Goal: Task Accomplishment & Management: Manage account settings

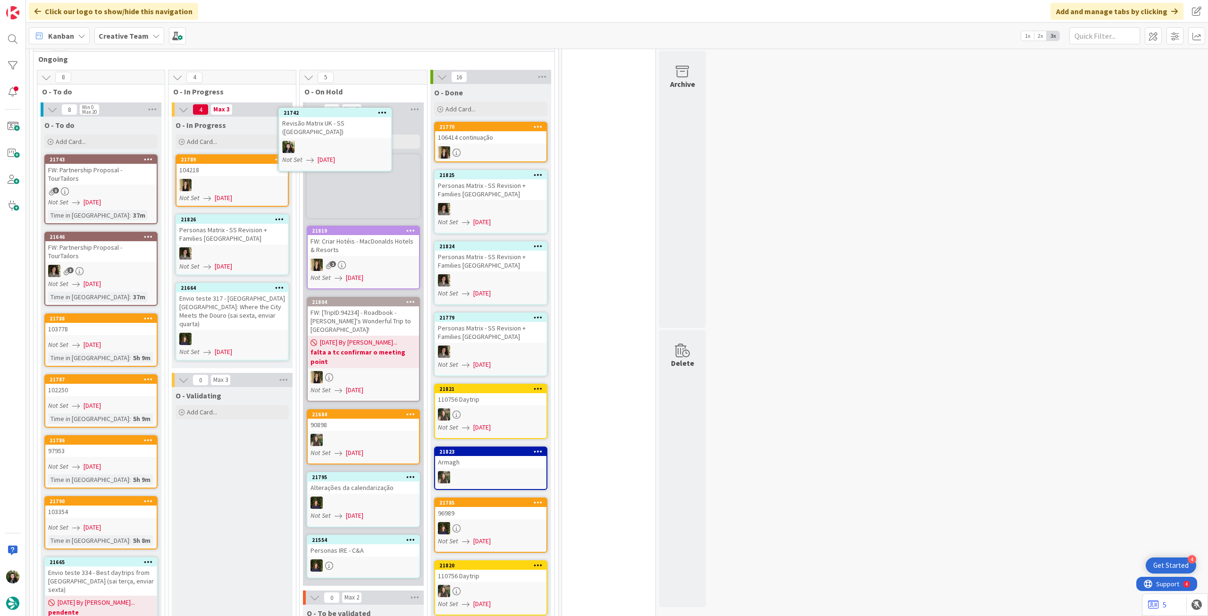
scroll to position [795, 0]
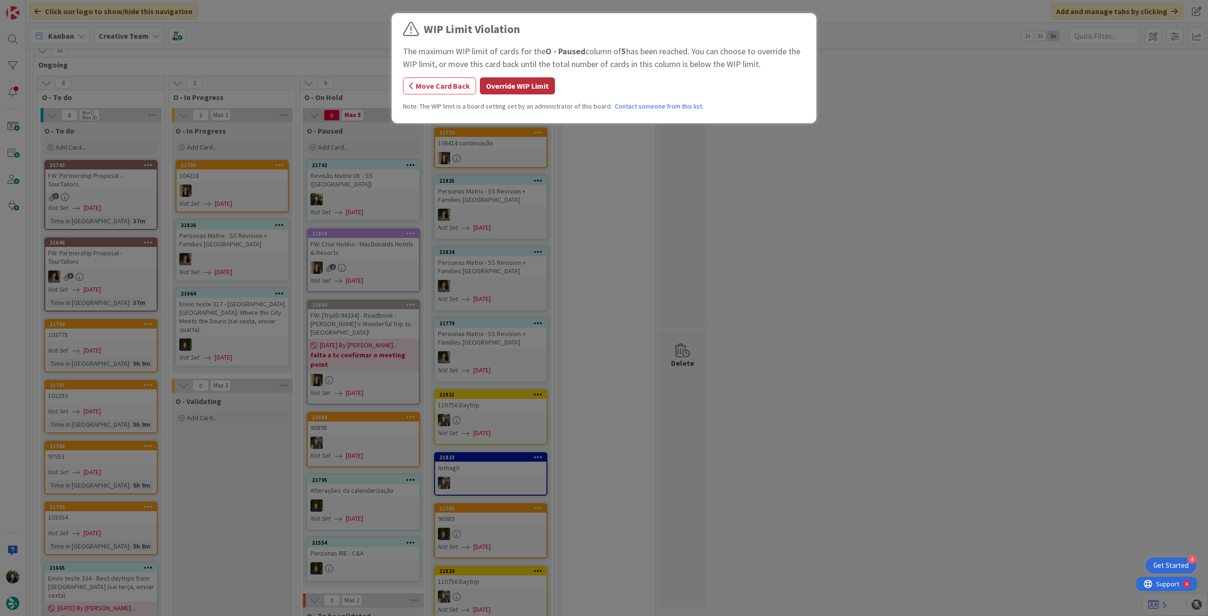
click at [495, 86] on button "Override WIP Limit" at bounding box center [517, 85] width 75 height 17
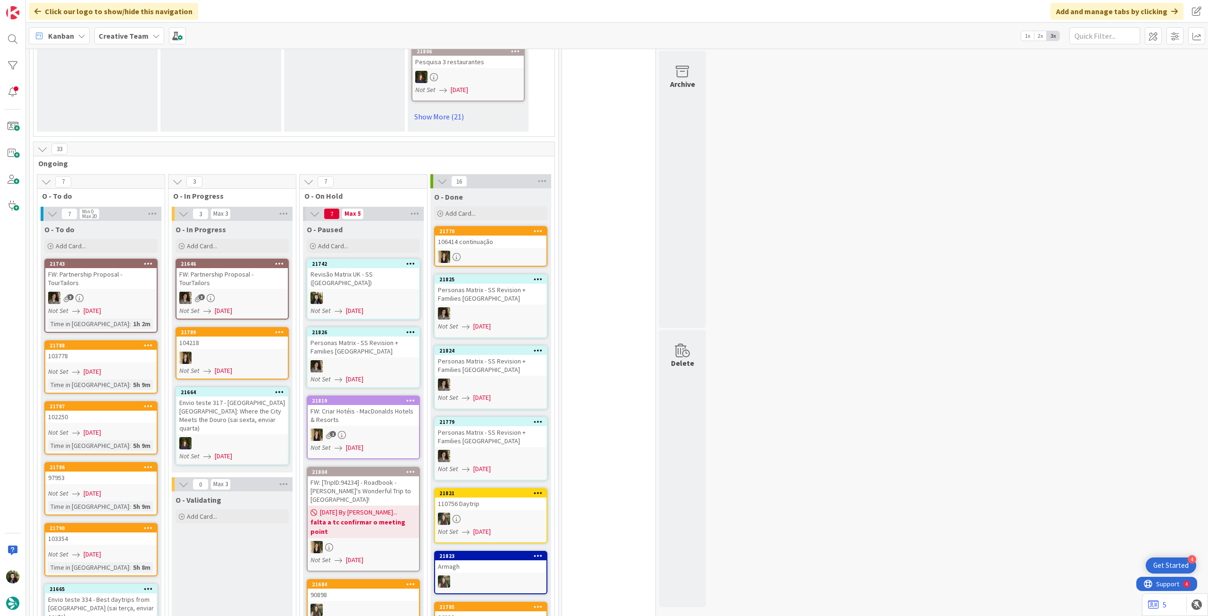
scroll to position [755, 0]
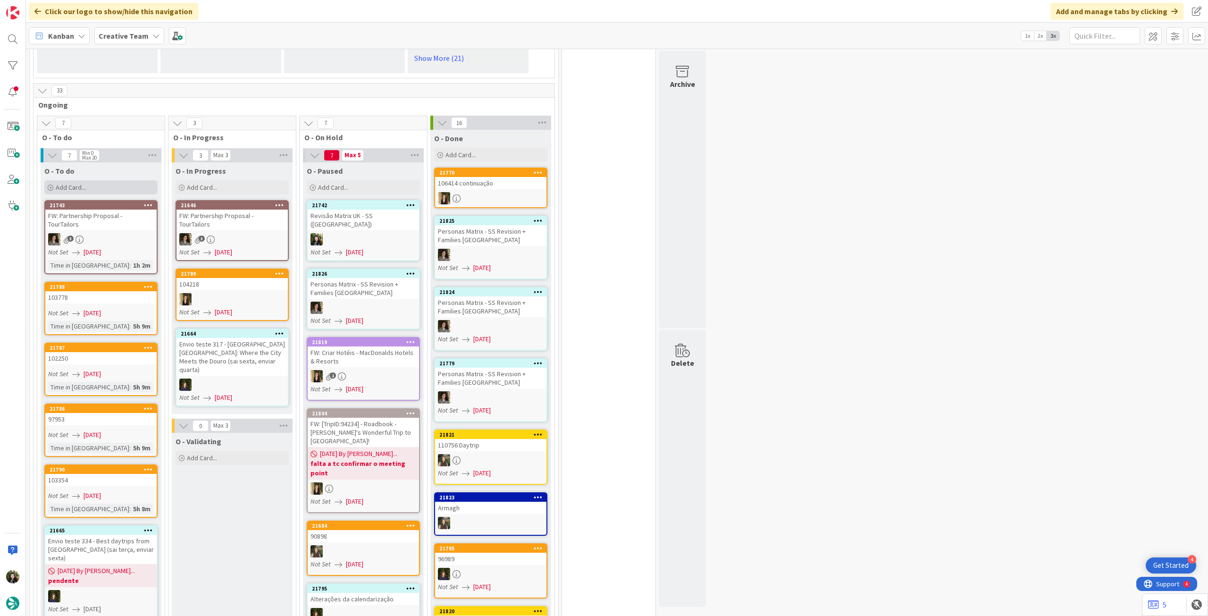
click at [99, 185] on div "Add Card..." at bounding box center [100, 187] width 113 height 14
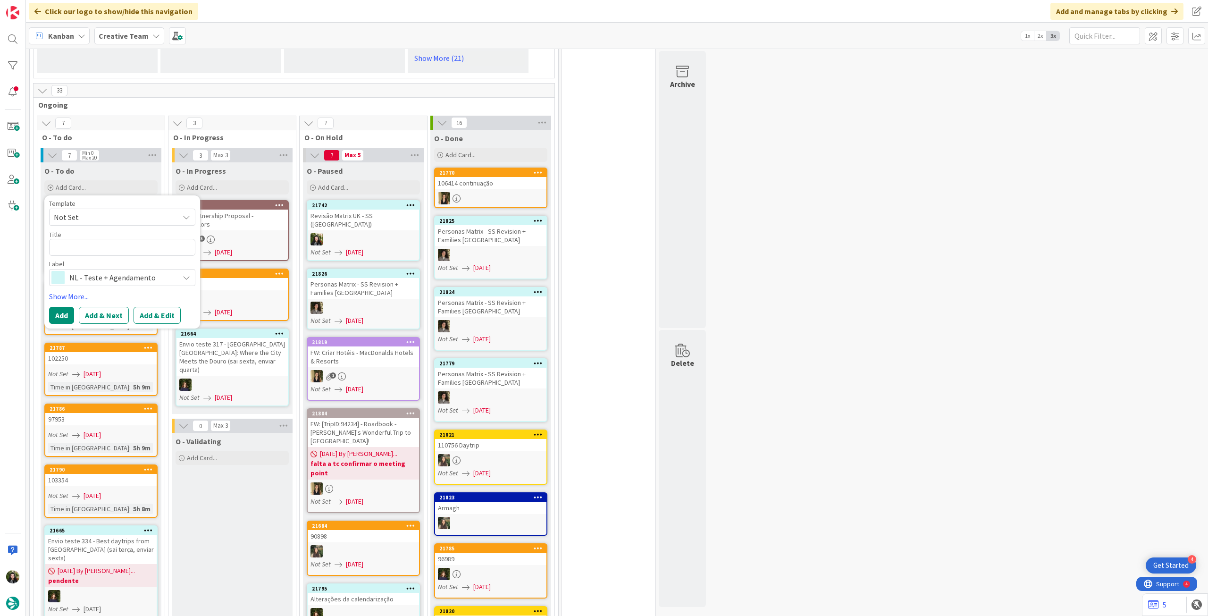
click at [98, 275] on span "NL - Teste + Agendamento" at bounding box center [121, 277] width 105 height 13
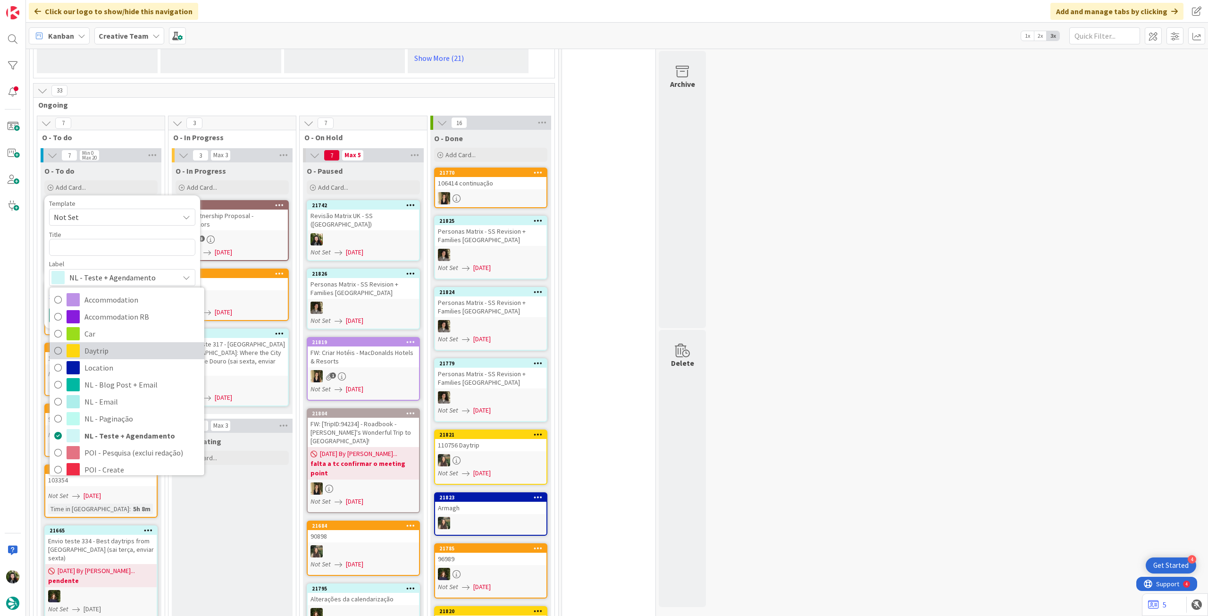
click at [112, 346] on span "Daytrip" at bounding box center [141, 351] width 115 height 14
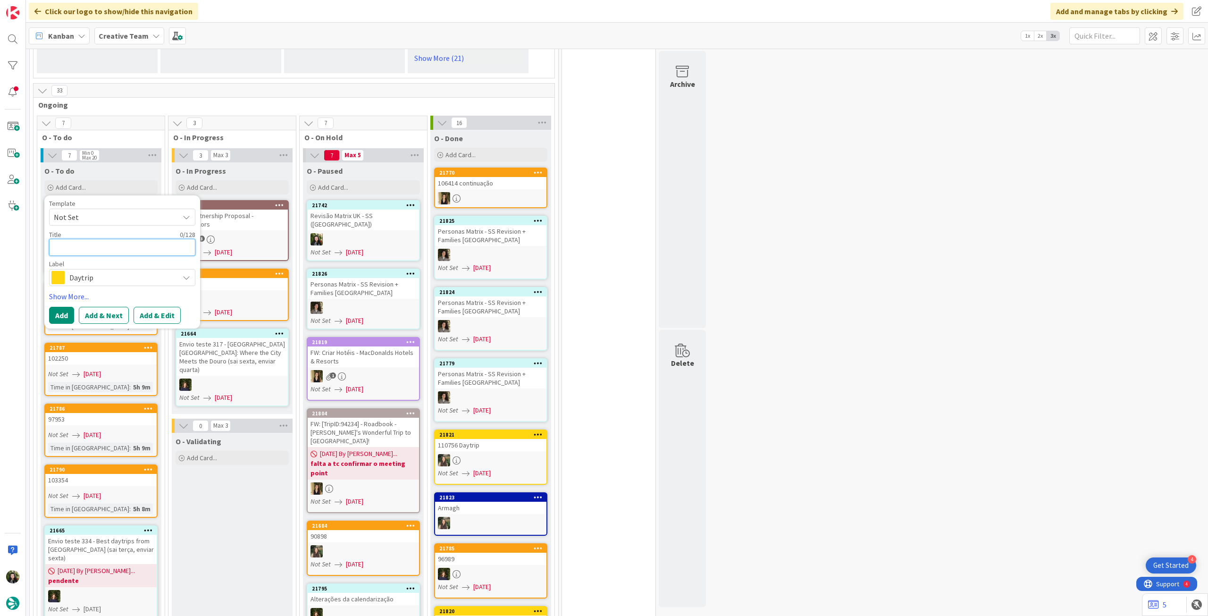
click at [96, 246] on textarea at bounding box center [122, 247] width 146 height 17
paste textarea "Gaiole in Chianti / Arezzo"
type textarea "Gaiole in Chianti / Arezzo"
type textarea "x"
type textarea "Gaiole in Chianti / Arezzo"
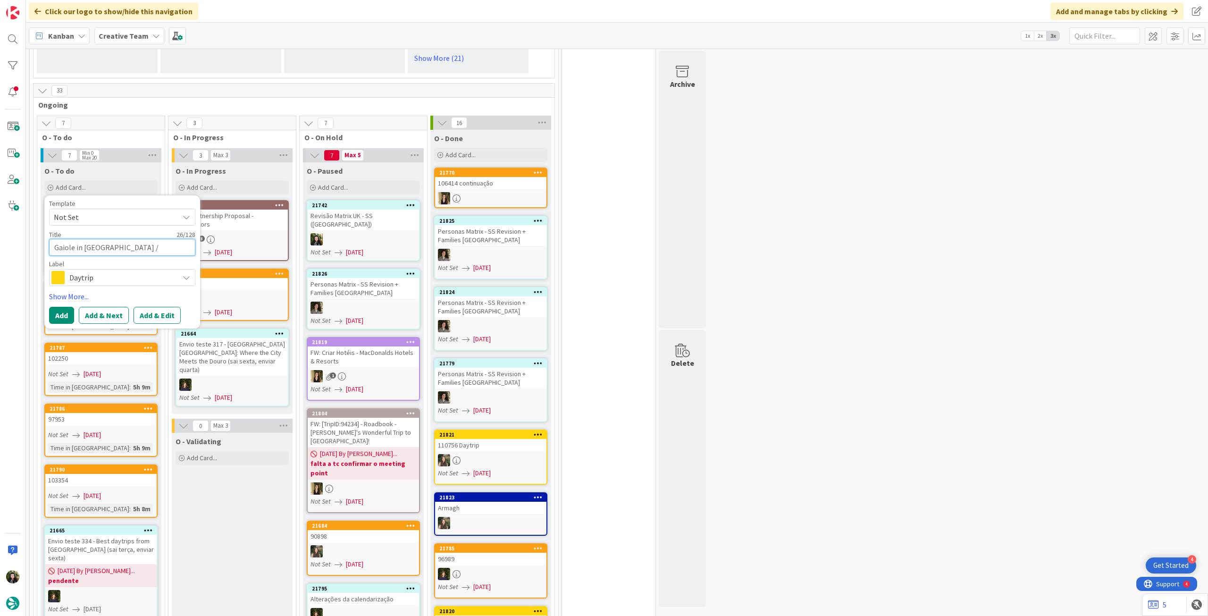
type textarea "x"
type textarea "Gaiole in Chianti / Arezzo /"
type textarea "x"
type textarea "Gaiole in Chianti / Arezzo /"
type textarea "x"
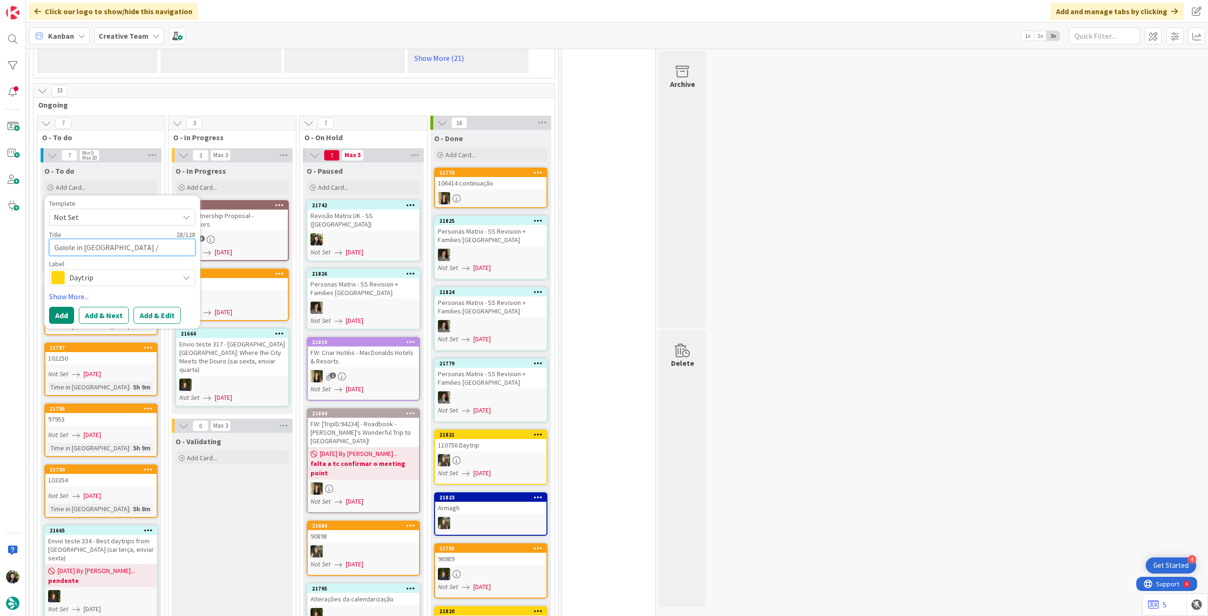
type textarea "Gaiole in Chianti / Arezzo / C"
type textarea "x"
type textarea "Gaiole in Chianti / Arezzo / Co"
type textarea "x"
type textarea "Gaiole in Chianti / Arezzo / Cor"
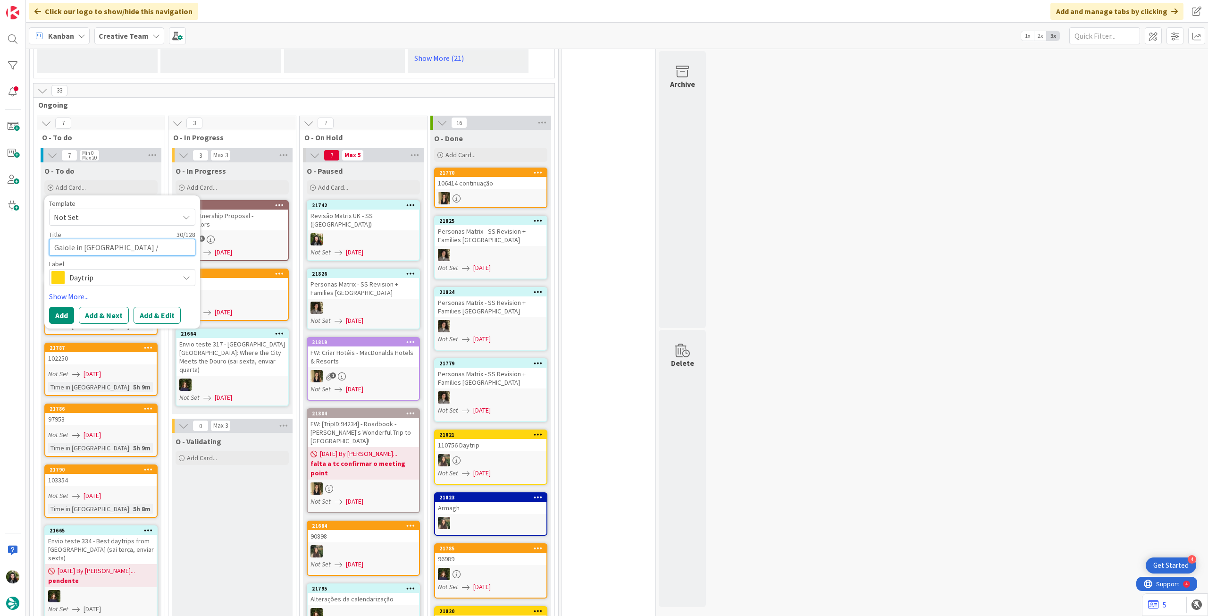
type textarea "x"
type textarea "Gaiole in Chianti / Arezzo / Cort"
type textarea "x"
type textarea "Gaiole in Chianti / Arezzo / Corto"
type textarea "x"
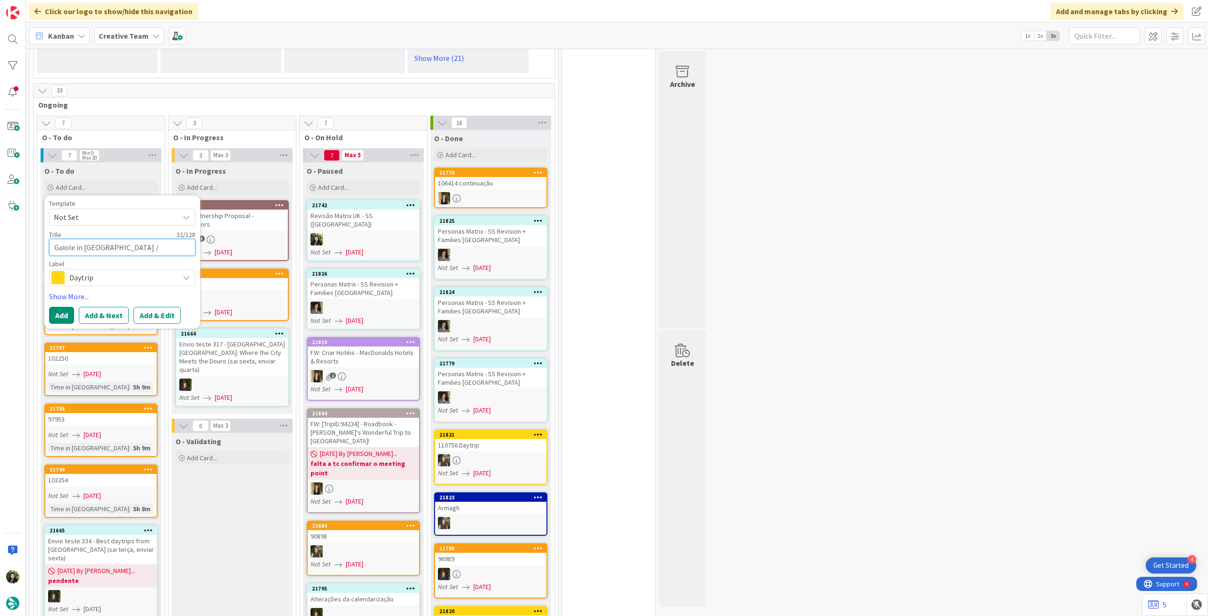
type textarea "Gaiole in Chianti / Arezzo / Corton"
type textarea "x"
type textarea "Gaiole in Chianti / Arezzo / Cortona"
type textarea "x"
type textarea "Gaiole in Chianti / Arezzo / Cortona"
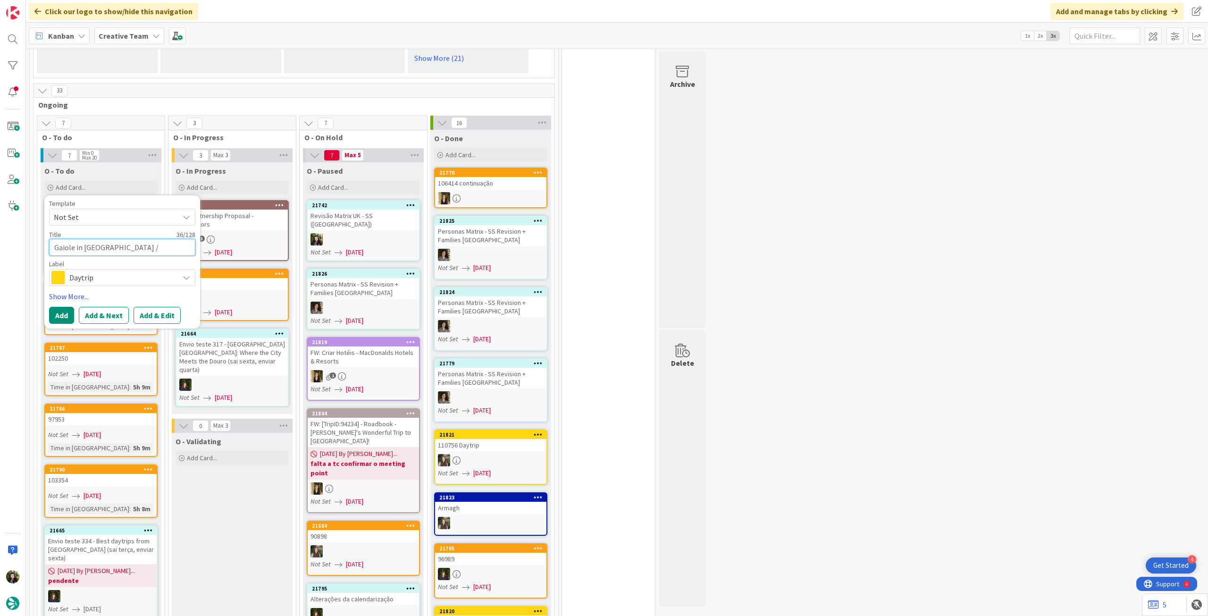
type textarea "x"
type textarea "Gaiole in Chianti / Arezzo / Cortona /"
type textarea "x"
type textarea "Gaiole in Chianti / Arezzo / Cortona /"
type textarea "x"
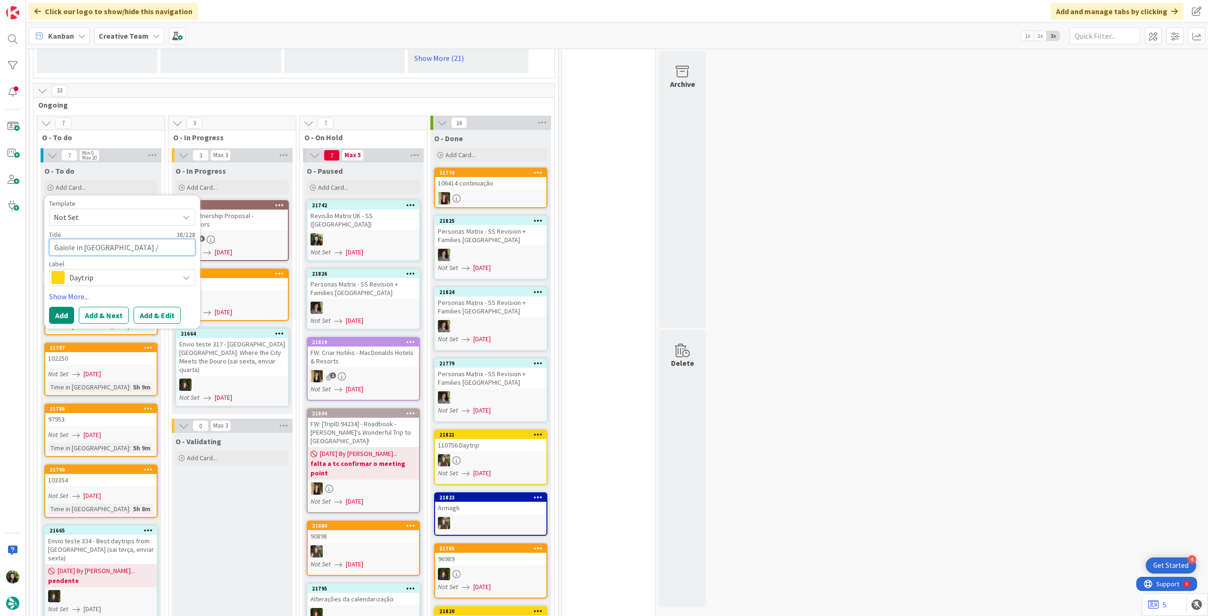
type textarea "Gaiole in Chianti / Arezzo / Cortona / G"
type textarea "x"
type textarea "Gaiole in Chianti / Arezzo / Cortona / Ga"
type textarea "x"
type textarea "Gaiole in Chianti / Arezzo / Cortona / Gaui"
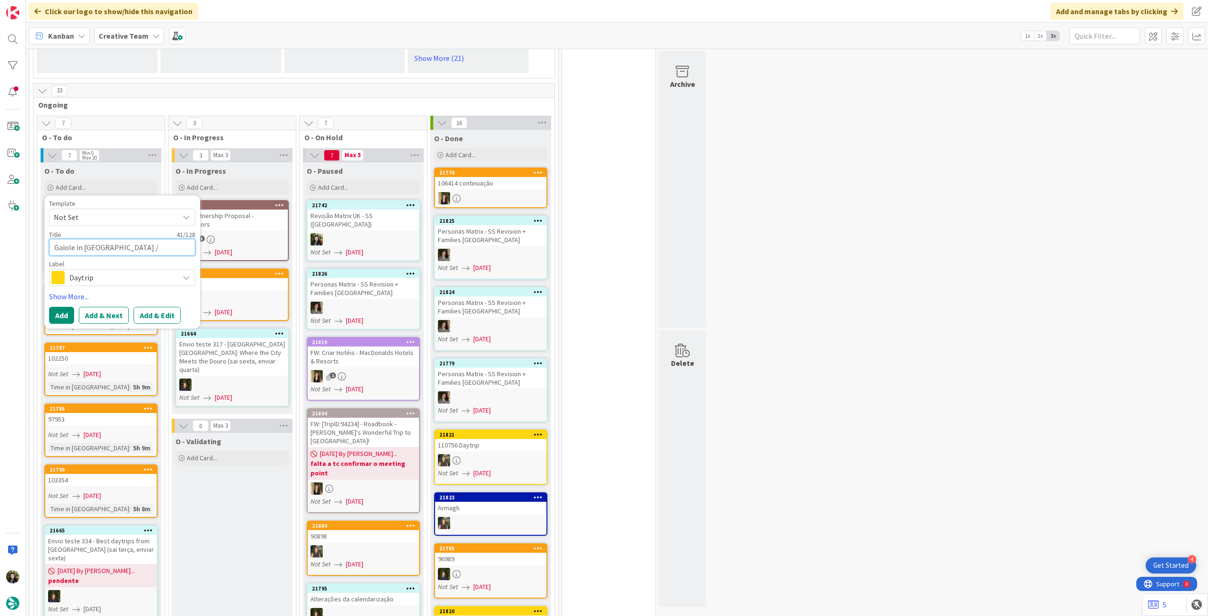
type textarea "x"
type textarea "Gaiole in Chianti / Arezzo / Cortona / Gauio"
type textarea "x"
type textarea "Gaiole in Chianti / Arezzo / Cortona / Gauiol"
type textarea "x"
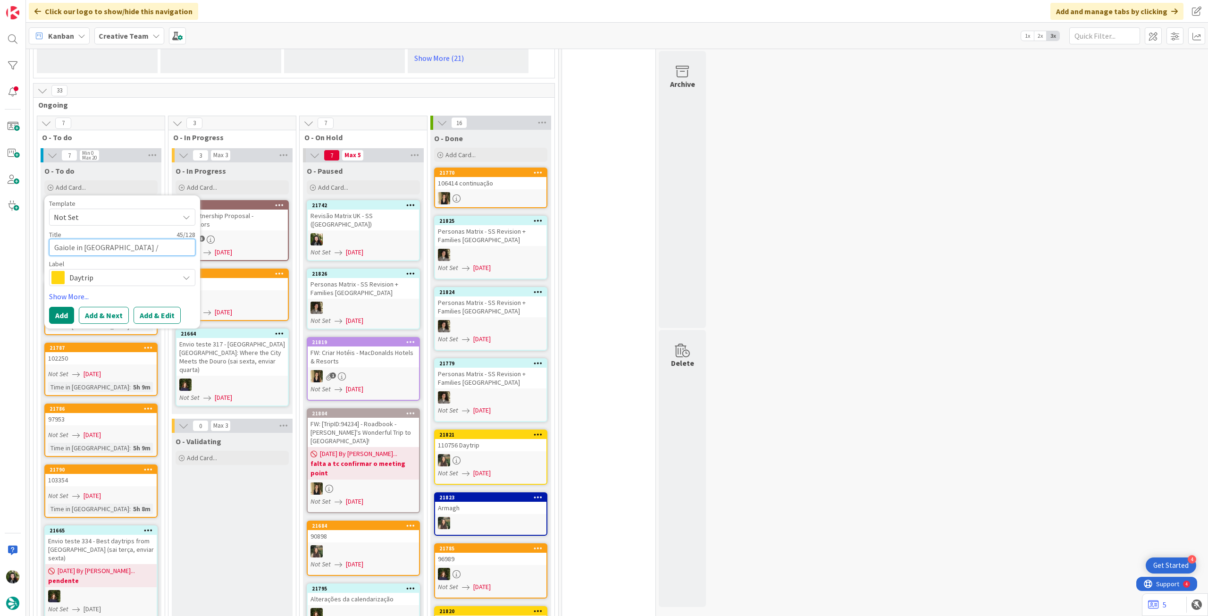
type textarea "Gaiole in Chianti / Arezzo / Cortona / Gauio"
type textarea "x"
type textarea "Gaiole in Chianti / Arezzo / Cortona / Gaui"
type textarea "x"
type textarea "Gaiole in Chianti / Arezzo / Cortona / Gau"
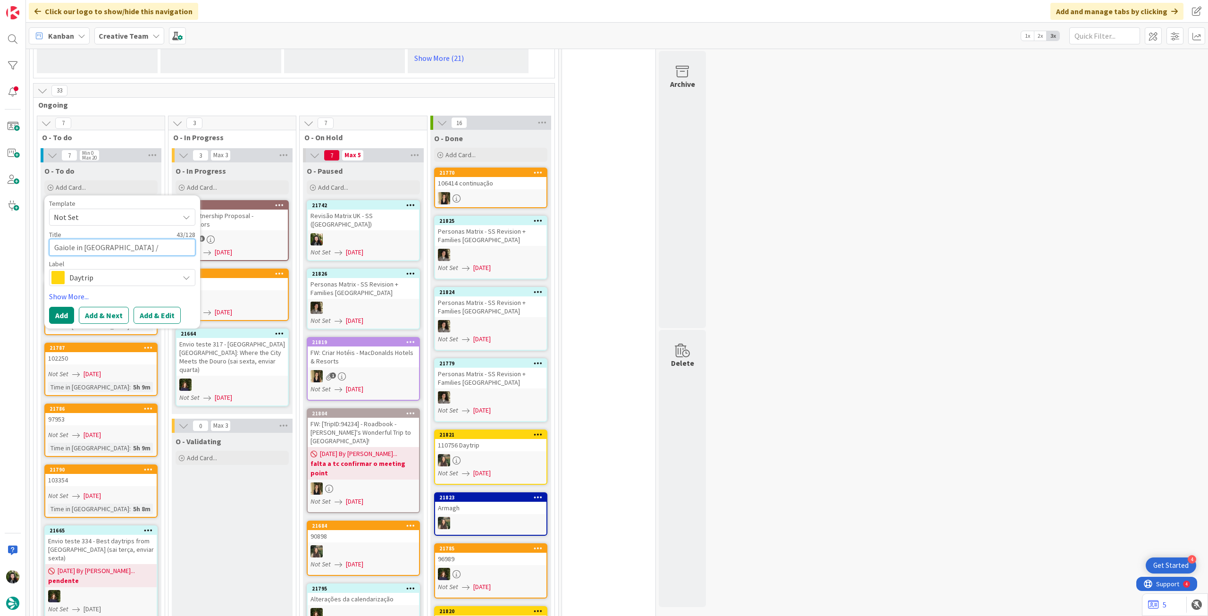
type textarea "x"
type textarea "Gaiole in Chianti / Arezzo / Cortona / Ga"
type textarea "x"
type textarea "Gaiole in Chianti / Arezzo / Cortona / Gai"
type textarea "x"
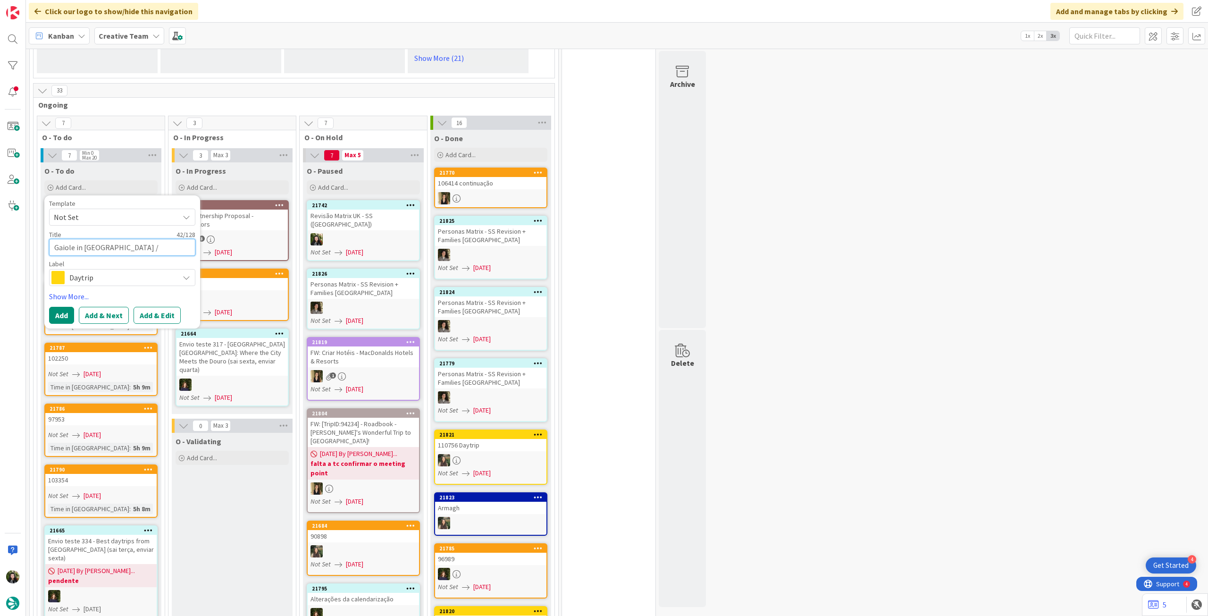
type textarea "Gaiole in Chianti / Arezzo / Cortona / Gail"
type textarea "x"
type textarea "Gaiole in Chianti / Arezzo / Cortona / Gai"
type textarea "x"
type textarea "Gaiole in Chianti / Arezzo / Cortona / Gaio"
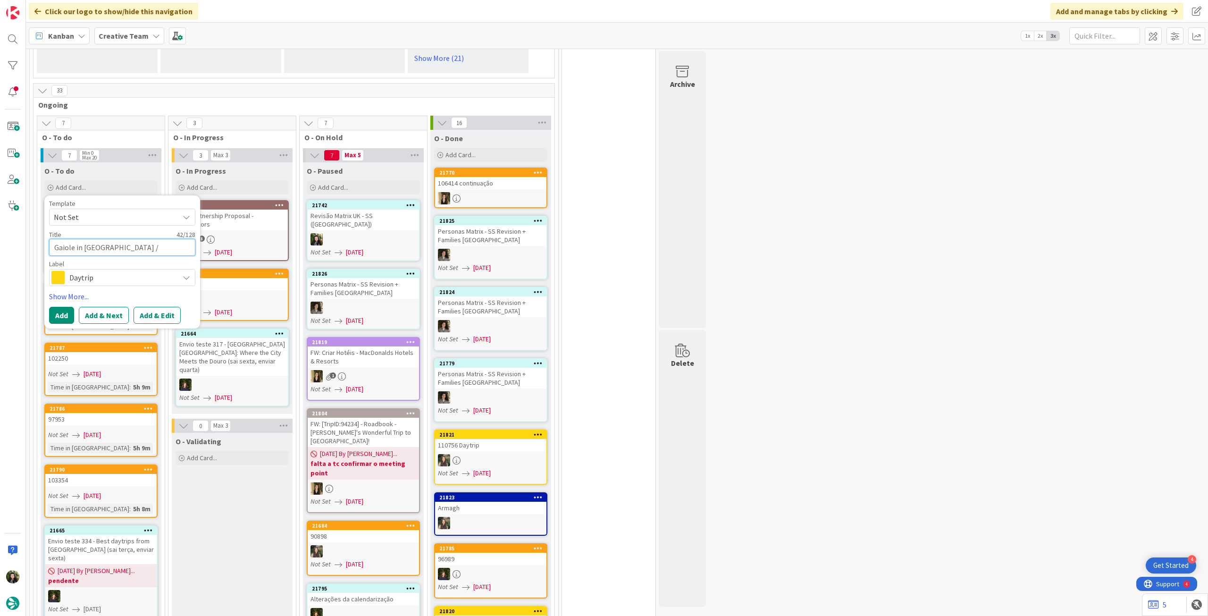
type textarea "x"
type textarea "Gaiole in Chianti / Arezzo / Cortona / Gaiol"
type textarea "x"
type textarea "Gaiole in Chianti / Arezzo / Cortona / Gaiole"
type textarea "x"
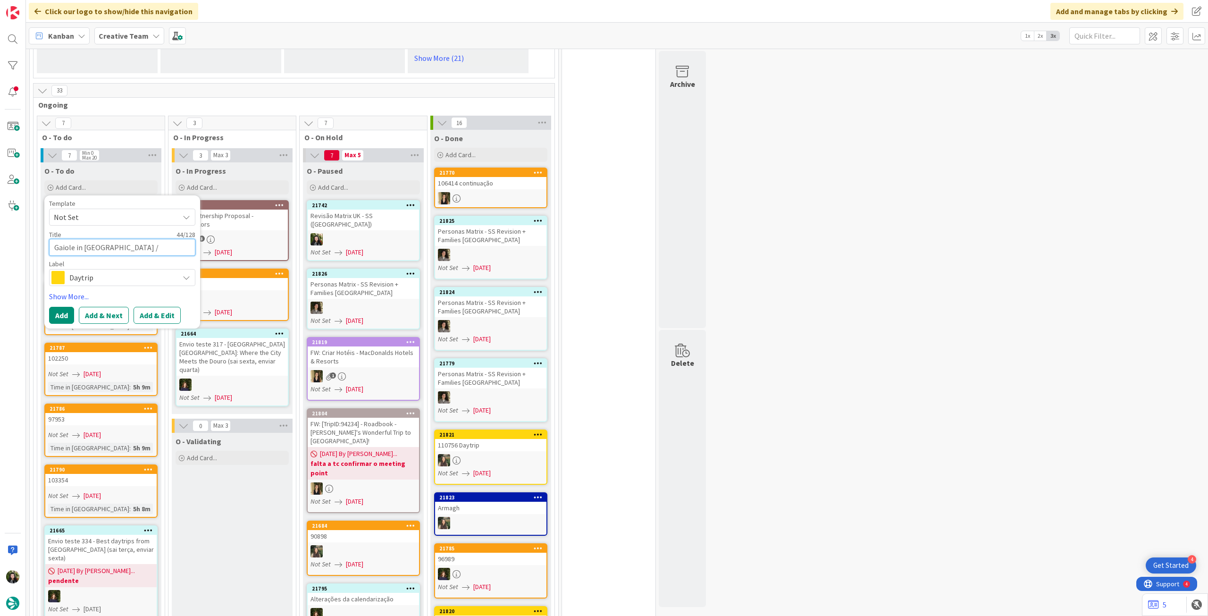
type textarea "Gaiole in Chianti / Arezzo / Cortona / Gaiole"
type textarea "x"
type textarea "Gaiole in Chianti / Arezzo / Cortona / Gaiole i"
type textarea "x"
type textarea "Gaiole in Chianti / Arezzo / Cortona / Gaiole in"
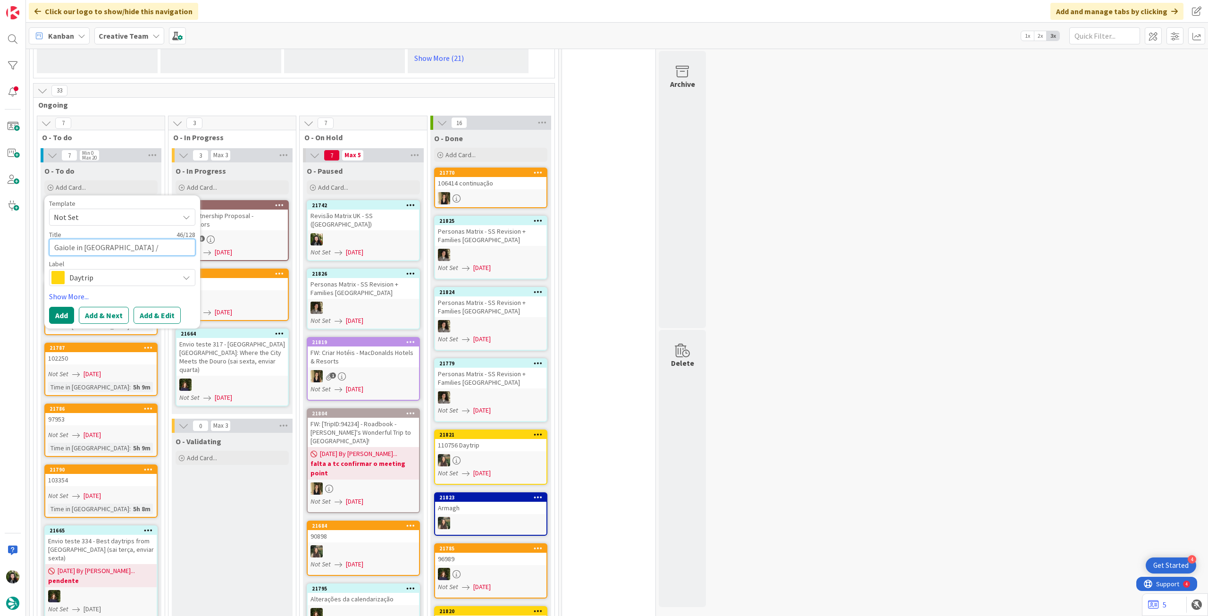
type textarea "x"
type textarea "Gaiole in Chianti / Arezzo / Cortona / Gaiole in"
type textarea "x"
type textarea "Gaiole in Chianti / Arezzo / Cortona / Gaiole in C"
type textarea "x"
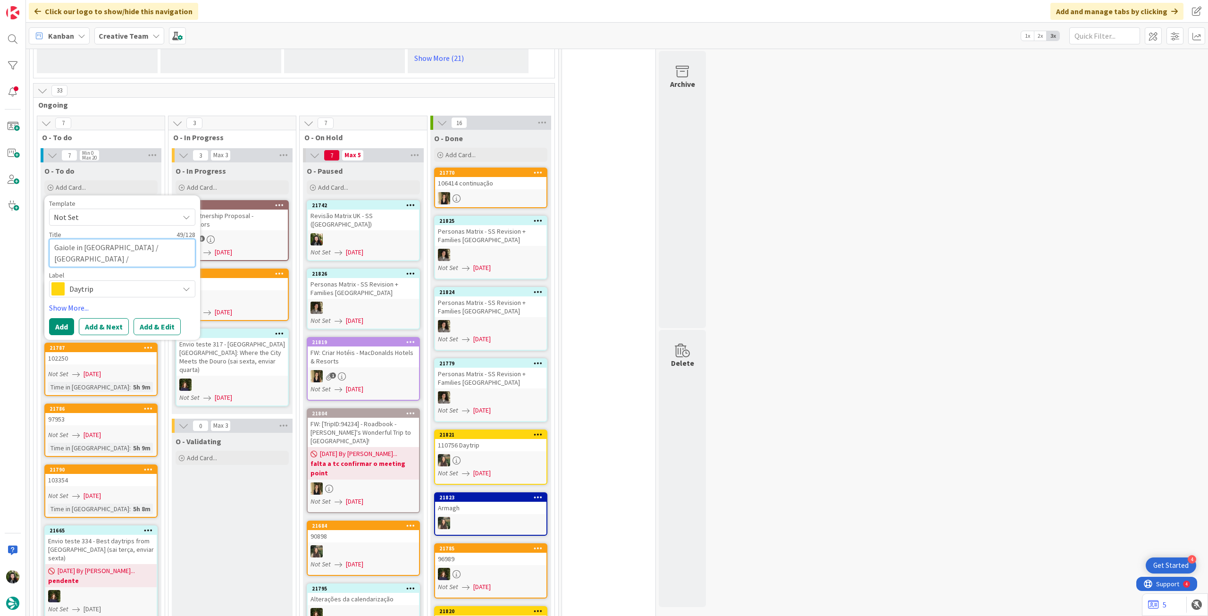
type textarea "Gaiole in Chianti / Arezzo / Cortona / Gaiole in Ch"
type textarea "x"
type textarea "Gaiole in Chianti / Arezzo / Cortona / Gaiole in Cha"
type textarea "x"
type textarea "Gaiole in Chianti / Arezzo / Cortona / Gaiole in Chai"
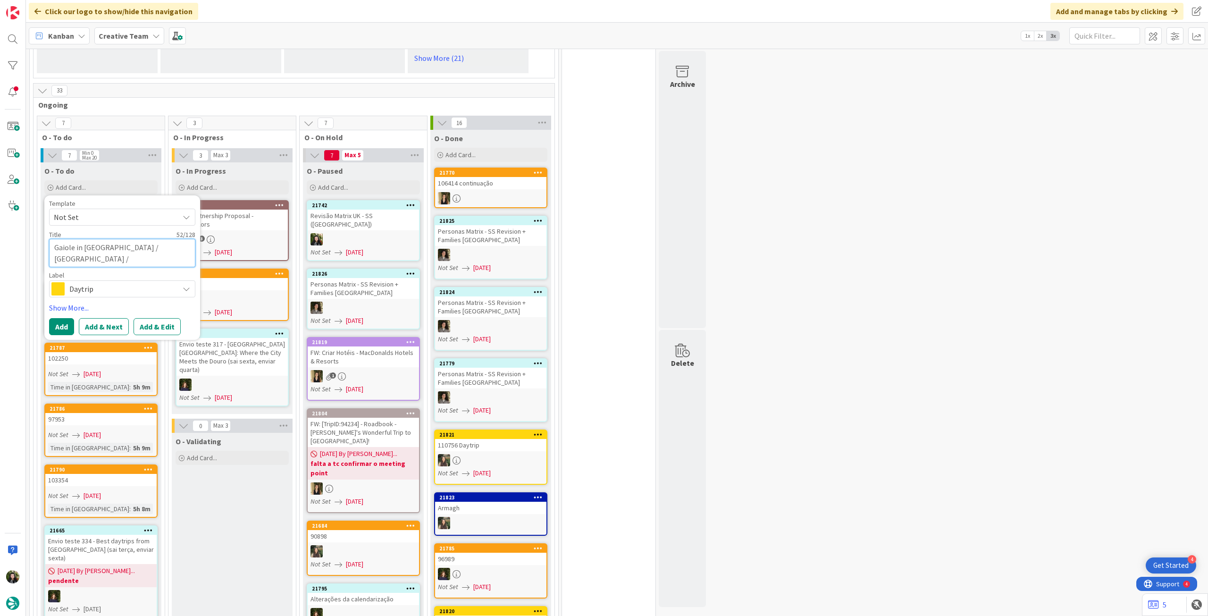
type textarea "x"
type textarea "Gaiole in Chianti / Arezzo / Cortona / Gaiole in Chain"
type textarea "x"
type textarea "Gaiole in Chianti / Arezzo / Cortona / Gaiole in Chaint"
type textarea "x"
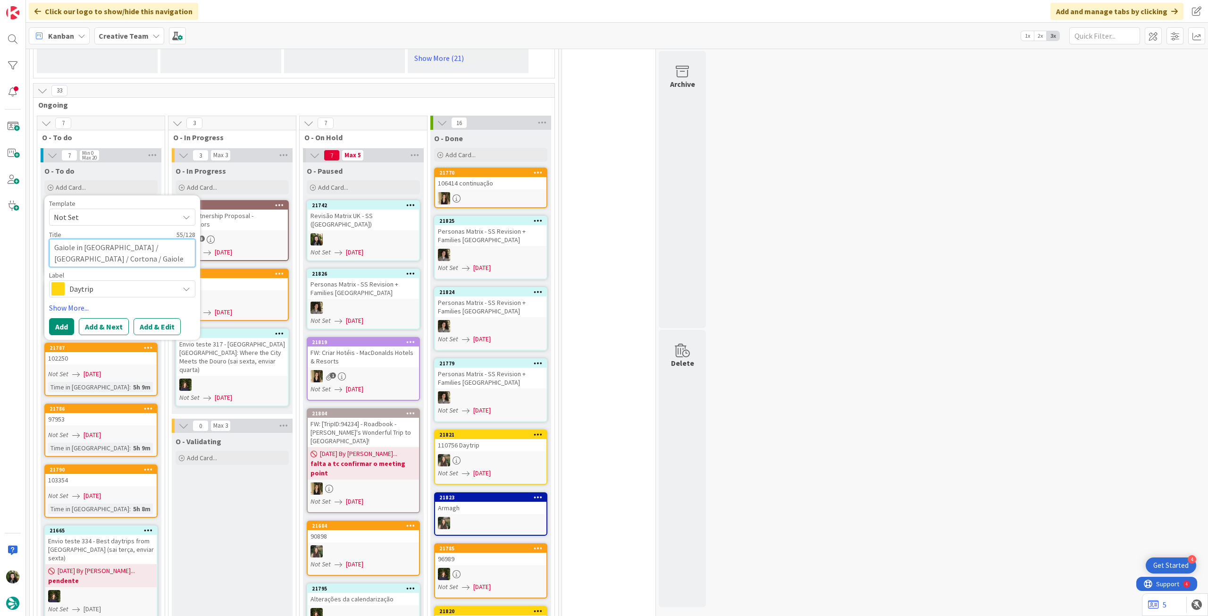
type textarea "Gaiole in Chianti / Arezzo / Cortona / Gaiole in Chainti"
type textarea "x"
type textarea "Gaiole in Chianti / Arezzo / Cortona / Gaiole in Chaint"
type textarea "x"
type textarea "Gaiole in Chianti / Arezzo / Cortona / Gaiole in Chain"
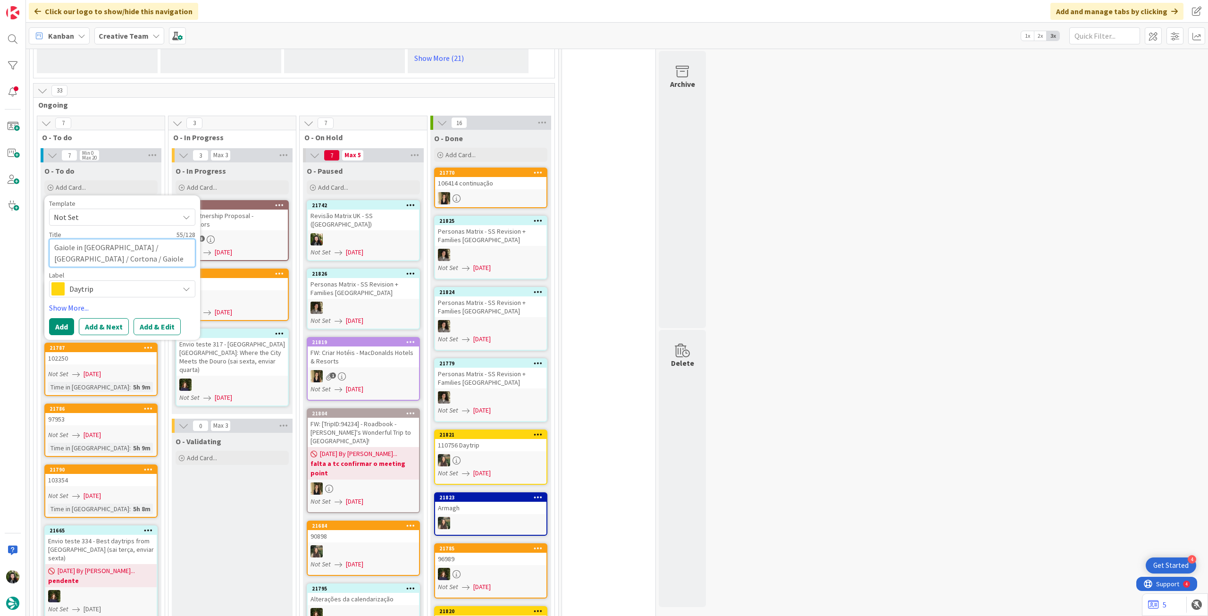
type textarea "x"
type textarea "Gaiole in Chianti / Arezzo / Cortona / Gaiole in Chai"
type textarea "x"
type textarea "Gaiole in Chianti / Arezzo / Cortona / Gaiole in Cha"
type textarea "x"
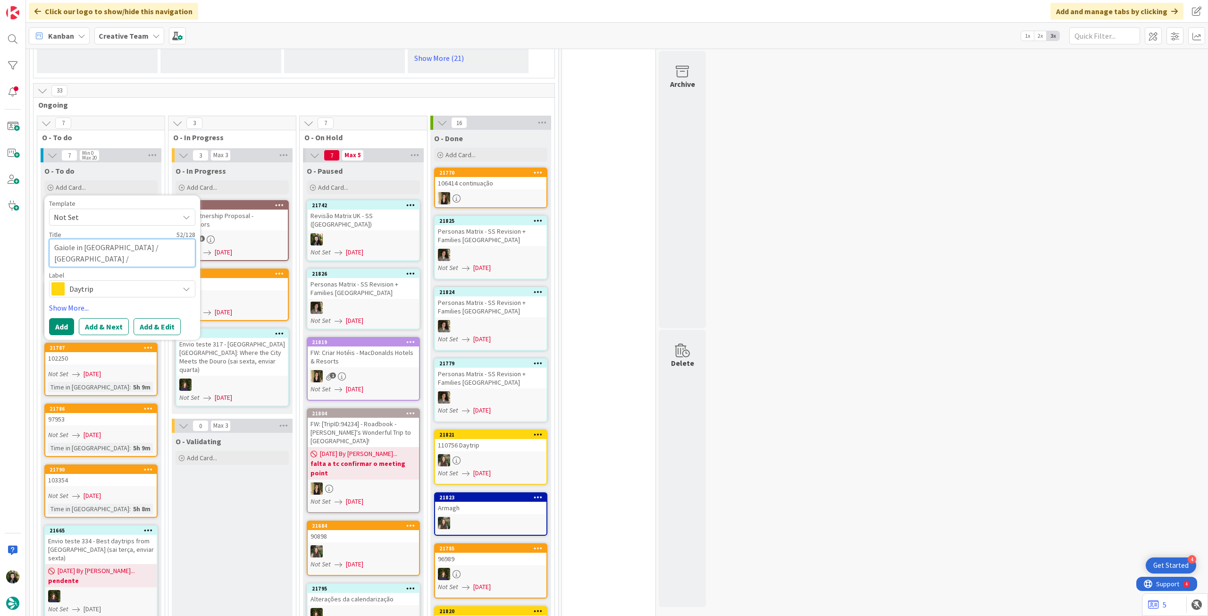
type textarea "Gaiole in Chianti / Arezzo / Cortona / Gaiole in Ch"
type textarea "x"
type textarea "Gaiole in Chianti / Arezzo / Cortona / Gaiole in Chi"
type textarea "x"
type textarea "Gaiole in Chianti / Arezzo / Cortona / Gaiole in Chia"
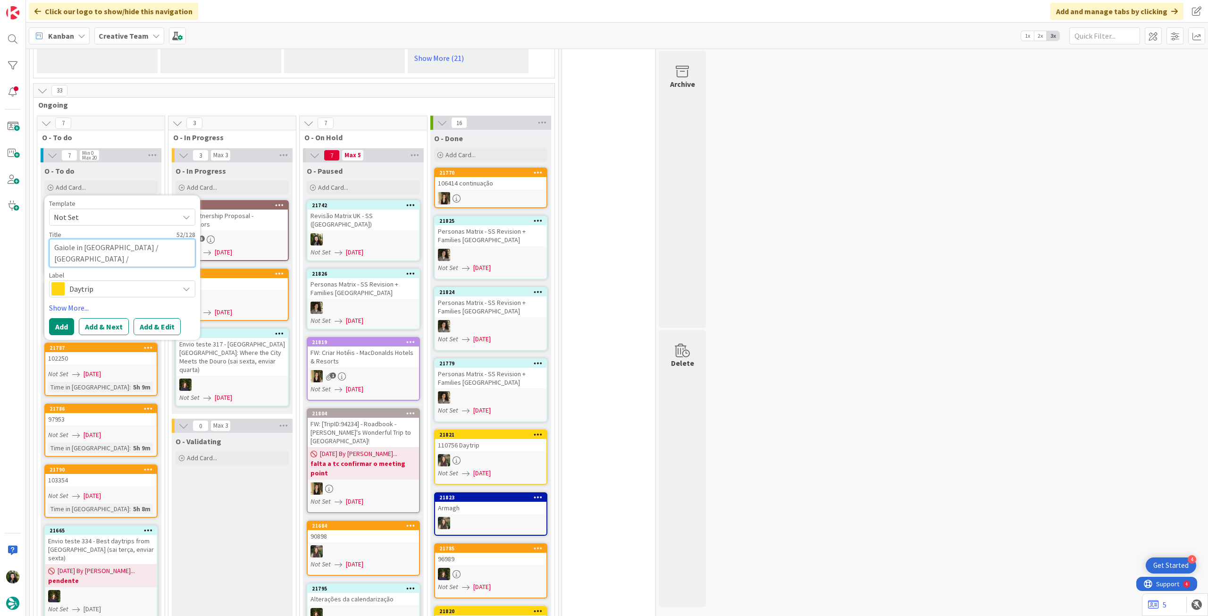
type textarea "x"
type textarea "Gaiole in Chianti / Arezzo / Cortona / Gaiole in Chian"
type textarea "x"
type textarea "Gaiole in Chianti / Arezzo / Cortona / Gaiole in Chiant"
type textarea "x"
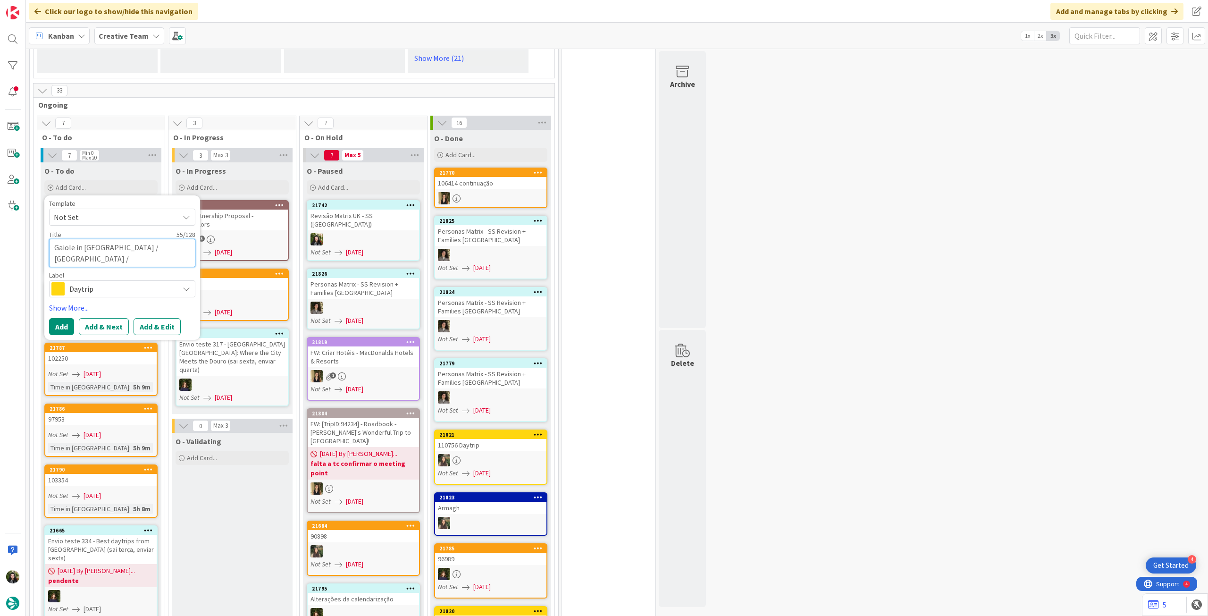
type textarea "Gaiole in Chianti / Arezzo / Cortona / Gaiole in Chianti"
click at [61, 325] on button "Add" at bounding box center [61, 326] width 25 height 17
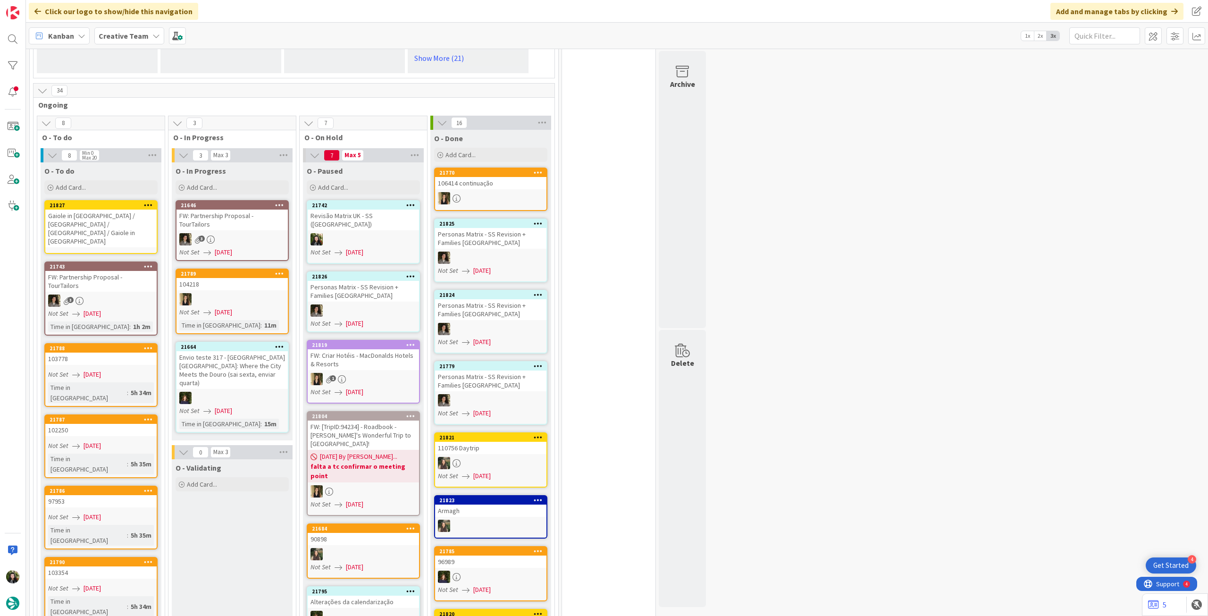
click at [120, 214] on div "Gaiole in Chianti / Arezzo / Cortona / Gaiole in Chianti" at bounding box center [100, 229] width 111 height 38
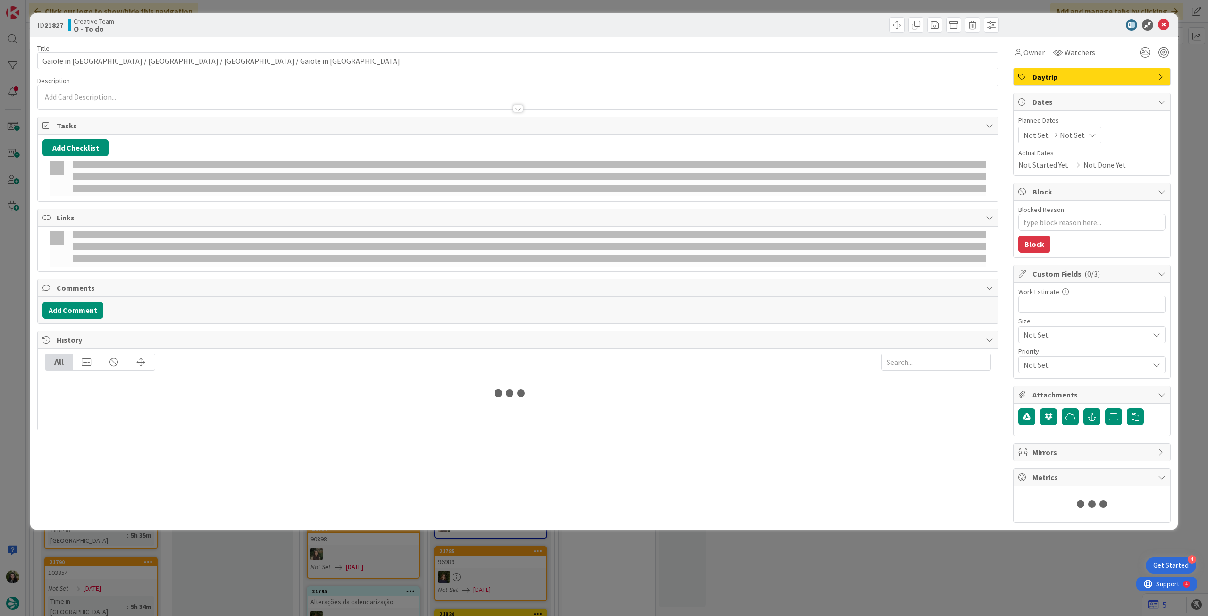
type textarea "x"
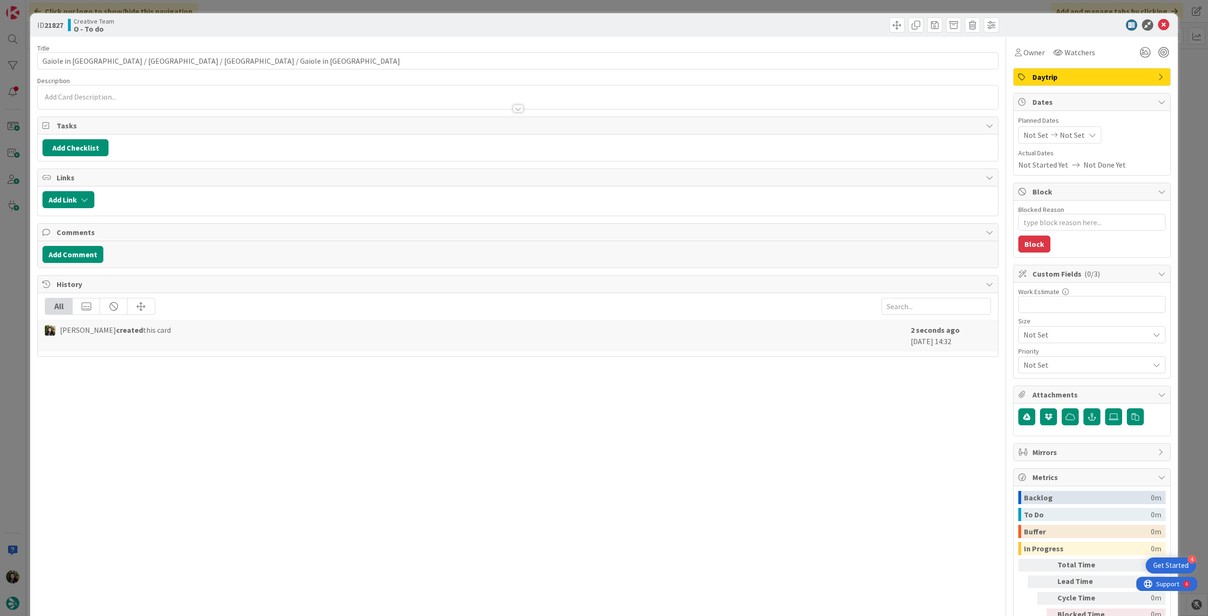
click at [1068, 141] on div "Not Set Not Set" at bounding box center [1059, 134] width 83 height 17
click at [1031, 351] on icon at bounding box center [1035, 355] width 14 height 11
type input "[DATE]"
click at [1160, 26] on icon at bounding box center [1163, 24] width 11 height 11
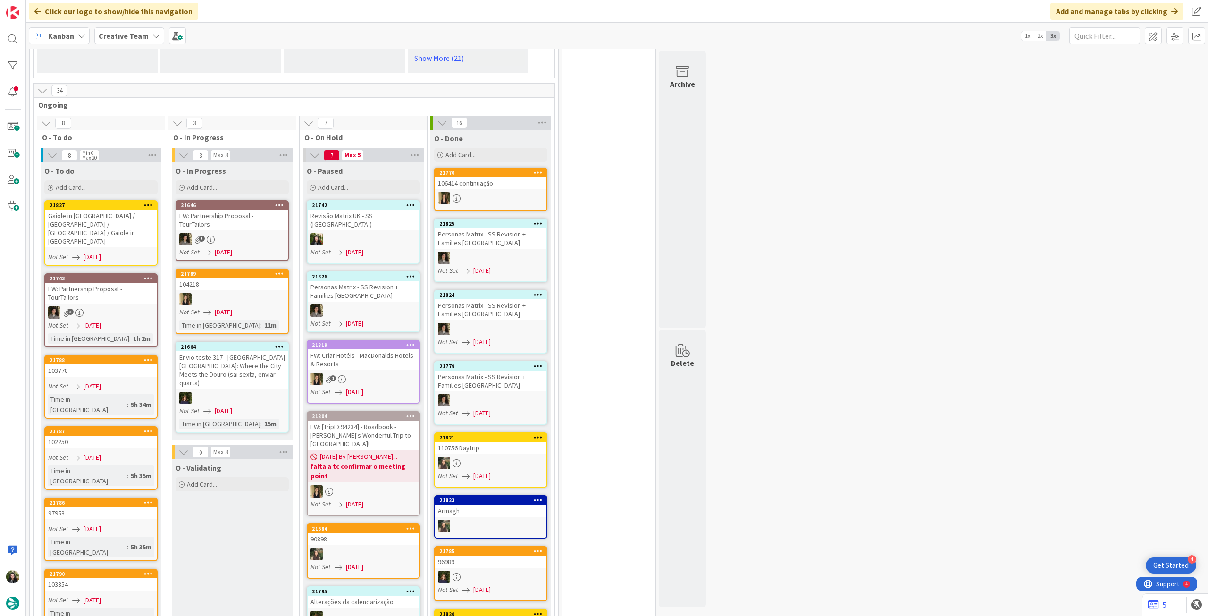
click at [140, 233] on link "21827 Gaiole in Chianti / Arezzo / Cortona / Gaiole in Chianti Not Set 27/08/20…" at bounding box center [100, 233] width 113 height 66
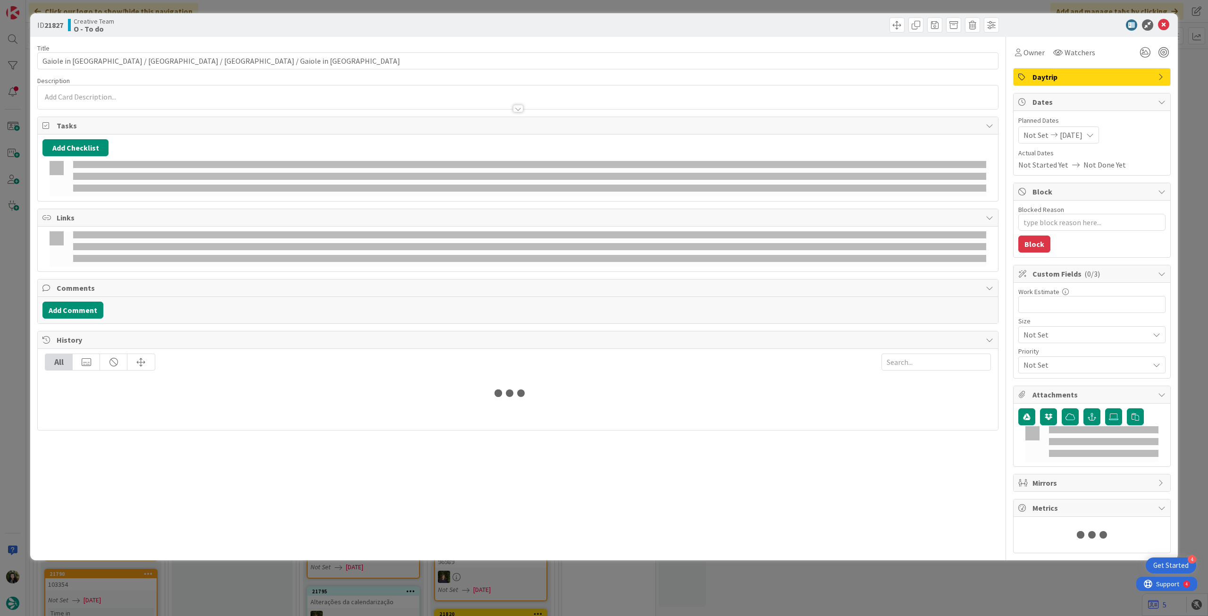
type textarea "x"
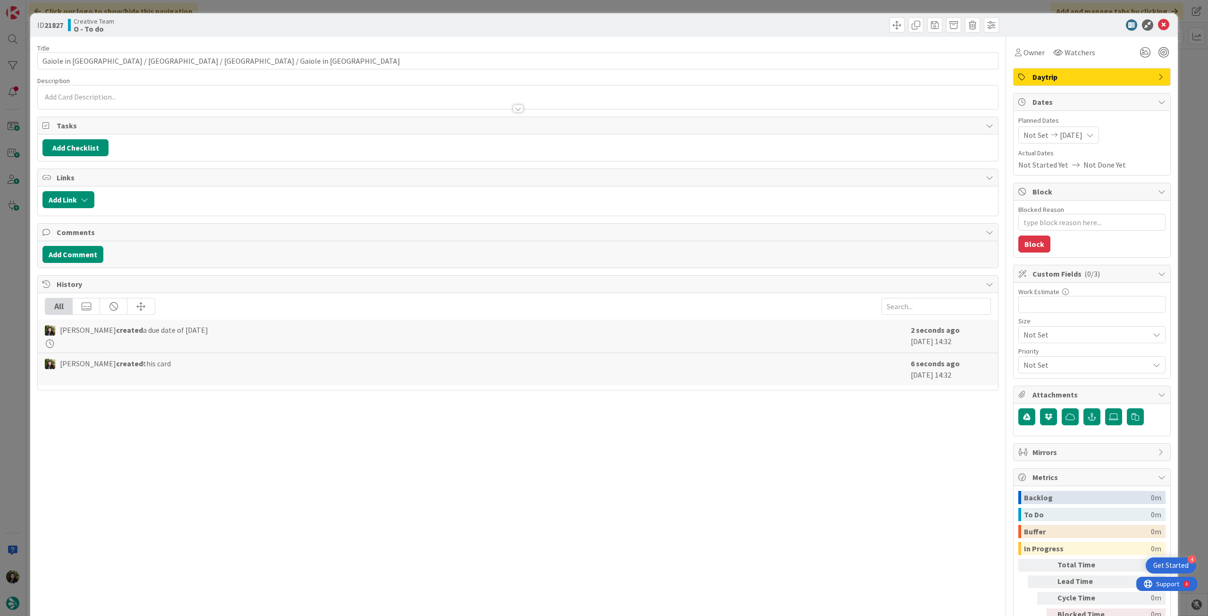
click at [178, 104] on div at bounding box center [518, 104] width 960 height 10
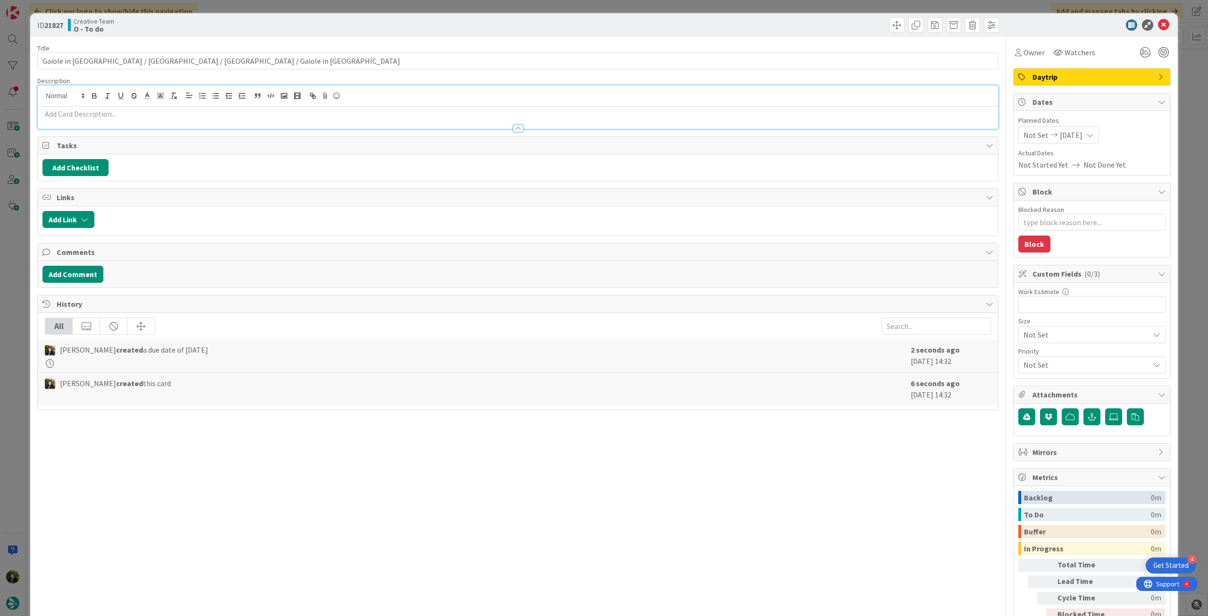
click at [174, 112] on p at bounding box center [517, 114] width 951 height 11
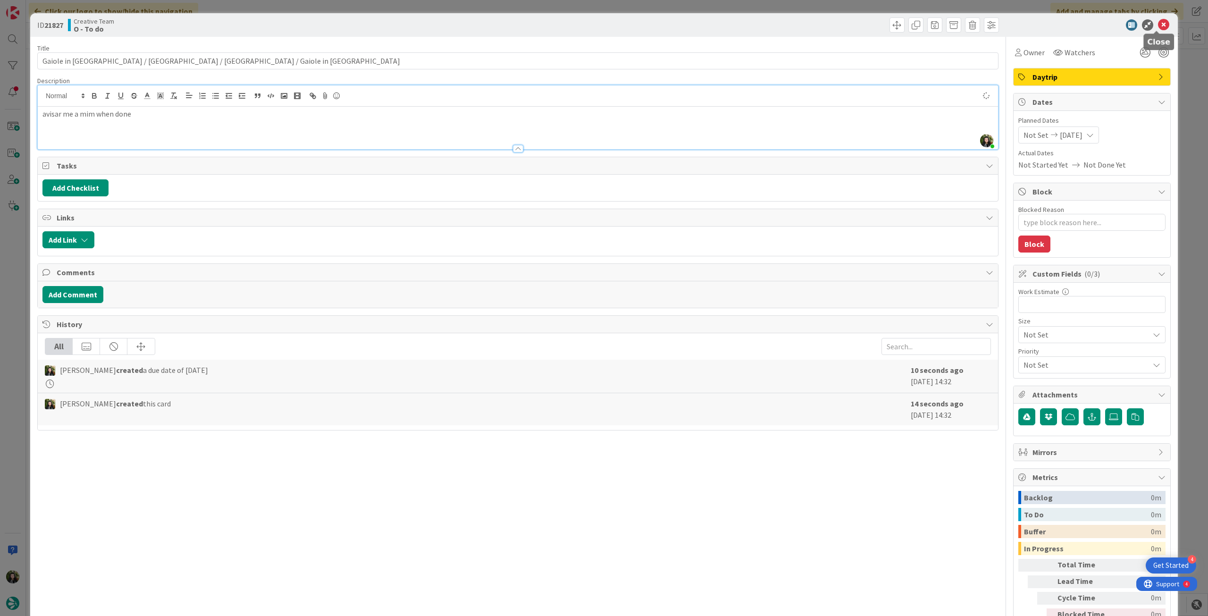
click at [1161, 24] on icon at bounding box center [1163, 24] width 11 height 11
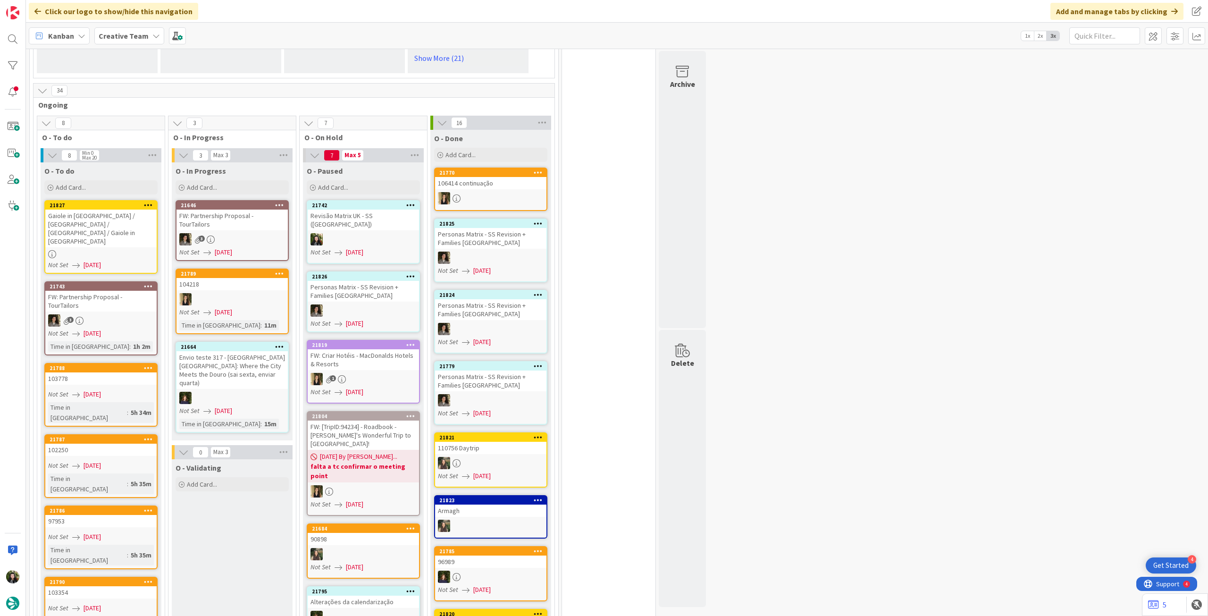
click at [126, 250] on div at bounding box center [100, 254] width 111 height 8
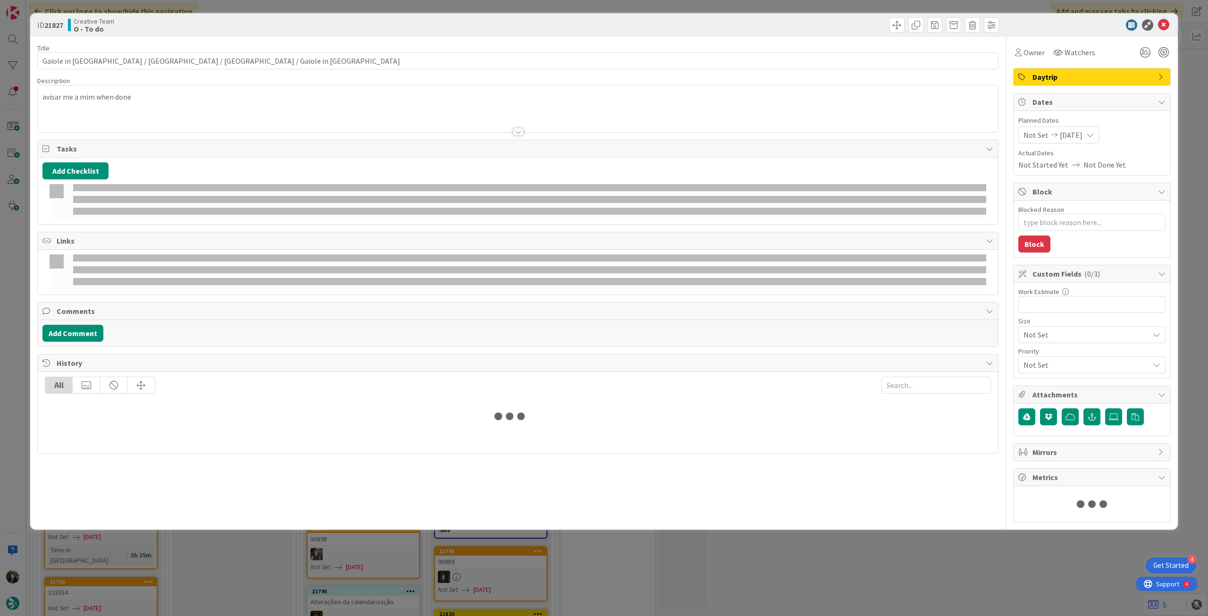
type textarea "x"
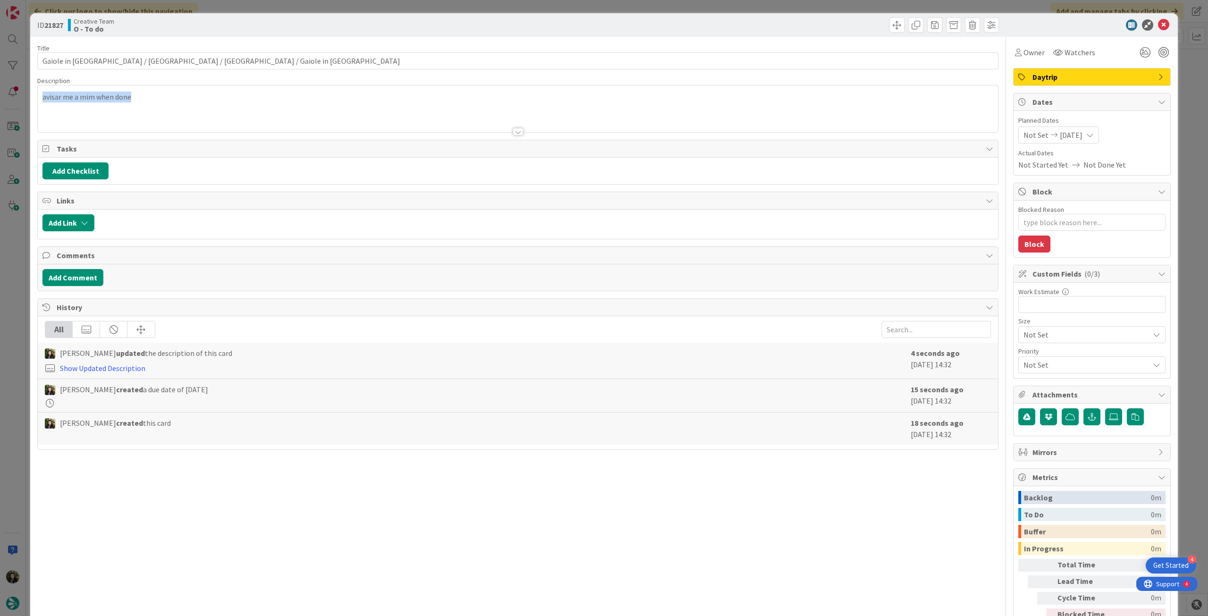
drag, startPoint x: 132, startPoint y: 99, endPoint x: 30, endPoint y: 91, distance: 102.3
click at [30, 91] on div "ID 21827 Creative Team O - To do Title 56 / 128 Gaiole in Chianti / Arezzo / Co…" at bounding box center [604, 333] width 1148 height 641
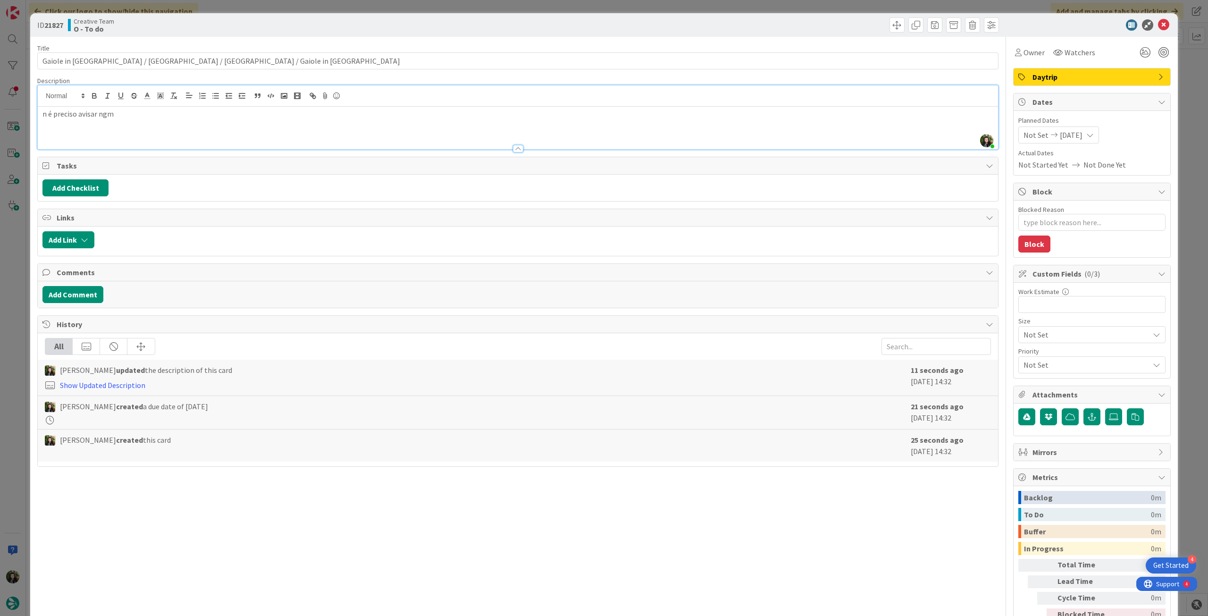
click at [1159, 32] on div "ID 21827 Creative Team O - To do" at bounding box center [604, 25] width 1148 height 24
click at [1158, 27] on icon at bounding box center [1163, 24] width 11 height 11
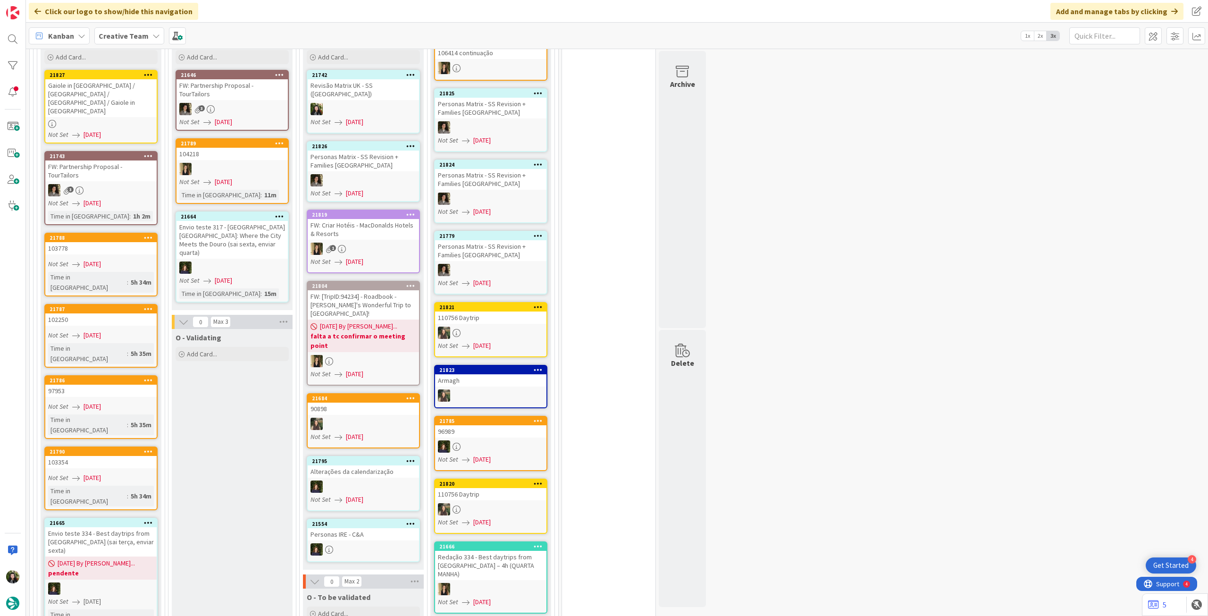
scroll to position [818, 0]
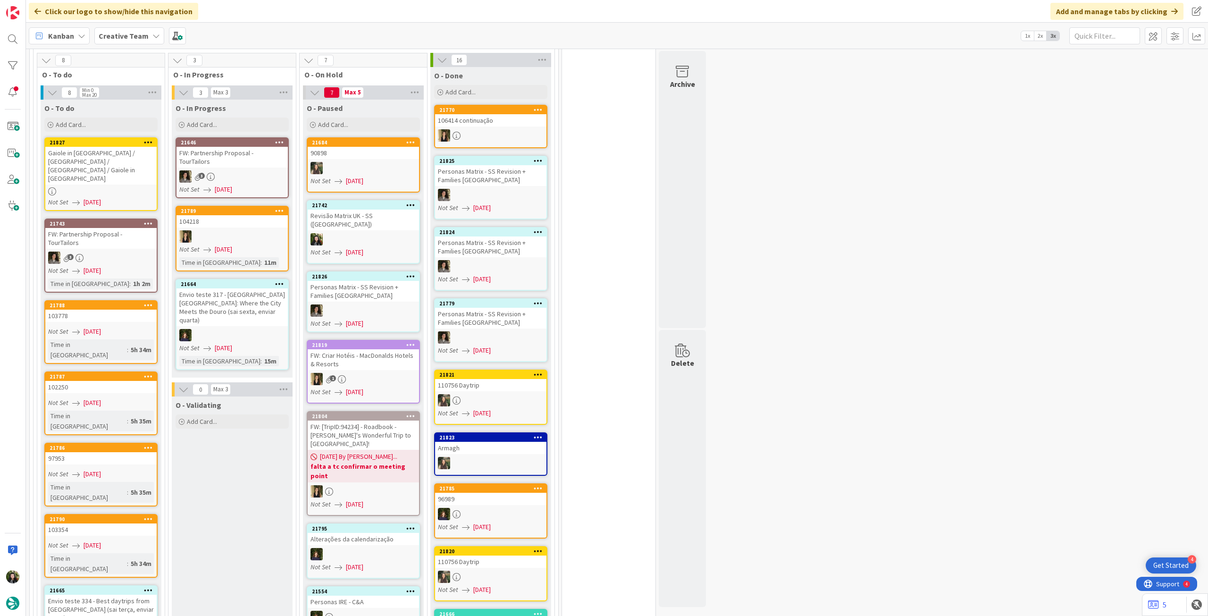
click at [393, 485] on div at bounding box center [363, 491] width 111 height 12
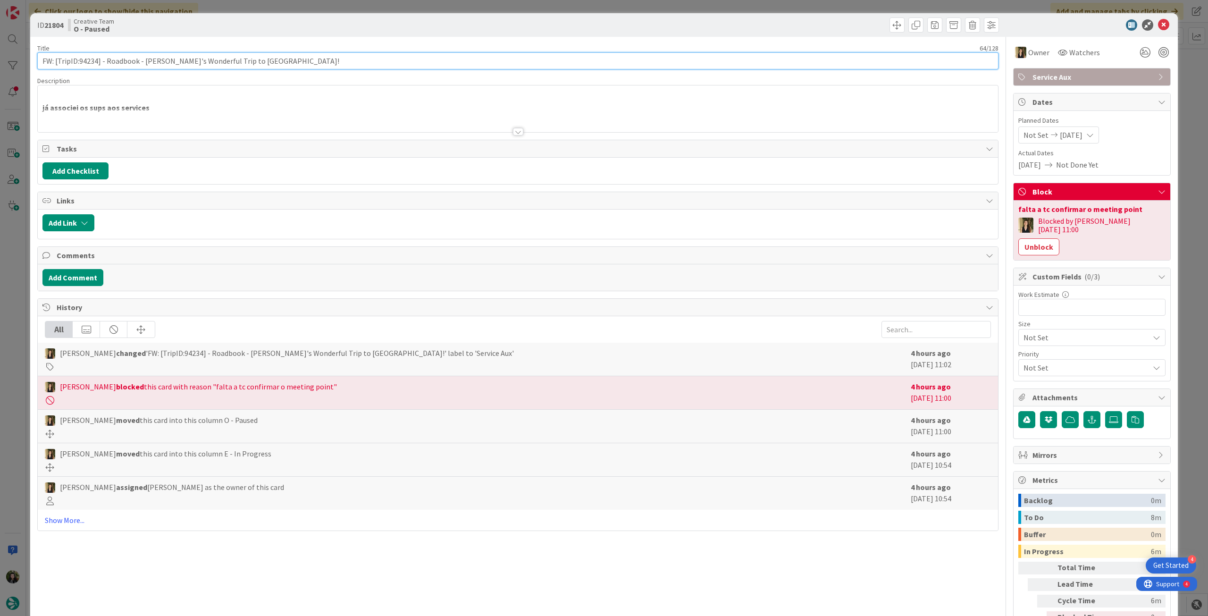
click at [76, 64] on input "FW: [TripID:94234] - Roadbook - [PERSON_NAME]'s Wonderful Trip to [GEOGRAPHIC_D…" at bounding box center [517, 60] width 961 height 17
click at [114, 118] on div at bounding box center [518, 120] width 960 height 24
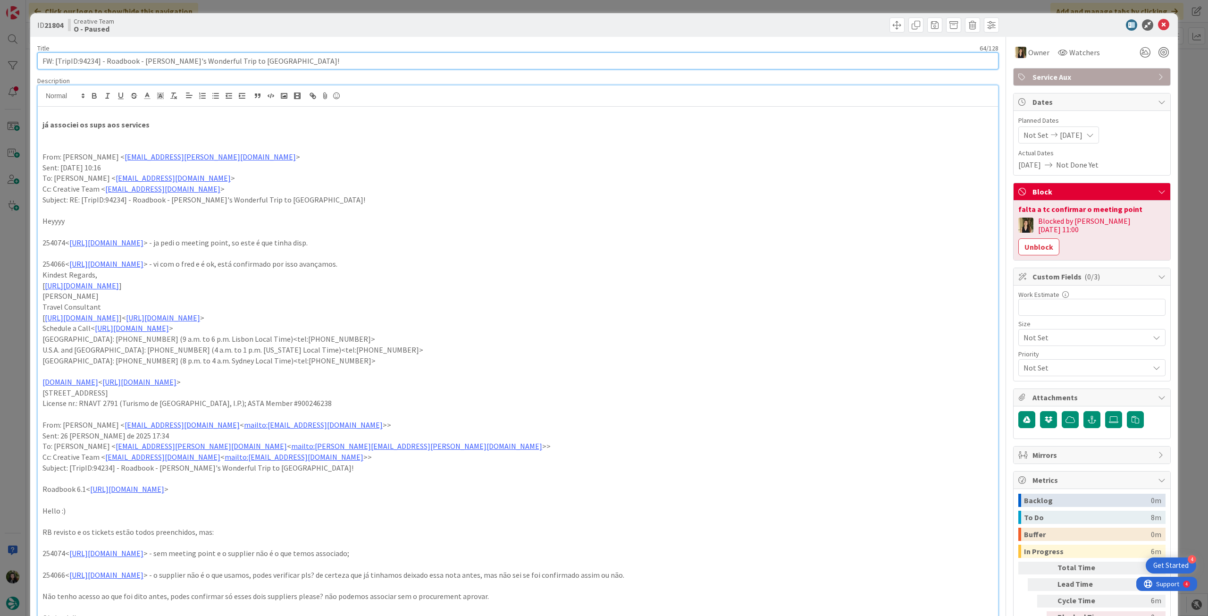
drag, startPoint x: 79, startPoint y: 62, endPoint x: 97, endPoint y: 62, distance: 17.9
click at [97, 62] on input "FW: [TripID:94234] - Roadbook - [PERSON_NAME]'s Wonderful Trip to [GEOGRAPHIC_D…" at bounding box center [517, 60] width 961 height 17
click at [1158, 27] on icon at bounding box center [1163, 24] width 11 height 11
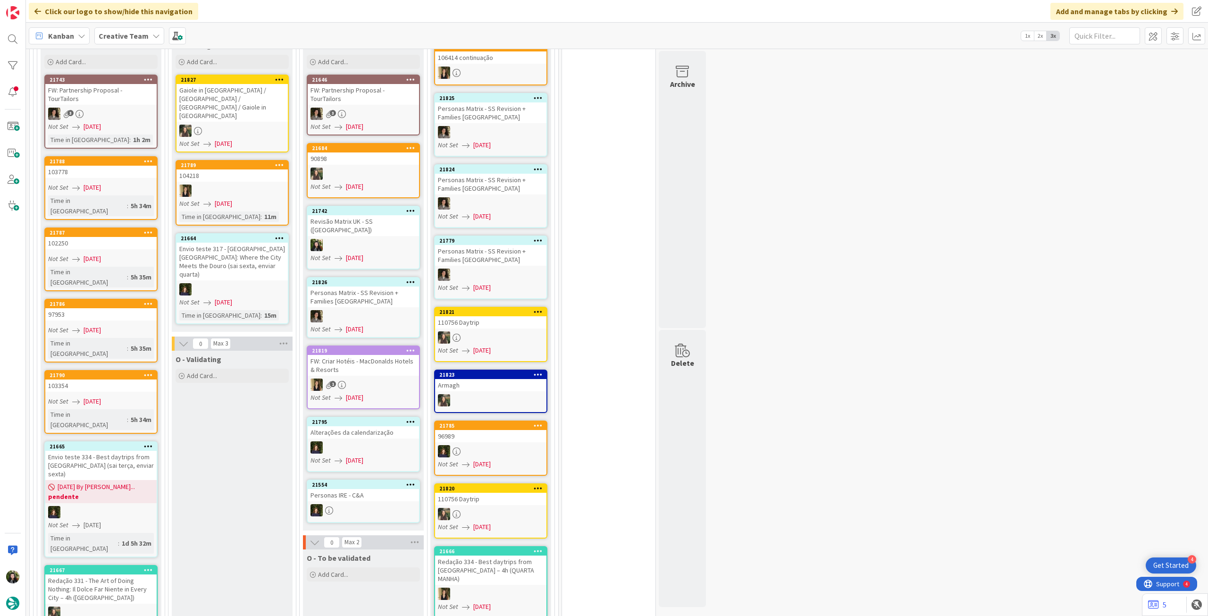
scroll to position [818, 0]
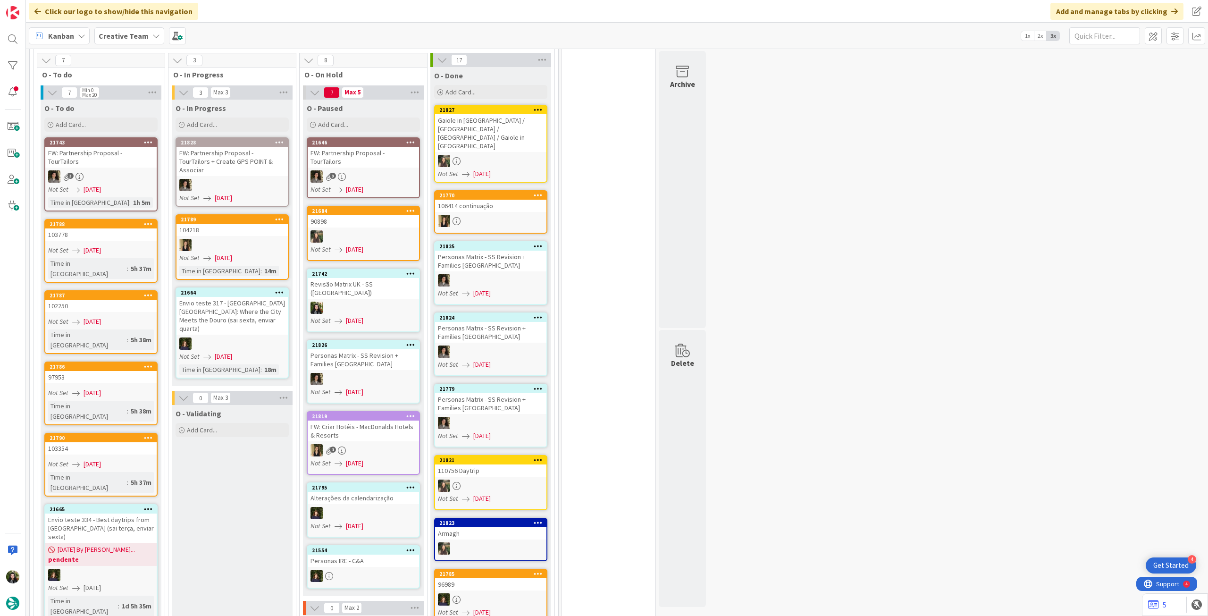
click at [391, 420] on div "FW: Criar Hotéis - MacDonalds Hotels & Resorts" at bounding box center [363, 430] width 111 height 21
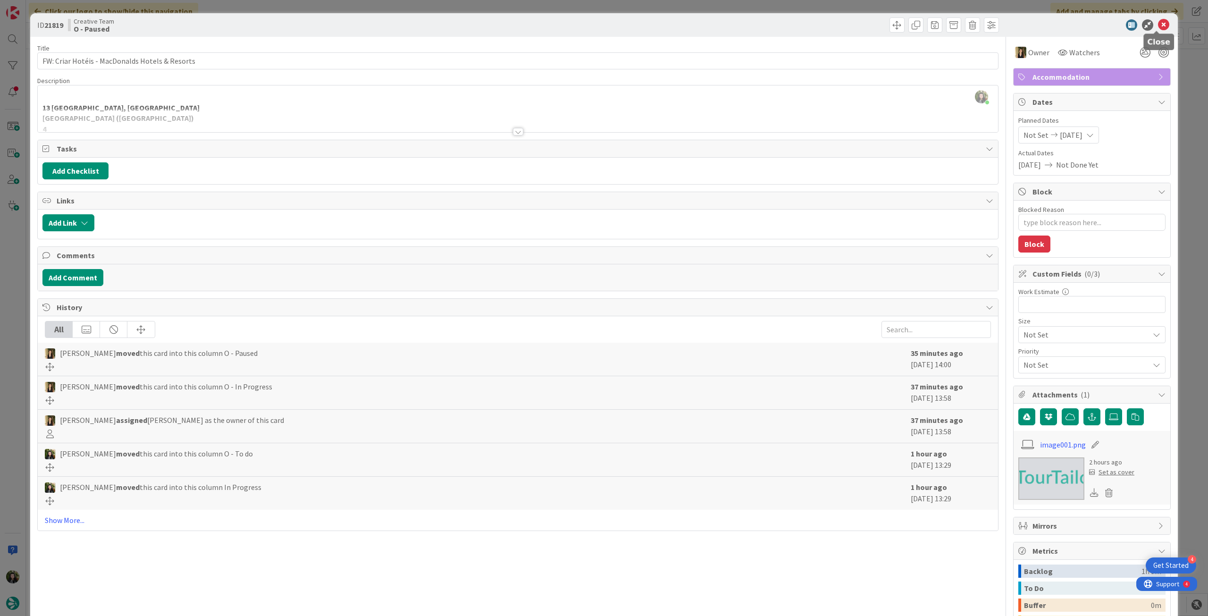
click at [1158, 25] on icon at bounding box center [1163, 24] width 11 height 11
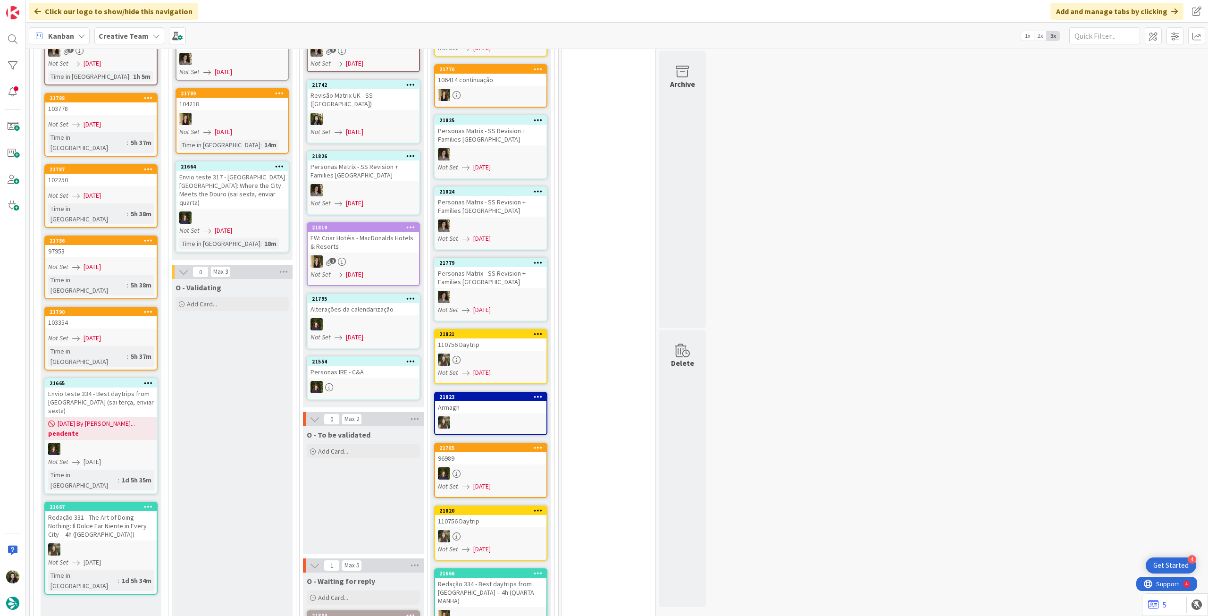
scroll to position [881, 0]
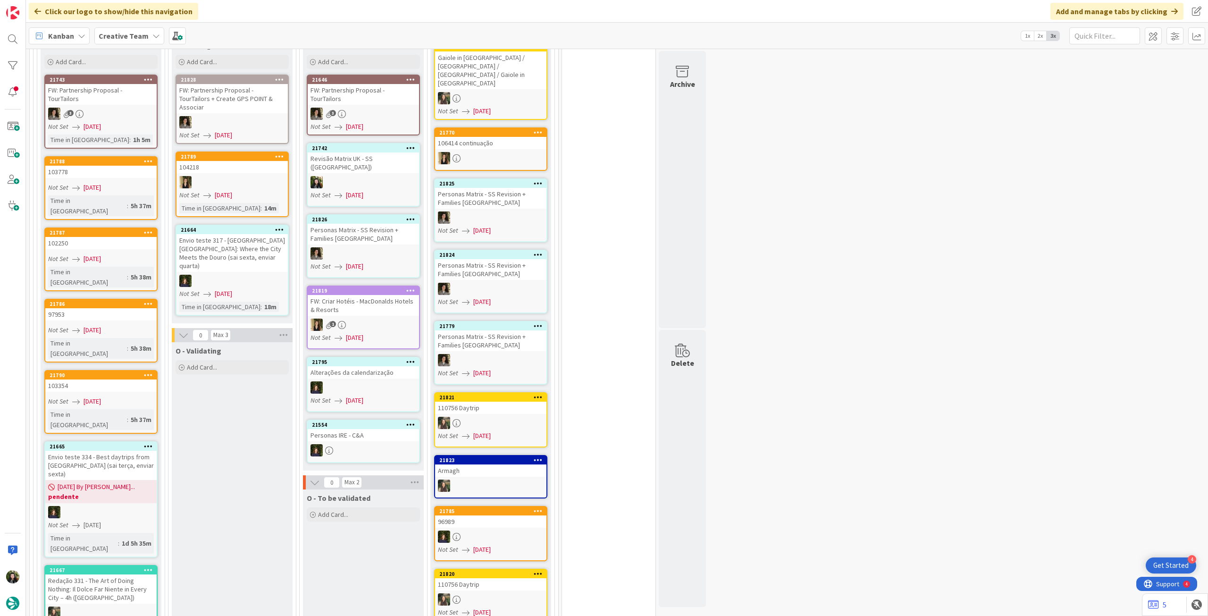
click at [95, 492] on b "pendente" at bounding box center [101, 496] width 106 height 9
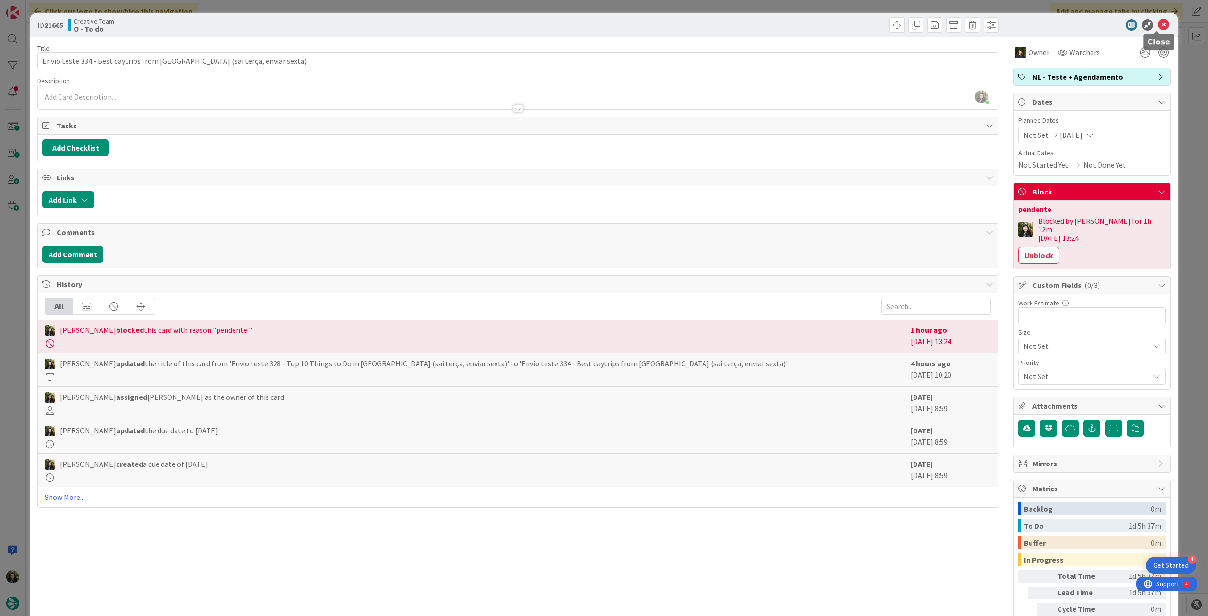
click at [1158, 24] on icon at bounding box center [1163, 24] width 11 height 11
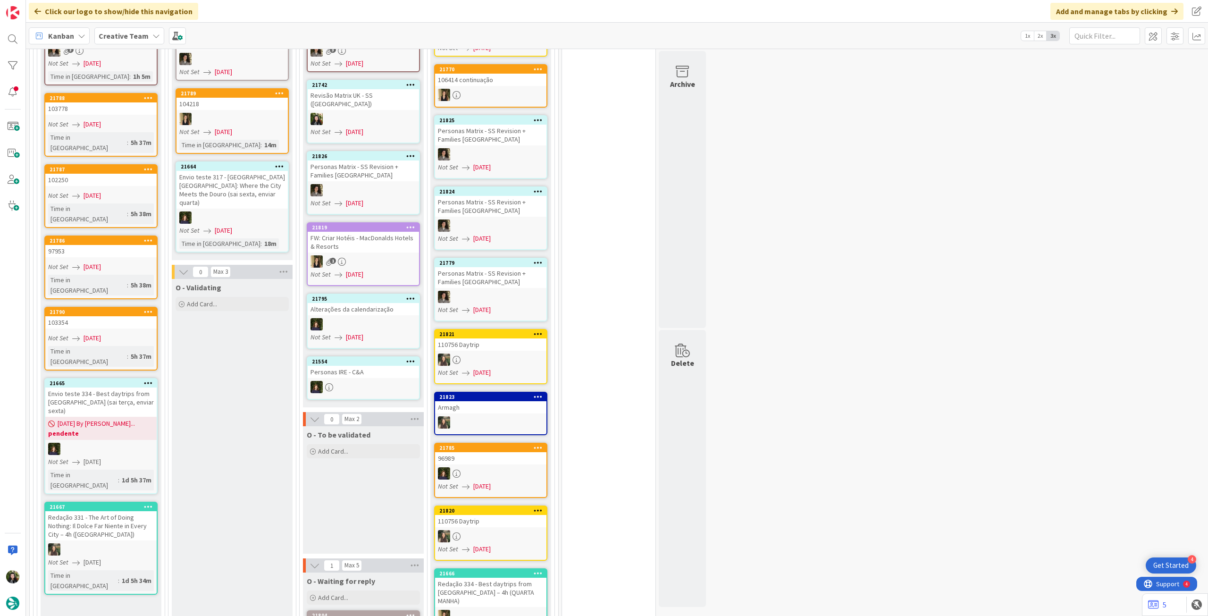
click at [147, 379] on icon at bounding box center [148, 382] width 9 height 7
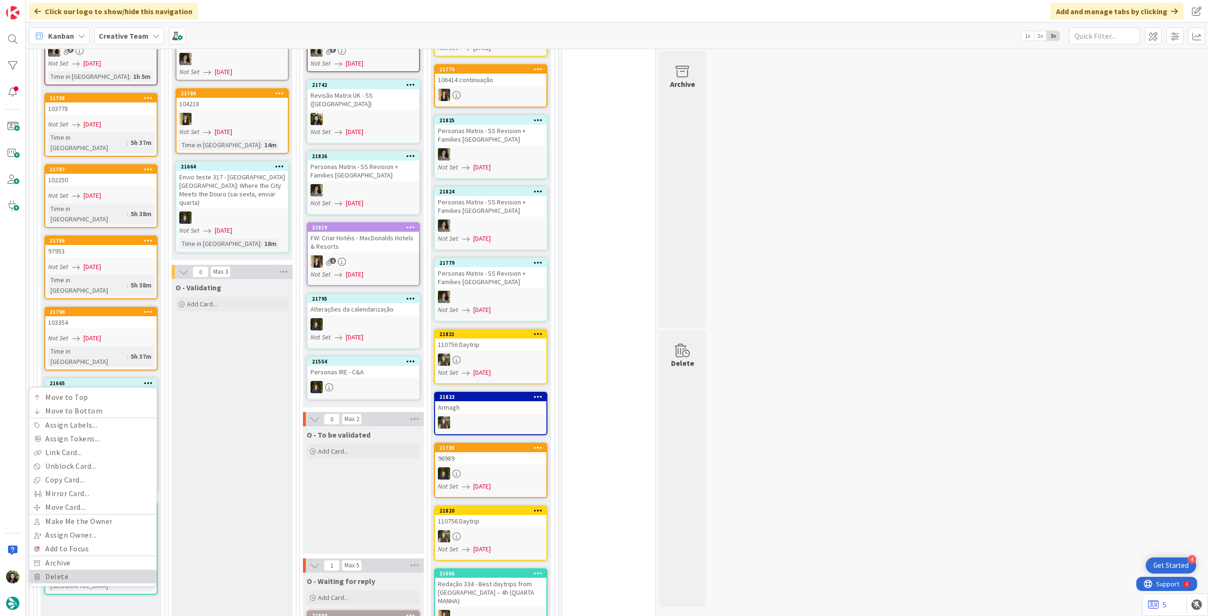
click at [100, 570] on link "Delete" at bounding box center [92, 577] width 127 height 14
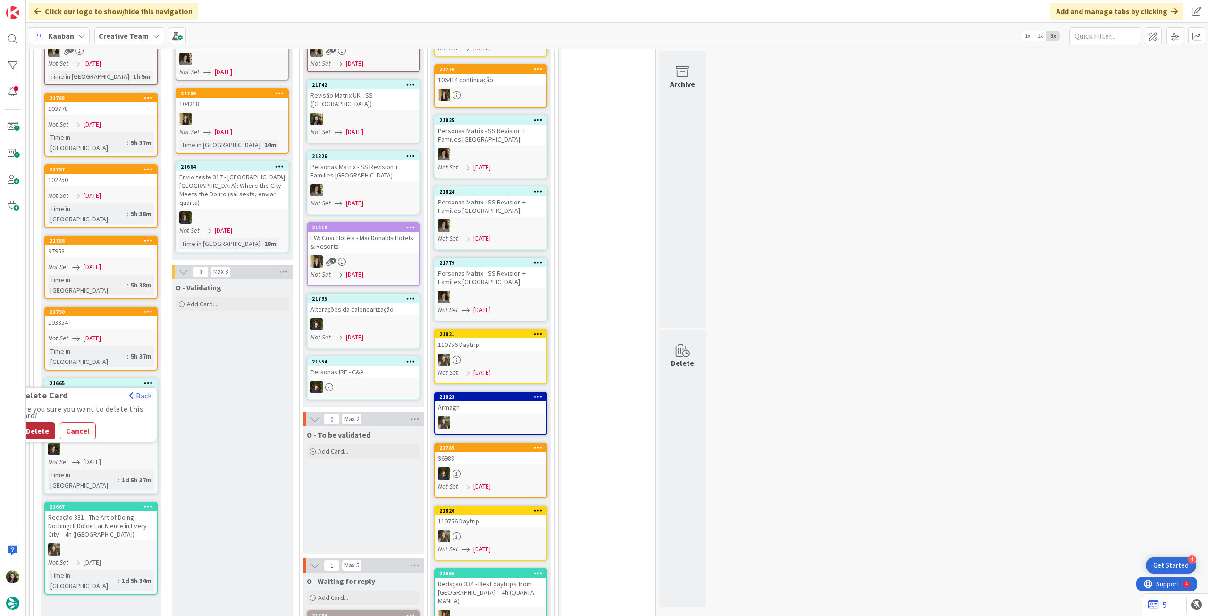
click at [41, 422] on button "Delete" at bounding box center [37, 430] width 35 height 17
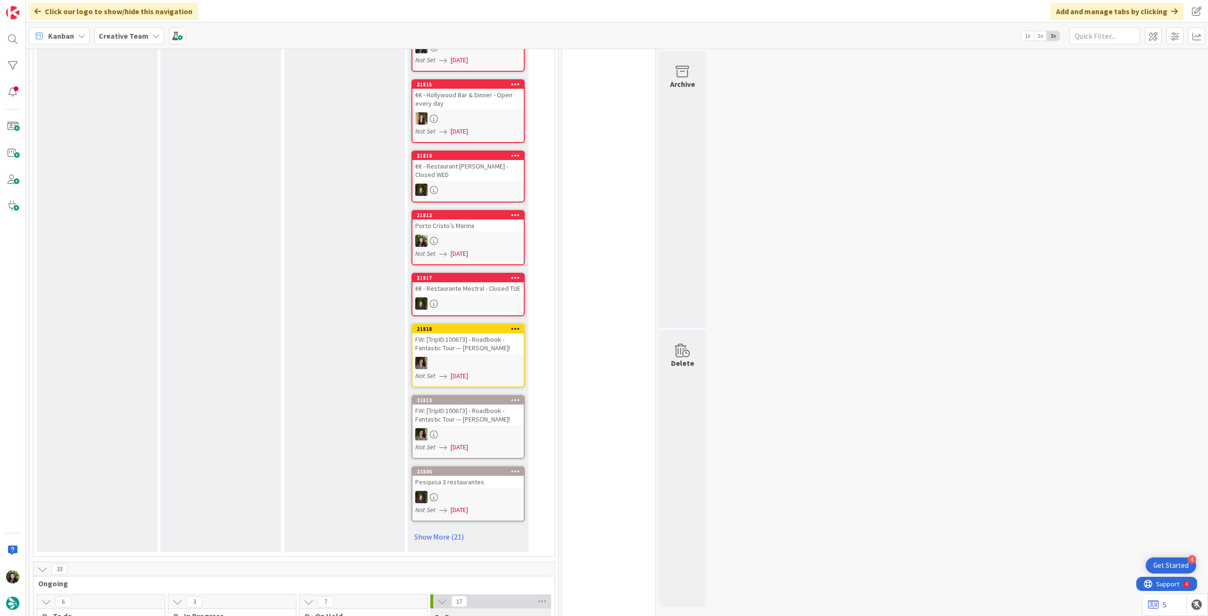
scroll to position [503, 0]
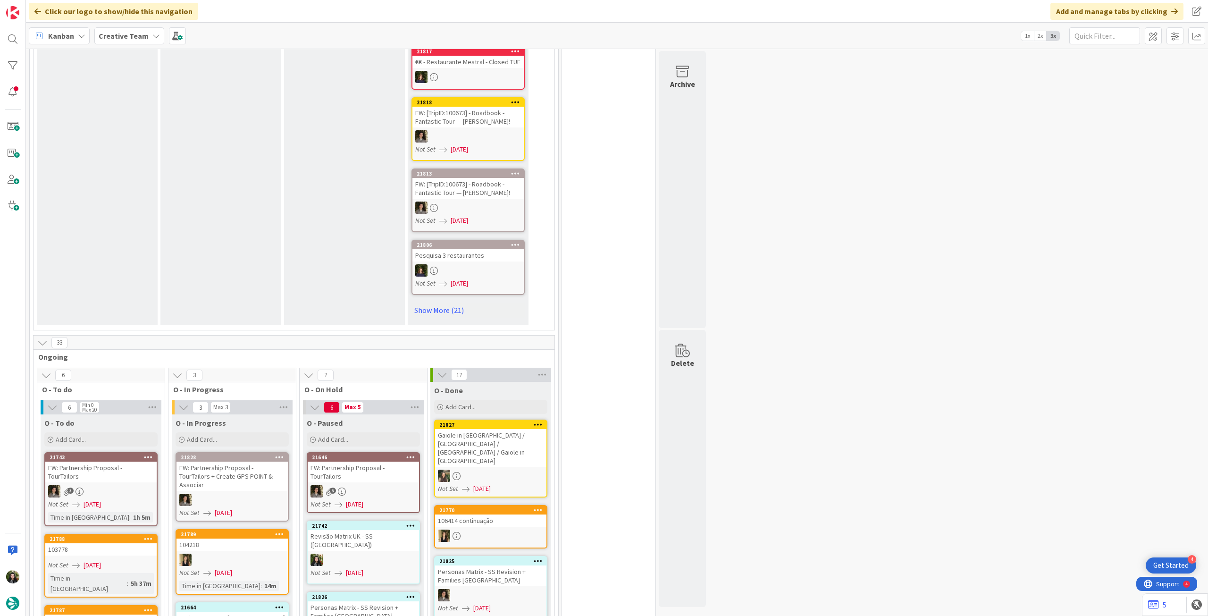
drag, startPoint x: 128, startPoint y: 41, endPoint x: 128, endPoint y: 50, distance: 9.9
click at [128, 41] on span "Creative Team" at bounding box center [124, 35] width 50 height 11
click at [142, 136] on h4 "Creative Team - Análise" at bounding box center [169, 134] width 128 height 9
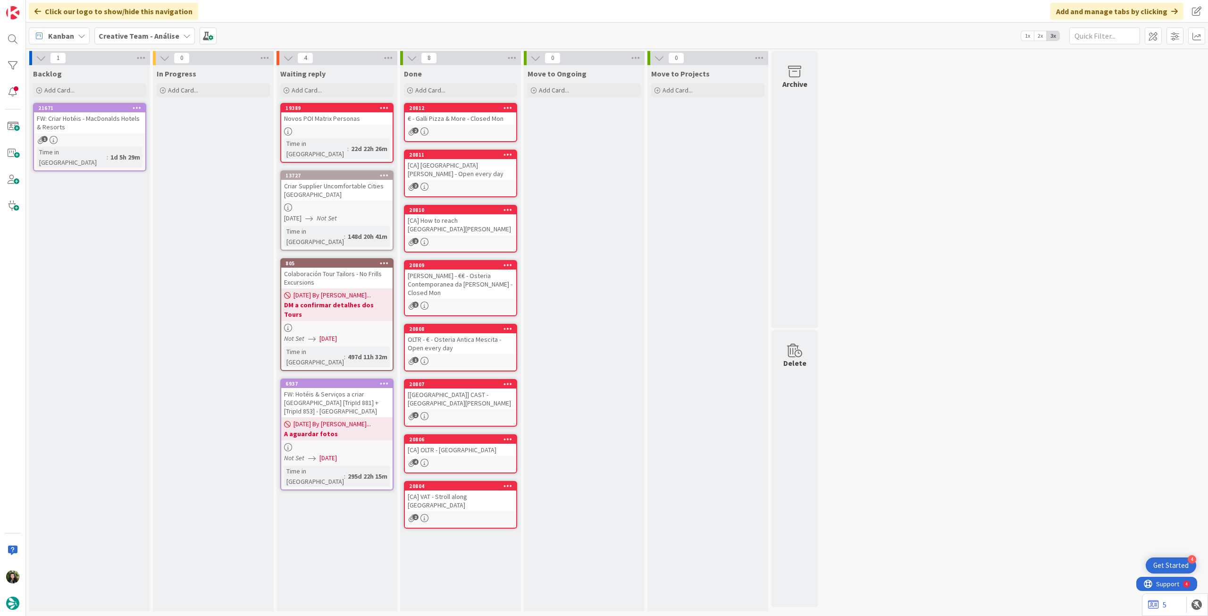
click at [143, 42] on div "Creative Team - Análise" at bounding box center [144, 35] width 101 height 17
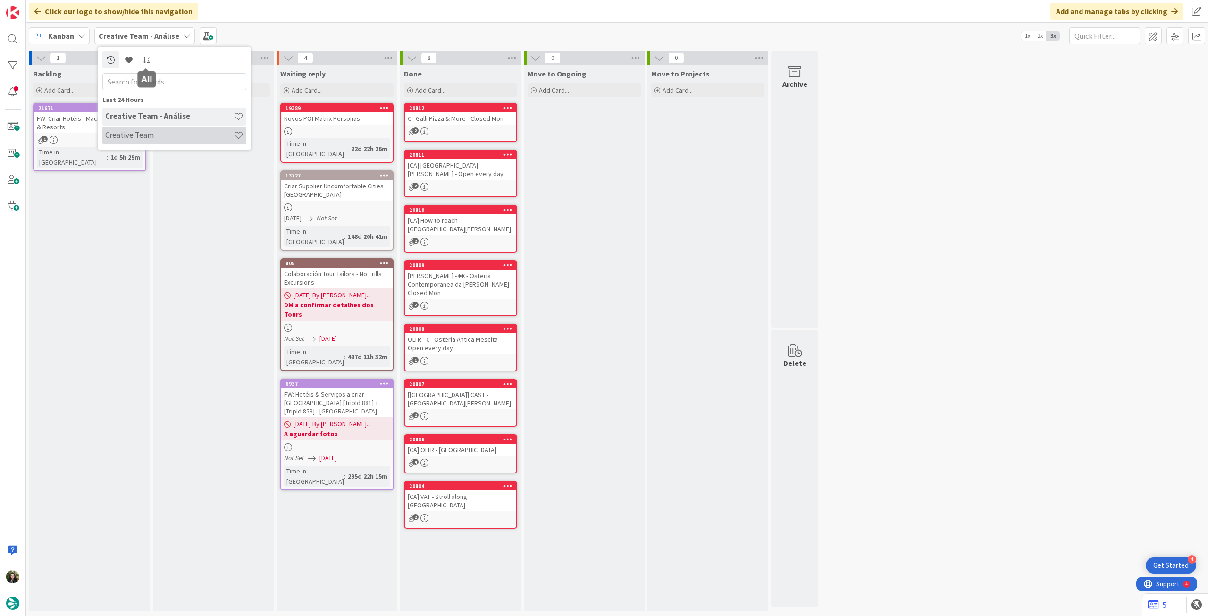
click at [156, 134] on h4 "Creative Team" at bounding box center [169, 134] width 128 height 9
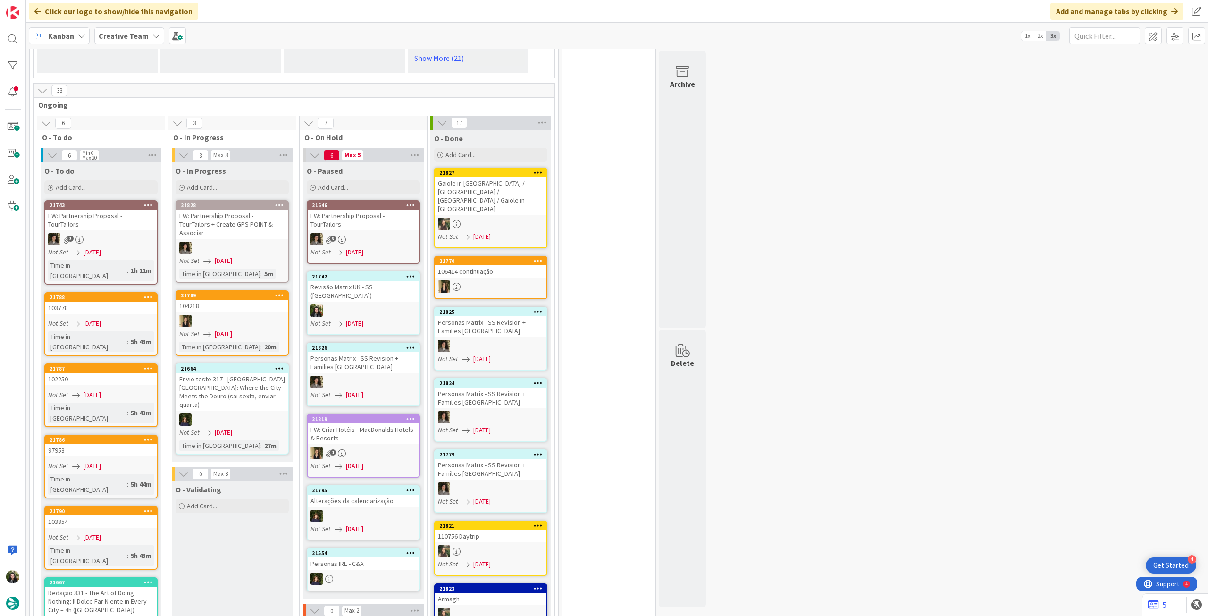
scroll to position [818, 0]
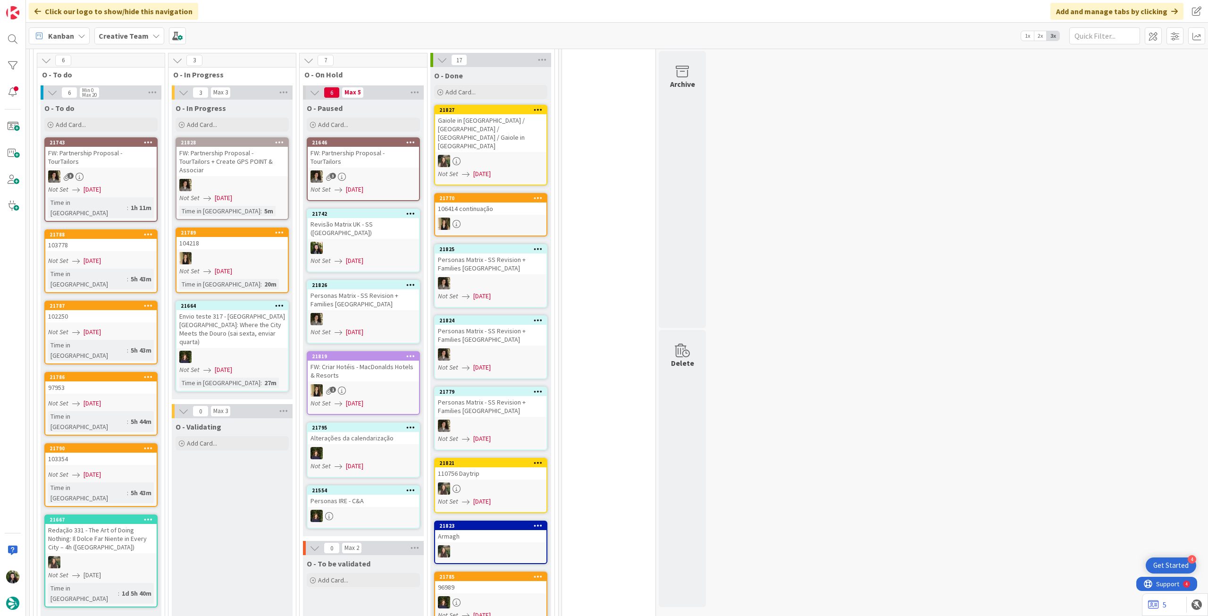
click at [346, 185] on span "[DATE]" at bounding box center [354, 190] width 17 height 10
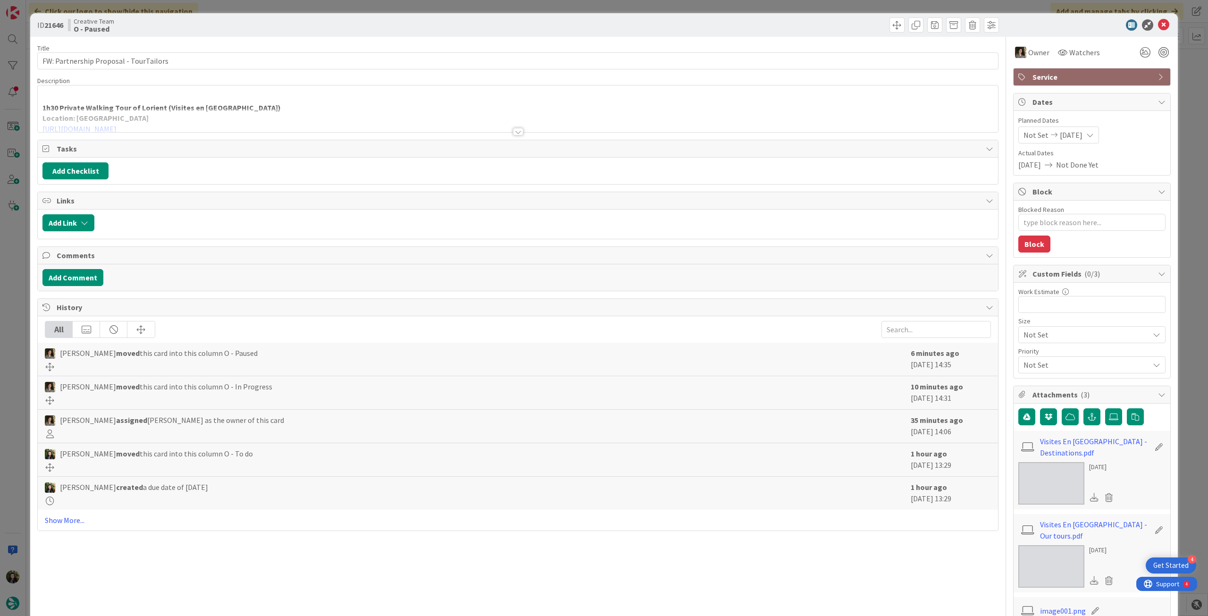
click at [246, 121] on div at bounding box center [518, 120] width 960 height 24
type textarea "x"
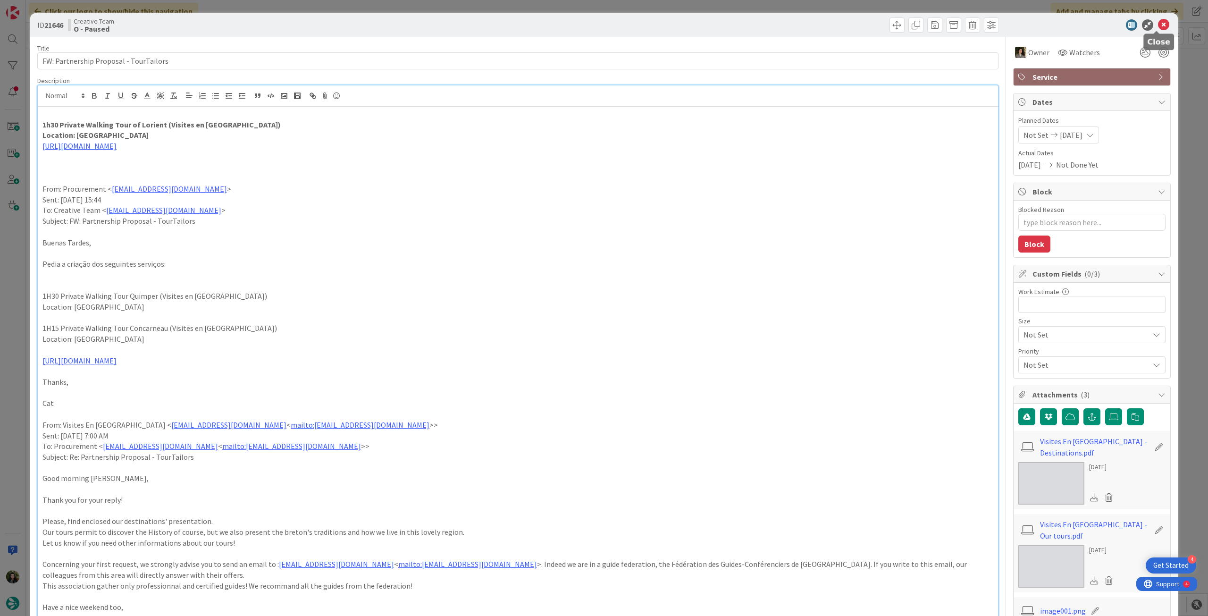
click at [1160, 30] on icon at bounding box center [1163, 24] width 11 height 11
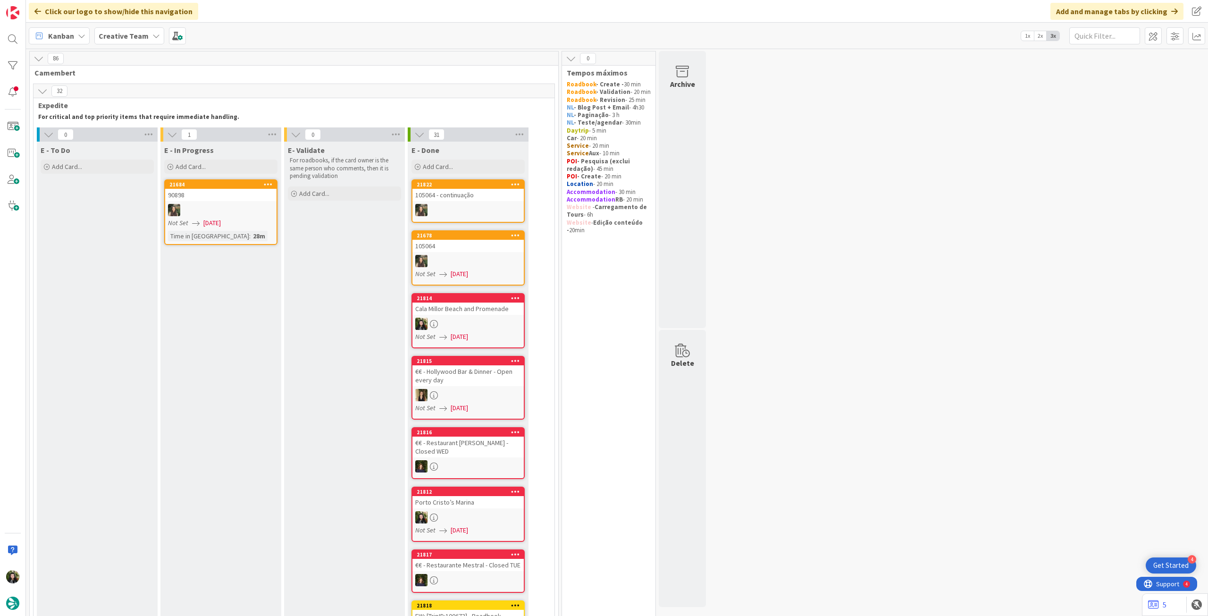
click at [113, 27] on div "Creative Team" at bounding box center [129, 35] width 70 height 17
click at [125, 134] on h4 "Creative Team - Análise" at bounding box center [169, 134] width 128 height 9
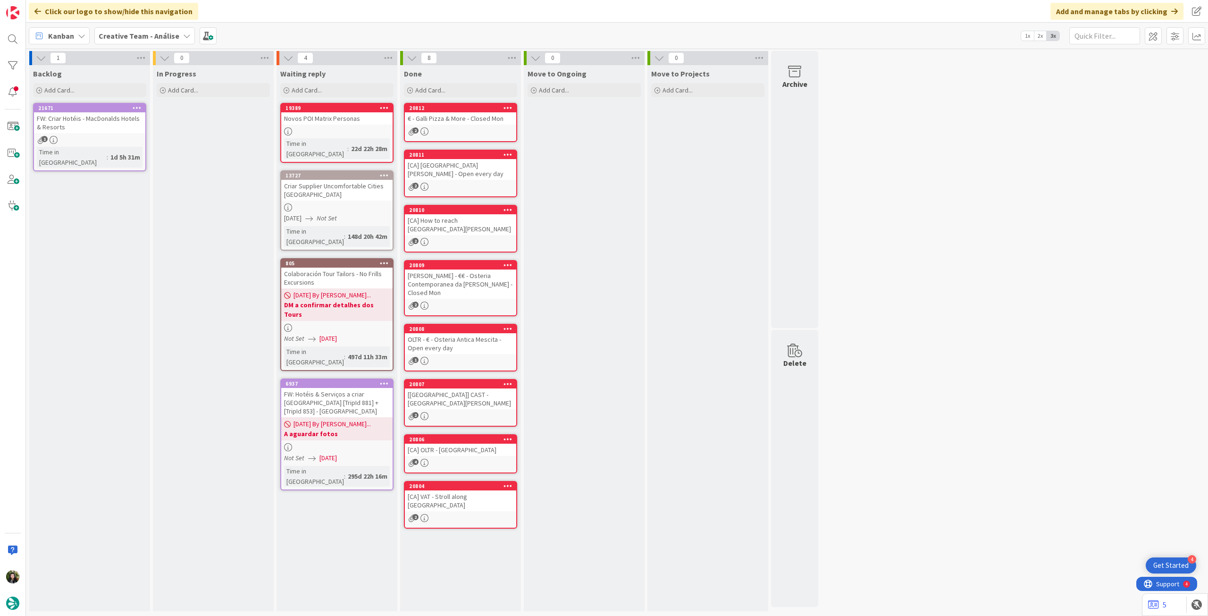
click at [138, 35] on b "Creative Team - Análise" at bounding box center [139, 35] width 81 height 9
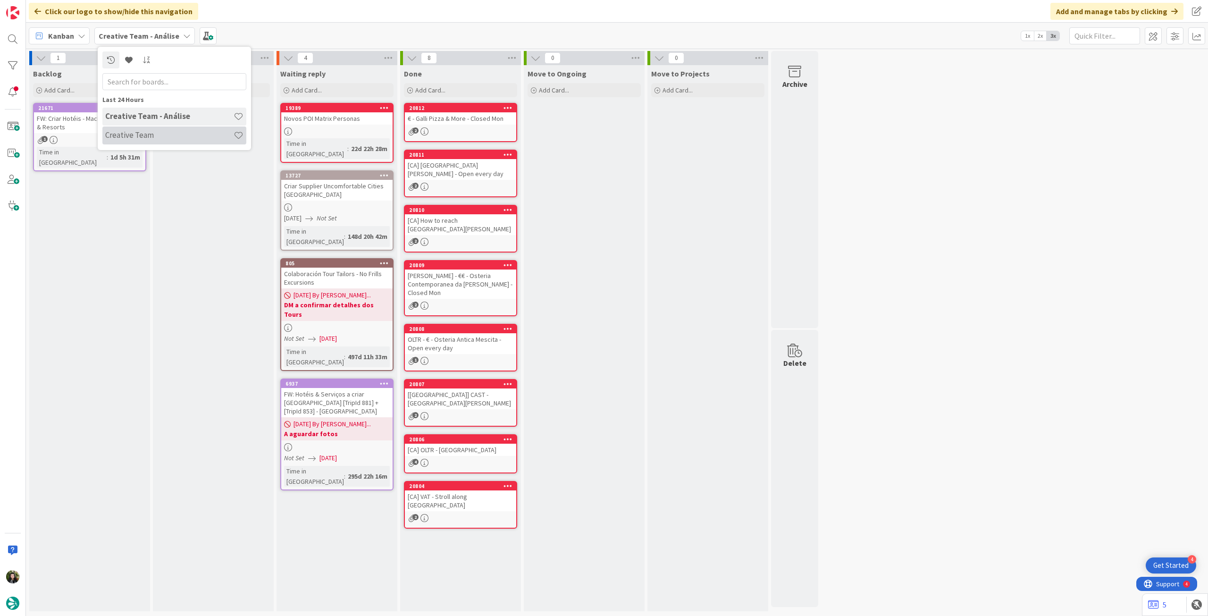
click at [141, 133] on h4 "Creative Team" at bounding box center [169, 134] width 128 height 9
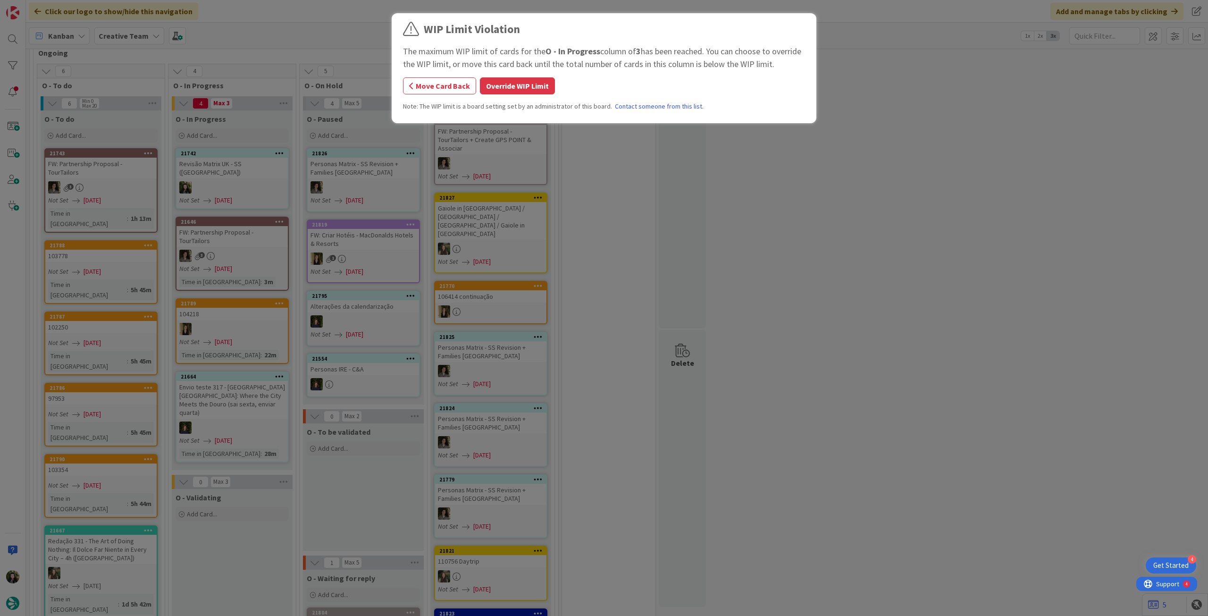
scroll to position [803, 0]
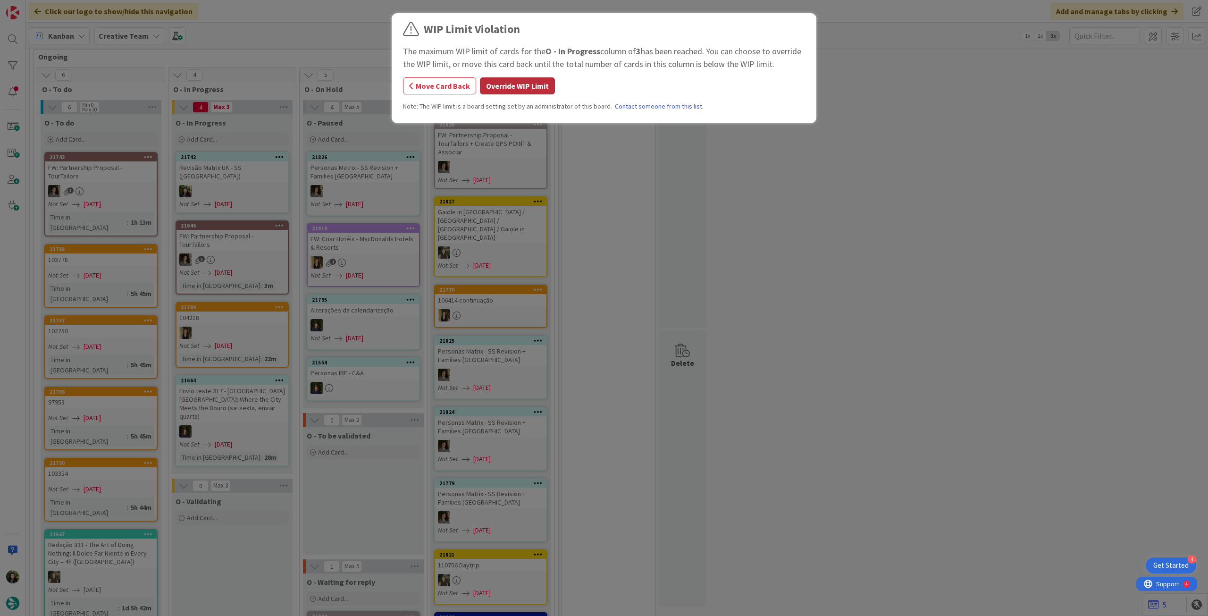
click at [512, 78] on button "Override WIP Limit" at bounding box center [517, 85] width 75 height 17
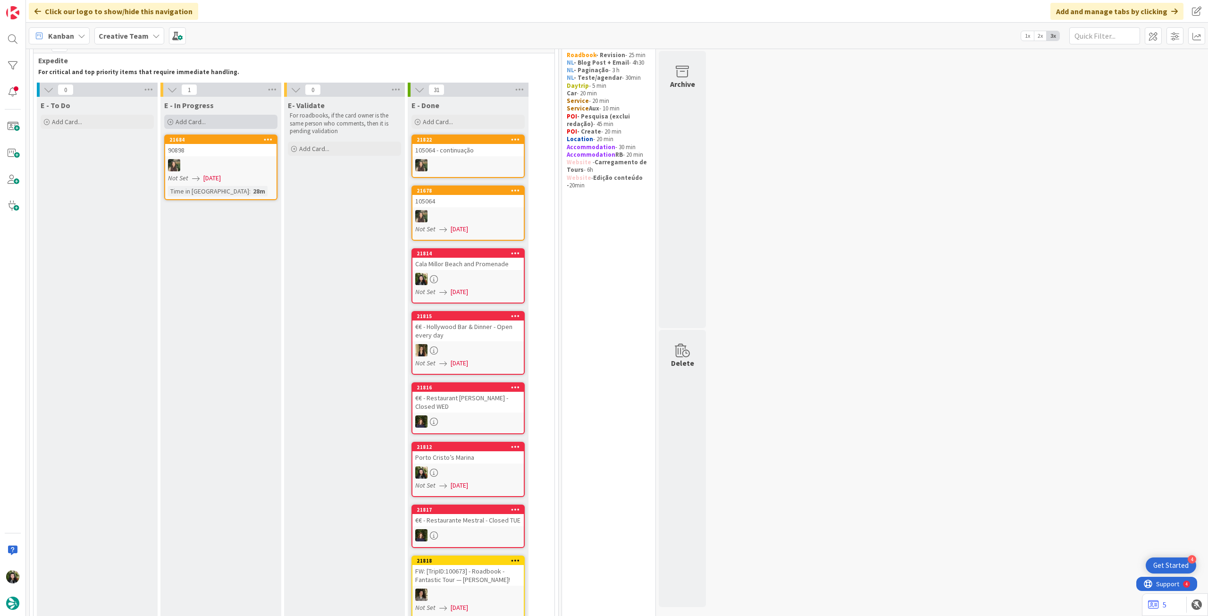
scroll to position [0, 0]
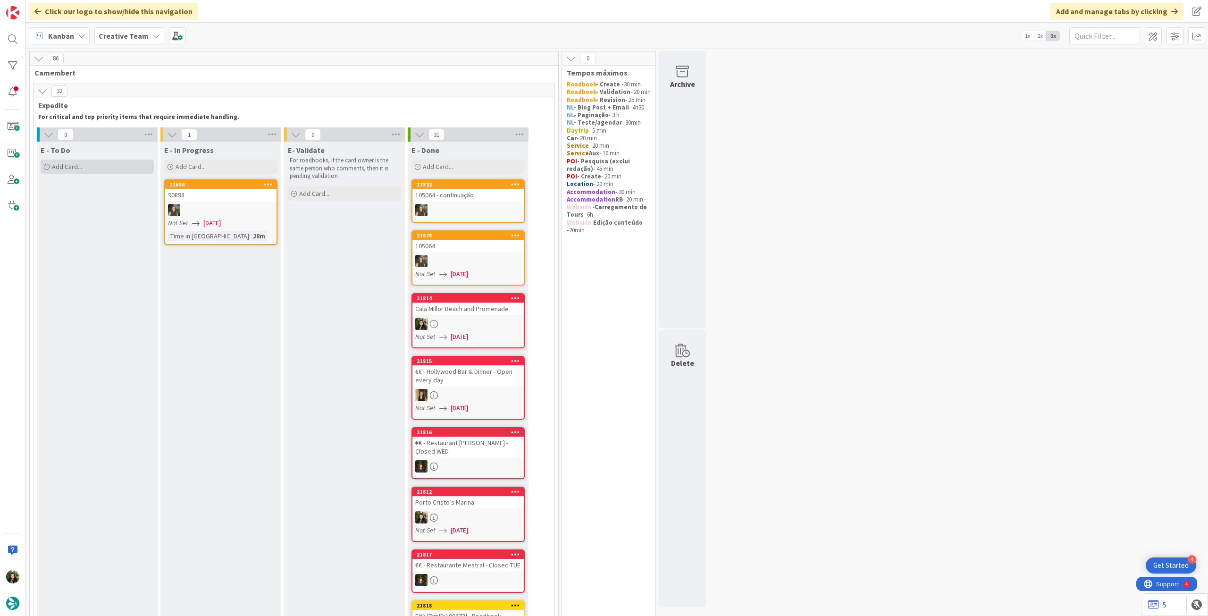
click at [105, 168] on div "Add Card..." at bounding box center [97, 167] width 113 height 14
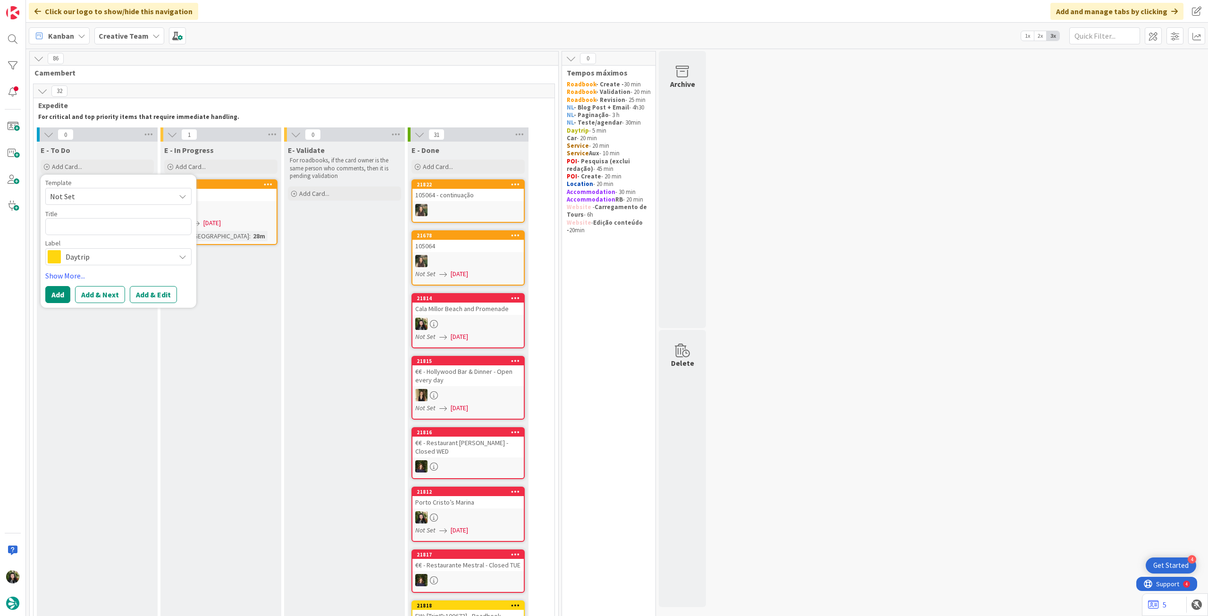
click at [82, 257] on span "Daytrip" at bounding box center [118, 256] width 105 height 13
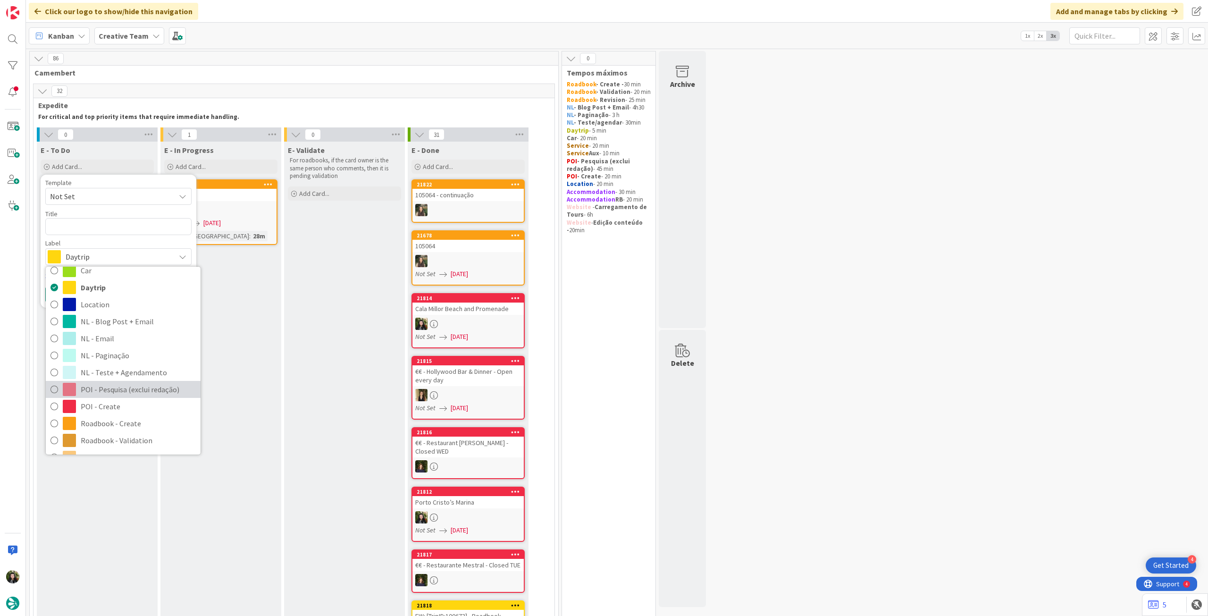
scroll to position [63, 0]
click at [123, 397] on span "Roadbook - Create" at bounding box center [138, 403] width 115 height 14
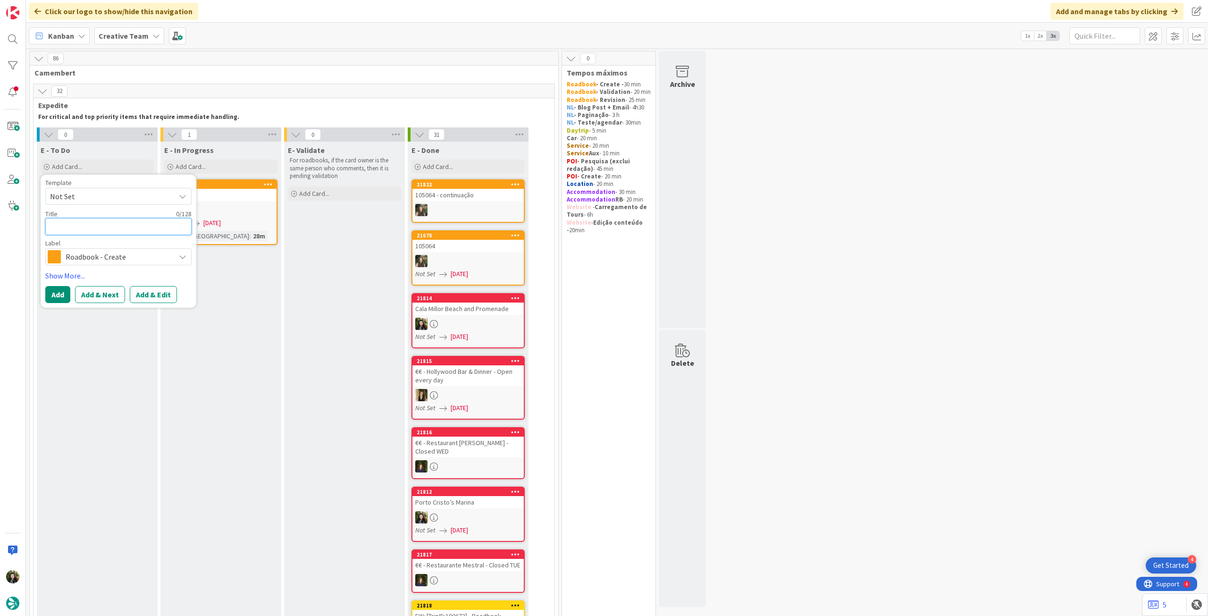
click at [112, 226] on textarea at bounding box center [118, 226] width 146 height 17
paste textarea "108640"
type textarea "x"
type textarea "108640"
click at [65, 294] on button "Add" at bounding box center [57, 294] width 25 height 17
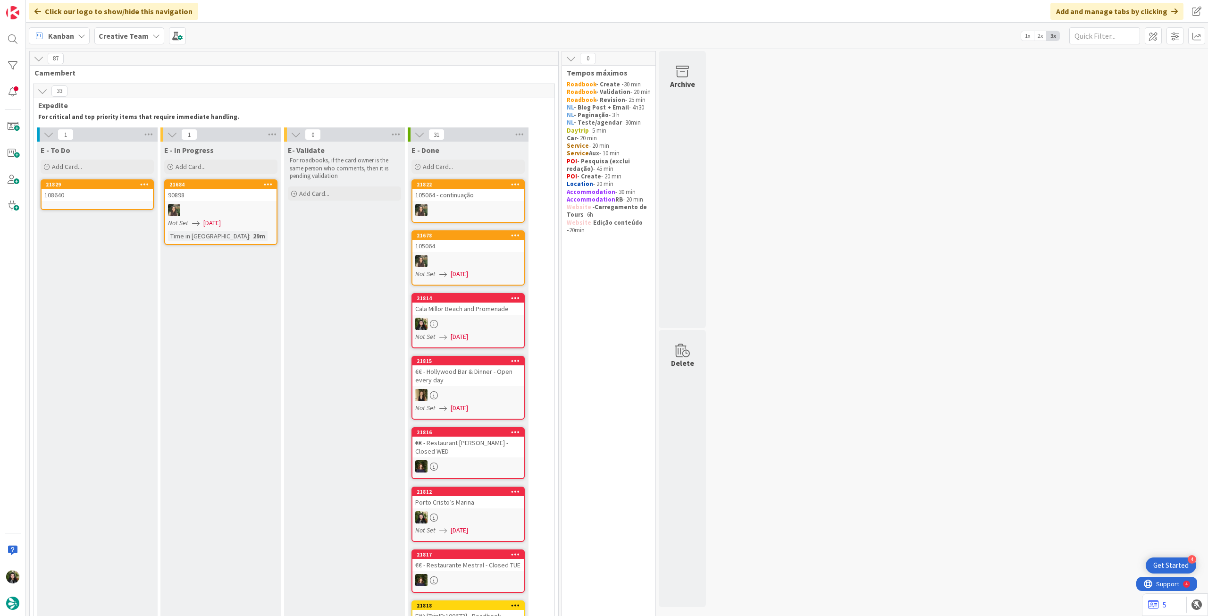
click at [93, 200] on div "108640" at bounding box center [97, 195] width 111 height 12
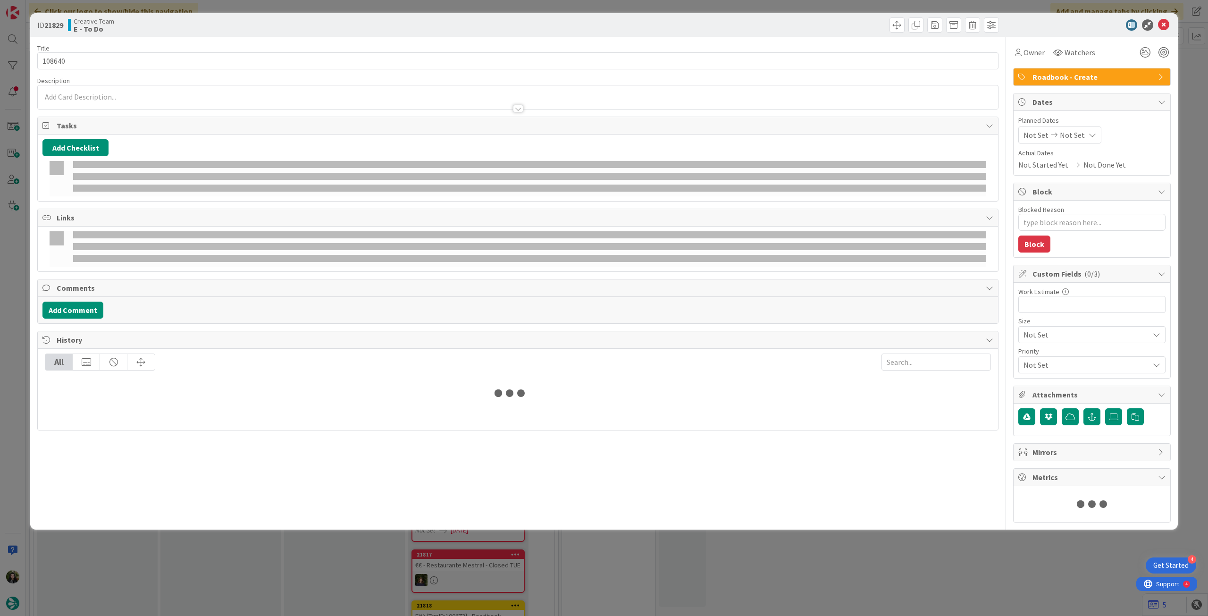
click at [1069, 135] on span "Not Set" at bounding box center [1072, 134] width 25 height 11
type textarea "x"
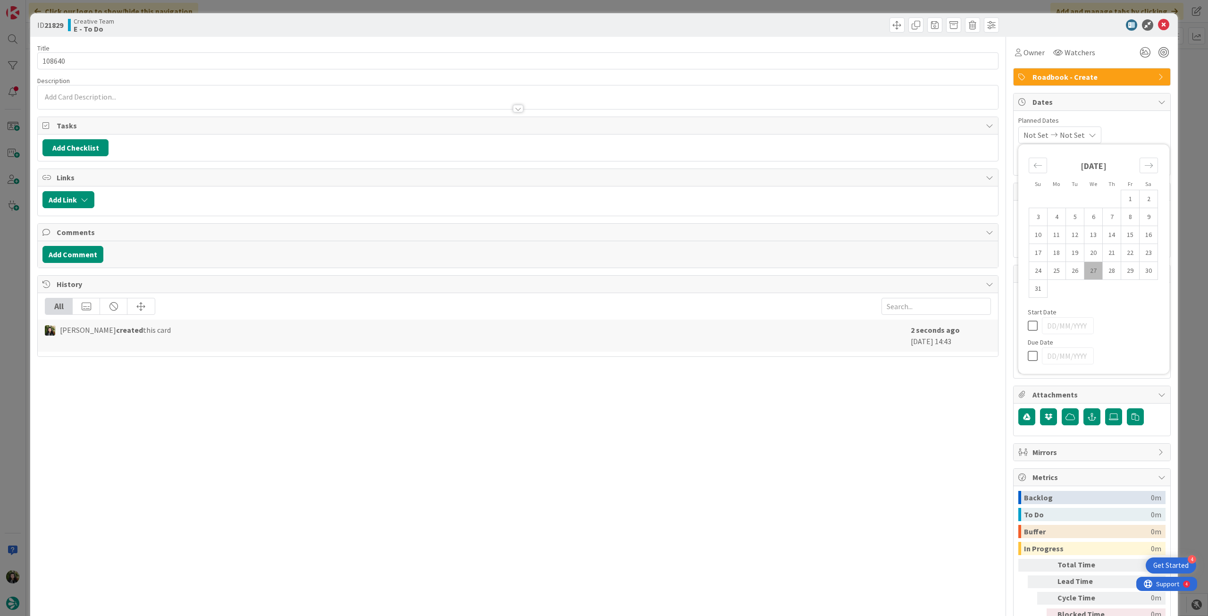
click at [1028, 355] on icon at bounding box center [1035, 355] width 14 height 11
type input "[DATE]"
click at [1160, 26] on icon at bounding box center [1163, 24] width 11 height 11
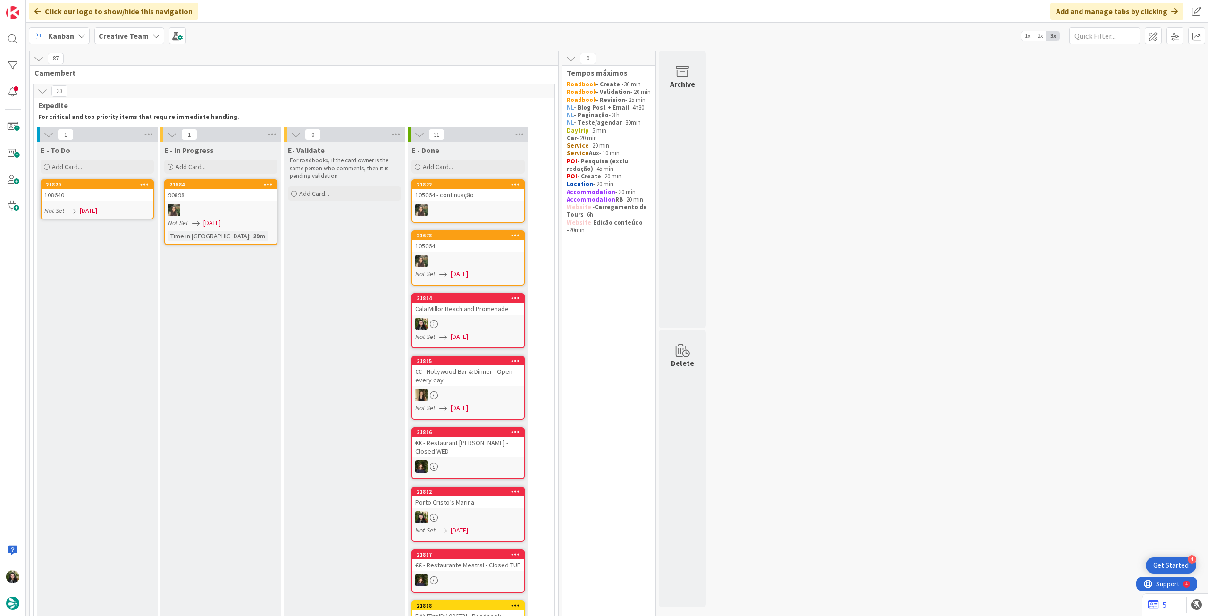
drag, startPoint x: 97, startPoint y: 169, endPoint x: 98, endPoint y: 227, distance: 57.6
click at [97, 169] on div "Add Card..." at bounding box center [97, 167] width 113 height 14
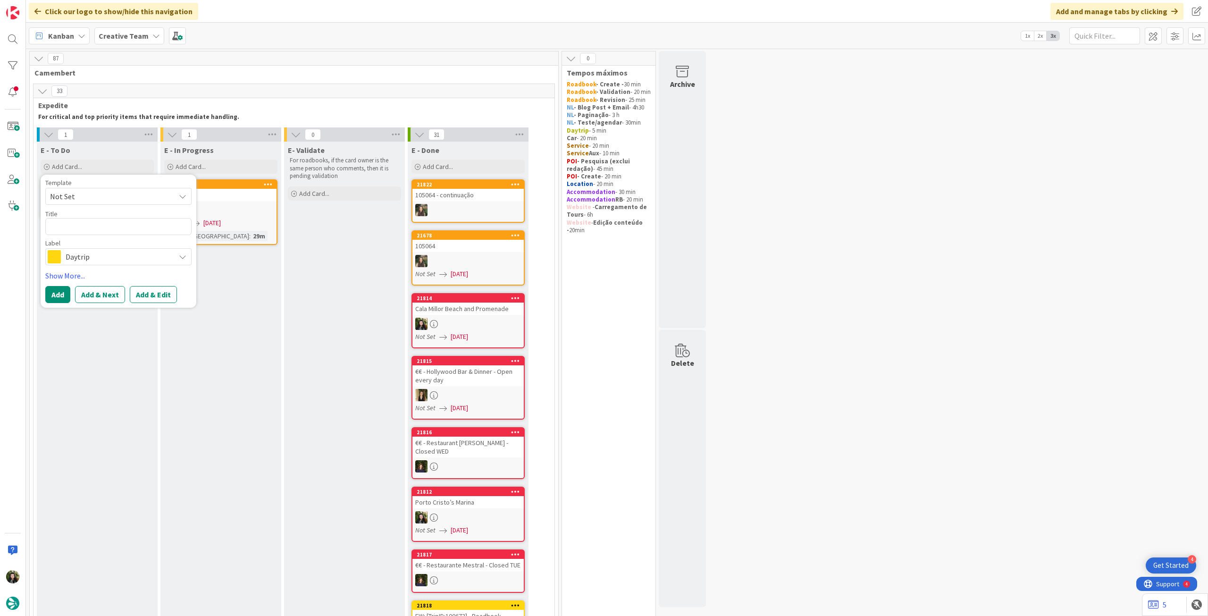
click at [101, 259] on span "Daytrip" at bounding box center [118, 256] width 105 height 13
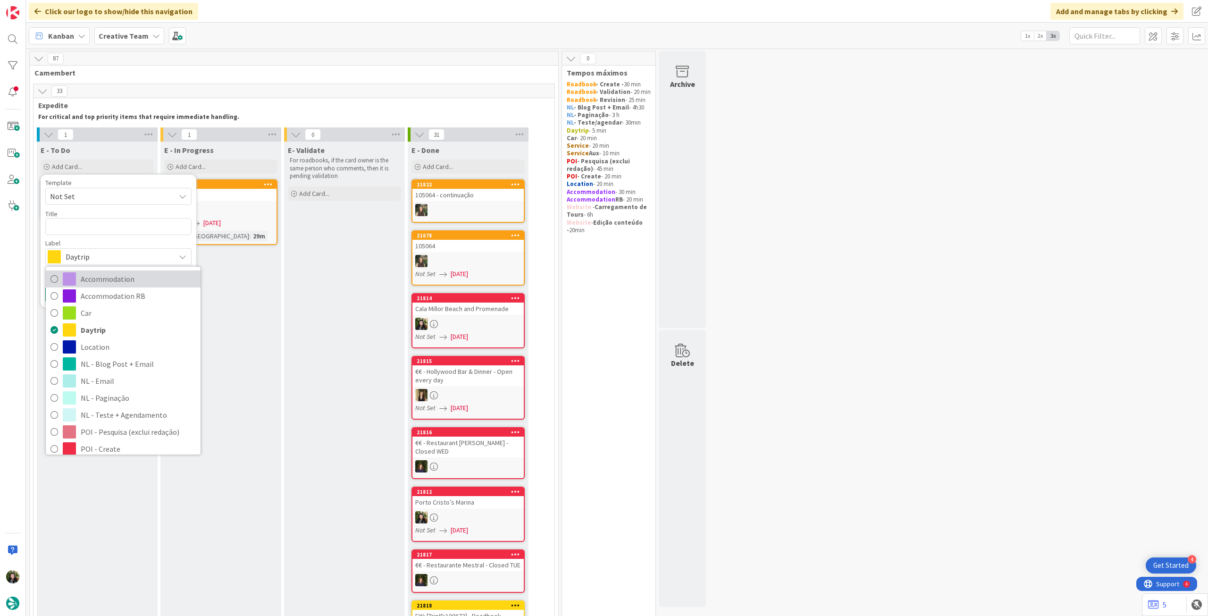
click at [109, 277] on span "Accommodation" at bounding box center [138, 279] width 115 height 14
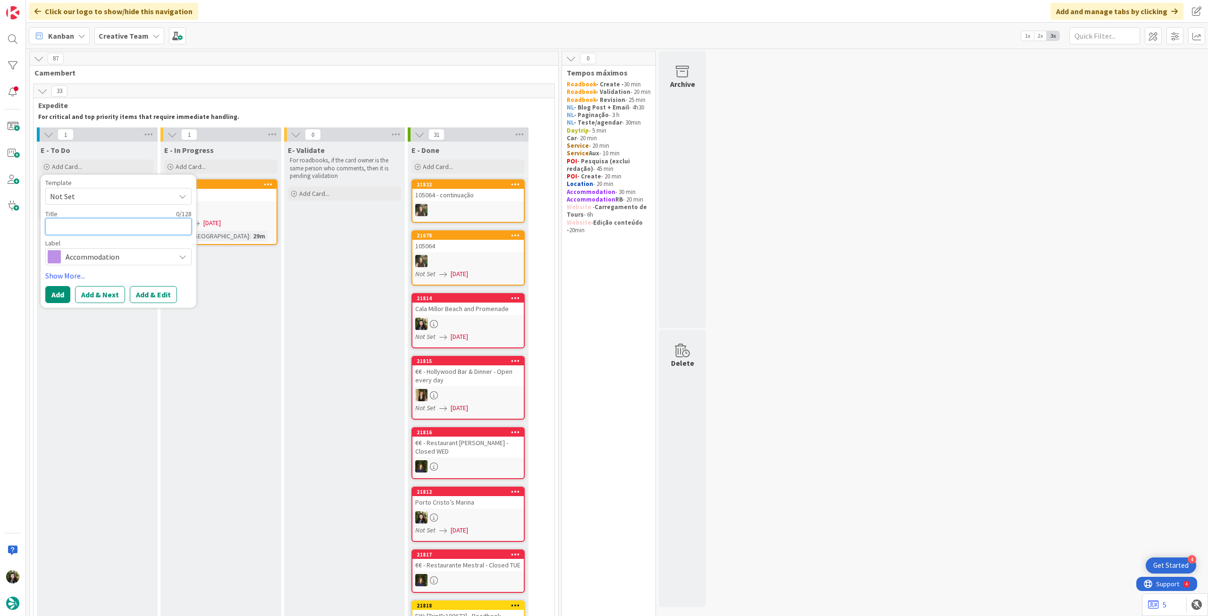
click at [102, 226] on textarea at bounding box center [118, 226] width 146 height 17
paste textarea "[PERSON_NAME] [PERSON_NAME] House"
type textarea "x"
type textarea "[PERSON_NAME] [PERSON_NAME] House"
click at [53, 292] on button "Add" at bounding box center [57, 294] width 25 height 17
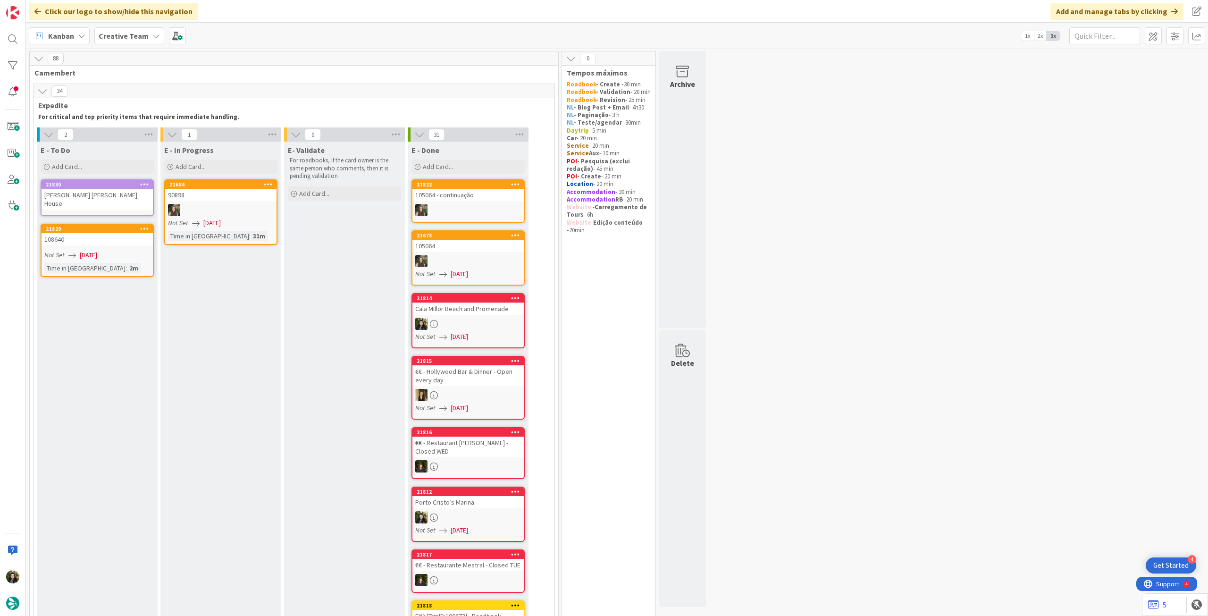
click at [97, 198] on div "[PERSON_NAME] [PERSON_NAME] House" at bounding box center [97, 199] width 111 height 21
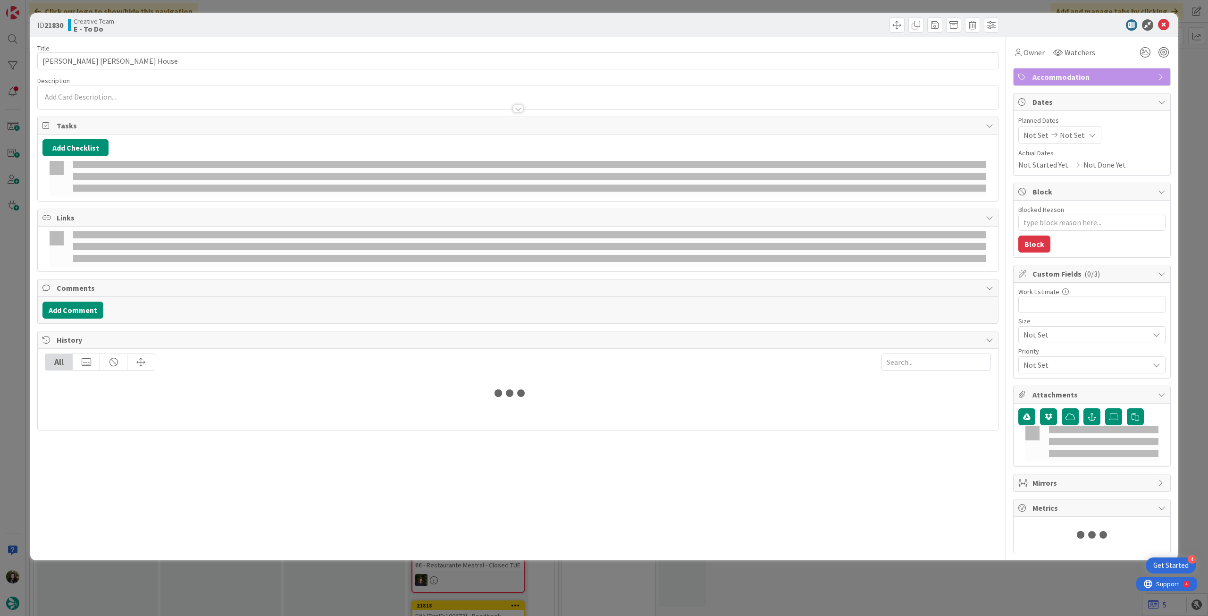
type textarea "x"
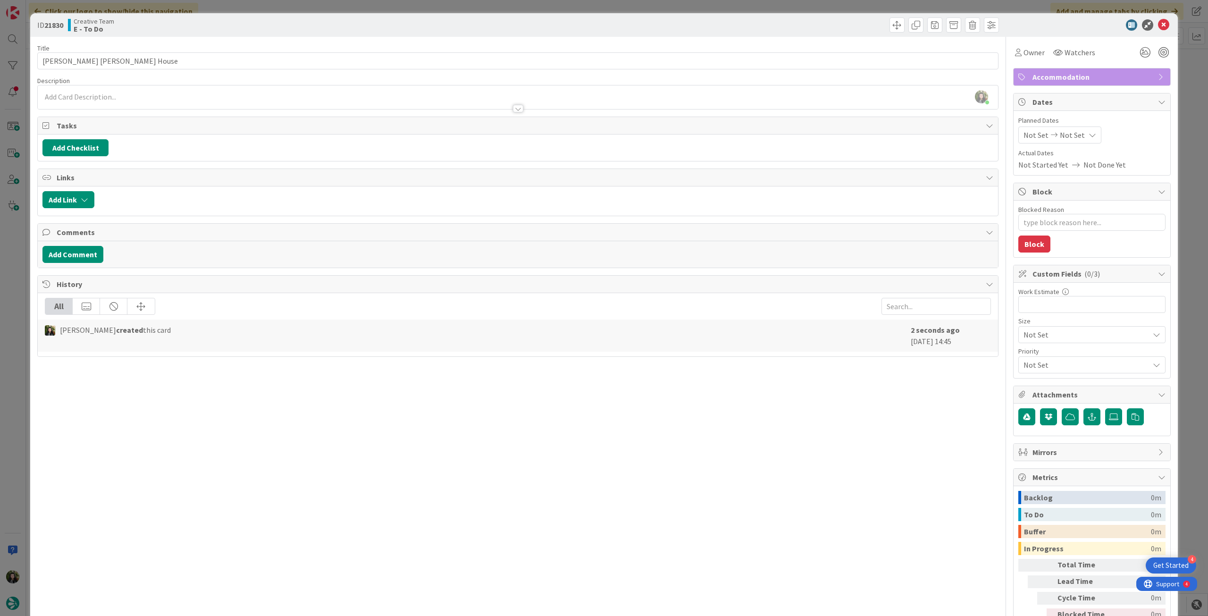
click at [80, 103] on div at bounding box center [518, 104] width 960 height 10
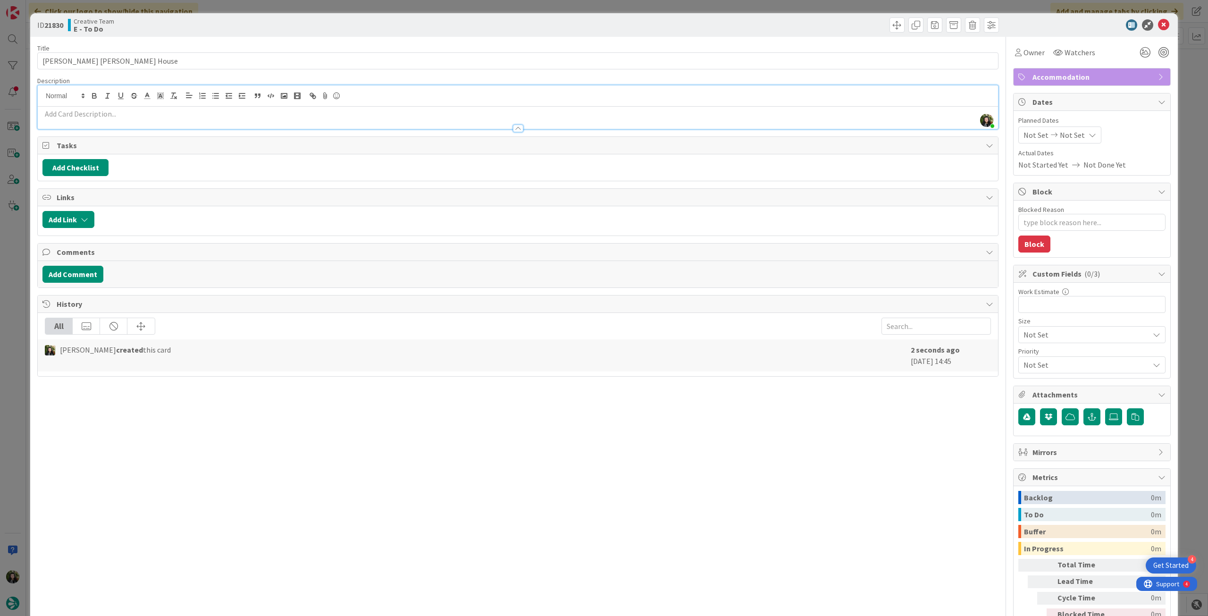
click at [87, 113] on p at bounding box center [517, 114] width 951 height 11
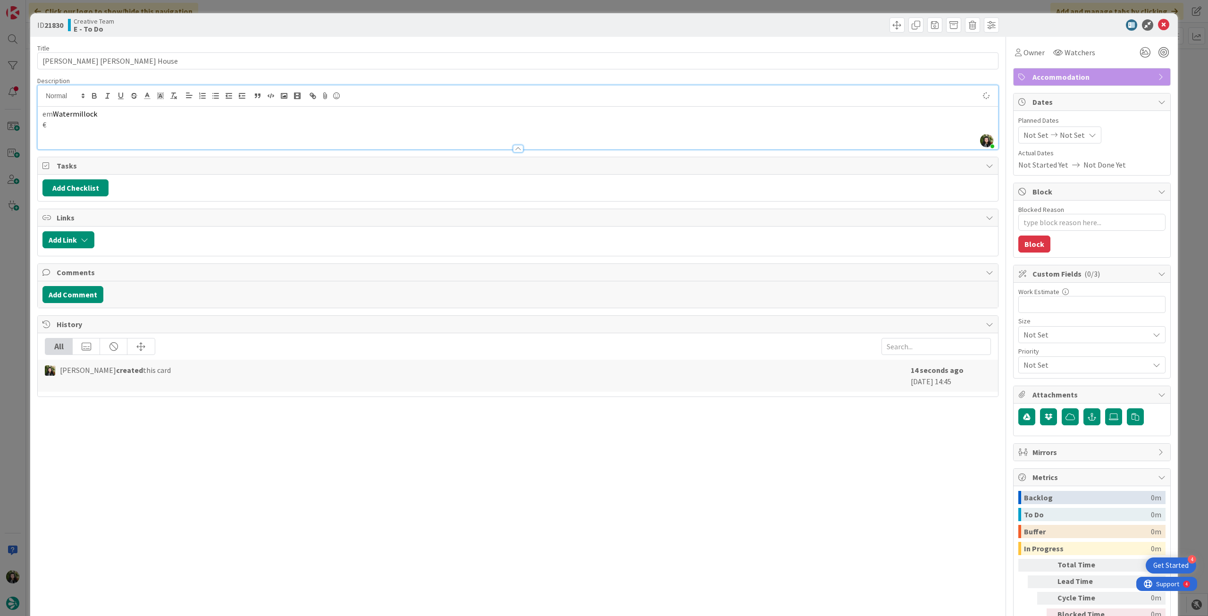
type textarea "x"
click at [1089, 135] on icon at bounding box center [1093, 135] width 8 height 8
click at [1028, 356] on icon at bounding box center [1035, 355] width 14 height 11
type input "[DATE]"
drag, startPoint x: 1152, startPoint y: 22, endPoint x: 1097, endPoint y: 54, distance: 64.3
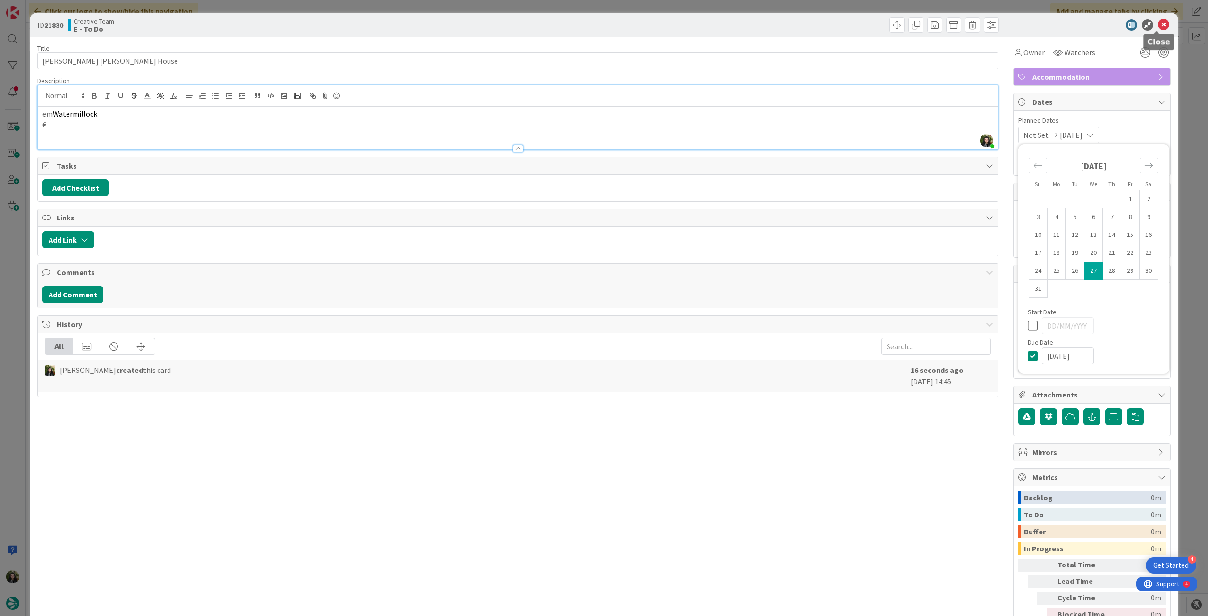
click at [1158, 22] on icon at bounding box center [1163, 24] width 11 height 11
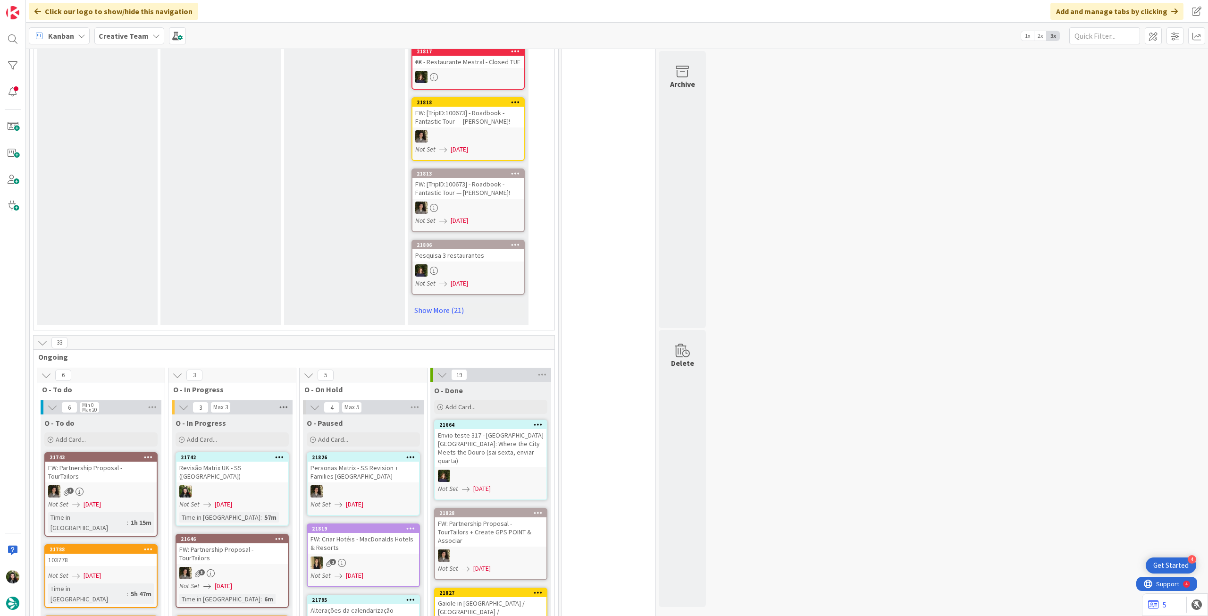
scroll to position [692, 0]
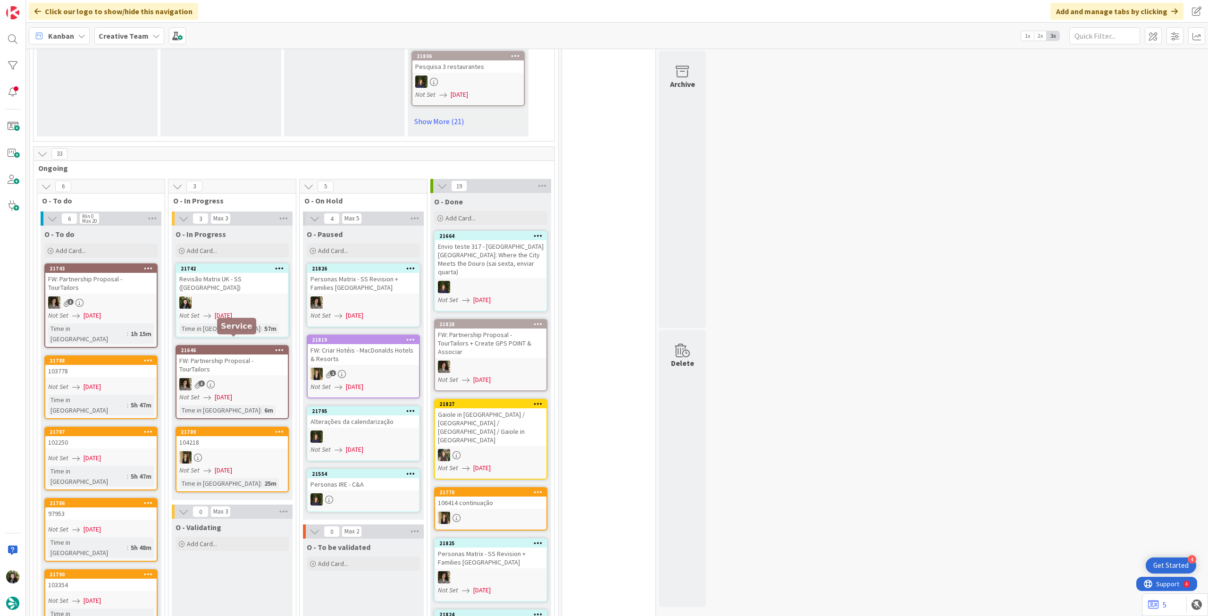
click at [200, 454] on icon at bounding box center [198, 458] width 8 height 8
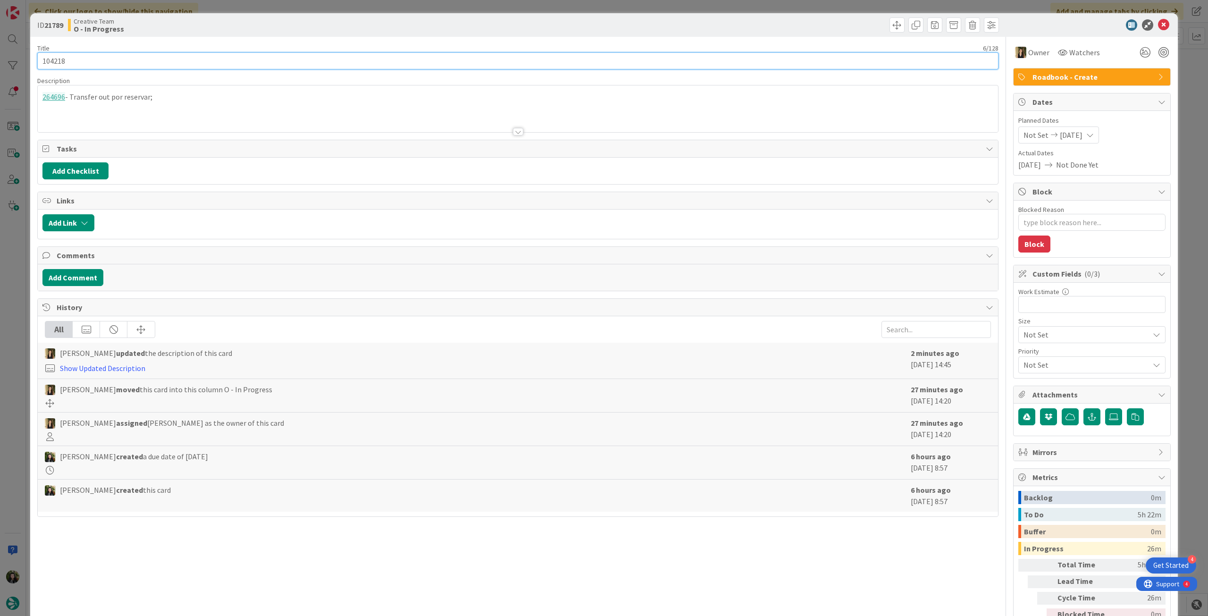
drag, startPoint x: 77, startPoint y: 62, endPoint x: 32, endPoint y: 60, distance: 45.3
click at [32, 60] on div "ID 21789 Creative Team O - In Progress Title 6 / 128 104218 Description 264696 …" at bounding box center [604, 333] width 1148 height 641
click at [1158, 24] on icon at bounding box center [1163, 24] width 11 height 11
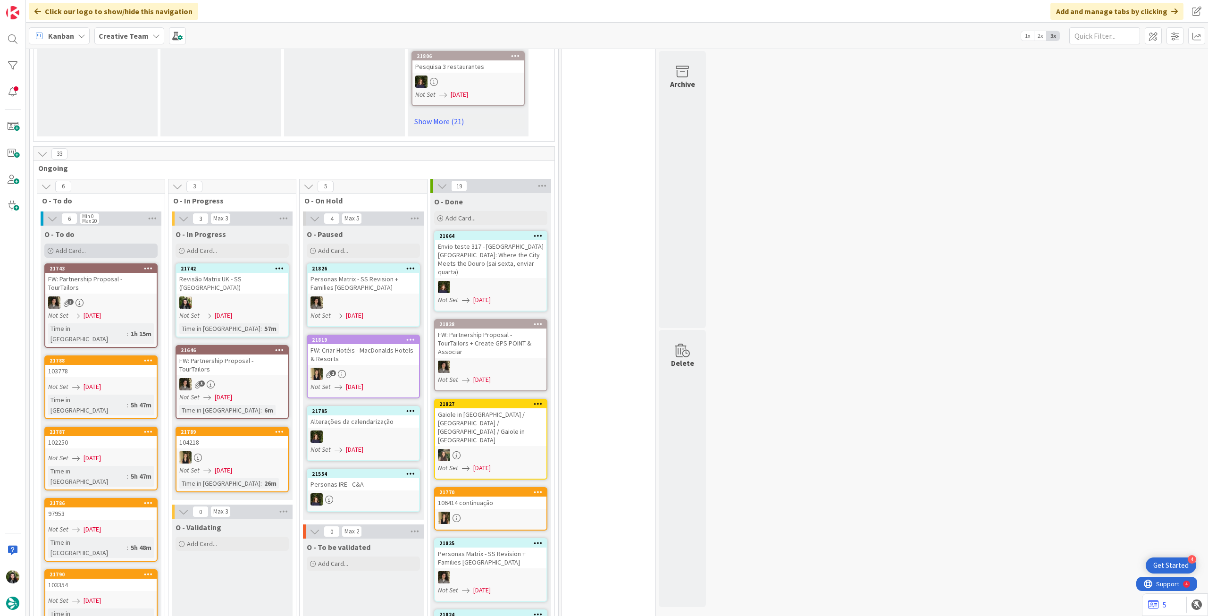
click at [115, 244] on div "Add Card..." at bounding box center [100, 251] width 113 height 14
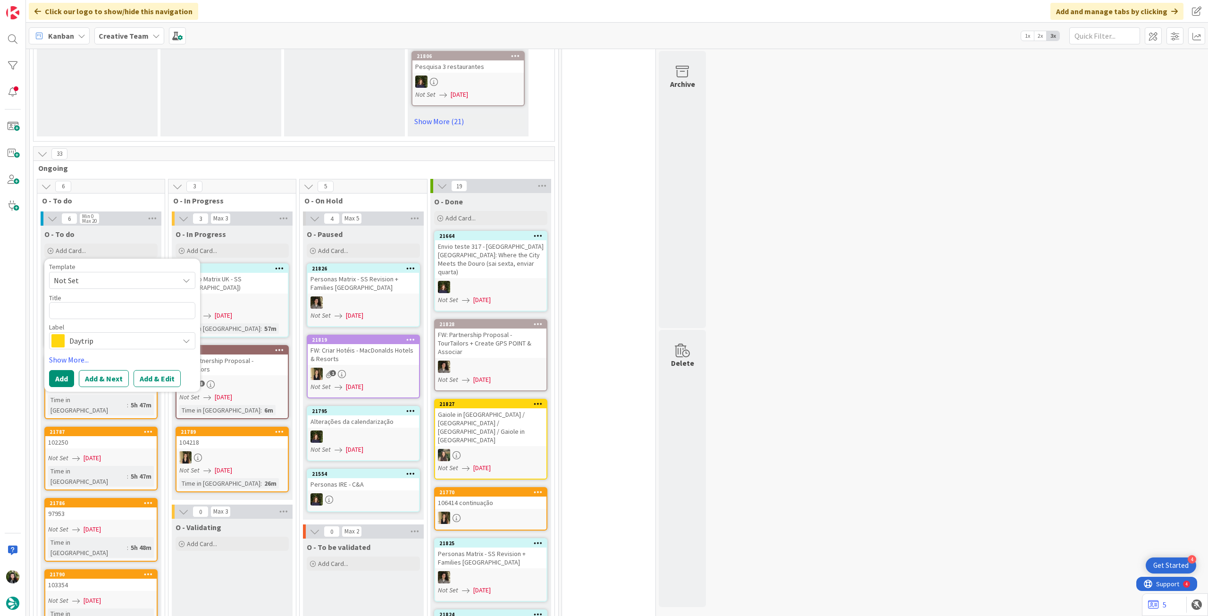
click at [102, 332] on div "Daytrip" at bounding box center [122, 340] width 146 height 17
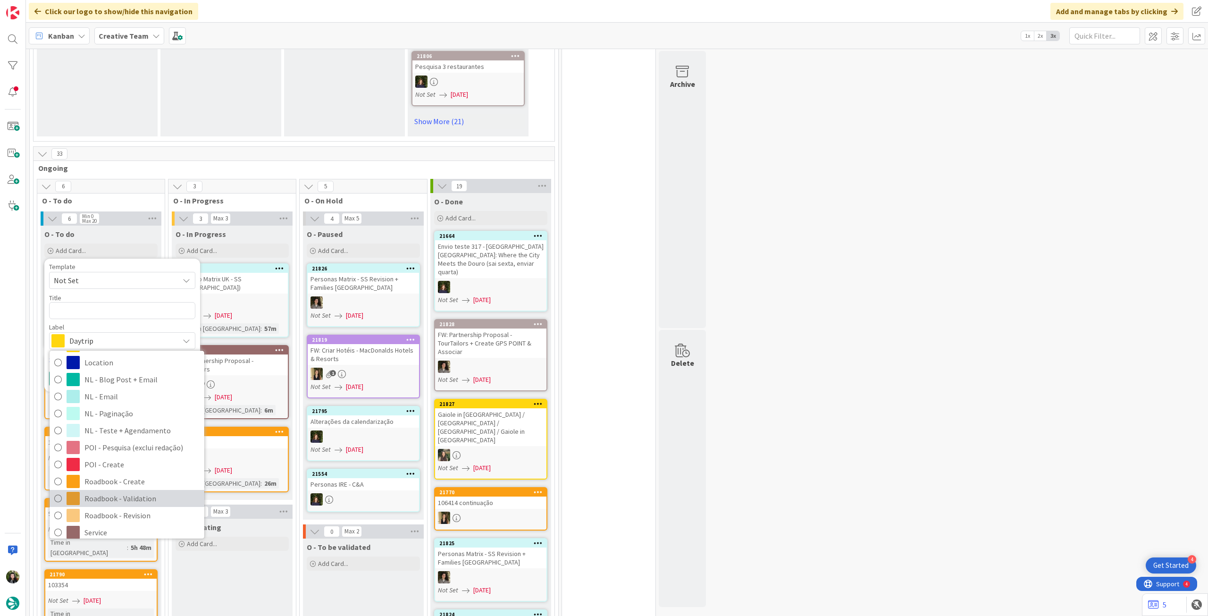
scroll to position [126, 0]
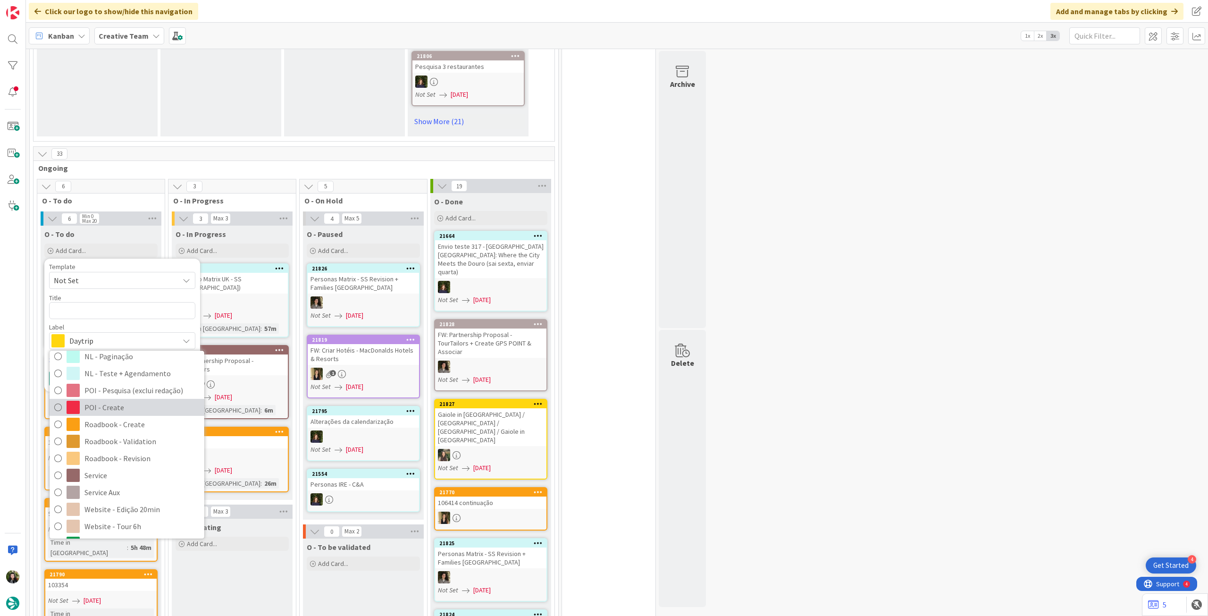
click at [134, 409] on span "POI - Create" at bounding box center [141, 407] width 115 height 14
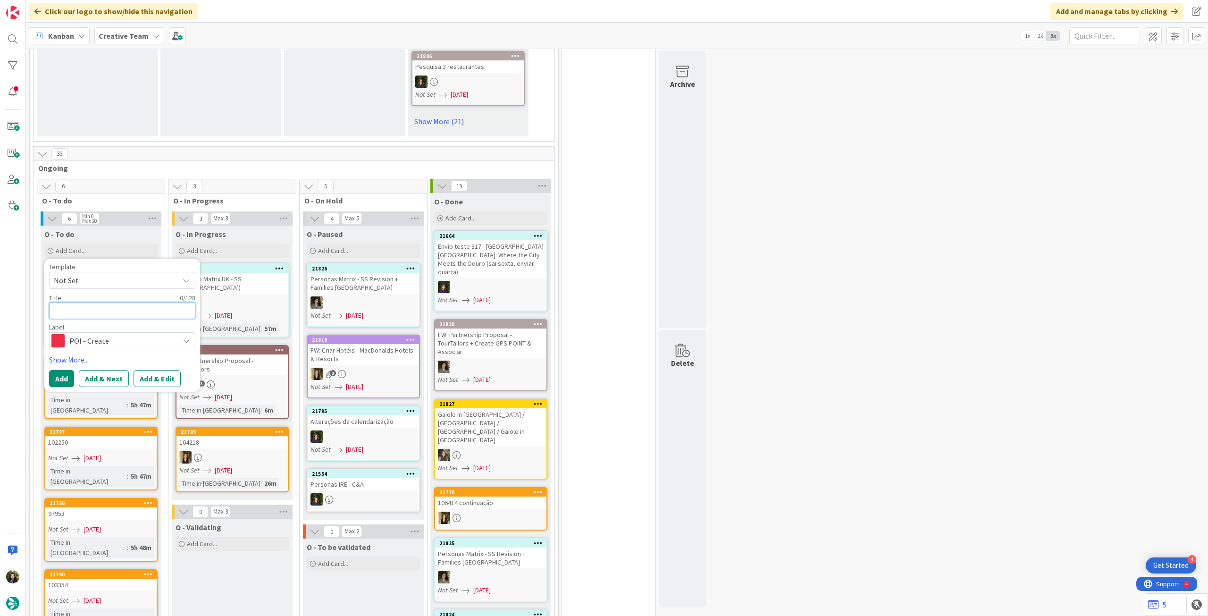
click at [129, 309] on textarea at bounding box center [122, 310] width 146 height 17
type textarea "x"
type textarea "P"
type textarea "x"
type textarea "Pe"
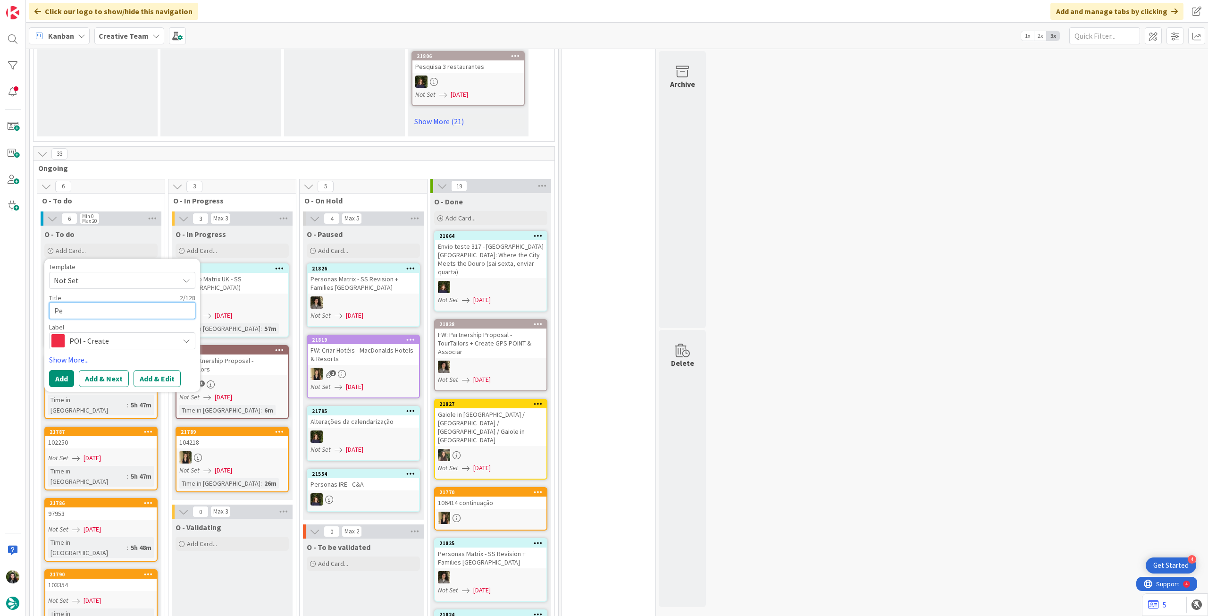
type textarea "x"
type textarea "Pes"
type textarea "x"
type textarea "Pesq"
type textarea "x"
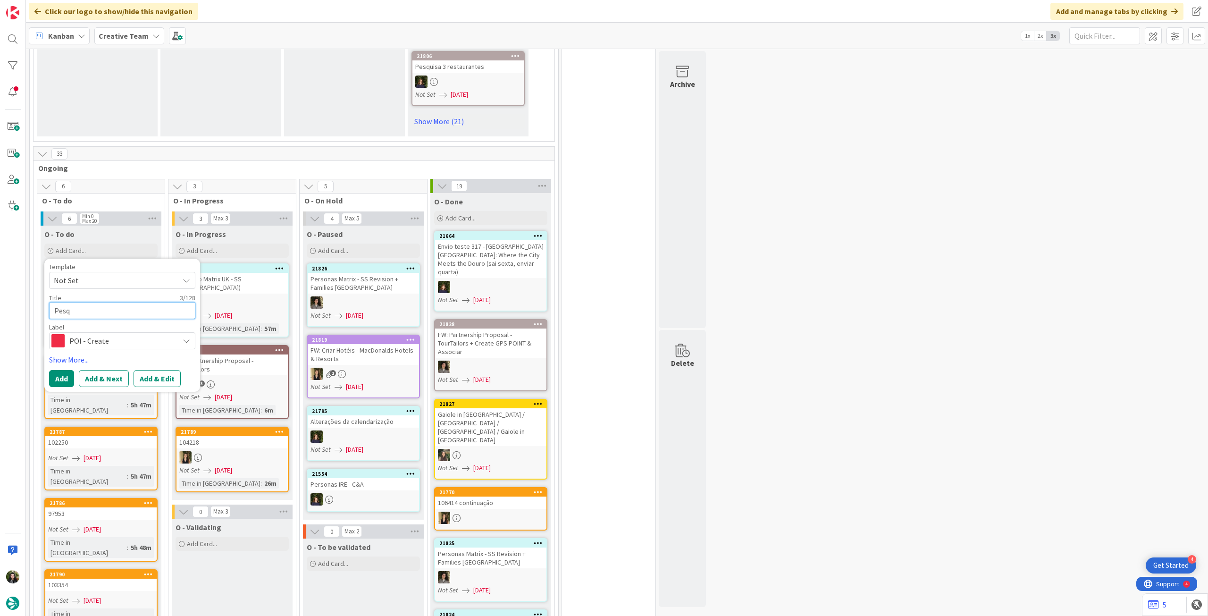
type textarea "Pesqu"
type textarea "x"
type textarea "Pesqui"
type textarea "x"
type textarea "Pesquis"
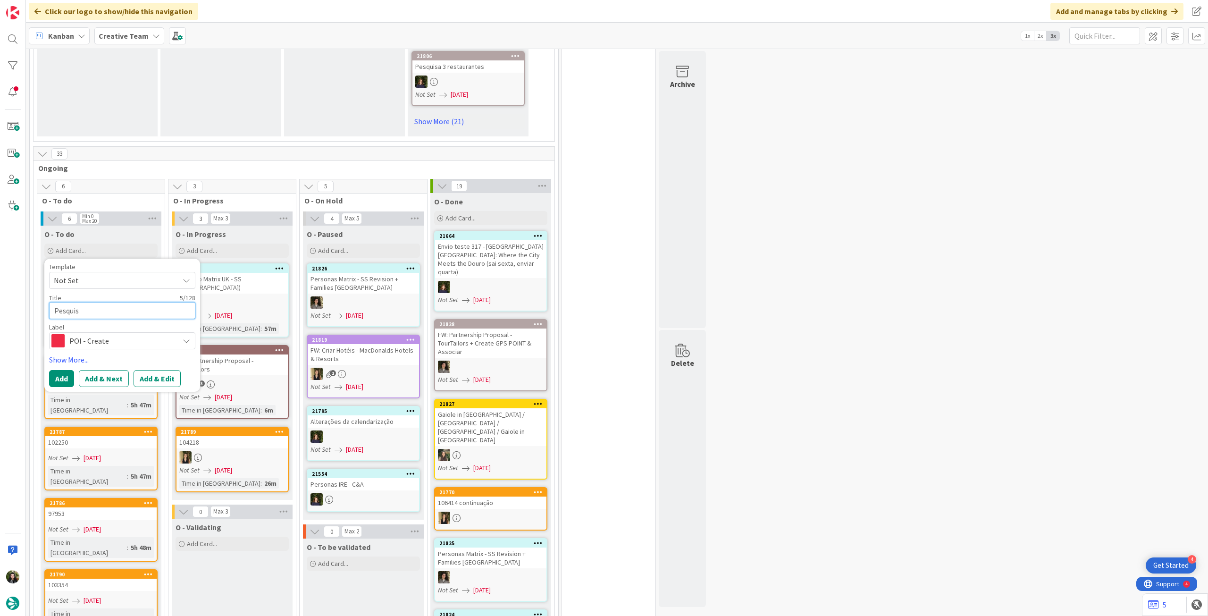
type textarea "x"
type textarea "Pesquisa"
type textarea "x"
type textarea "Pesquisa"
type textarea "x"
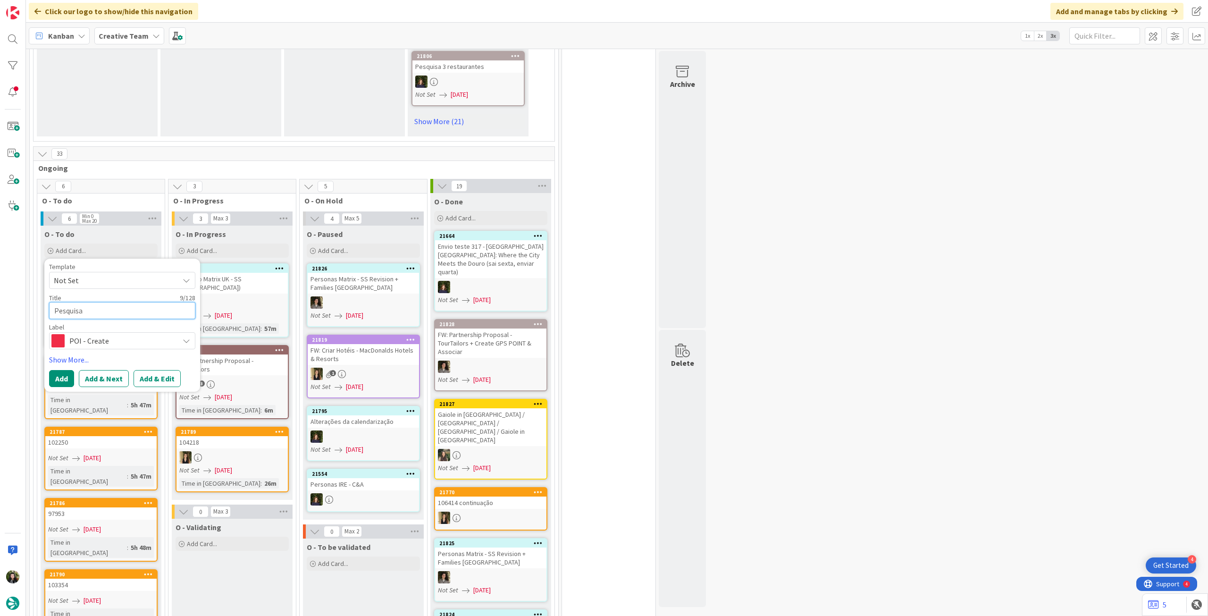
type textarea "Pesquisa 4"
type textarea "x"
type textarea "Pesquisa 4"
type textarea "x"
type textarea "Pesquisa 4 r"
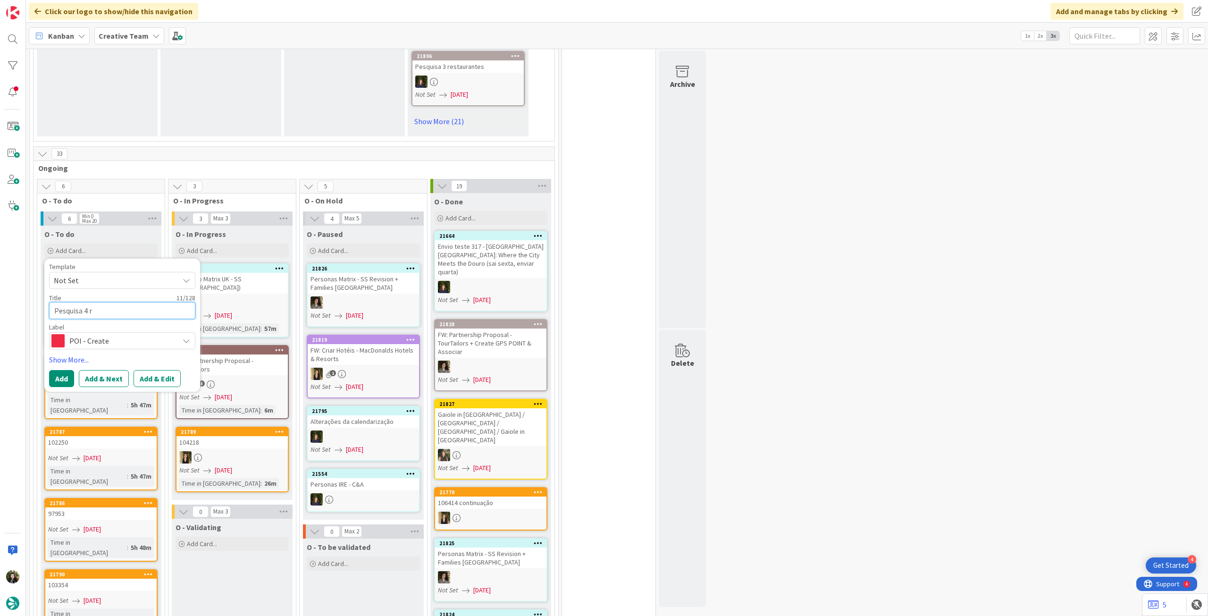
type textarea "x"
type textarea "Pesquisa 4 re"
type textarea "x"
type textarea "Pesquisa 4 res"
type textarea "x"
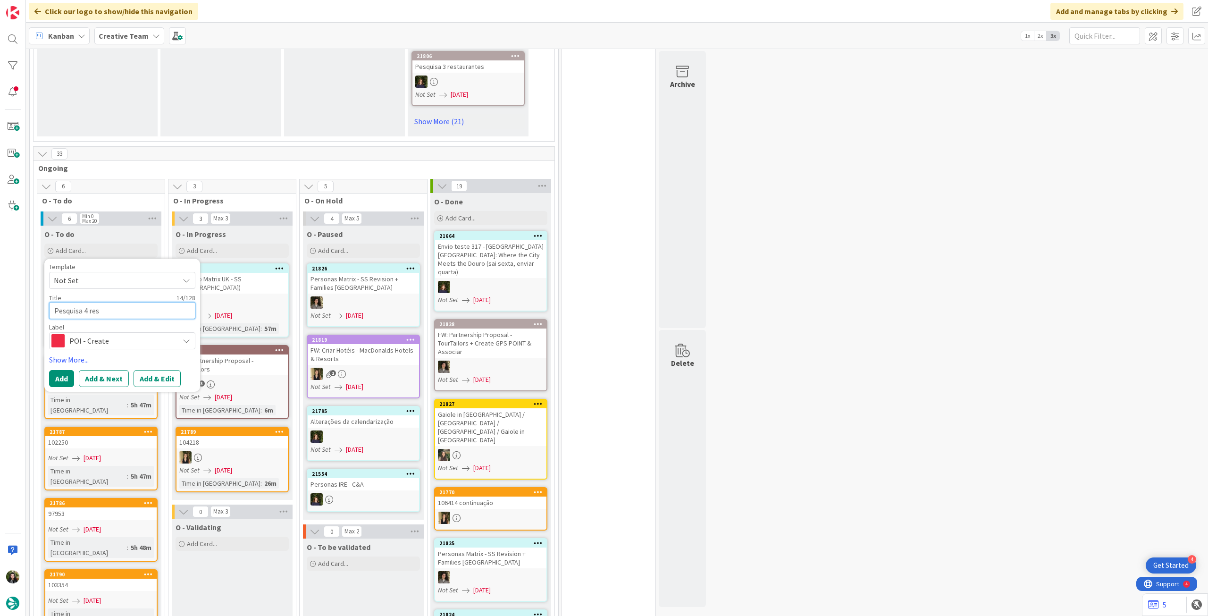
type textarea "Pesquisa 4 rest"
type textarea "x"
type textarea "Pesquisa 4 restau"
type textarea "x"
type textarea "Pesquisa 4 restaur"
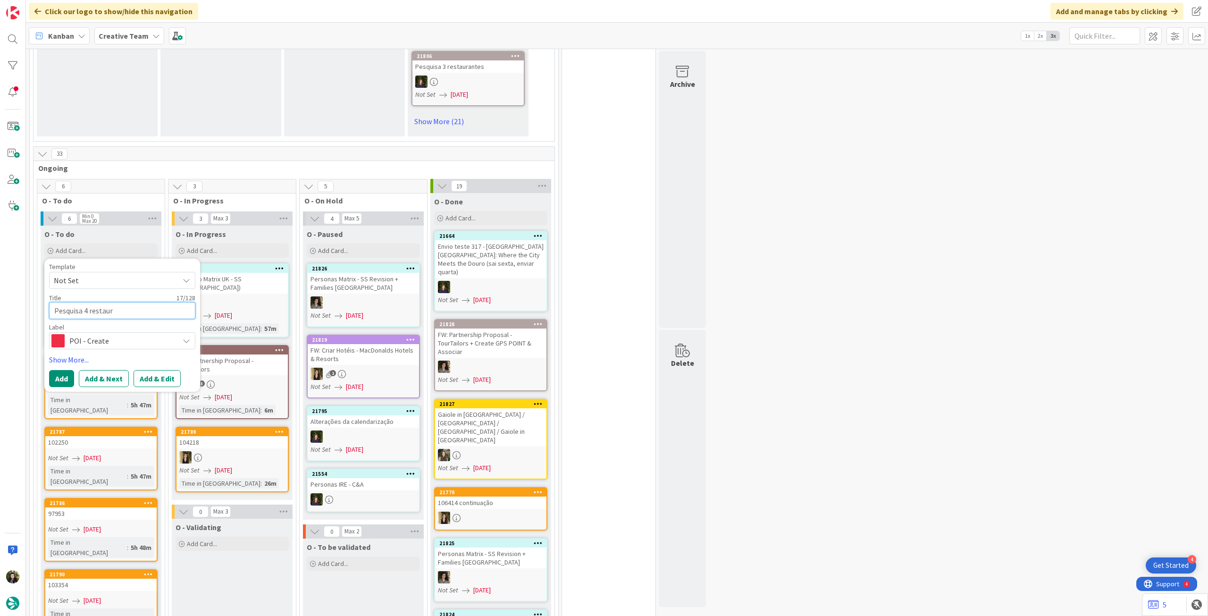
type textarea "x"
type textarea "Pesquisa 4 restauran"
type textarea "x"
type textarea "Pesquisa 4 restaurant"
type textarea "x"
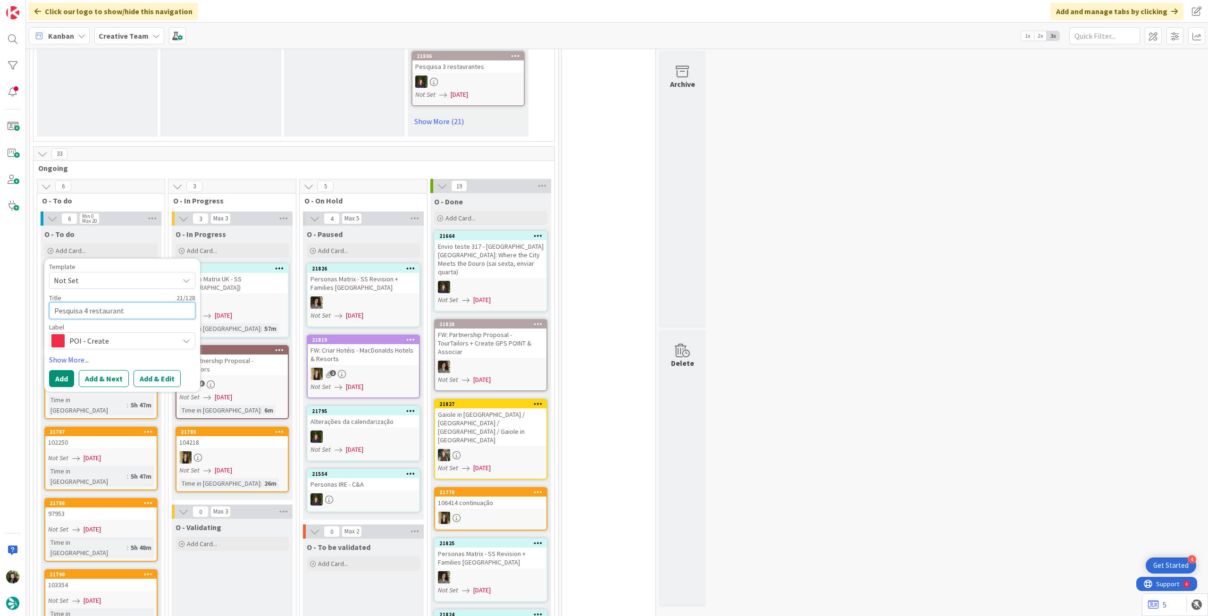
type textarea "Pesquisa 4 restaurante"
type textarea "x"
type textarea "Pesquisa 4 restaurantes"
click at [55, 380] on button "Add" at bounding box center [61, 378] width 25 height 17
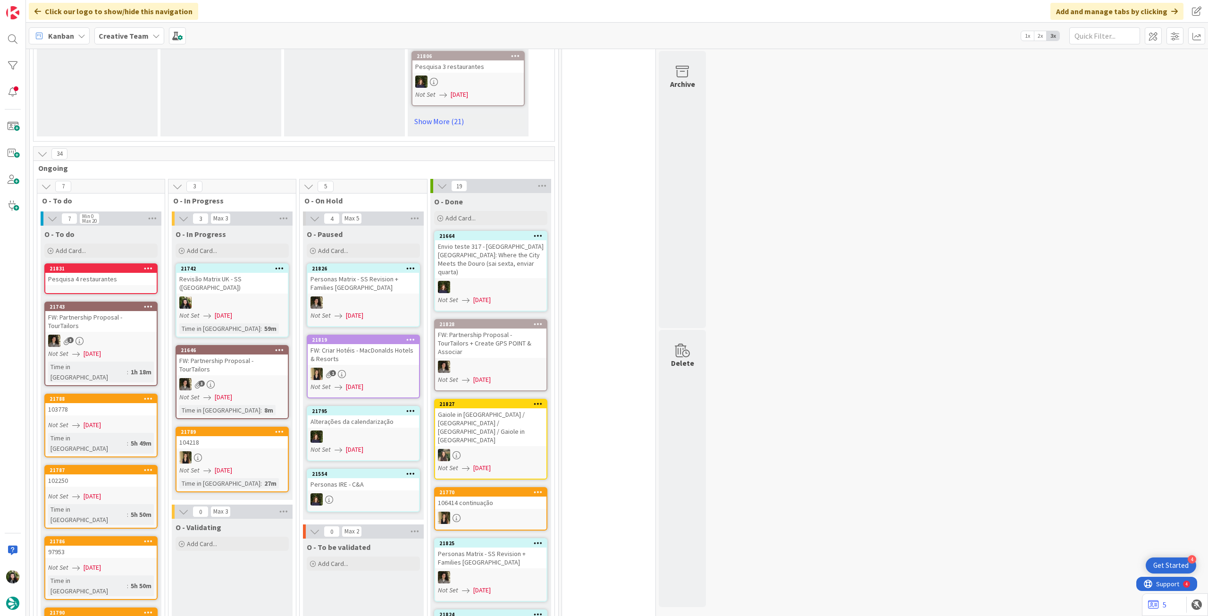
click at [110, 287] on link "21831 Pesquisa 4 restaurantes" at bounding box center [100, 278] width 113 height 31
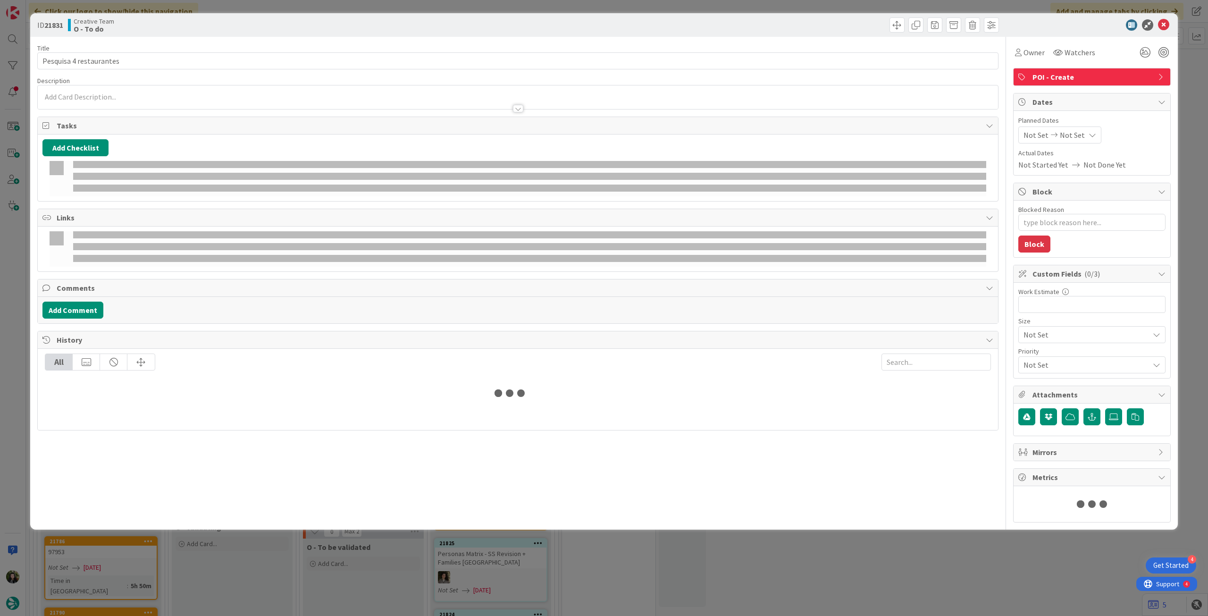
type textarea "x"
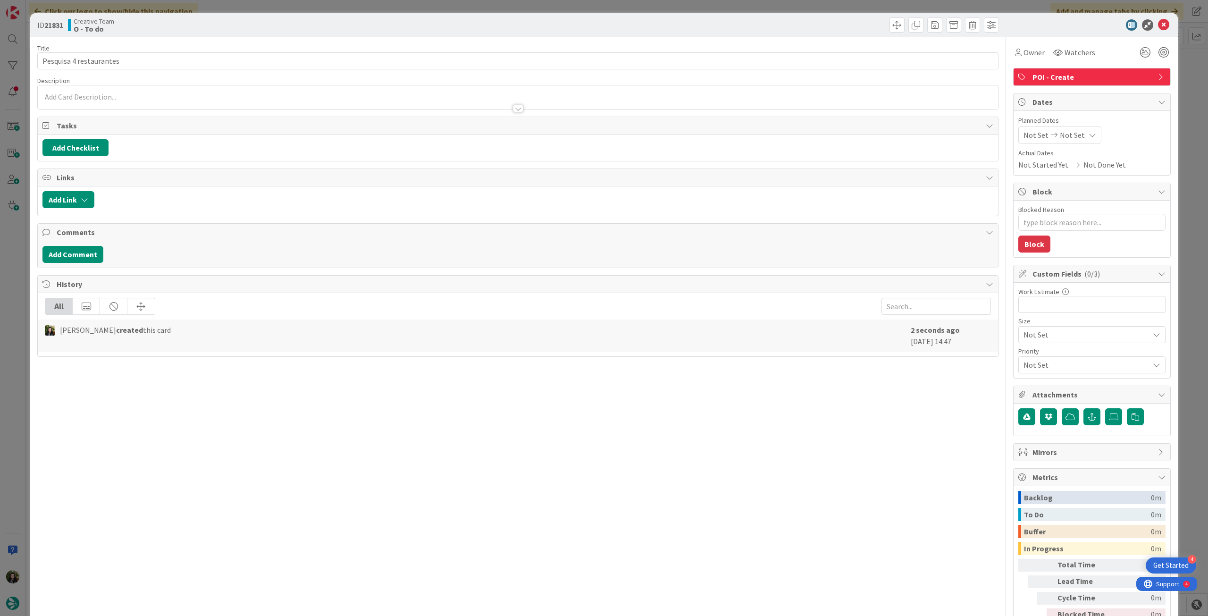
click at [1060, 137] on span "Not Set" at bounding box center [1072, 134] width 25 height 11
click at [1028, 351] on icon at bounding box center [1035, 355] width 14 height 11
type input "[DATE]"
click at [284, 101] on div at bounding box center [518, 104] width 960 height 10
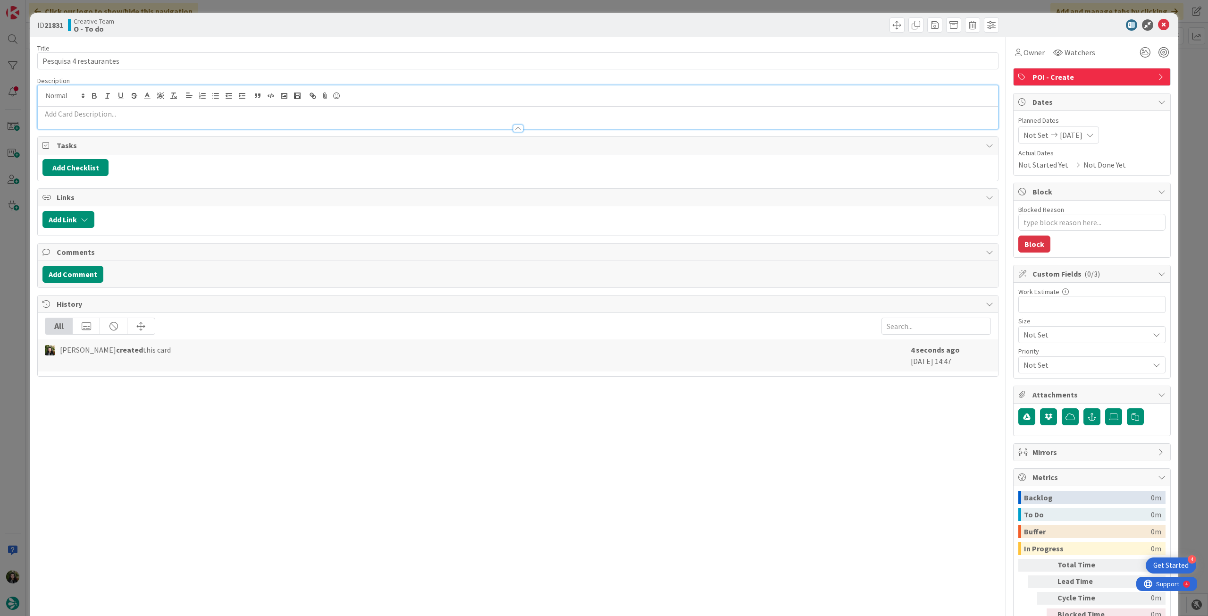
click at [258, 116] on p at bounding box center [517, 114] width 951 height 11
type textarea "x"
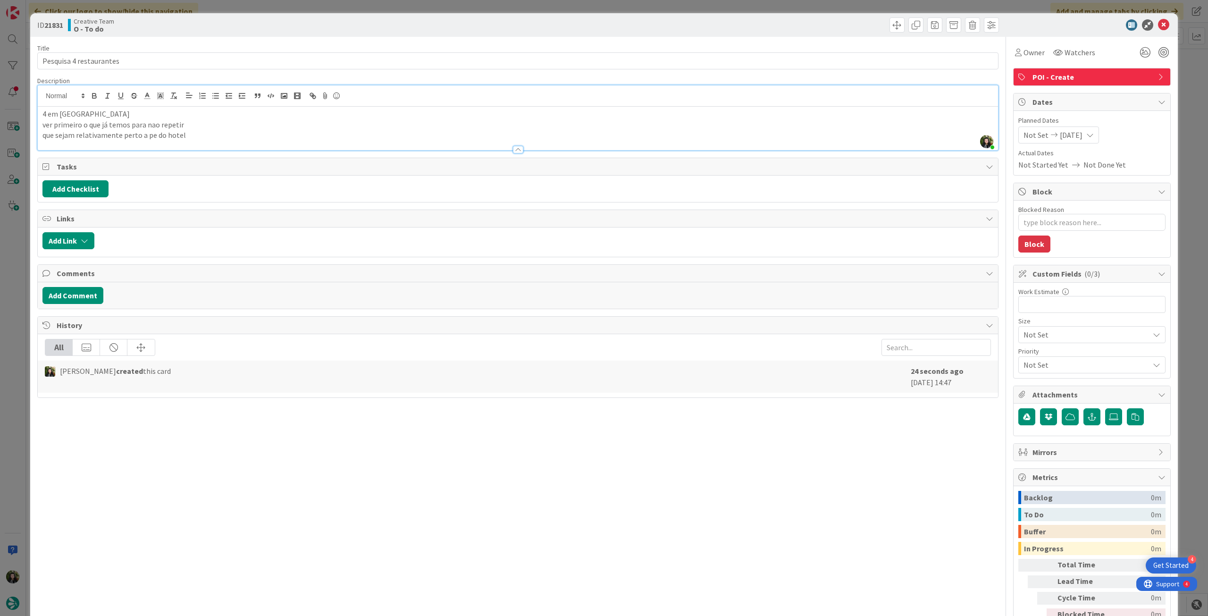
click at [1151, 21] on div at bounding box center [1087, 24] width 167 height 11
click at [1158, 23] on icon at bounding box center [1163, 24] width 11 height 11
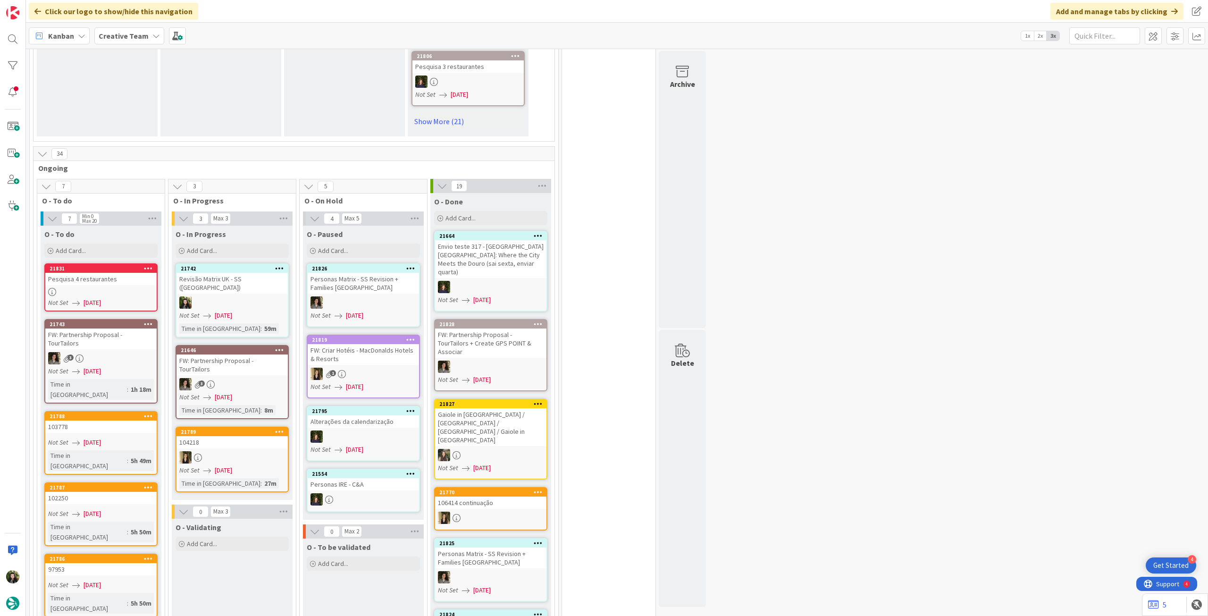
click at [225, 451] on div at bounding box center [232, 457] width 111 height 12
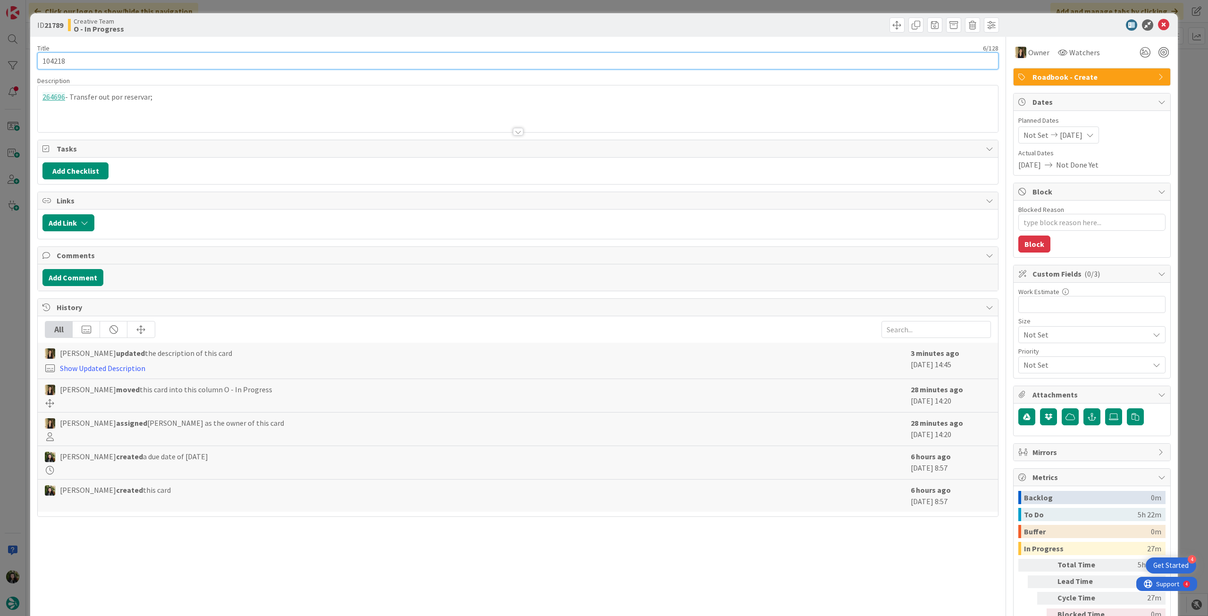
drag, startPoint x: 81, startPoint y: 59, endPoint x: 78, endPoint y: 20, distance: 39.2
click at [6, 51] on div "ID 21789 Creative Team O - In Progress Title 6 / 128 104218 Description 264696 …" at bounding box center [604, 308] width 1208 height 616
click at [167, 128] on div at bounding box center [518, 120] width 960 height 24
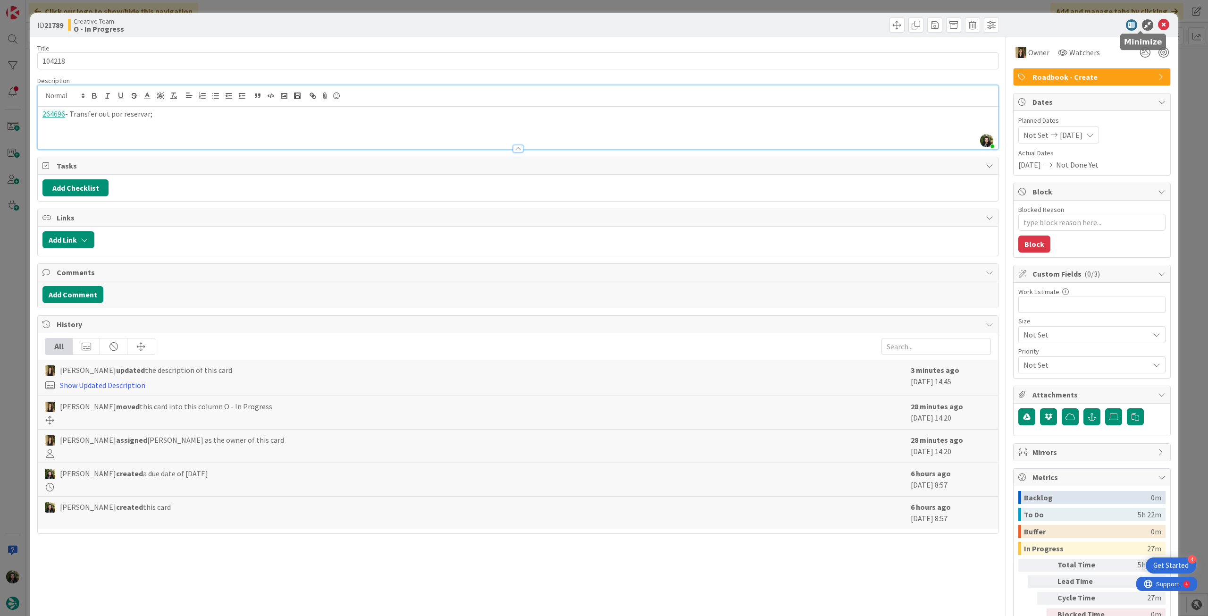
click at [1150, 21] on div at bounding box center [1087, 24] width 167 height 11
click at [1158, 22] on icon at bounding box center [1163, 24] width 11 height 11
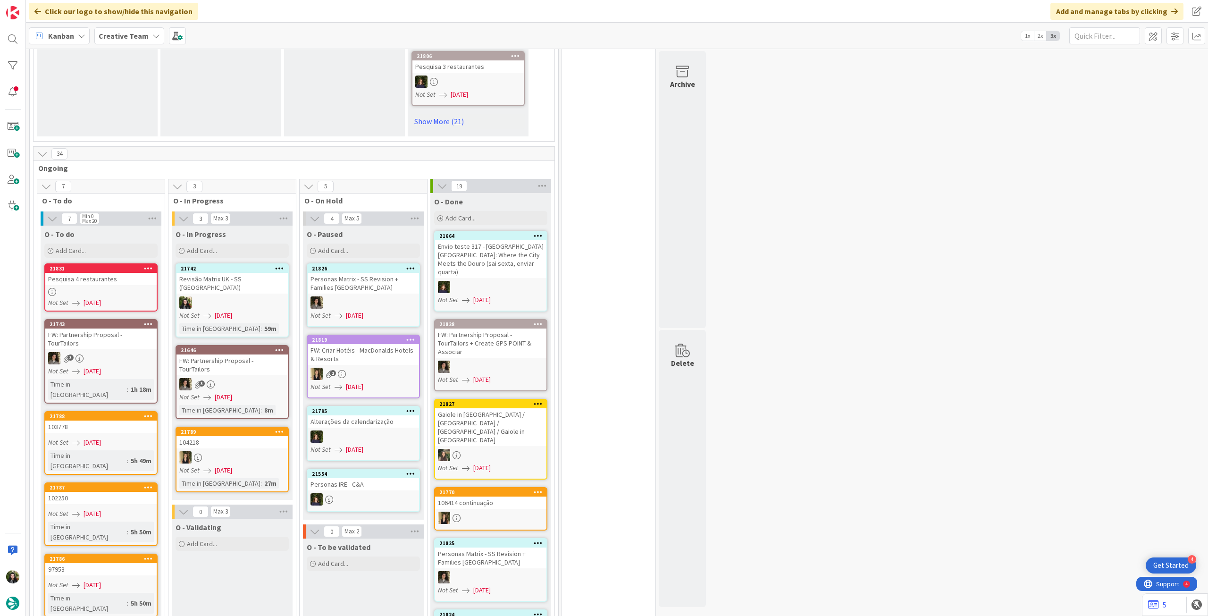
click at [125, 294] on div at bounding box center [100, 292] width 111 height 8
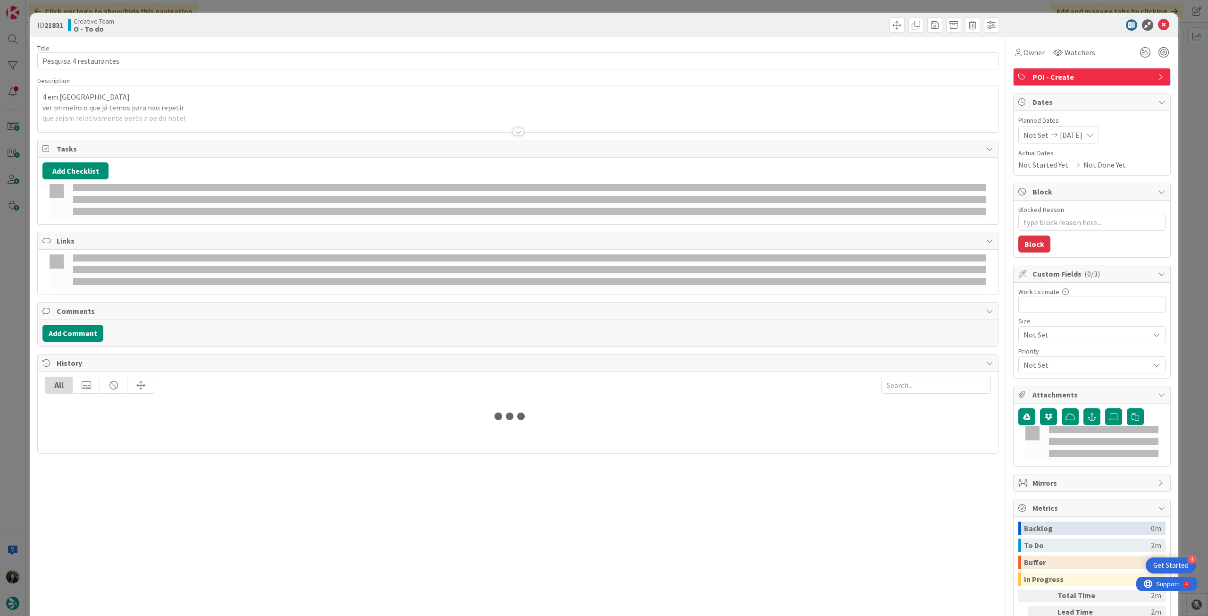
click at [157, 121] on div at bounding box center [518, 120] width 960 height 24
type textarea "x"
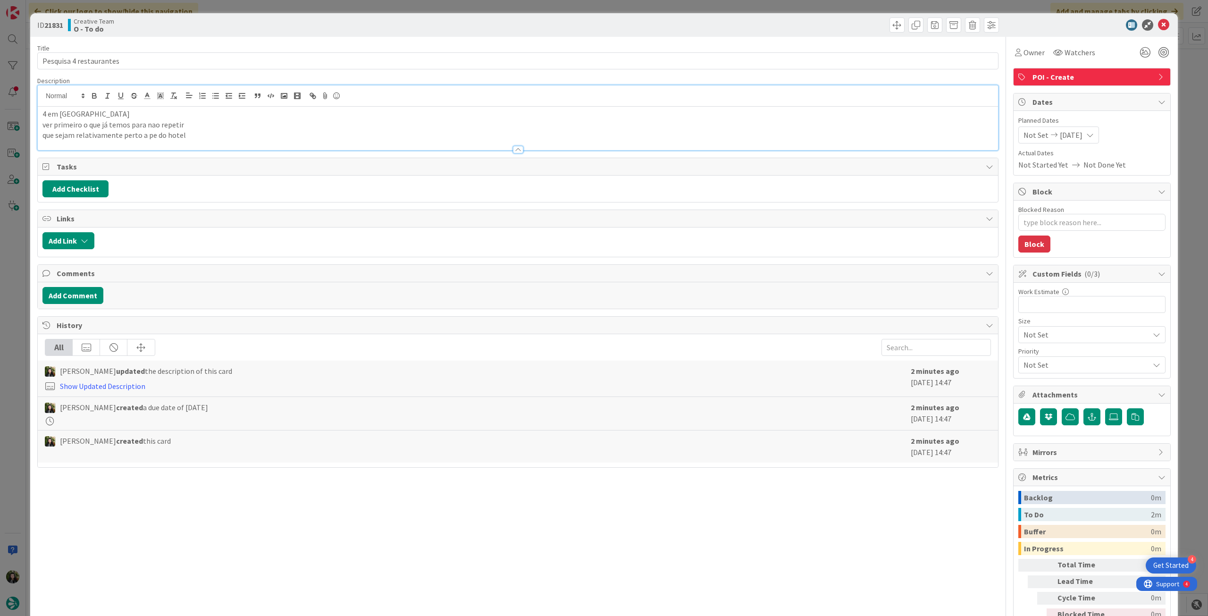
click at [210, 139] on p "que sejam relativamente perto a pe do hotel" at bounding box center [517, 135] width 951 height 11
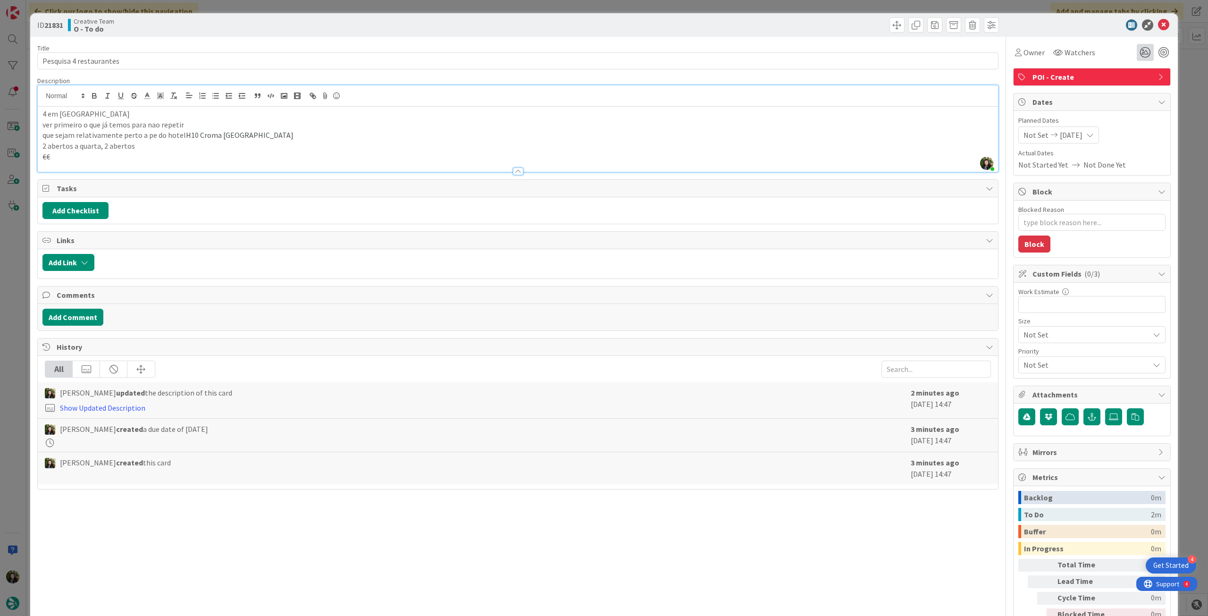
type textarea "x"
click at [1158, 23] on icon at bounding box center [1163, 24] width 11 height 11
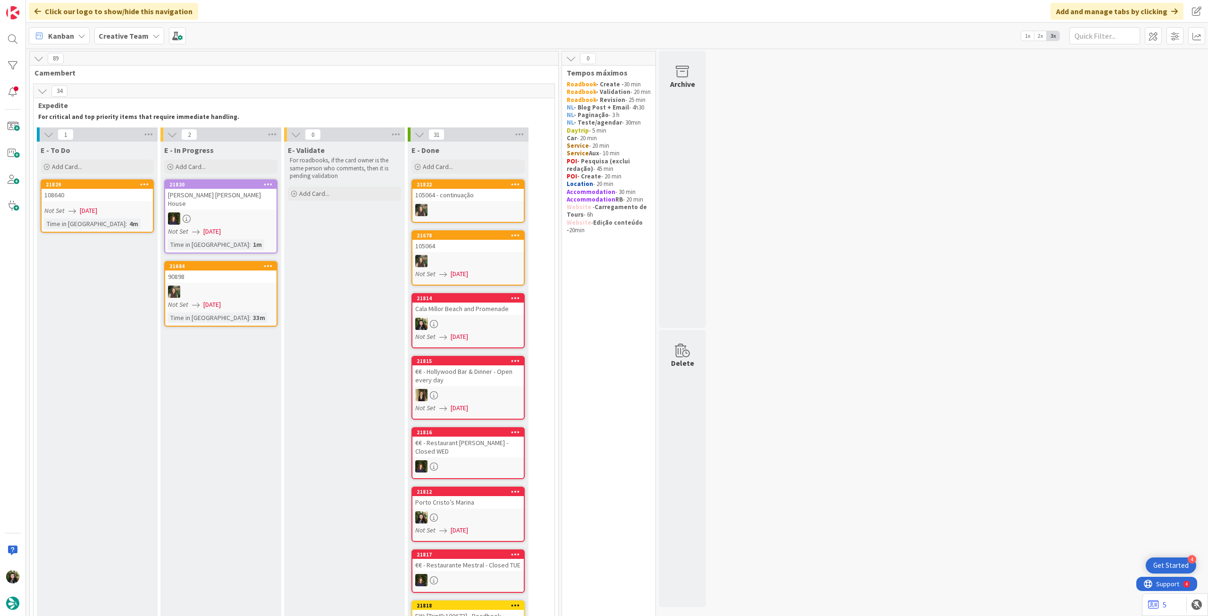
click at [140, 41] on span "Creative Team" at bounding box center [124, 35] width 50 height 11
click at [153, 127] on div "Creative Team - Análise" at bounding box center [174, 135] width 144 height 18
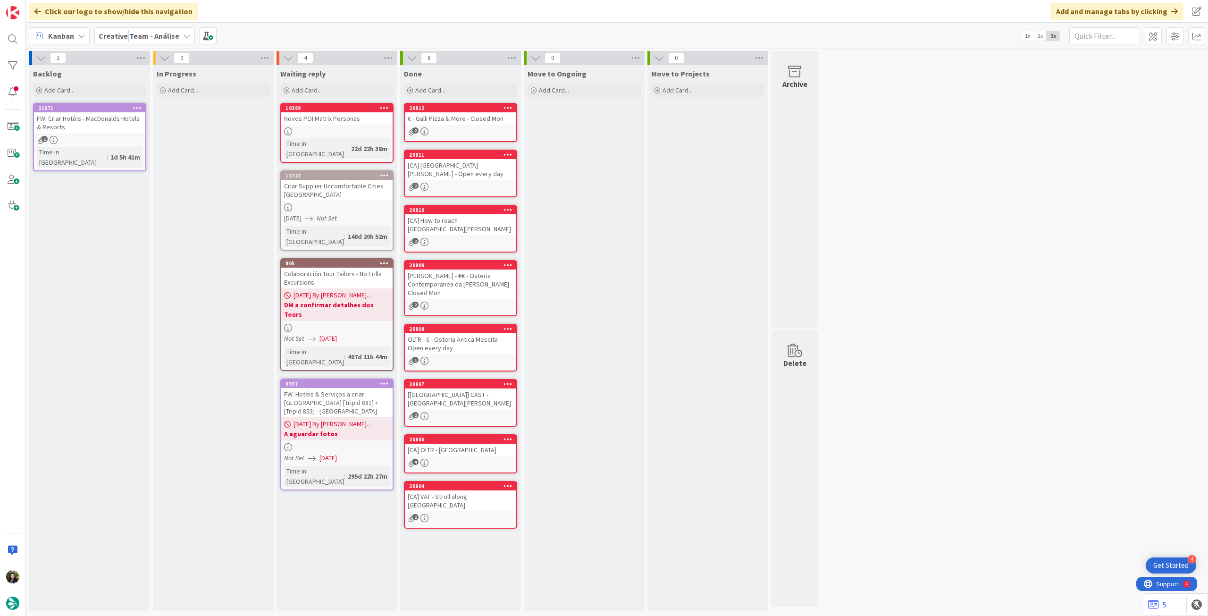
click at [127, 27] on div "Creative Team - Análise" at bounding box center [144, 35] width 101 height 17
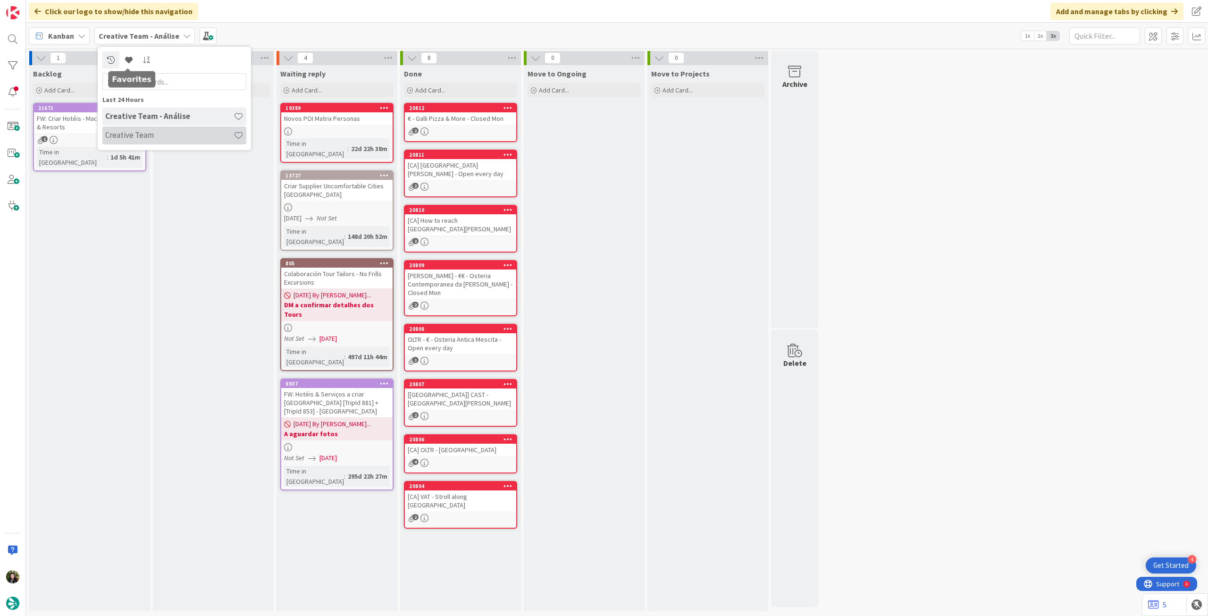
click at [147, 131] on h4 "Creative Team" at bounding box center [169, 134] width 128 height 9
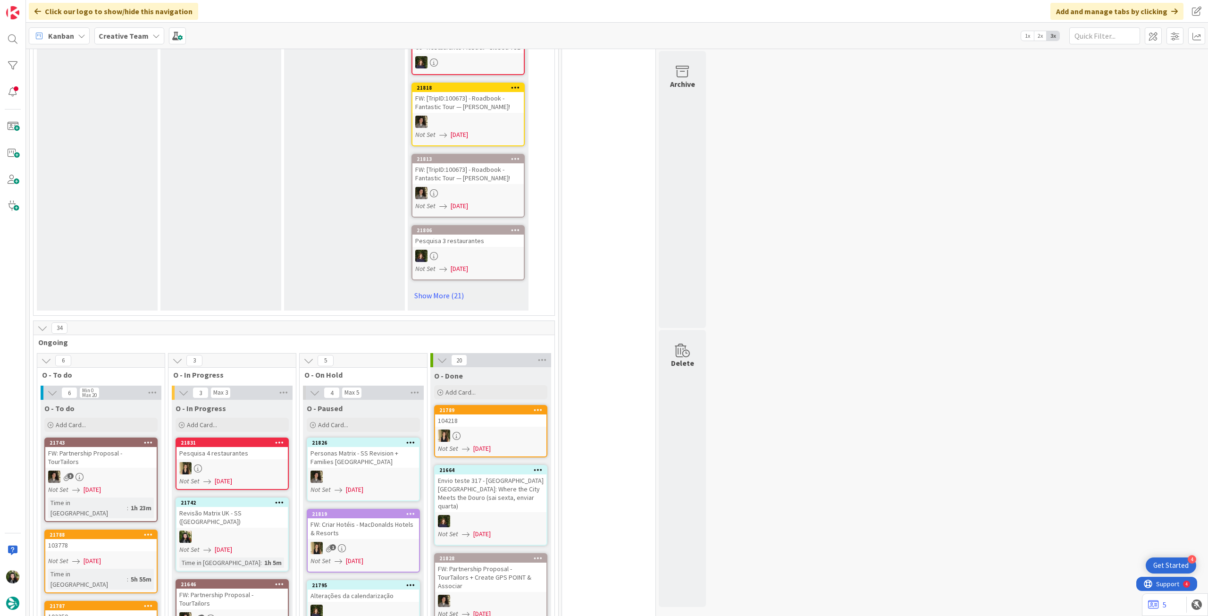
scroll to position [629, 0]
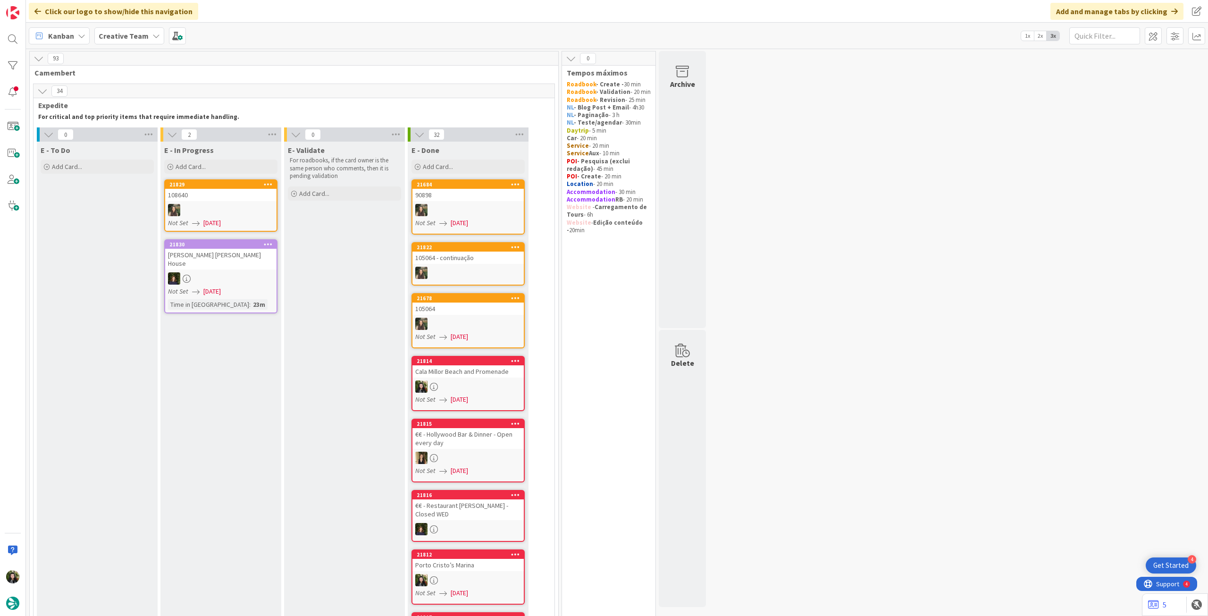
click at [234, 260] on div "[PERSON_NAME] [PERSON_NAME] House" at bounding box center [220, 259] width 111 height 21
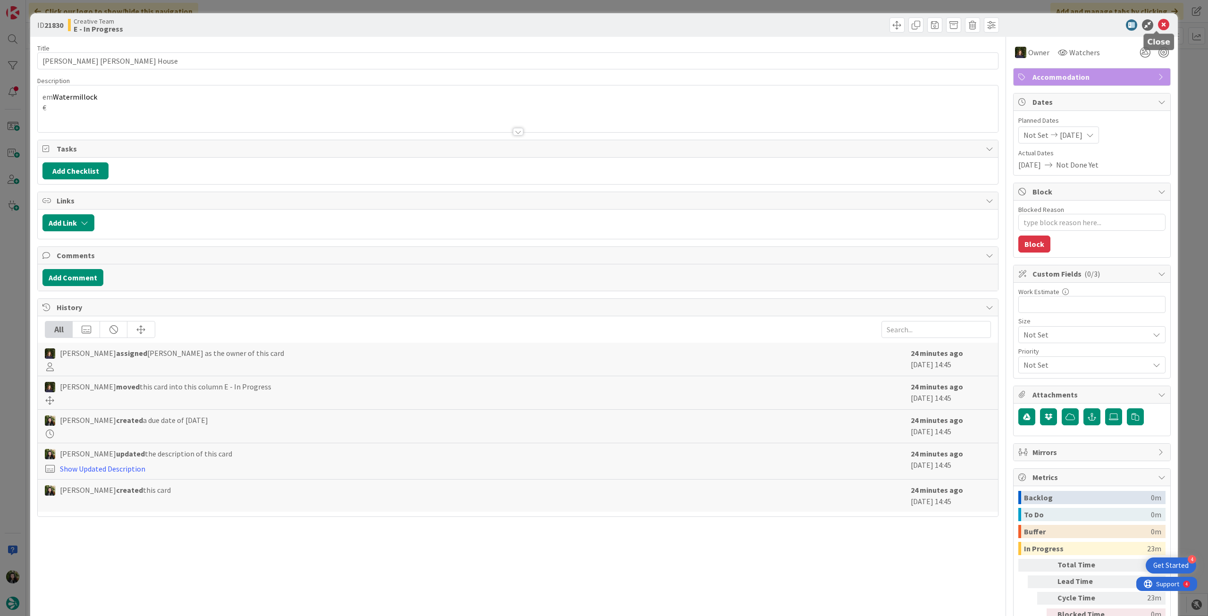
click at [1158, 26] on icon at bounding box center [1163, 24] width 11 height 11
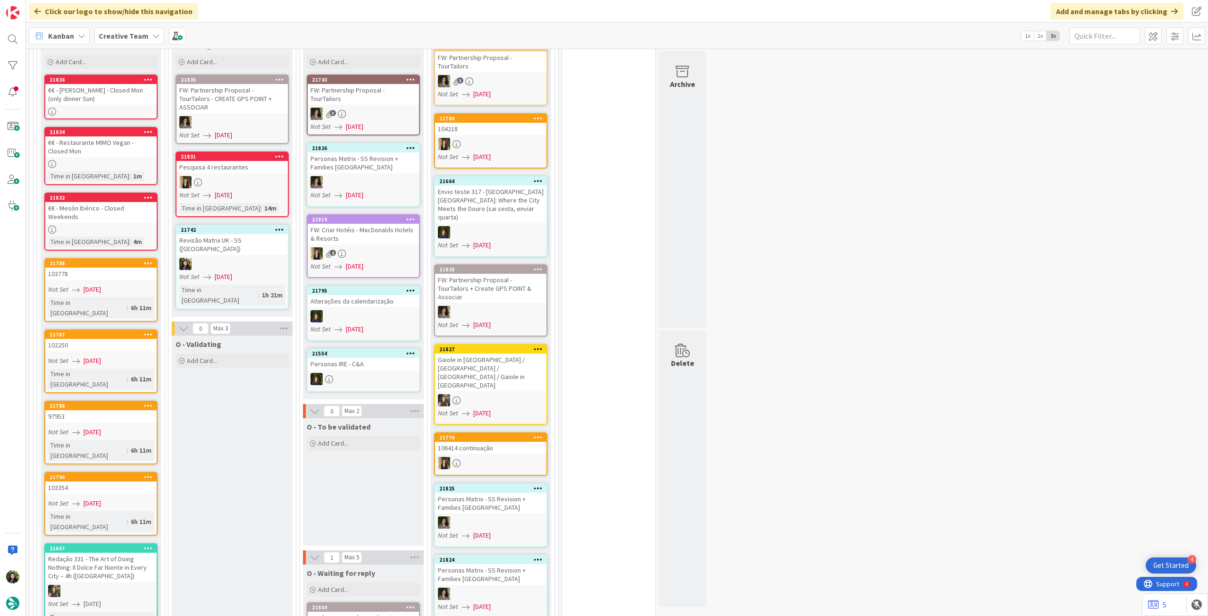
scroll to position [755, 0]
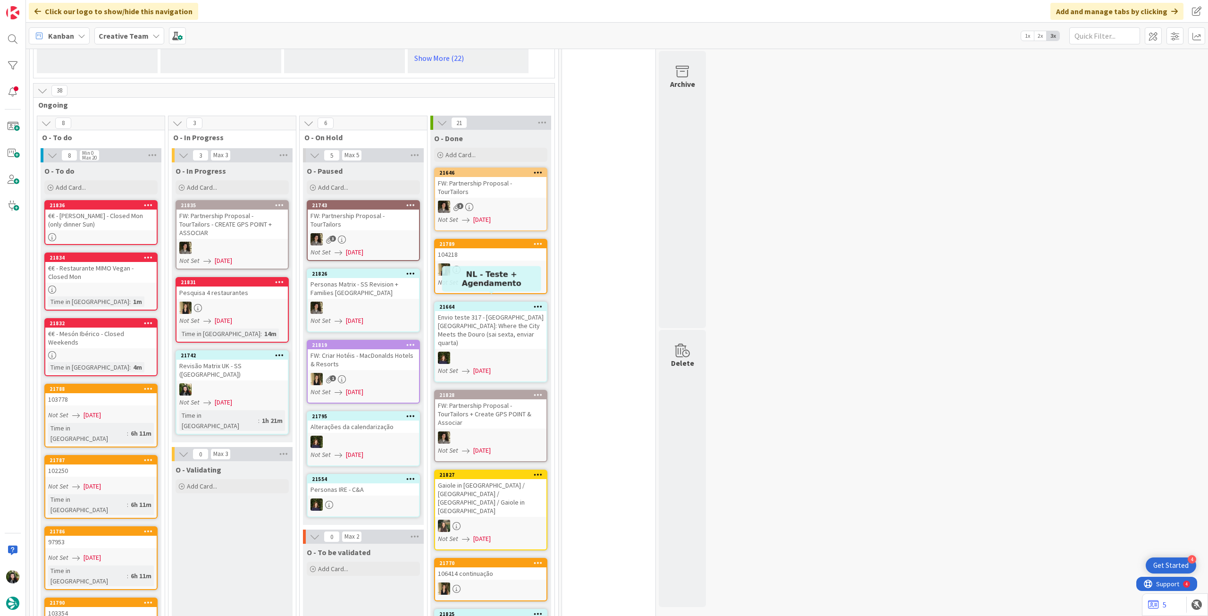
click at [475, 263] on div at bounding box center [490, 269] width 111 height 12
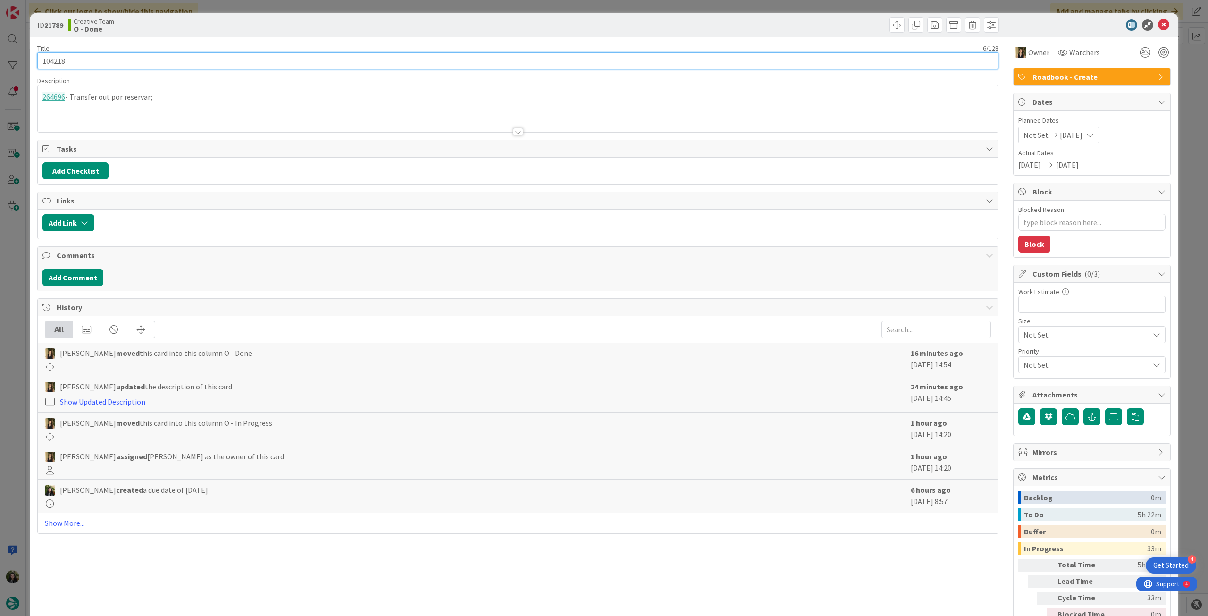
drag, startPoint x: 85, startPoint y: 61, endPoint x: 52, endPoint y: 39, distance: 39.1
click at [0, 51] on div "ID 21789 Creative Team O - Done Title 6 / 128 104218 Description 264696 - Trans…" at bounding box center [604, 308] width 1208 height 616
click at [1158, 22] on icon at bounding box center [1163, 24] width 11 height 11
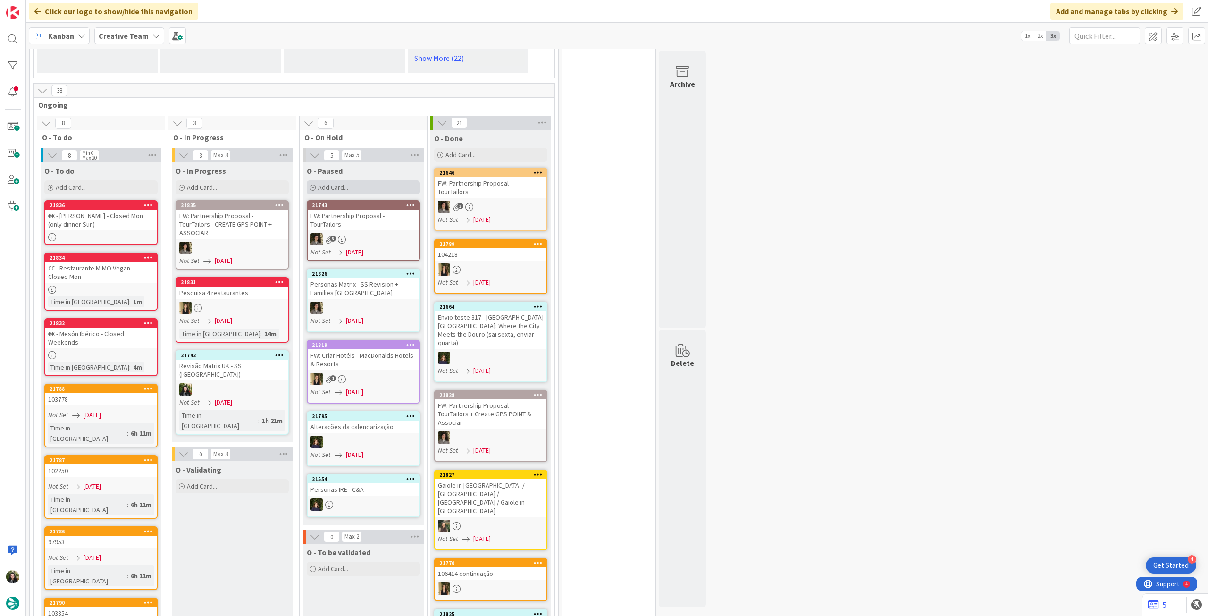
click at [381, 184] on div "Add Card..." at bounding box center [363, 187] width 113 height 14
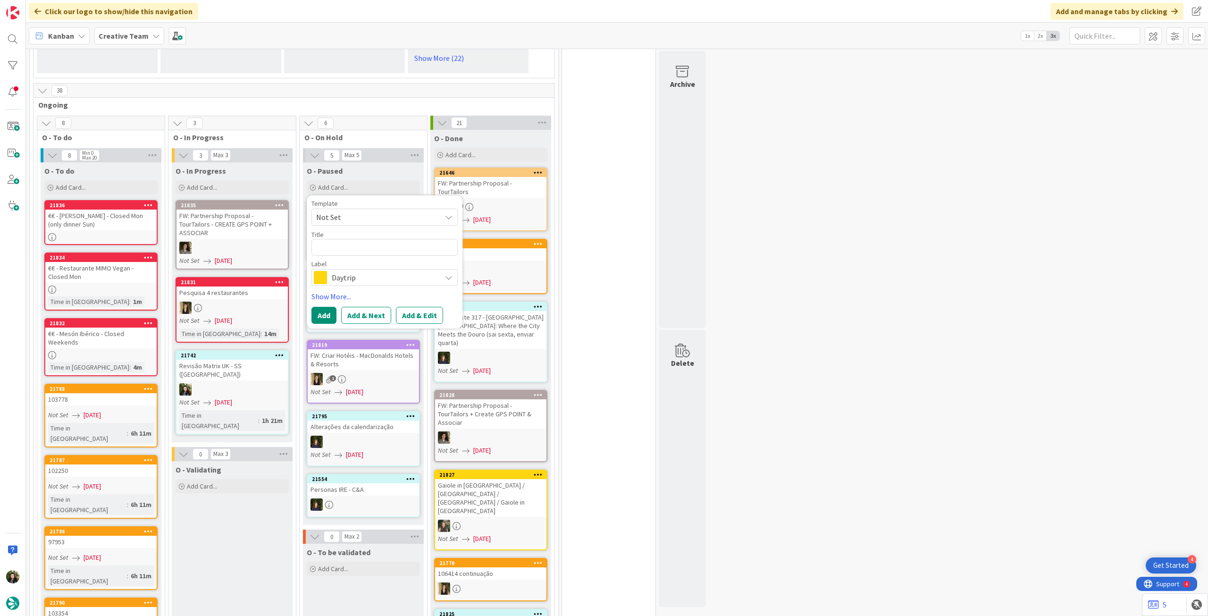
click at [364, 276] on span "Daytrip" at bounding box center [384, 277] width 105 height 13
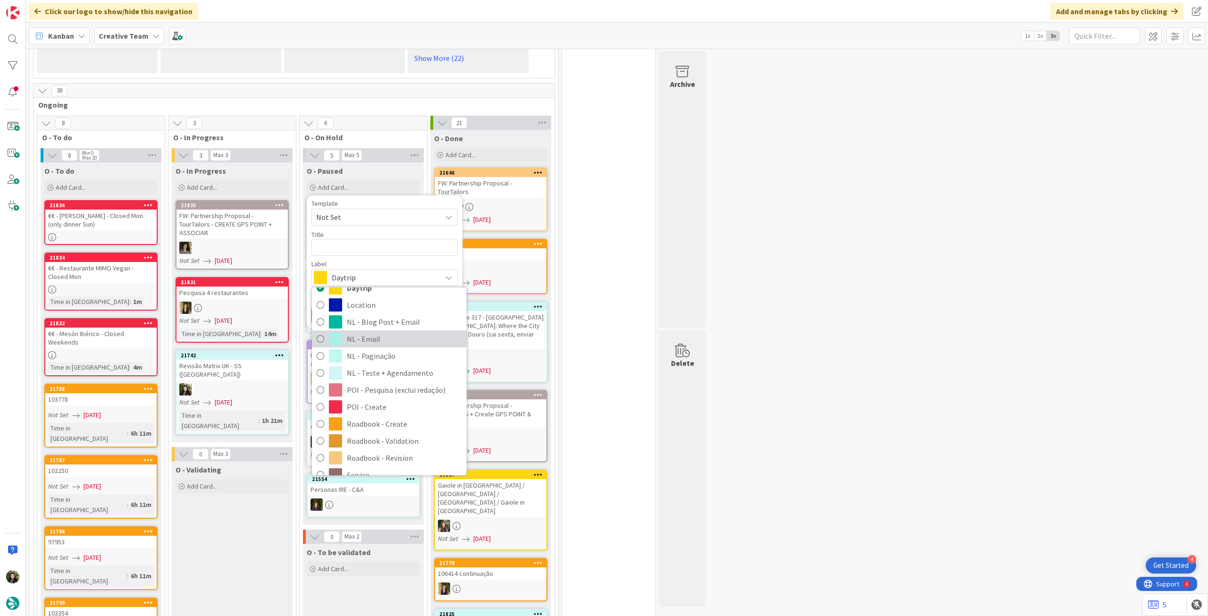
scroll to position [126, 0]
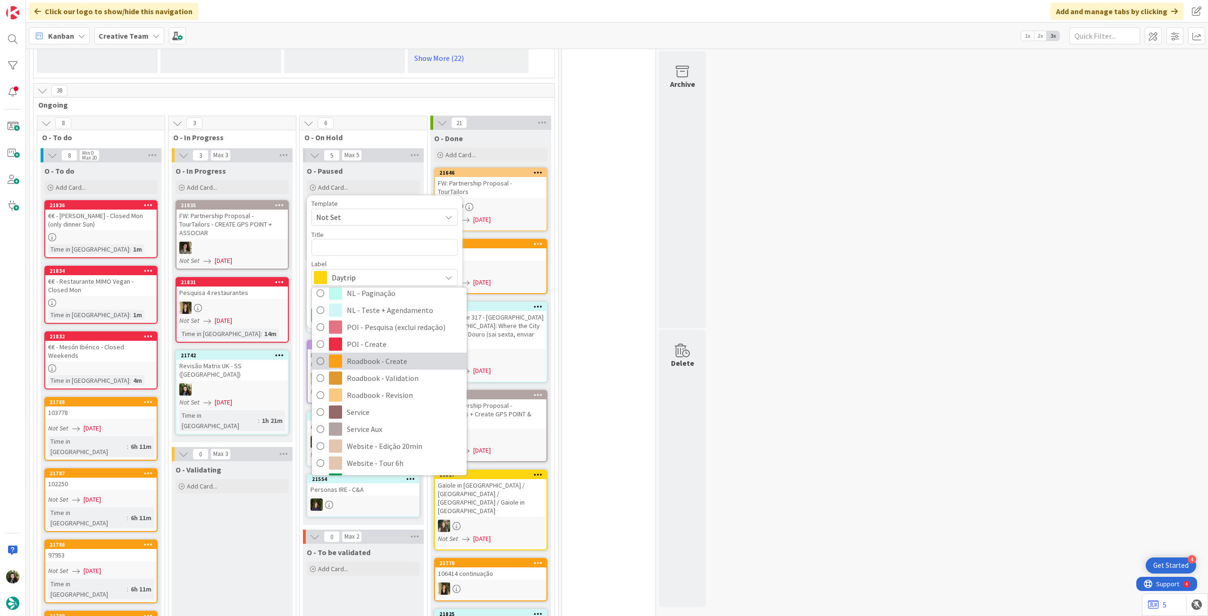
click at [389, 361] on span "Roadbook - Create" at bounding box center [404, 361] width 115 height 14
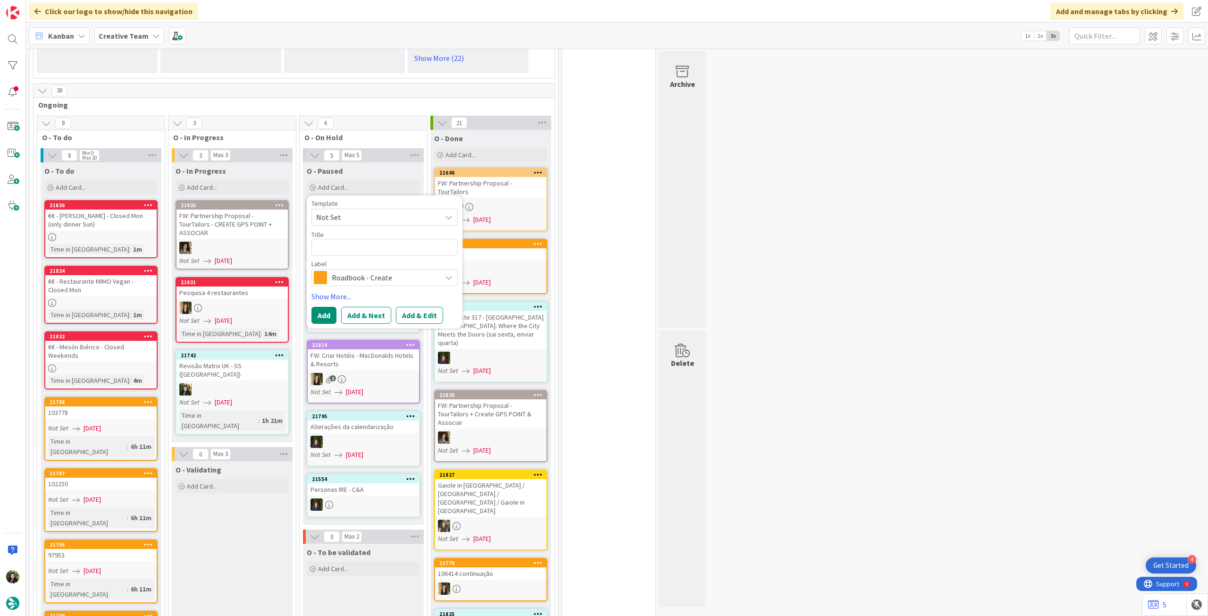
click at [348, 272] on span "Roadbook - Create" at bounding box center [384, 277] width 105 height 13
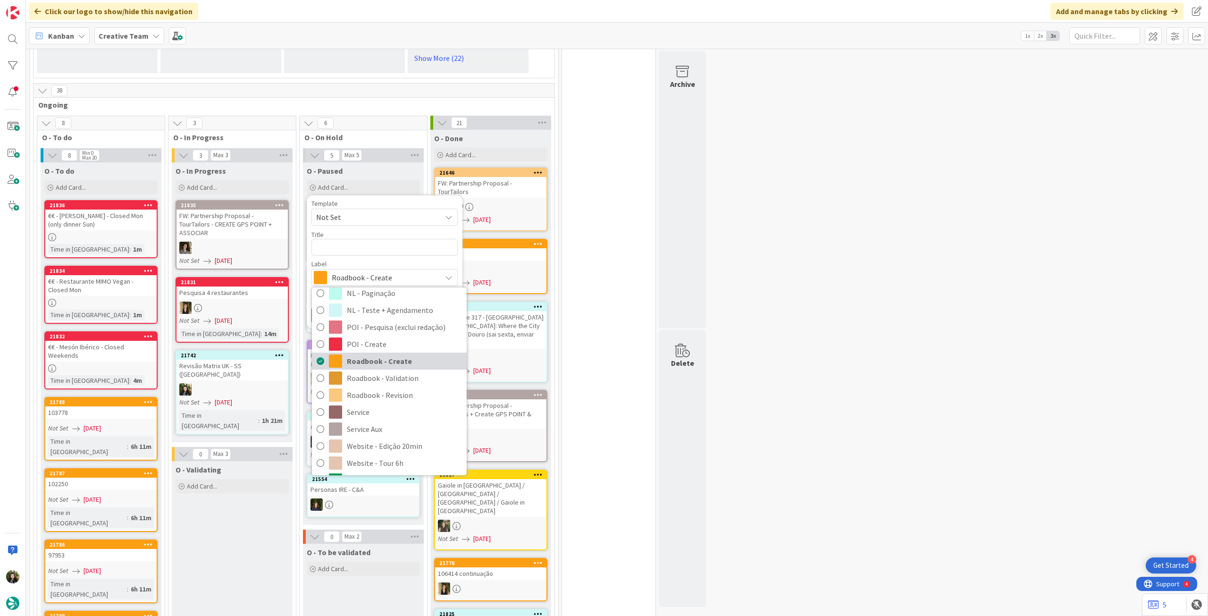
scroll to position [189, 0]
click at [386, 363] on span "Service Aux" at bounding box center [404, 366] width 115 height 14
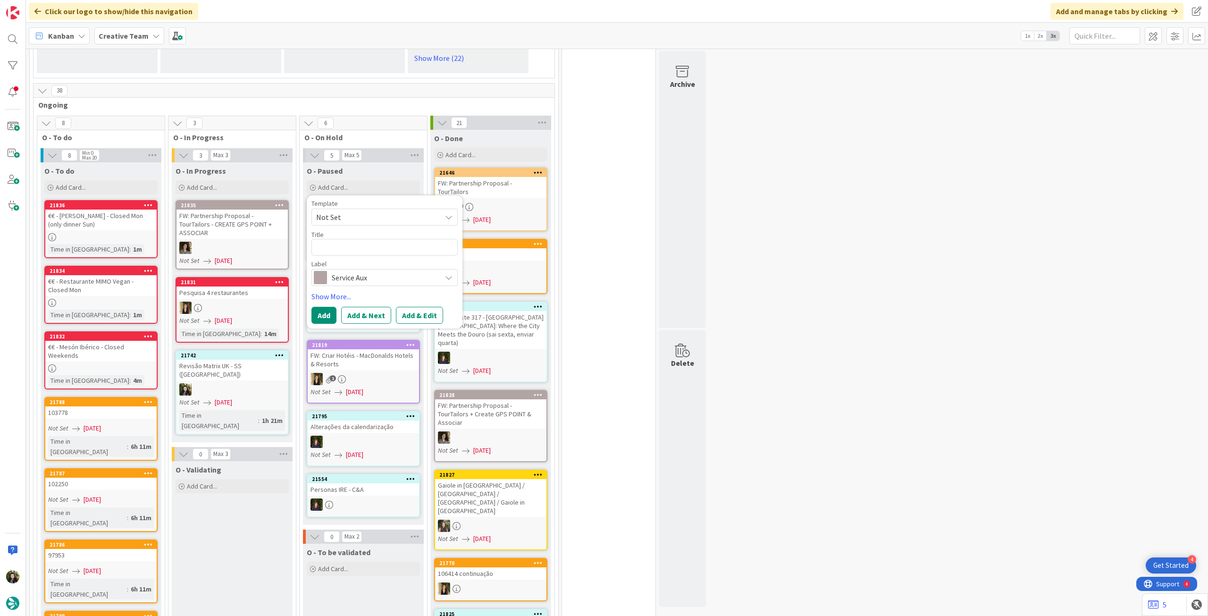
click at [358, 236] on div "Title 0 / 128" at bounding box center [384, 234] width 146 height 8
click at [356, 246] on textarea at bounding box center [384, 247] width 146 height 17
paste textarea "104218"
type textarea "x"
type textarea "104218"
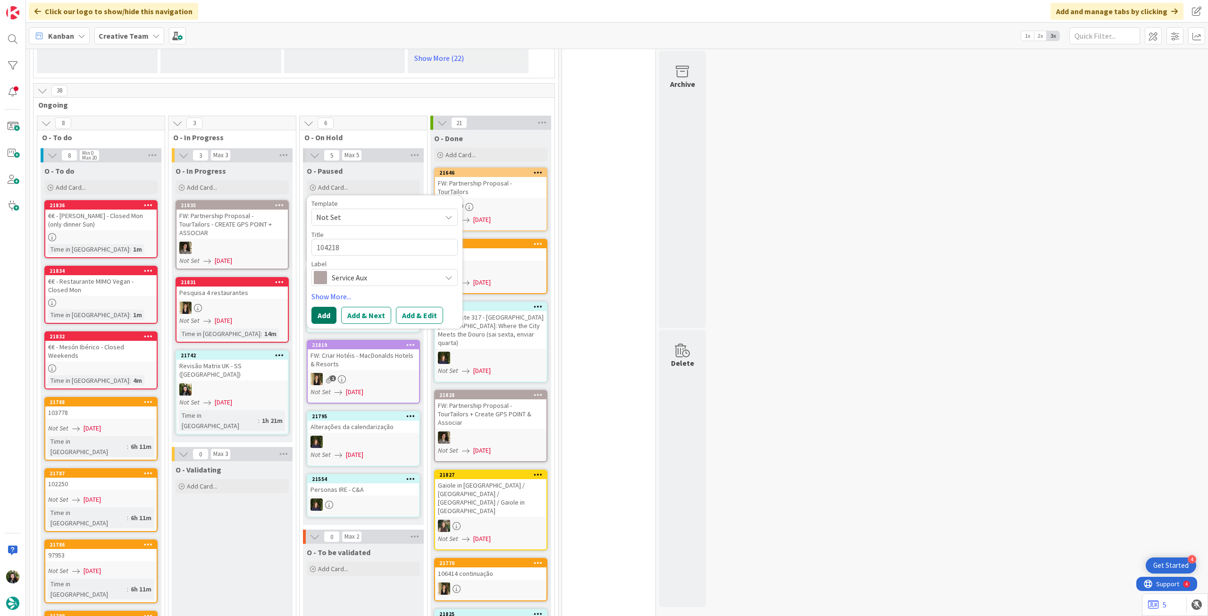
click at [319, 311] on button "Add" at bounding box center [323, 315] width 25 height 17
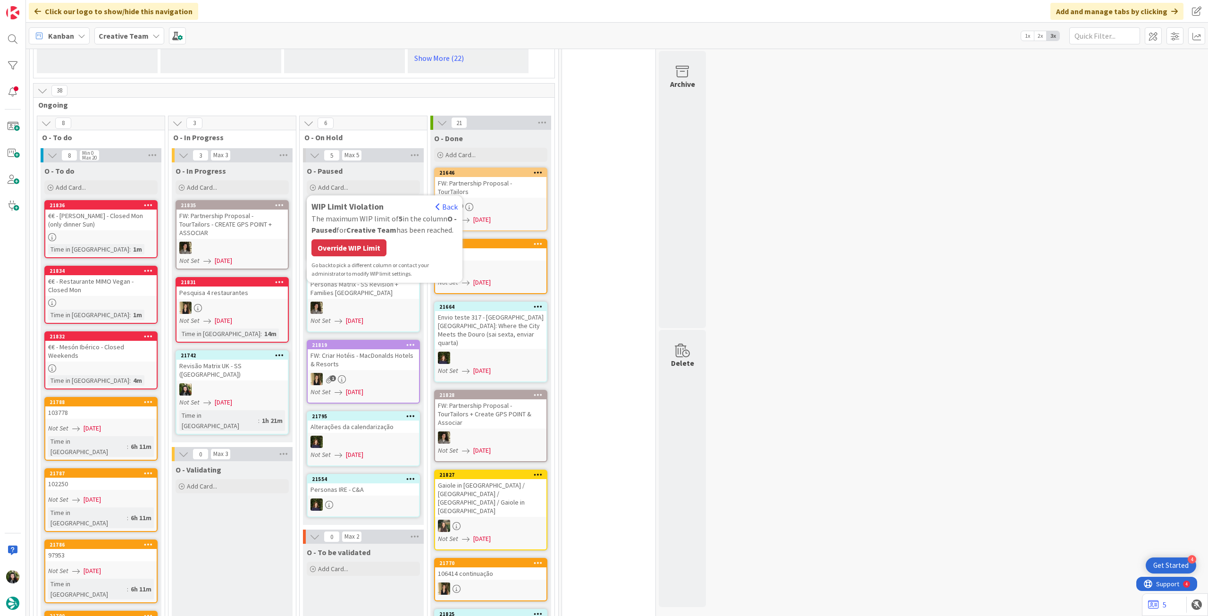
click at [348, 246] on div "Override WIP Limit" at bounding box center [348, 247] width 75 height 17
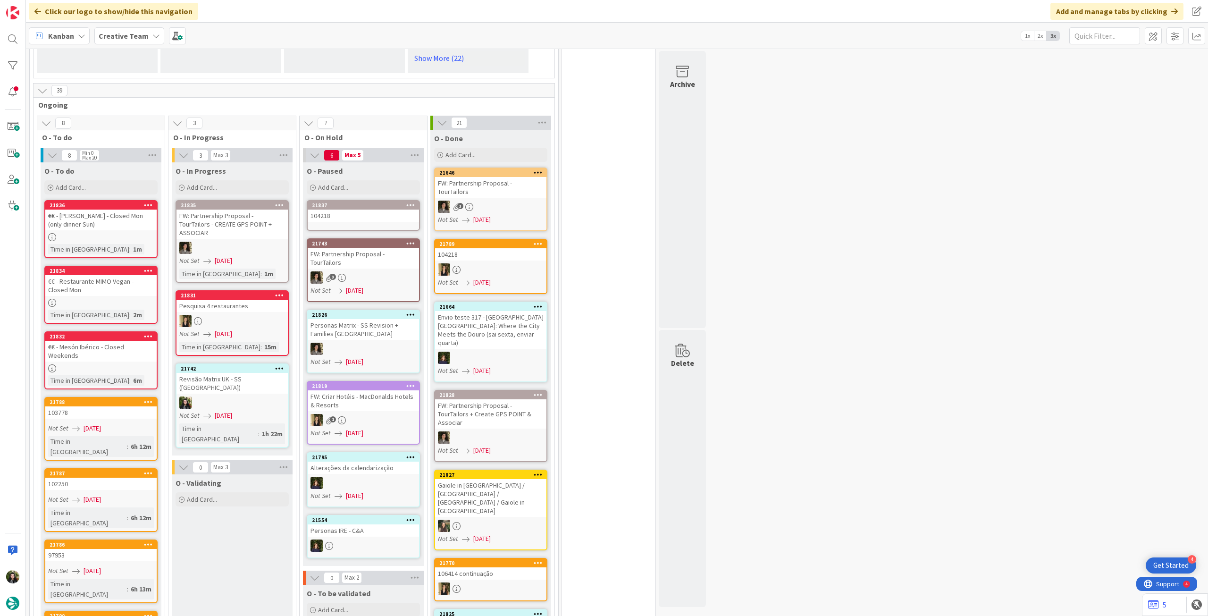
click at [353, 225] on link "21837 104218" at bounding box center [363, 215] width 113 height 31
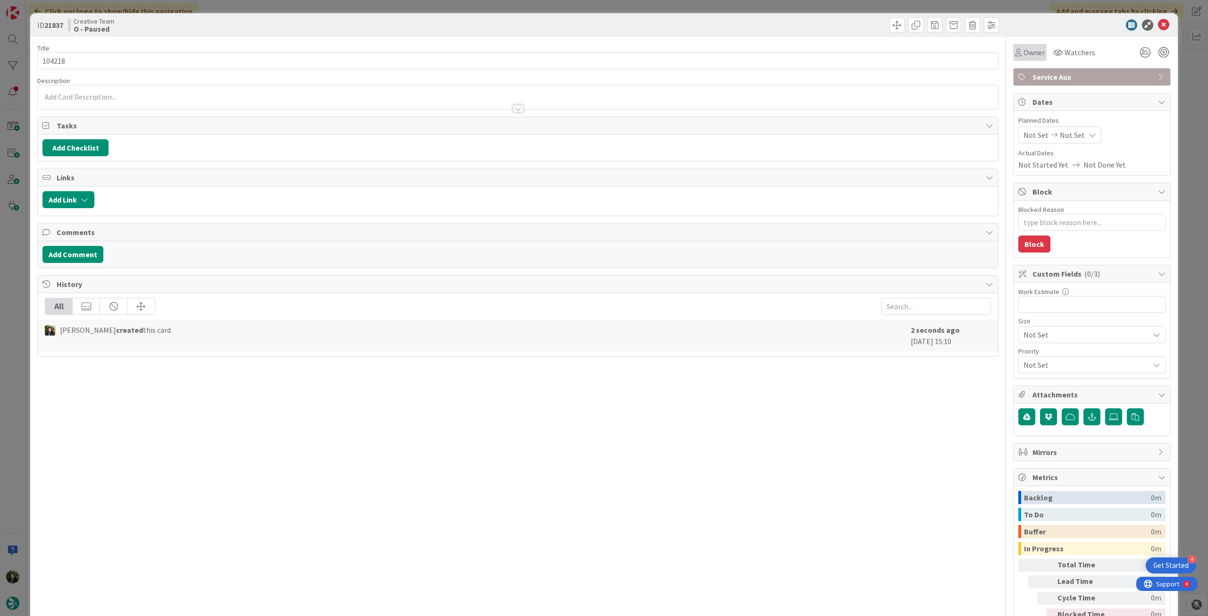
click at [1024, 54] on span "Owner" at bounding box center [1034, 52] width 21 height 11
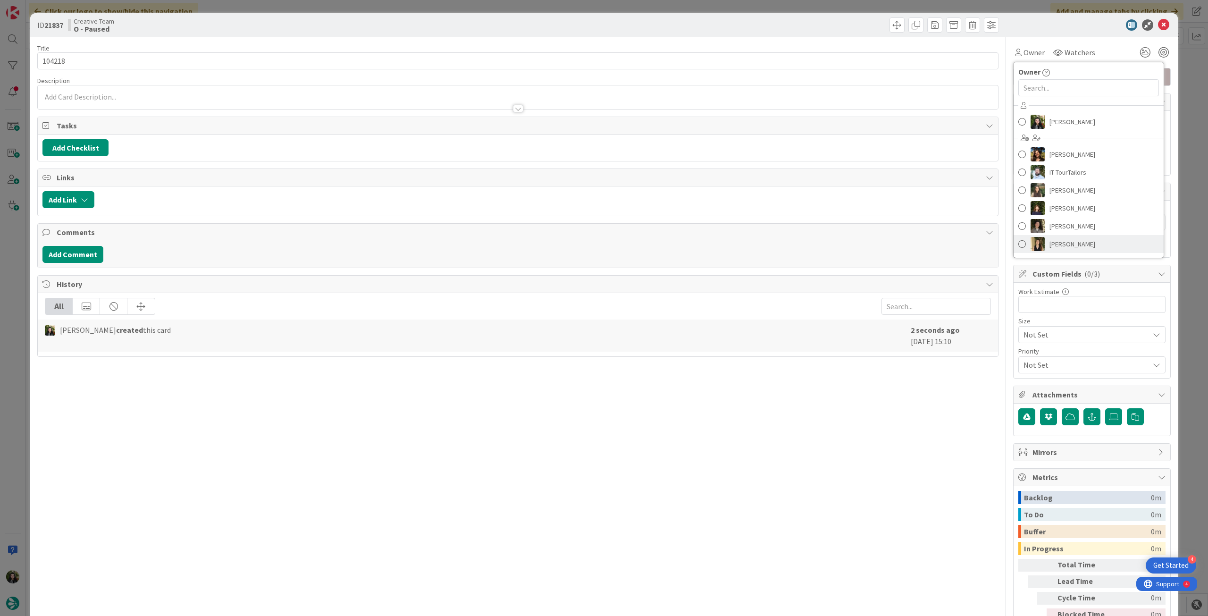
click at [1050, 240] on span "[PERSON_NAME]" at bounding box center [1073, 244] width 46 height 14
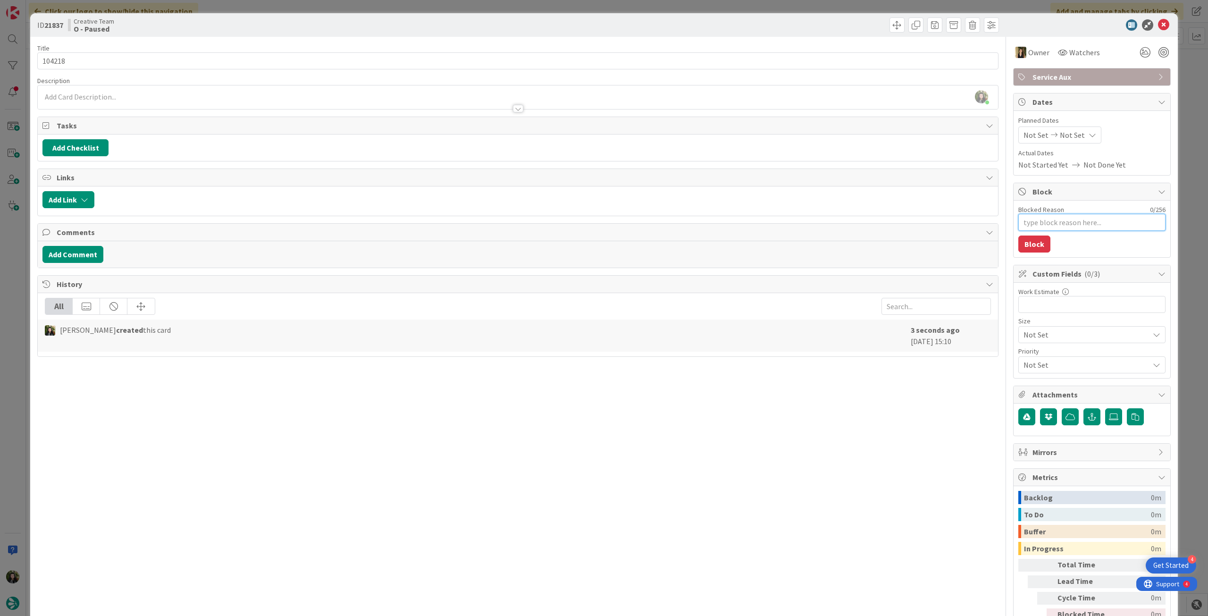
click at [1080, 224] on textarea "Blocked Reason" at bounding box center [1091, 222] width 147 height 17
type textarea "x"
type textarea "f"
type textarea "x"
type textarea "fa"
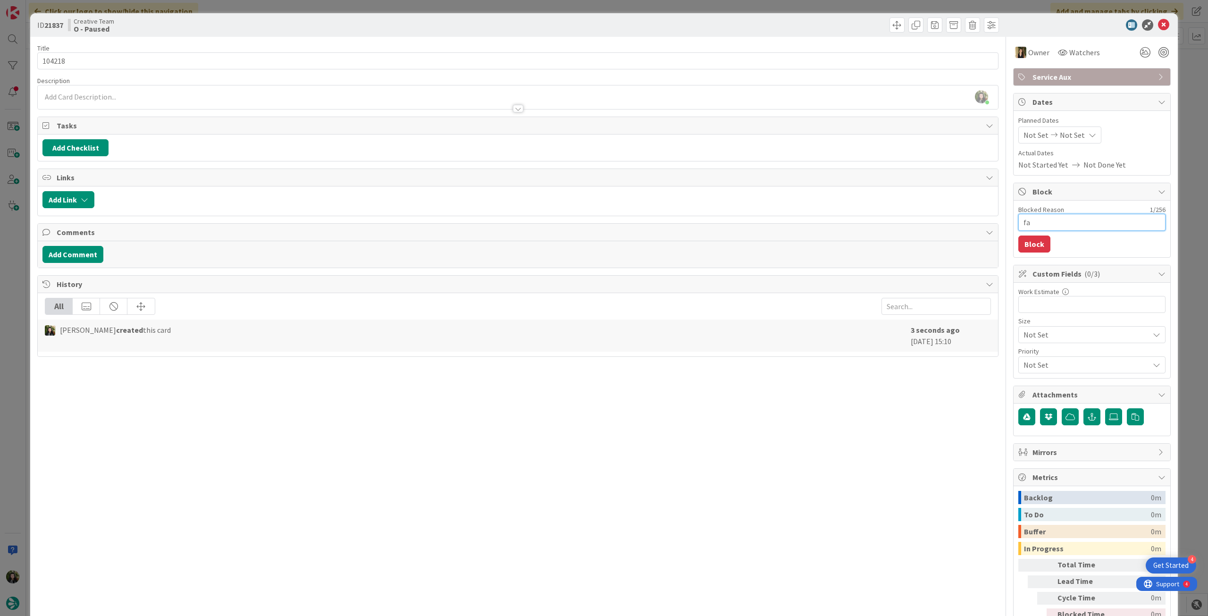
type textarea "x"
type textarea "fal"
type textarea "x"
type textarea "falt"
type textarea "x"
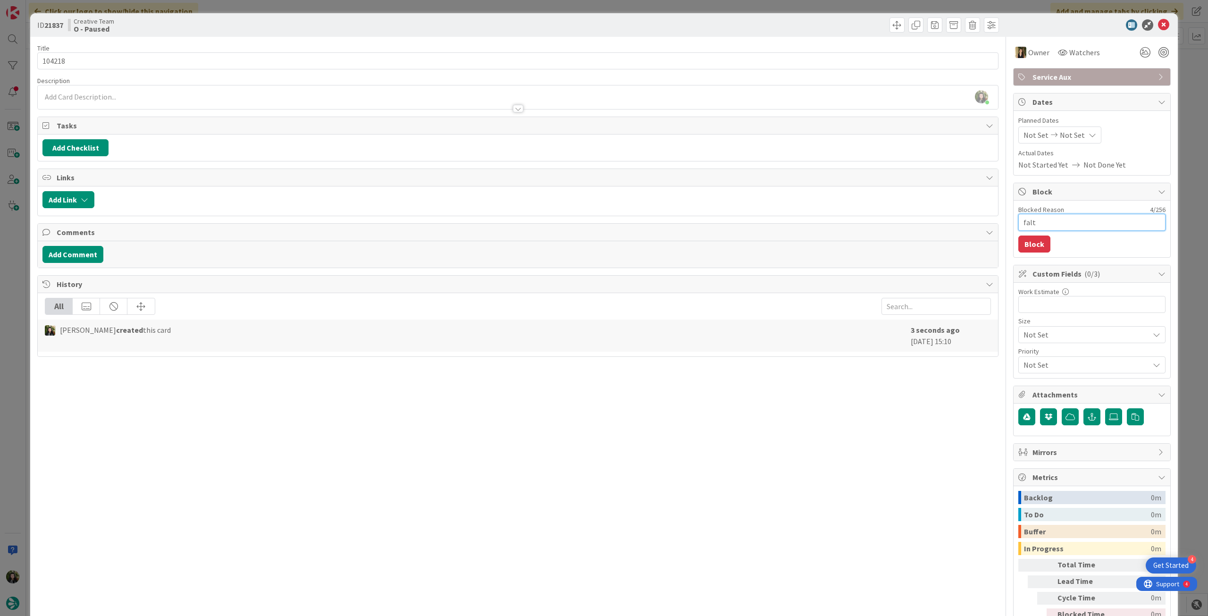
type textarea "falta"
type textarea "x"
type textarea "falta"
type textarea "x"
type textarea "falta c"
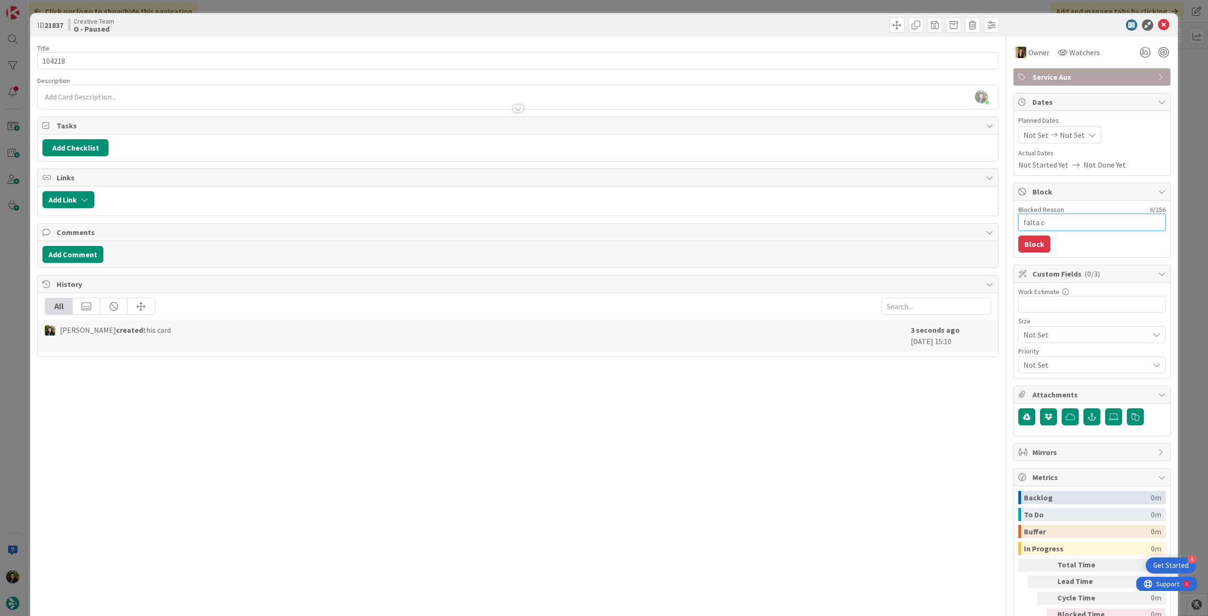
type textarea "x"
type textarea "falta co"
type textarea "x"
type textarea "falta col"
type textarea "x"
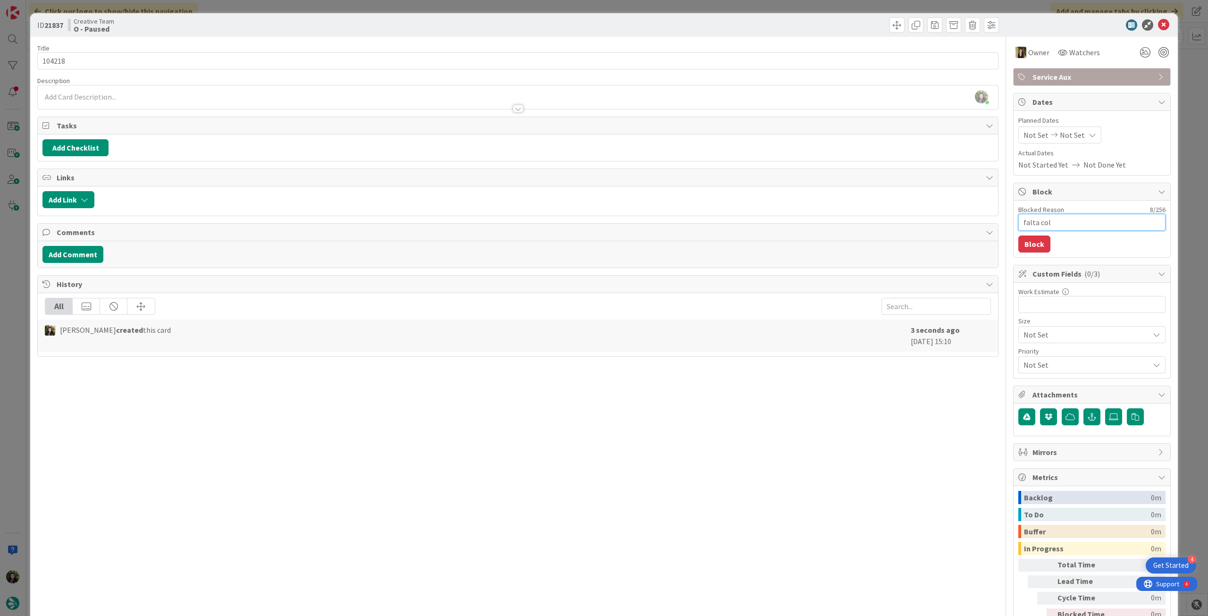
type textarea "falta colo"
type textarea "x"
type textarea "falta coloc"
type textarea "x"
type textarea "falta coloca"
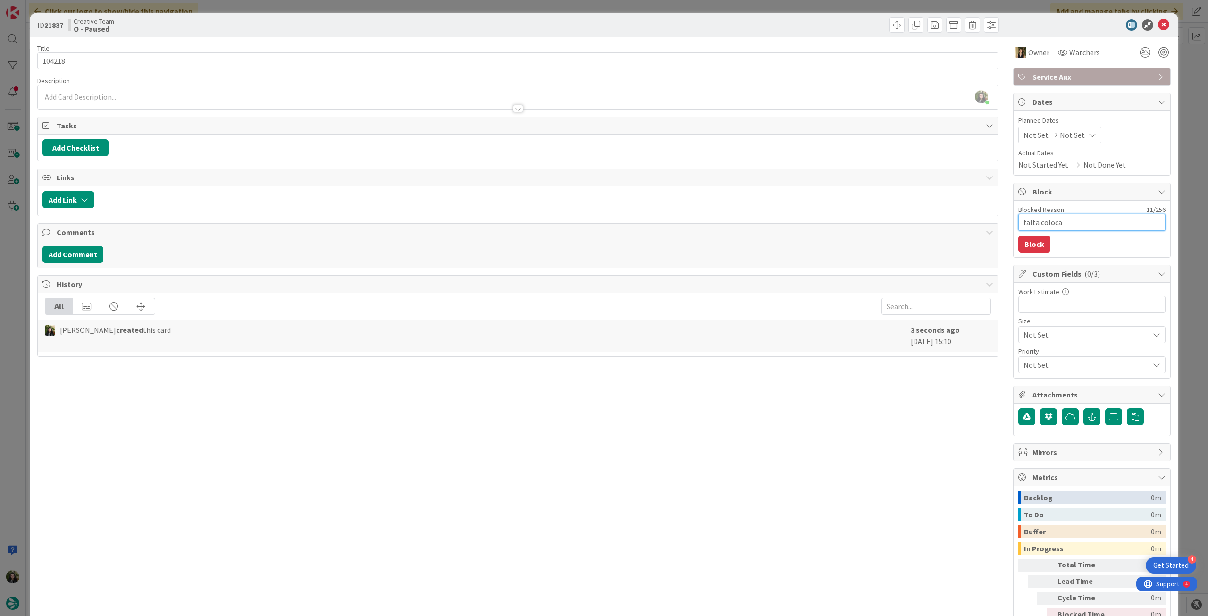
type textarea "x"
type textarea "falta colocar"
type textarea "x"
type textarea "falta colocar P"
type textarea "x"
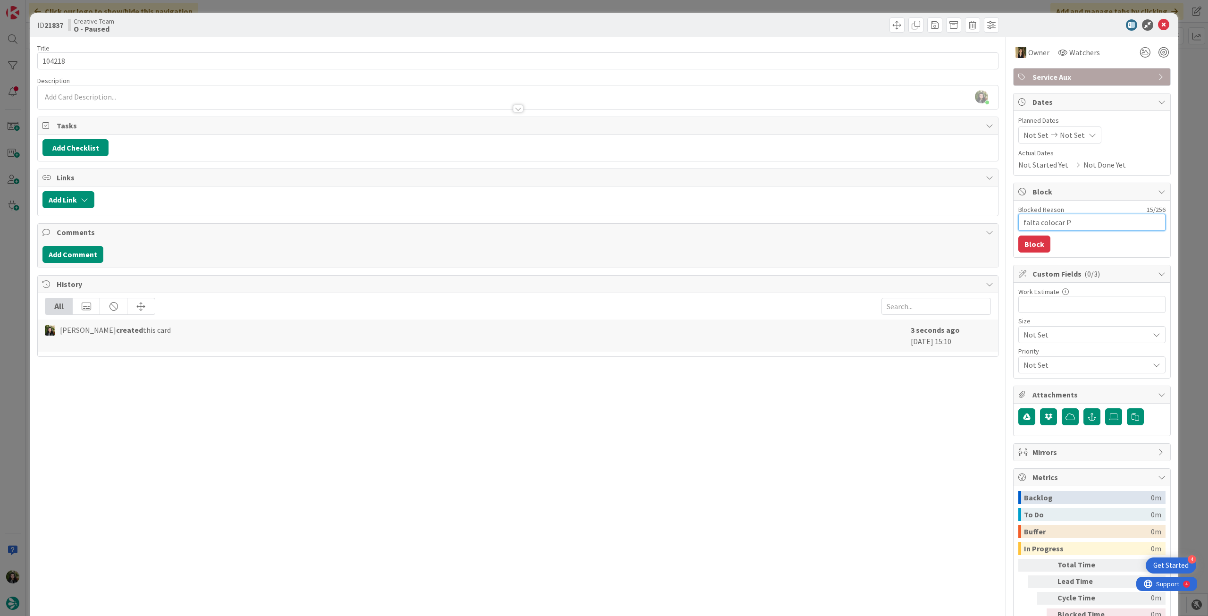
type textarea "falta colocar PO"
type textarea "x"
type textarea "falta colocar POI"
type textarea "x"
type textarea "falta colocar POIs"
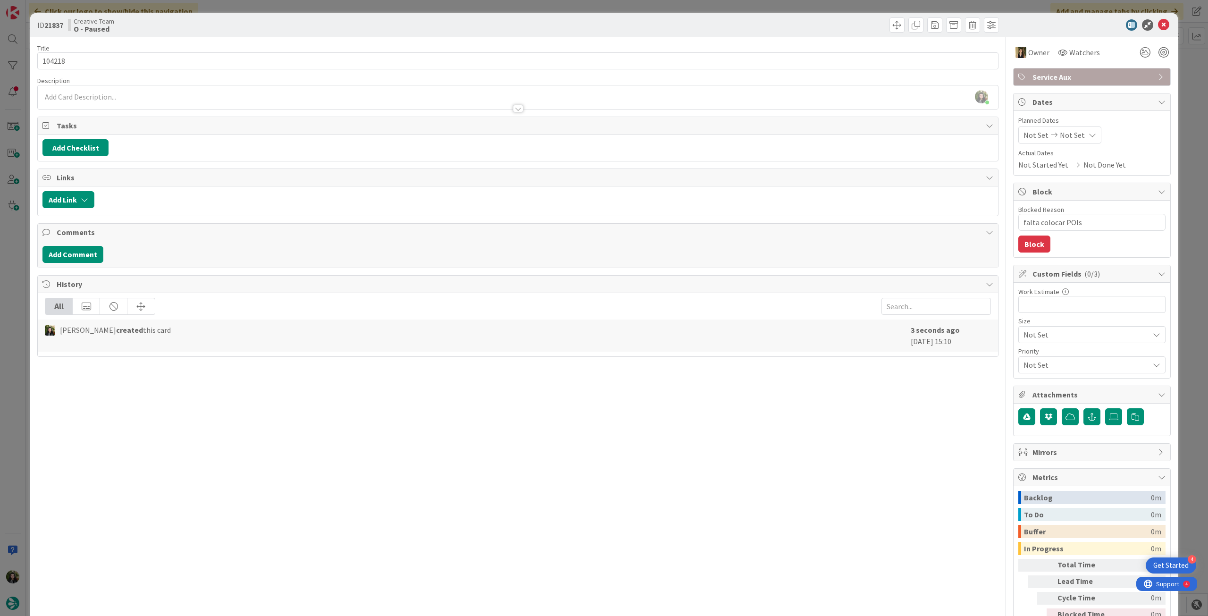
click at [1037, 241] on button "Block" at bounding box center [1034, 243] width 32 height 17
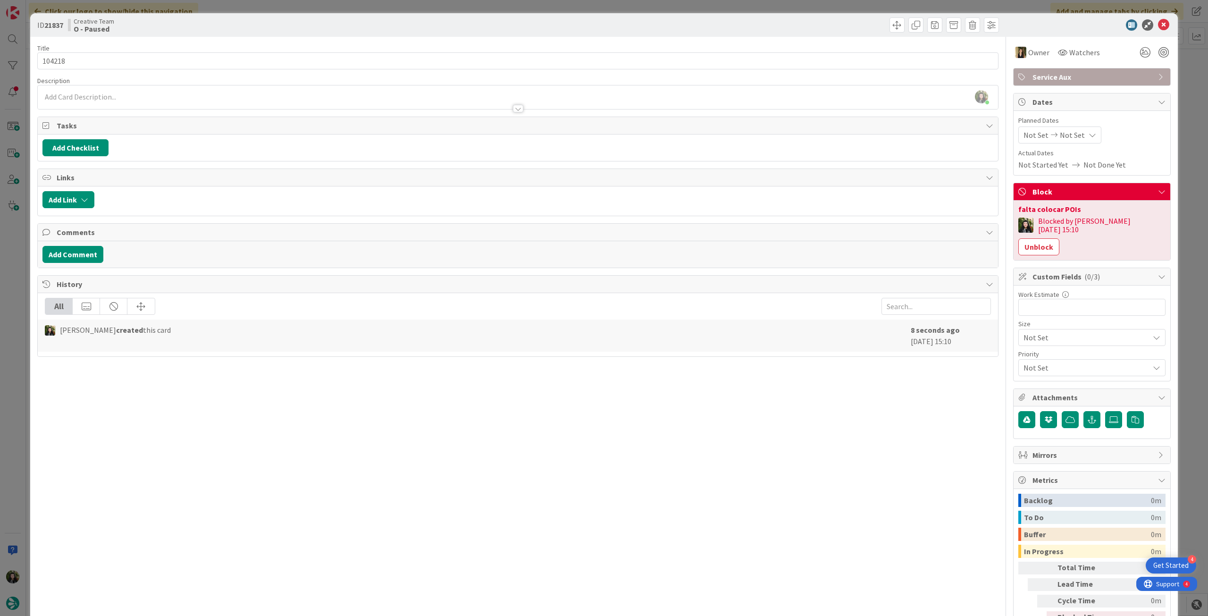
click at [1158, 25] on icon at bounding box center [1163, 24] width 11 height 11
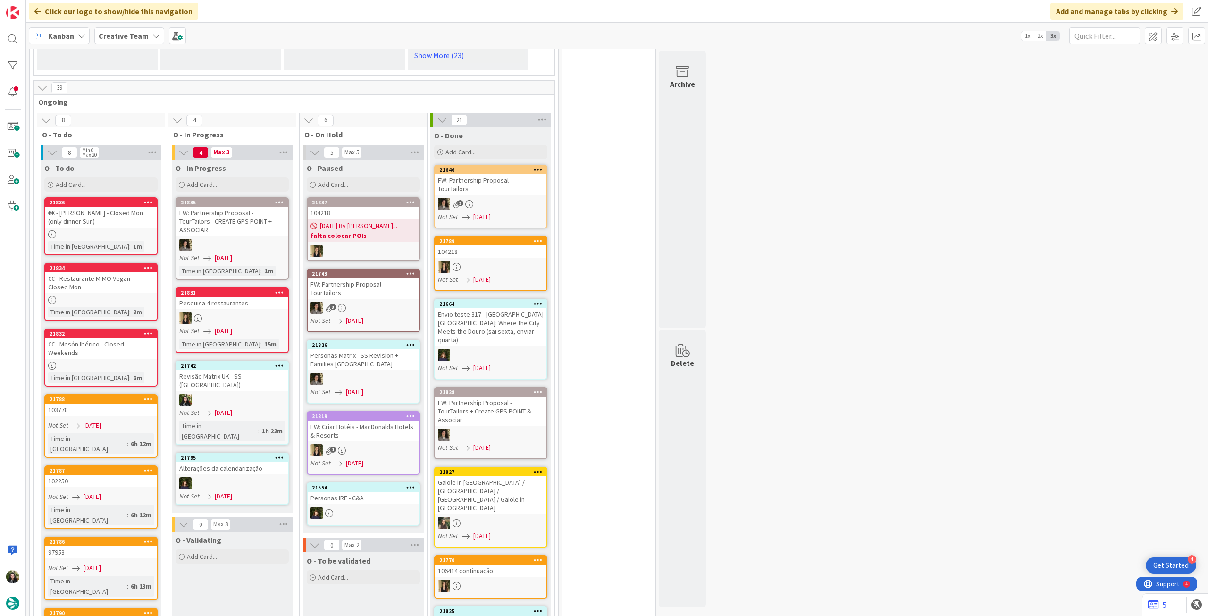
click at [109, 29] on div "Creative Team" at bounding box center [129, 35] width 70 height 17
click at [147, 134] on h4 "Creative Team - Análise" at bounding box center [169, 134] width 128 height 9
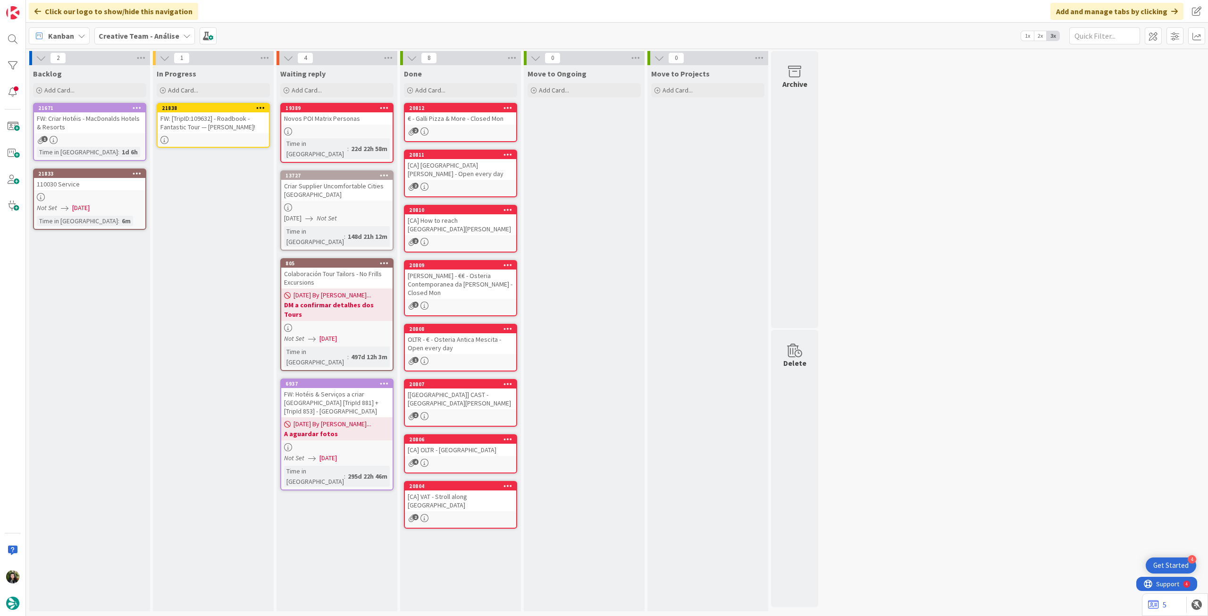
click at [227, 132] on div "FW: [TripID:109632] - Roadbook - Fantastic Tour — [PERSON_NAME]!" at bounding box center [213, 122] width 111 height 21
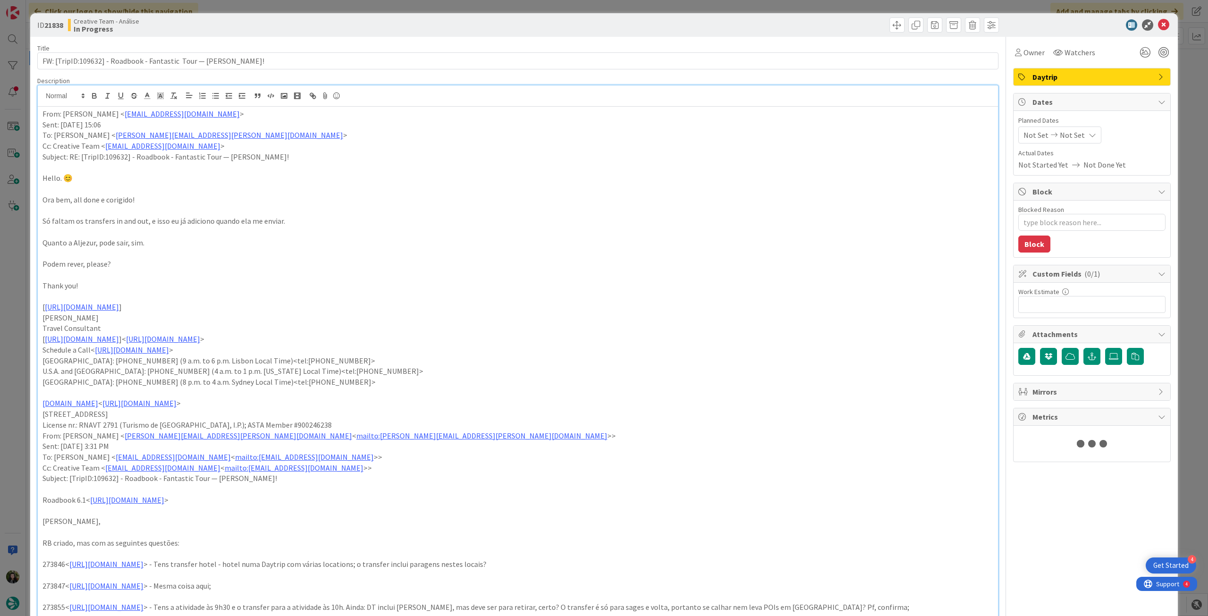
type textarea "x"
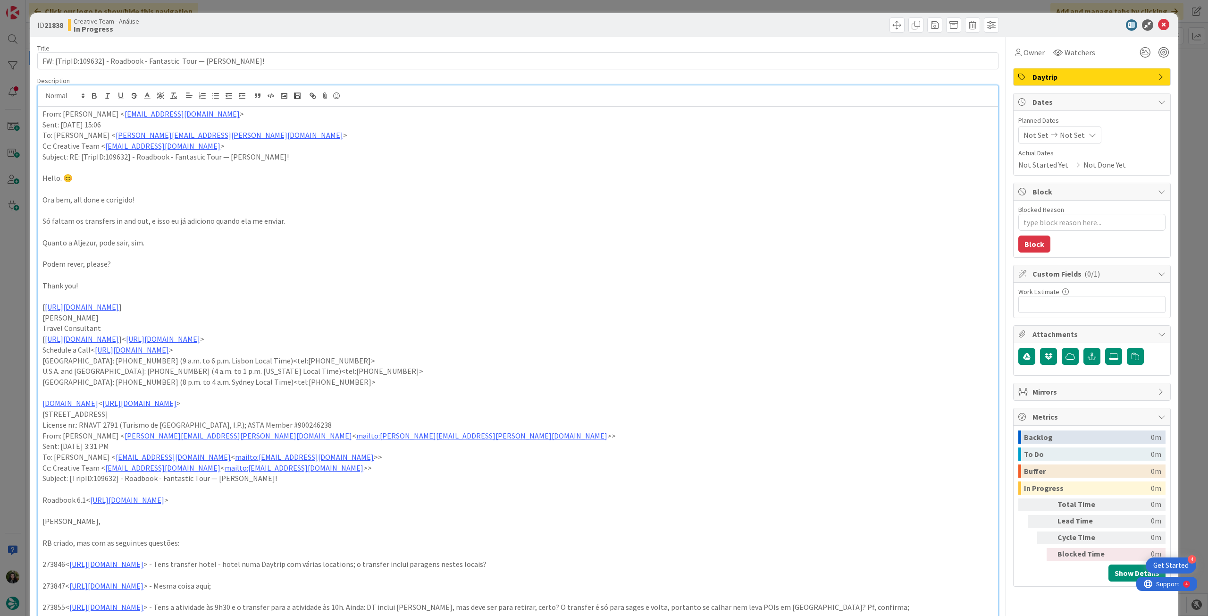
click at [1075, 133] on div "Not Set Not Set" at bounding box center [1059, 134] width 83 height 17
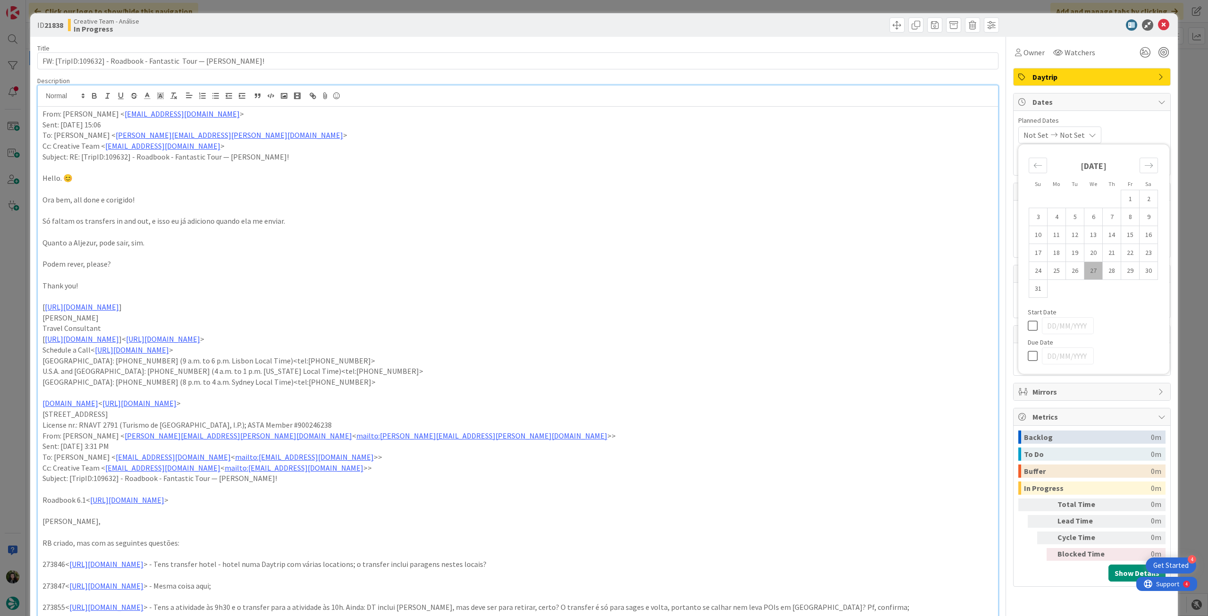
click at [1028, 354] on icon at bounding box center [1035, 355] width 14 height 11
type input "[DATE]"
click at [1158, 28] on icon at bounding box center [1163, 24] width 11 height 11
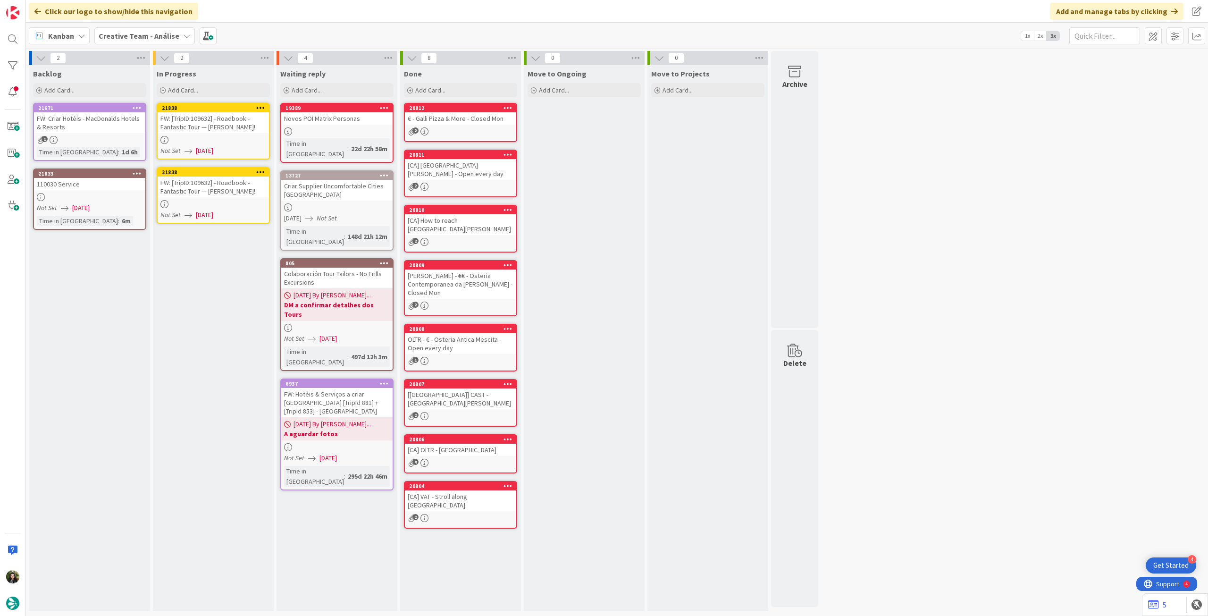
click at [262, 107] on icon at bounding box center [260, 107] width 9 height 7
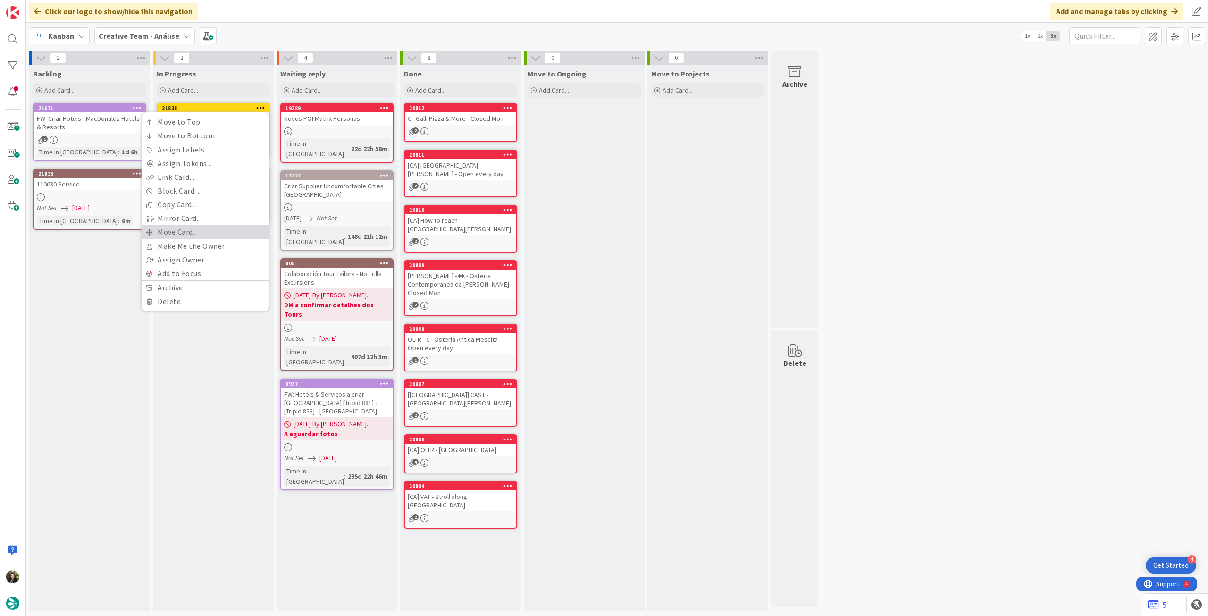
click at [184, 232] on link "Move Card..." at bounding box center [205, 232] width 127 height 14
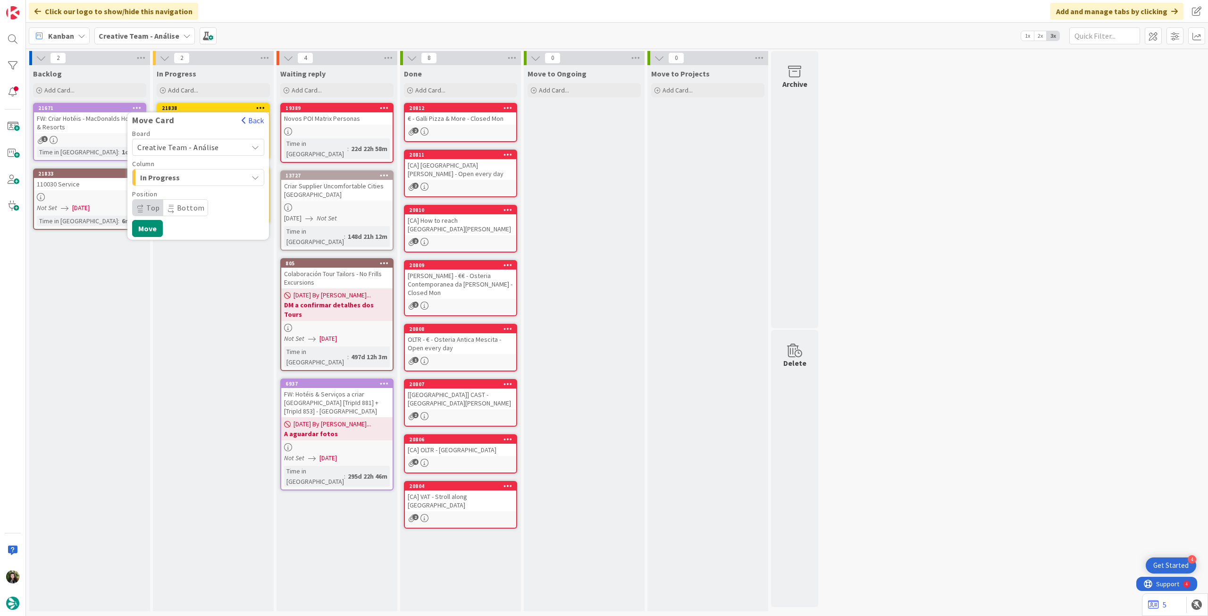
click at [210, 150] on span "Creative Team - Análise" at bounding box center [178, 147] width 82 height 9
click at [202, 189] on span "Creative Team" at bounding box center [204, 192] width 109 height 14
click at [198, 203] on span "Daytrip" at bounding box center [197, 207] width 91 height 13
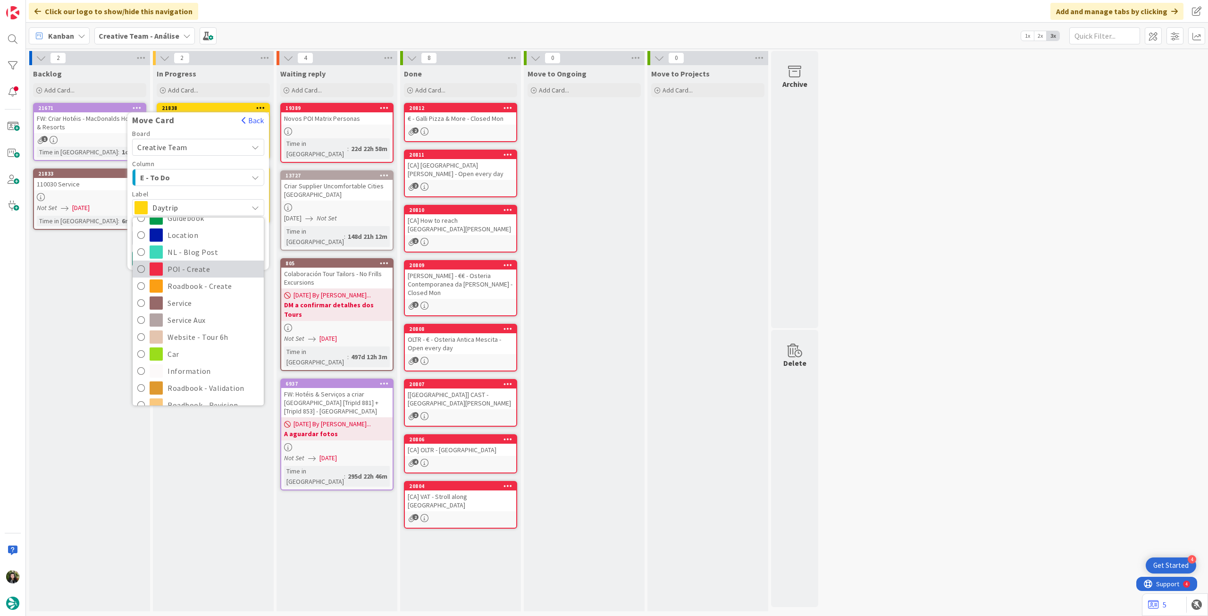
scroll to position [126, 0]
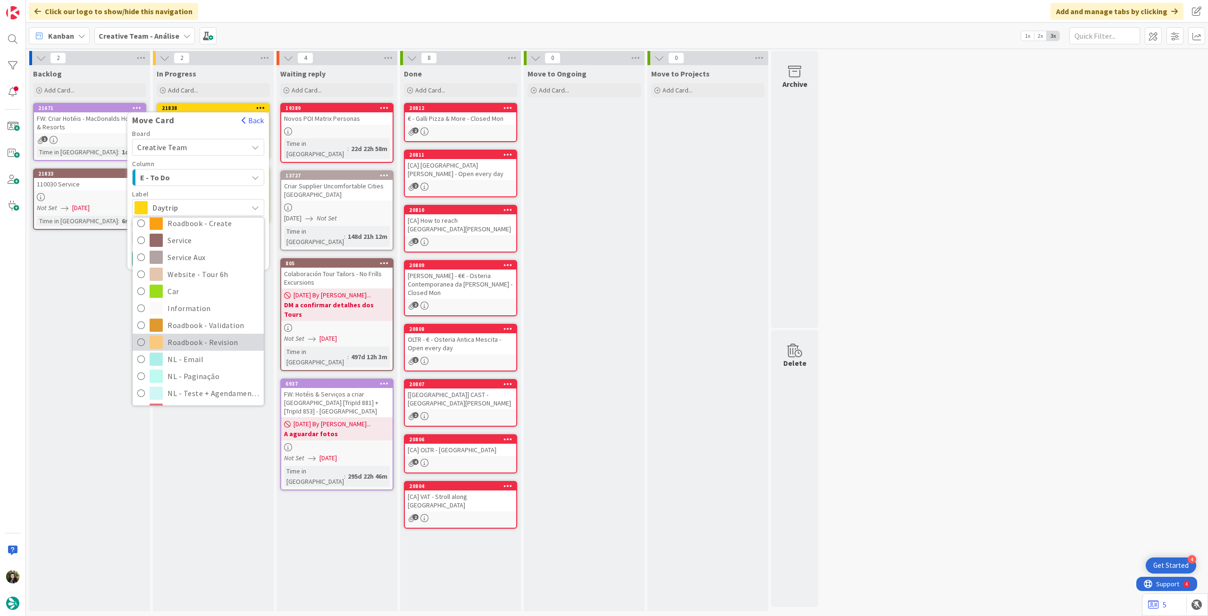
click at [204, 343] on span "Roadbook - Revision" at bounding box center [214, 342] width 92 height 14
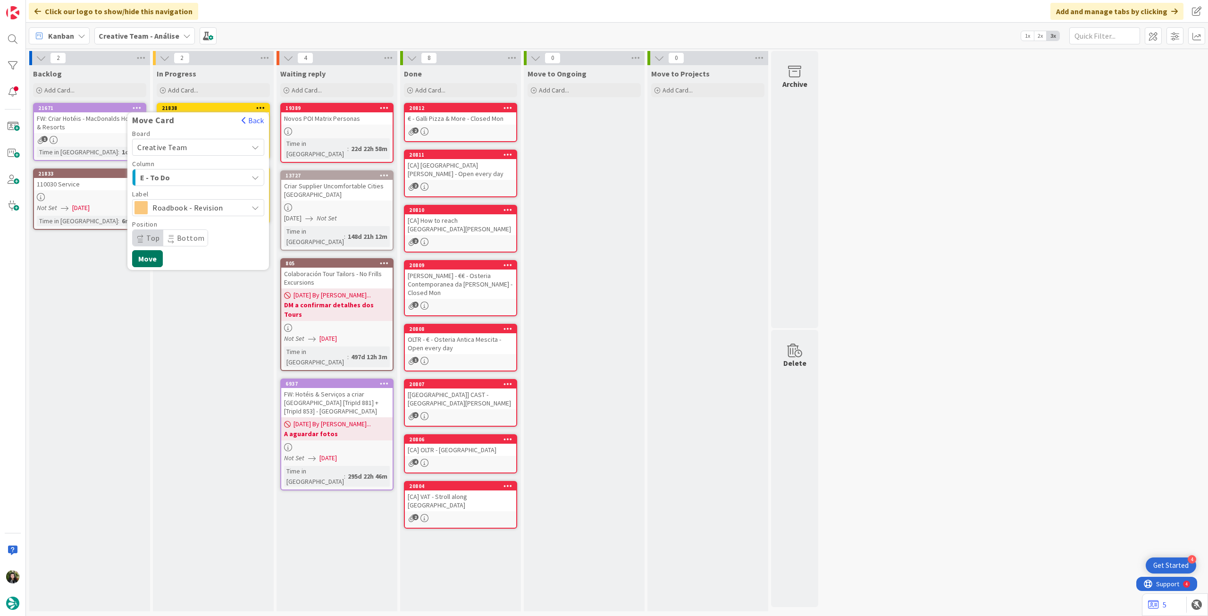
click at [157, 260] on button "Move" at bounding box center [147, 258] width 31 height 17
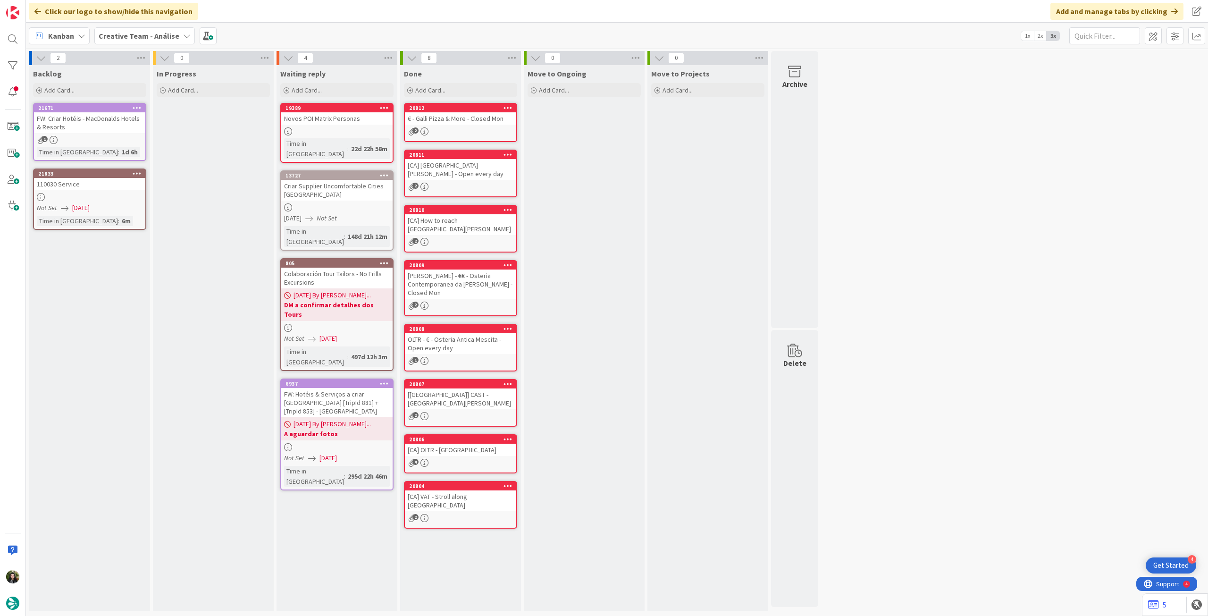
click at [131, 38] on b "Creative Team - Análise" at bounding box center [139, 35] width 81 height 9
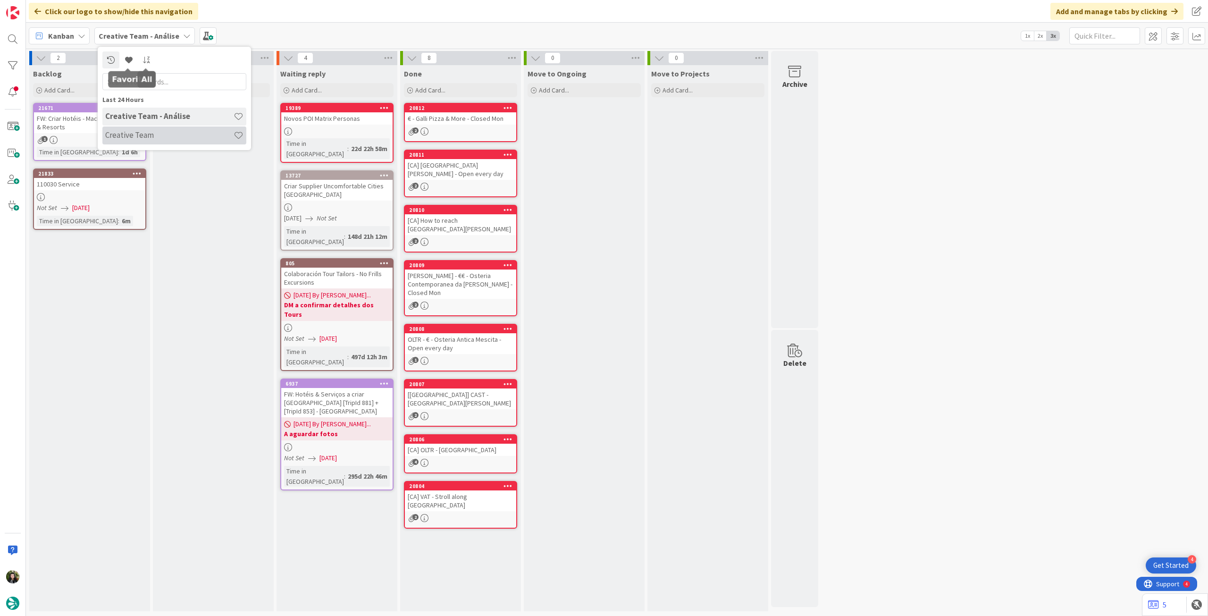
click at [143, 134] on h4 "Creative Team" at bounding box center [169, 134] width 128 height 9
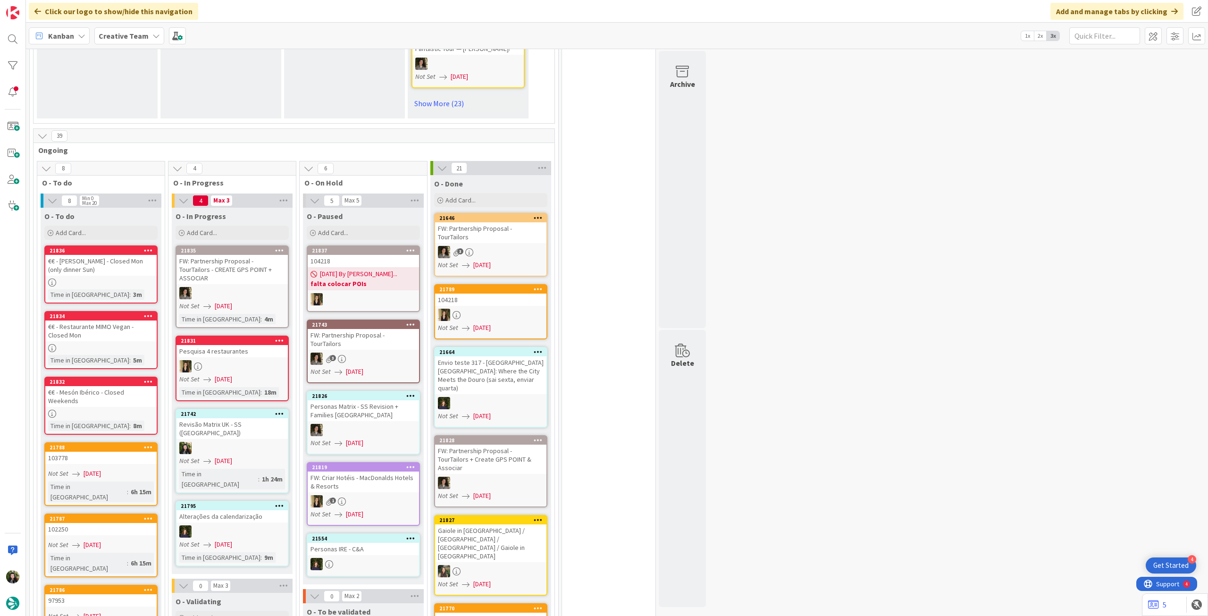
scroll to position [755, 0]
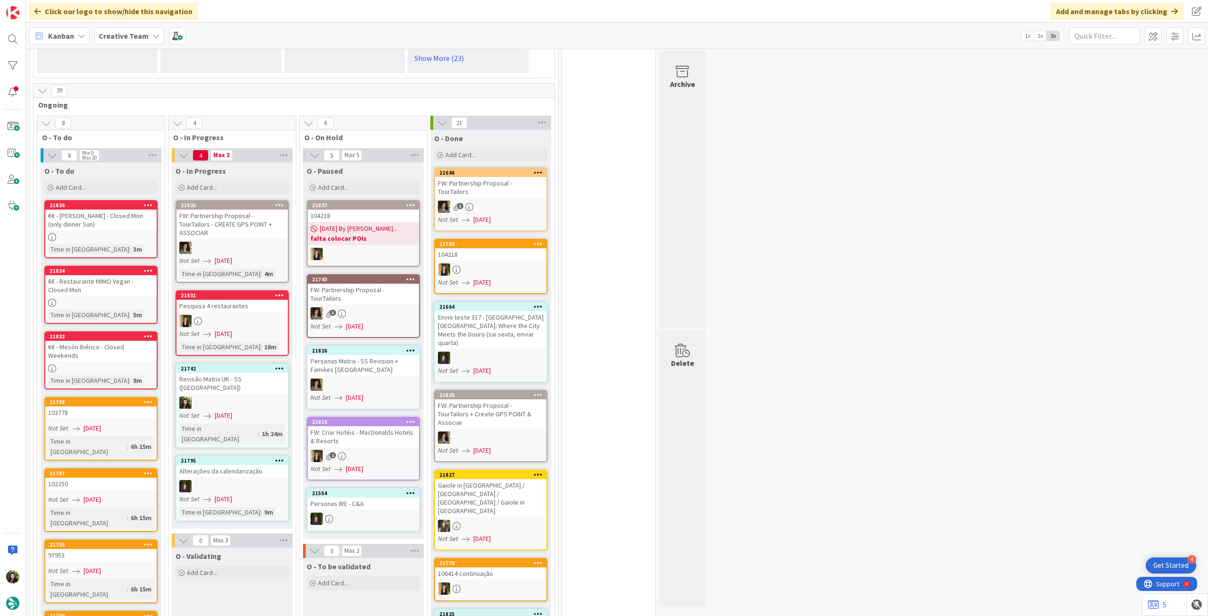
click at [471, 520] on div at bounding box center [490, 526] width 111 height 12
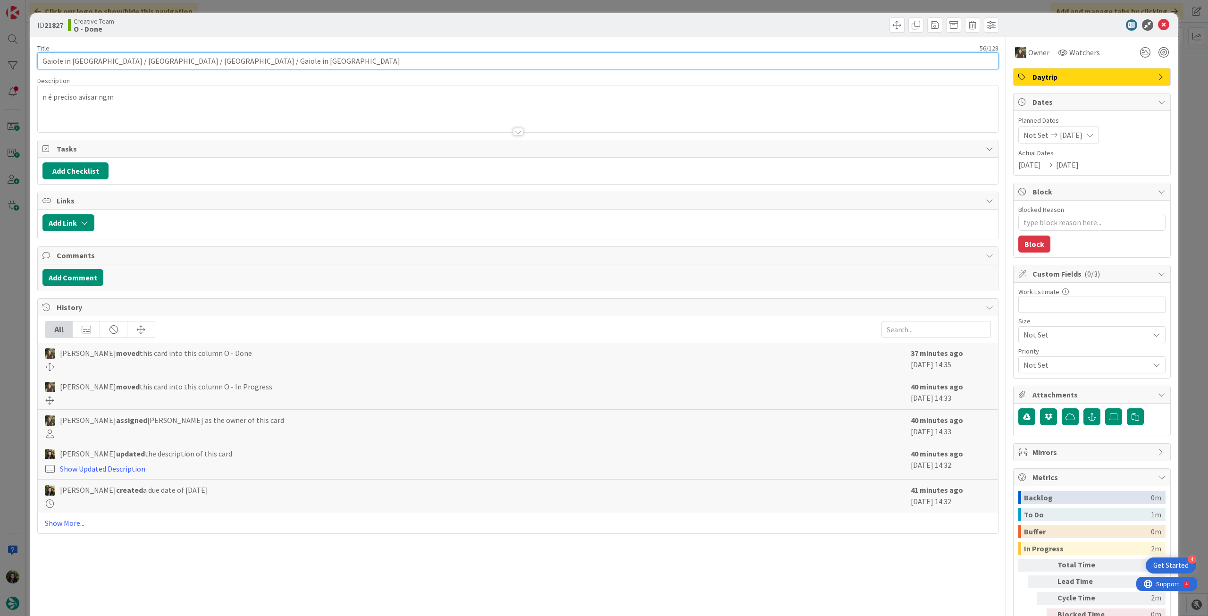
drag, startPoint x: 231, startPoint y: 63, endPoint x: 11, endPoint y: 44, distance: 221.2
click at [5, 45] on div "ID 21827 Creative Team O - Done Title 56 / 128 Gaiole in Chianti / Arezzo / Cor…" at bounding box center [604, 308] width 1208 height 616
click at [1158, 23] on icon at bounding box center [1163, 24] width 11 height 11
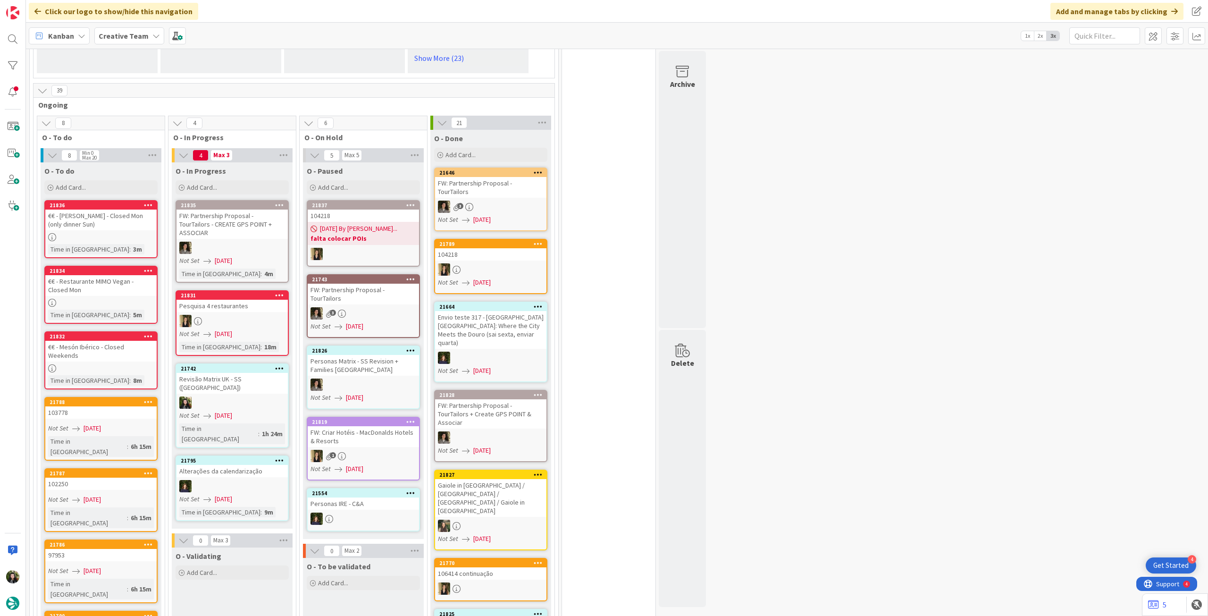
click at [133, 38] on b "Creative Team" at bounding box center [124, 35] width 50 height 9
click at [140, 140] on div "Creative Team - Análise" at bounding box center [174, 135] width 144 height 18
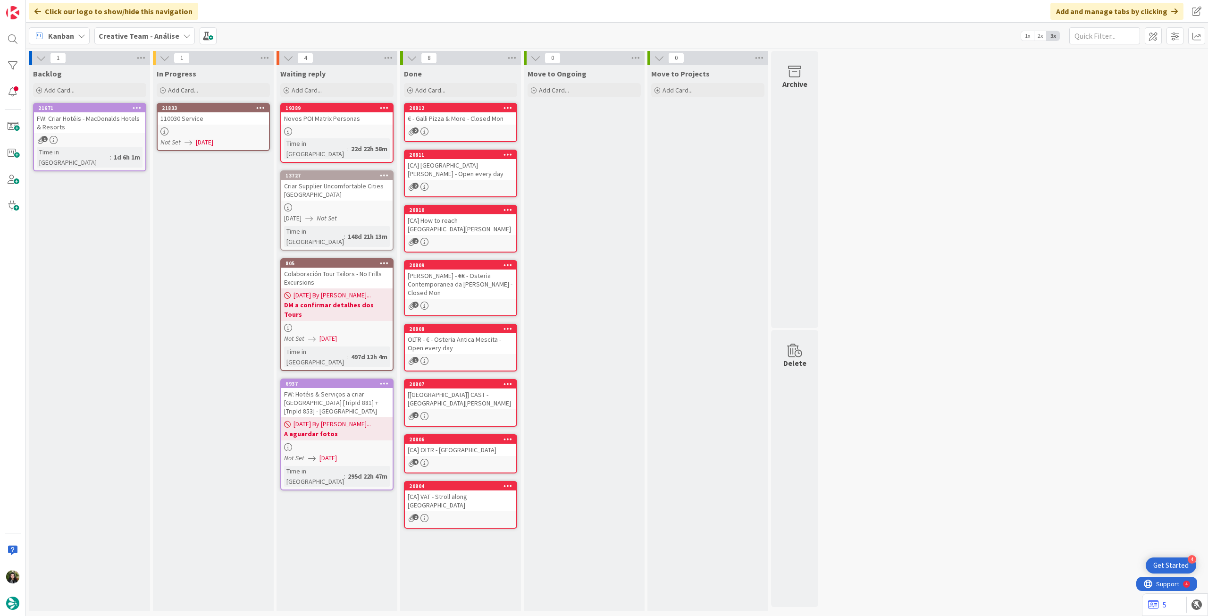
drag, startPoint x: 89, startPoint y: 190, endPoint x: 206, endPoint y: 152, distance: 123.6
click at [206, 145] on span "[DATE]" at bounding box center [204, 142] width 17 height 10
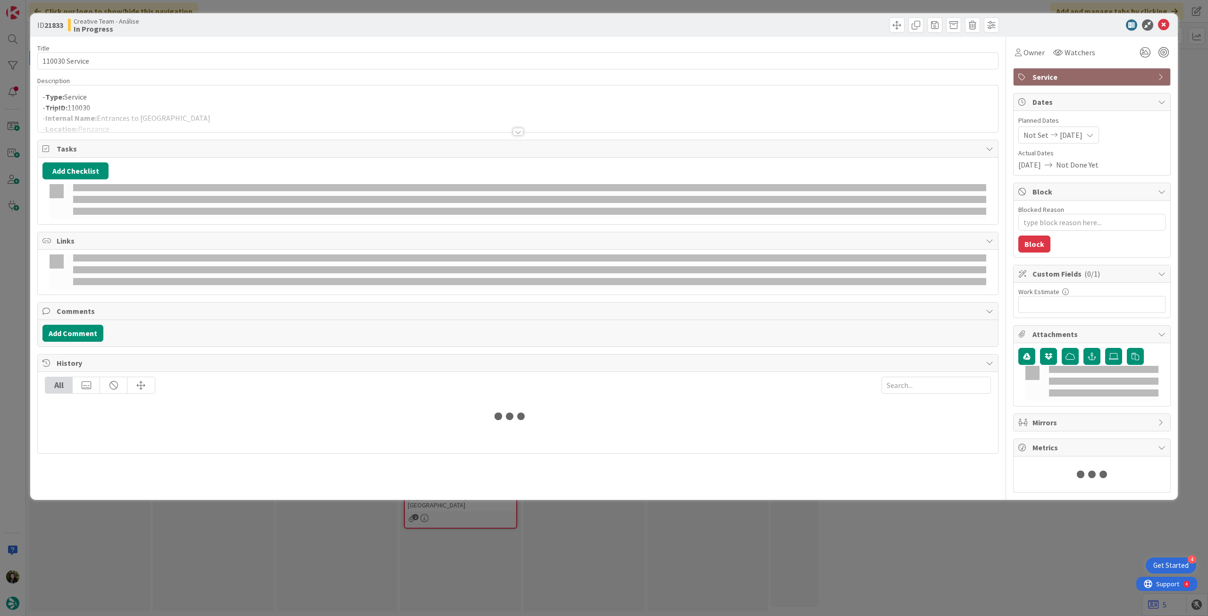
click at [212, 112] on div at bounding box center [518, 120] width 960 height 24
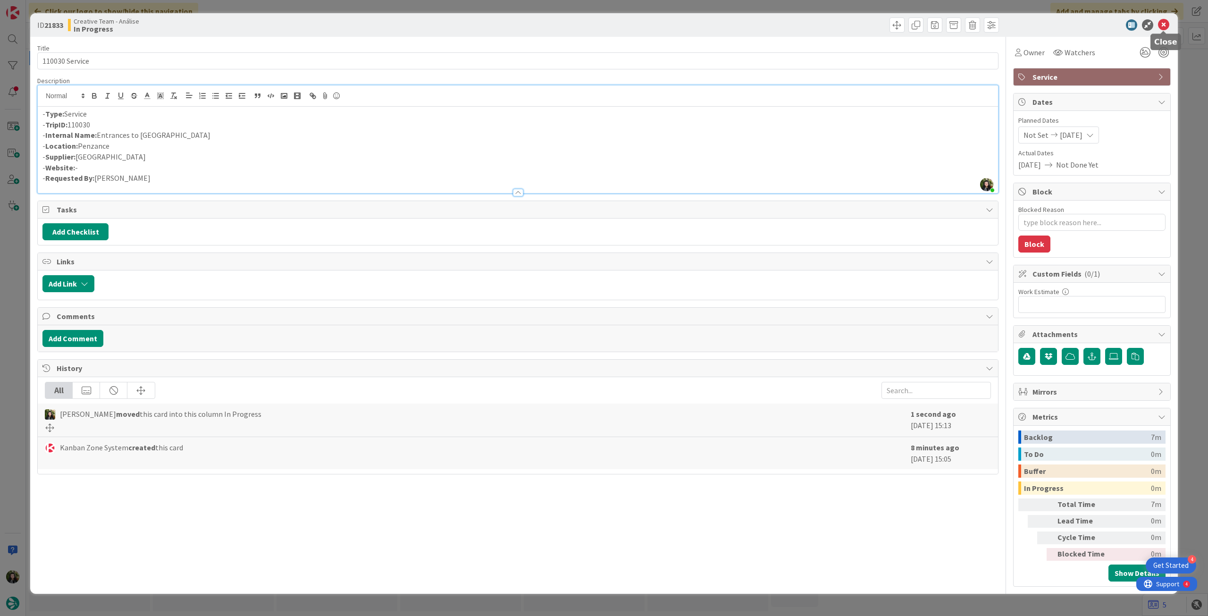
click at [1166, 27] on icon at bounding box center [1163, 24] width 11 height 11
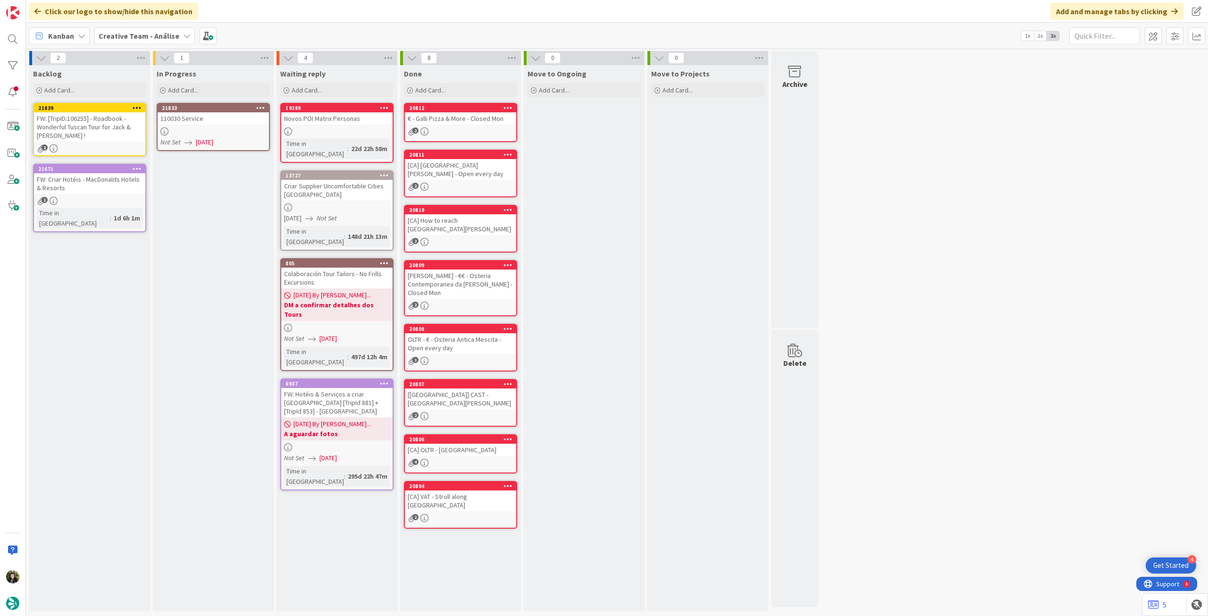
click at [264, 109] on icon at bounding box center [260, 107] width 9 height 7
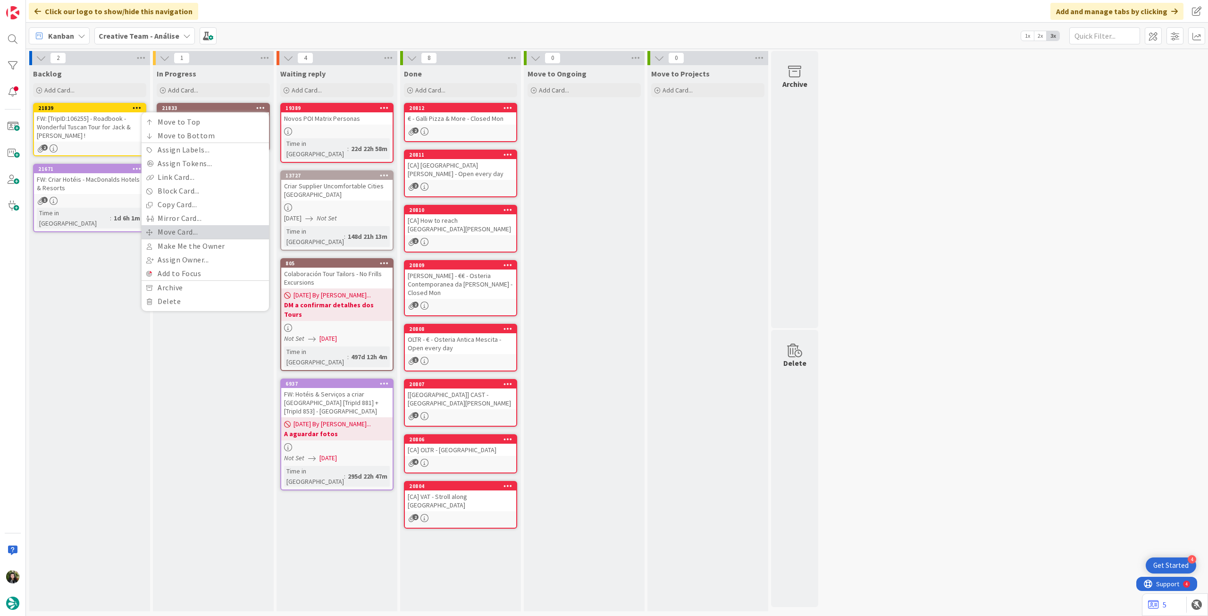
click at [194, 232] on link "Move Card..." at bounding box center [205, 232] width 127 height 14
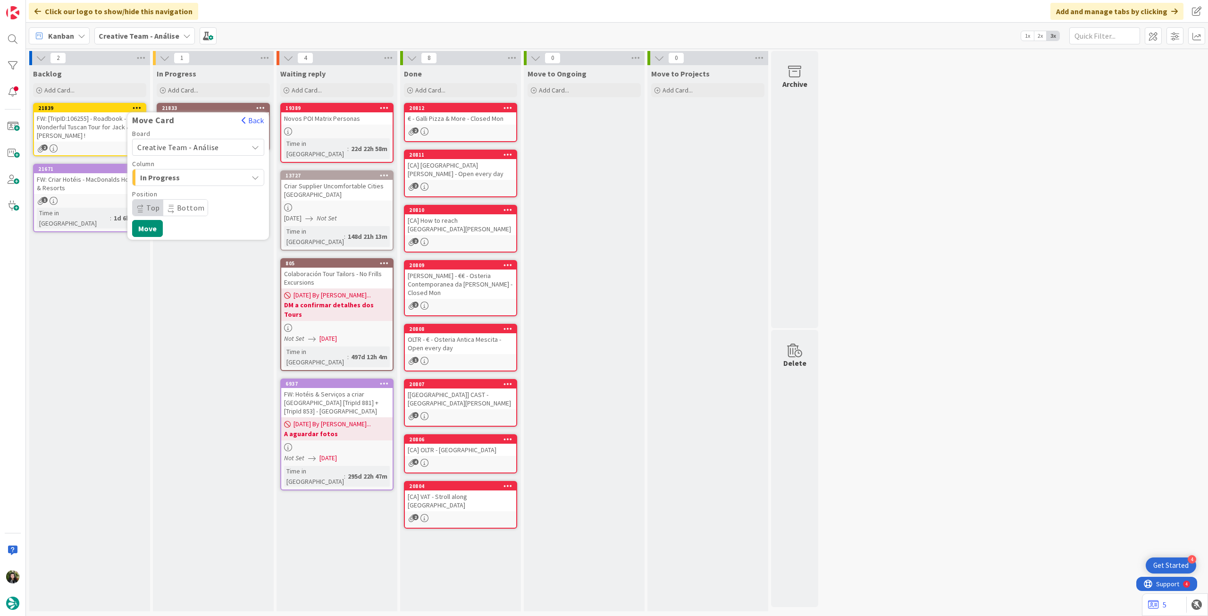
click at [188, 145] on span "Creative Team - Análise" at bounding box center [178, 147] width 82 height 9
click at [184, 186] on span "Creative Team" at bounding box center [204, 192] width 109 height 14
click at [190, 176] on span "Select a Column..." at bounding box center [172, 177] width 71 height 12
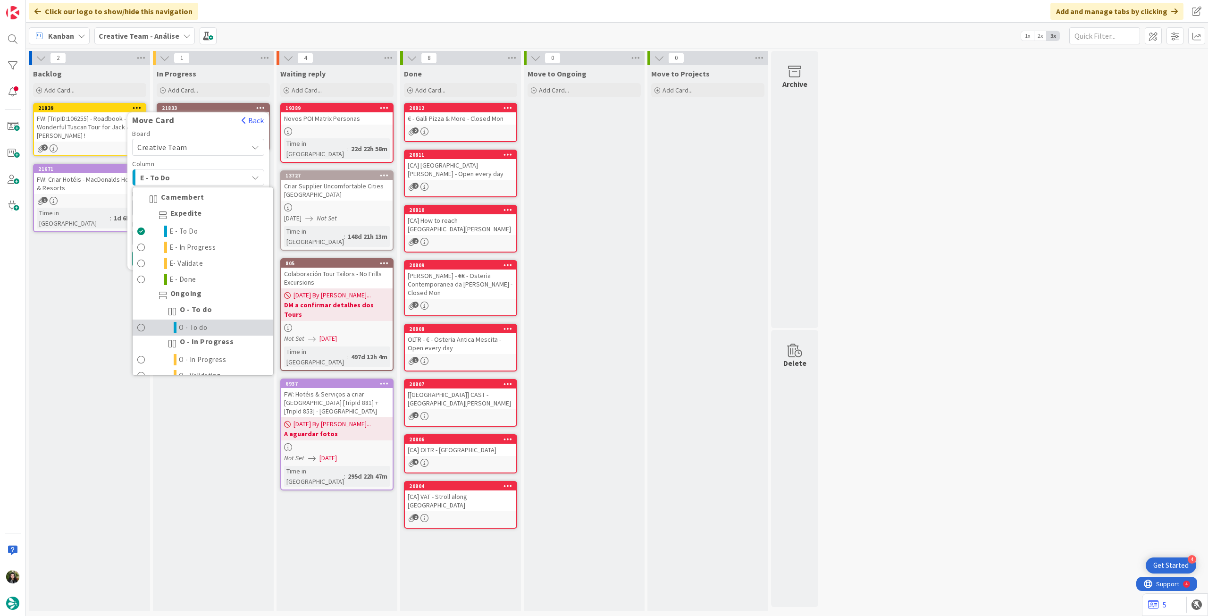
click at [212, 327] on link "O - To do" at bounding box center [203, 327] width 141 height 16
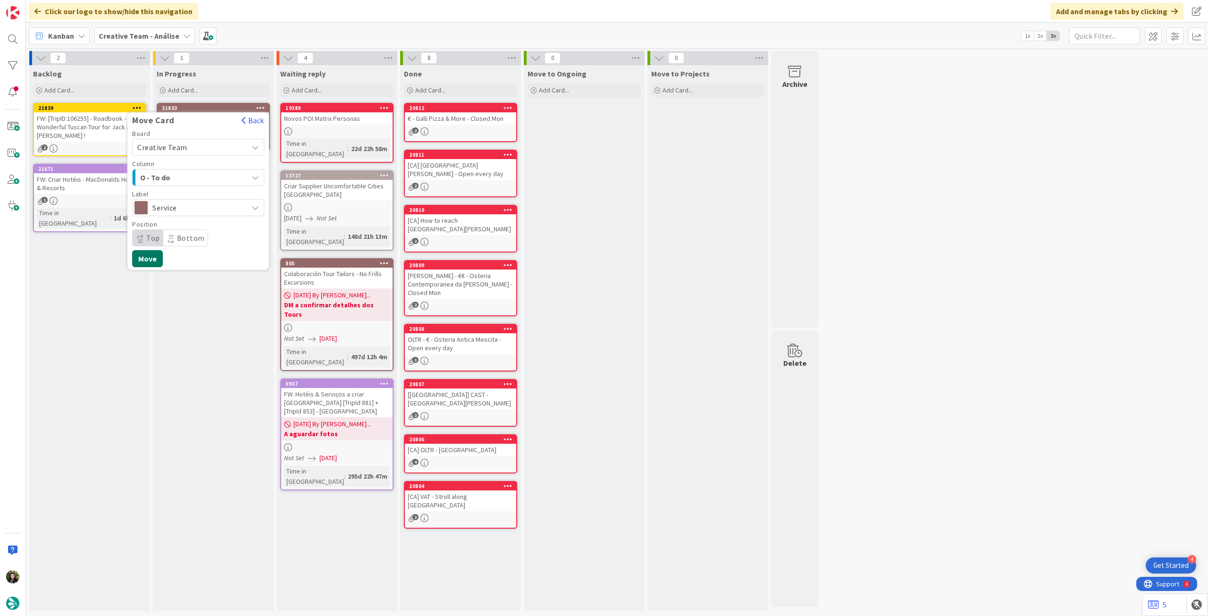
click at [145, 257] on button "Move" at bounding box center [147, 258] width 31 height 17
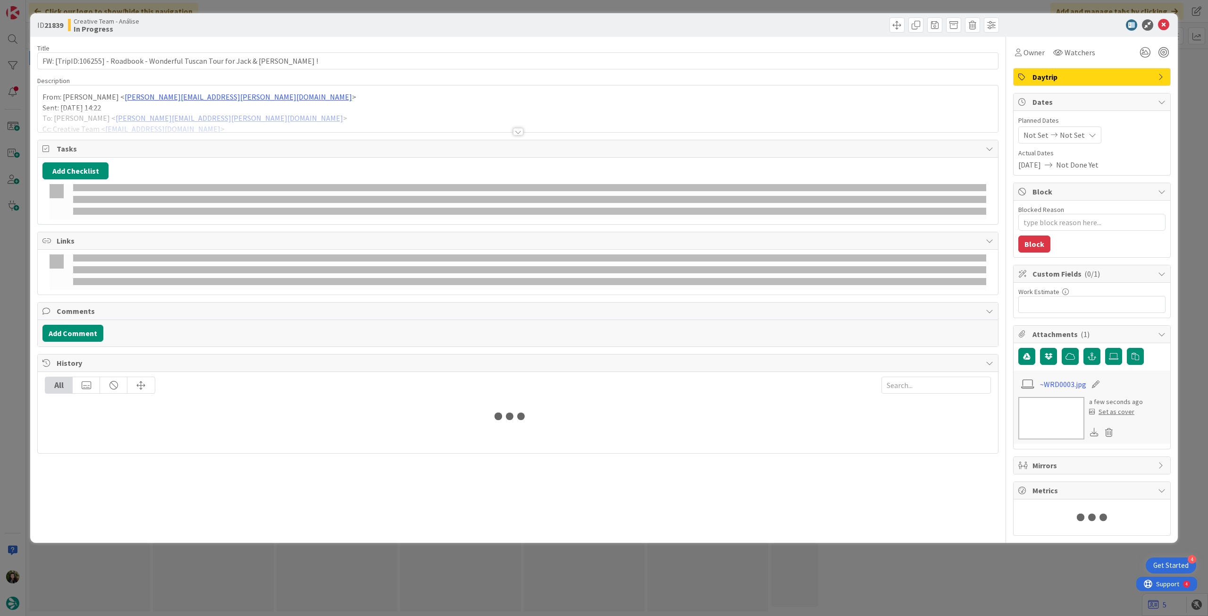
click at [68, 112] on div at bounding box center [518, 120] width 960 height 24
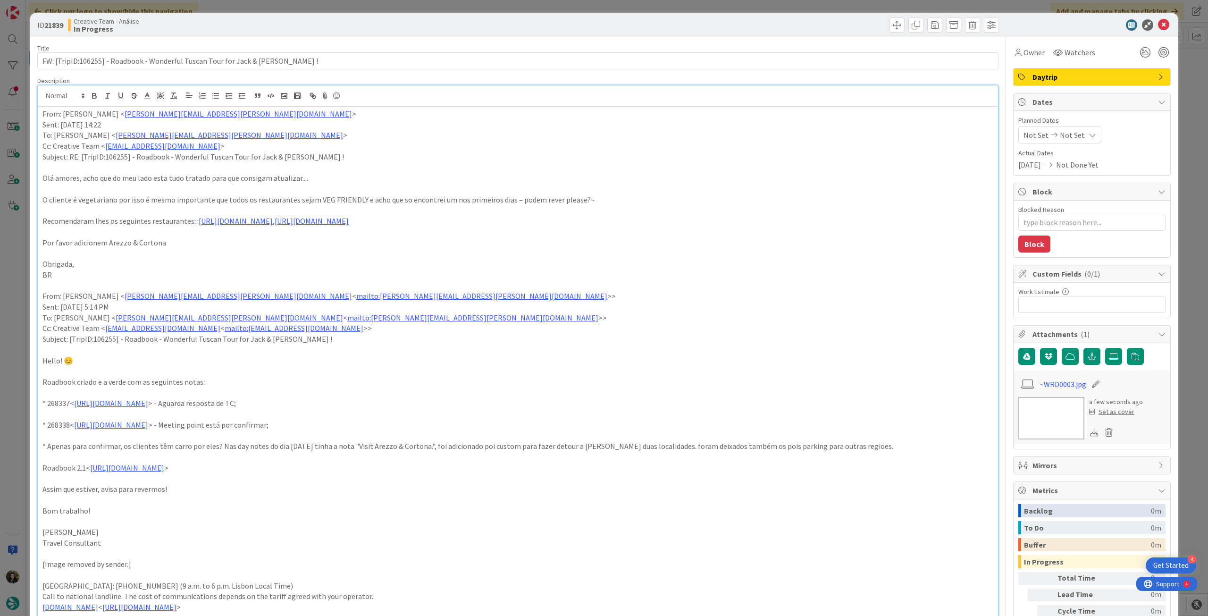
click at [43, 112] on p "From: Beatriz Rafael < beatriz.rafael@tourtailors.com >" at bounding box center [517, 114] width 951 height 11
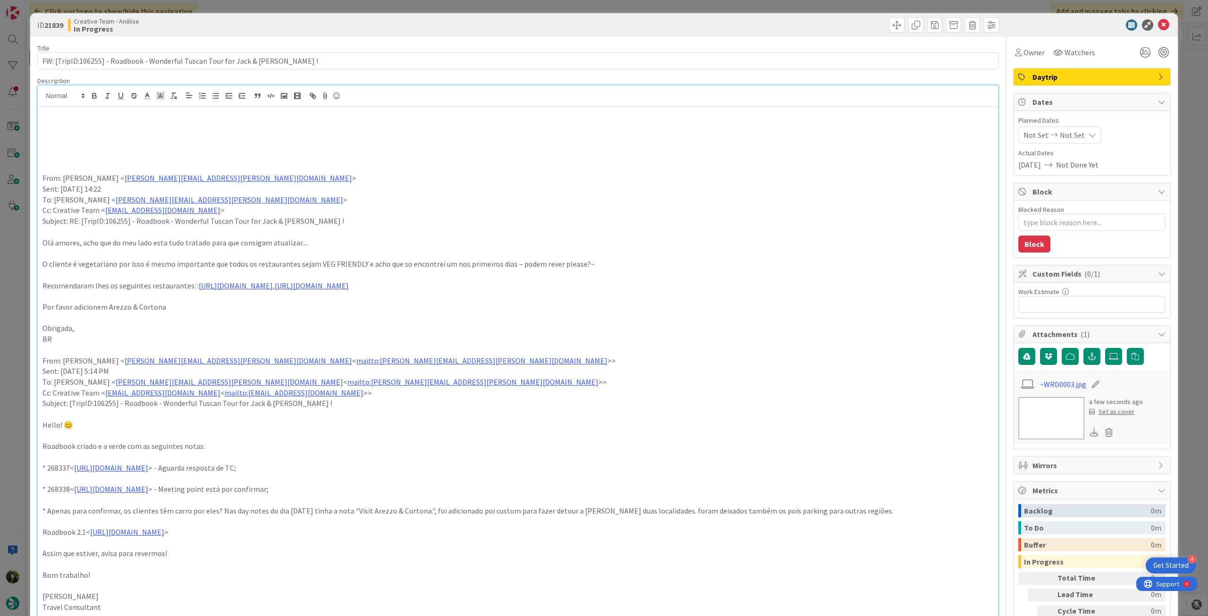
click at [60, 127] on p at bounding box center [517, 124] width 951 height 11
type textarea "x"
drag, startPoint x: 78, startPoint y: 65, endPoint x: 102, endPoint y: 62, distance: 24.2
click at [102, 62] on input "FW: [TripID:106255] - Roadbook - Wonderful Tuscan Tour for Jack & [PERSON_NAME]…" at bounding box center [517, 60] width 961 height 17
click at [292, 123] on p "Trocar para daytrip Gaiole in Chianti / Arezzo / Cortona / Gaiole in Chianti" at bounding box center [517, 124] width 951 height 11
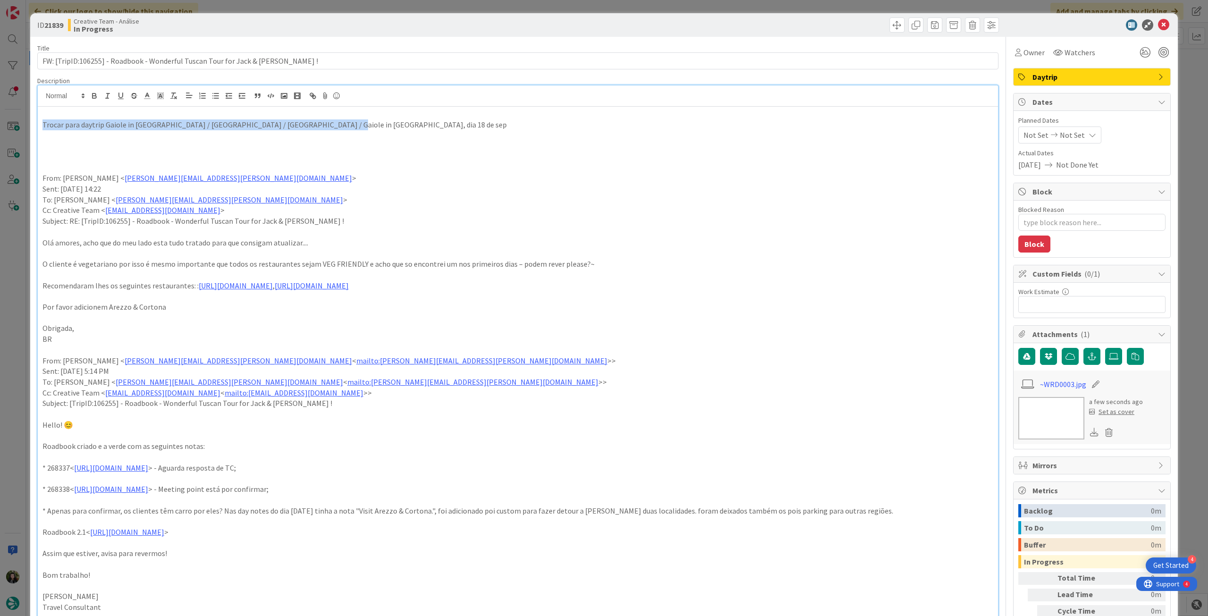
drag, startPoint x: 312, startPoint y: 124, endPoint x: 0, endPoint y: 124, distance: 312.4
click at [0, 124] on div "ID 21839 Creative Team - Análise In Progress Title 74 / 128 FW: [TripID:106255]…" at bounding box center [604, 308] width 1208 height 616
click at [92, 99] on icon "button" at bounding box center [94, 96] width 8 height 8
click at [107, 148] on p at bounding box center [517, 146] width 951 height 11
drag, startPoint x: 109, startPoint y: 126, endPoint x: 282, endPoint y: 122, distance: 173.7
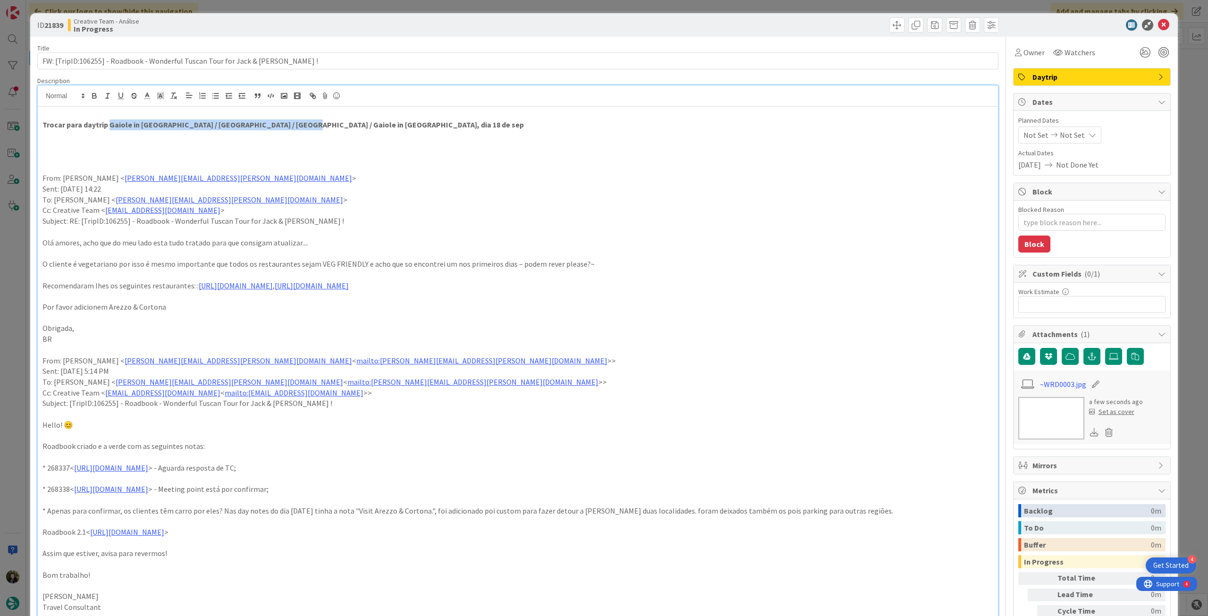
click at [282, 122] on strong "Trocar para daytrip Gaiole in Chianti / Arezzo / Cortona / Gaiole in Chianti, d…" at bounding box center [282, 124] width 481 height 9
click at [164, 98] on span at bounding box center [160, 95] width 13 height 13
click at [185, 106] on span at bounding box center [190, 126] width 72 height 51
click at [191, 108] on span at bounding box center [190, 108] width 8 height 8
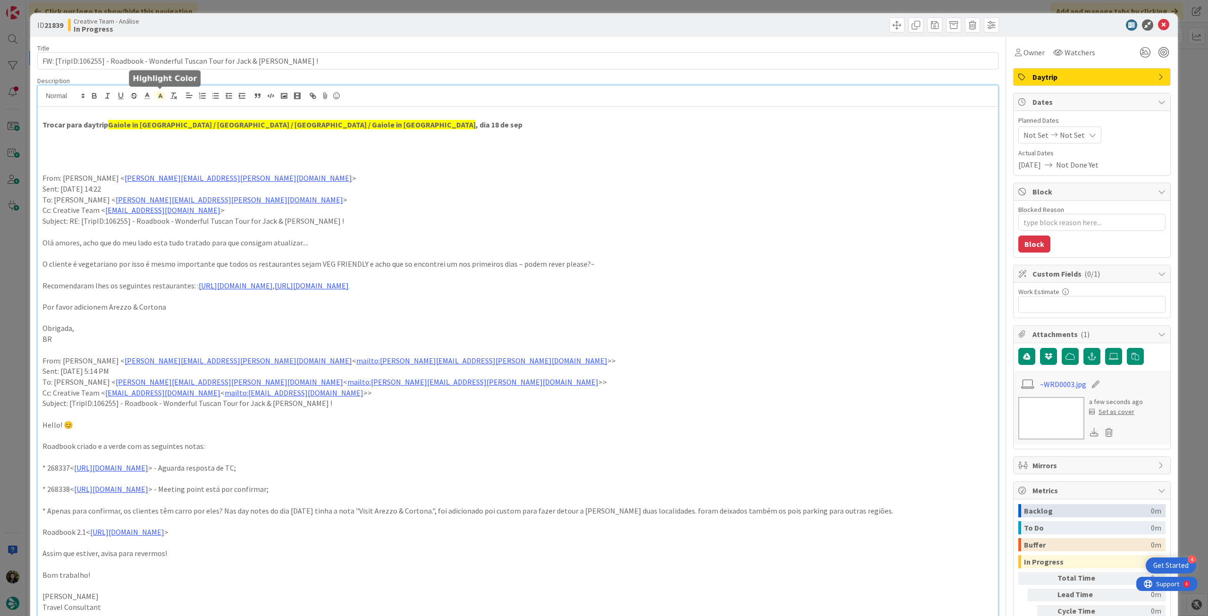
click at [317, 160] on p at bounding box center [517, 156] width 951 height 11
click at [347, 123] on p "Trocar para daytrip Gaiole in Chianti / Arezzo / Cortona / Gaiole in Chianti , …" at bounding box center [517, 124] width 951 height 11
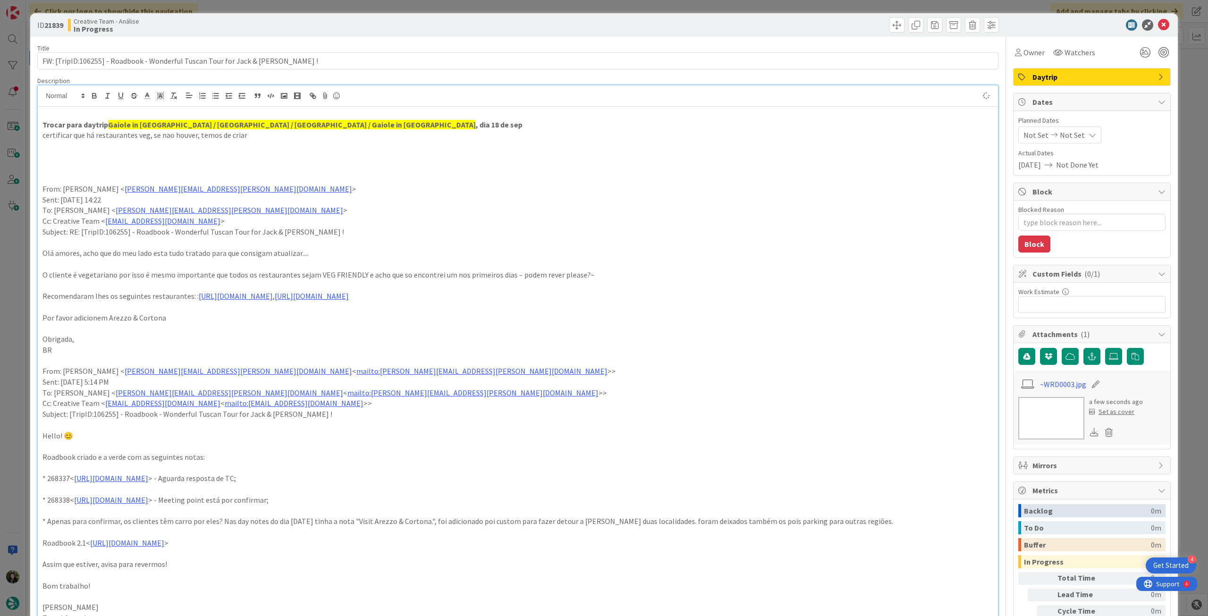
type textarea "x"
click at [1089, 131] on icon at bounding box center [1093, 135] width 8 height 8
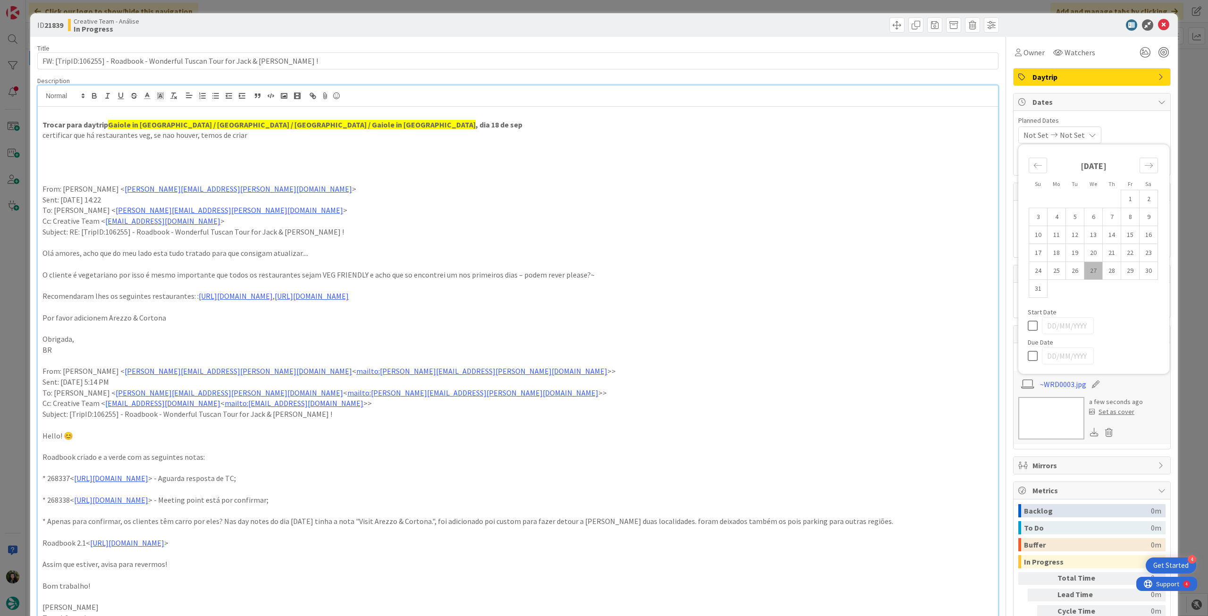
click at [1028, 357] on icon at bounding box center [1035, 355] width 14 height 11
type input "[DATE]"
click at [1158, 28] on icon at bounding box center [1163, 24] width 11 height 11
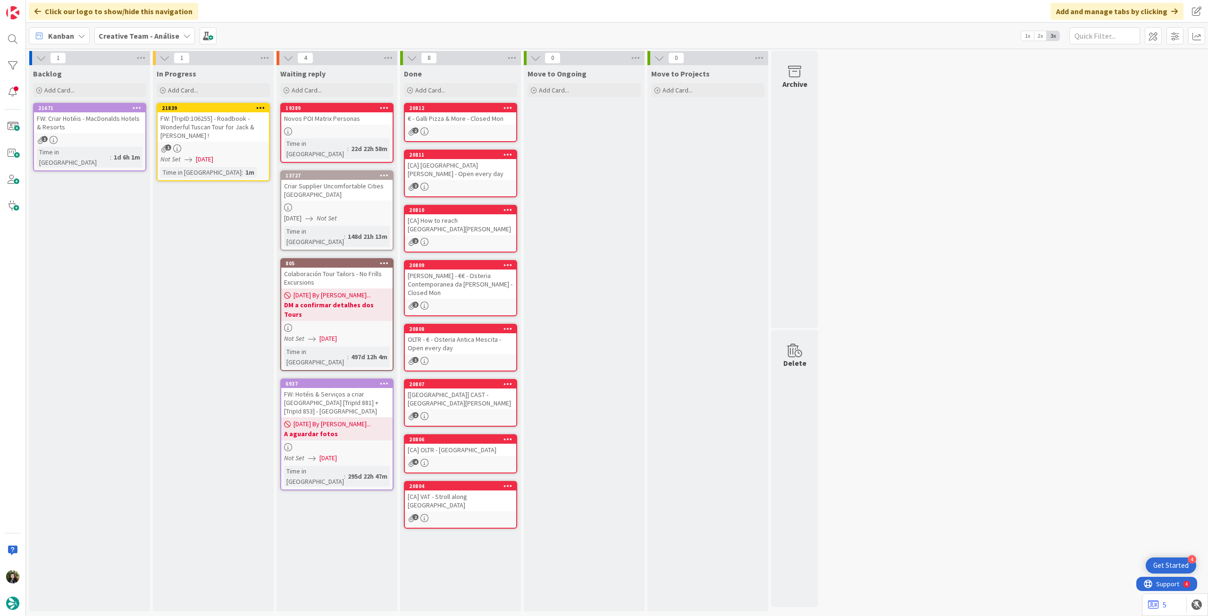
click at [263, 105] on icon at bounding box center [260, 107] width 9 height 7
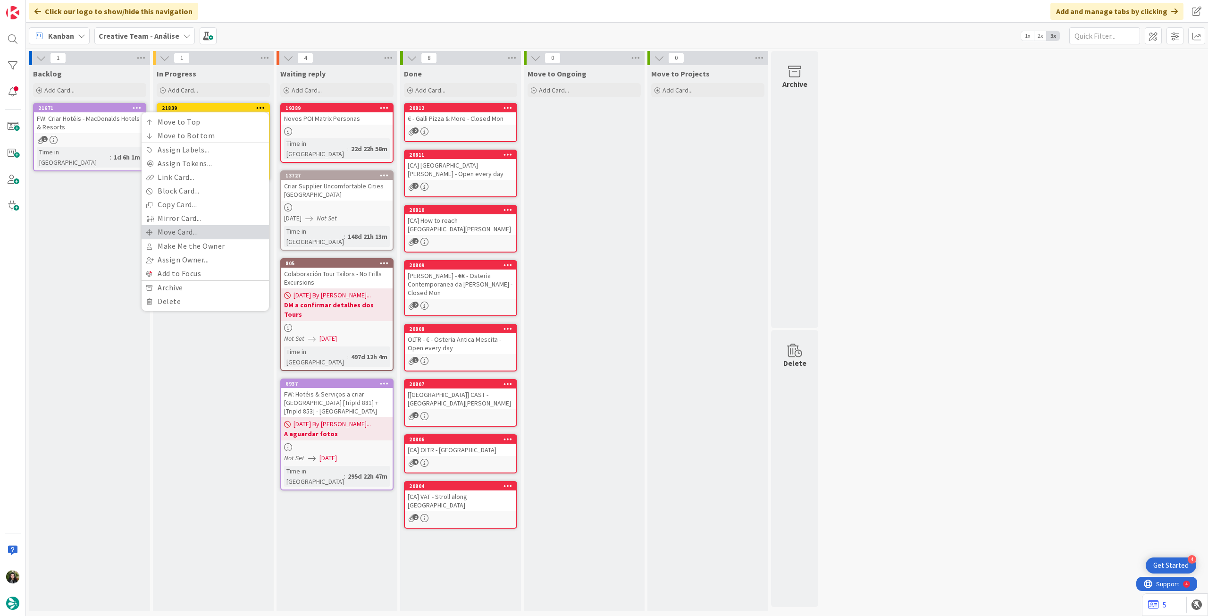
click at [217, 231] on link "Move Card..." at bounding box center [205, 232] width 127 height 14
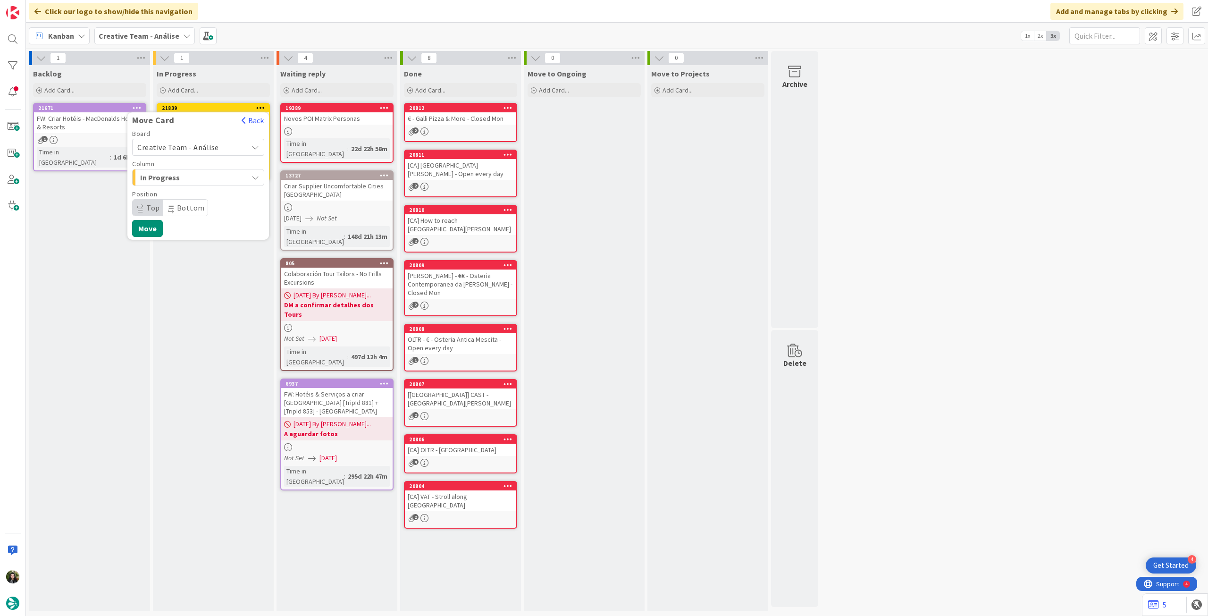
click at [194, 147] on span "Creative Team - Análise" at bounding box center [178, 147] width 82 height 9
click at [185, 188] on span "Creative Team" at bounding box center [204, 192] width 109 height 14
click at [182, 203] on span "Daytrip" at bounding box center [197, 207] width 91 height 13
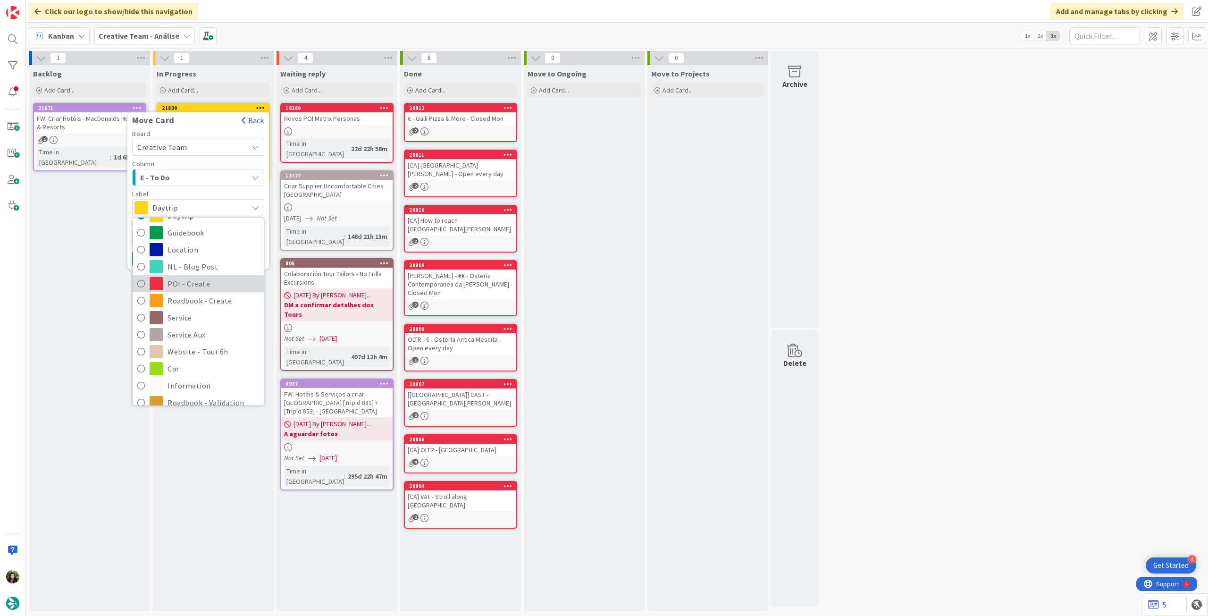
scroll to position [126, 0]
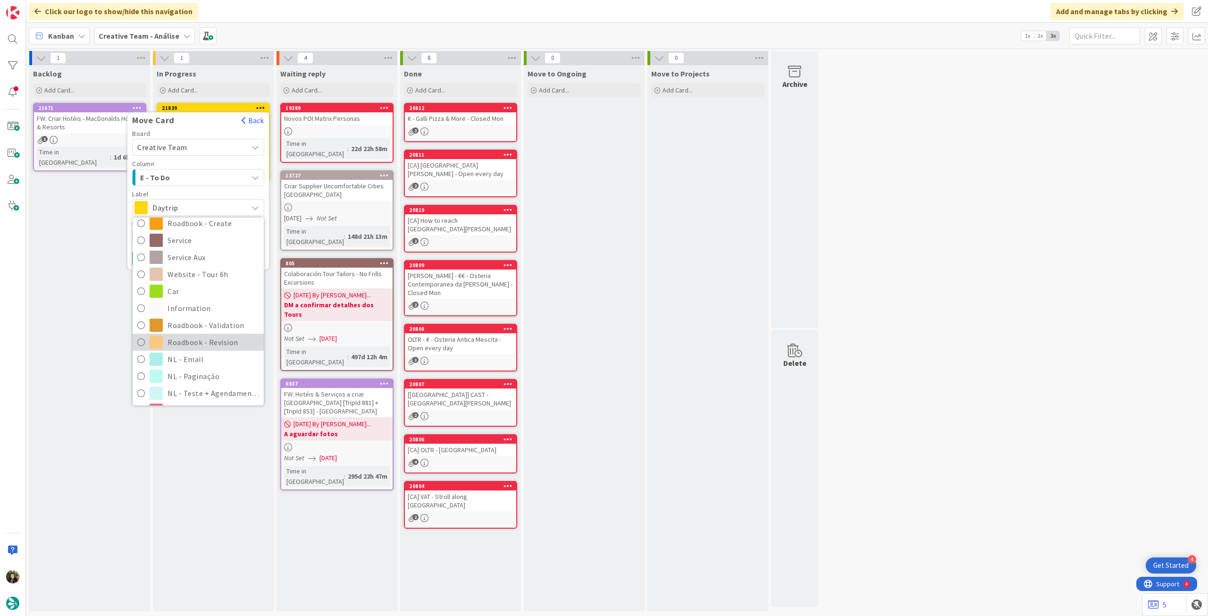
click at [191, 335] on span "Roadbook - Revision" at bounding box center [214, 342] width 92 height 14
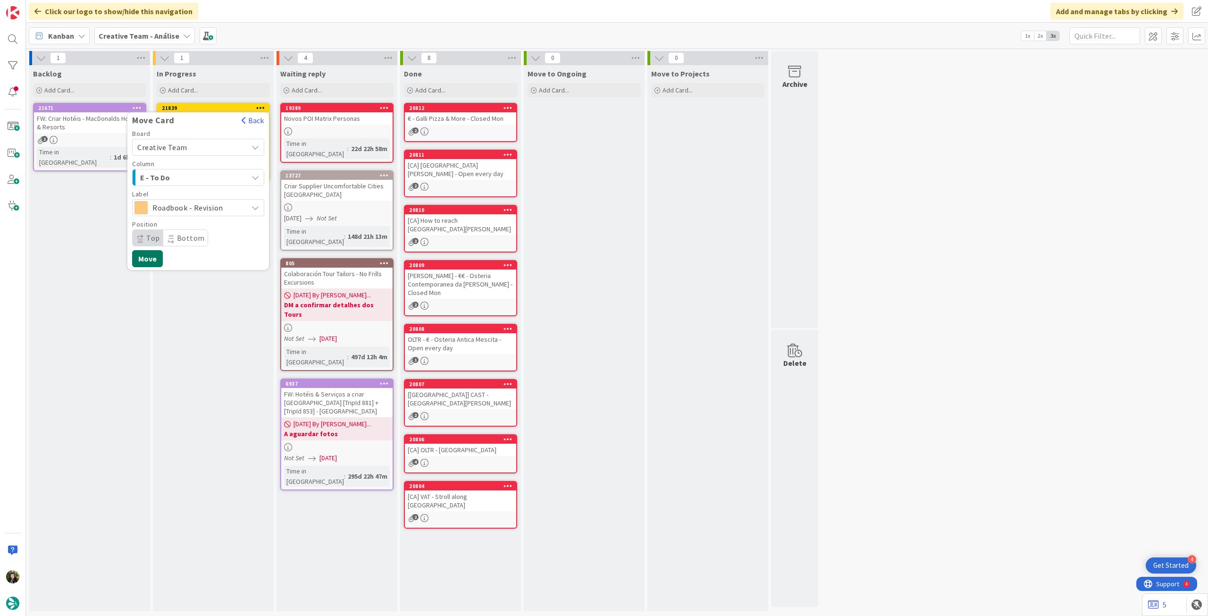
click at [151, 256] on button "Move" at bounding box center [147, 258] width 31 height 17
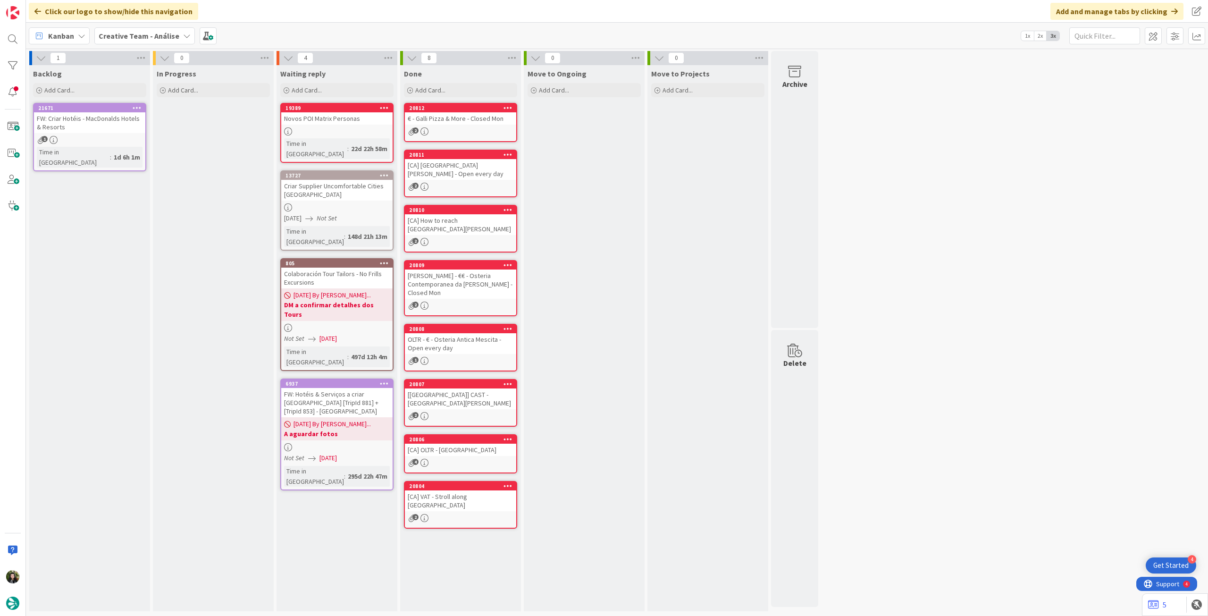
drag, startPoint x: 134, startPoint y: 35, endPoint x: 134, endPoint y: 46, distance: 10.9
click at [134, 35] on b "Creative Team - Análise" at bounding box center [139, 35] width 81 height 9
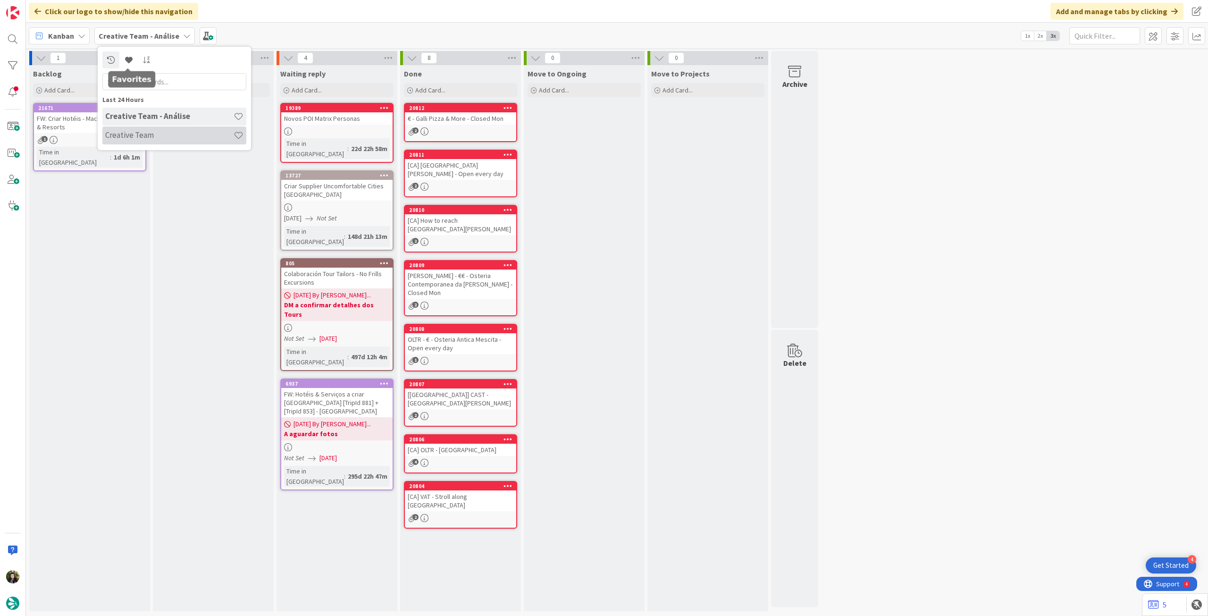
click at [150, 135] on h4 "Creative Team" at bounding box center [169, 134] width 128 height 9
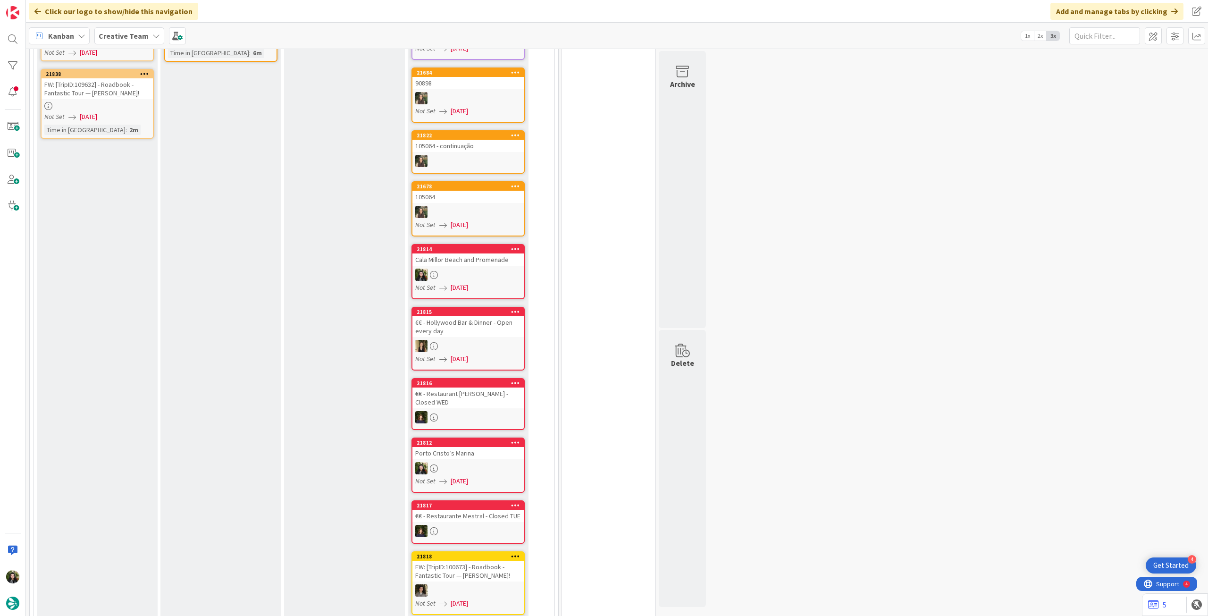
scroll to position [314, 0]
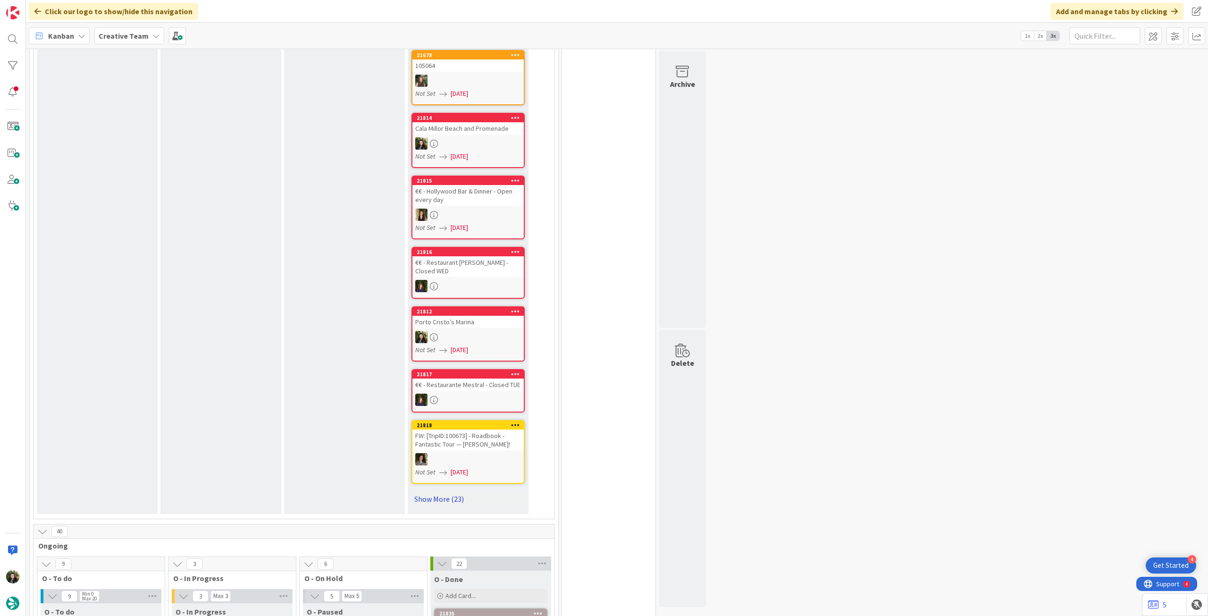
click at [436, 494] on link "Show More (23)" at bounding box center [468, 498] width 113 height 15
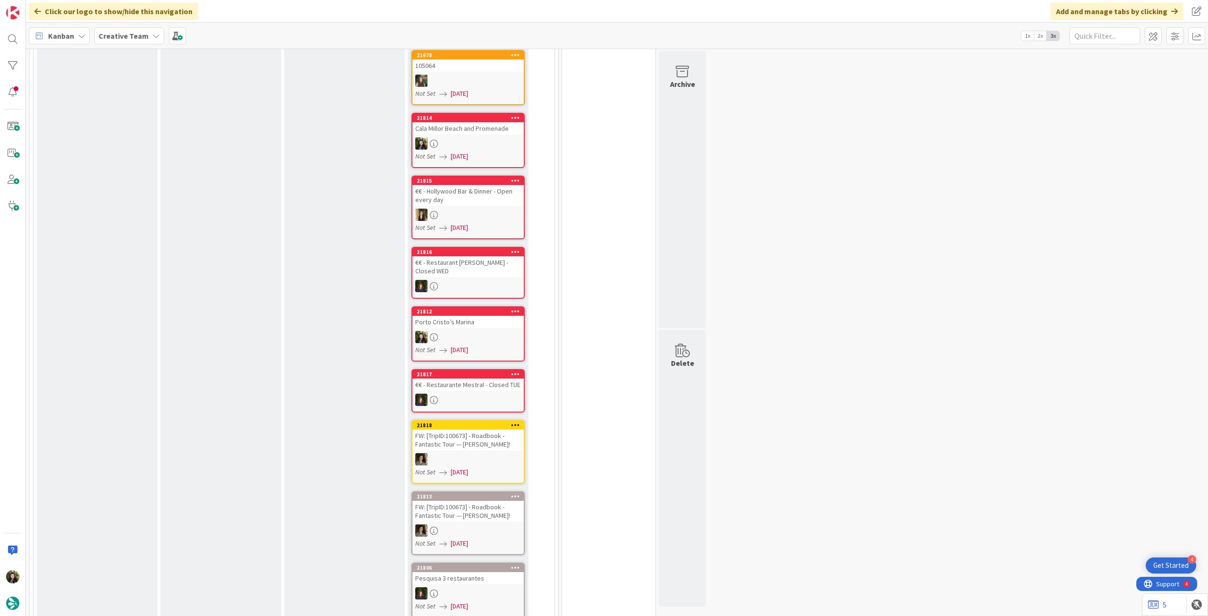
scroll to position [378, 0]
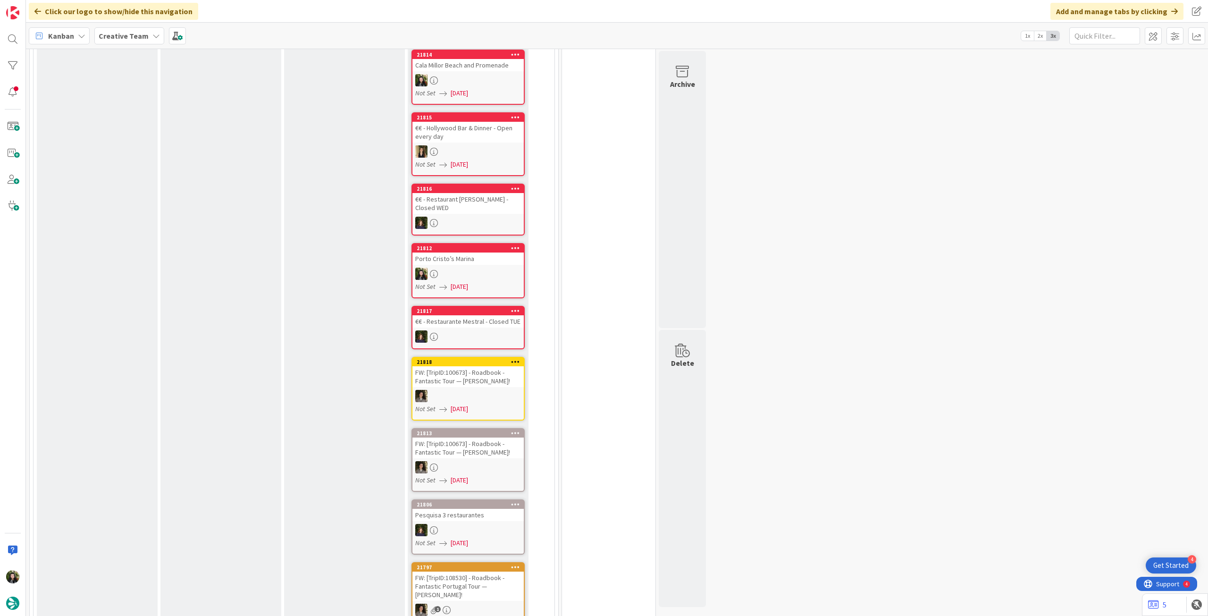
click at [137, 37] on b "Creative Team" at bounding box center [124, 35] width 50 height 9
click at [148, 134] on h4 "Creative Team - Análise" at bounding box center [169, 134] width 128 height 9
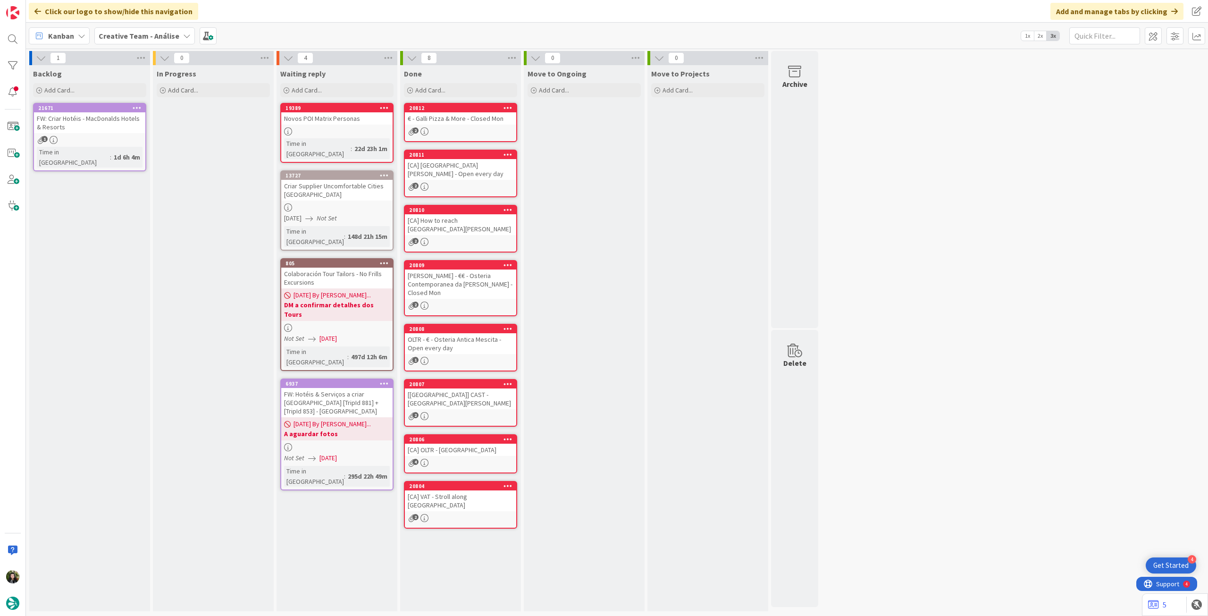
click at [126, 41] on span "Creative Team - Análise" at bounding box center [139, 35] width 81 height 11
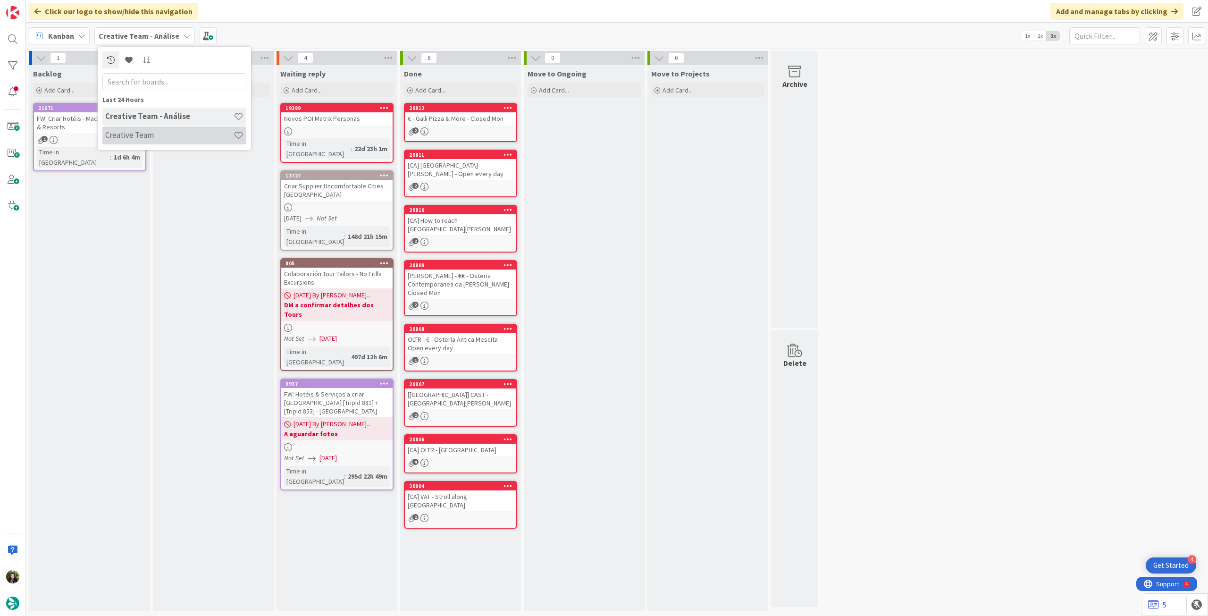
click at [141, 143] on div "Creative Team" at bounding box center [174, 135] width 144 height 18
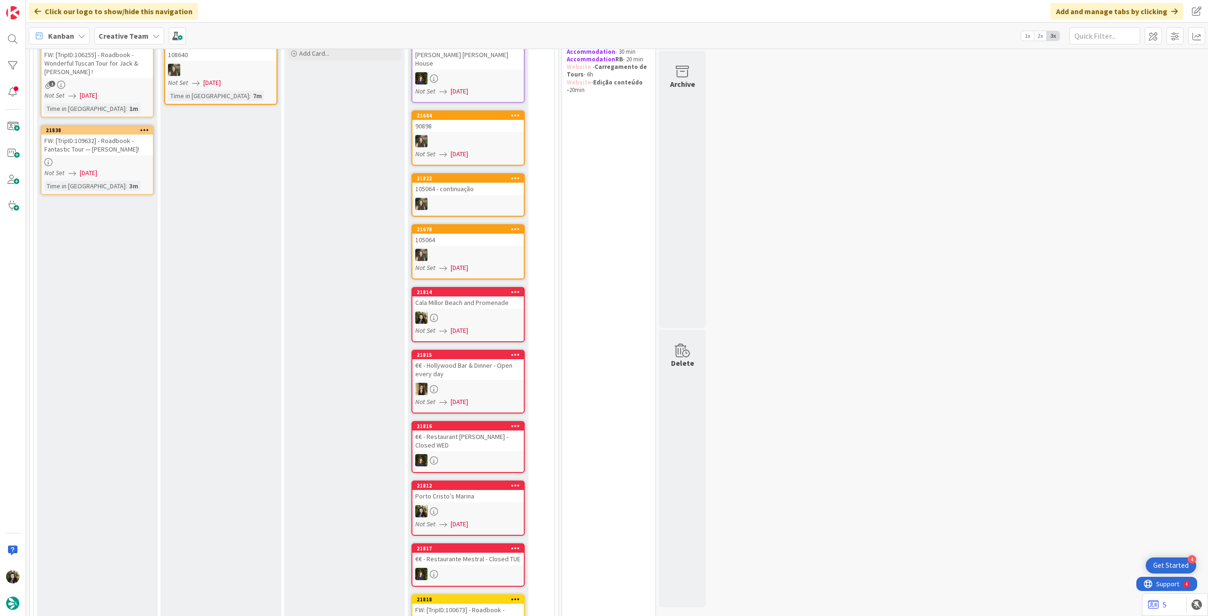
scroll to position [63, 0]
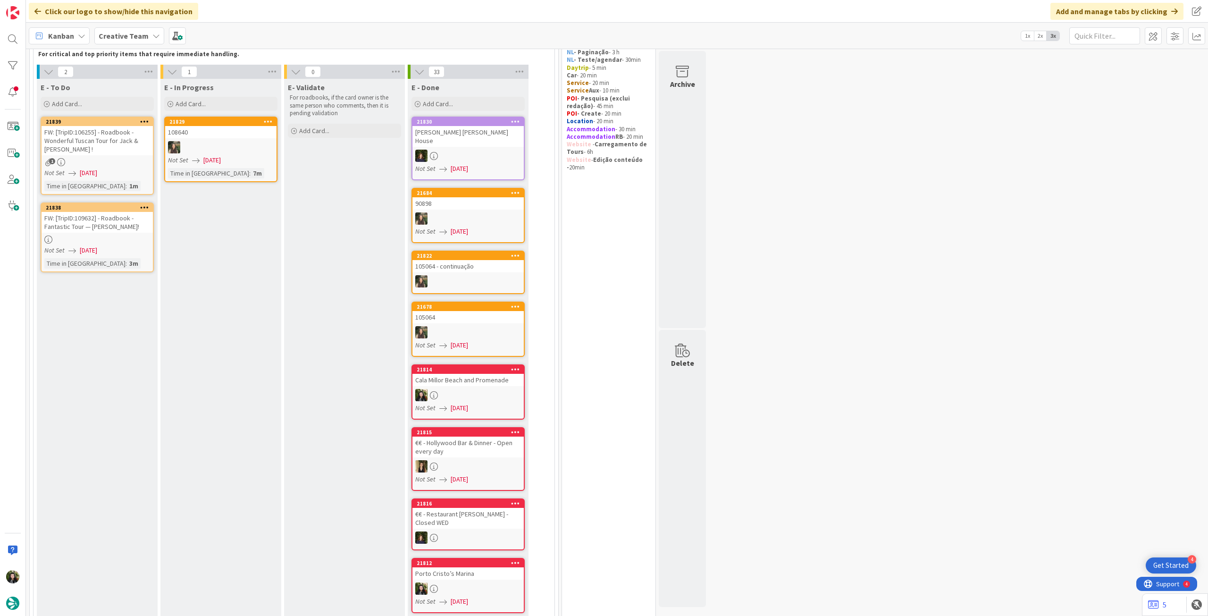
click at [128, 38] on b "Creative Team" at bounding box center [124, 35] width 50 height 9
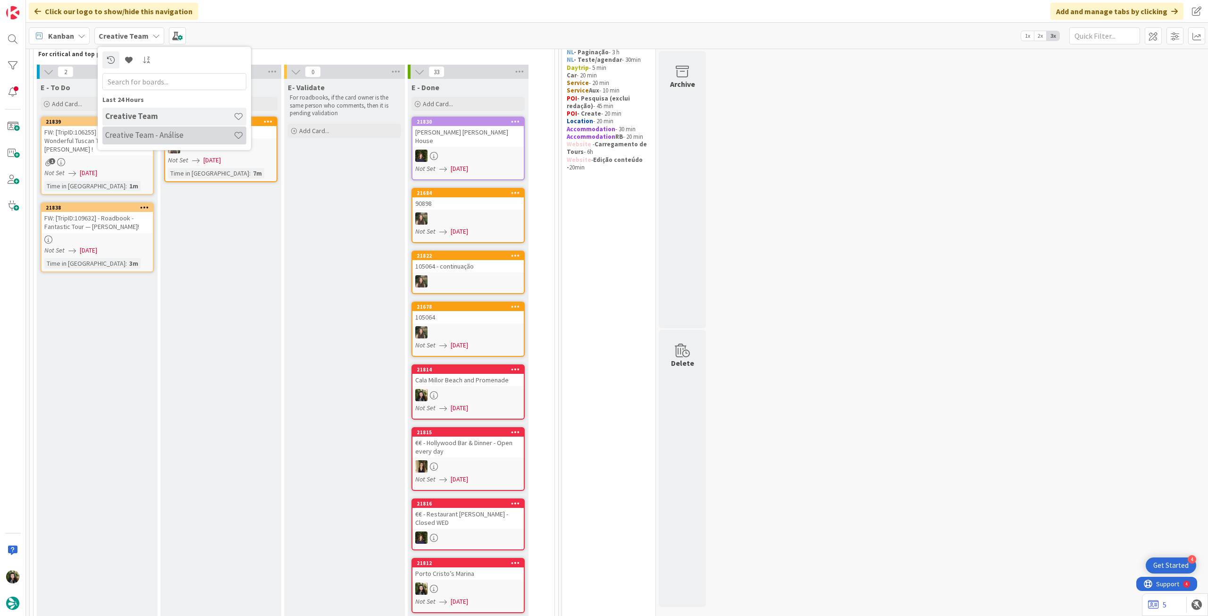
click at [143, 138] on h4 "Creative Team - Análise" at bounding box center [169, 134] width 128 height 9
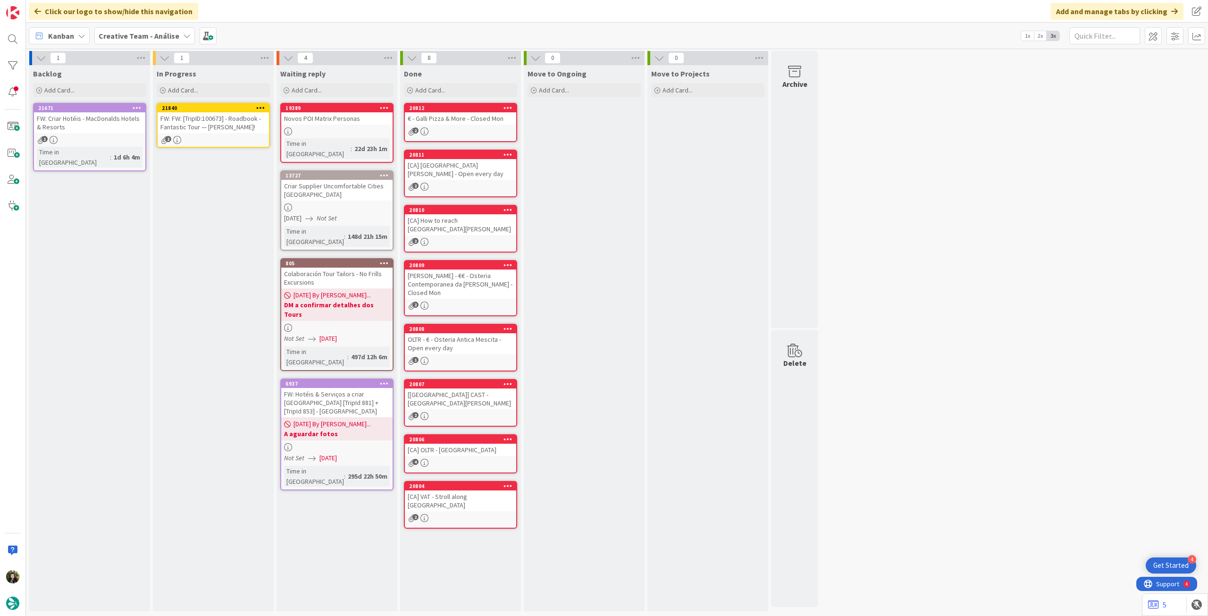
click at [189, 124] on div "FW: FW: [TripID:100673] - Roadbook - Fantastic Tour — [PERSON_NAME]!" at bounding box center [213, 122] width 111 height 21
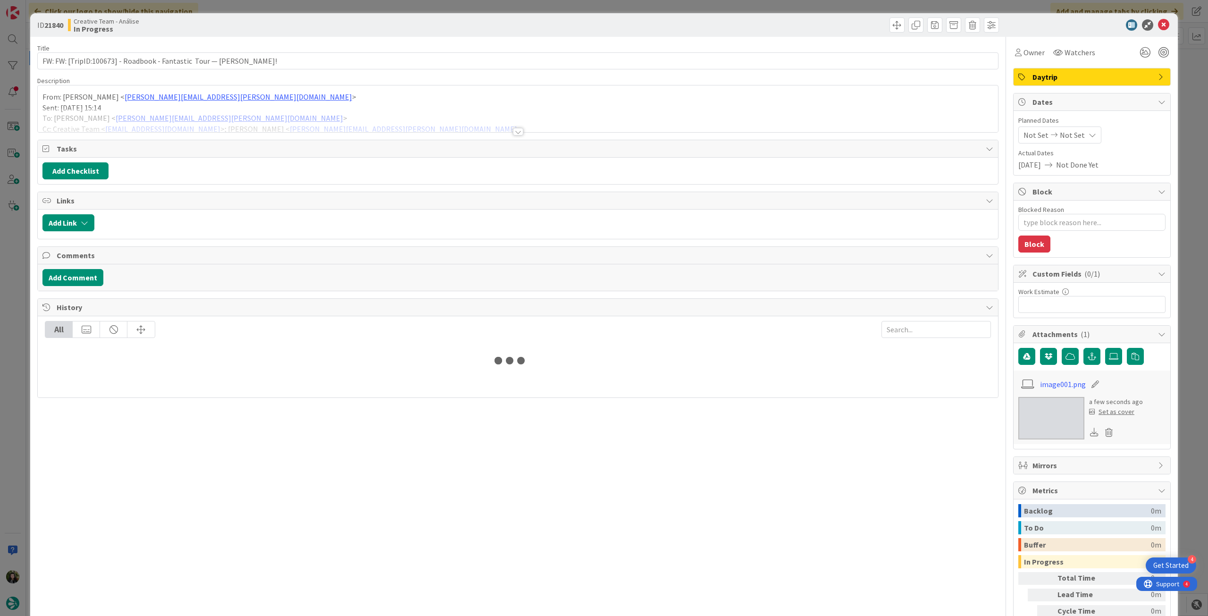
type textarea "x"
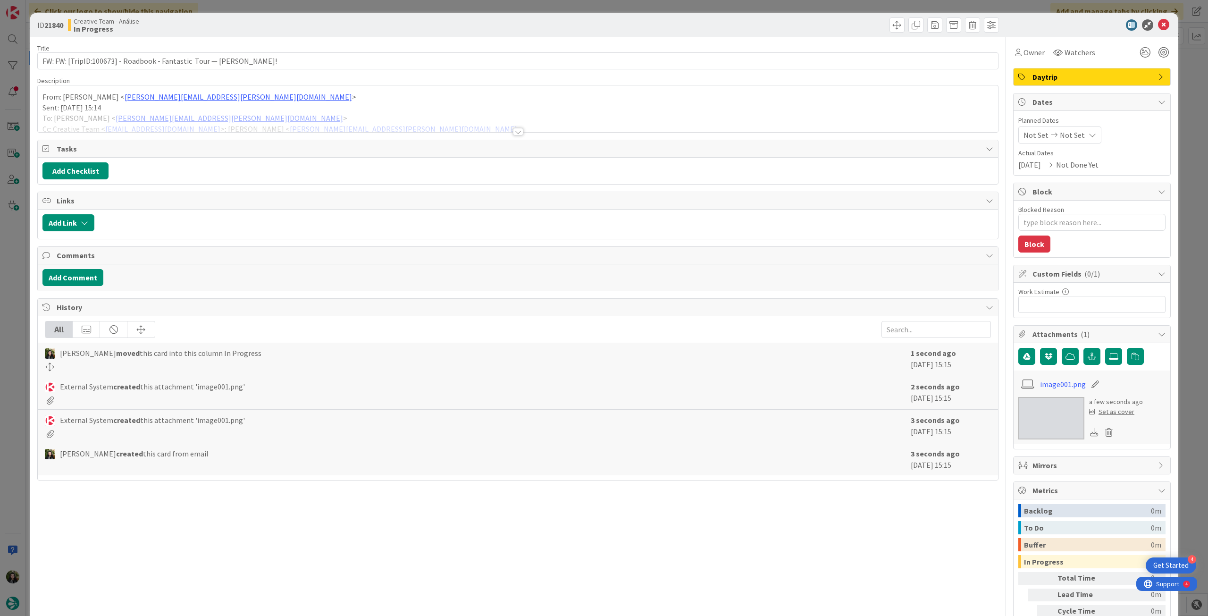
click at [1068, 134] on span "Not Set" at bounding box center [1072, 134] width 25 height 11
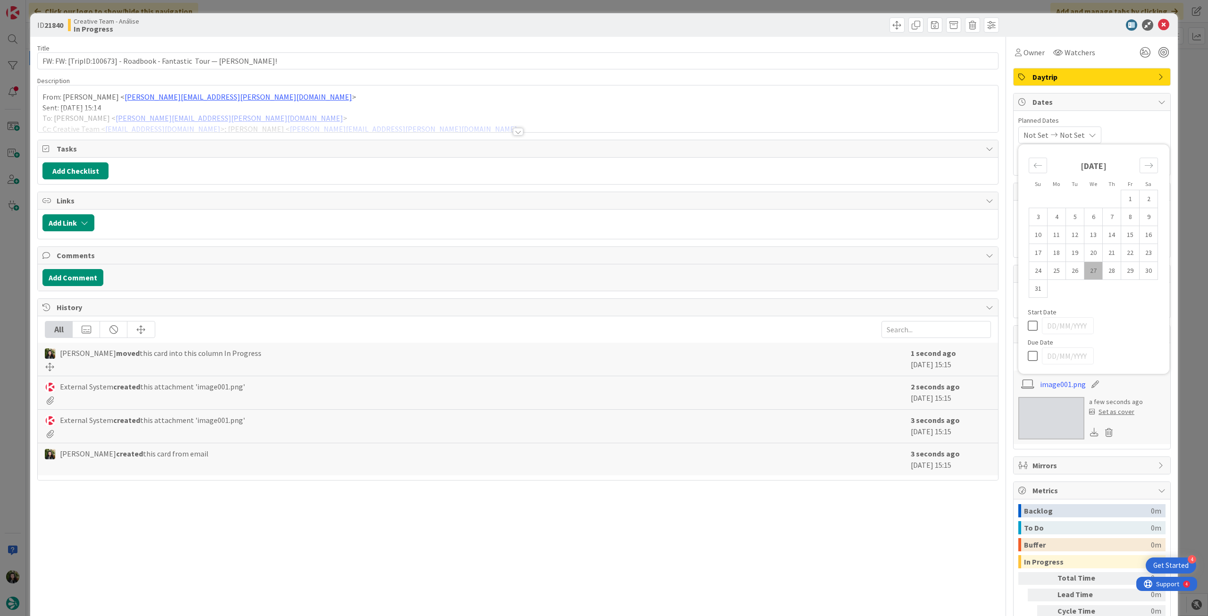
click at [1030, 357] on icon at bounding box center [1035, 355] width 14 height 11
type input "[DATE]"
click at [1032, 55] on span "Owner" at bounding box center [1034, 52] width 21 height 11
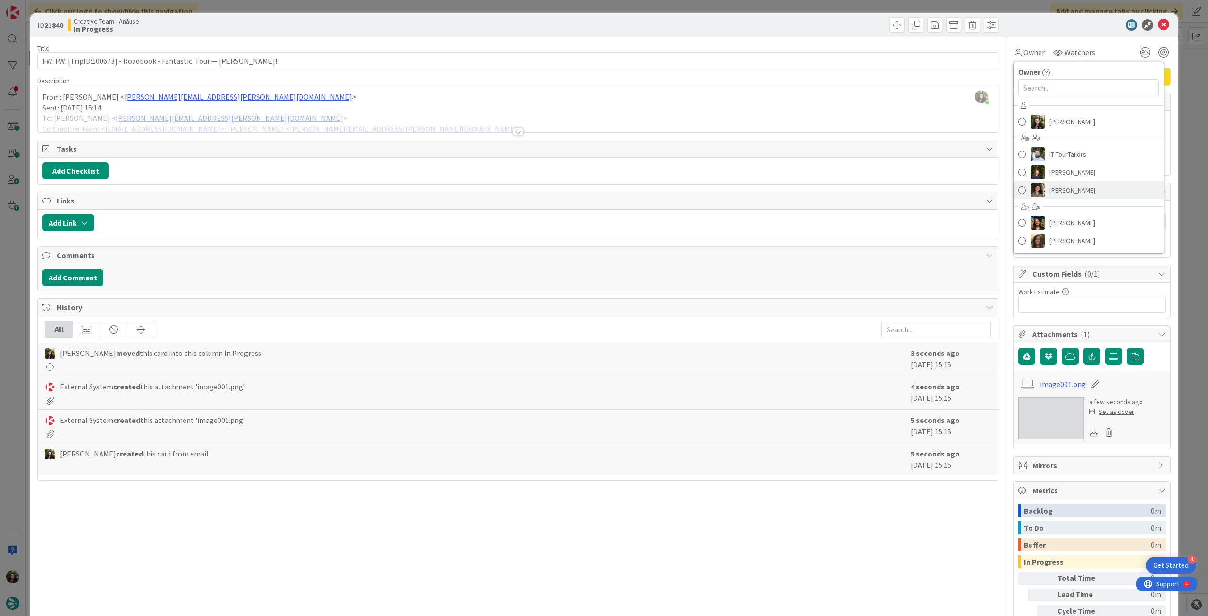
click at [1070, 186] on span "[PERSON_NAME]" at bounding box center [1073, 190] width 46 height 14
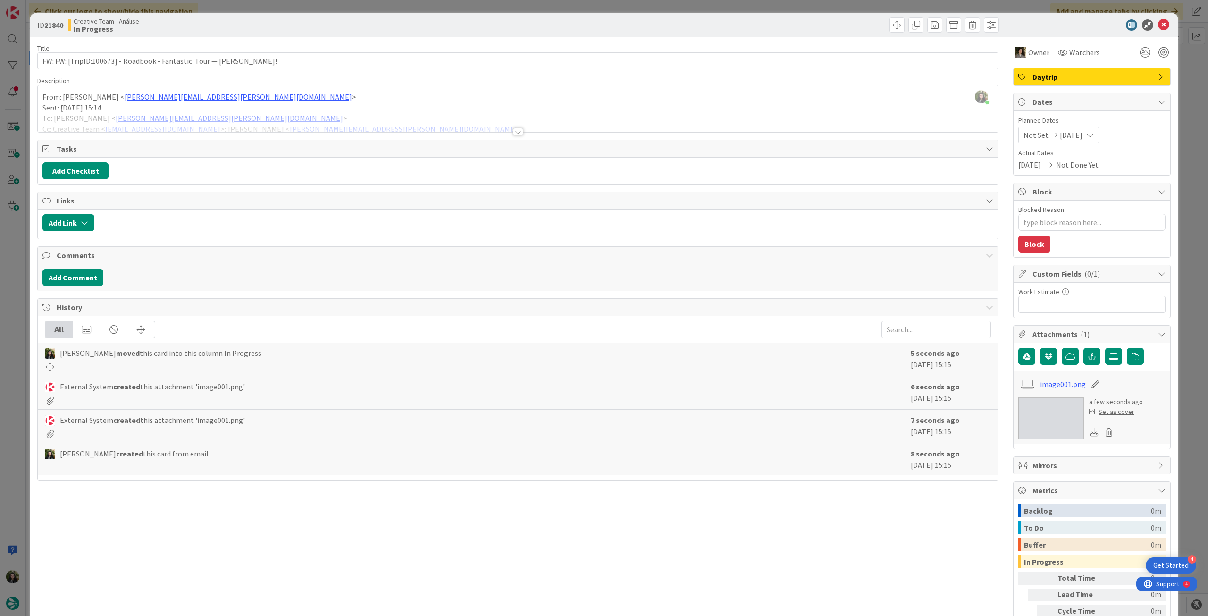
click at [1056, 73] on span "Daytrip" at bounding box center [1093, 76] width 121 height 11
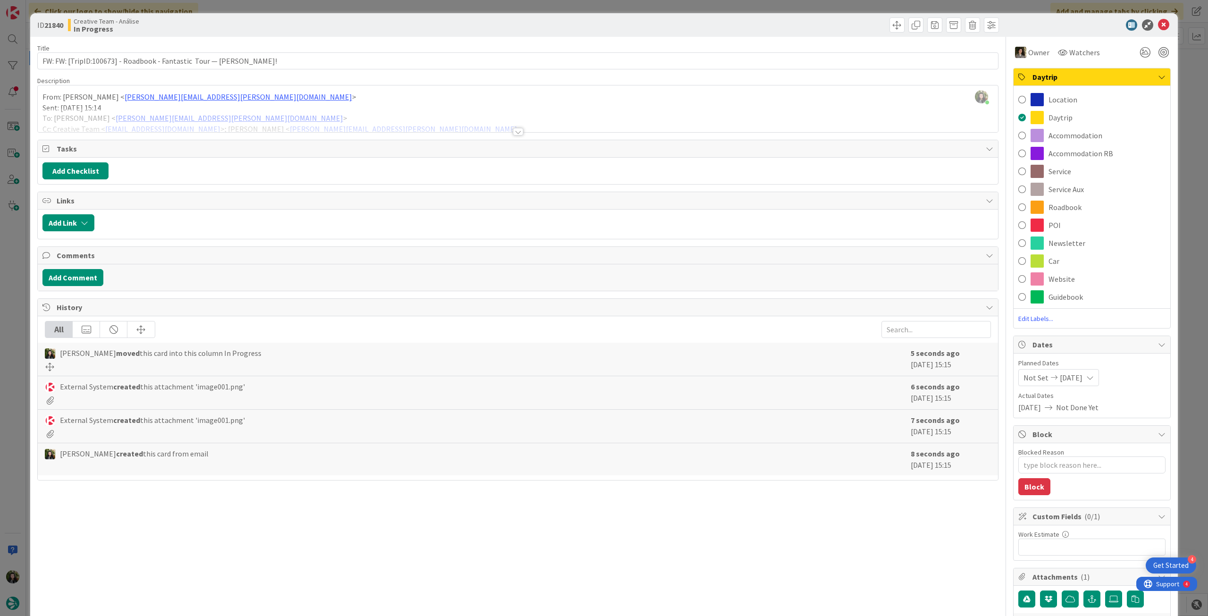
click at [1158, 20] on icon at bounding box center [1163, 24] width 11 height 11
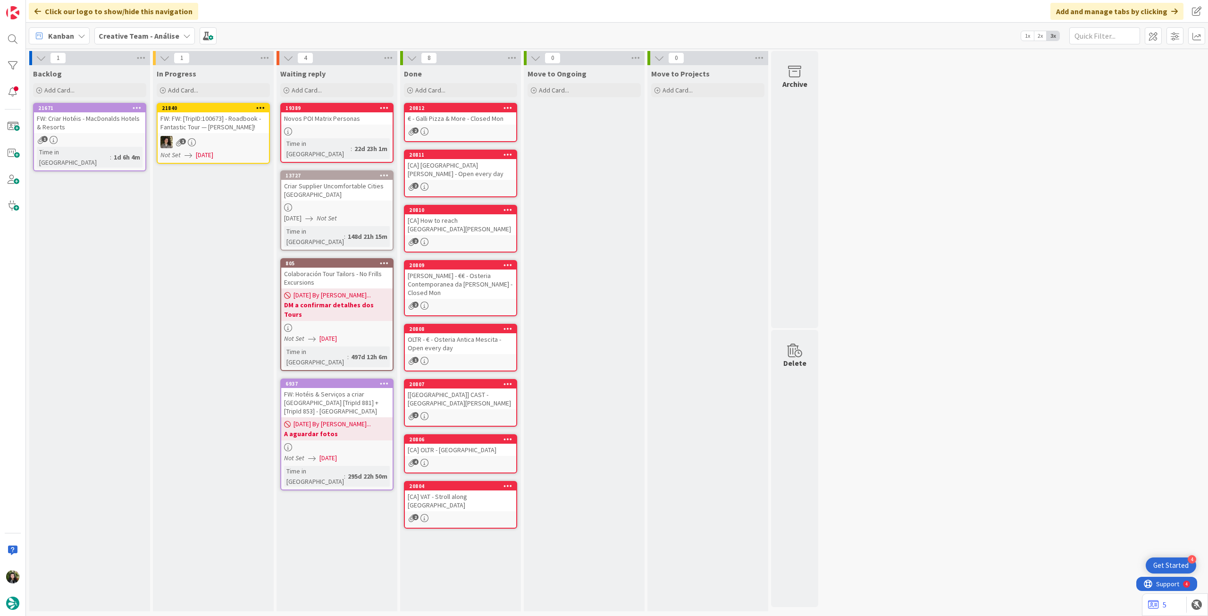
click at [263, 104] on icon at bounding box center [260, 107] width 9 height 7
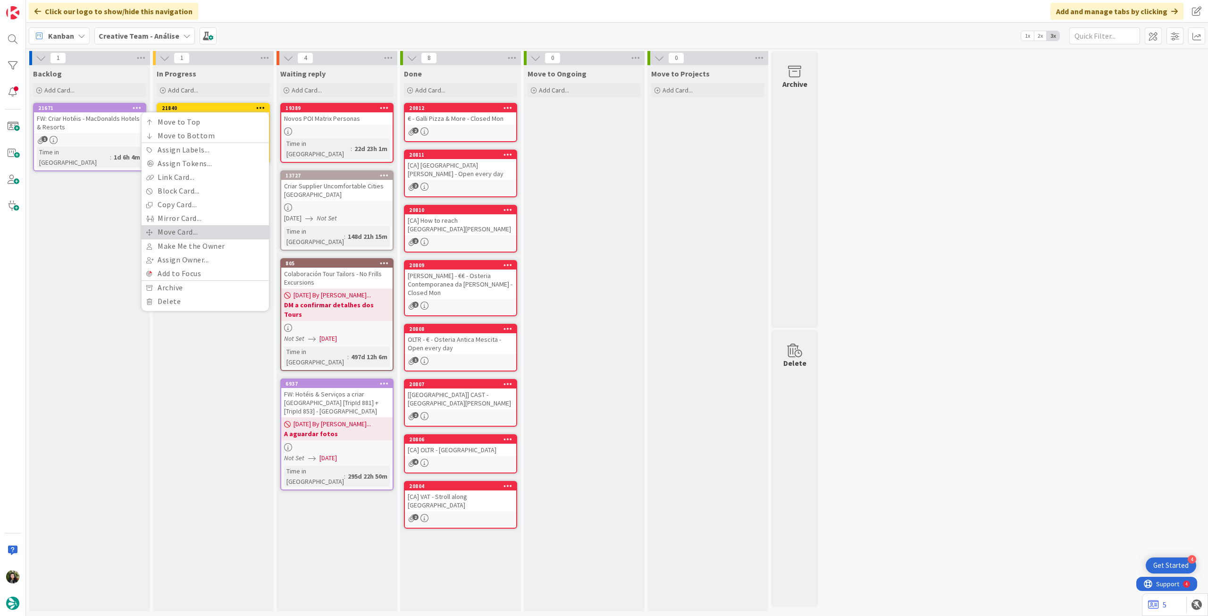
click at [206, 232] on link "Move Card..." at bounding box center [205, 232] width 127 height 14
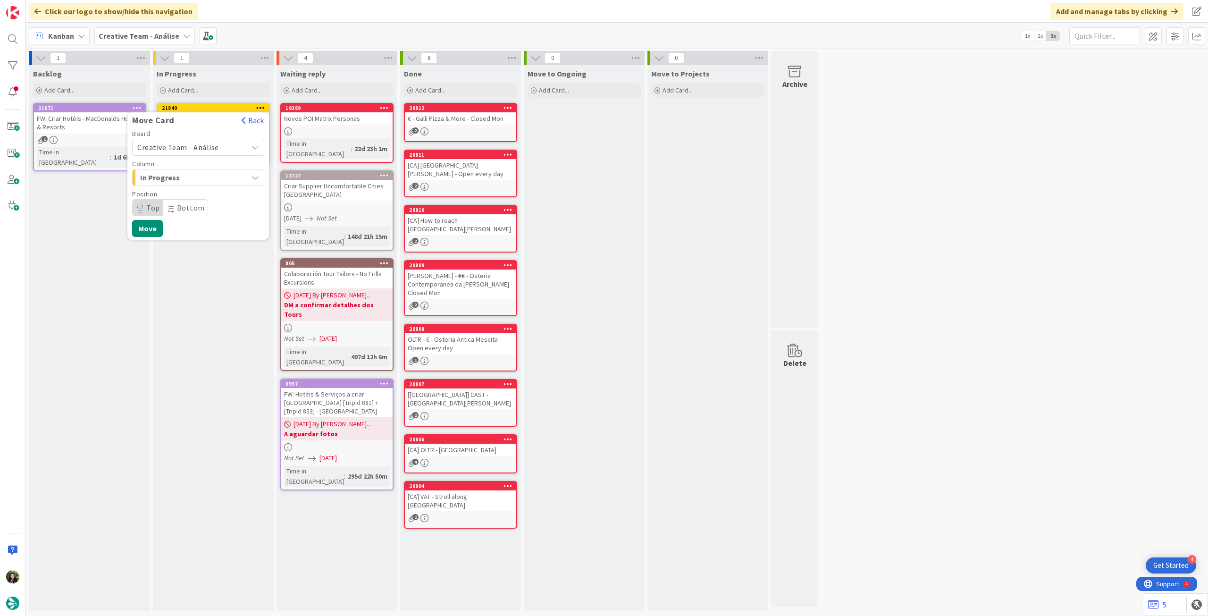
click at [193, 151] on span "Creative Team - Análise" at bounding box center [190, 147] width 106 height 13
click at [183, 191] on span "Creative Team" at bounding box center [204, 192] width 109 height 14
click at [185, 202] on span "Daytrip" at bounding box center [197, 207] width 91 height 13
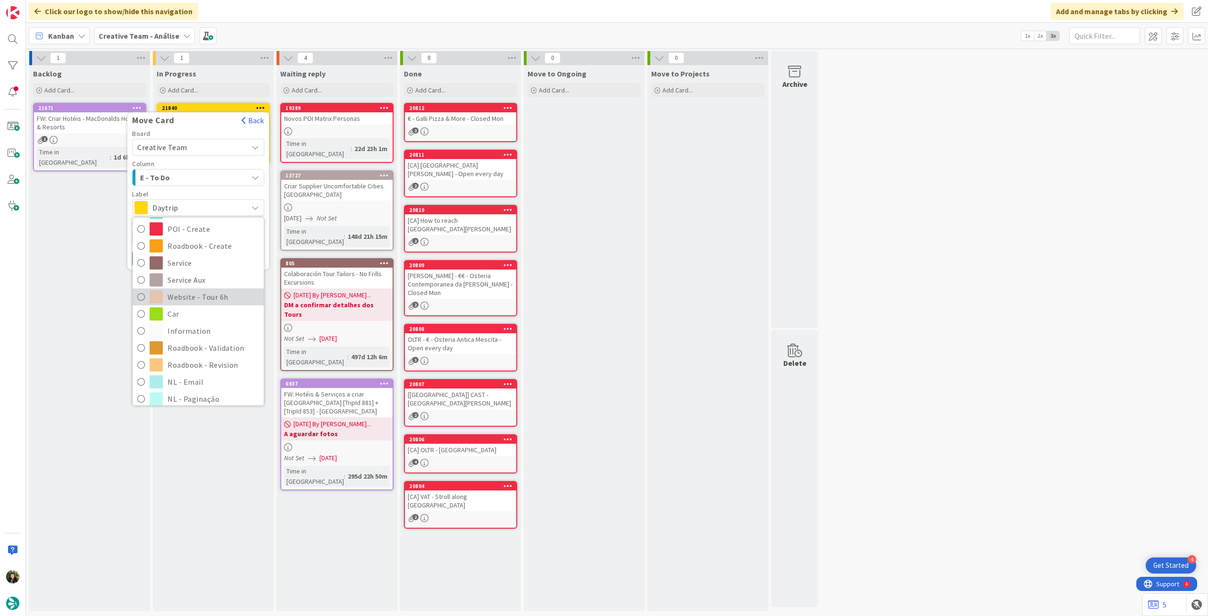
scroll to position [126, 0]
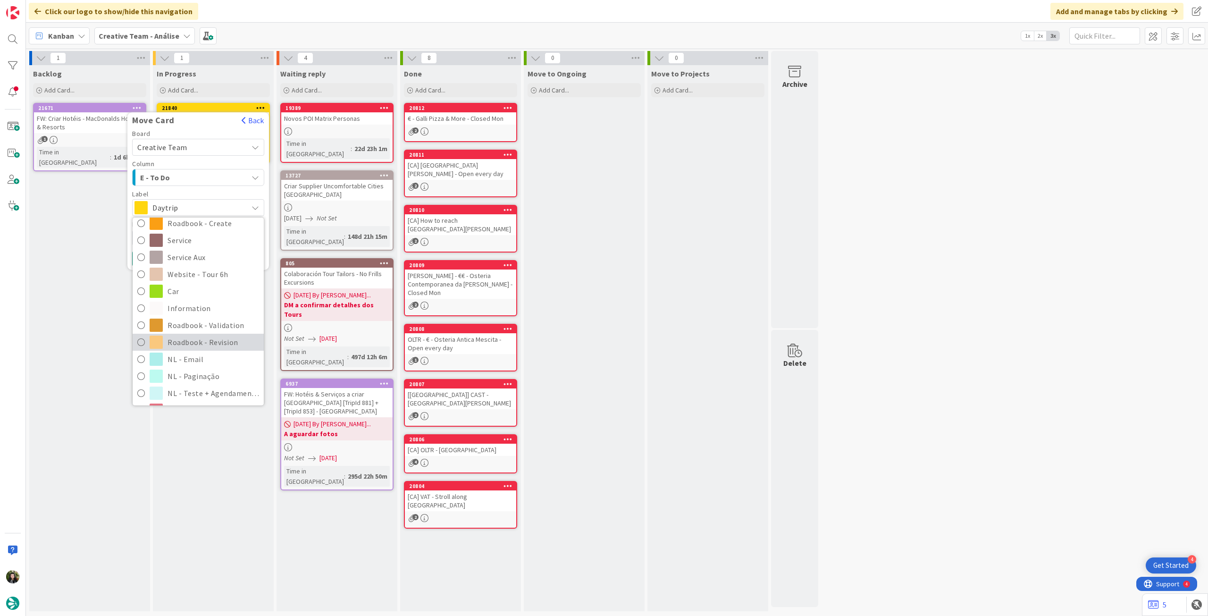
click at [202, 341] on span "Roadbook - Revision" at bounding box center [214, 342] width 92 height 14
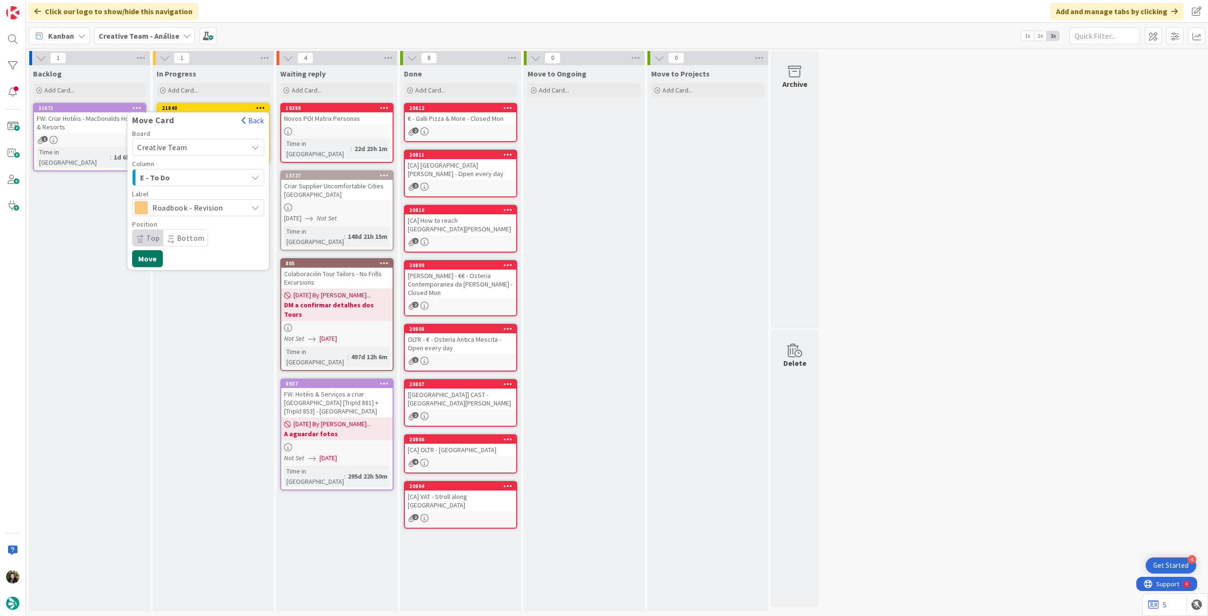
click at [154, 256] on button "Move" at bounding box center [147, 258] width 31 height 17
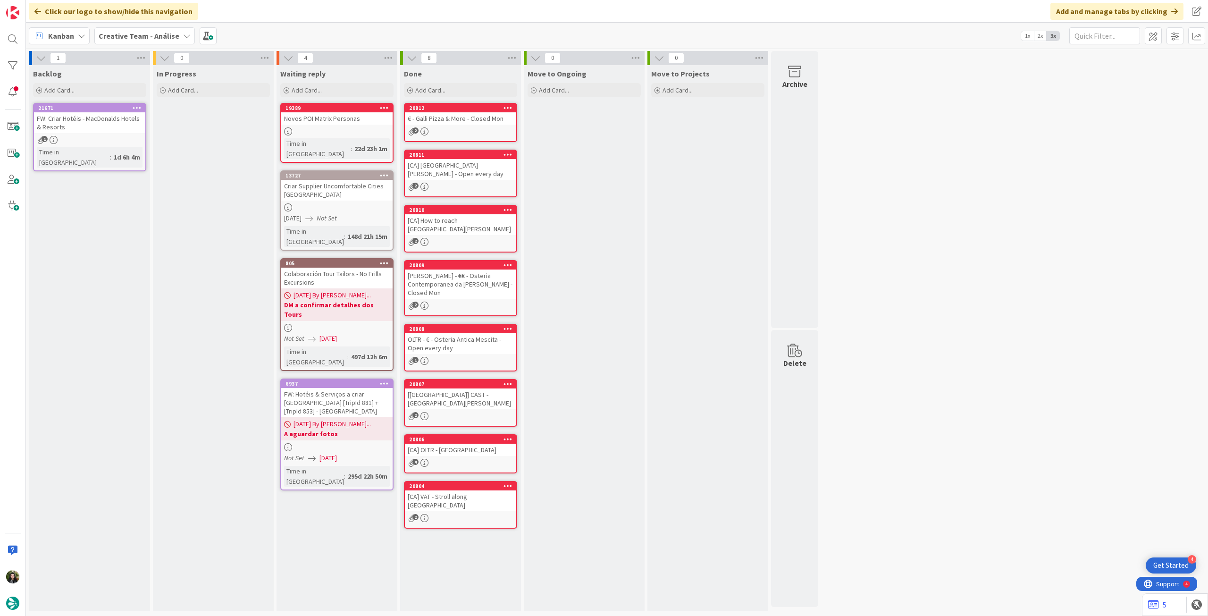
click at [123, 41] on span "Creative Team - Análise" at bounding box center [139, 35] width 81 height 11
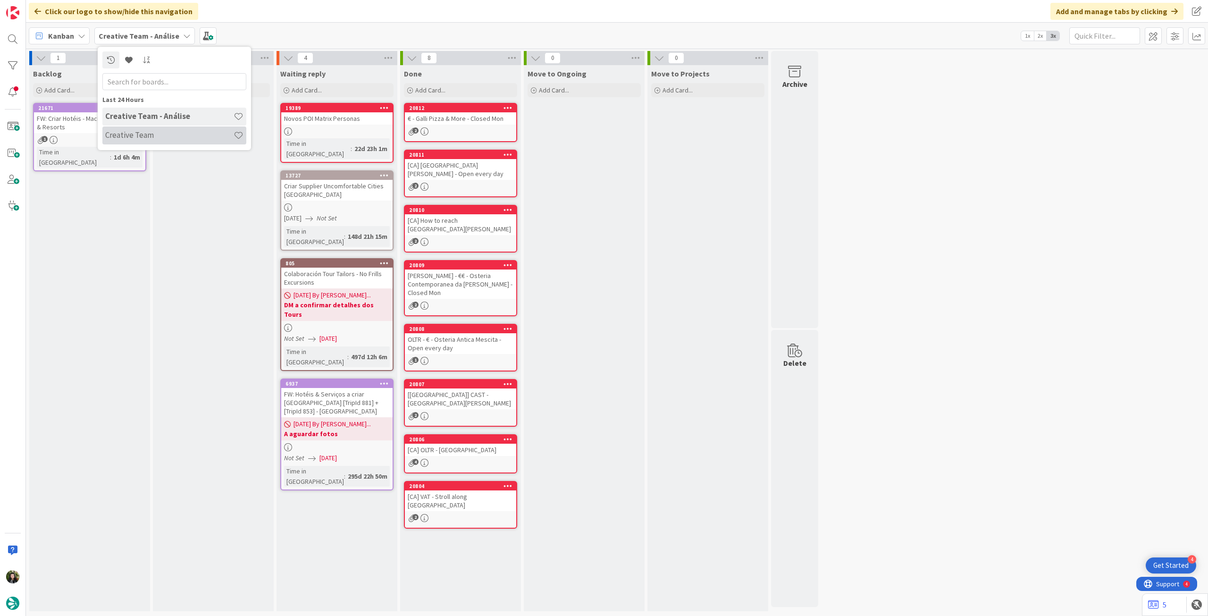
click at [149, 126] on div "Creative Team" at bounding box center [174, 135] width 144 height 18
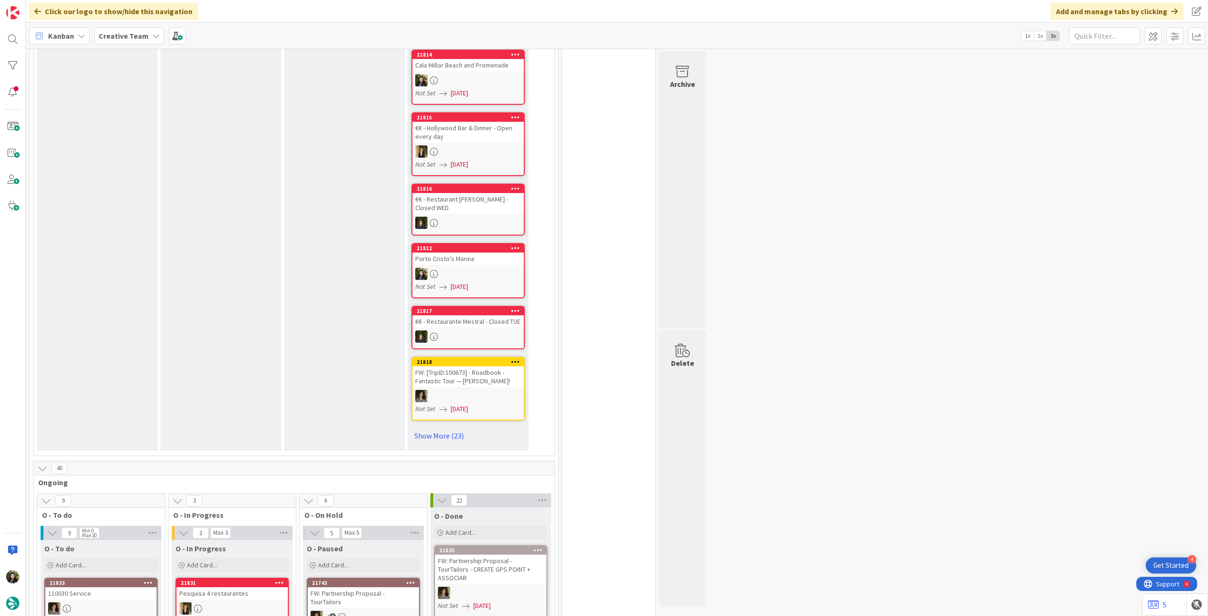
scroll to position [755, 0]
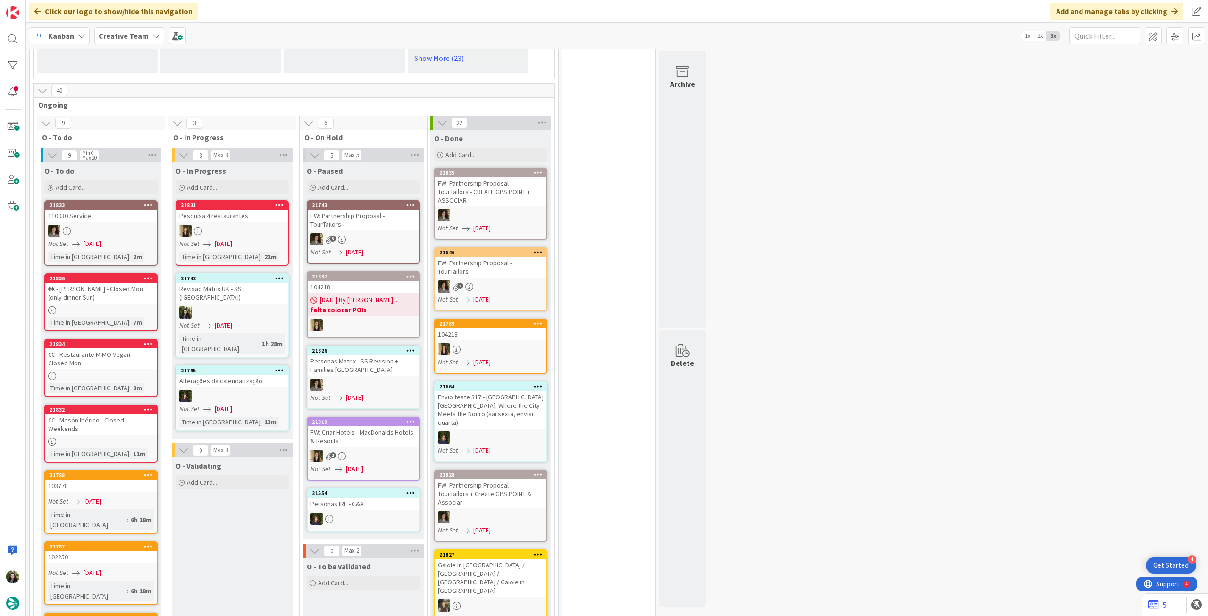
click at [256, 287] on link "21742 Revisão Matrix UK - SS (ireland) Not Set 27/08/2025 Time in Column : 1h 2…" at bounding box center [232, 315] width 113 height 84
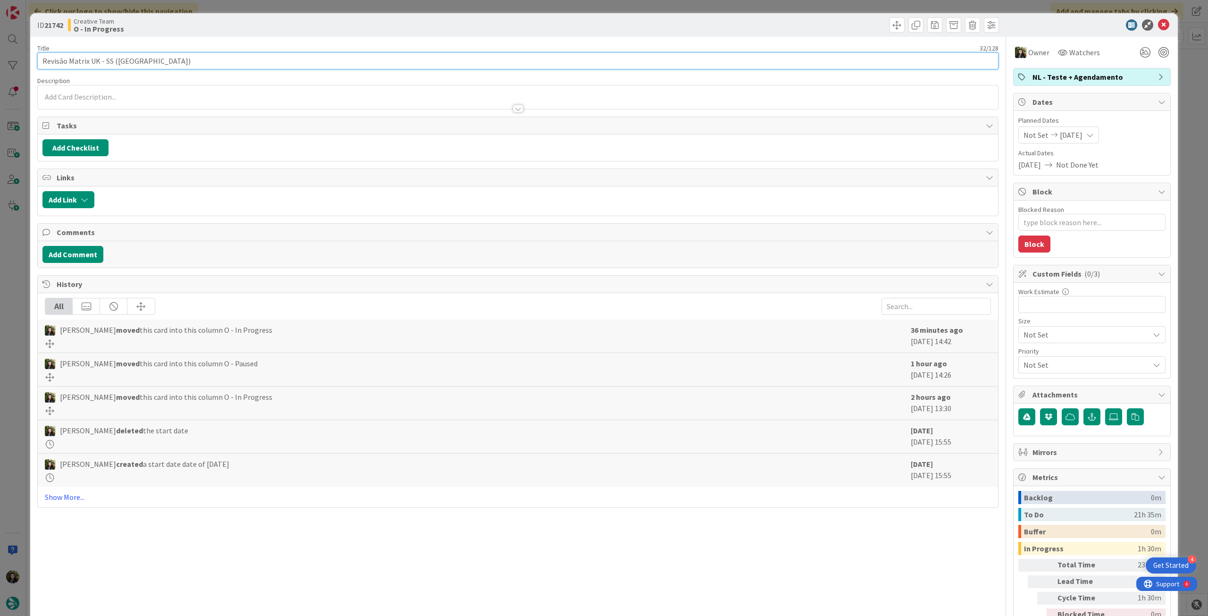
drag, startPoint x: 160, startPoint y: 55, endPoint x: 59, endPoint y: 54, distance: 100.0
click at [59, 55] on input "Revisão Matrix UK - SS ([GEOGRAPHIC_DATA])" at bounding box center [517, 60] width 961 height 17
click at [98, 58] on input "Revisão Matrix UK - SS ([GEOGRAPHIC_DATA])" at bounding box center [517, 60] width 961 height 17
click at [157, 62] on input "Revisão Matrix UK - SS ([GEOGRAPHIC_DATA])" at bounding box center [517, 60] width 961 height 17
click at [0, 58] on div "ID 21742 Creative Team O - In Progress Title 32 / 128 Revisão Matrix UK - SS (i…" at bounding box center [604, 308] width 1208 height 616
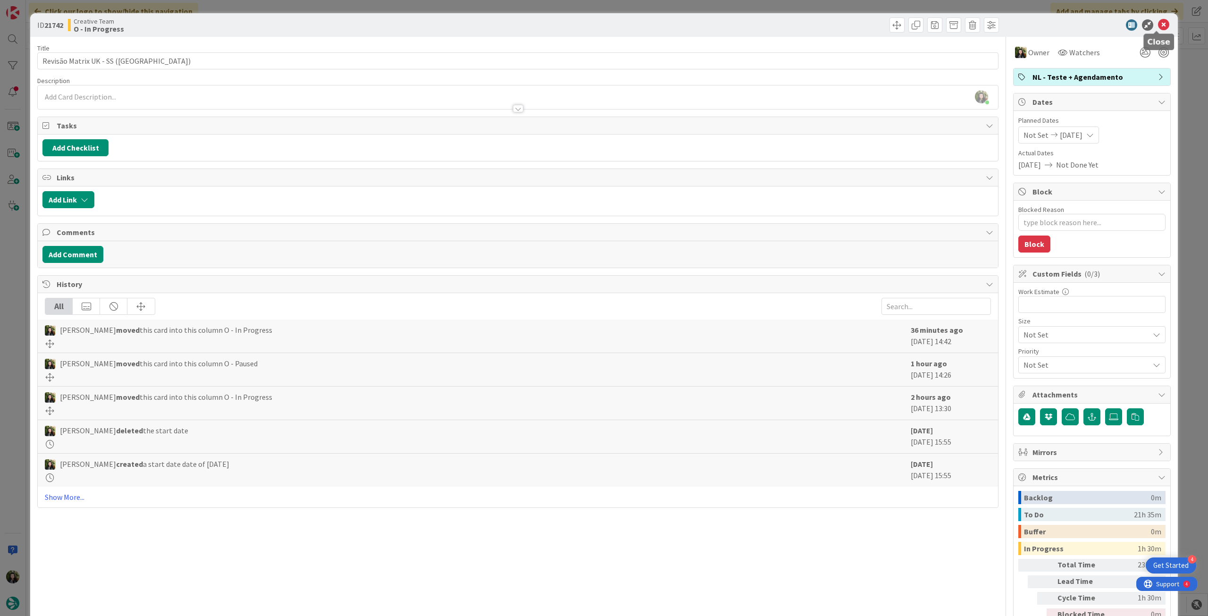
click at [1158, 23] on icon at bounding box center [1163, 24] width 11 height 11
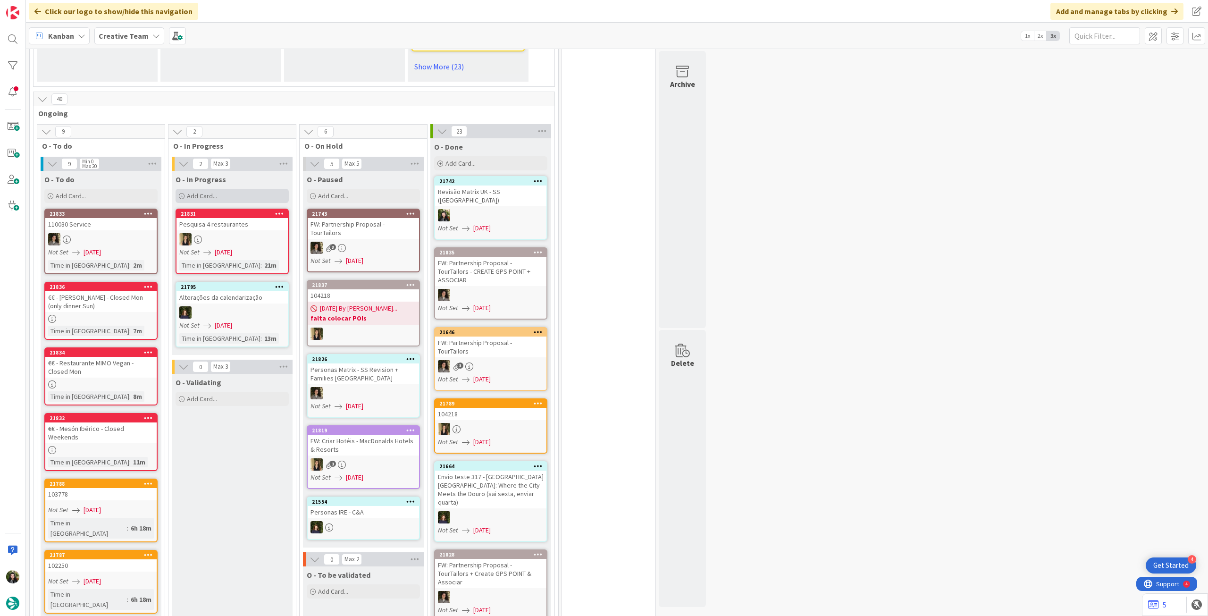
click at [242, 191] on div "Add Card..." at bounding box center [232, 196] width 113 height 14
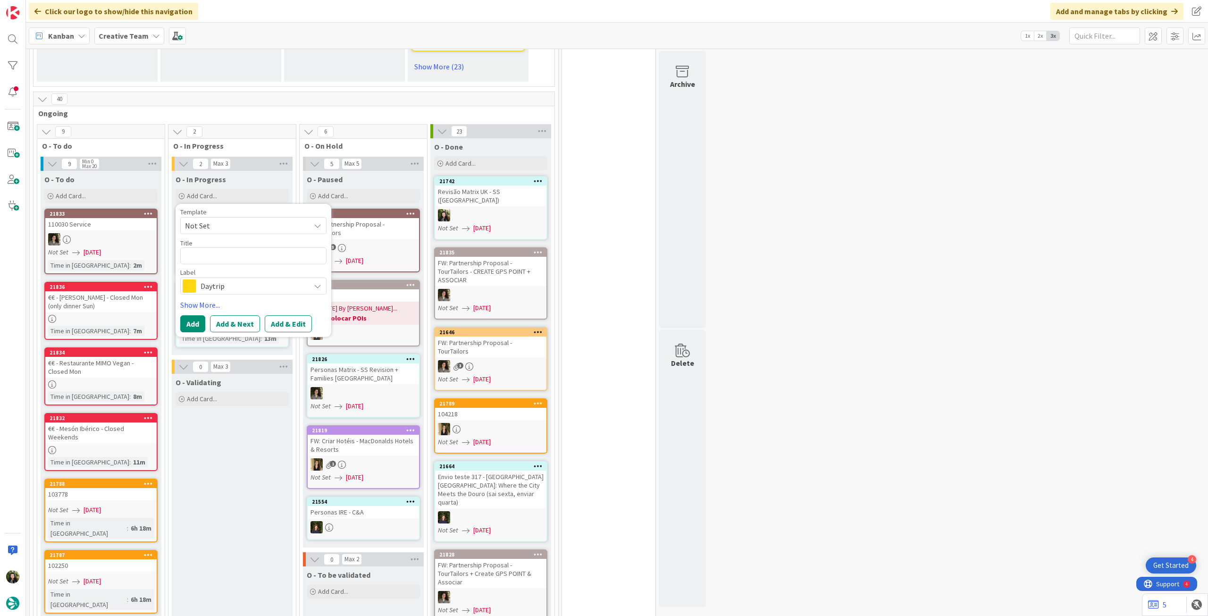
click at [223, 279] on span "Daytrip" at bounding box center [253, 285] width 105 height 13
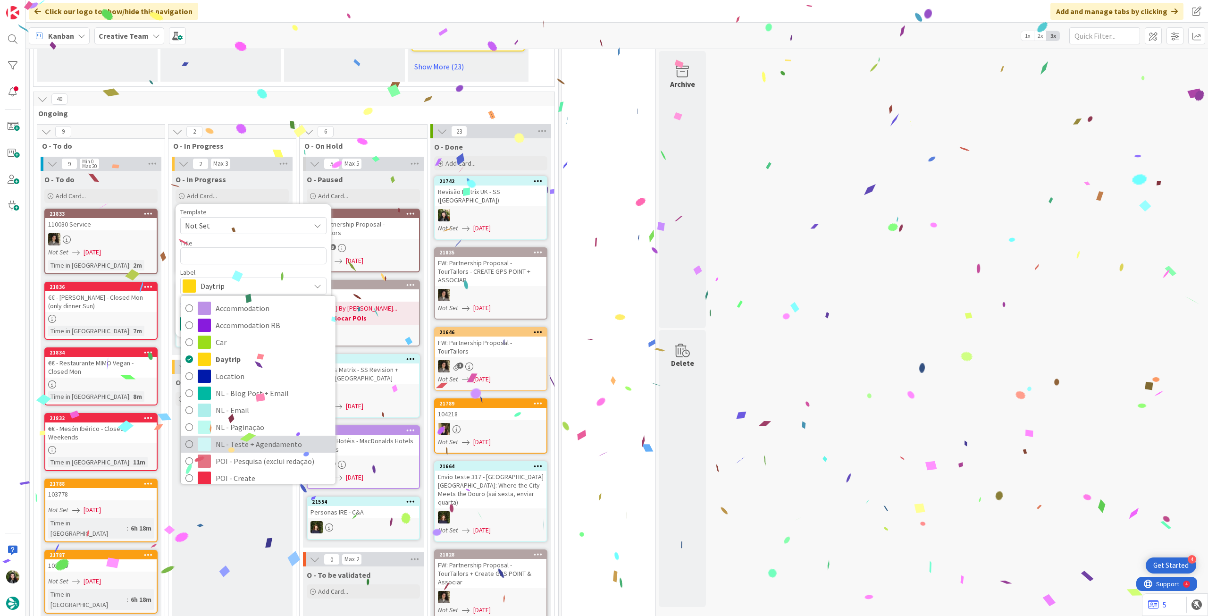
click at [272, 437] on span "NL - Teste + Agendamento" at bounding box center [273, 444] width 115 height 14
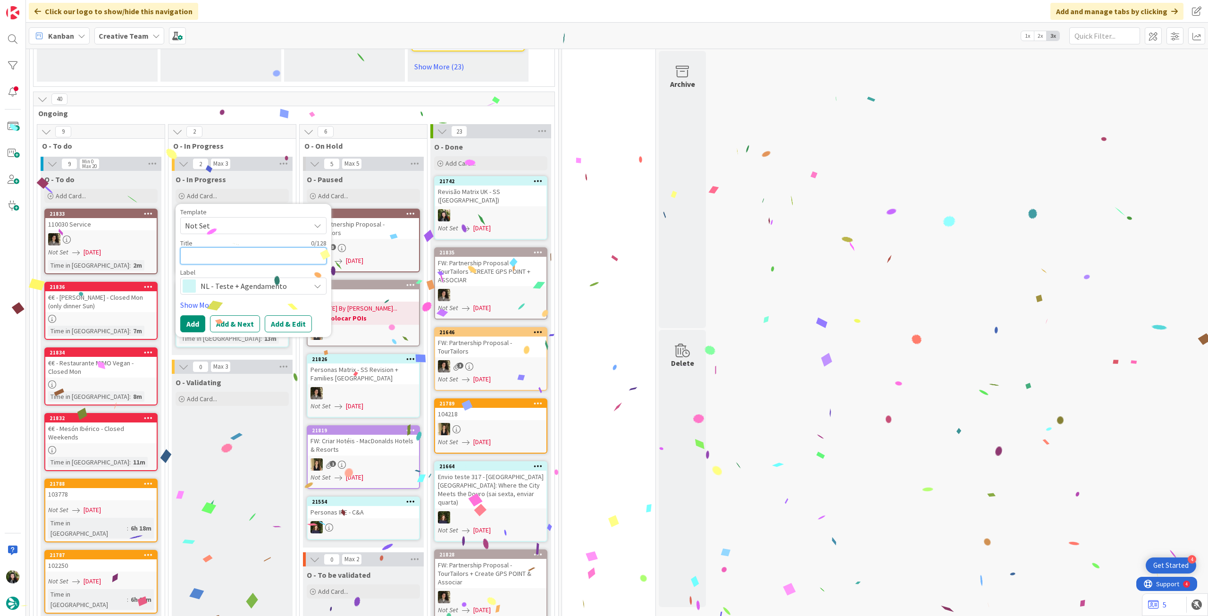
click at [246, 248] on textarea at bounding box center [253, 255] width 146 height 17
paste textarea "Revisão Matrix UK - SS ([GEOGRAPHIC_DATA])"
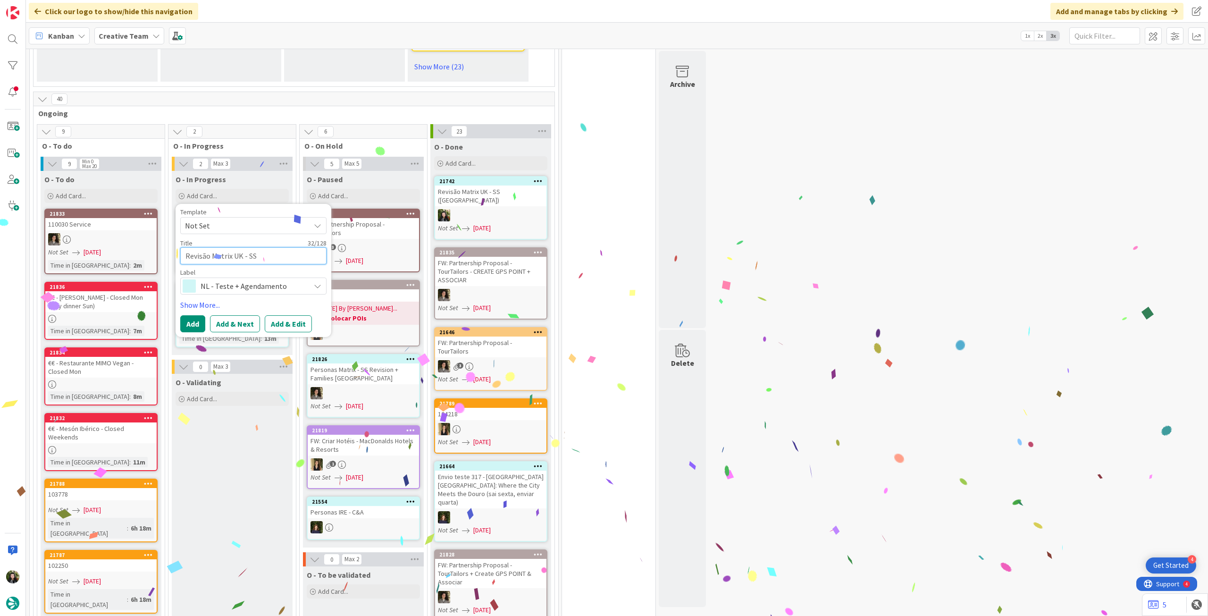
type textarea "x"
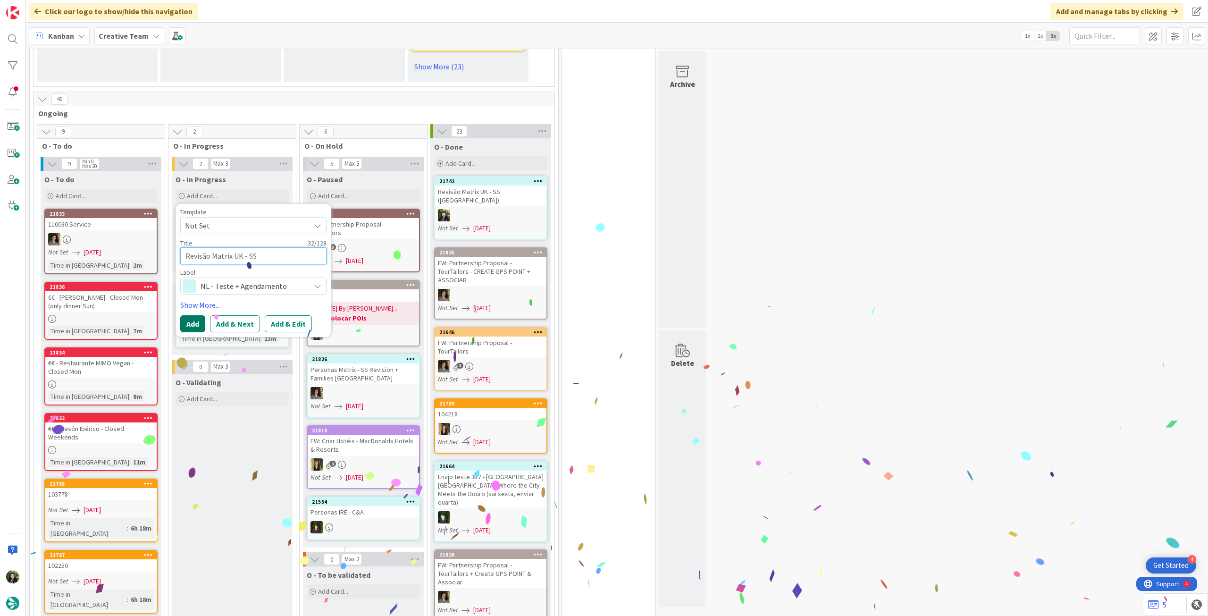
type textarea "Revisão Matrix UK - SS ([GEOGRAPHIC_DATA])"
click at [186, 315] on button "Add" at bounding box center [192, 323] width 25 height 17
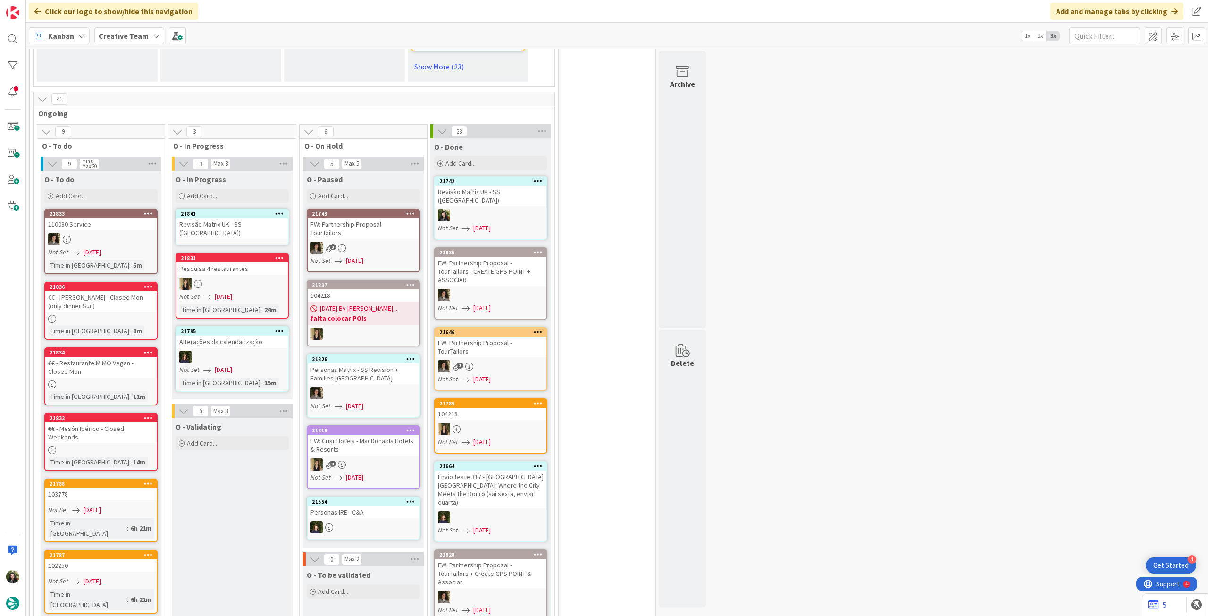
click at [230, 219] on div "Revisão Matrix UK - SS ([GEOGRAPHIC_DATA])" at bounding box center [232, 228] width 111 height 21
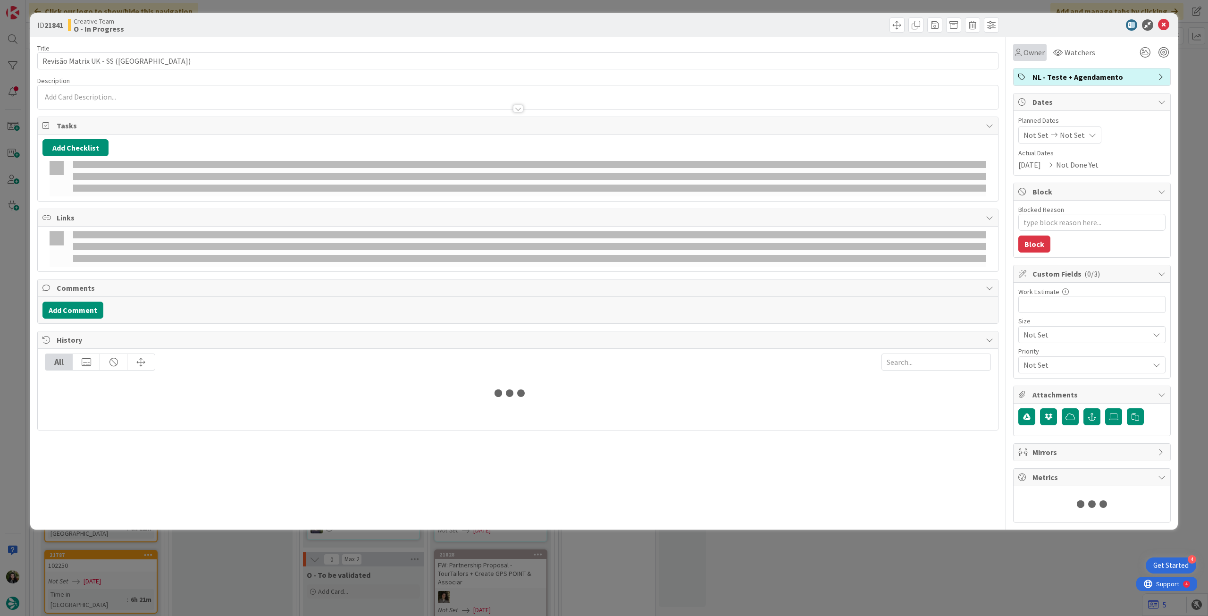
click at [1032, 50] on span "Owner" at bounding box center [1034, 52] width 21 height 11
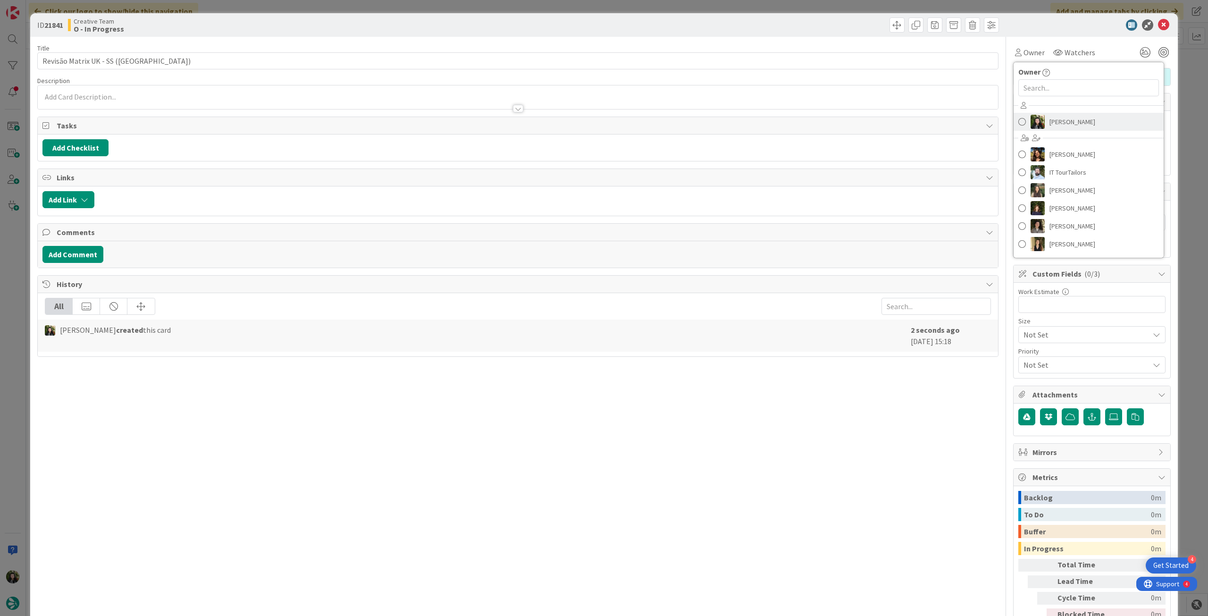
click at [1050, 123] on span "[PERSON_NAME]" at bounding box center [1073, 122] width 46 height 14
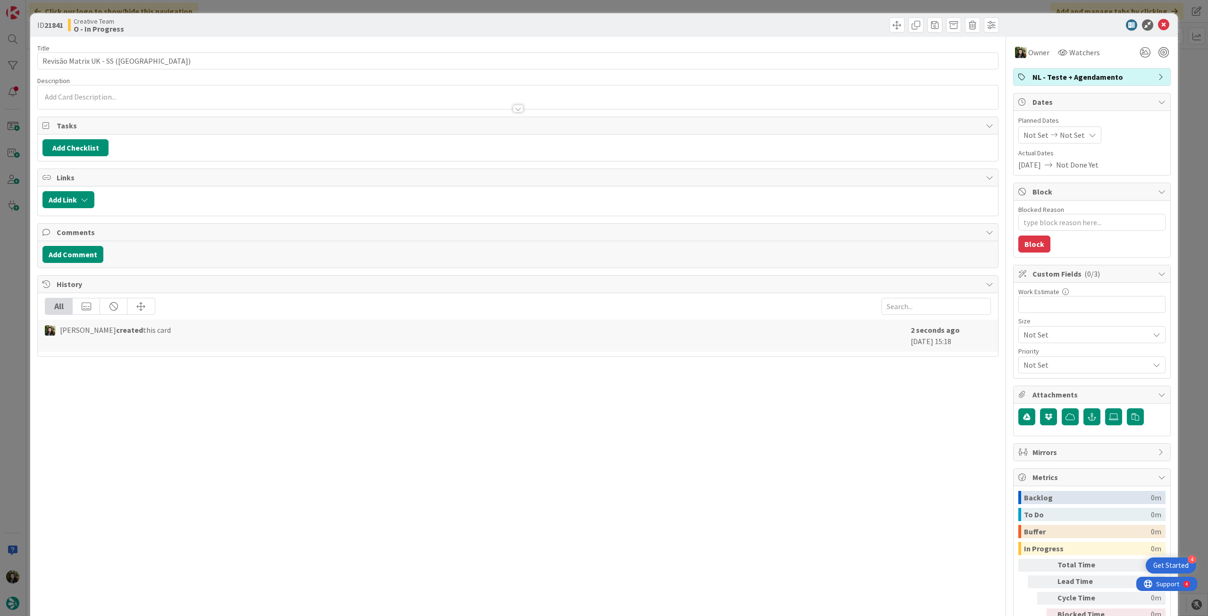
click at [1060, 137] on span "Not Set" at bounding box center [1072, 134] width 25 height 11
type textarea "x"
click at [1028, 354] on icon at bounding box center [1035, 355] width 14 height 11
type input "[DATE]"
click at [1158, 22] on icon at bounding box center [1163, 24] width 11 height 11
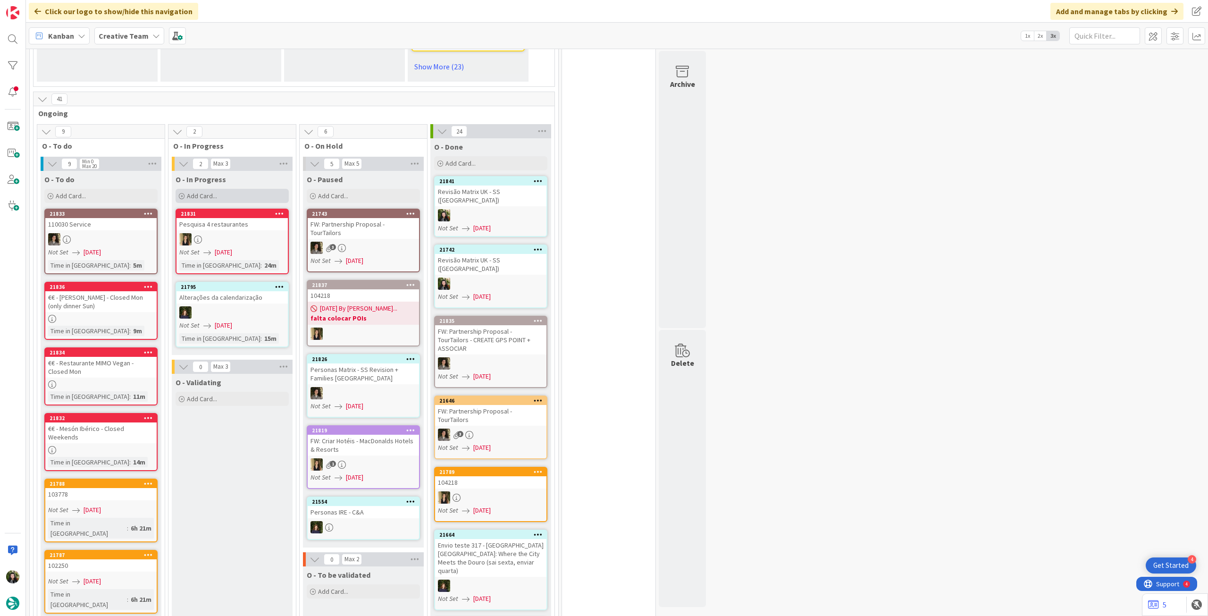
click at [217, 189] on div "Add Card..." at bounding box center [232, 196] width 113 height 14
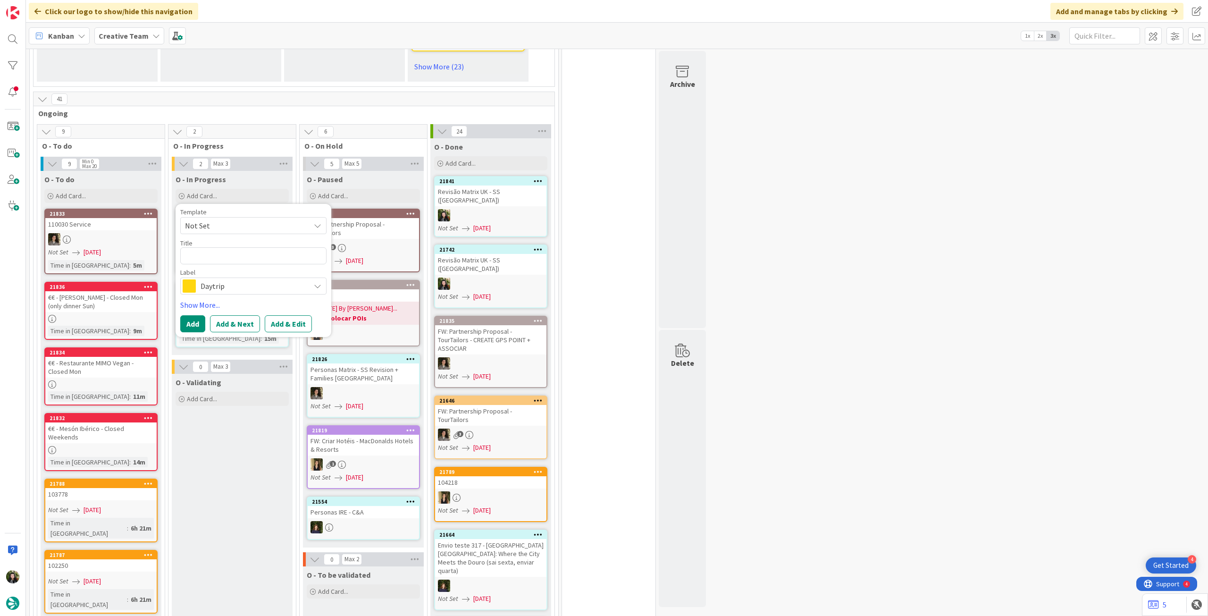
click at [220, 283] on span "Daytrip" at bounding box center [253, 285] width 105 height 13
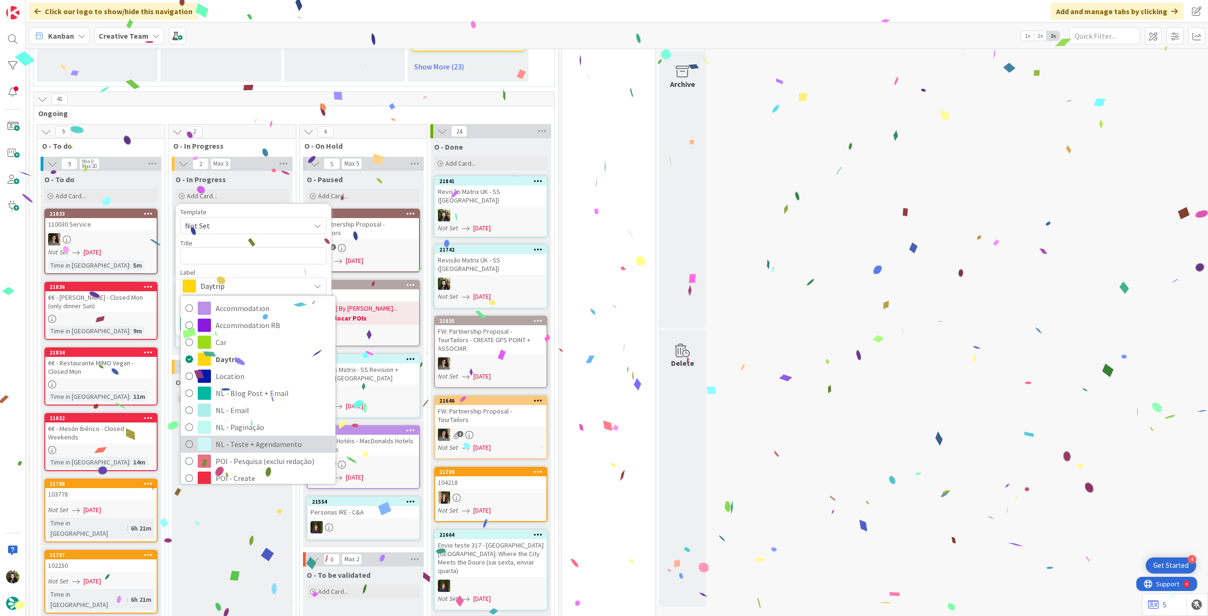
click at [250, 437] on span "NL - Teste + Agendamento" at bounding box center [273, 444] width 115 height 14
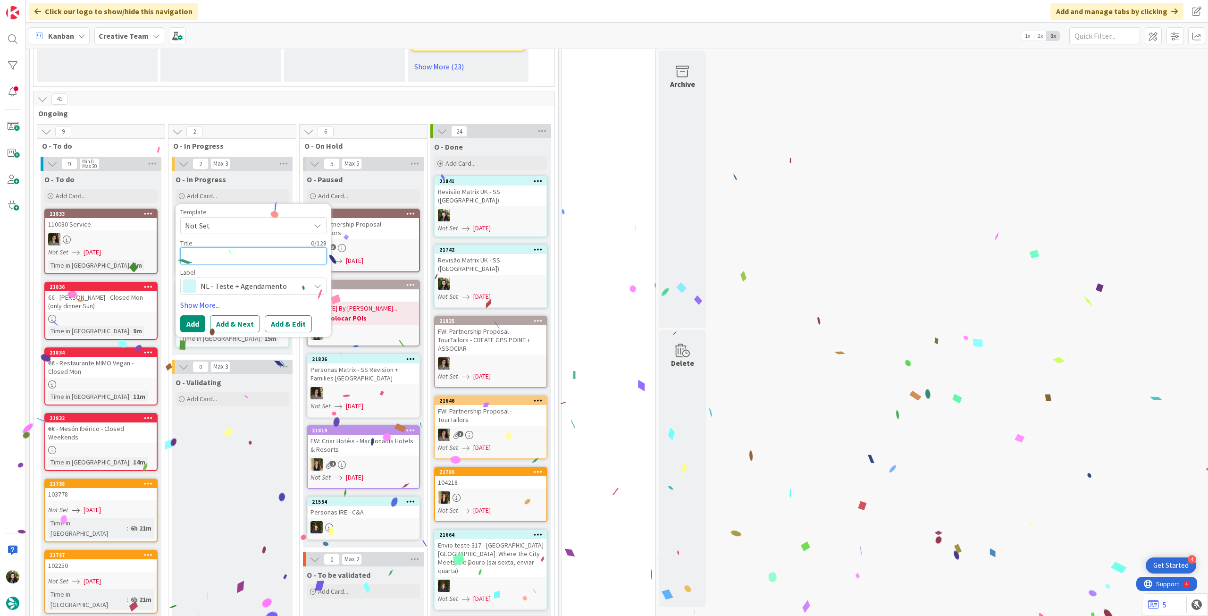
click at [238, 247] on textarea at bounding box center [253, 255] width 146 height 17
paste textarea "Revisão Matrix UK - SS ([GEOGRAPHIC_DATA])"
type textarea "x"
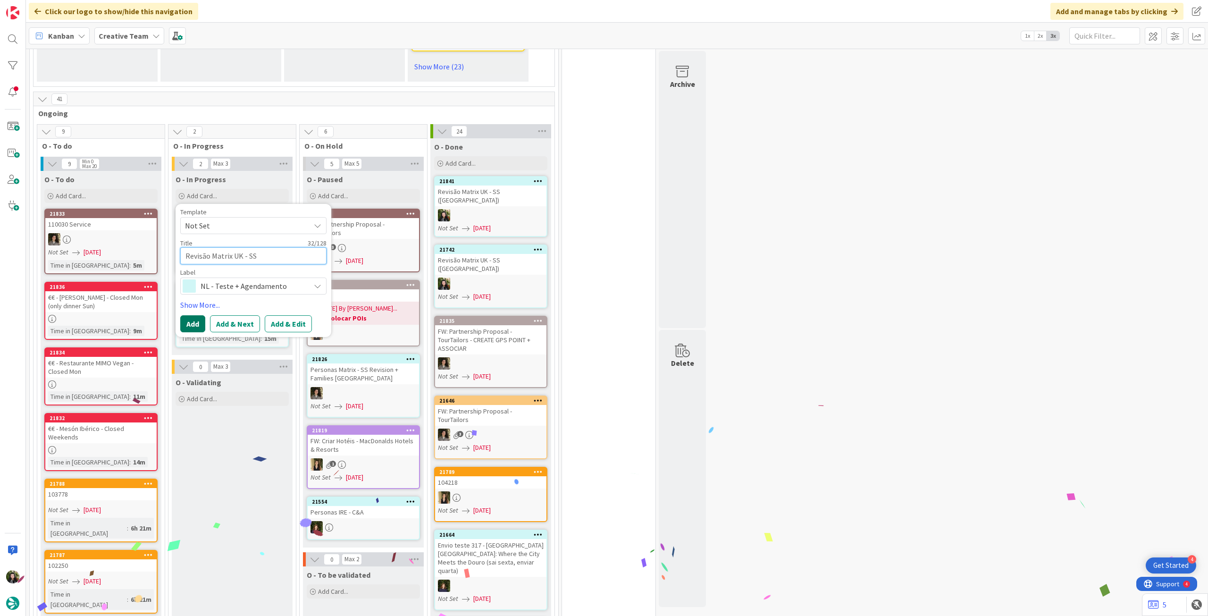
type textarea "Revisão Matrix UK - SS ([GEOGRAPHIC_DATA])"
click at [187, 315] on button "Add" at bounding box center [192, 323] width 25 height 17
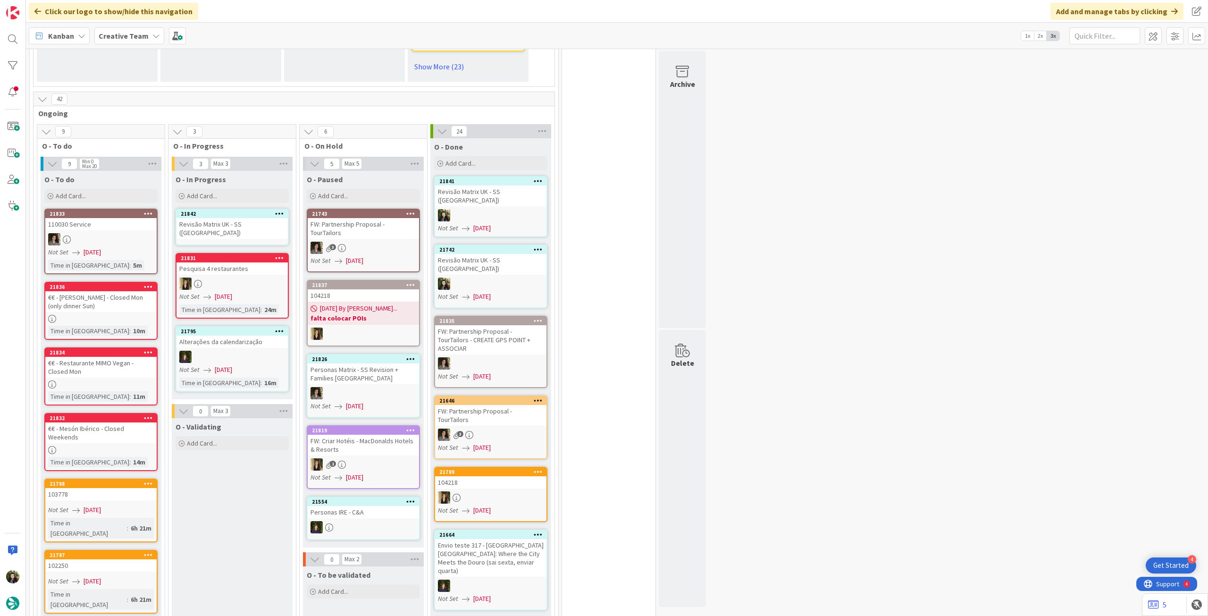
click at [220, 220] on div "Revisão Matrix UK - SS ([GEOGRAPHIC_DATA])" at bounding box center [232, 228] width 111 height 21
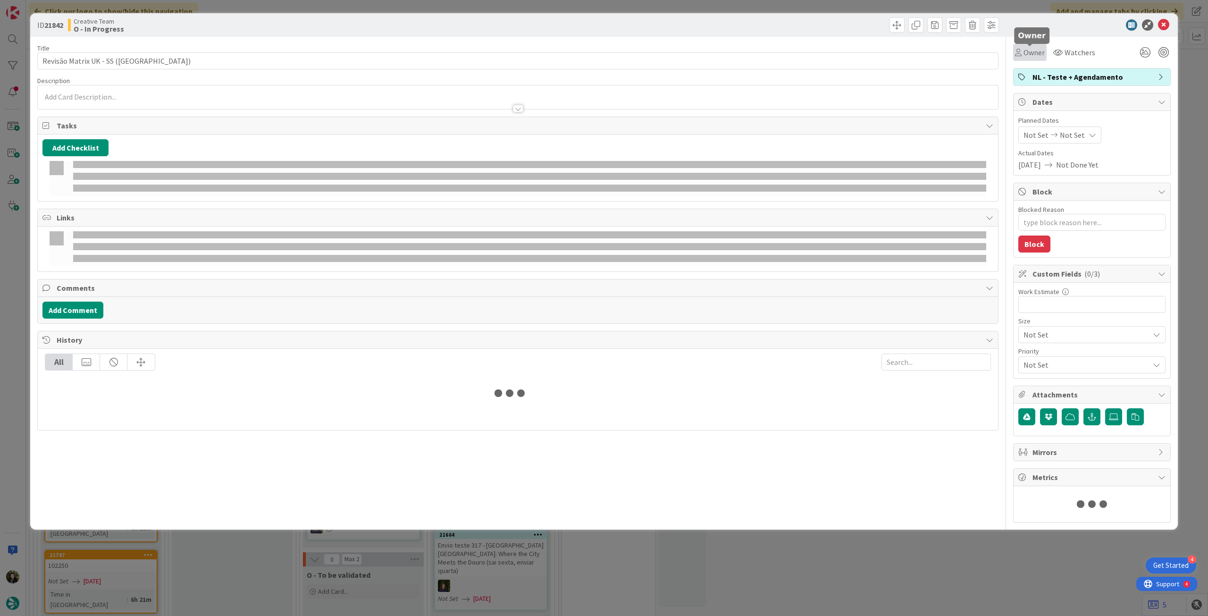
click at [1031, 49] on span "Owner" at bounding box center [1034, 52] width 21 height 11
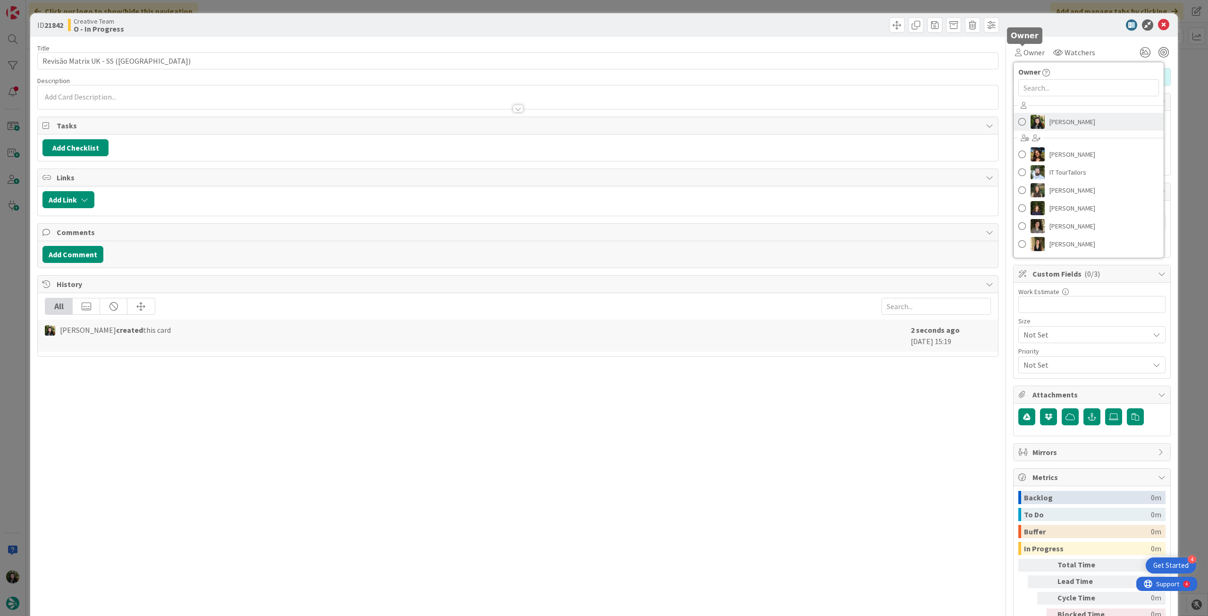
click at [1050, 119] on span "[PERSON_NAME]" at bounding box center [1073, 122] width 46 height 14
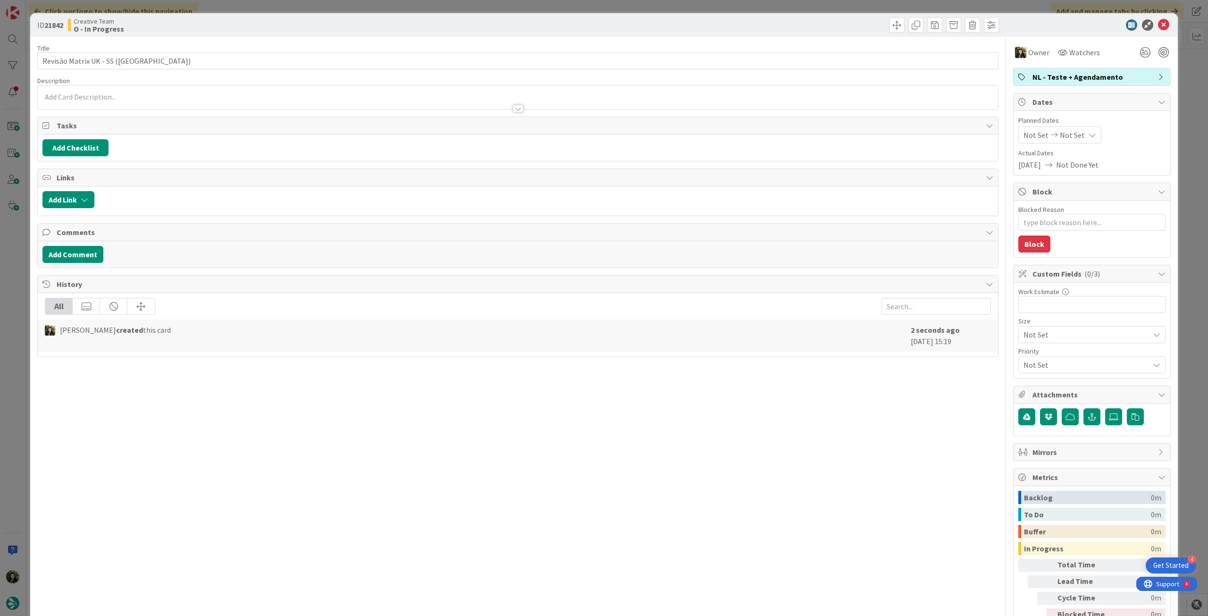
click at [1061, 138] on span "Not Set" at bounding box center [1072, 134] width 25 height 11
type textarea "x"
click at [1028, 354] on icon at bounding box center [1035, 355] width 14 height 11
type input "[DATE]"
click at [1158, 24] on icon at bounding box center [1163, 24] width 11 height 11
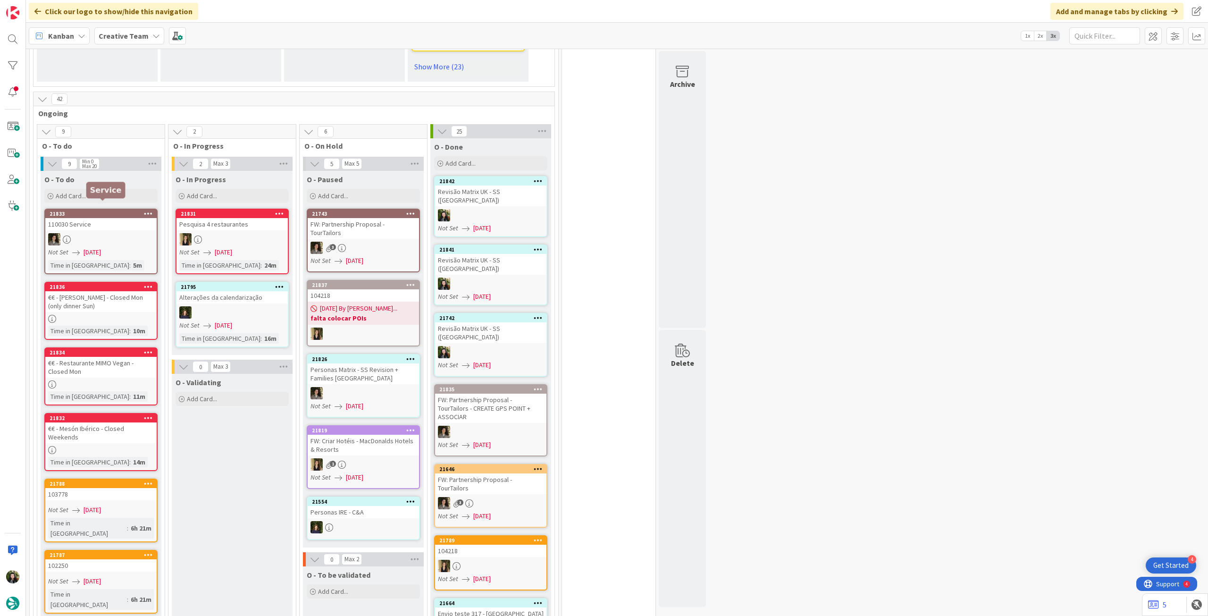
click at [112, 235] on div at bounding box center [100, 239] width 111 height 12
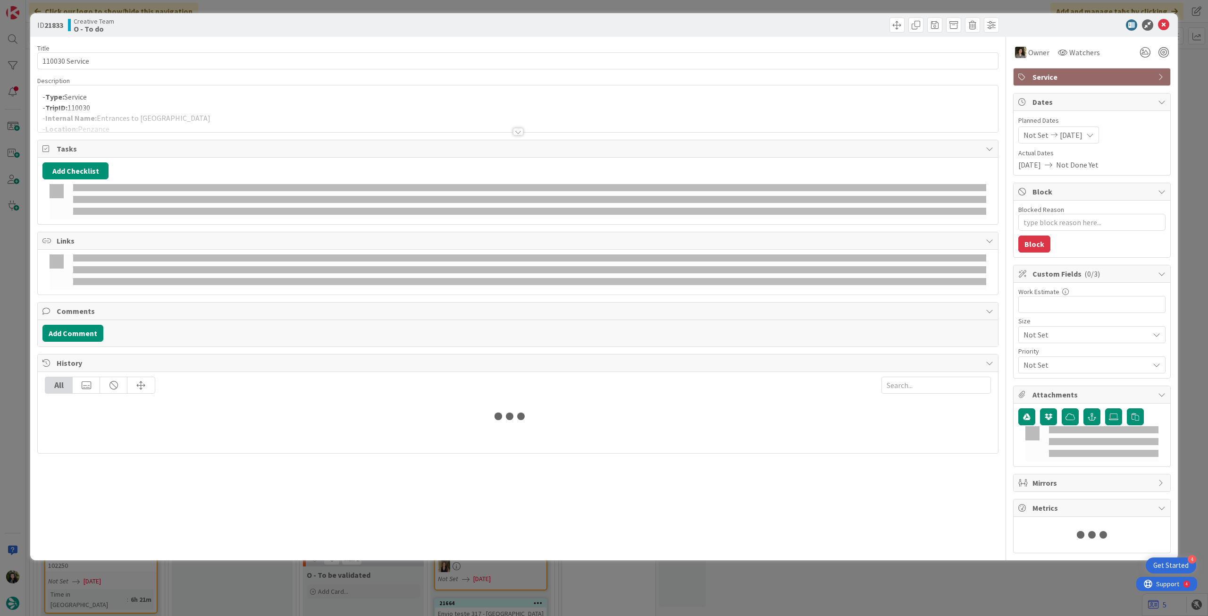
click at [92, 127] on div at bounding box center [518, 120] width 960 height 24
type textarea "x"
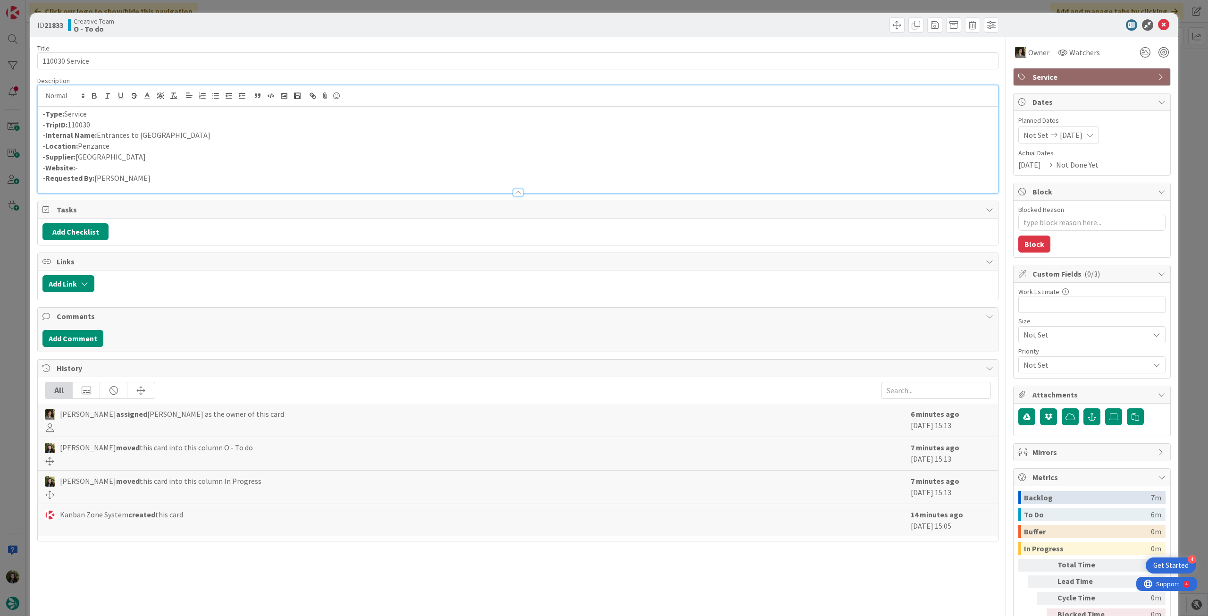
click at [72, 130] on p "- Internal Name: Entrances to St. Michaels Mount" at bounding box center [517, 135] width 951 height 11
click at [42, 115] on div "- Type: Service - TripID: 110030 - Internal Name: Entrances to St. Michaels Mou…" at bounding box center [518, 150] width 960 height 86
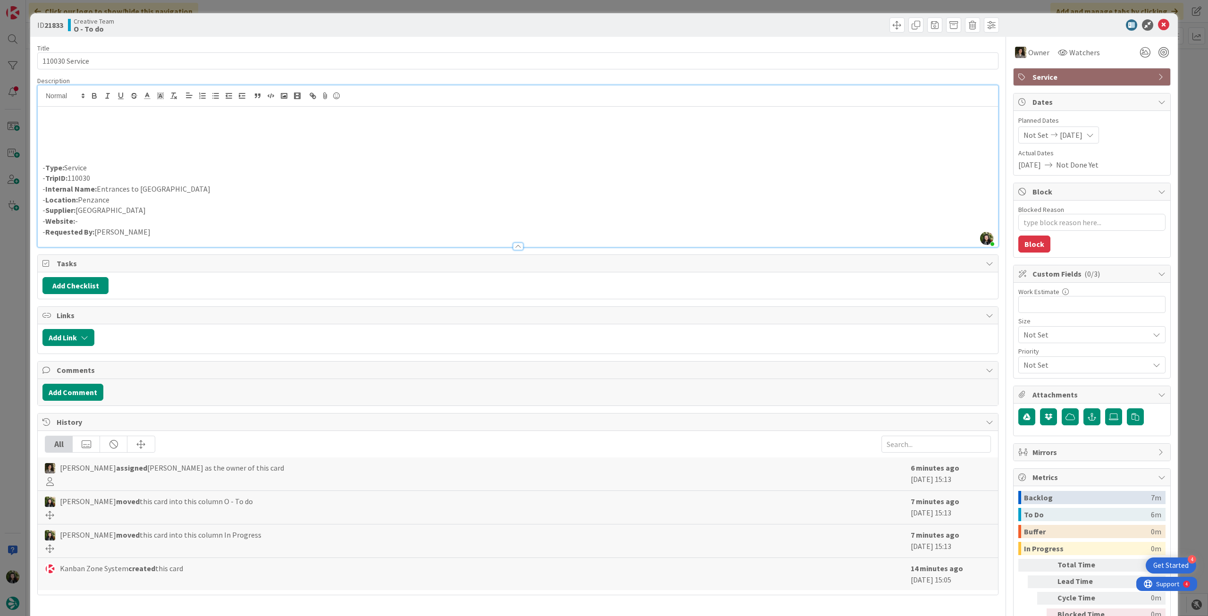
click at [64, 131] on p at bounding box center [517, 135] width 951 height 11
drag, startPoint x: 430, startPoint y: 138, endPoint x: 92, endPoint y: 134, distance: 338.9
click at [92, 134] on p "internal name: Entrances to St. Michaels Mount (Castle & Garden ticket) – April…" at bounding box center [517, 135] width 951 height 11
click at [96, 98] on icon "button" at bounding box center [94, 96] width 8 height 8
click at [197, 178] on p "- TripID: 110030" at bounding box center [517, 178] width 951 height 11
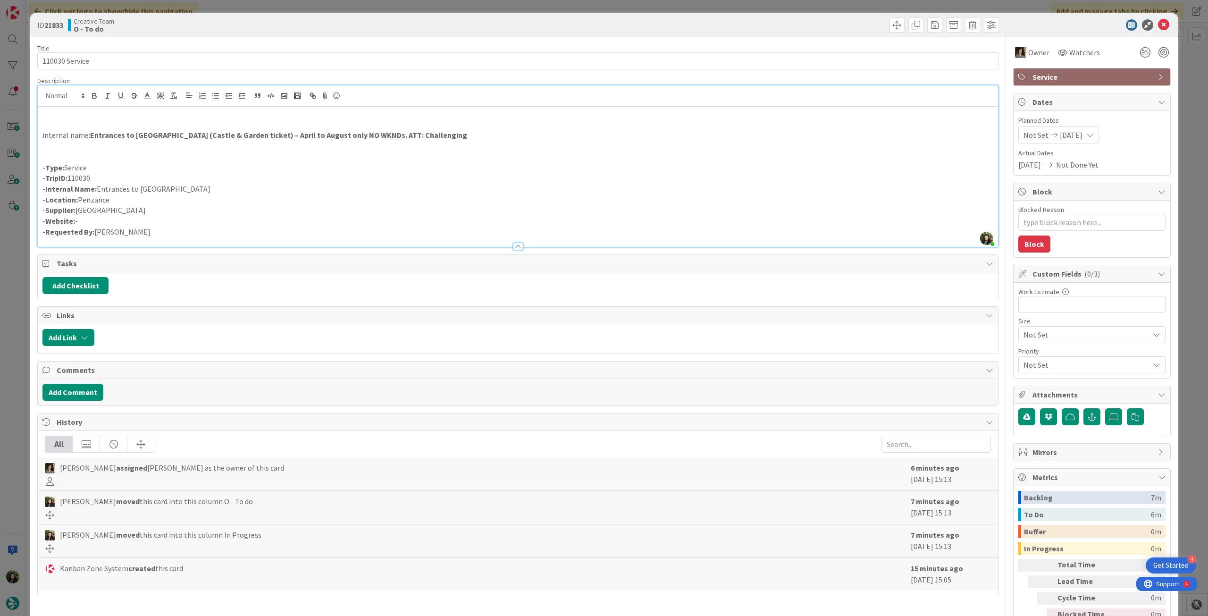
click at [118, 146] on p at bounding box center [517, 146] width 951 height 11
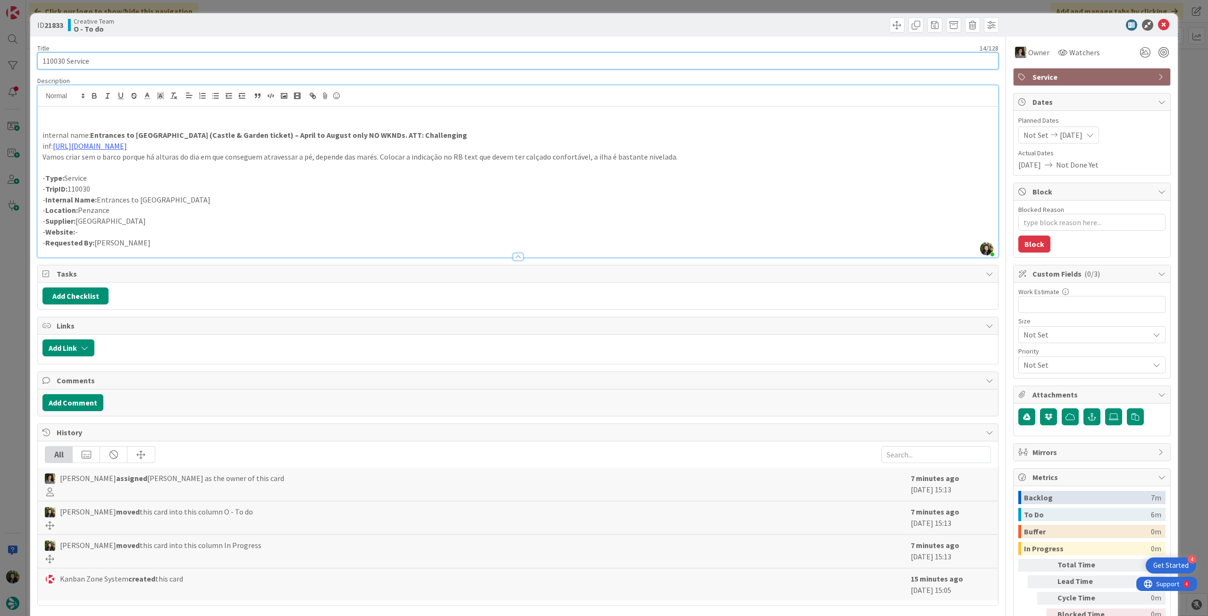
click at [139, 57] on input "110030 Service" at bounding box center [517, 60] width 961 height 17
click at [1158, 23] on icon at bounding box center [1163, 24] width 11 height 11
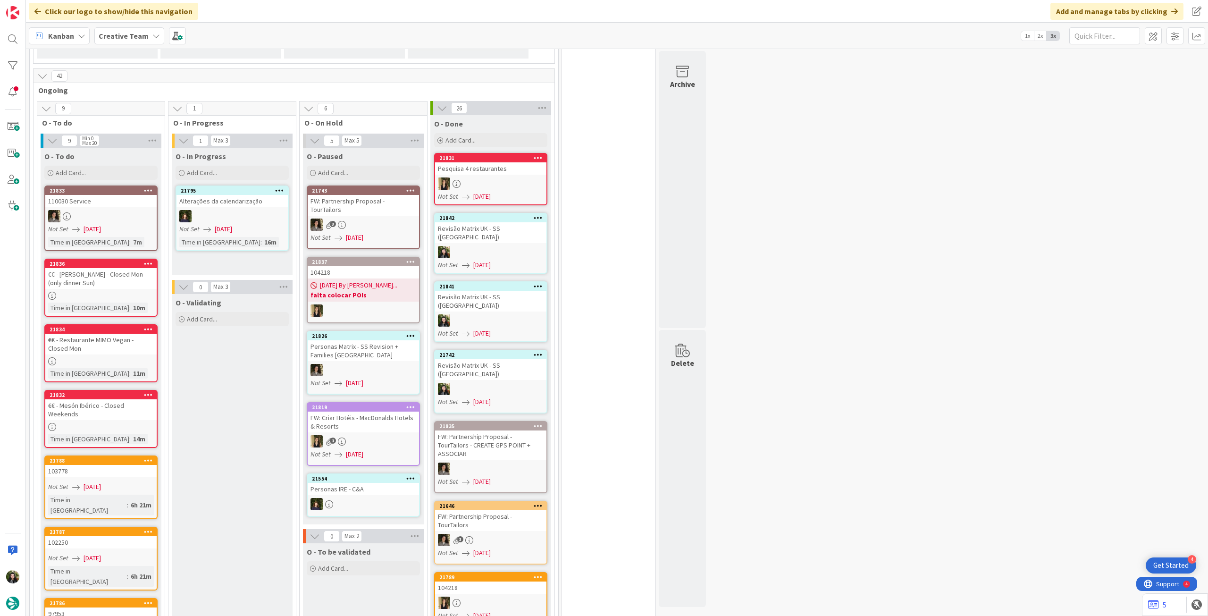
scroll to position [692, 0]
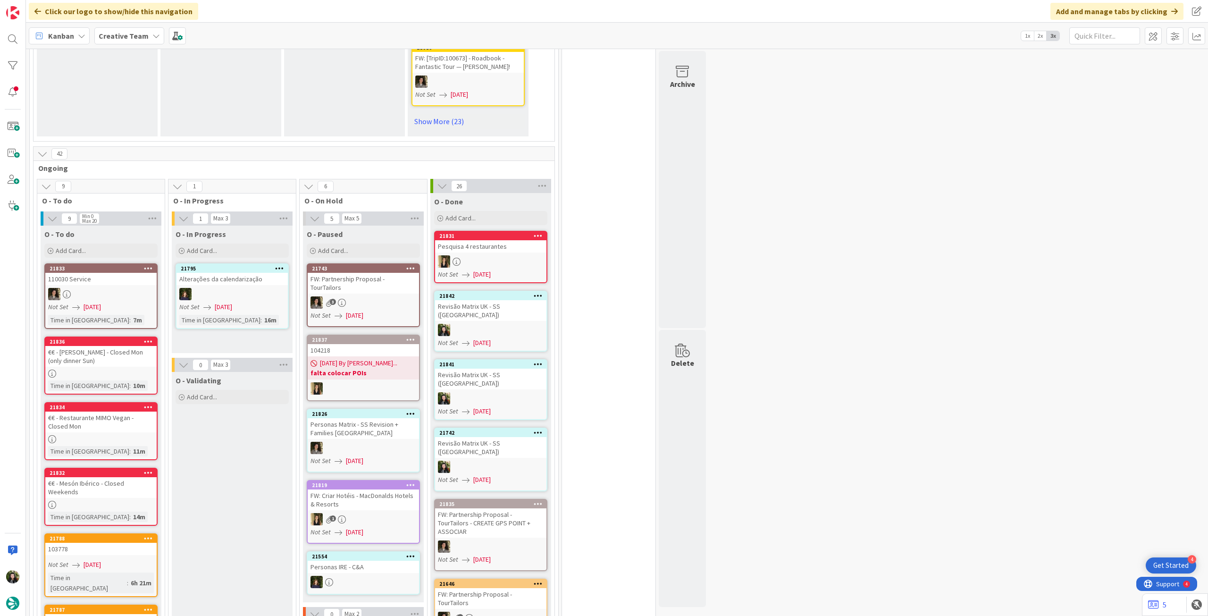
click at [137, 38] on b "Creative Team" at bounding box center [124, 35] width 50 height 9
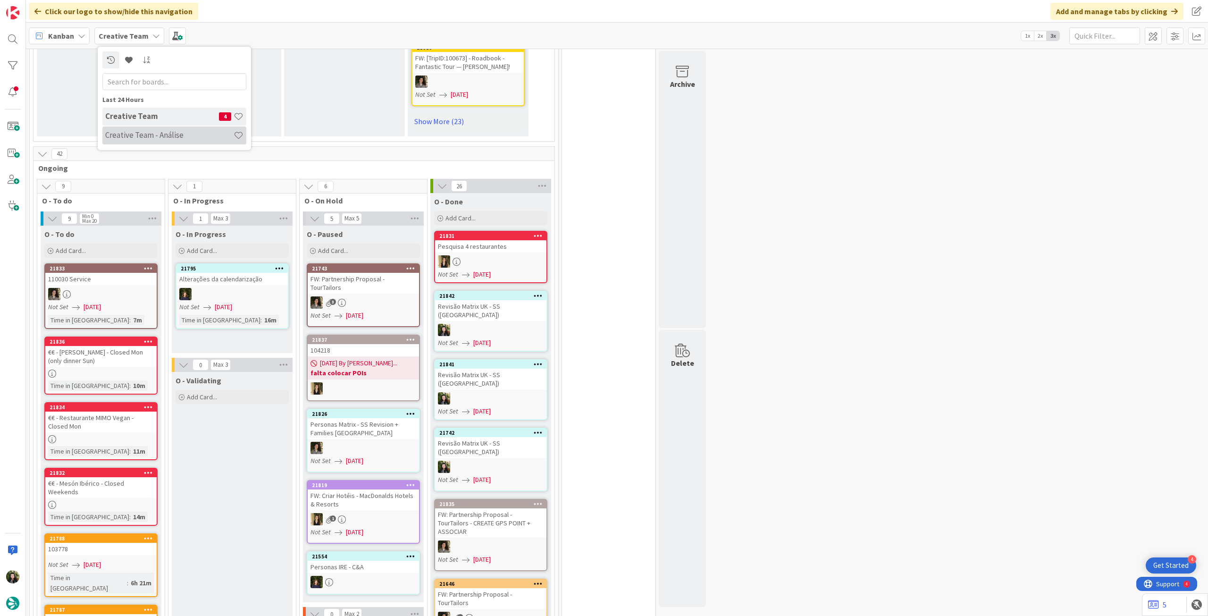
click at [149, 135] on h4 "Creative Team - Análise" at bounding box center [169, 134] width 128 height 9
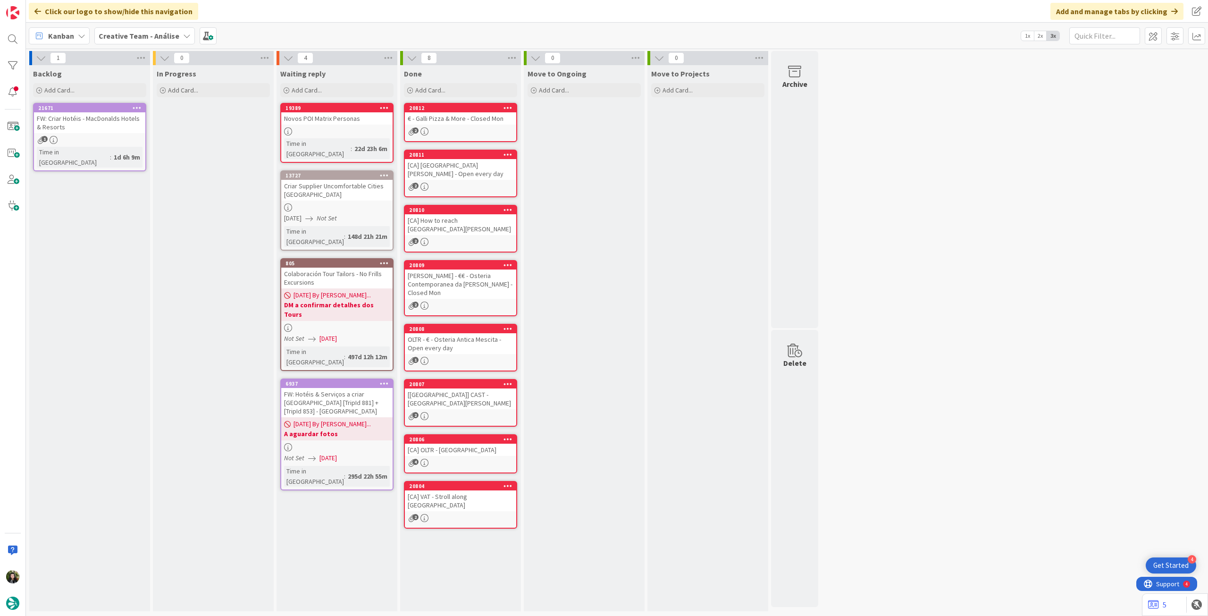
click at [121, 40] on b "Creative Team - Análise" at bounding box center [139, 35] width 81 height 9
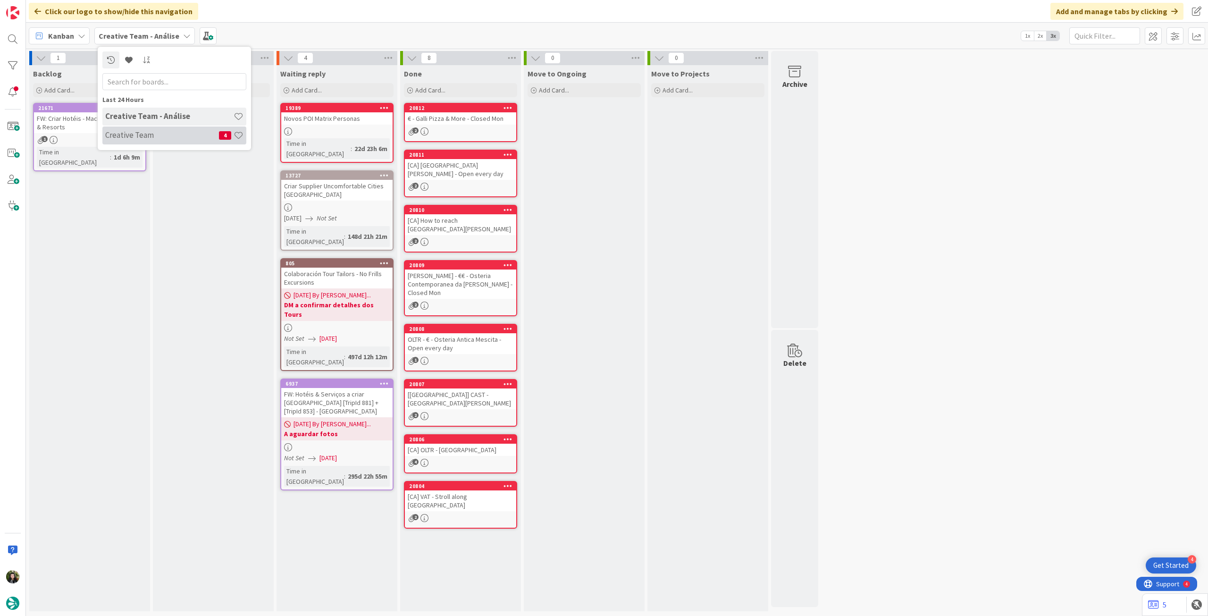
click at [129, 138] on h4 "Creative Team" at bounding box center [162, 134] width 114 height 9
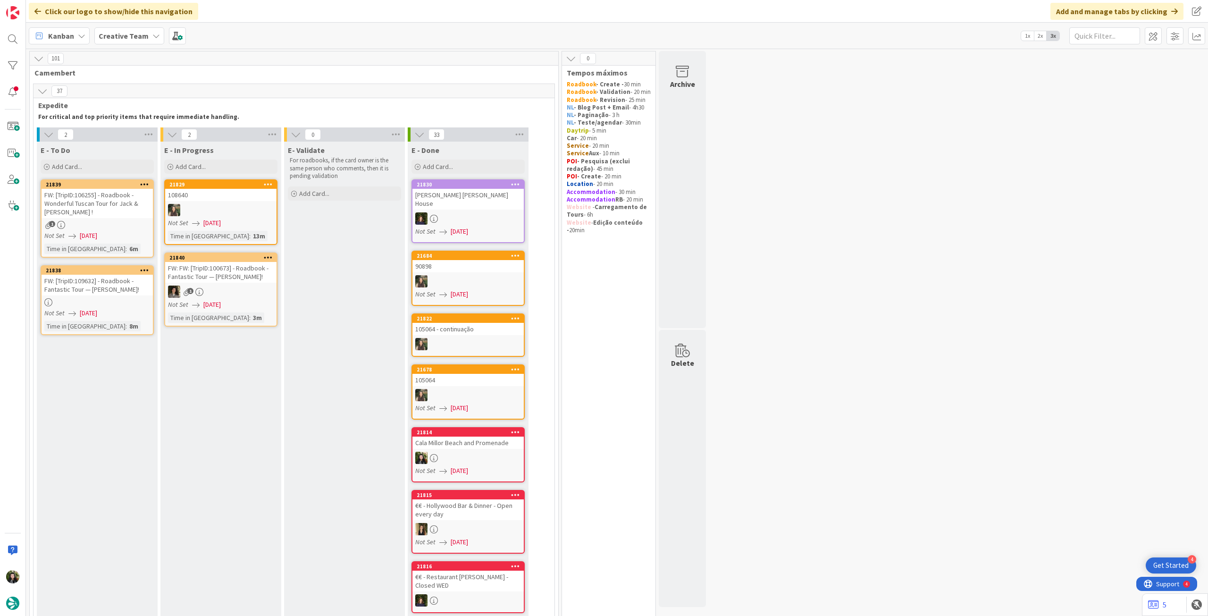
click at [235, 282] on div "FW: FW: [TripID:100673] - Roadbook - Fantastic Tour — [PERSON_NAME]!" at bounding box center [220, 272] width 111 height 21
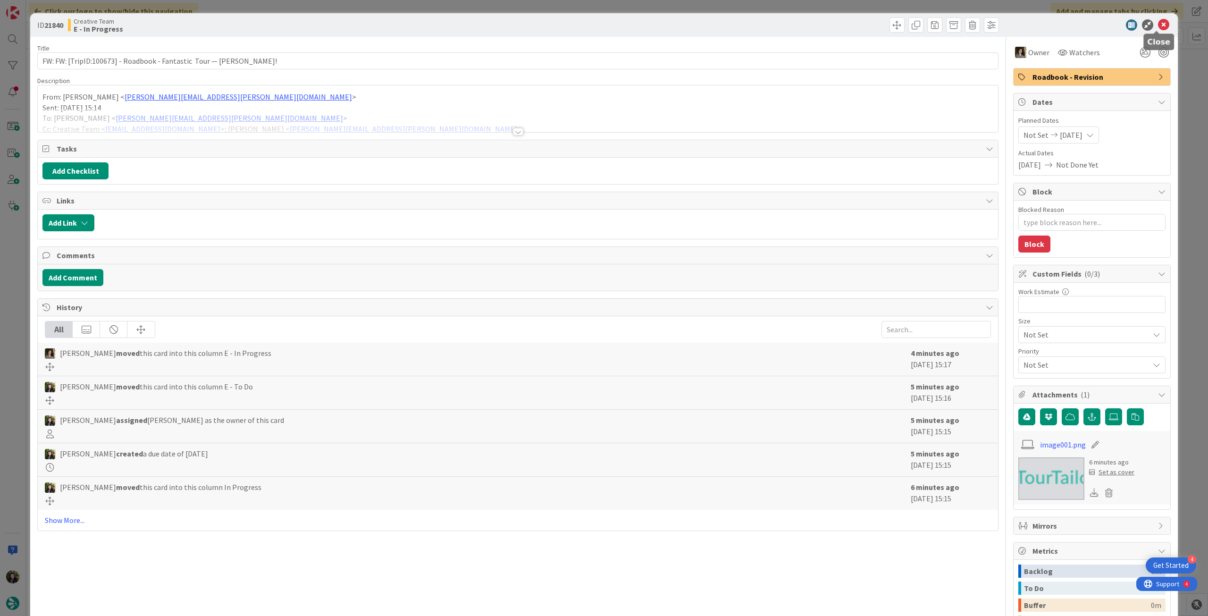
click at [1158, 25] on icon at bounding box center [1163, 24] width 11 height 11
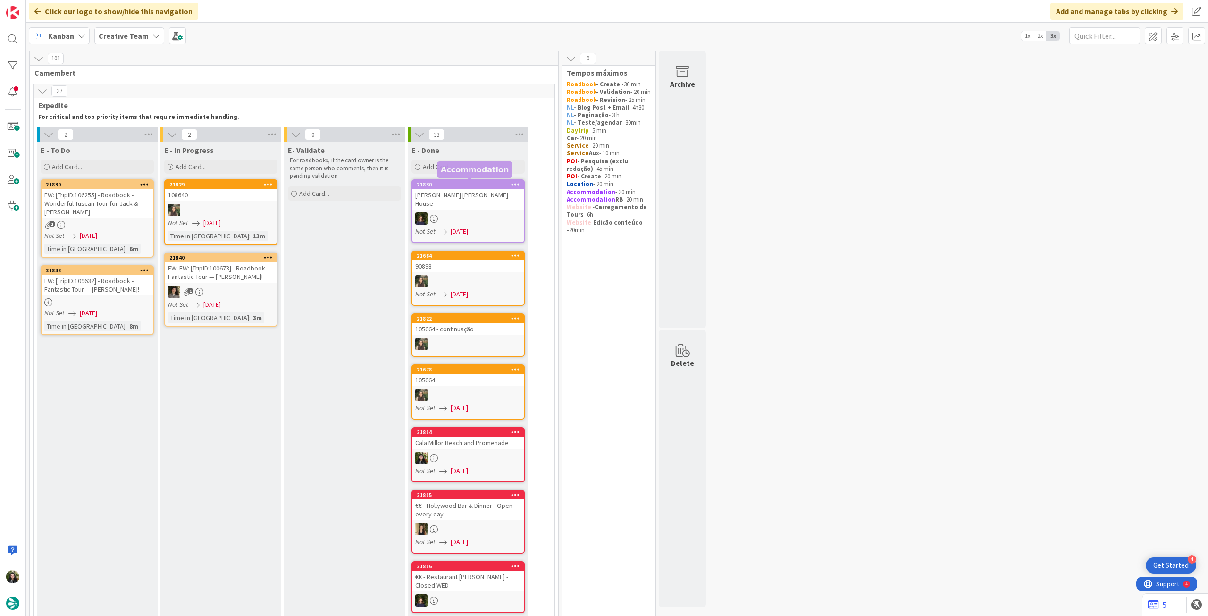
click at [129, 231] on div "Not Set [DATE]" at bounding box center [98, 236] width 109 height 10
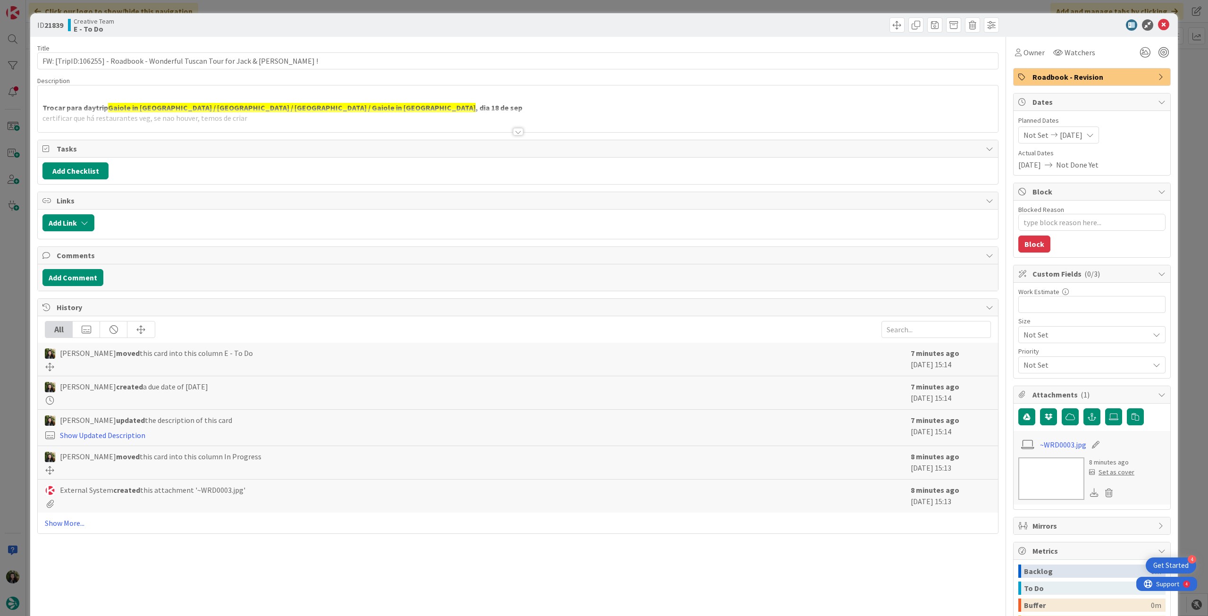
click at [181, 120] on div at bounding box center [518, 120] width 960 height 24
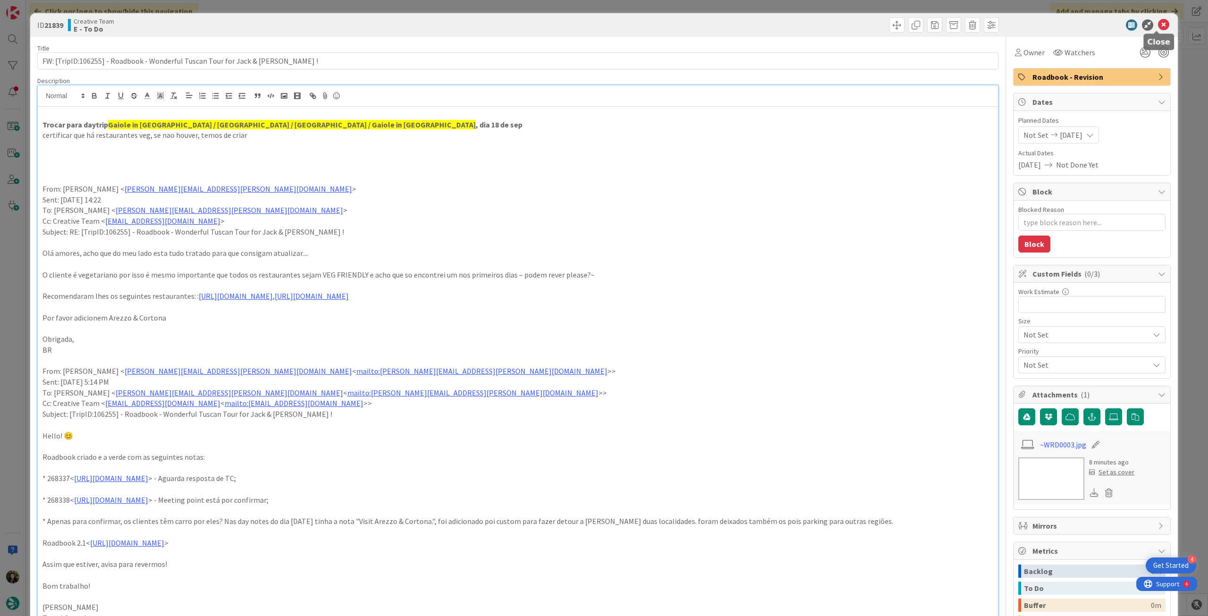
click at [1158, 23] on icon at bounding box center [1163, 24] width 11 height 11
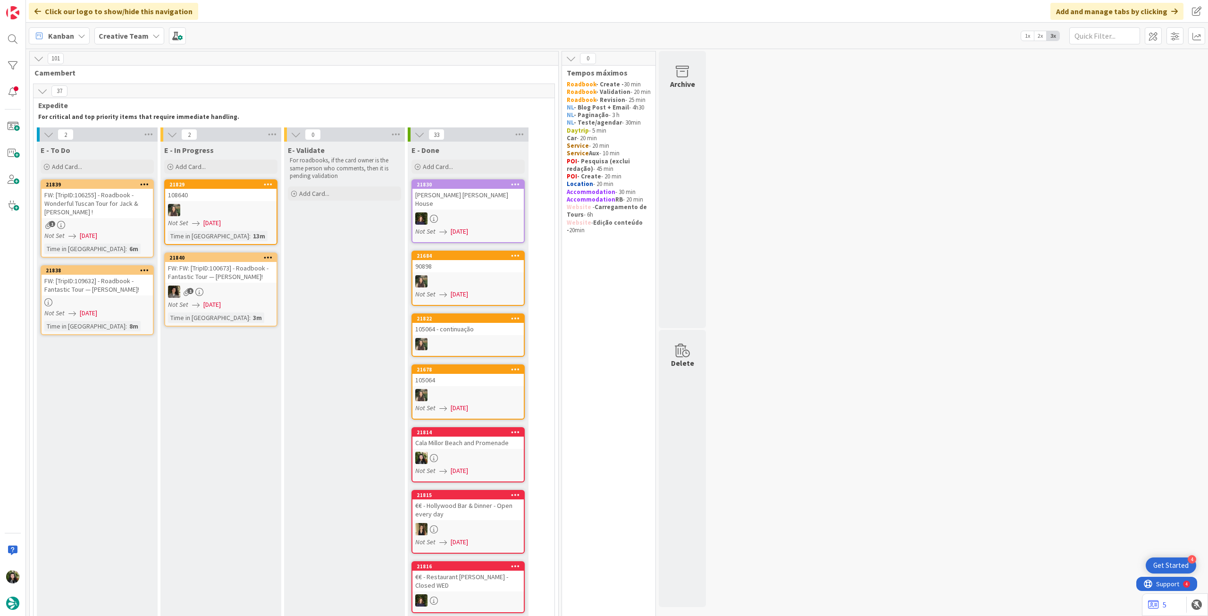
click at [133, 308] on div "Not Set [DATE]" at bounding box center [98, 313] width 109 height 10
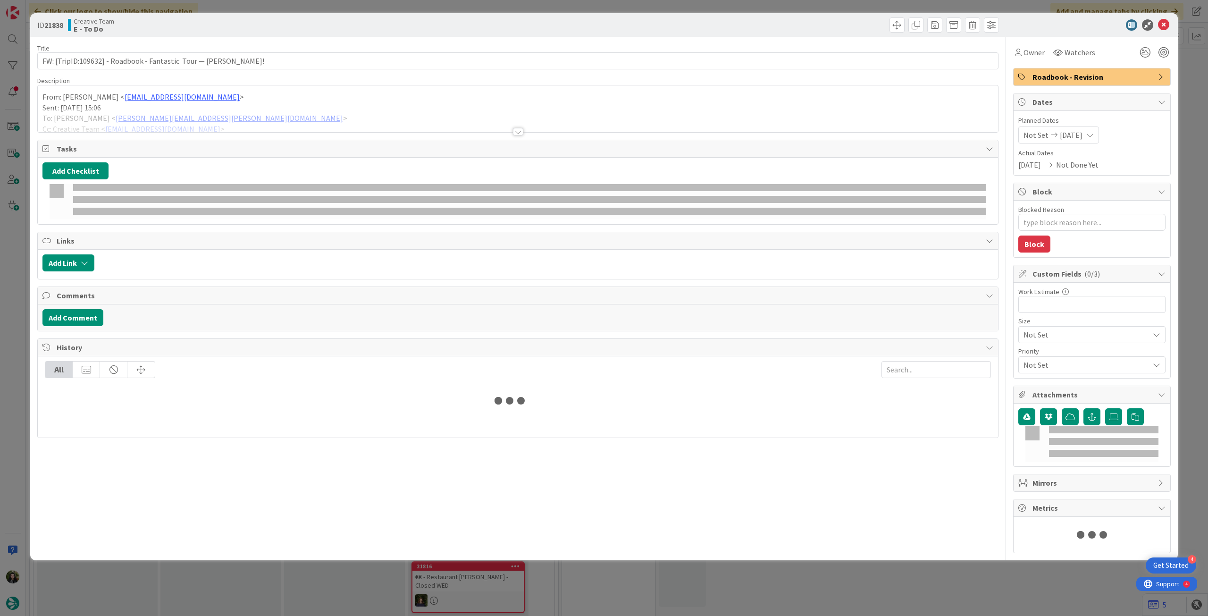
click at [202, 108] on div at bounding box center [518, 120] width 960 height 24
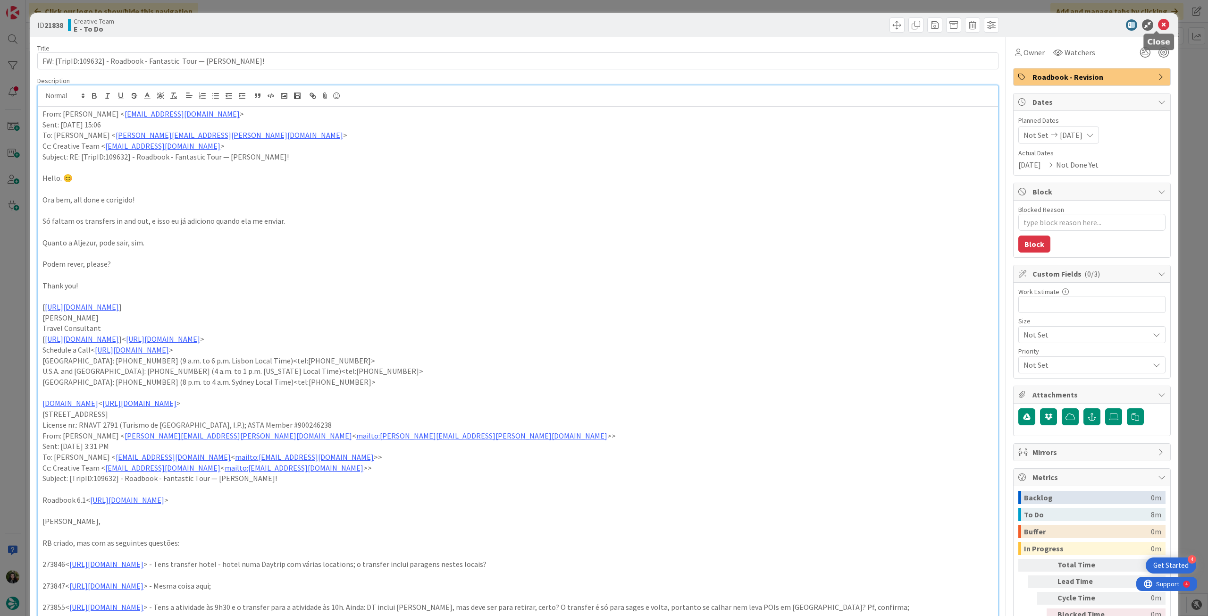
click at [1161, 22] on icon at bounding box center [1163, 24] width 11 height 11
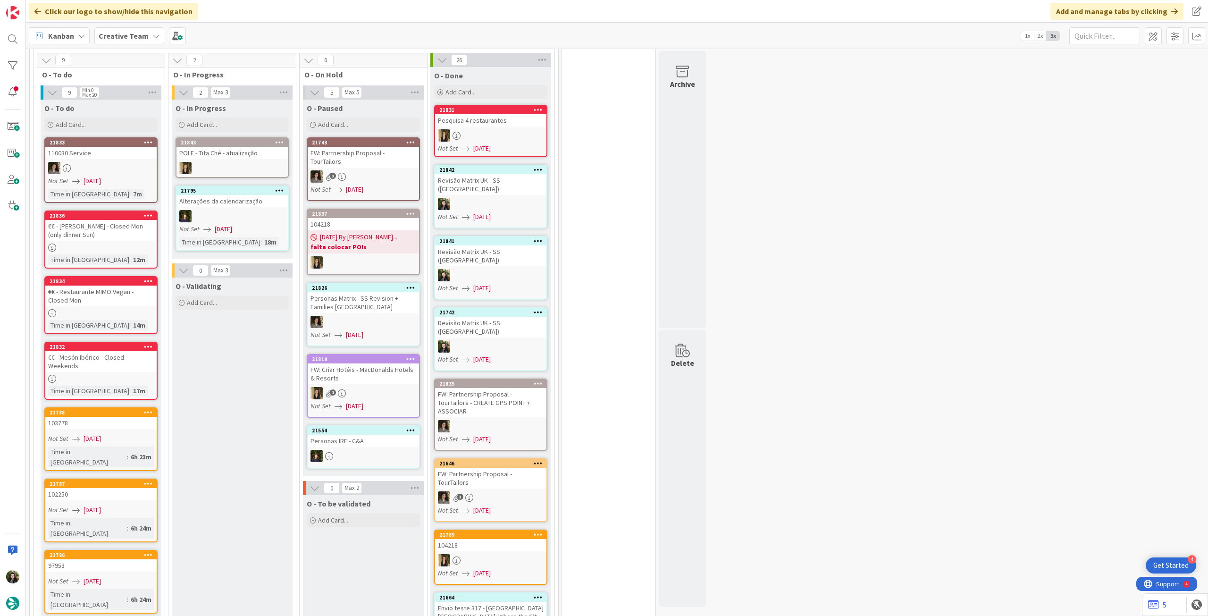
scroll to position [755, 0]
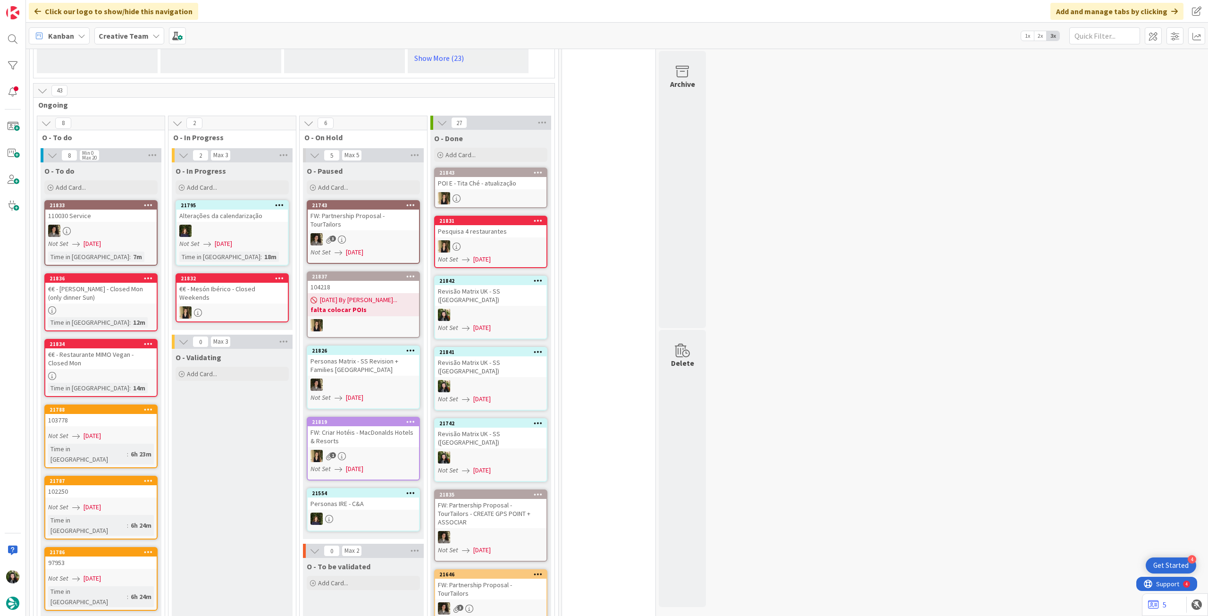
click at [128, 354] on div "€€ - Restaurante MIMO Vegan - Closed Mon" at bounding box center [100, 358] width 111 height 21
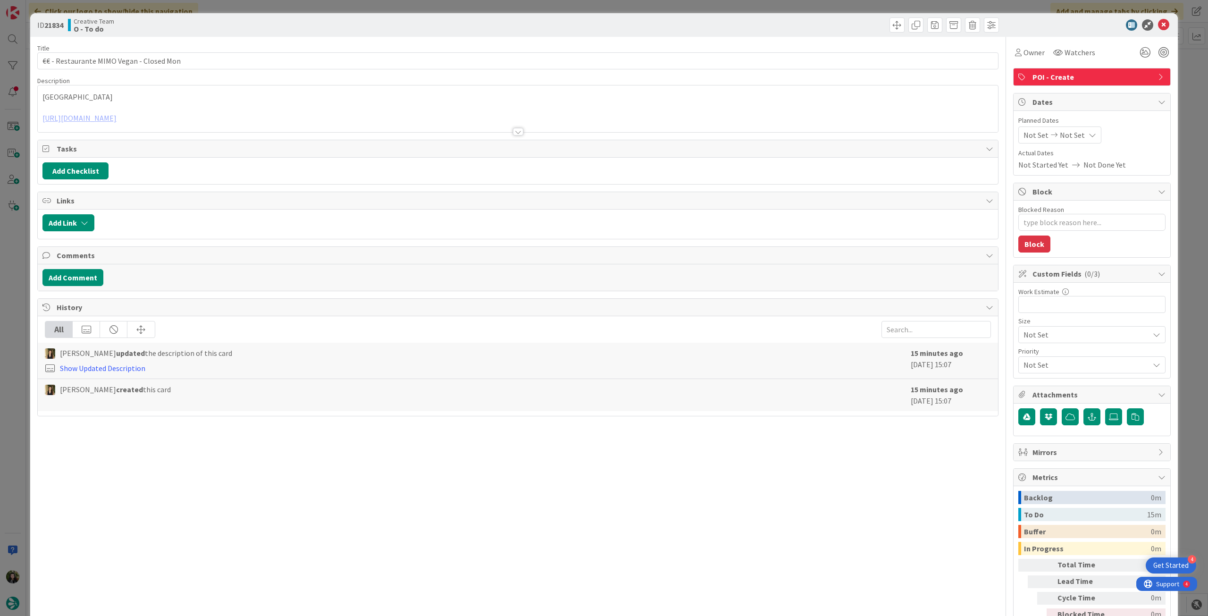
click at [419, 123] on div at bounding box center [518, 120] width 960 height 24
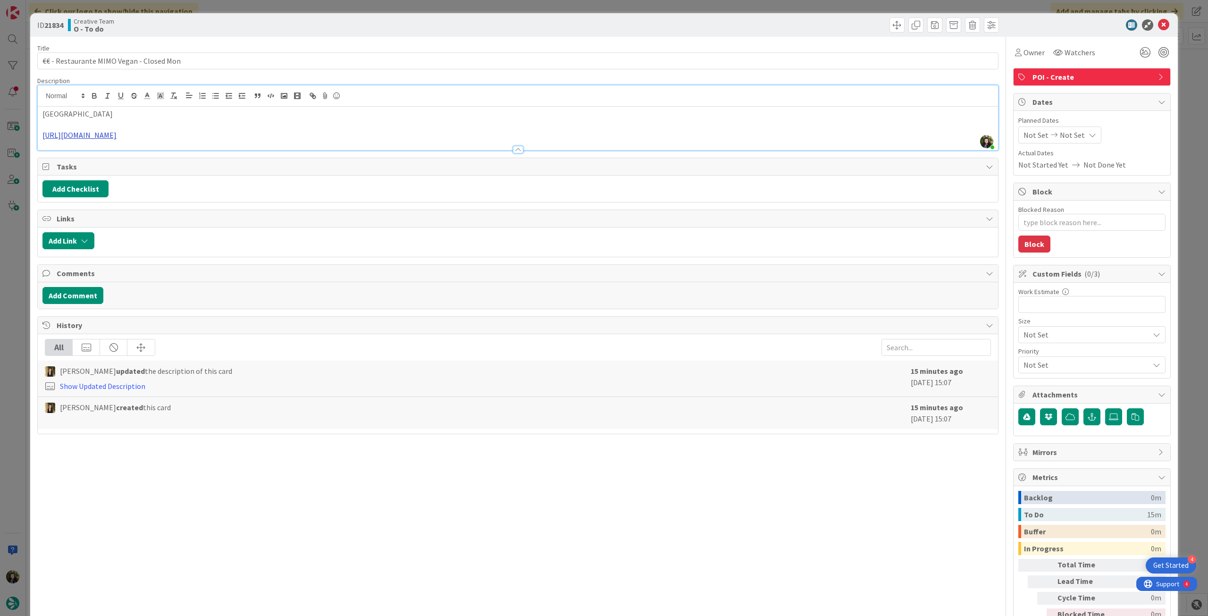
click at [117, 135] on link "https://www.tripadvisor.com/Restaurant_Review-g187438-d17391843-Reviews-Mimo-Ma…" at bounding box center [79, 134] width 74 height 9
click at [268, 154] on link "https://www.tripadvisor.com/Restaurant_Review-g187438-d17391843-Reviews-Mimo-Ma…" at bounding box center [249, 154] width 65 height 12
click at [1158, 21] on icon at bounding box center [1163, 24] width 11 height 11
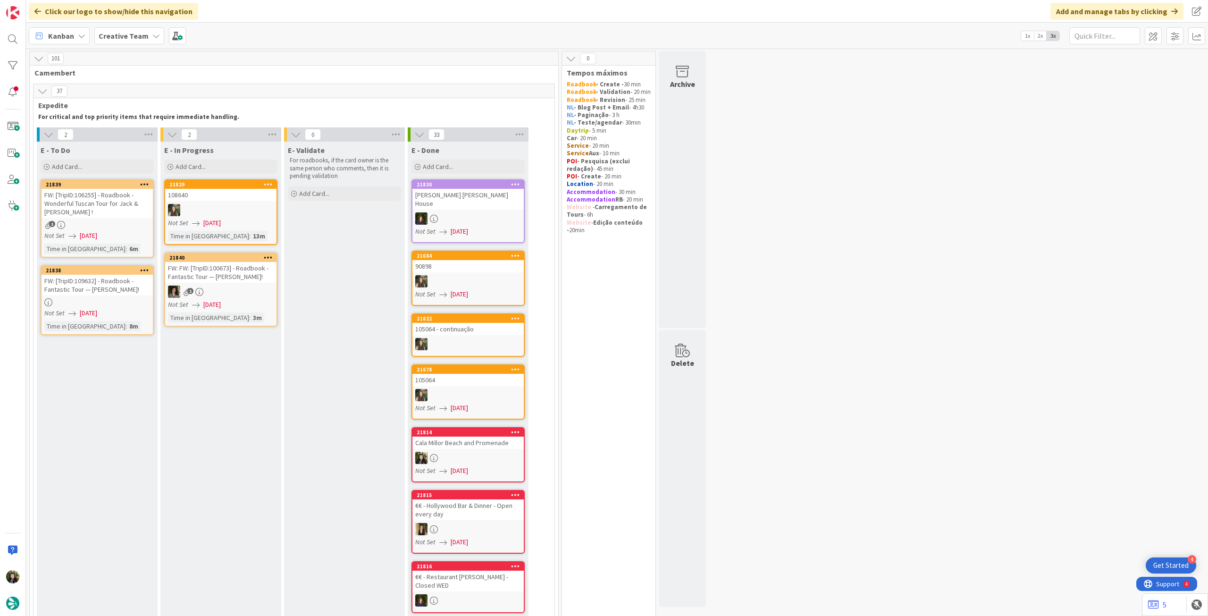
click at [112, 40] on b "Creative Team" at bounding box center [124, 35] width 50 height 9
click at [141, 134] on h4 "Creative Team - Análise" at bounding box center [169, 134] width 128 height 9
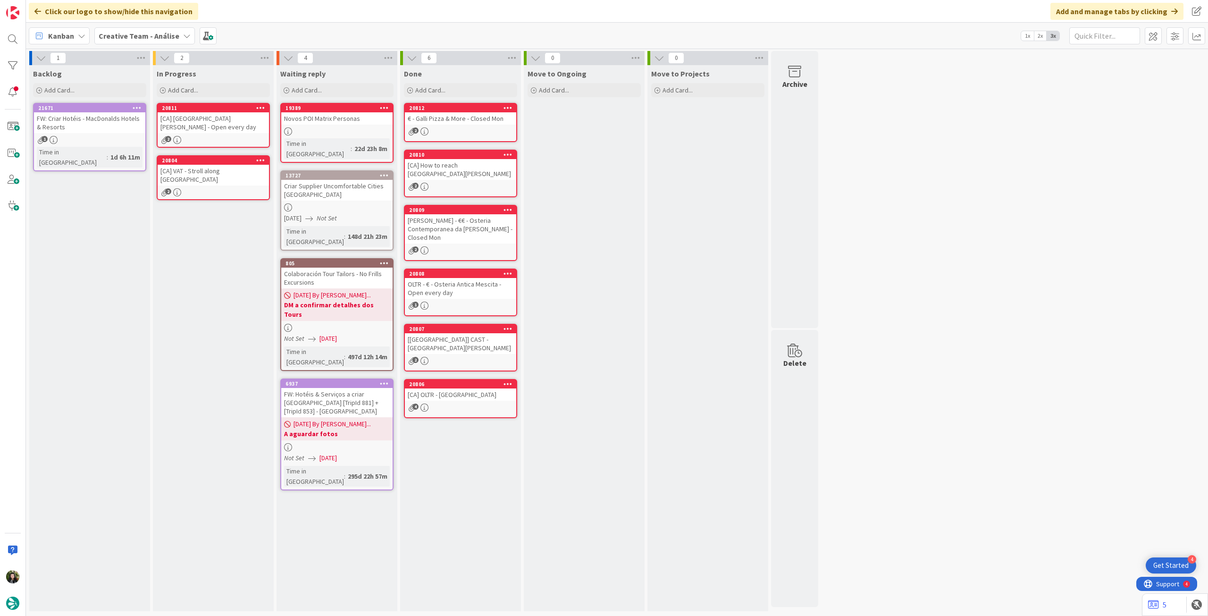
click at [221, 178] on link "20804 [CA] VAT - Stroll along Borgo Pio 2" at bounding box center [213, 177] width 113 height 45
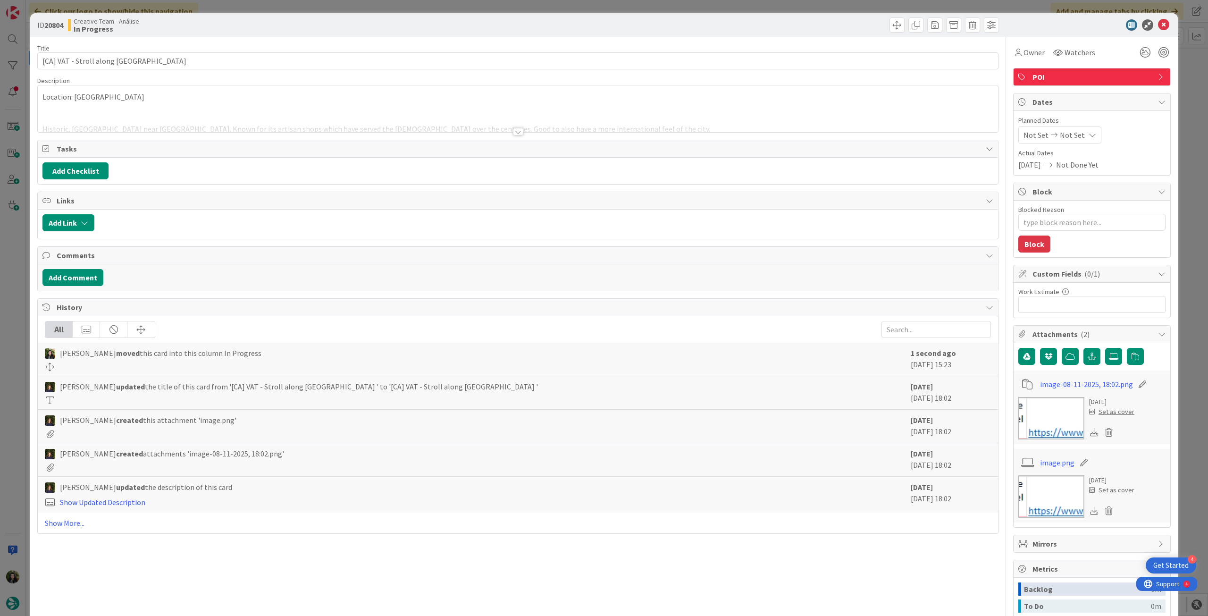
click at [208, 113] on div at bounding box center [518, 120] width 960 height 24
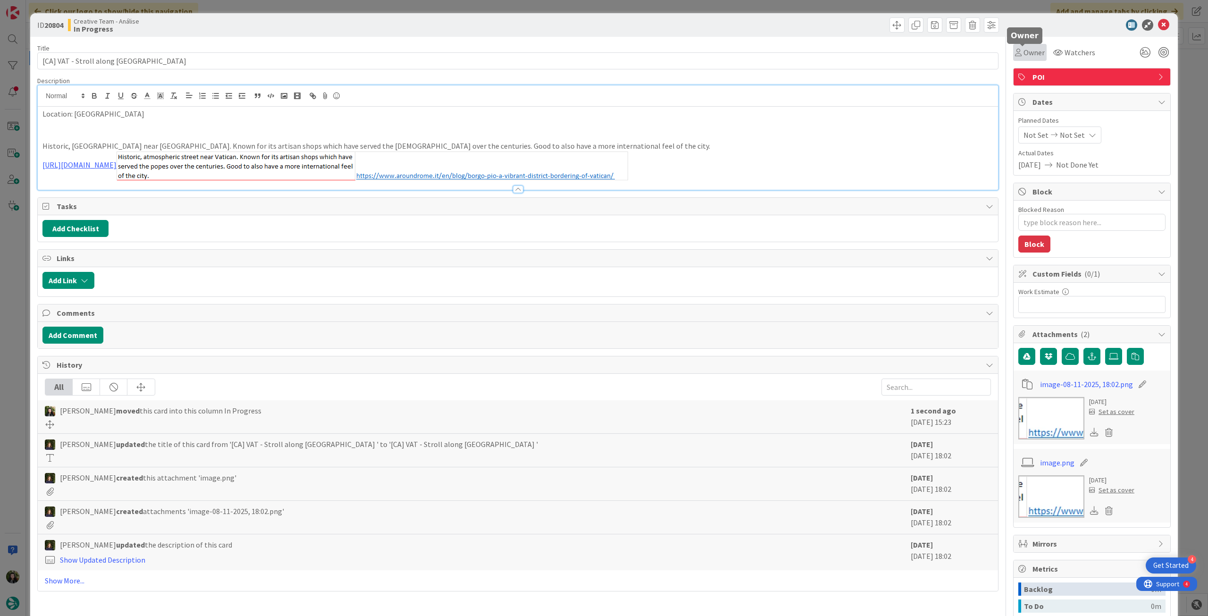
click at [1029, 53] on span "Owner" at bounding box center [1034, 52] width 21 height 11
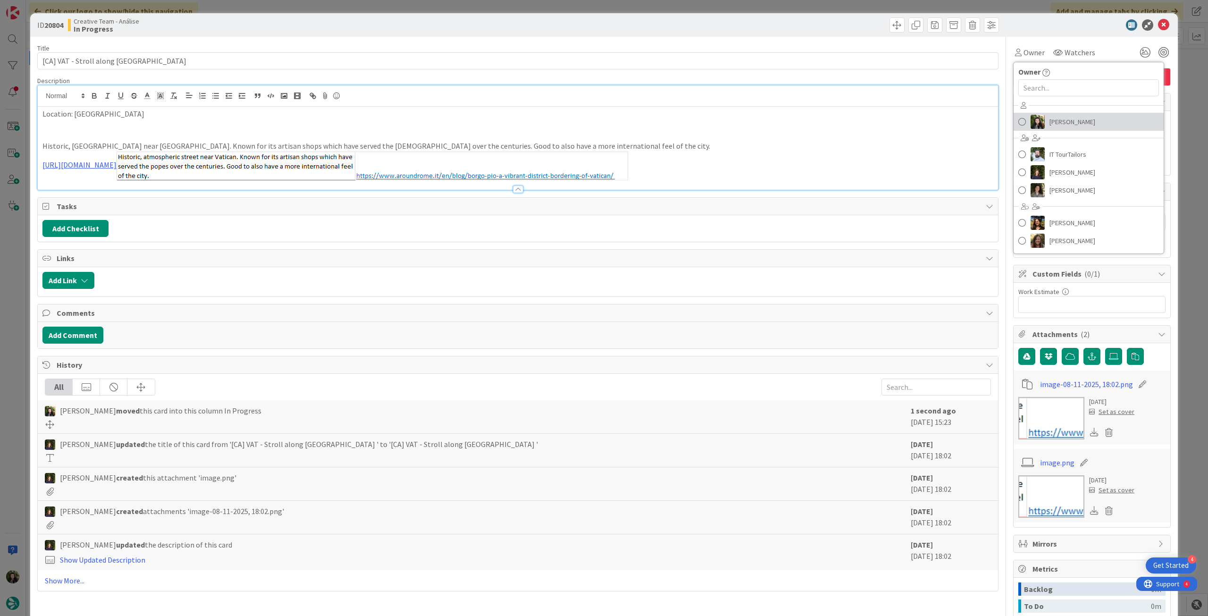
click at [1059, 118] on span "[PERSON_NAME]" at bounding box center [1073, 122] width 46 height 14
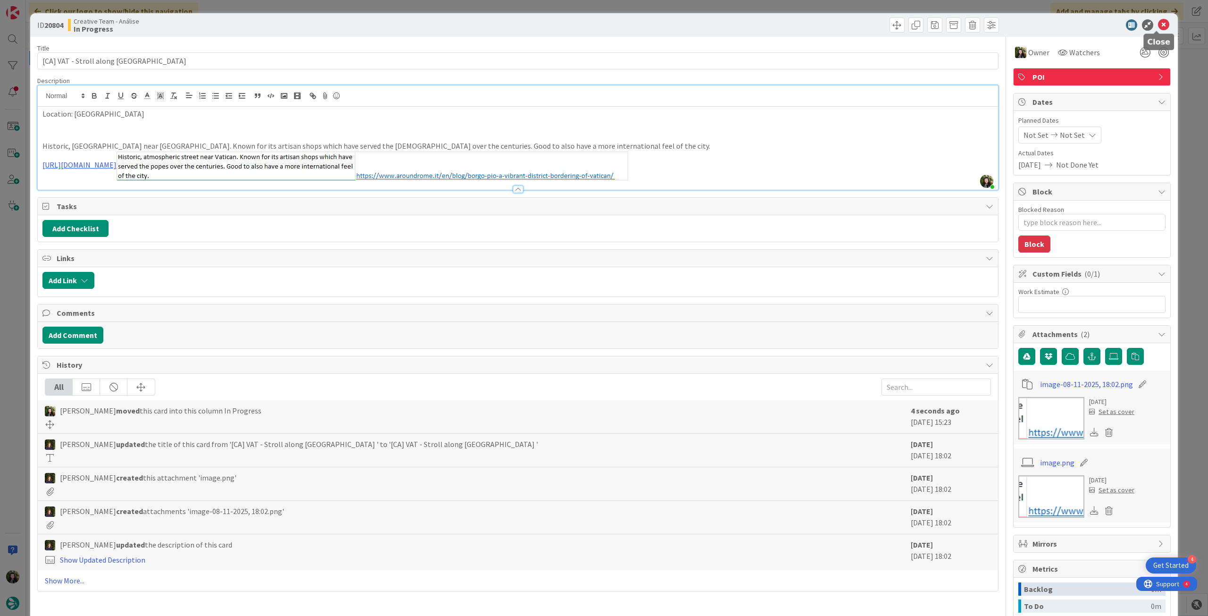
drag, startPoint x: 1158, startPoint y: 23, endPoint x: 1132, endPoint y: 28, distance: 26.9
click at [1158, 23] on icon at bounding box center [1163, 24] width 11 height 11
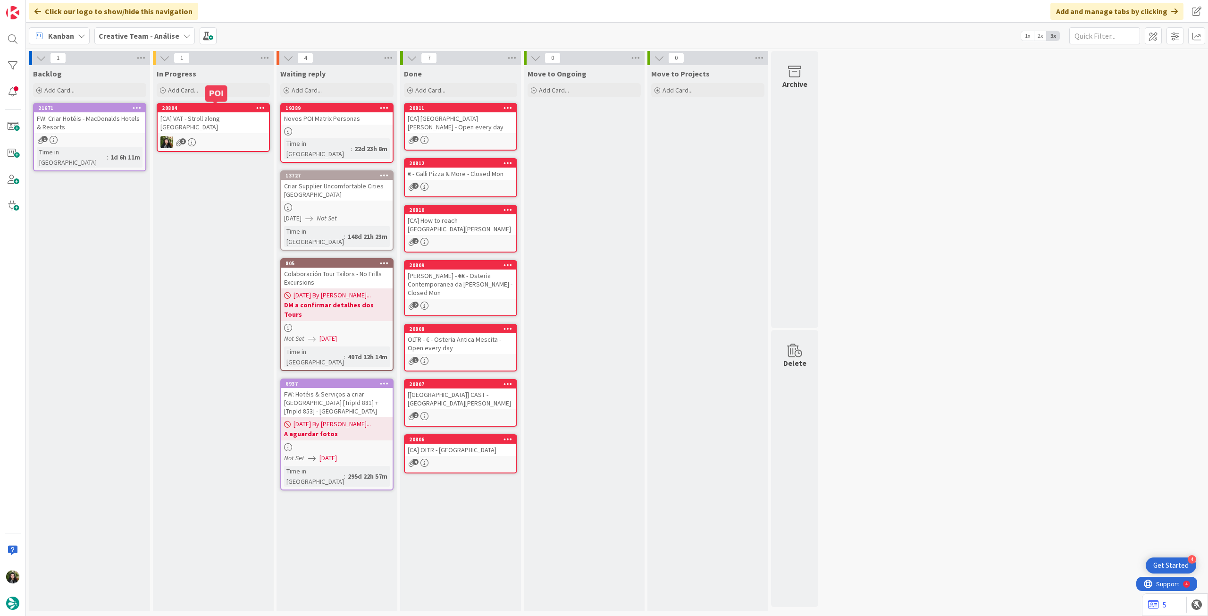
click at [218, 136] on div "2" at bounding box center [213, 142] width 111 height 12
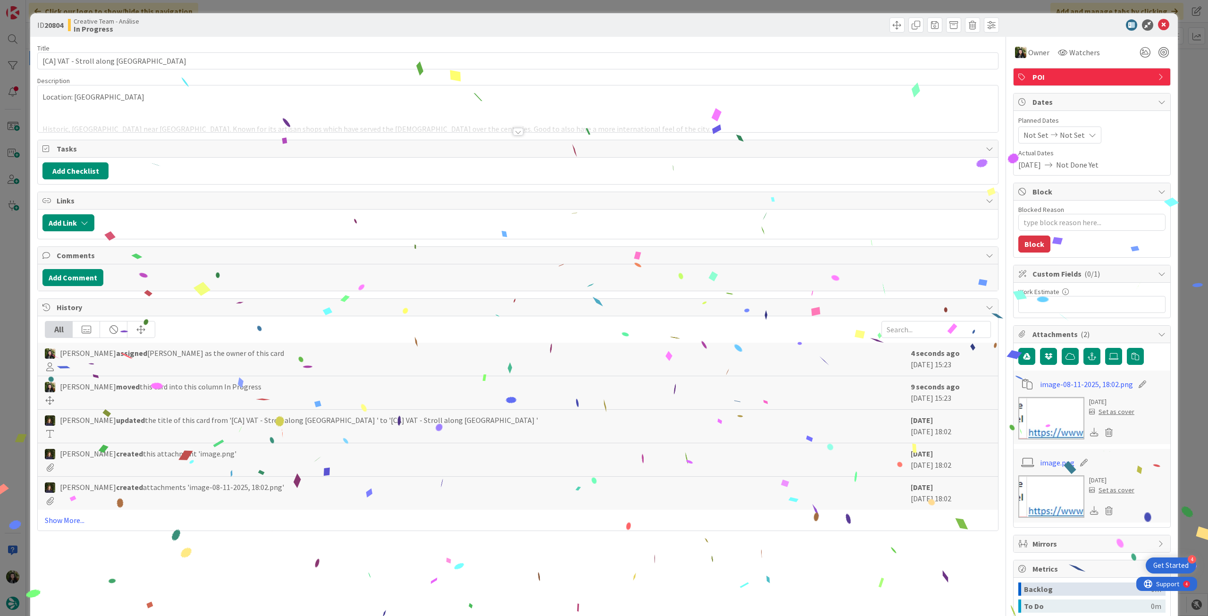
type textarea "x"
click at [1089, 137] on icon at bounding box center [1093, 135] width 8 height 8
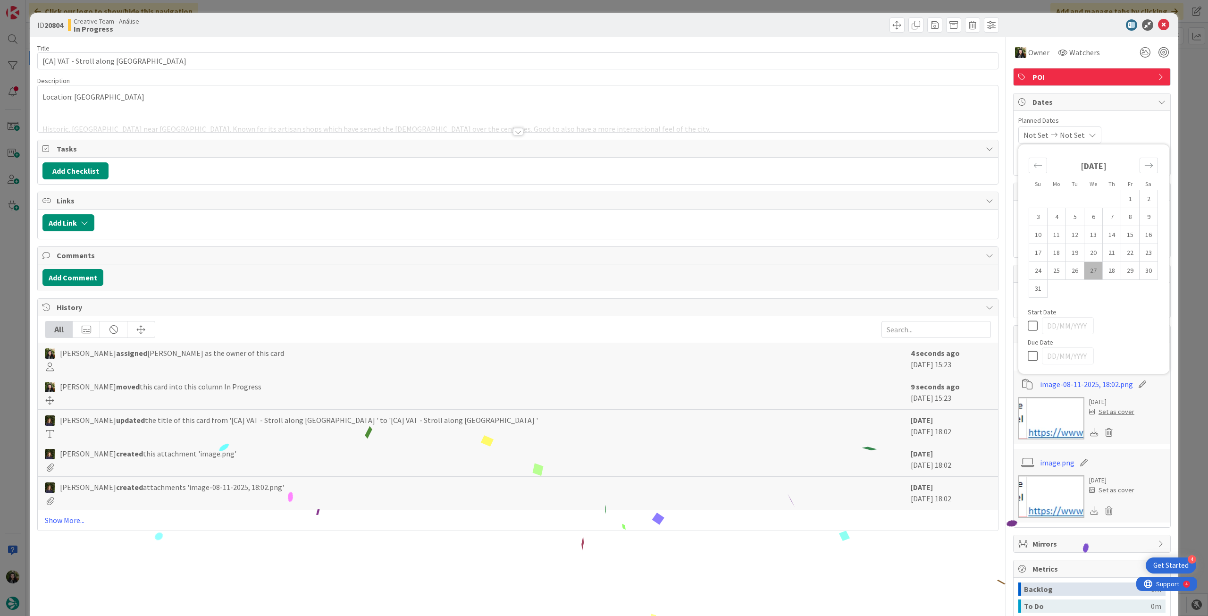
click at [1028, 352] on icon at bounding box center [1035, 355] width 14 height 11
type input "[DATE]"
type textarea "x"
click at [1158, 23] on icon at bounding box center [1163, 24] width 11 height 11
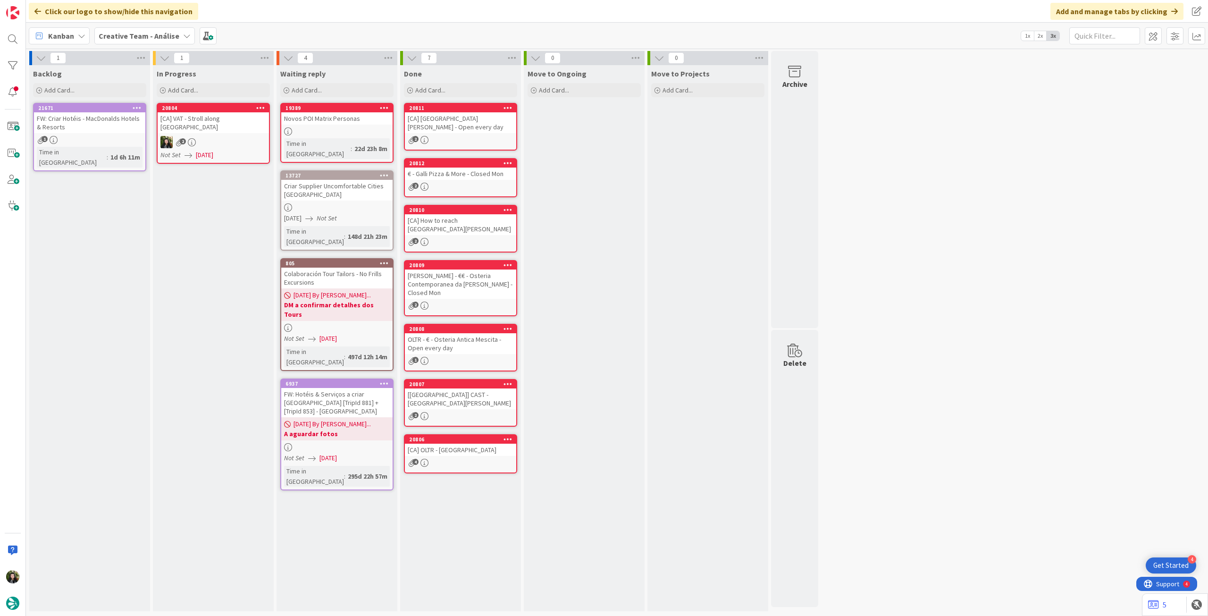
click at [259, 108] on icon at bounding box center [260, 107] width 9 height 7
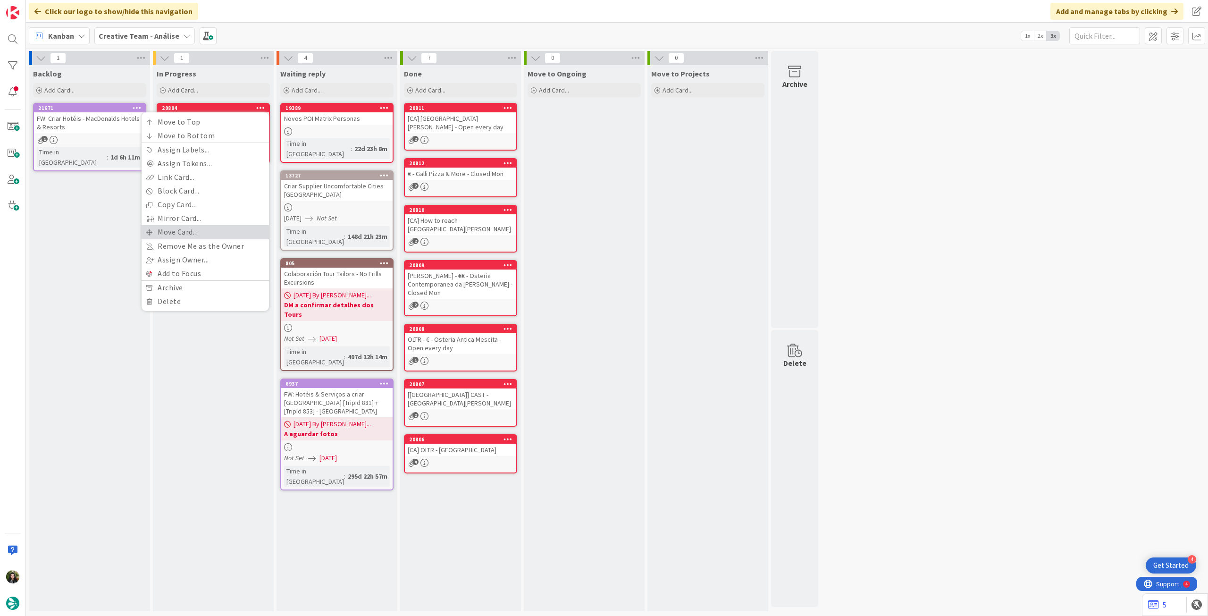
click at [189, 231] on link "Move Card..." at bounding box center [205, 232] width 127 height 14
drag, startPoint x: 180, startPoint y: 143, endPoint x: 180, endPoint y: 151, distance: 9.0
click at [180, 143] on span "Creative Team - Análise" at bounding box center [178, 147] width 82 height 9
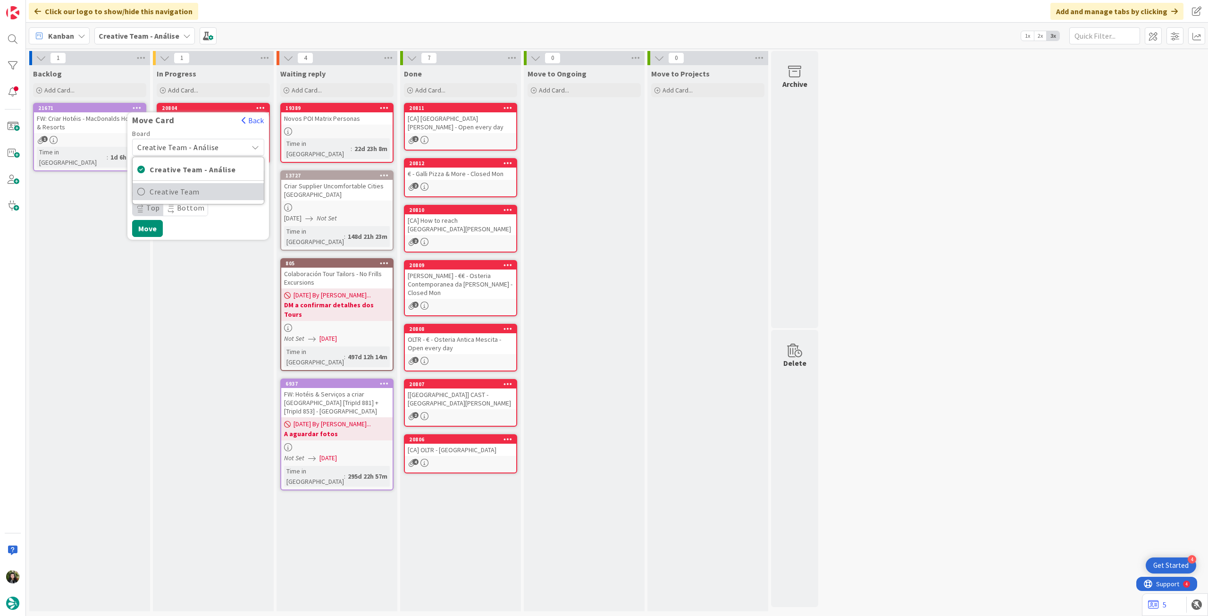
click at [177, 196] on span "Creative Team" at bounding box center [204, 192] width 109 height 14
click at [189, 182] on span "E - To Do" at bounding box center [175, 177] width 71 height 12
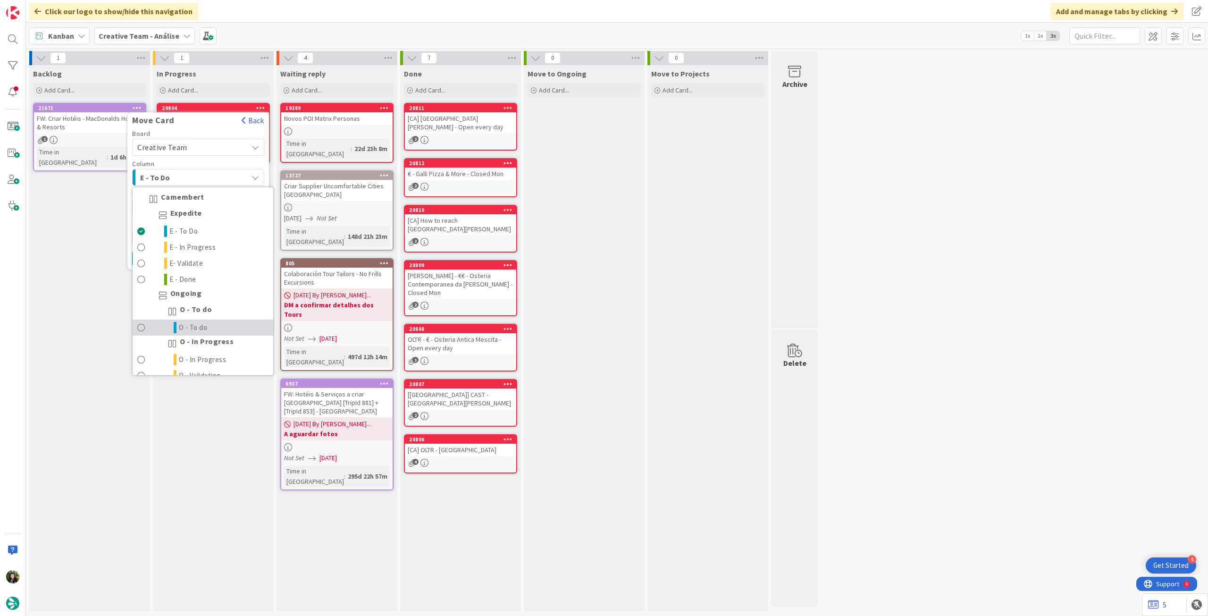
click at [198, 323] on span "O - To do" at bounding box center [193, 327] width 29 height 11
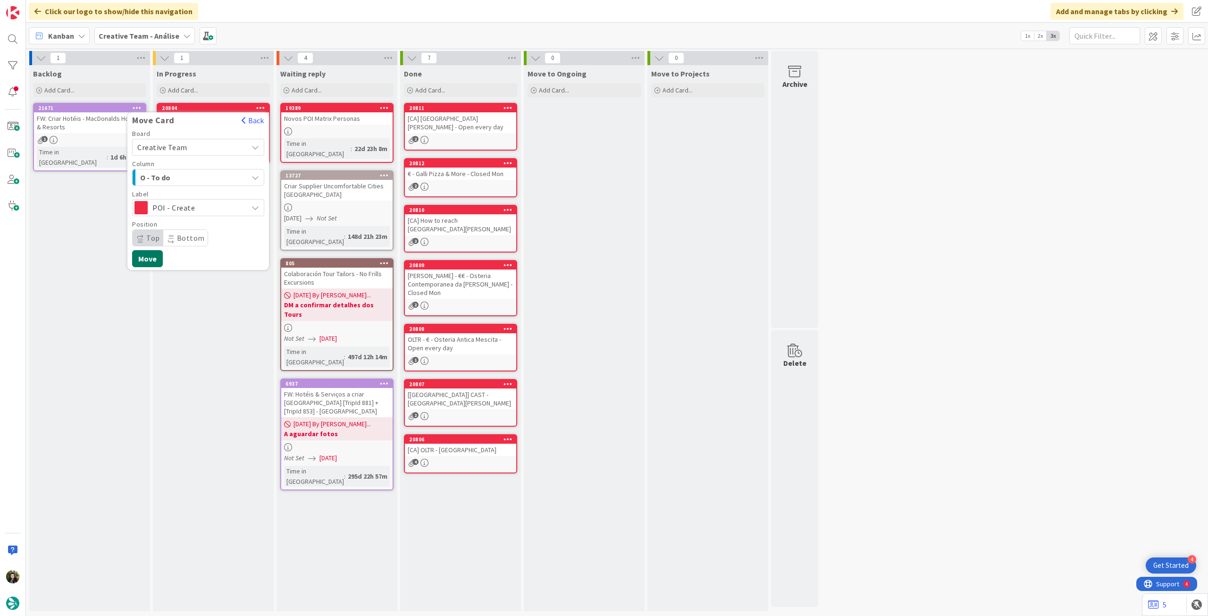
click at [150, 256] on button "Move" at bounding box center [147, 258] width 31 height 17
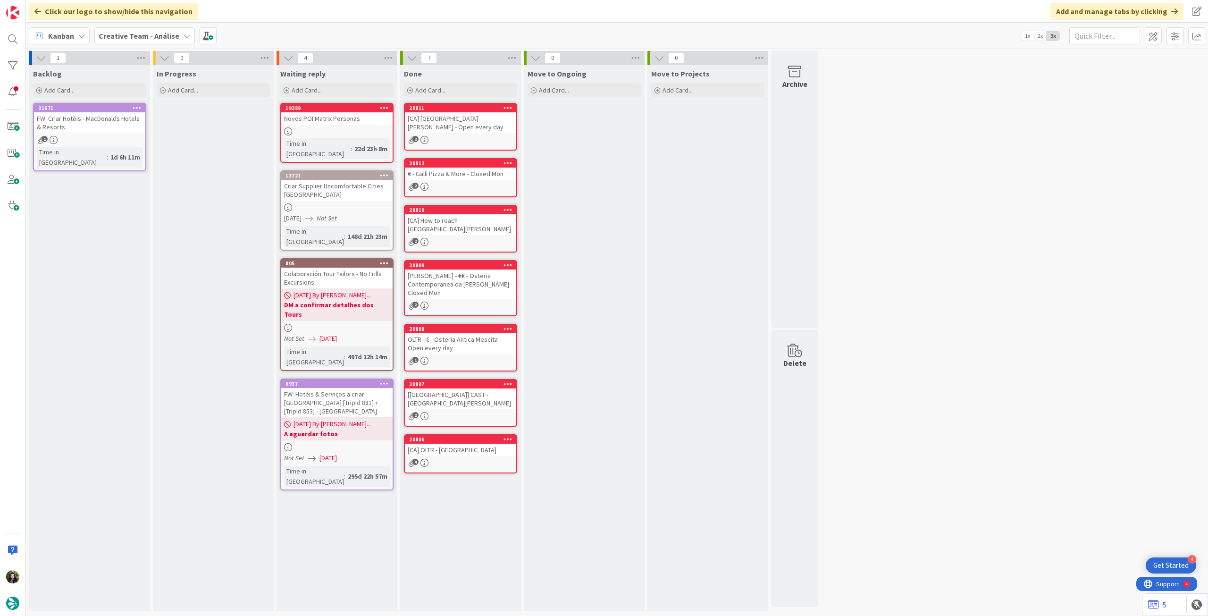
click at [147, 34] on b "Creative Team - Análise" at bounding box center [139, 35] width 81 height 9
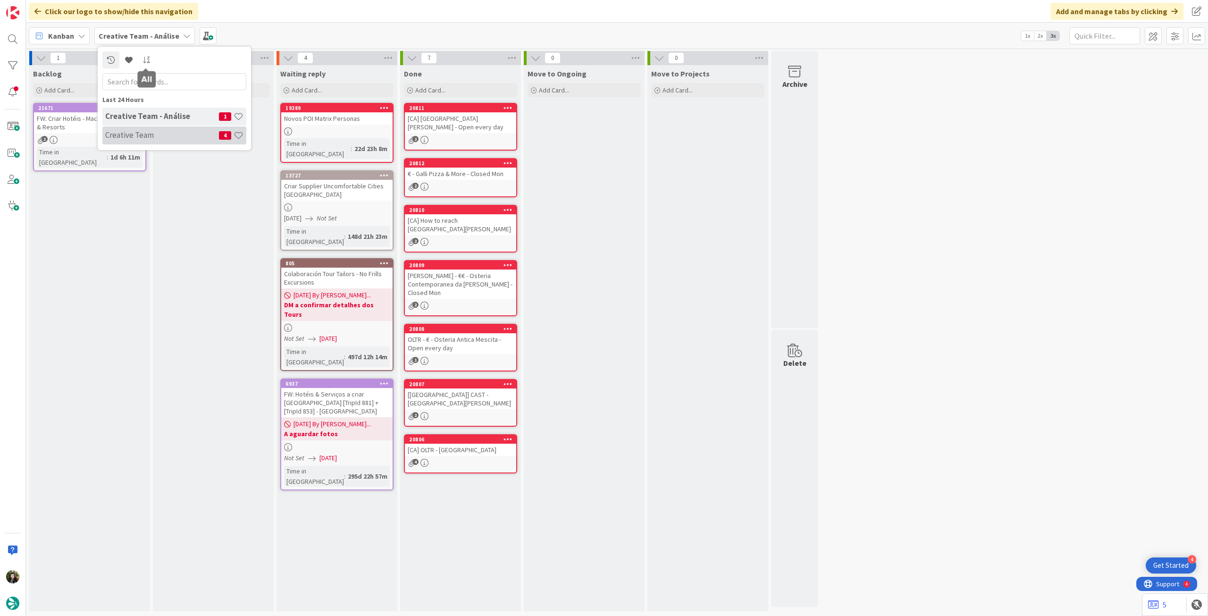
click at [158, 140] on h4 "Creative Team" at bounding box center [162, 134] width 114 height 9
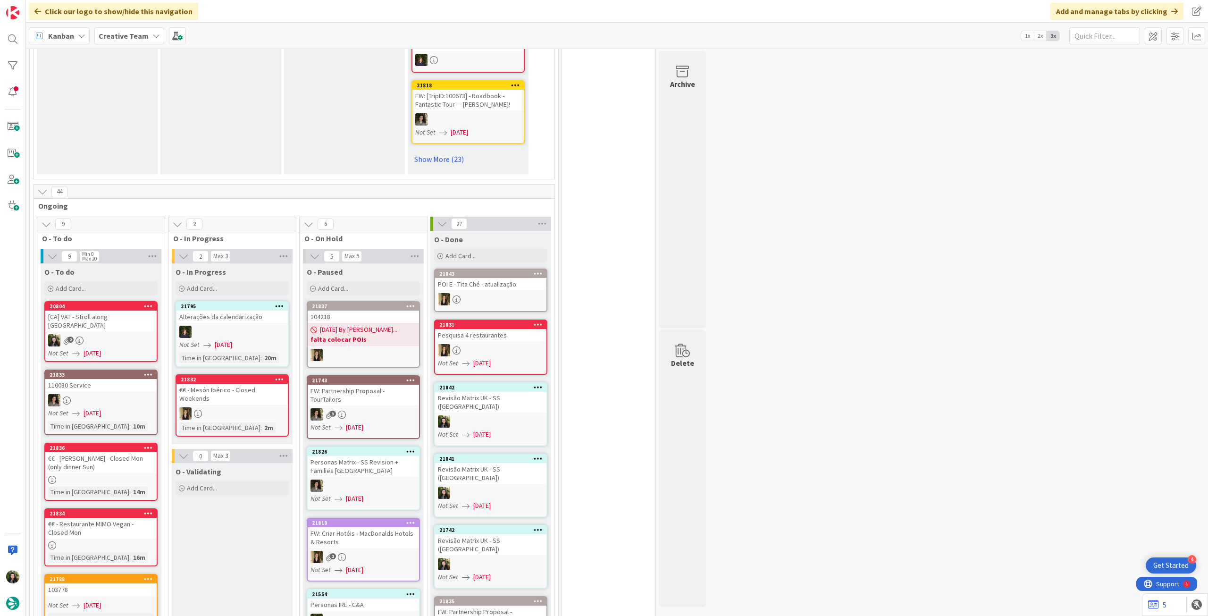
scroll to position [692, 0]
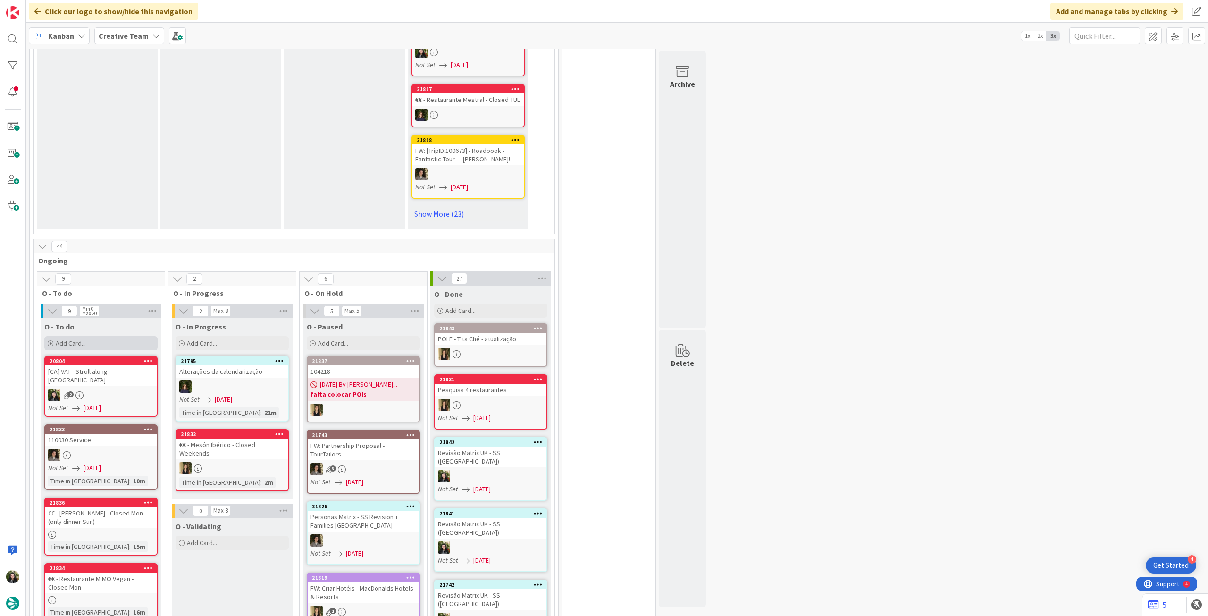
scroll to position [692, 0]
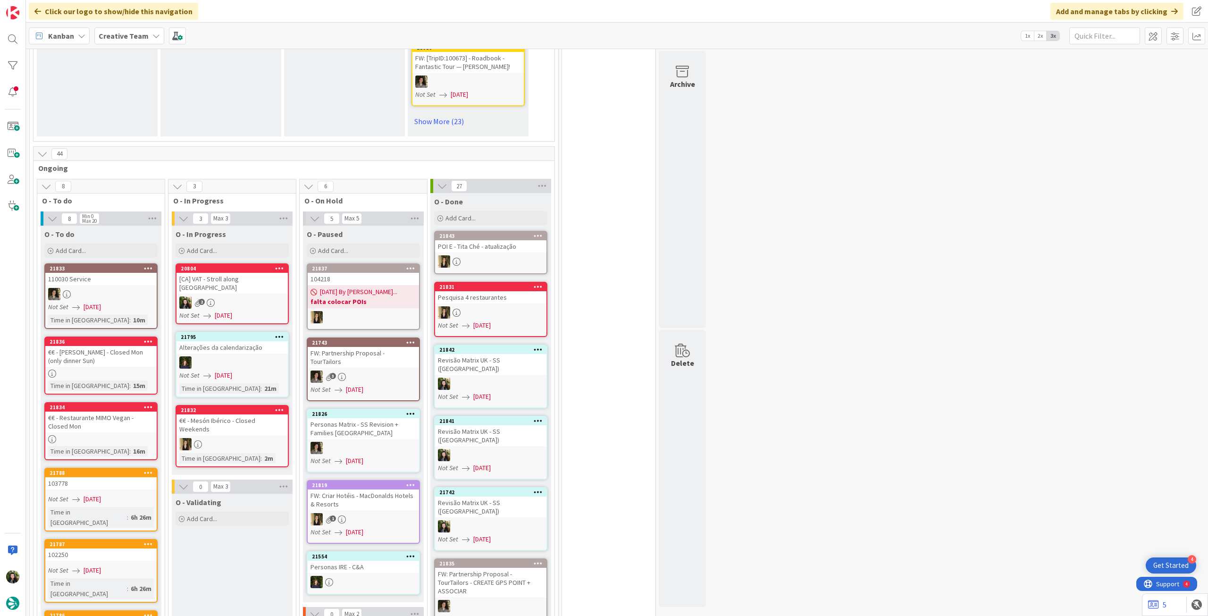
click at [250, 274] on div "[CA] VAT - Stroll along [GEOGRAPHIC_DATA]" at bounding box center [232, 283] width 111 height 21
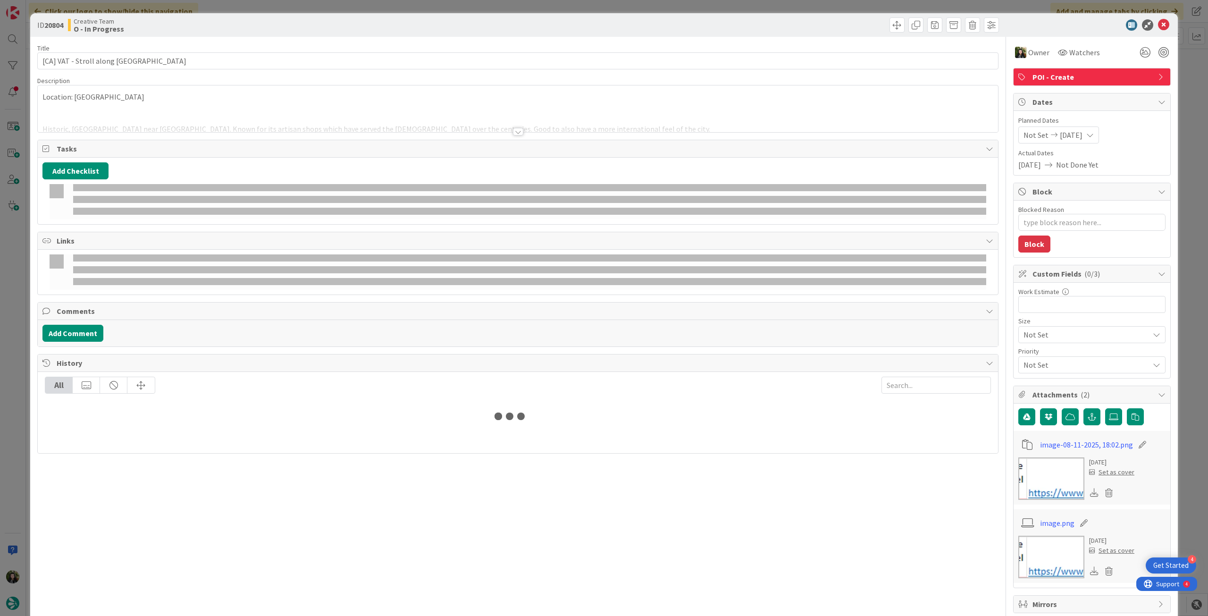
click at [214, 106] on p at bounding box center [517, 107] width 951 height 11
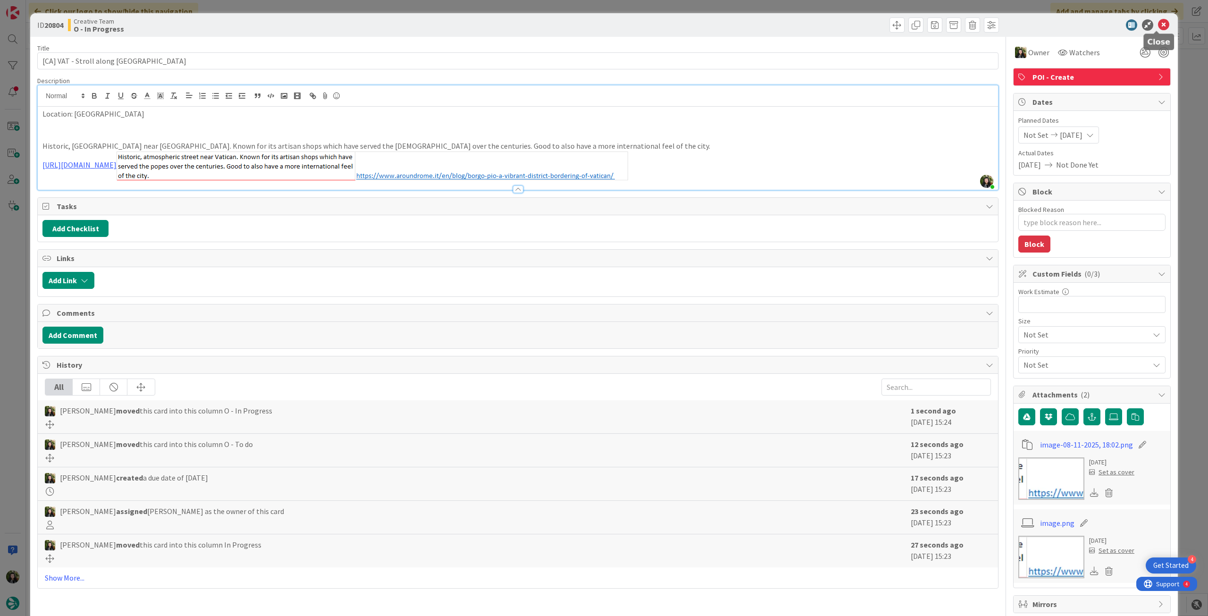
click at [1158, 22] on icon at bounding box center [1163, 24] width 11 height 11
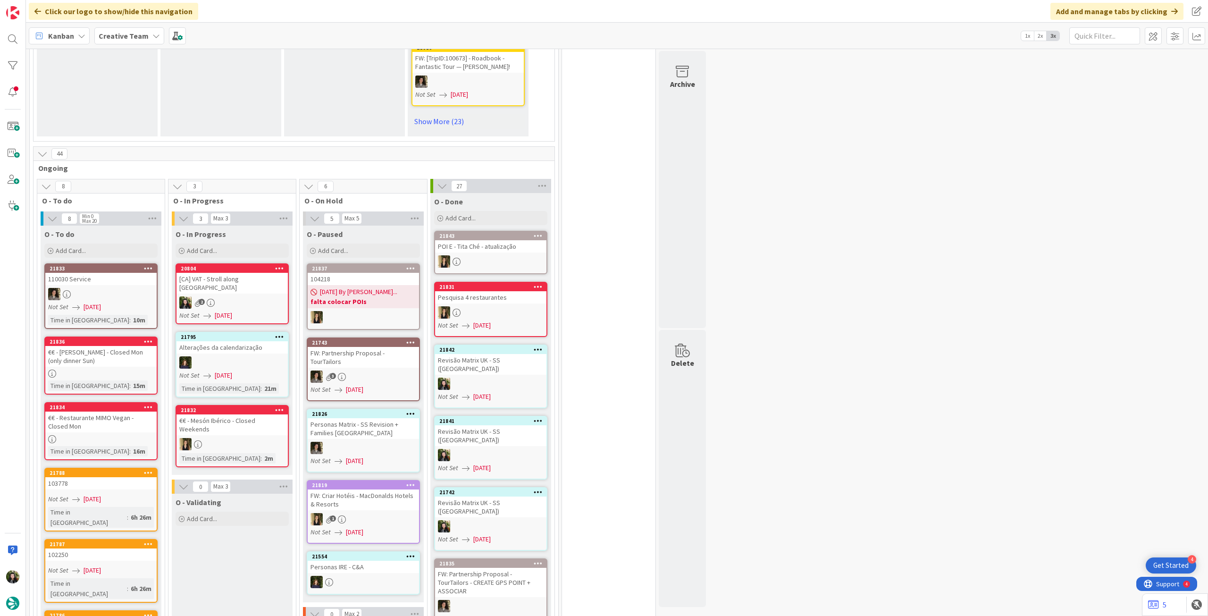
click at [116, 31] on b "Creative Team" at bounding box center [124, 35] width 50 height 9
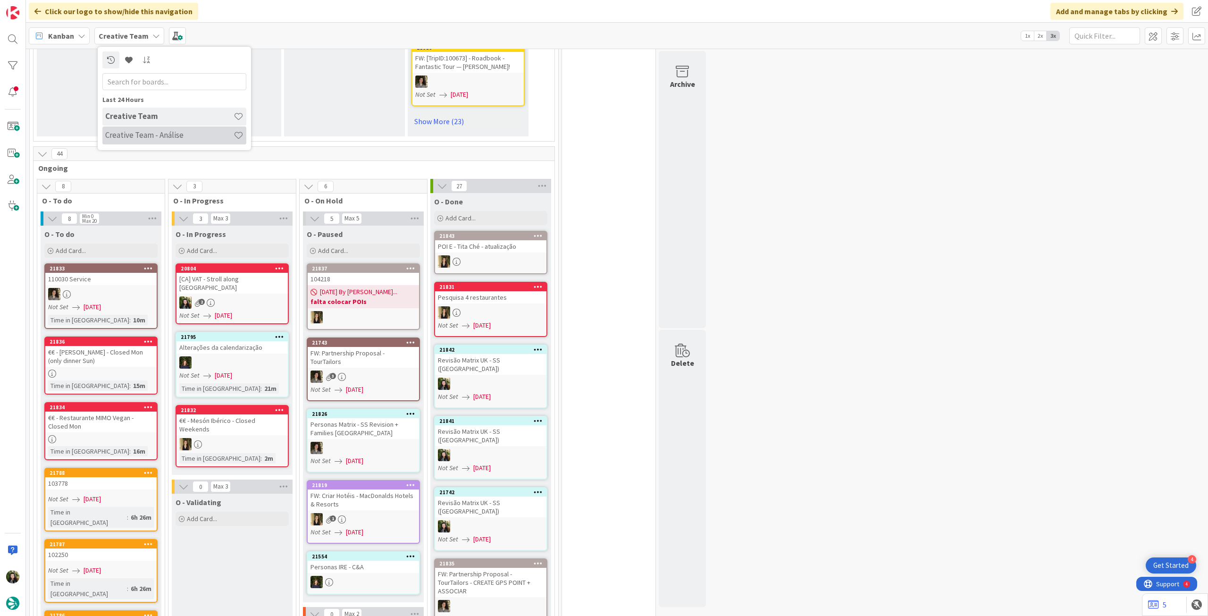
click at [118, 138] on h4 "Creative Team - Análise" at bounding box center [169, 134] width 128 height 9
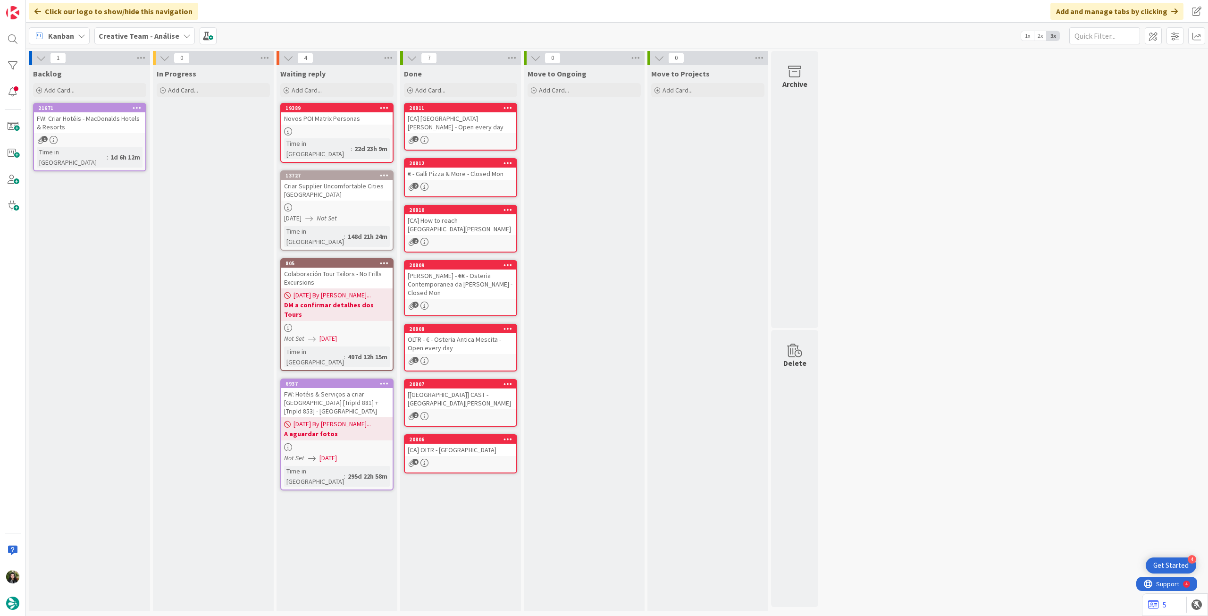
click at [152, 43] on div "Creative Team - Análise" at bounding box center [144, 35] width 101 height 17
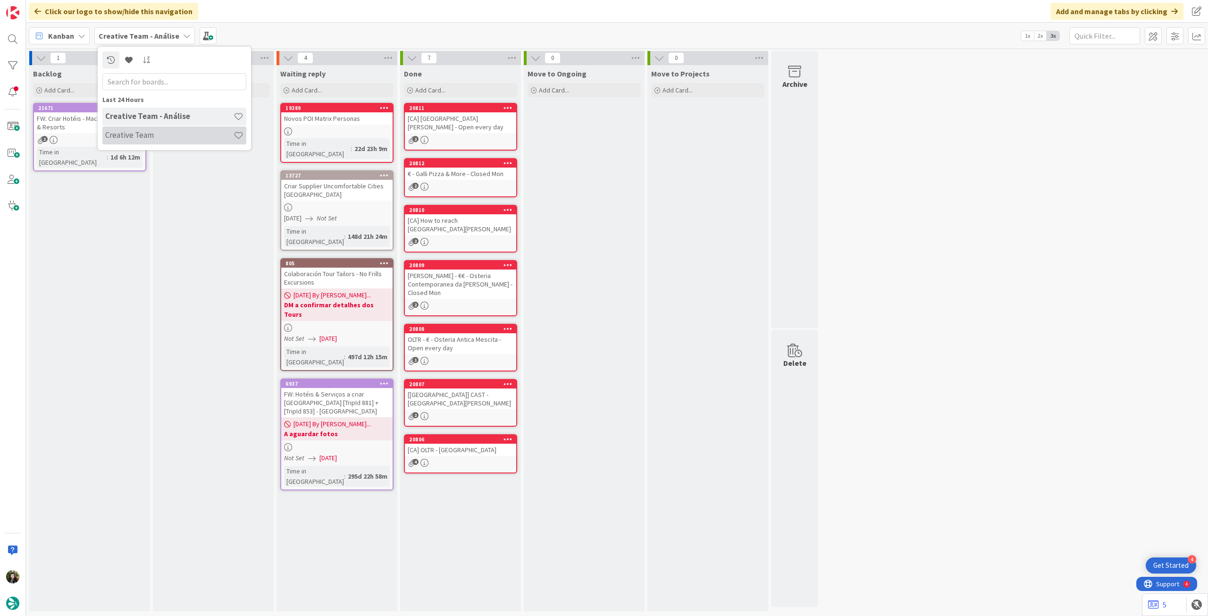
click at [156, 128] on div "Creative Team" at bounding box center [174, 135] width 144 height 18
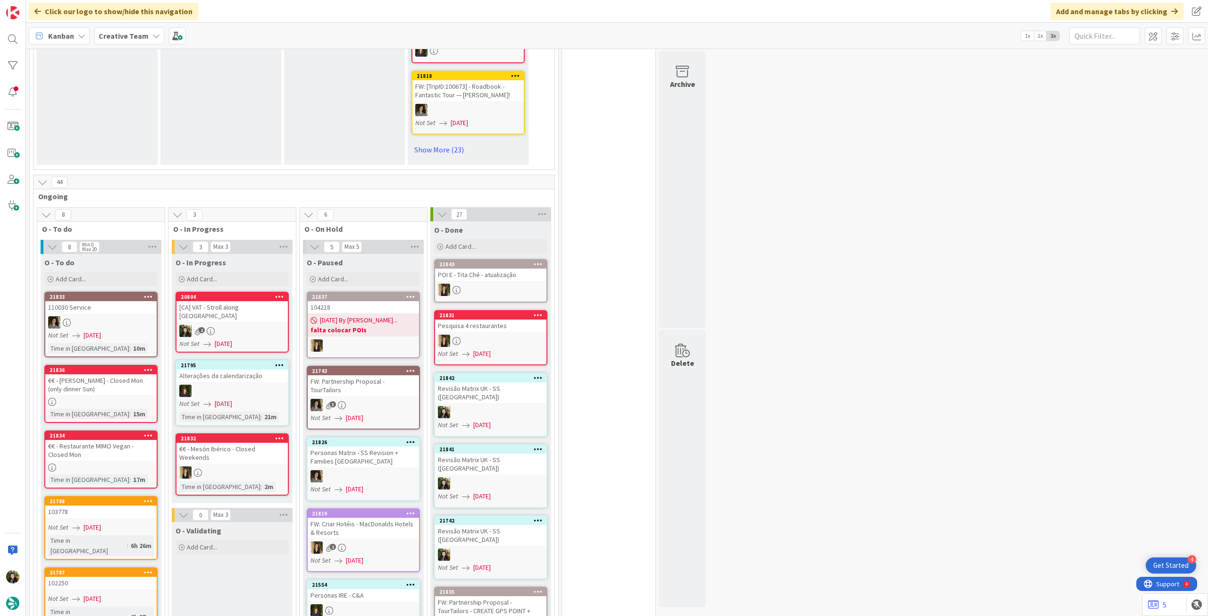
scroll to position [692, 0]
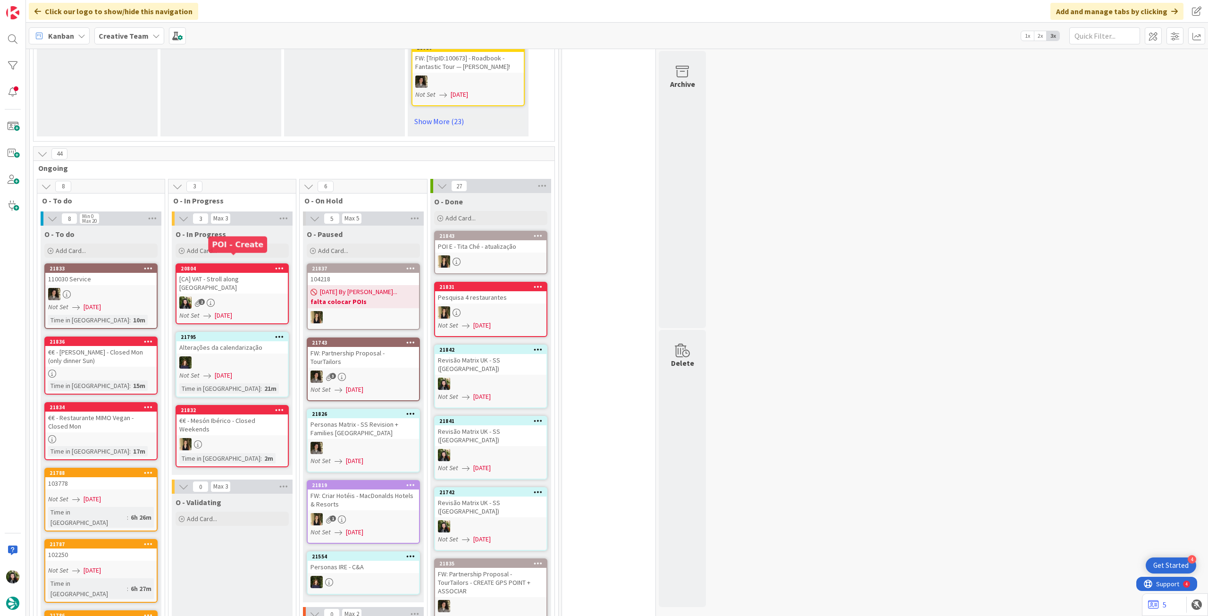
click at [213, 273] on div "[CA] VAT - Stroll along [GEOGRAPHIC_DATA]" at bounding box center [232, 283] width 111 height 21
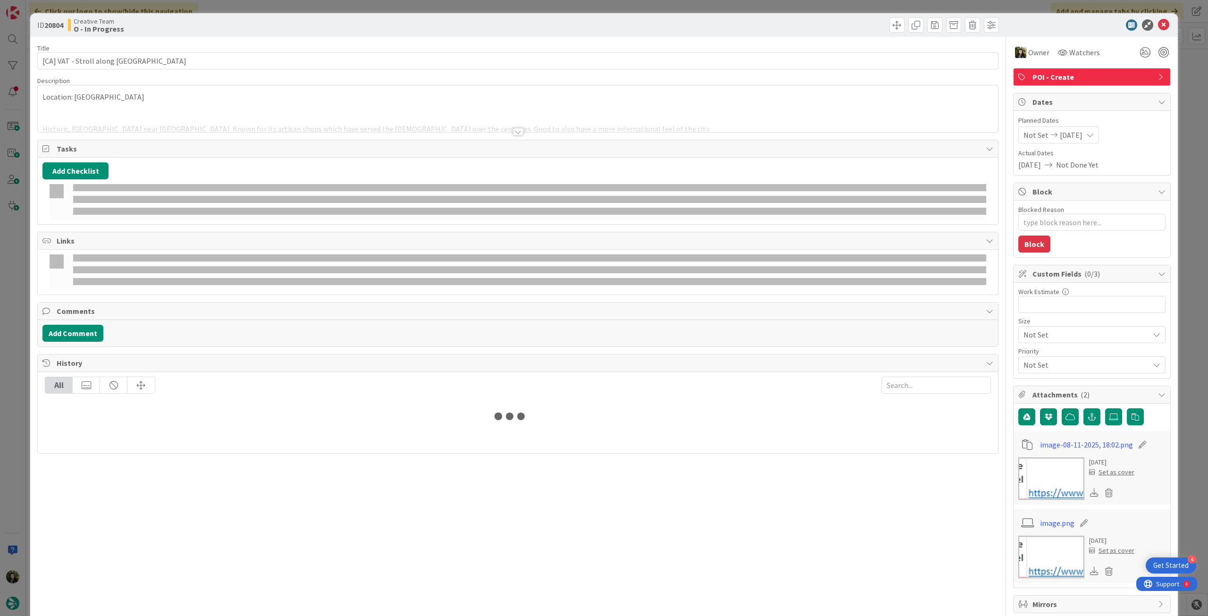
click at [171, 126] on div at bounding box center [518, 120] width 960 height 24
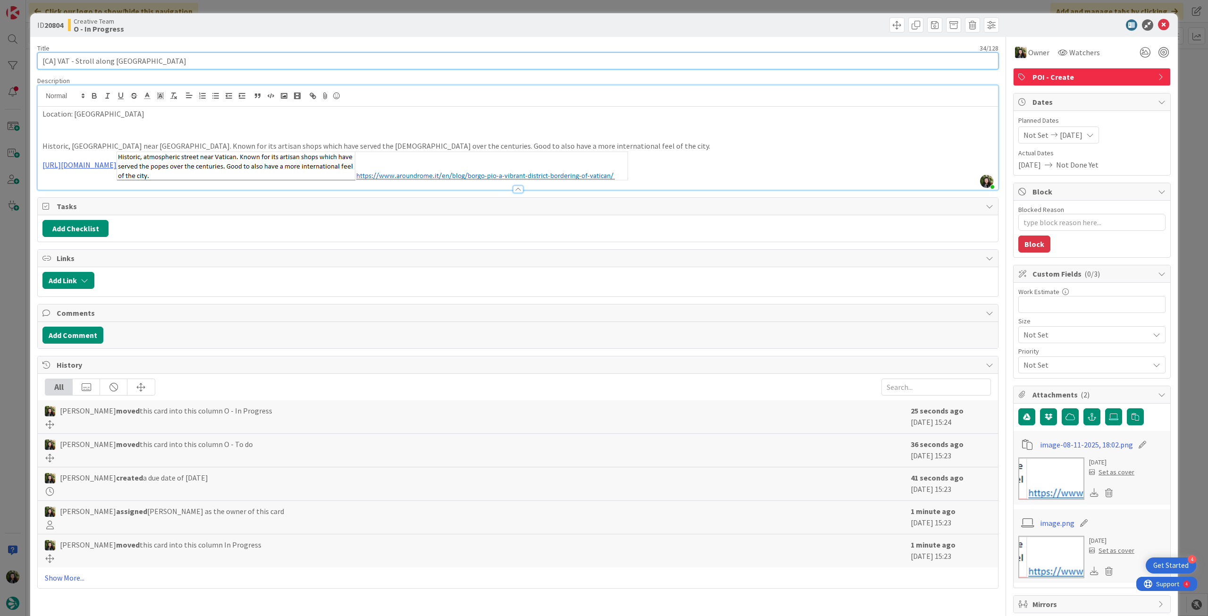
drag, startPoint x: 161, startPoint y: 59, endPoint x: 34, endPoint y: 60, distance: 127.0
click at [34, 60] on div "ID 20804 Creative Team O - In Progress Title 34 / 128 [CA] VAT - Stroll along […" at bounding box center [604, 409] width 1148 height 793
drag, startPoint x: 142, startPoint y: 145, endPoint x: 170, endPoint y: 148, distance: 28.5
click at [170, 148] on p "Historic, [GEOGRAPHIC_DATA] near [GEOGRAPHIC_DATA]. Known for its artisan shops…" at bounding box center [517, 146] width 951 height 11
click at [195, 151] on p "[URL][DOMAIN_NAME]" at bounding box center [517, 165] width 951 height 29
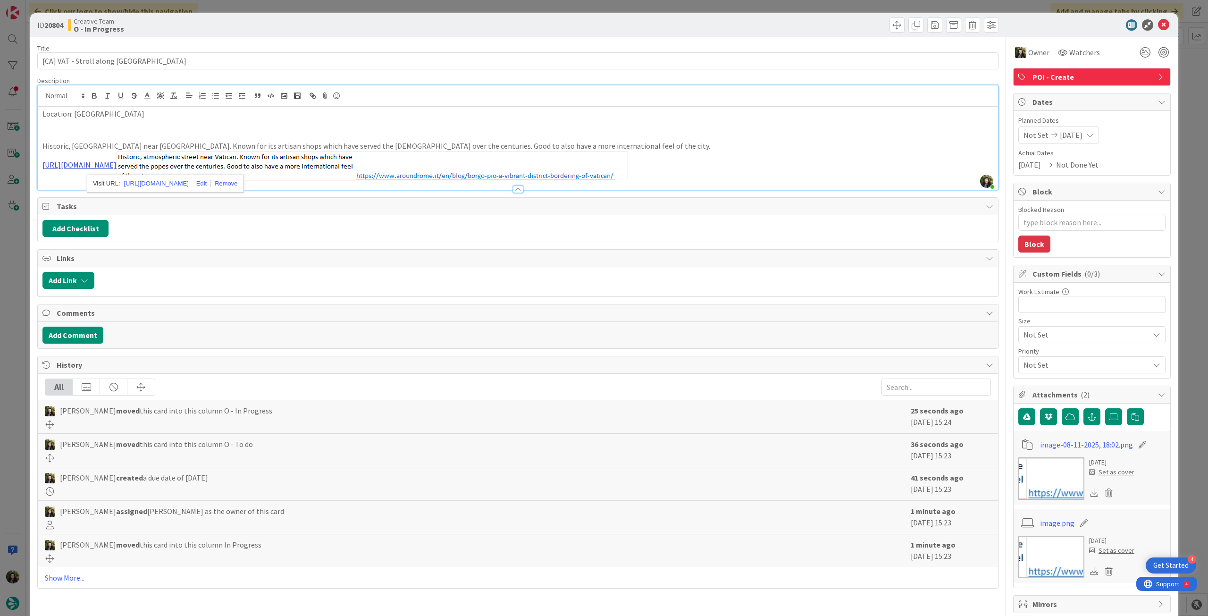
click at [117, 168] on link "[URL][DOMAIN_NAME]" at bounding box center [79, 164] width 74 height 9
click at [176, 184] on link "[URL][DOMAIN_NAME]" at bounding box center [156, 183] width 65 height 12
click at [1158, 22] on icon at bounding box center [1163, 24] width 11 height 11
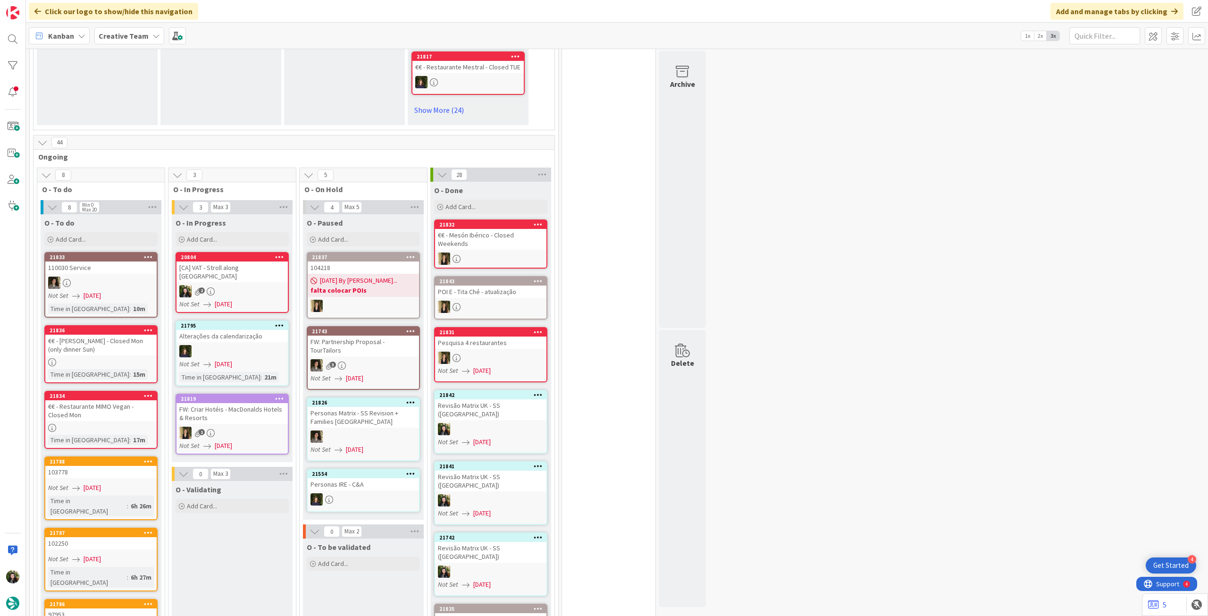
click at [234, 261] on div "[CA] VAT - Stroll along [GEOGRAPHIC_DATA]" at bounding box center [232, 271] width 111 height 21
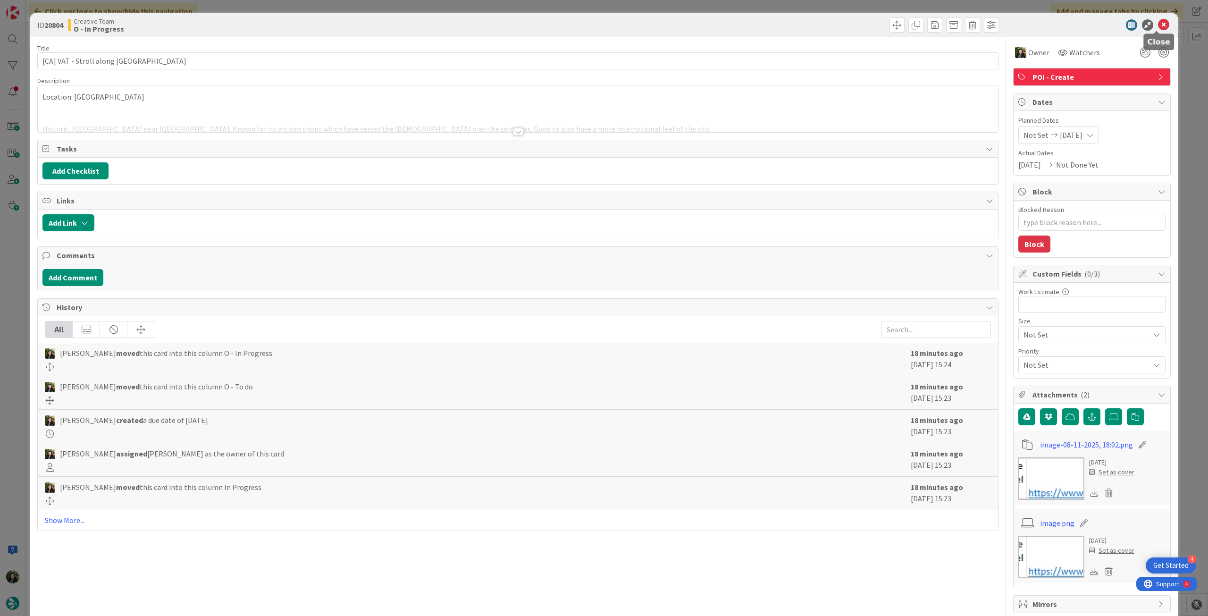
click at [1158, 25] on icon at bounding box center [1163, 24] width 11 height 11
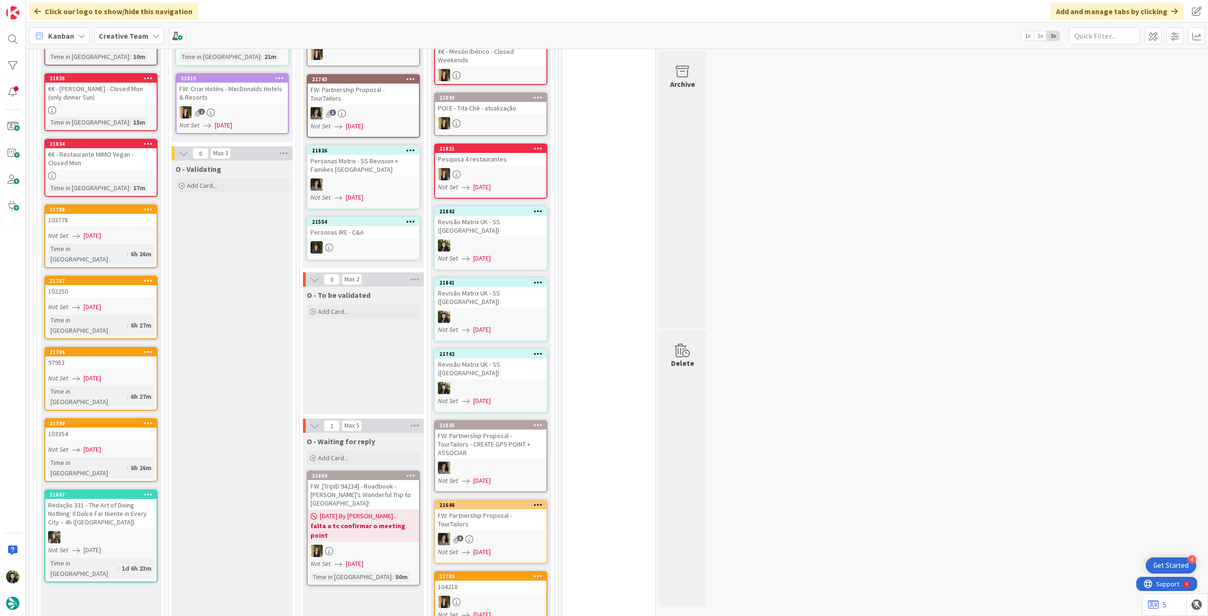
scroll to position [818, 0]
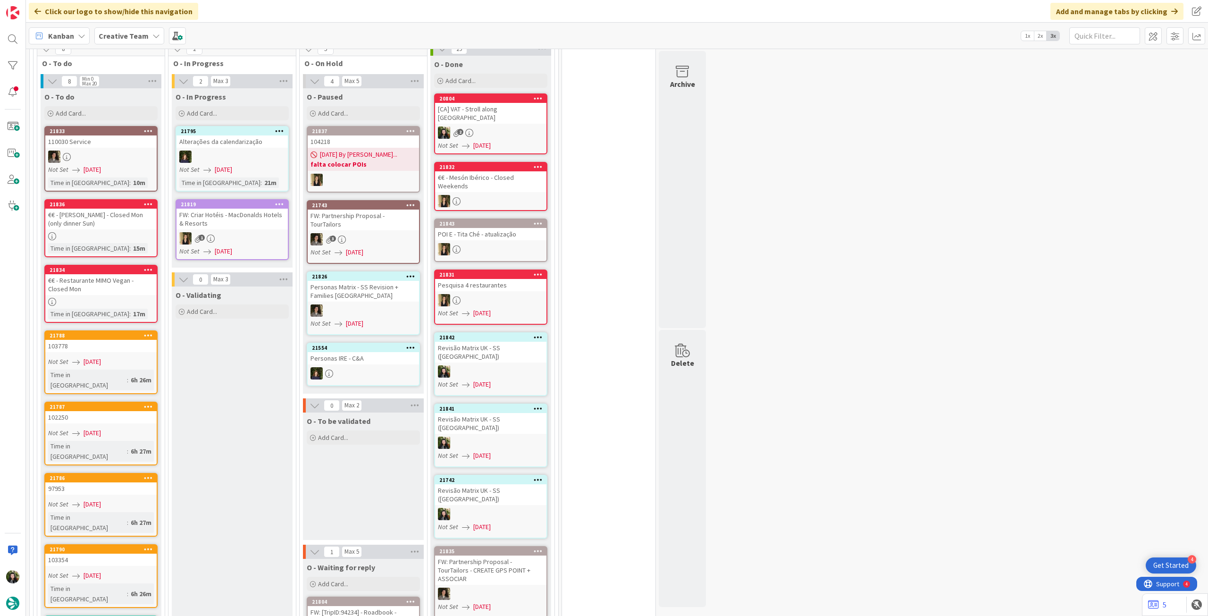
click at [112, 32] on b "Creative Team" at bounding box center [124, 35] width 50 height 9
click at [132, 134] on h4 "Creative Team - Análise" at bounding box center [169, 134] width 128 height 9
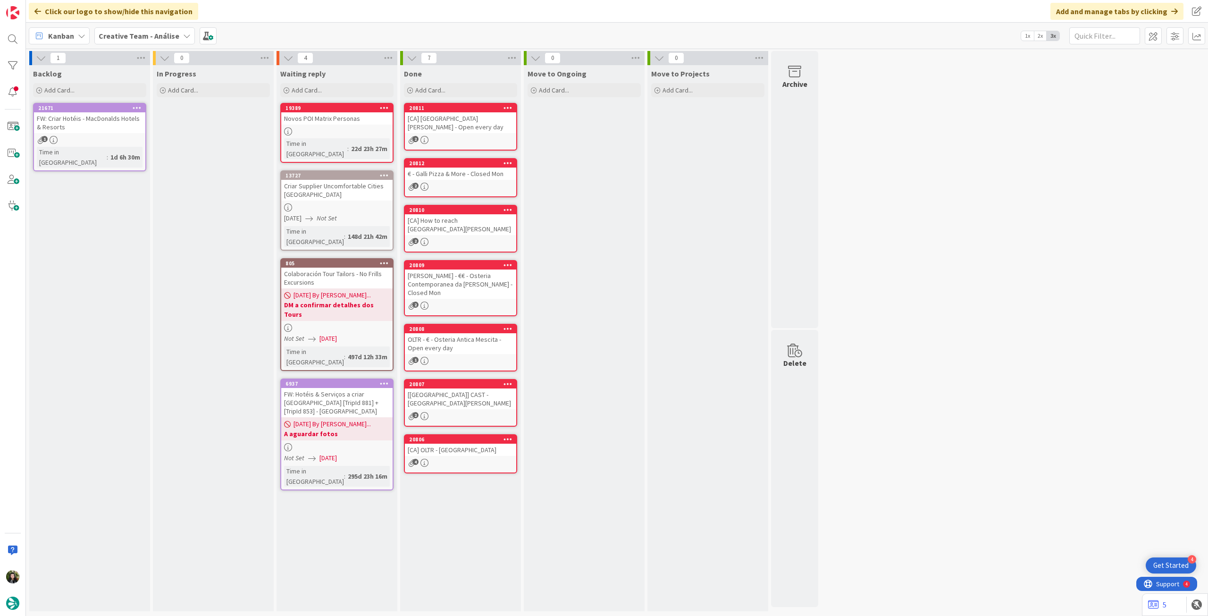
click at [149, 35] on b "Creative Team - Análise" at bounding box center [139, 35] width 81 height 9
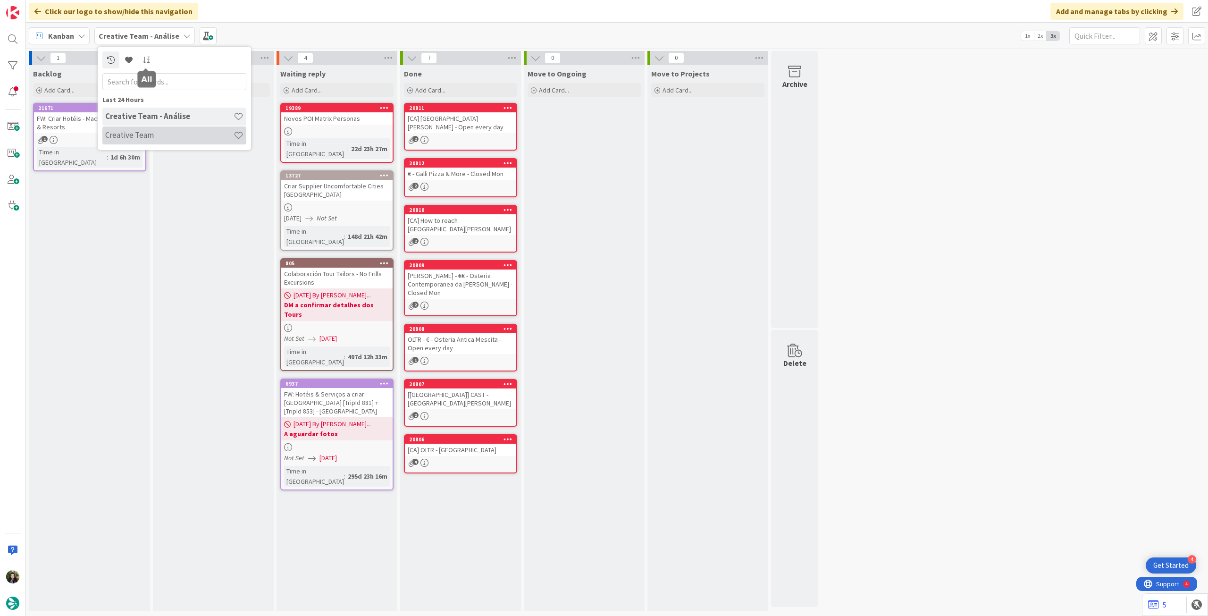
click at [160, 134] on h4 "Creative Team" at bounding box center [169, 134] width 128 height 9
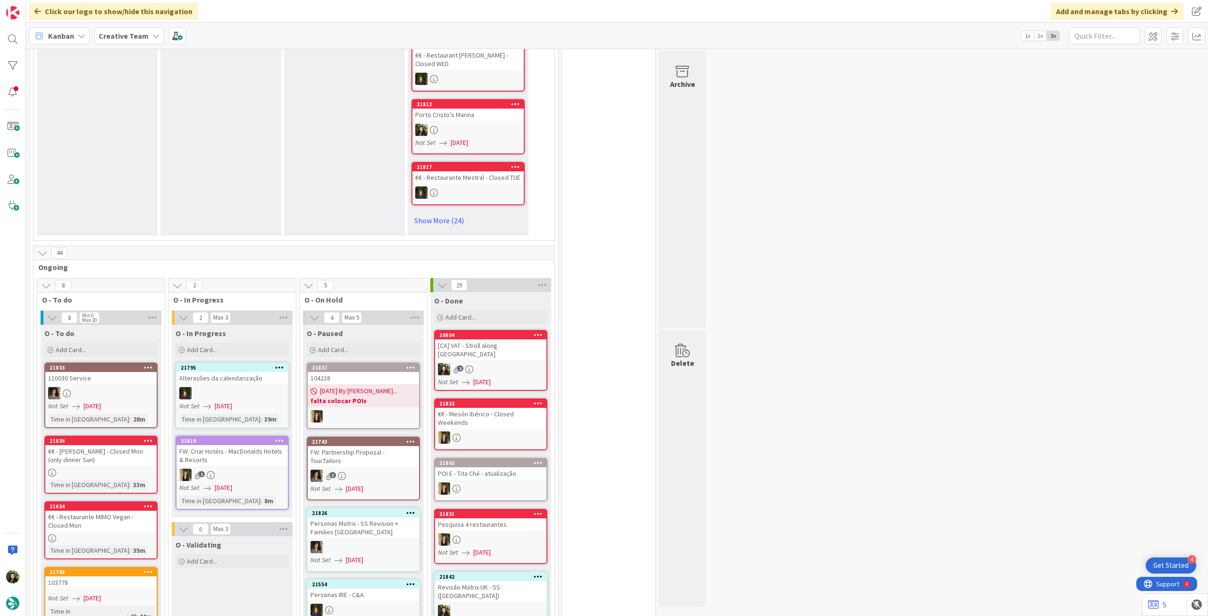
scroll to position [755, 0]
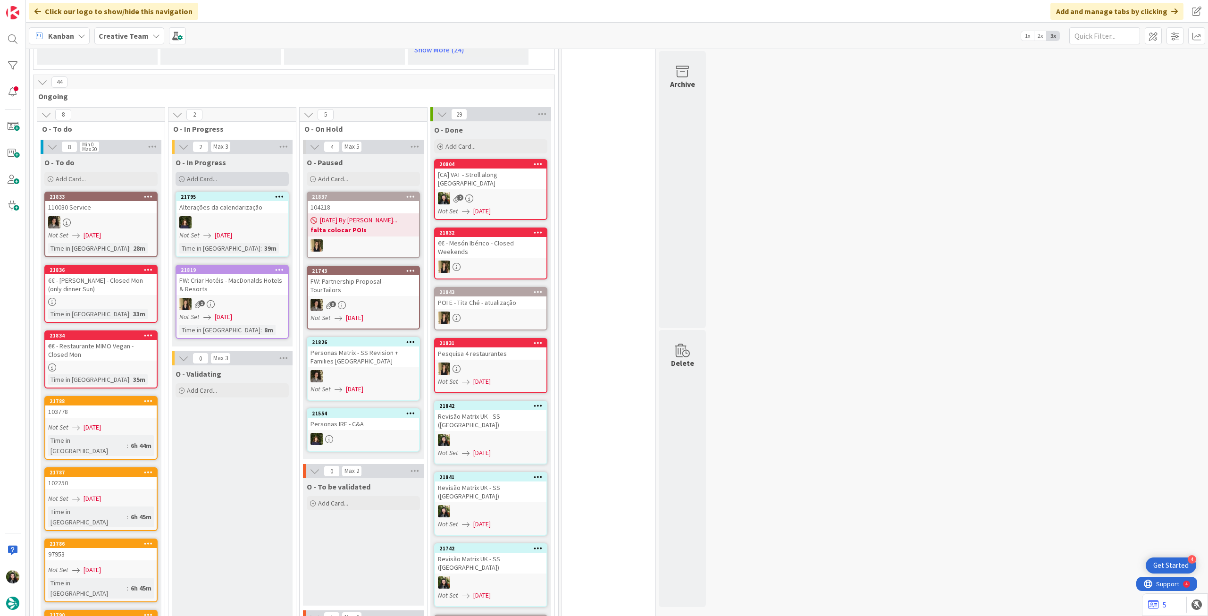
click at [205, 175] on span "Add Card..." at bounding box center [202, 179] width 30 height 8
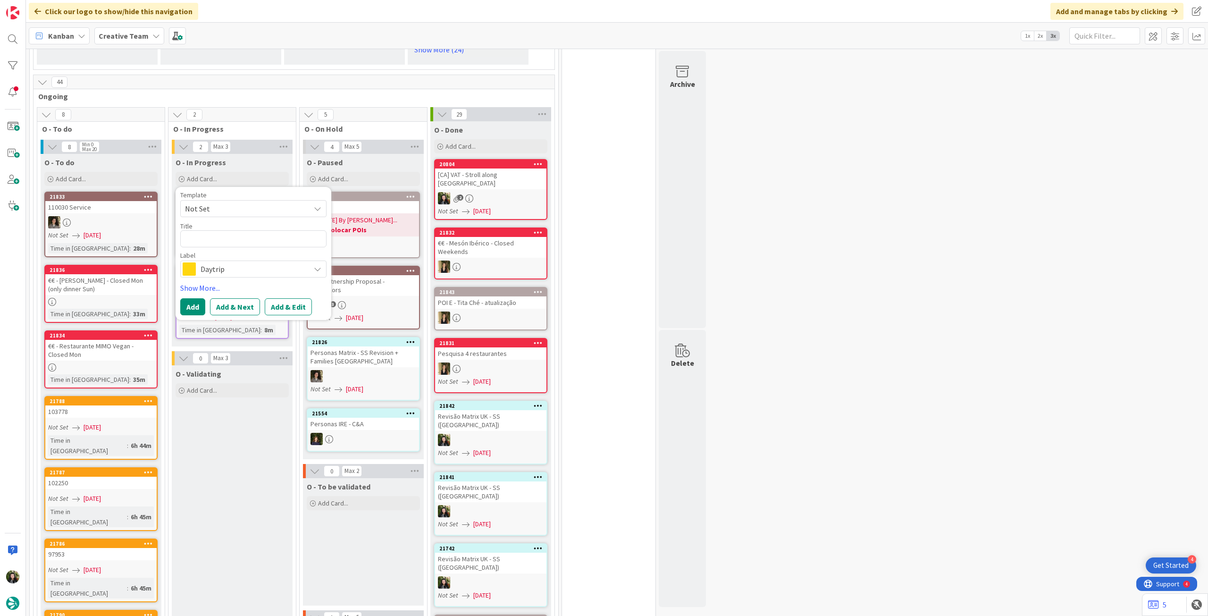
click at [229, 262] on span "Daytrip" at bounding box center [253, 268] width 105 height 13
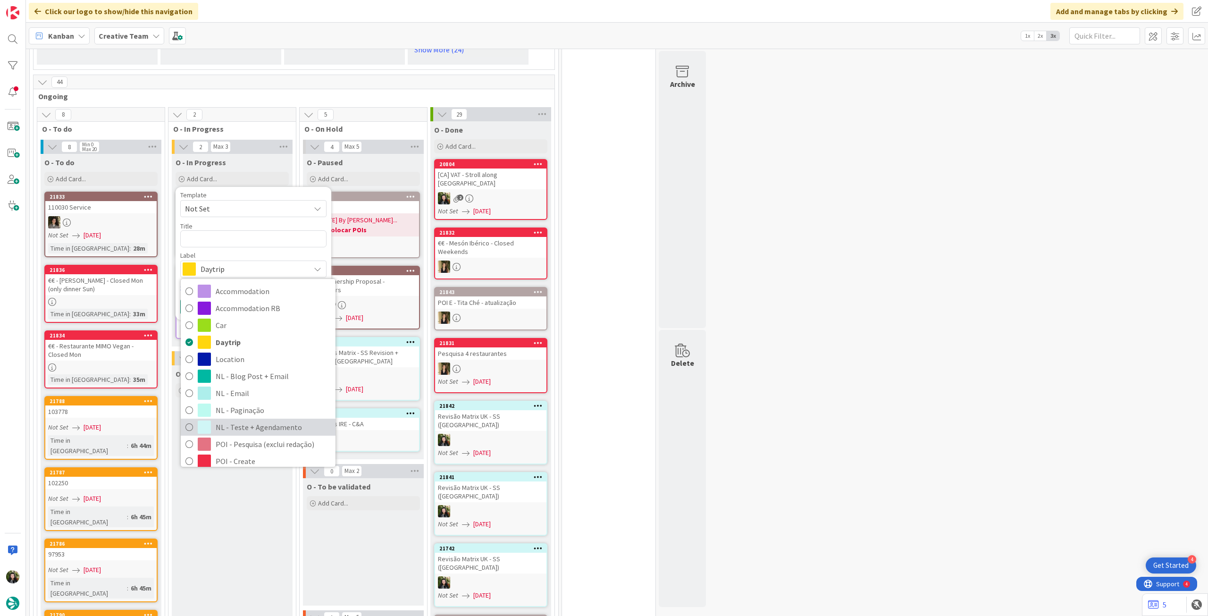
click at [254, 420] on span "NL - Teste + Agendamento" at bounding box center [273, 427] width 115 height 14
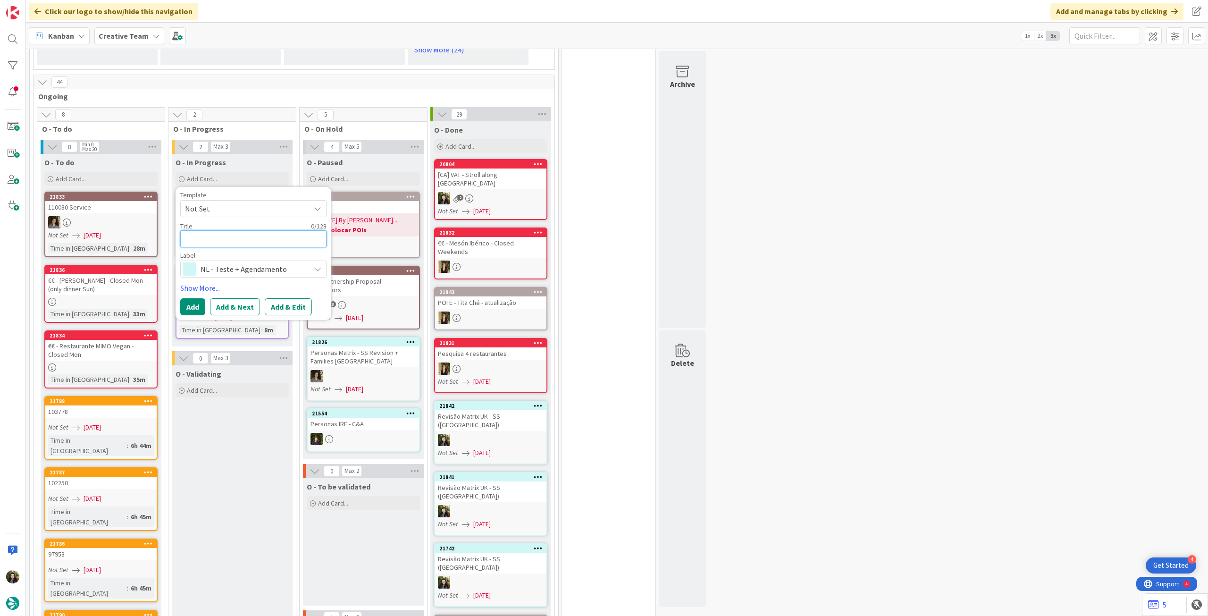
click at [242, 230] on textarea at bounding box center [253, 238] width 146 height 17
type textarea "x"
type textarea "A"
type textarea "x"
type textarea "At"
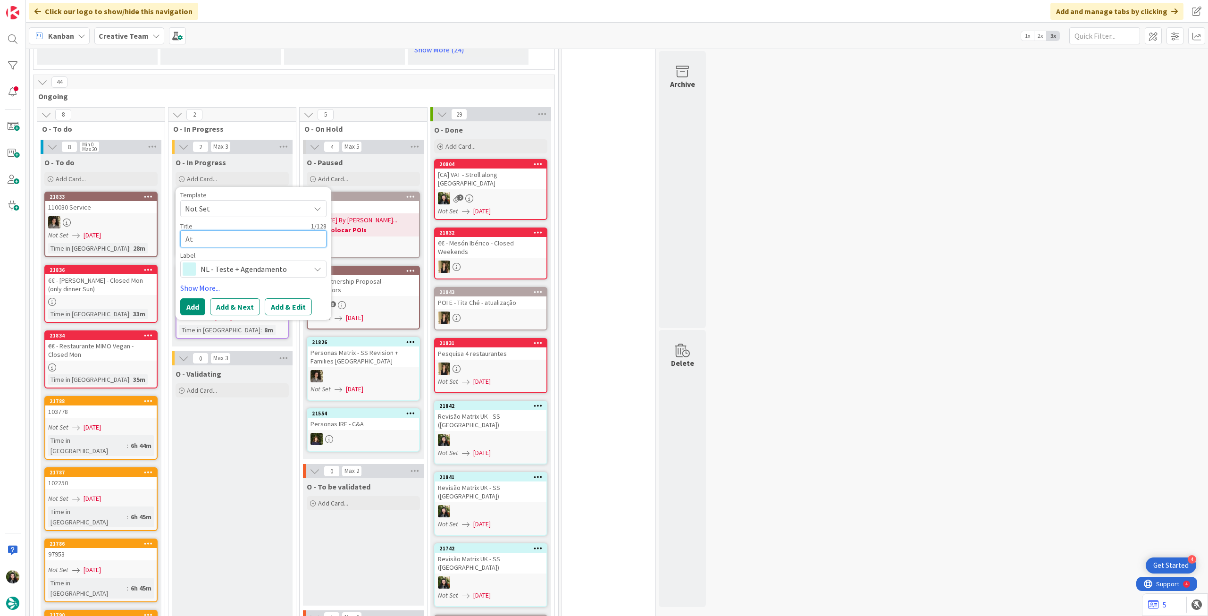
type textarea "x"
type textarea "Atu"
type textarea "x"
type textarea "Atua"
type textarea "x"
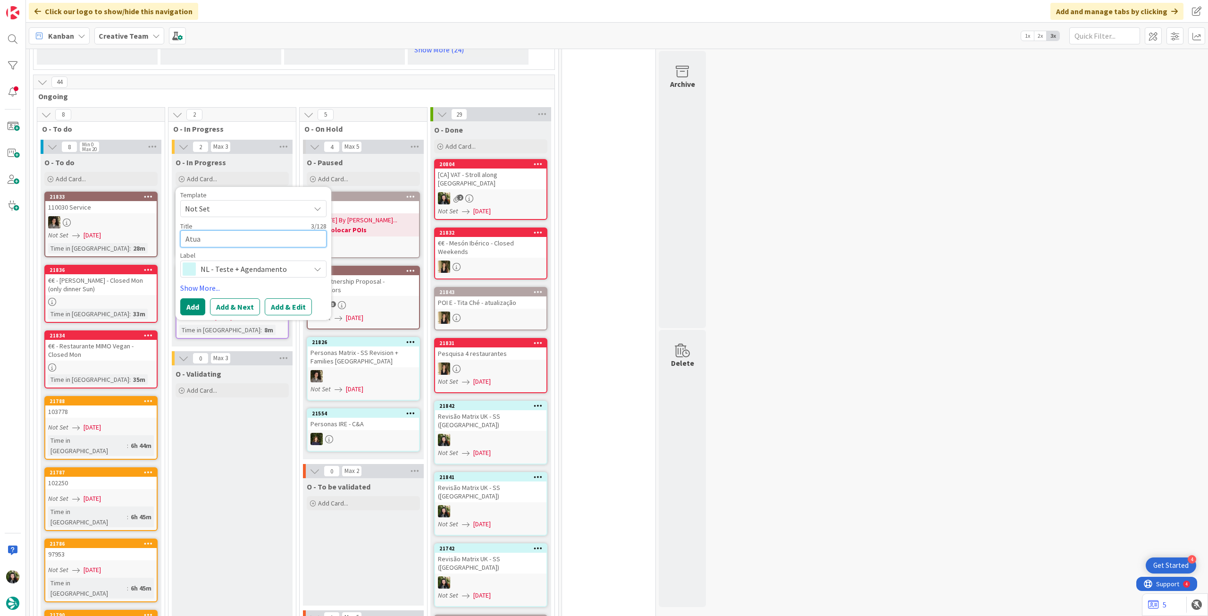
type textarea "Atual"
type textarea "x"
type textarea "Atuali"
type textarea "x"
type textarea "Atualiz"
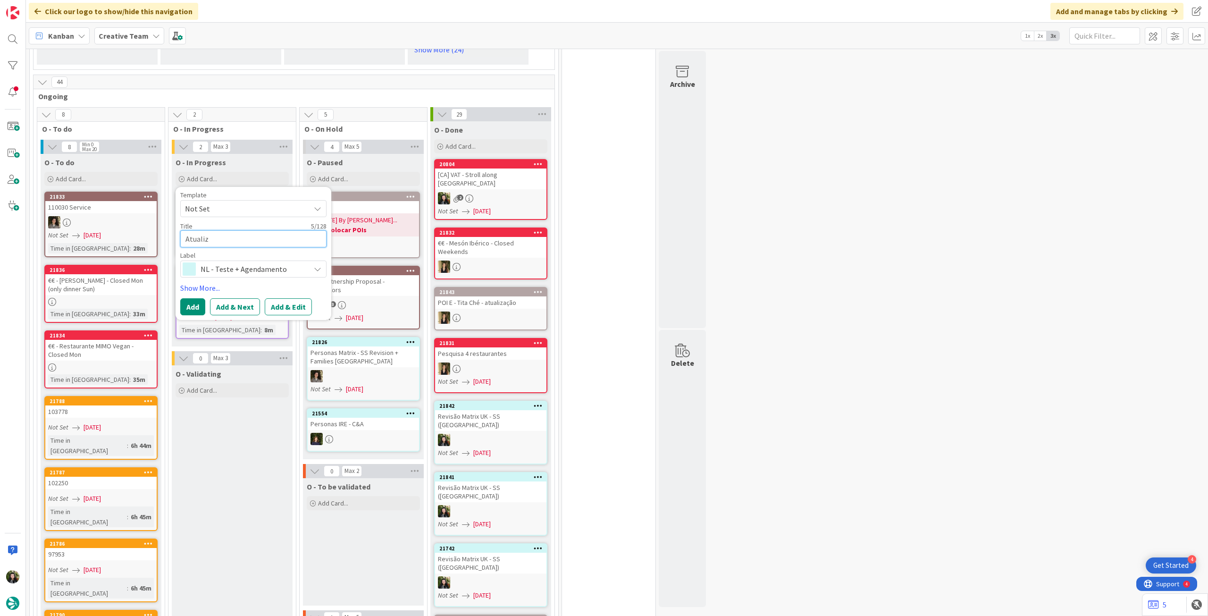
type textarea "x"
type textarea "Atualiza"
type textarea "x"
type textarea "Atualizar"
type textarea "x"
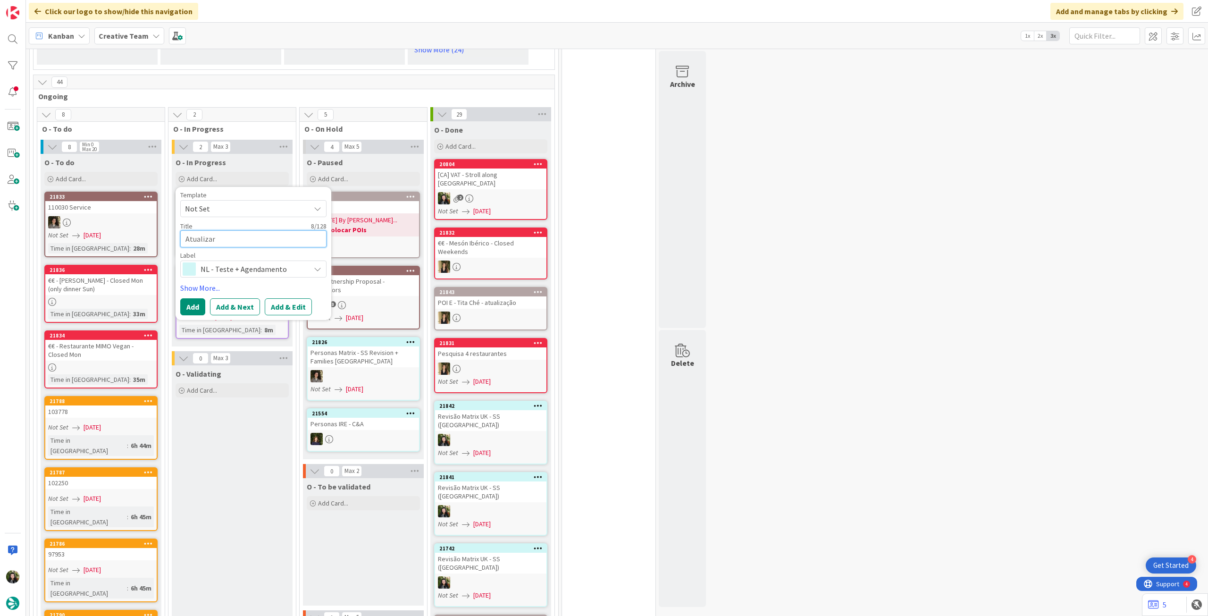
type textarea "Atualizar"
type textarea "x"
type textarea "Atualizar L"
type textarea "x"
type textarea "Atualizar Li"
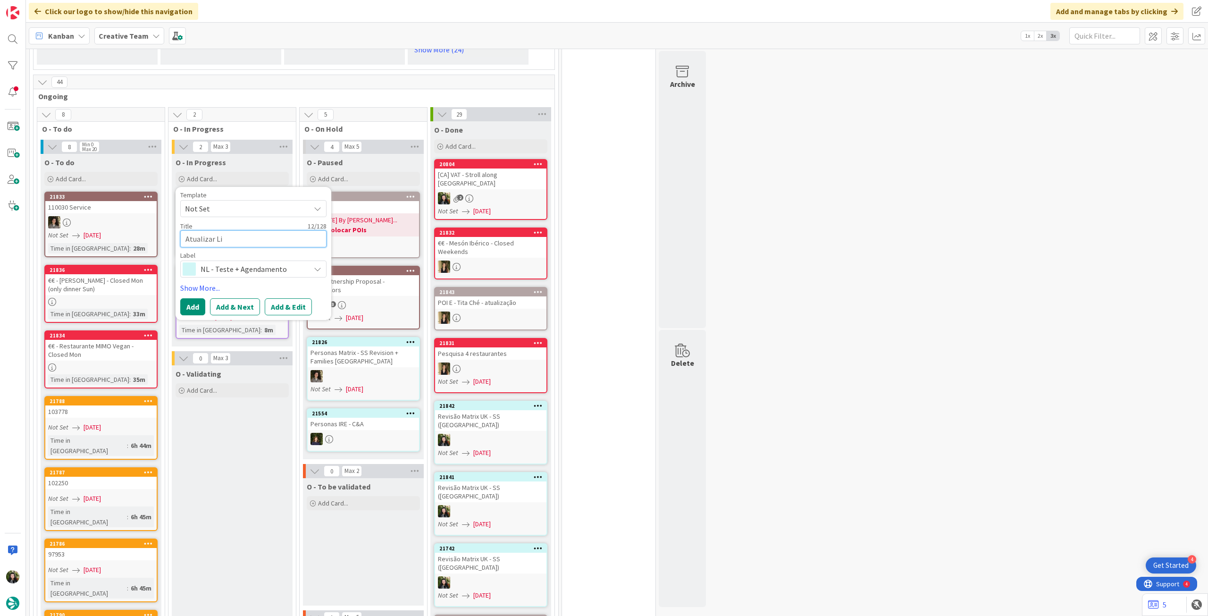
type textarea "x"
type textarea "Atualizar Lig"
type textarea "x"
type textarea "Atualizar Ligt"
type textarea "x"
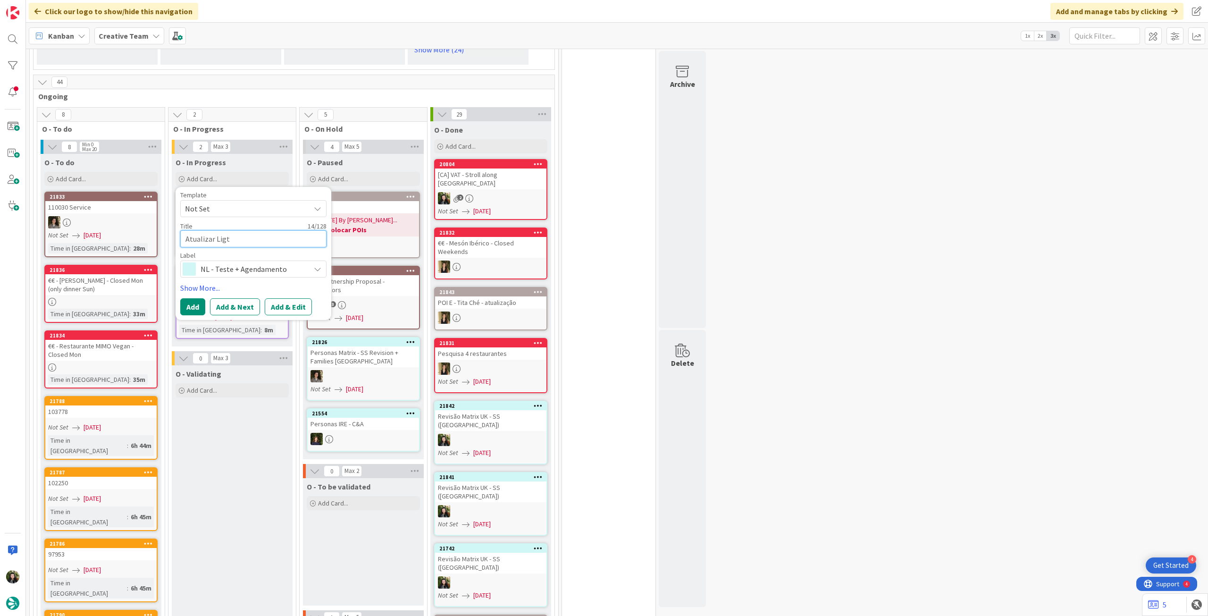
type textarea "Atualizar Ligth"
type textarea "x"
type textarea "Atualizar Ligt"
type textarea "x"
type textarea "Atualizar Lig"
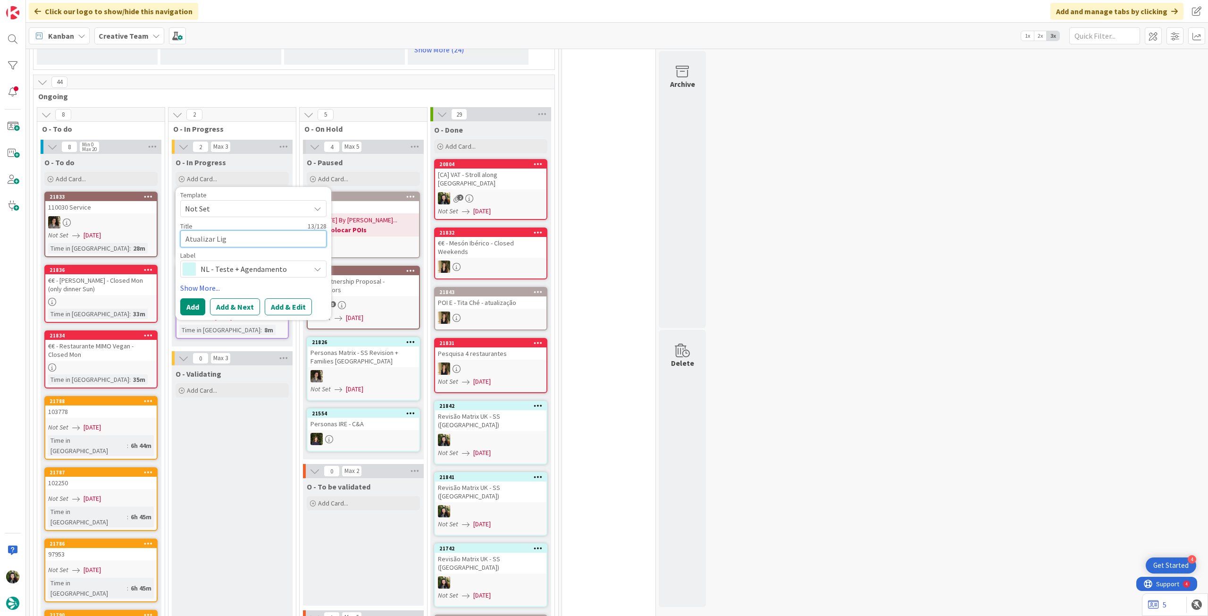
type textarea "x"
type textarea "Atualizar Ligh"
type textarea "x"
type textarea "Atualizar Light"
type textarea "x"
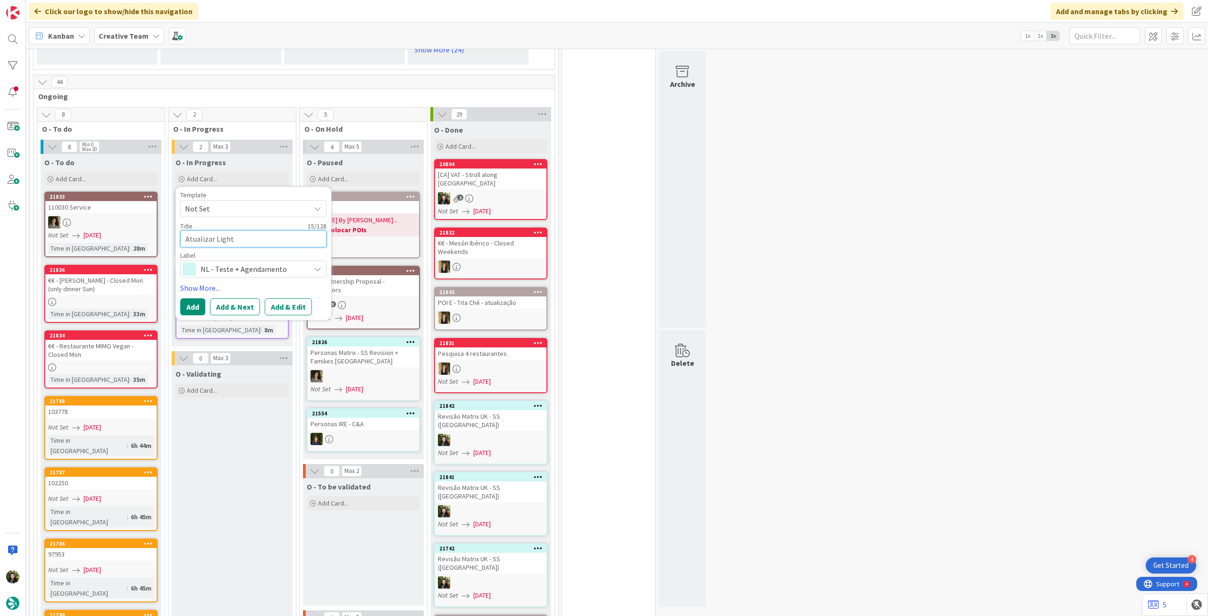
type textarea "Atualizar Lightr"
type textarea "x"
type textarea "Atualizar Lightro"
type textarea "x"
type textarea "Atualizar Lightroo"
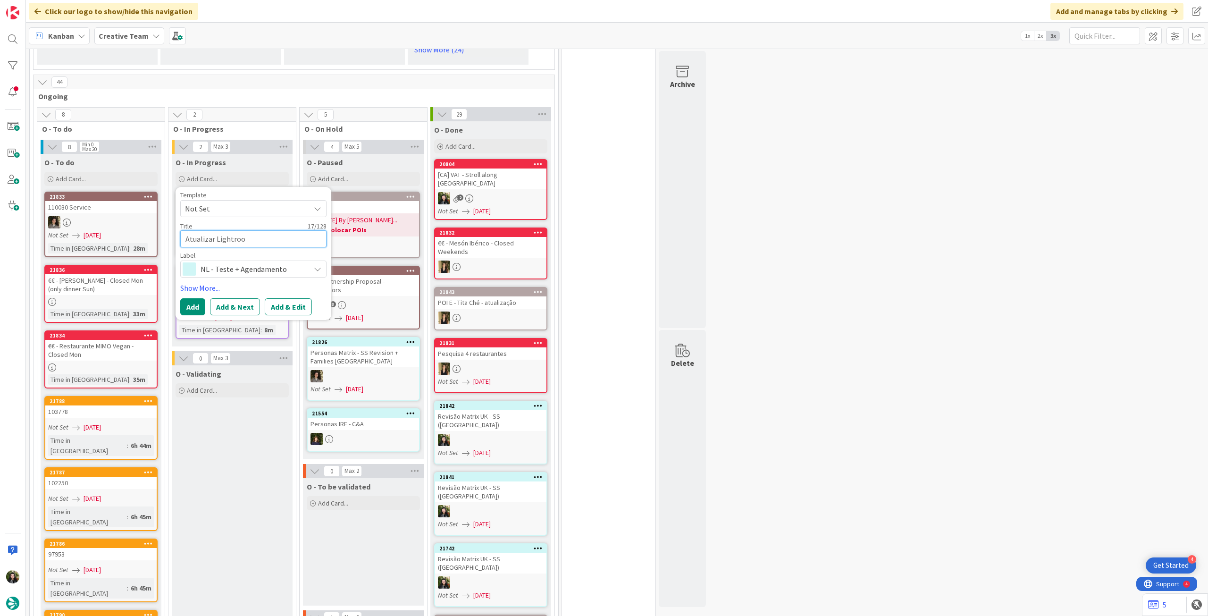
type textarea "x"
type textarea "[GEOGRAPHIC_DATA]"
click at [192, 298] on button "Add" at bounding box center [192, 306] width 25 height 17
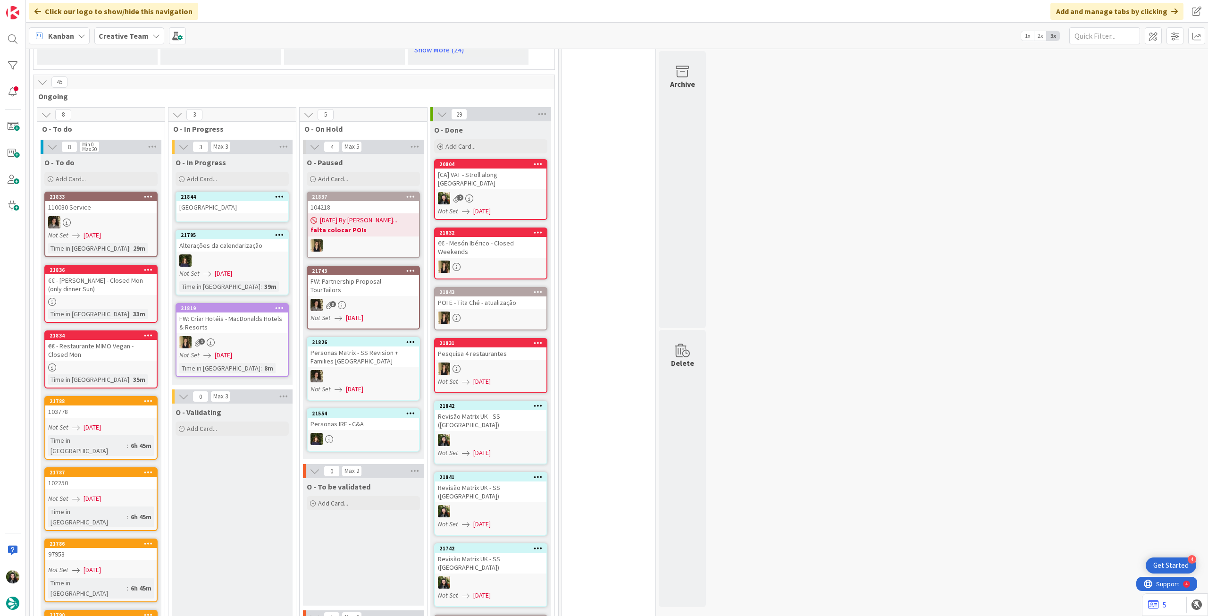
click at [230, 202] on div "[GEOGRAPHIC_DATA]" at bounding box center [232, 207] width 111 height 12
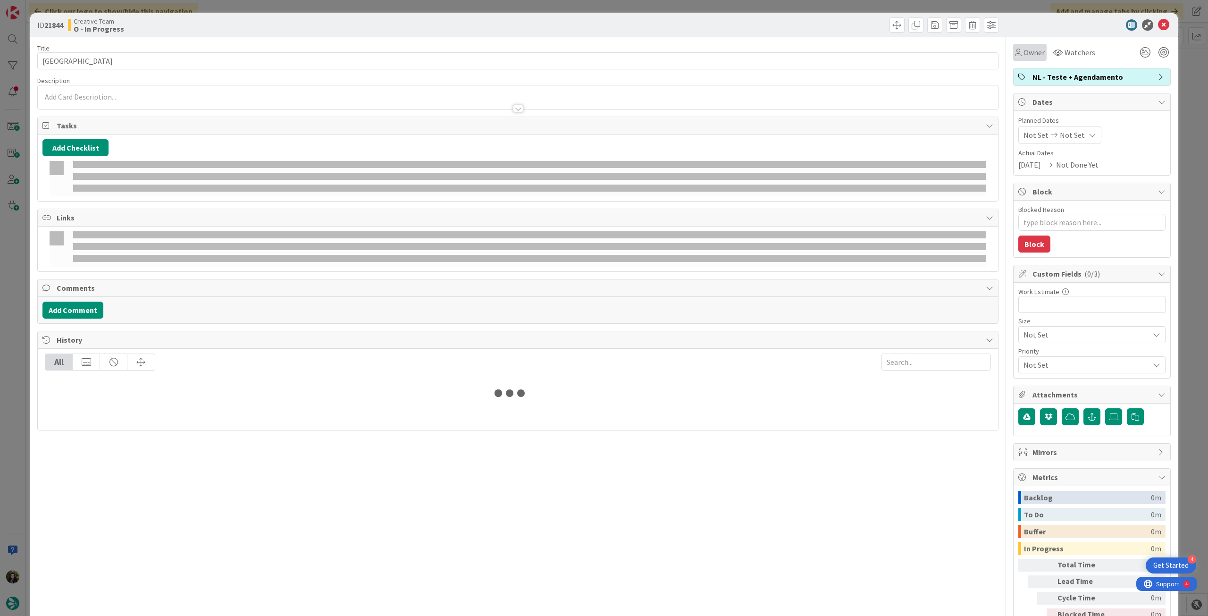
click at [1026, 46] on div "Owner" at bounding box center [1030, 52] width 34 height 17
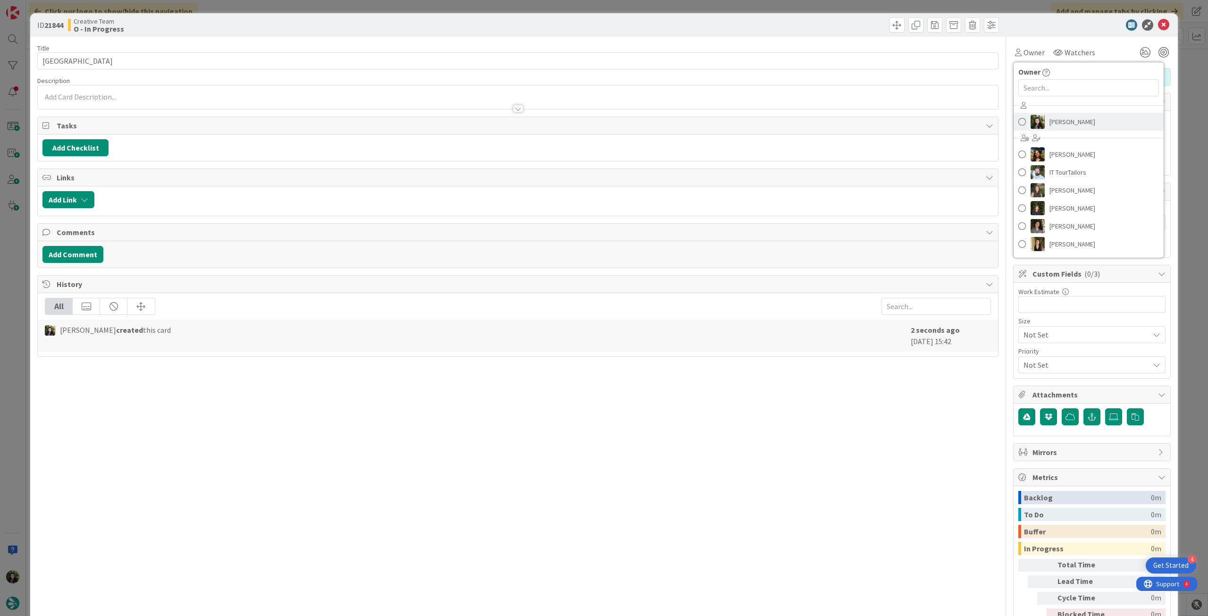
click at [1065, 122] on span "[PERSON_NAME]" at bounding box center [1073, 122] width 46 height 14
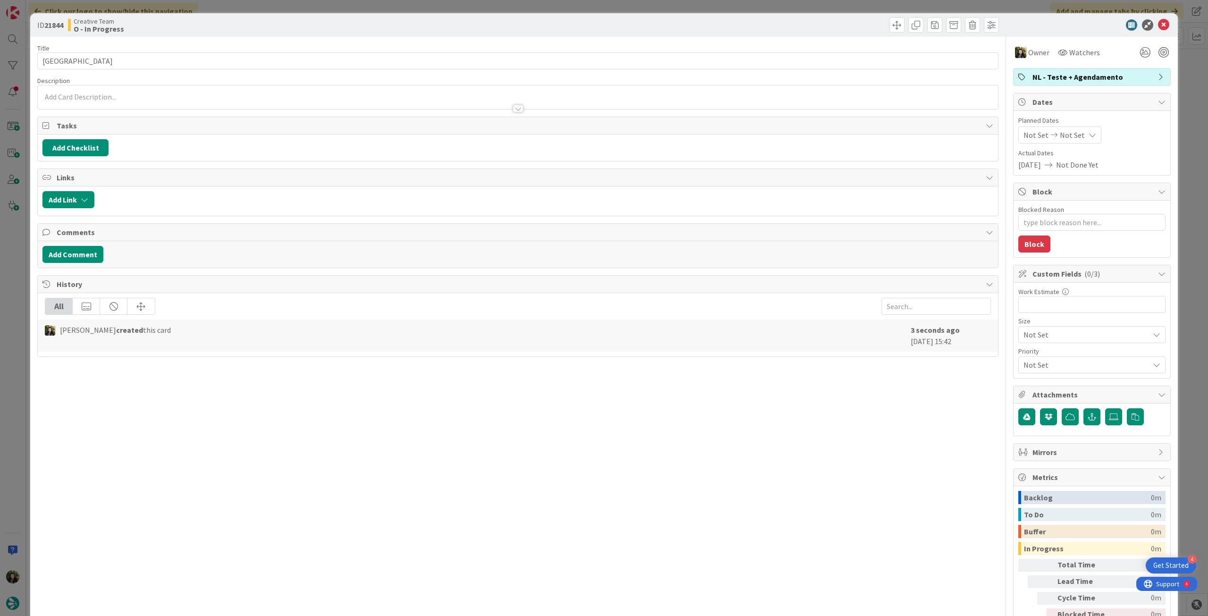
click at [1072, 126] on div "Not Set Not Set" at bounding box center [1059, 134] width 83 height 17
type textarea "x"
click at [1028, 356] on icon at bounding box center [1035, 355] width 14 height 11
type input "[DATE]"
click at [1158, 26] on icon at bounding box center [1163, 24] width 11 height 11
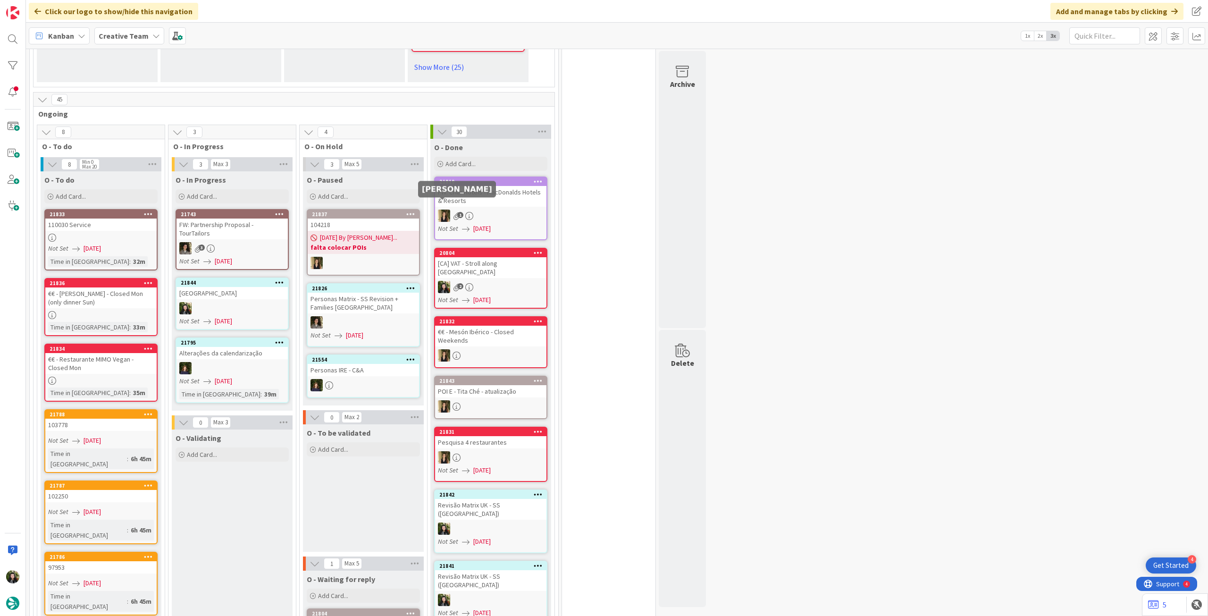
click at [475, 187] on div "FW: Criar Hotéis - MacDonalds Hotels & Resorts" at bounding box center [490, 196] width 111 height 21
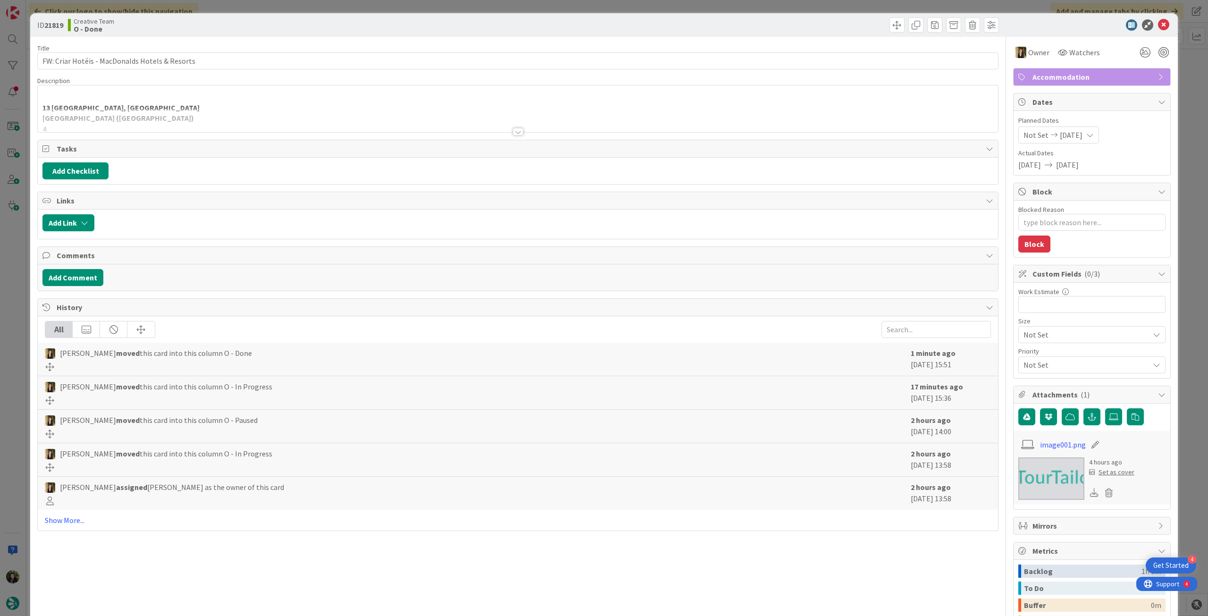
click at [586, 108] on div at bounding box center [518, 120] width 960 height 24
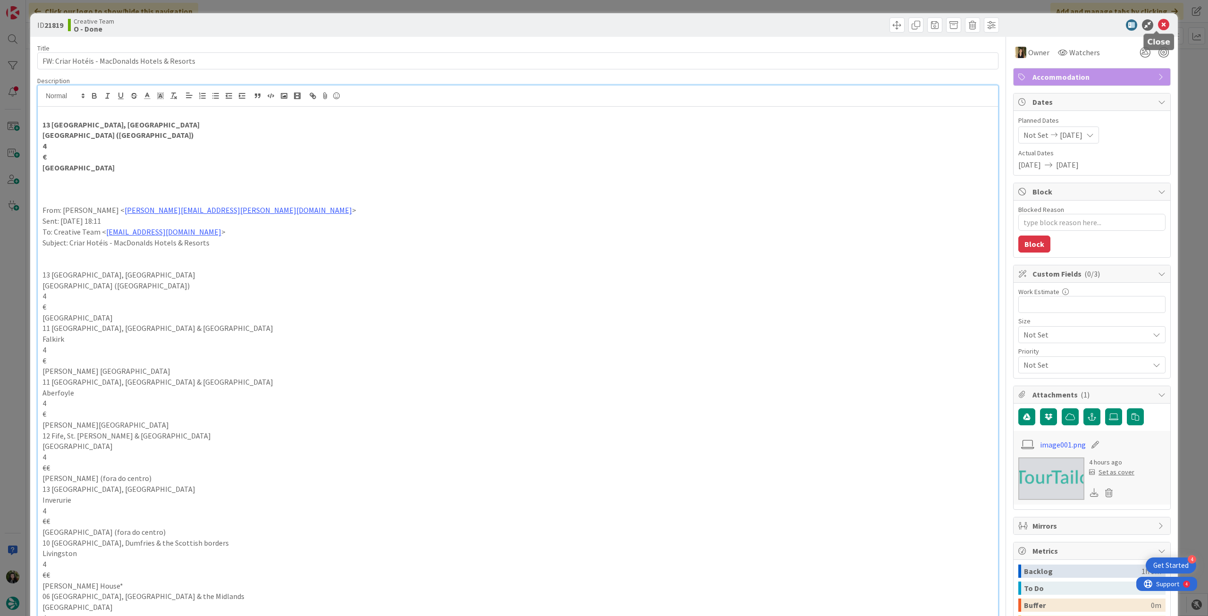
click at [1160, 25] on icon at bounding box center [1163, 24] width 11 height 11
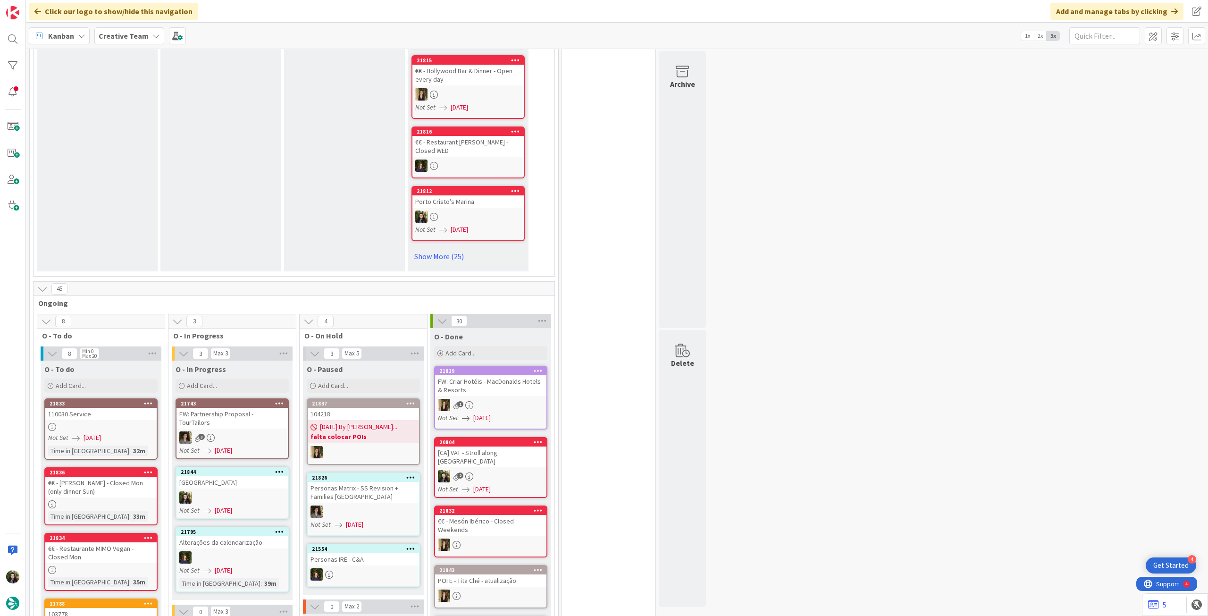
scroll to position [566, 0]
click at [526, 412] on div "Not Set [DATE]" at bounding box center [492, 417] width 109 height 10
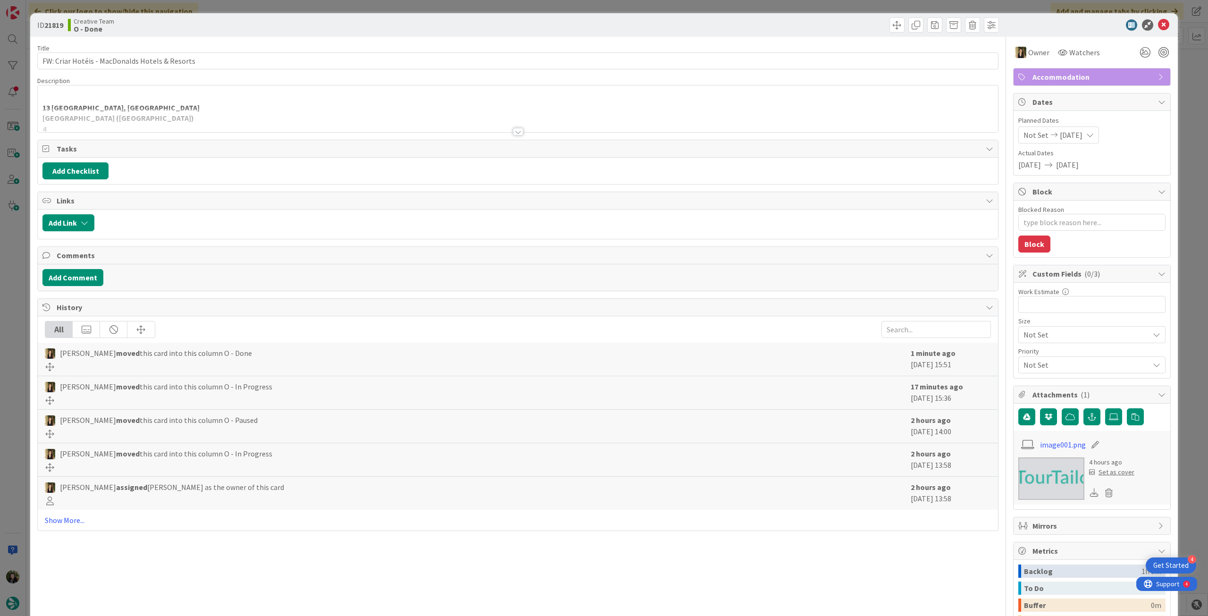
click at [378, 122] on div at bounding box center [518, 120] width 960 height 24
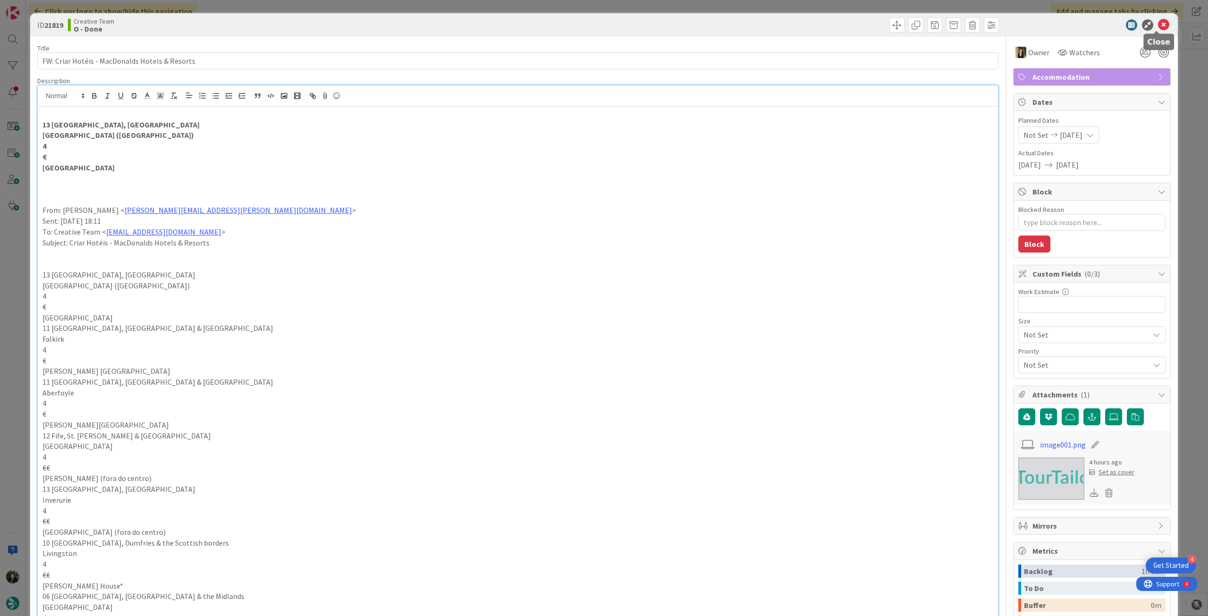
click at [1159, 28] on icon at bounding box center [1163, 24] width 11 height 11
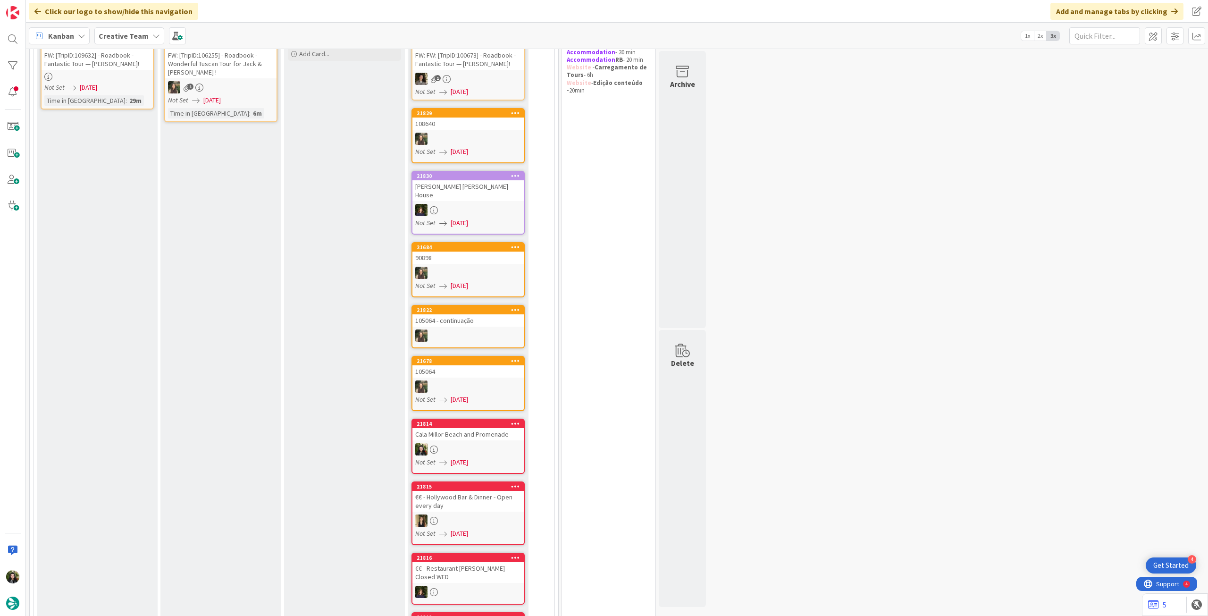
scroll to position [126, 0]
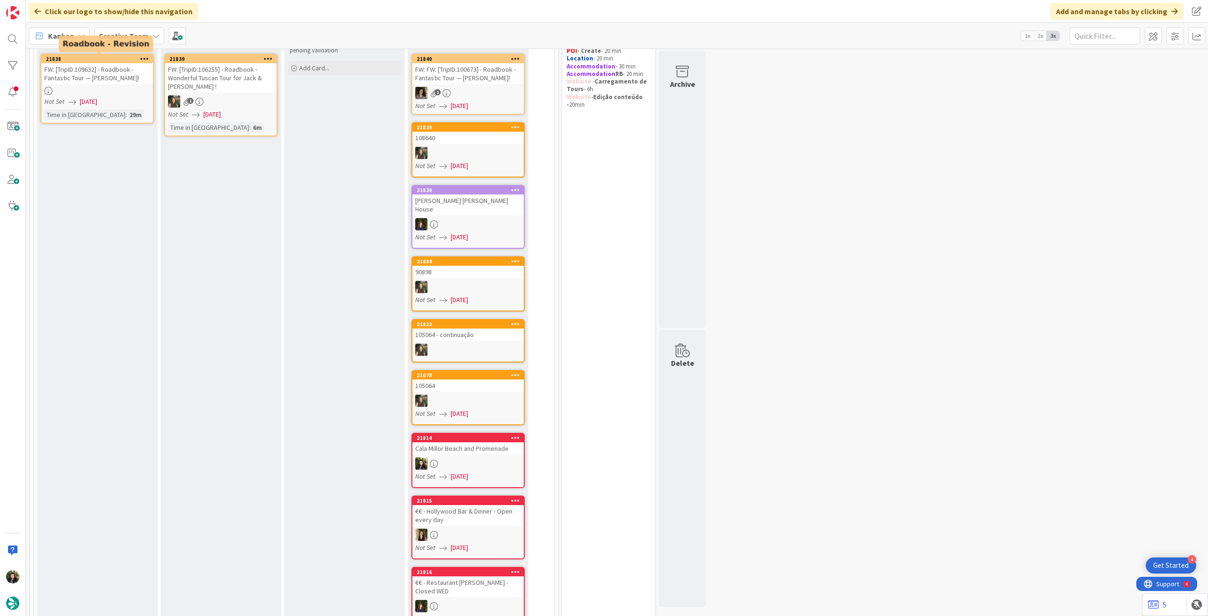
drag, startPoint x: 128, startPoint y: 35, endPoint x: 129, endPoint y: 41, distance: 5.7
click at [118, 34] on b "Creative Team" at bounding box center [124, 35] width 50 height 9
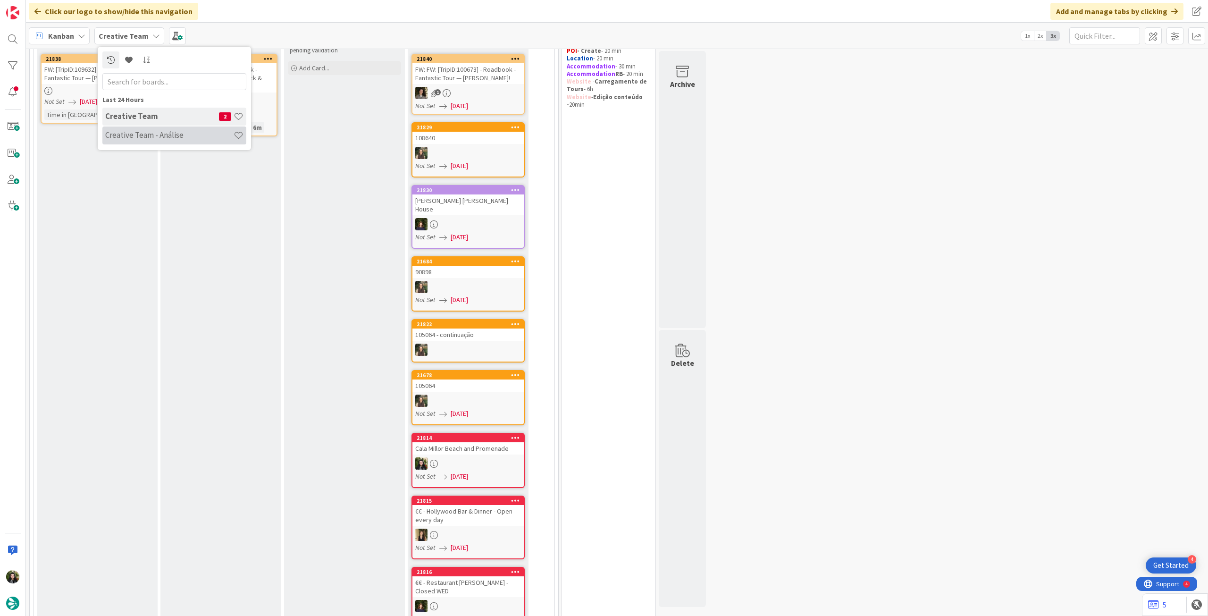
click at [143, 136] on h4 "Creative Team - Análise" at bounding box center [169, 134] width 128 height 9
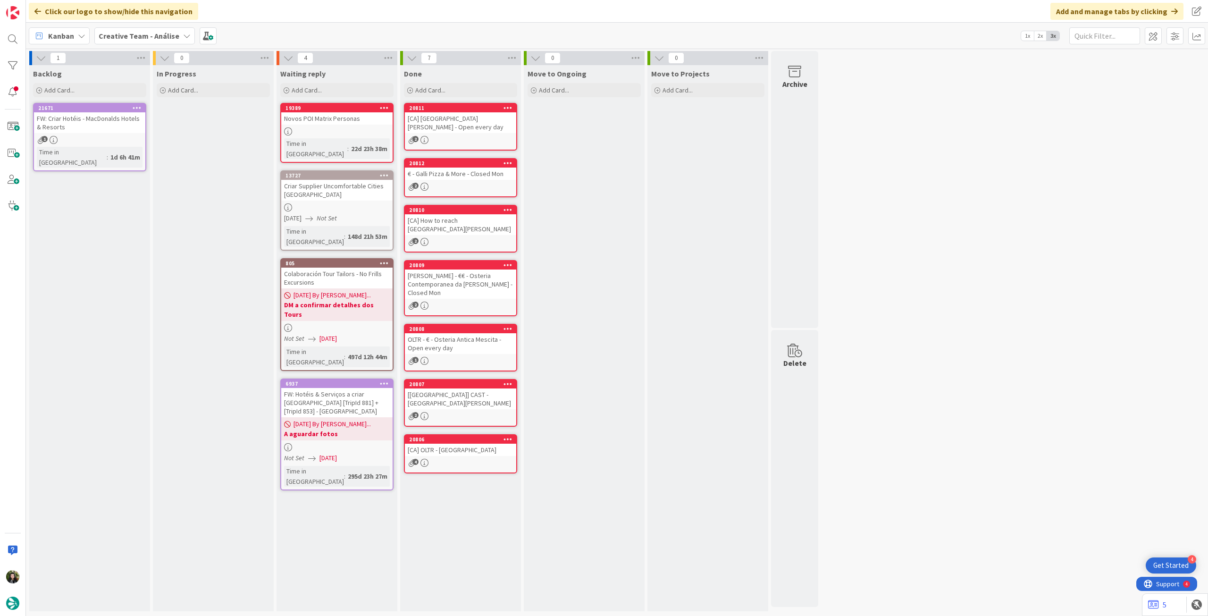
click at [117, 34] on b "Creative Team - Análise" at bounding box center [139, 35] width 81 height 9
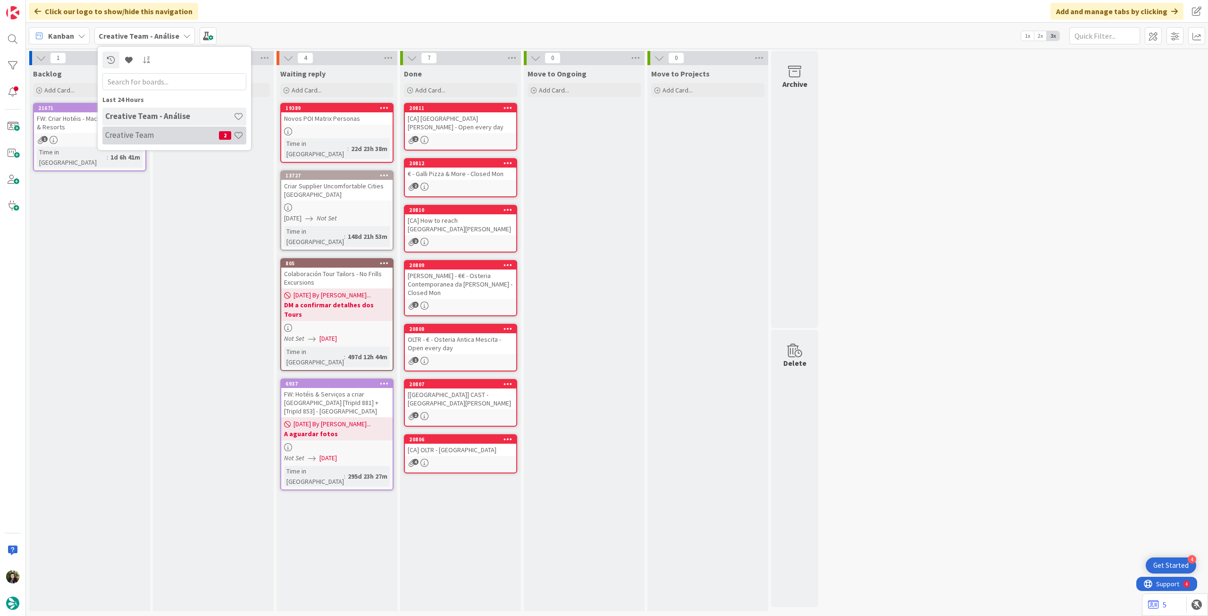
click at [136, 138] on h4 "Creative Team" at bounding box center [162, 134] width 114 height 9
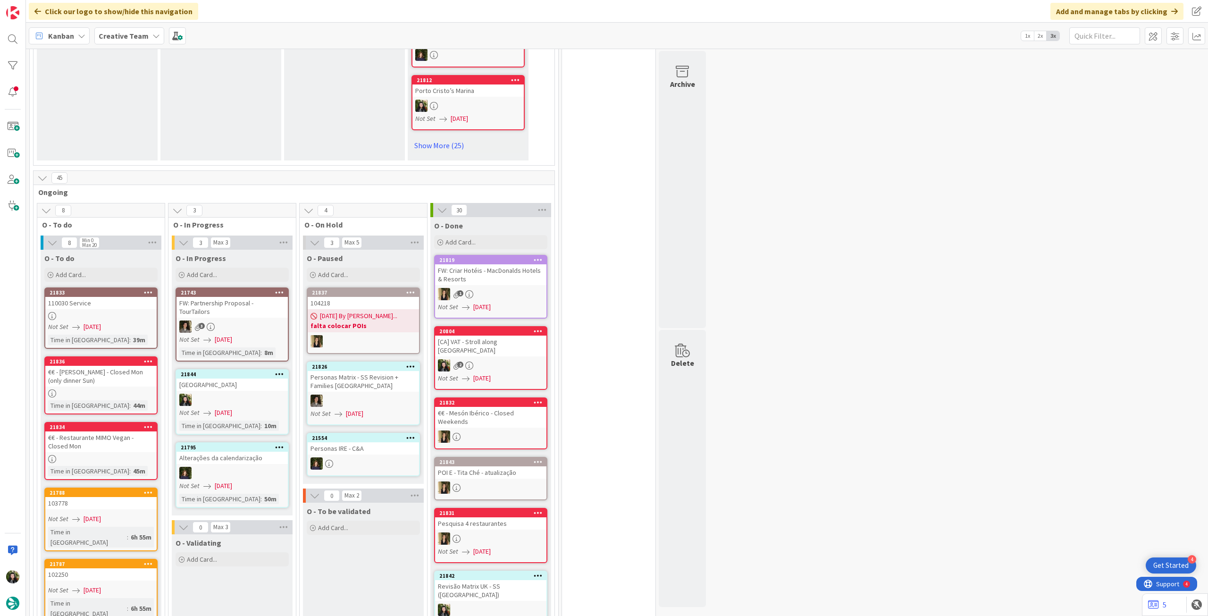
scroll to position [818, 0]
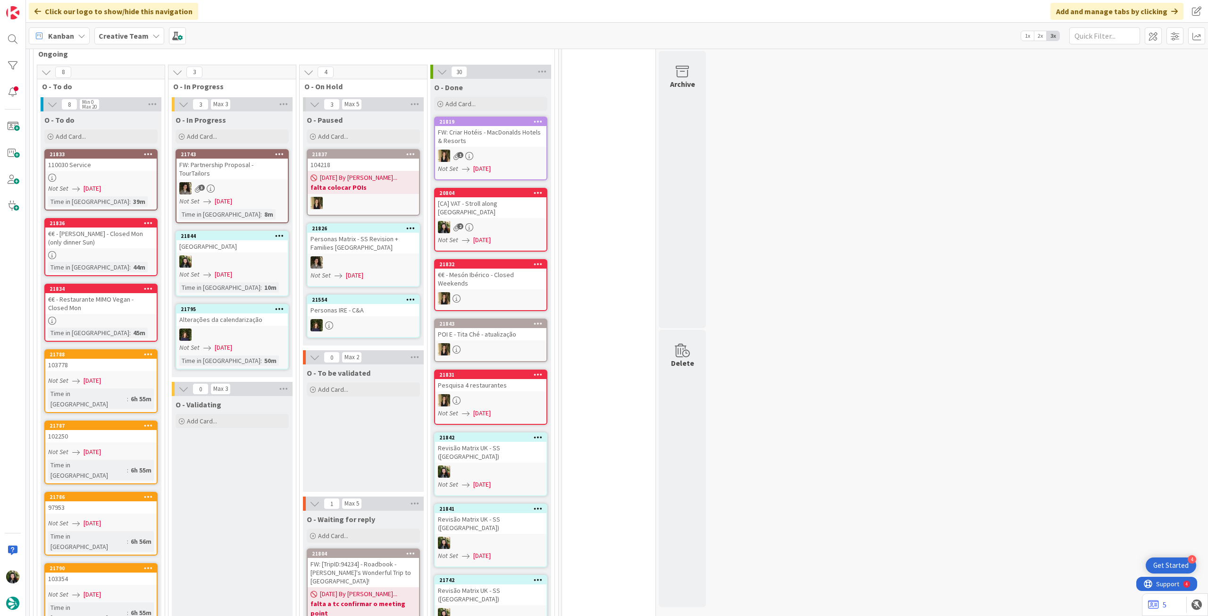
click at [237, 255] on div at bounding box center [232, 261] width 111 height 12
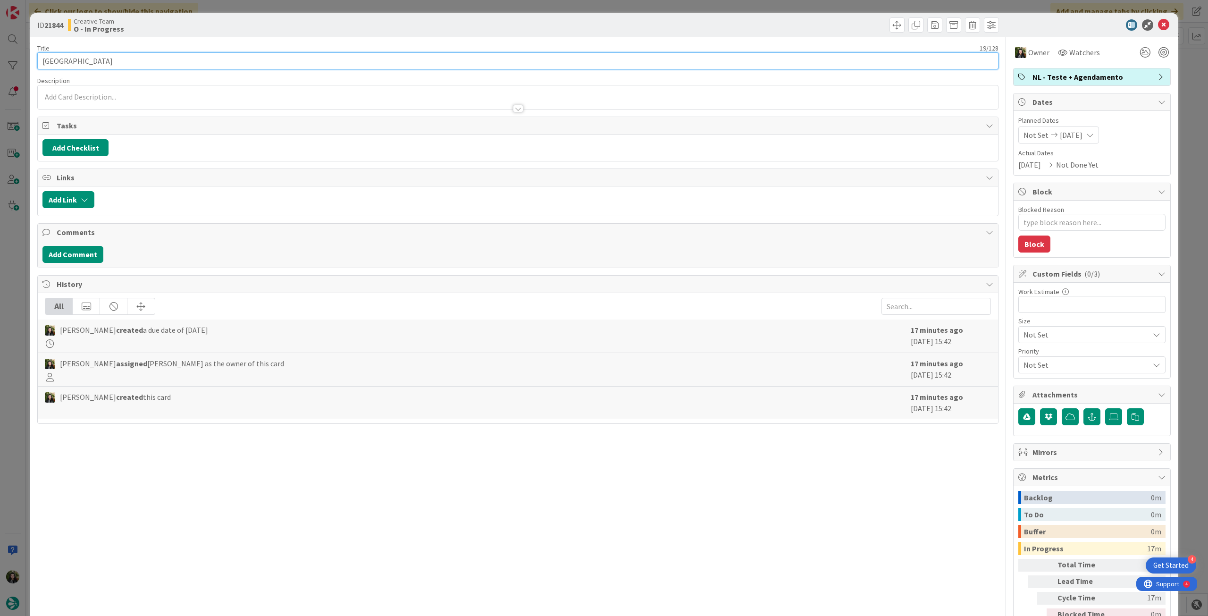
drag, startPoint x: 84, startPoint y: 57, endPoint x: 33, endPoint y: 54, distance: 51.5
click at [27, 56] on div "ID 21844 Creative Team O - In Progress Title 19 / 128 Atualizar Lightroom Descr…" at bounding box center [604, 308] width 1208 height 616
click at [1158, 24] on icon at bounding box center [1163, 24] width 11 height 11
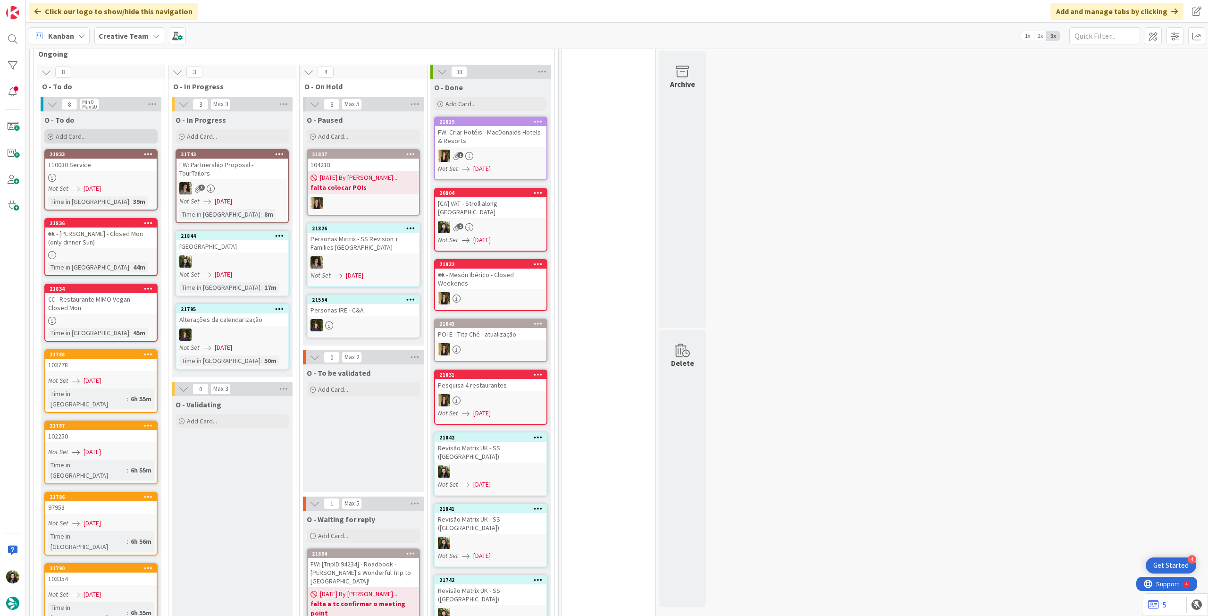
click at [109, 129] on div "Add Card..." at bounding box center [100, 136] width 113 height 14
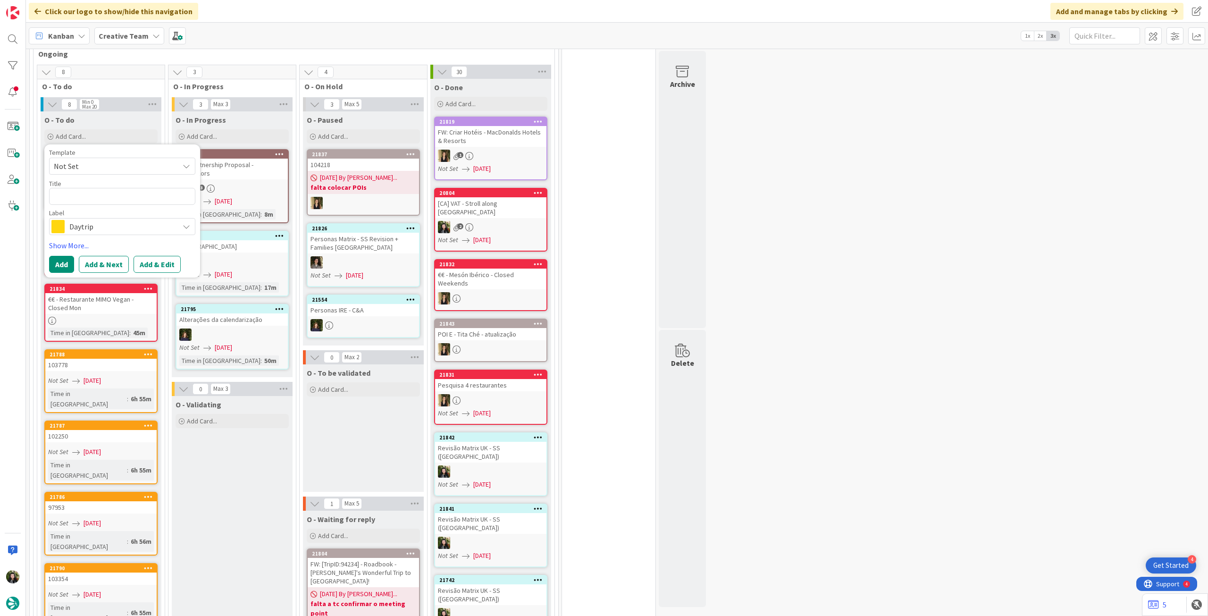
click at [109, 220] on span "Daytrip" at bounding box center [121, 226] width 105 height 13
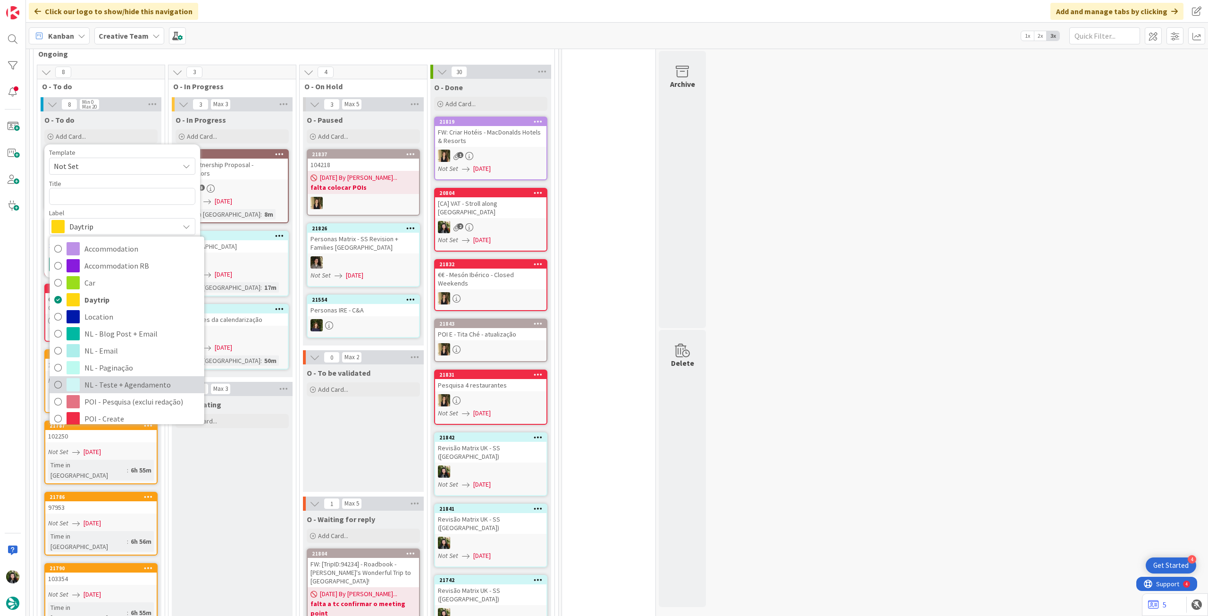
click at [122, 378] on span "NL - Teste + Agendamento" at bounding box center [141, 385] width 115 height 14
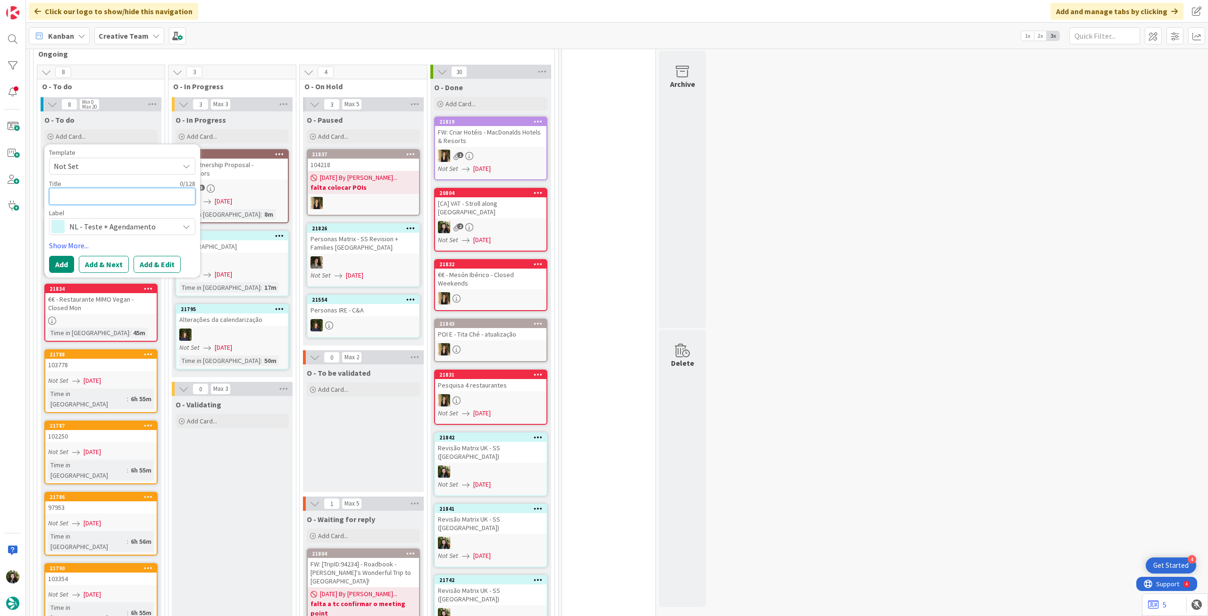
click at [92, 190] on textarea at bounding box center [122, 196] width 146 height 17
paste textarea "[GEOGRAPHIC_DATA]"
type textarea "x"
type textarea "[GEOGRAPHIC_DATA]"
click at [59, 256] on button "Add" at bounding box center [61, 264] width 25 height 17
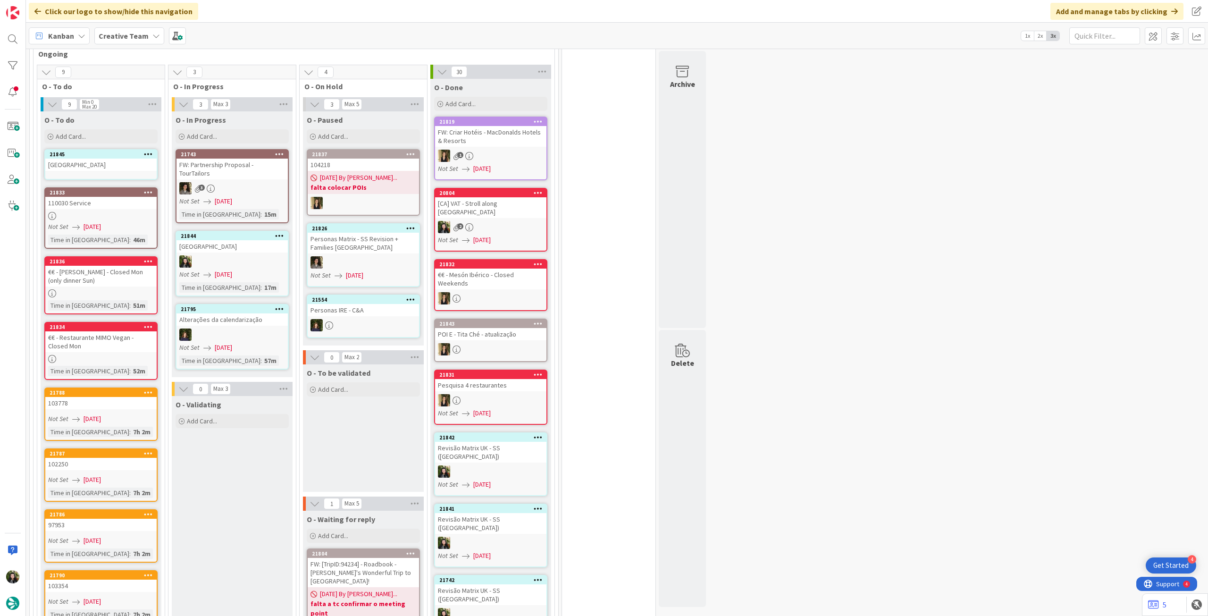
click at [88, 162] on link "21845 Atualizar Lightroom" at bounding box center [100, 164] width 113 height 31
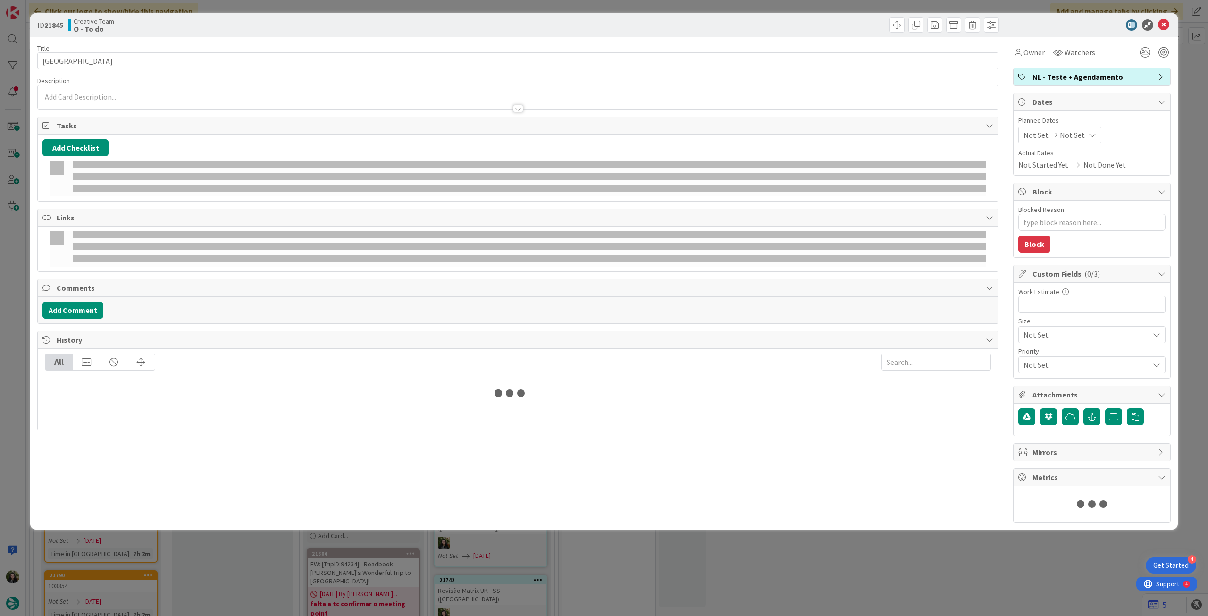
type textarea "x"
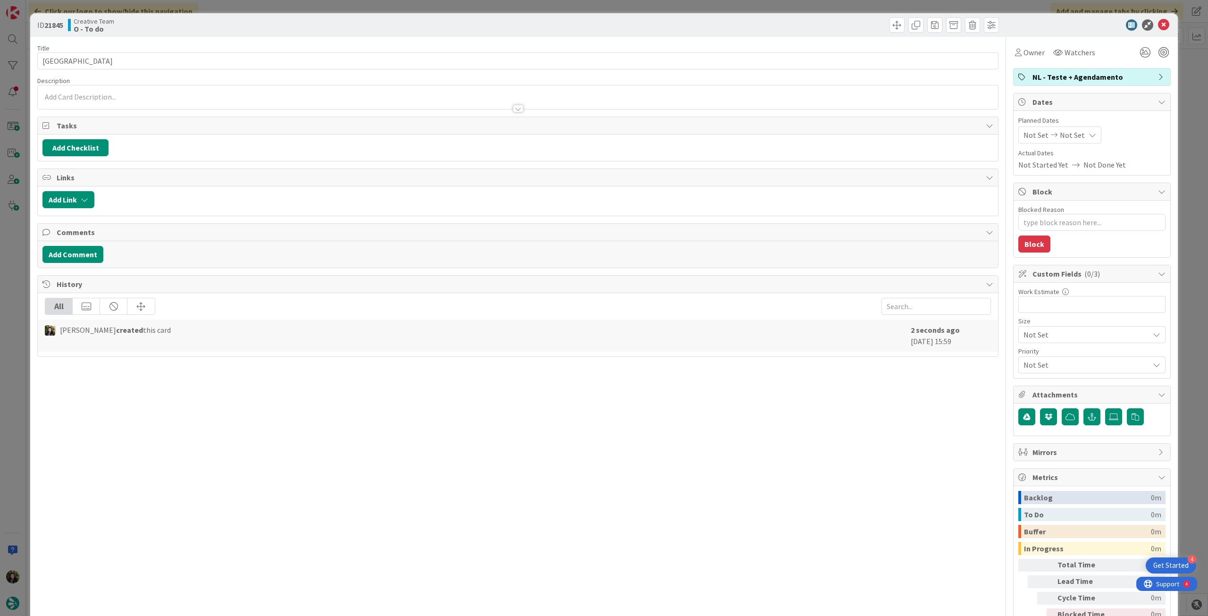
click at [1068, 136] on span "Not Set" at bounding box center [1072, 134] width 25 height 11
click at [1028, 358] on icon at bounding box center [1035, 355] width 14 height 11
type input "[DATE]"
type textarea "x"
click at [1028, 358] on icon at bounding box center [1035, 355] width 14 height 11
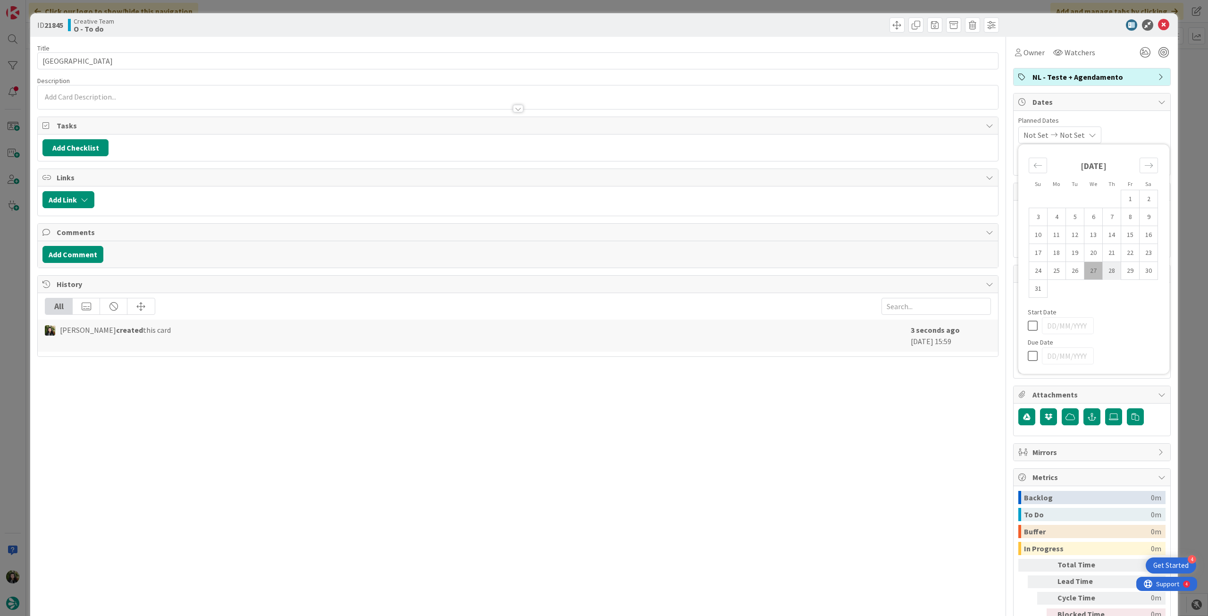
type textarea "x"
click at [1103, 272] on td "28" at bounding box center [1112, 271] width 18 height 18
type input "[DATE]"
type textarea "x"
click at [1028, 323] on icon at bounding box center [1035, 325] width 14 height 11
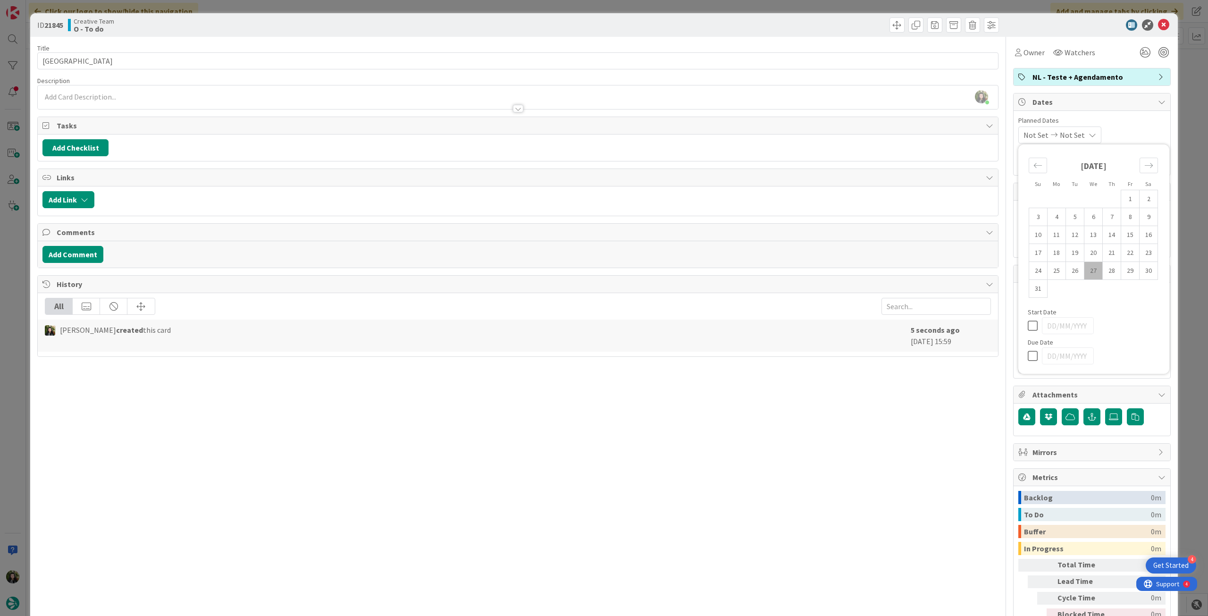
click at [1028, 355] on icon at bounding box center [1035, 355] width 14 height 11
type input "[DATE]"
click at [1109, 275] on td "28" at bounding box center [1112, 271] width 18 height 18
type textarea "x"
type input "[DATE]"
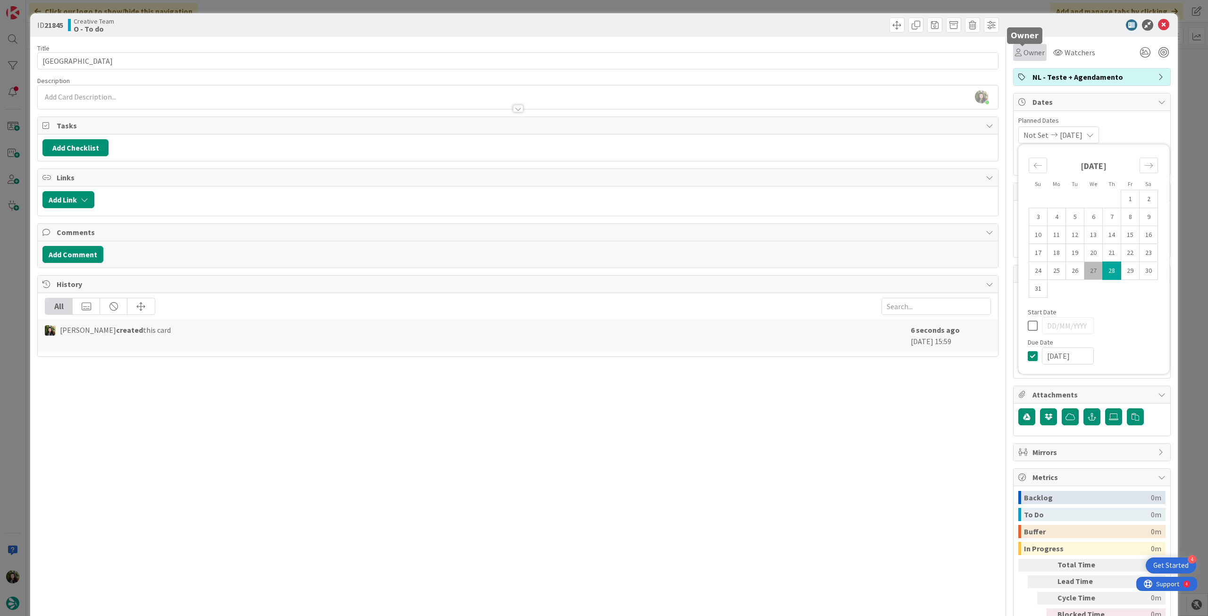
drag, startPoint x: 1013, startPoint y: 50, endPoint x: 1022, endPoint y: 59, distance: 13.0
click at [1015, 50] on icon at bounding box center [1018, 53] width 7 height 8
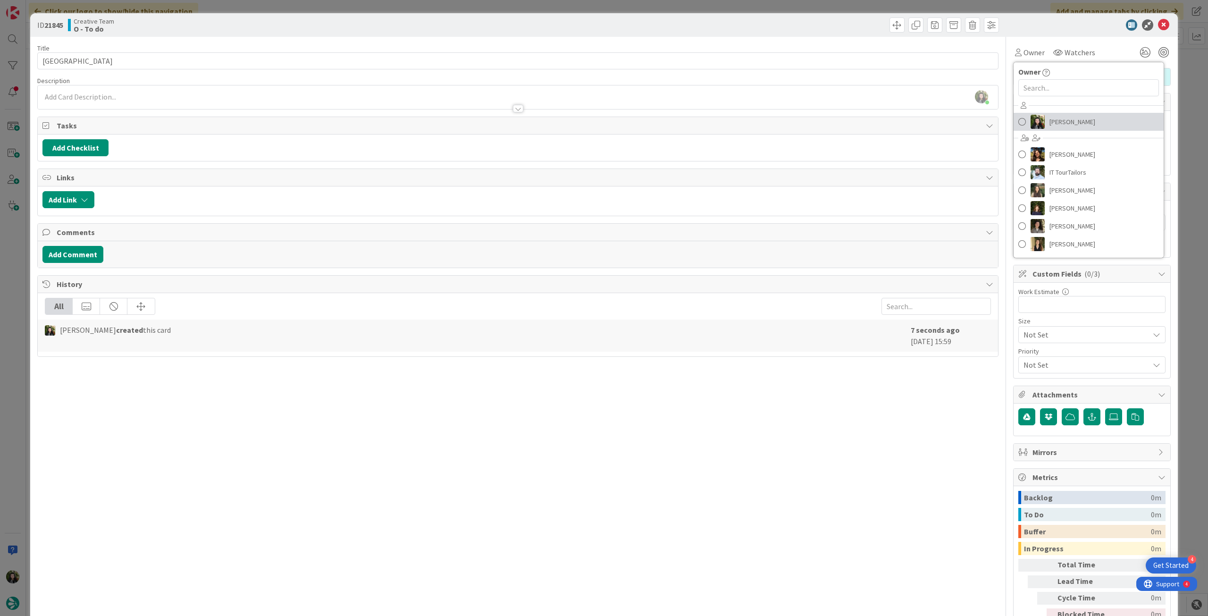
drag, startPoint x: 1050, startPoint y: 121, endPoint x: 1080, endPoint y: 88, distance: 44.8
click at [1050, 122] on span "[PERSON_NAME]" at bounding box center [1073, 122] width 46 height 14
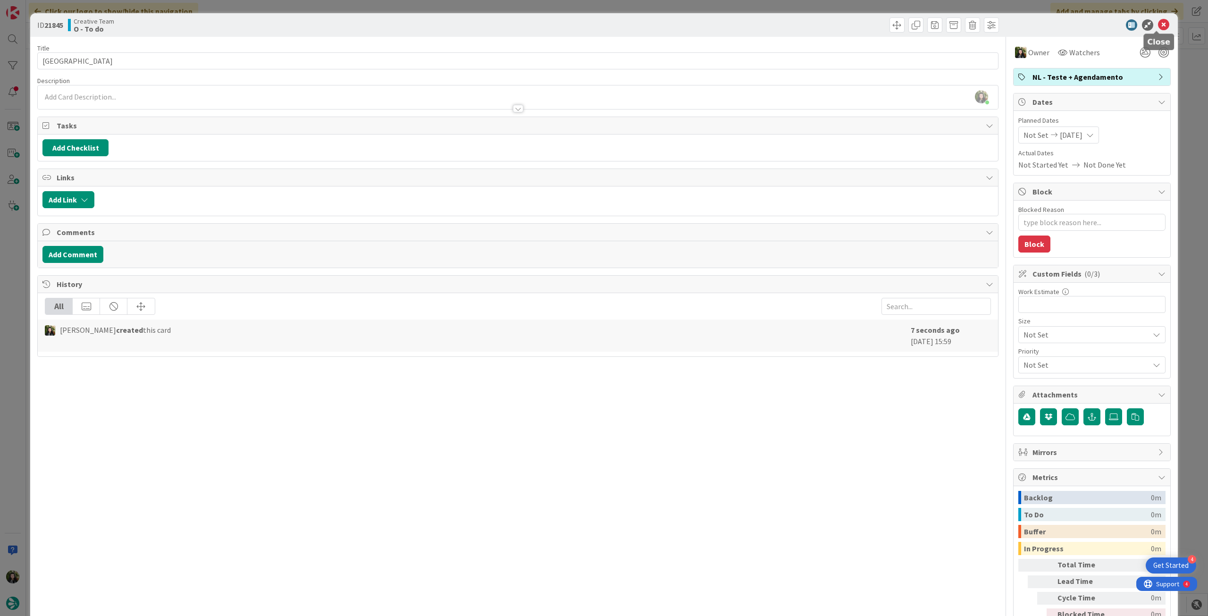
drag, startPoint x: 1162, startPoint y: 22, endPoint x: 1157, endPoint y: 25, distance: 5.8
click at [1162, 23] on icon at bounding box center [1163, 24] width 11 height 11
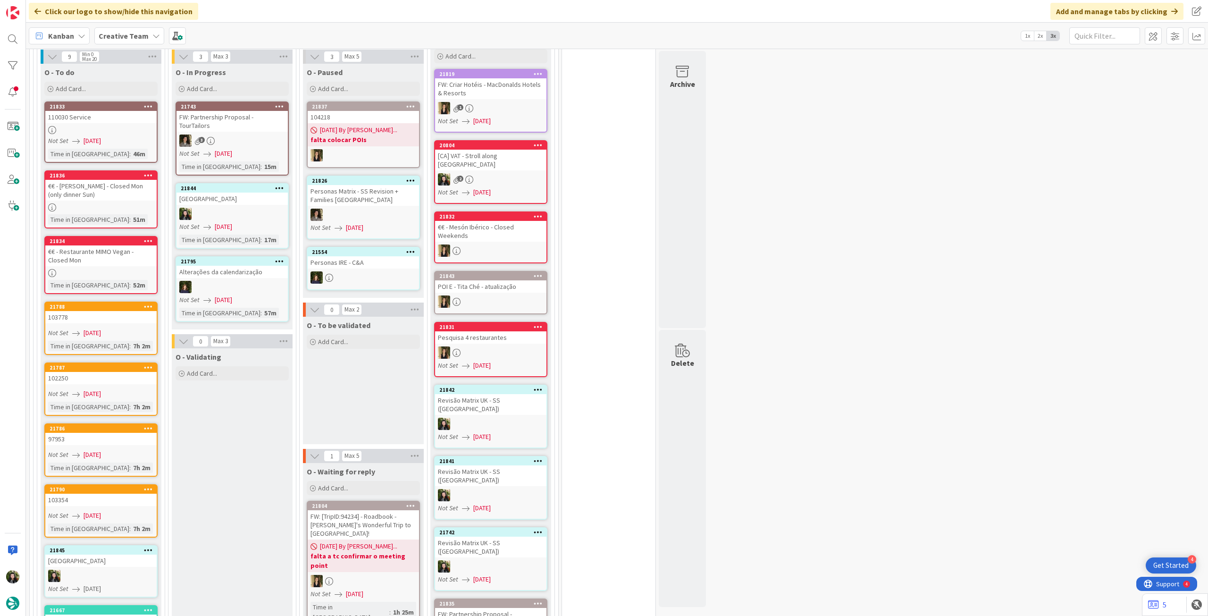
scroll to position [792, 0]
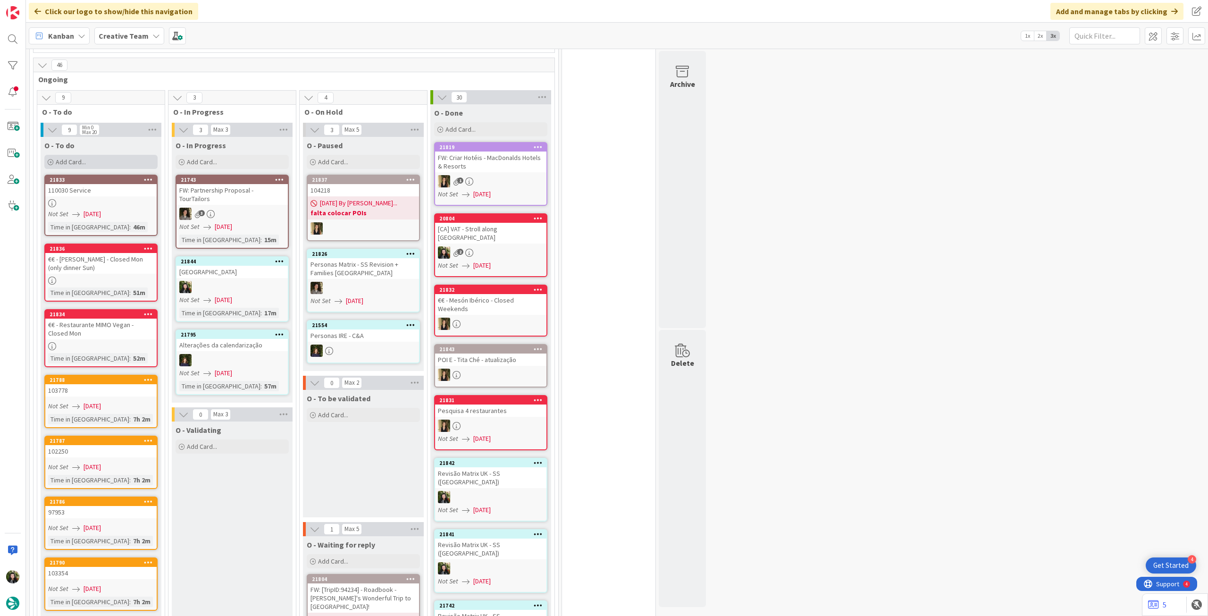
click at [84, 158] on span "Add Card..." at bounding box center [71, 162] width 30 height 8
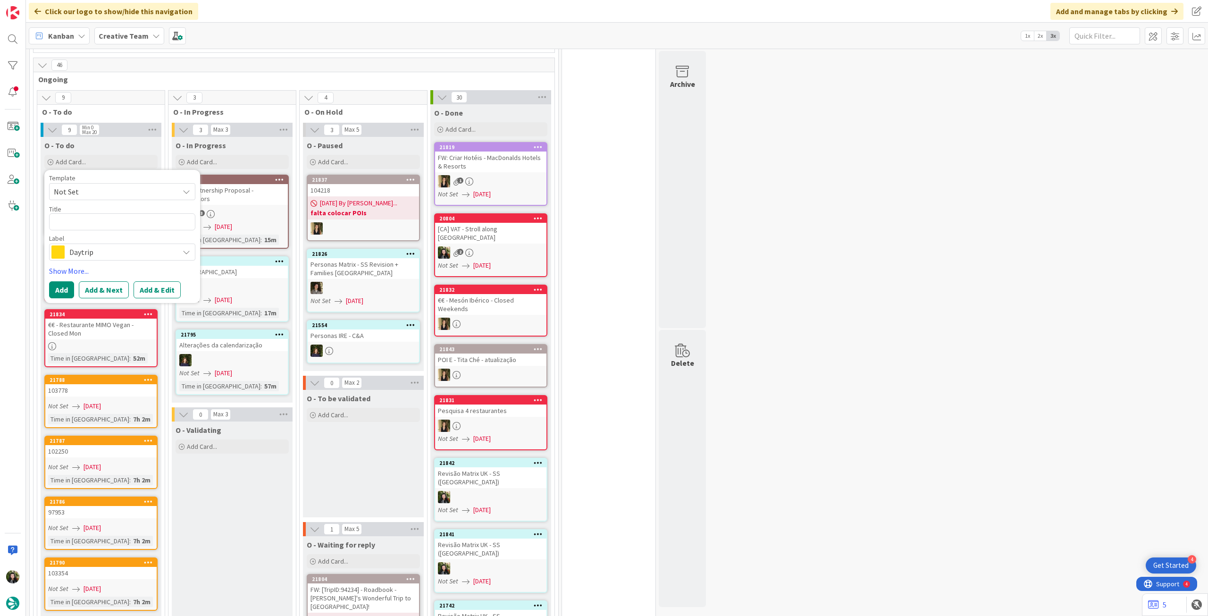
click at [90, 245] on span "Daytrip" at bounding box center [121, 251] width 105 height 13
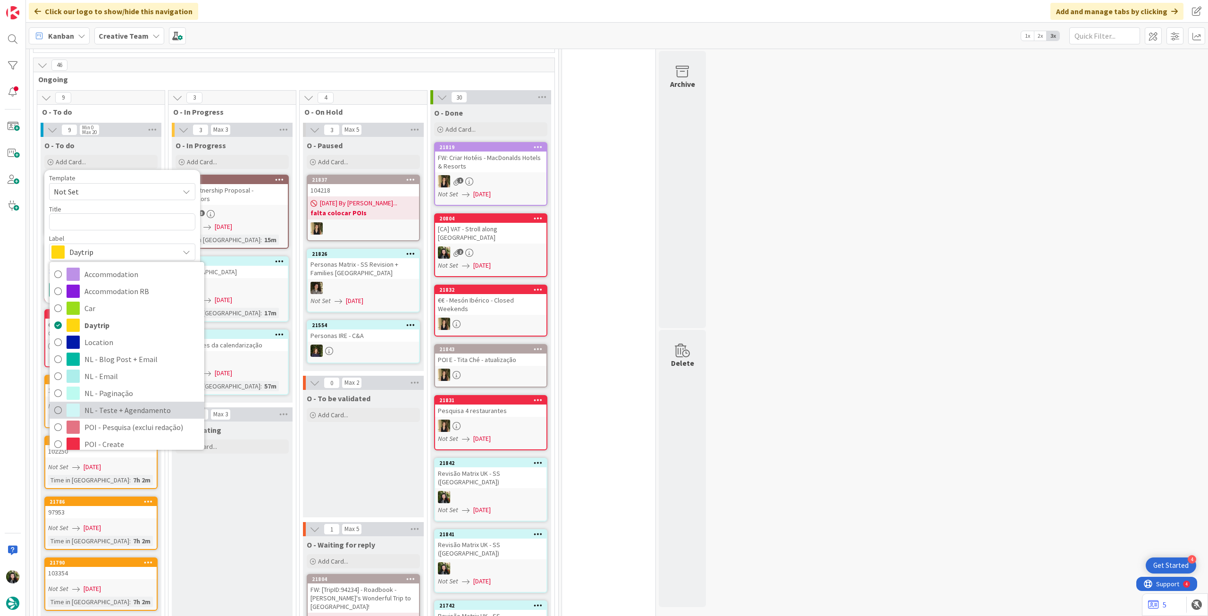
click at [116, 403] on span "NL - Teste + Agendamento" at bounding box center [141, 410] width 115 height 14
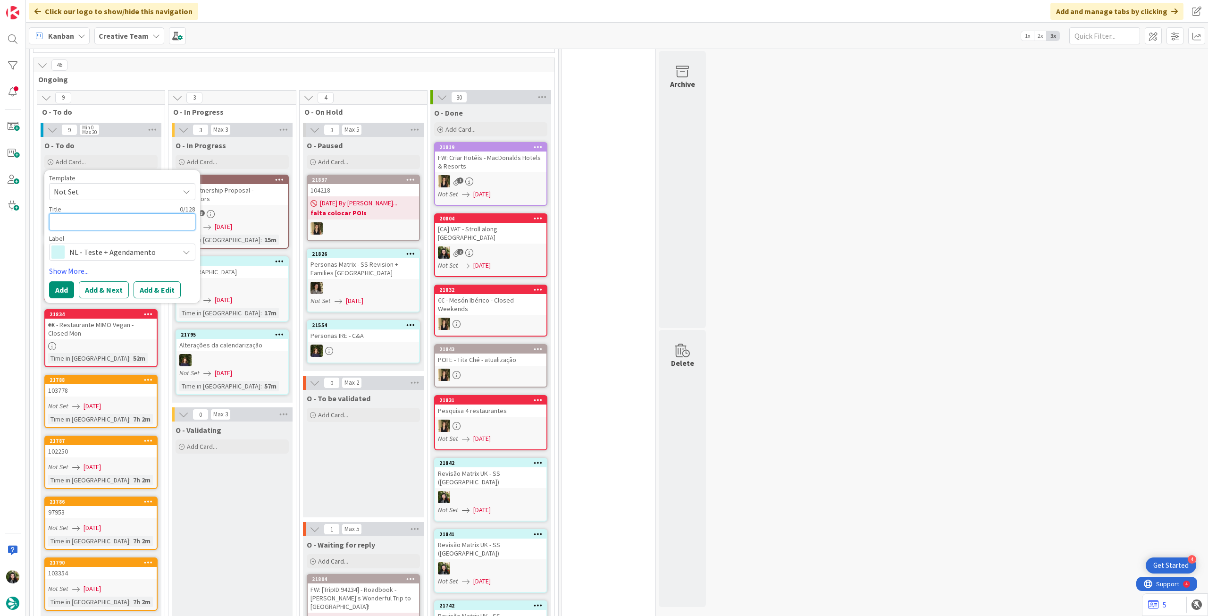
click at [94, 213] on textarea at bounding box center [122, 221] width 146 height 17
type textarea "x"
type textarea "R"
type textarea "x"
type textarea "Re"
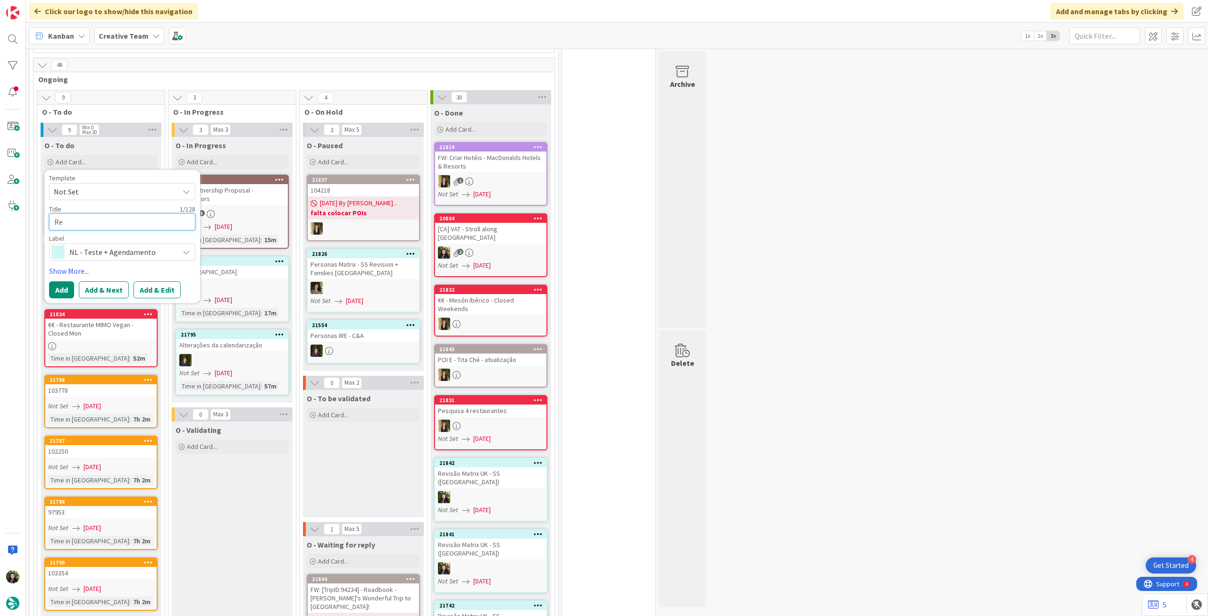
type textarea "x"
type textarea "Rev"
type textarea "x"
type textarea "Revi"
type textarea "x"
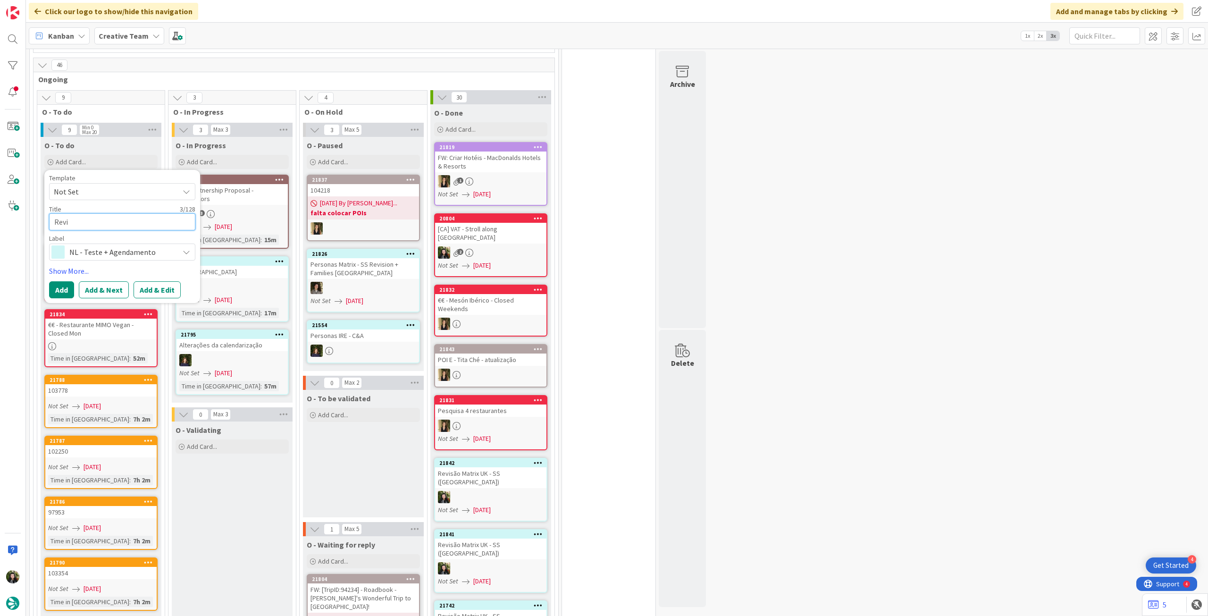
type textarea "Revis"
type textarea "x"
type textarea "Revisão"
type textarea "x"
type textarea "Revisão"
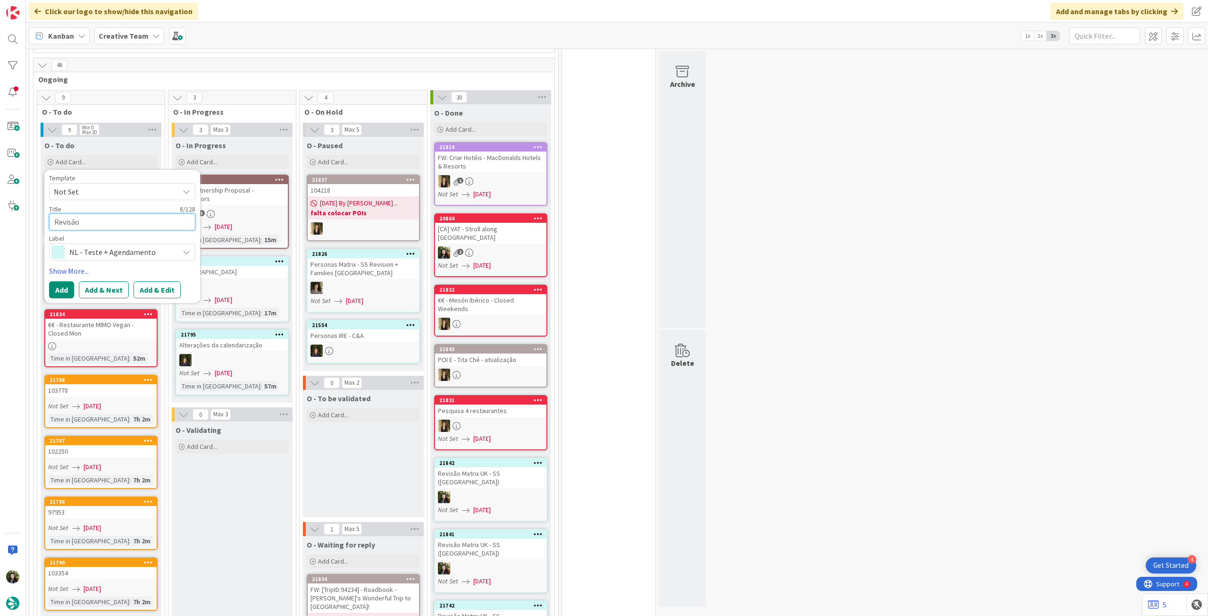
type textarea "x"
type textarea "Revisão C"
type textarea "x"
type textarea "Revisão CA"
type textarea "x"
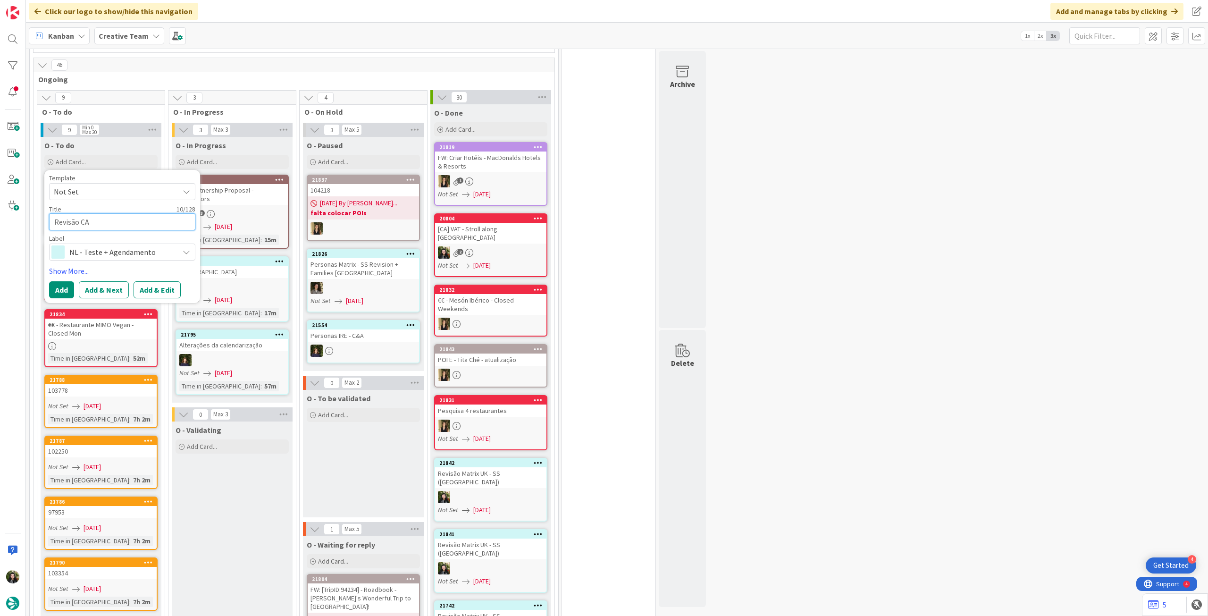
type textarea "Revisão CA"
type textarea "x"
type textarea "Revisão CA E"
type textarea "x"
type textarea "Revisão CA EN"
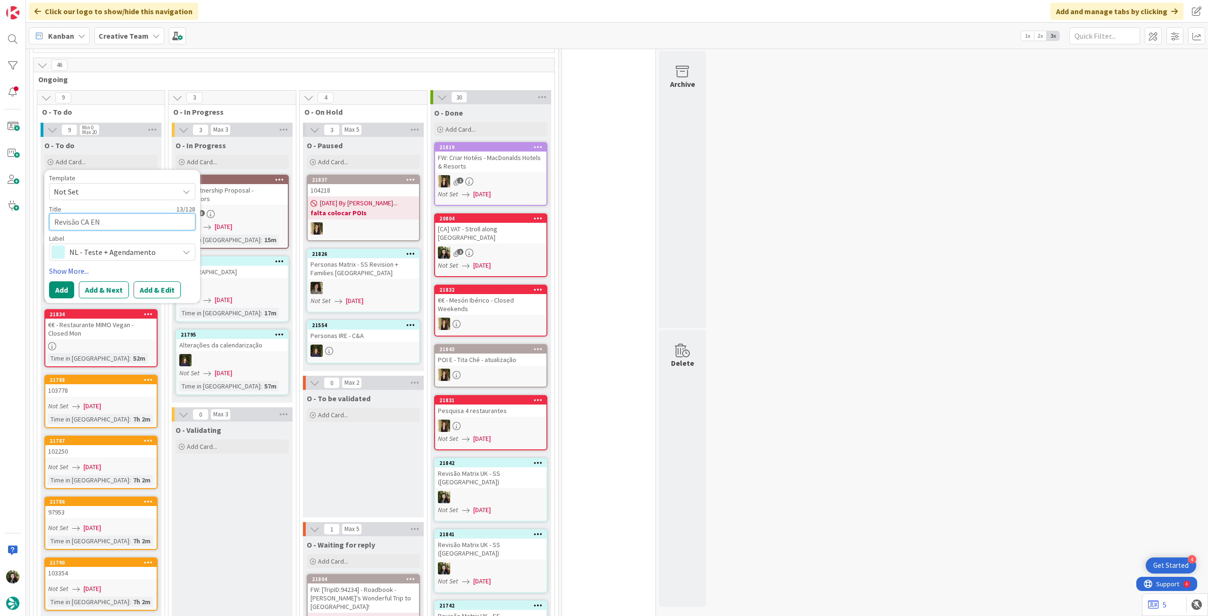
type textarea "x"
type textarea "Revisão CA ENG"
type textarea "x"
type textarea "Revisão CA ENG"
type textarea "x"
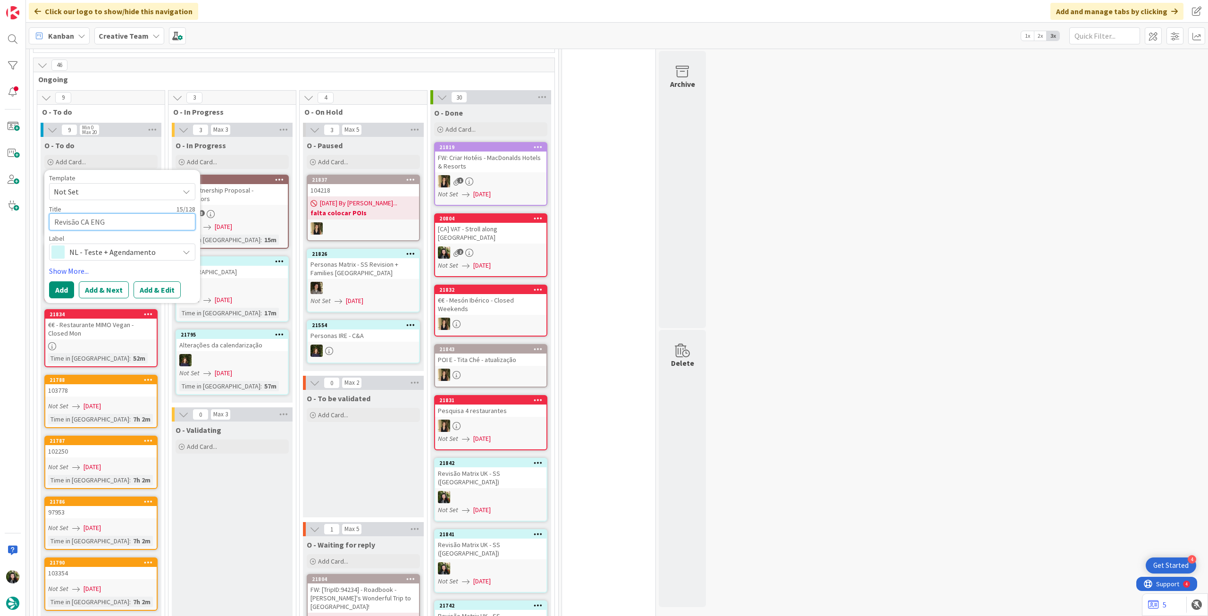
type textarea "Revisão CA ENG &"
type textarea "x"
type textarea "Revisão CA ENG &"
type textarea "x"
type textarea "Revisão CA ENG & S"
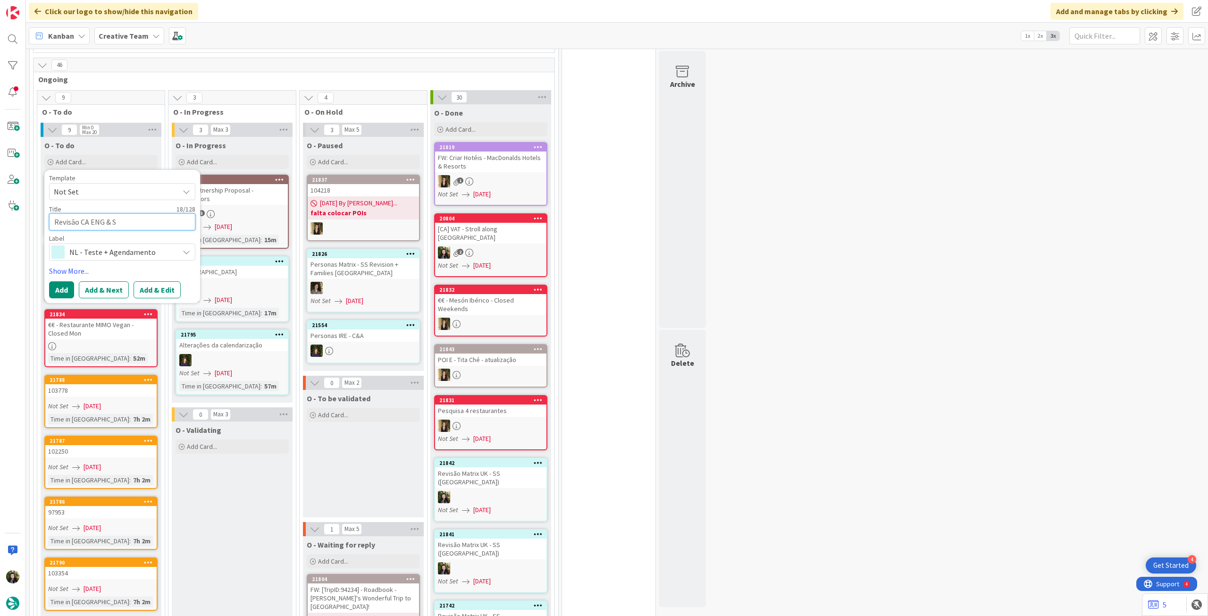
type textarea "x"
type textarea "Revisão CA ENG & SC"
type textarea "x"
type textarea "Revisão CA ENG & SCO"
type textarea "x"
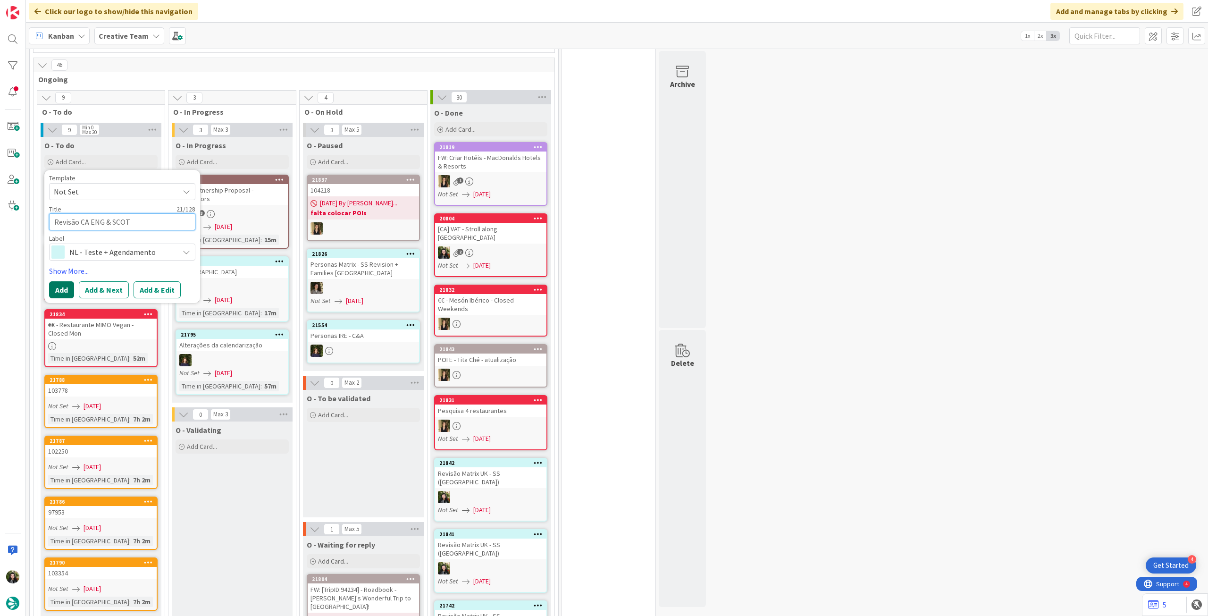
type textarea "Revisão CA ENG & SCOT"
click at [59, 281] on button "Add" at bounding box center [61, 289] width 25 height 17
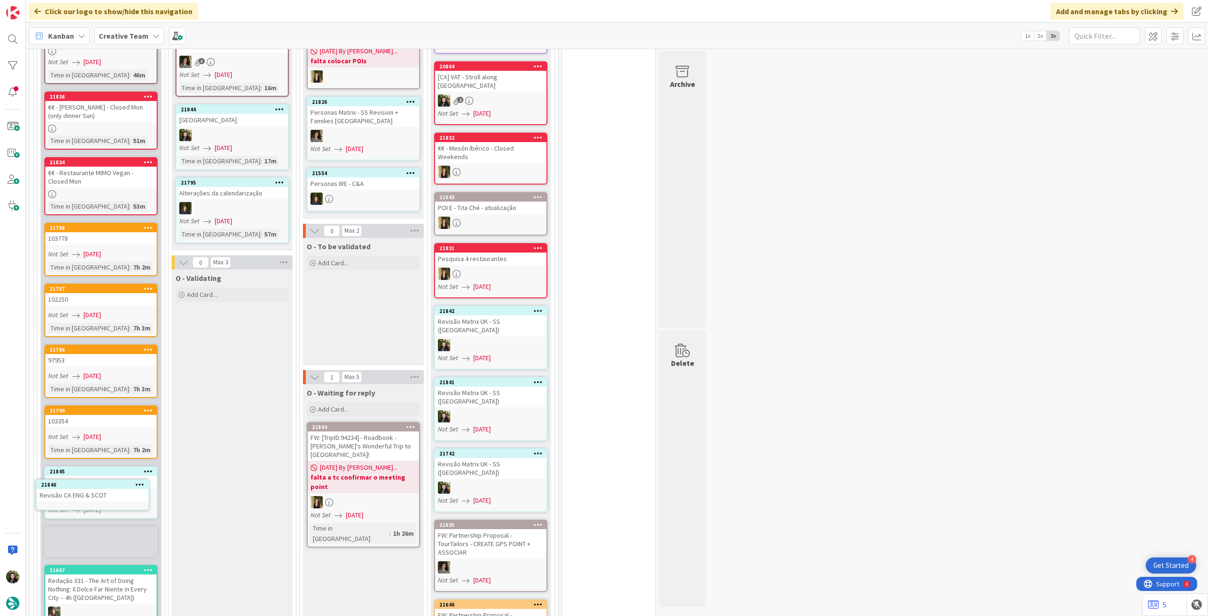
scroll to position [970, 0]
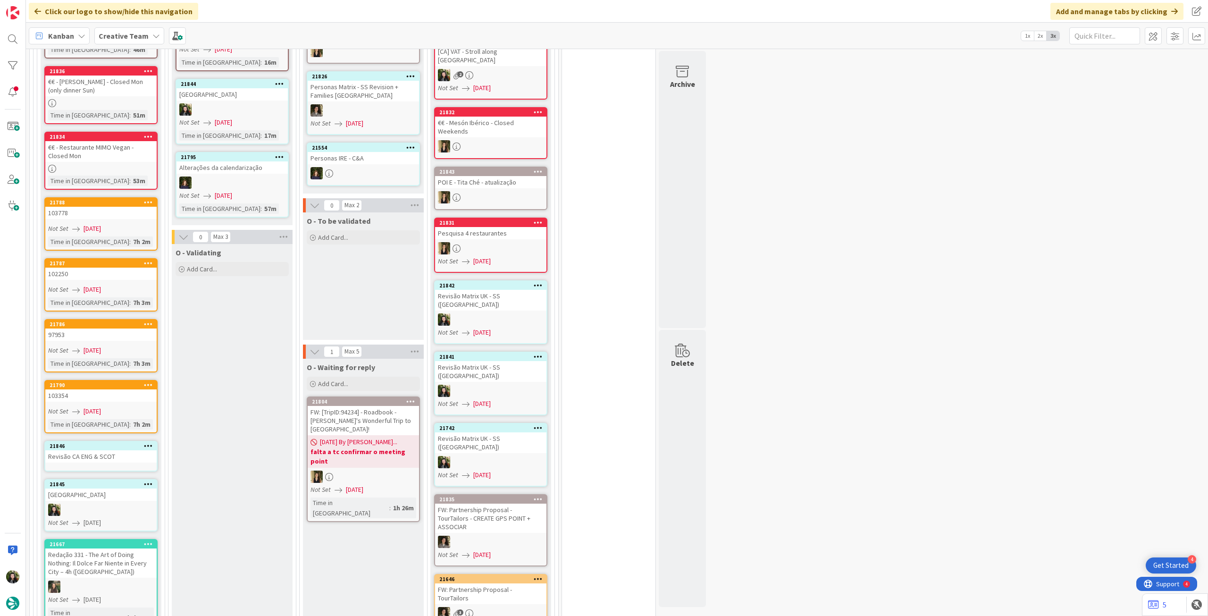
click at [148, 442] on icon at bounding box center [148, 445] width 9 height 7
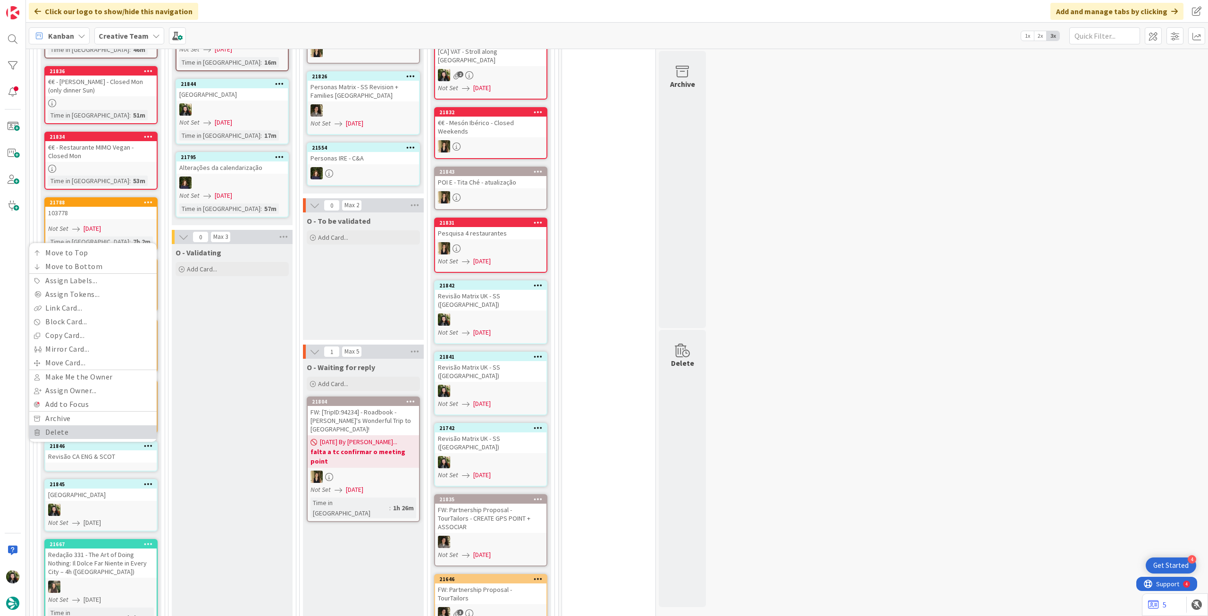
click at [98, 425] on link "Delete" at bounding box center [92, 432] width 127 height 14
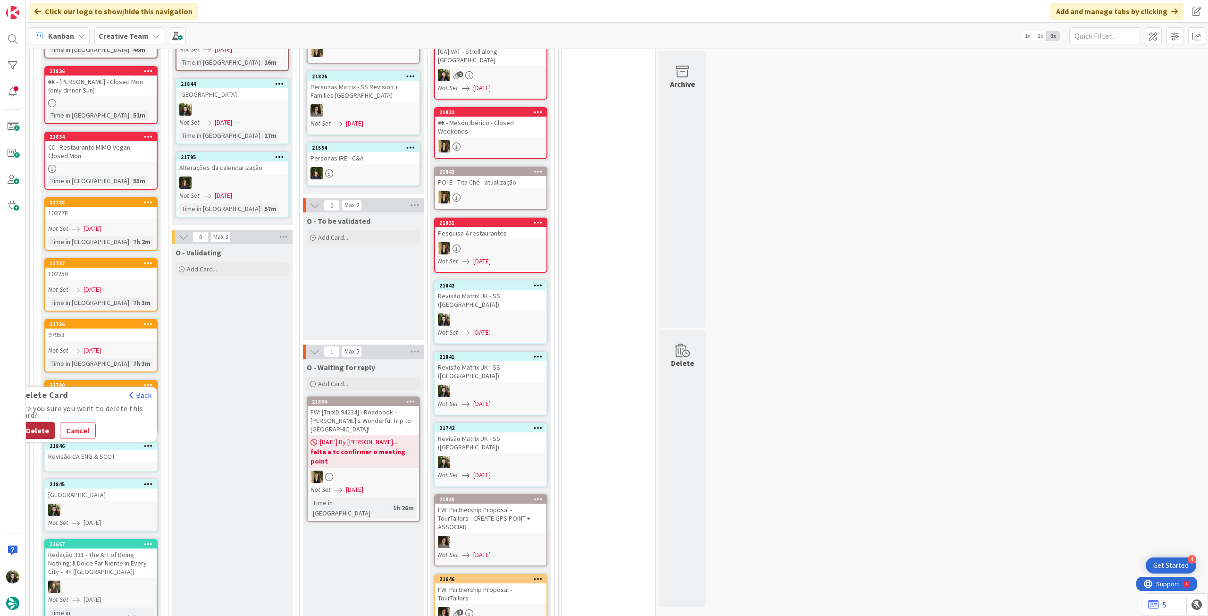
click at [37, 422] on button "Delete" at bounding box center [37, 430] width 35 height 17
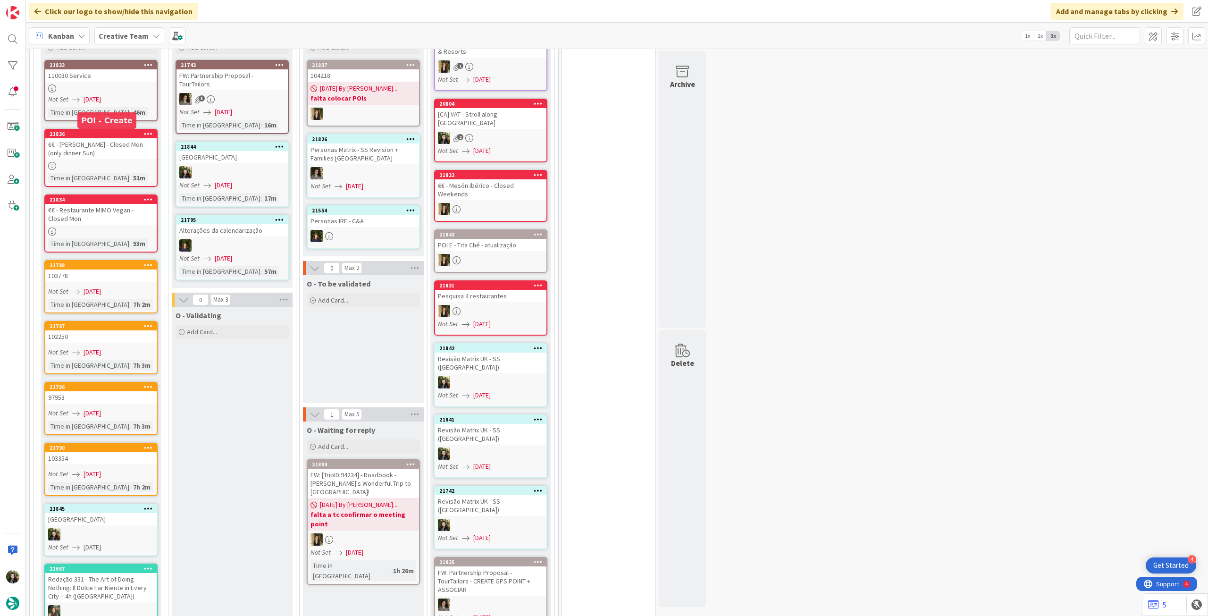
scroll to position [844, 0]
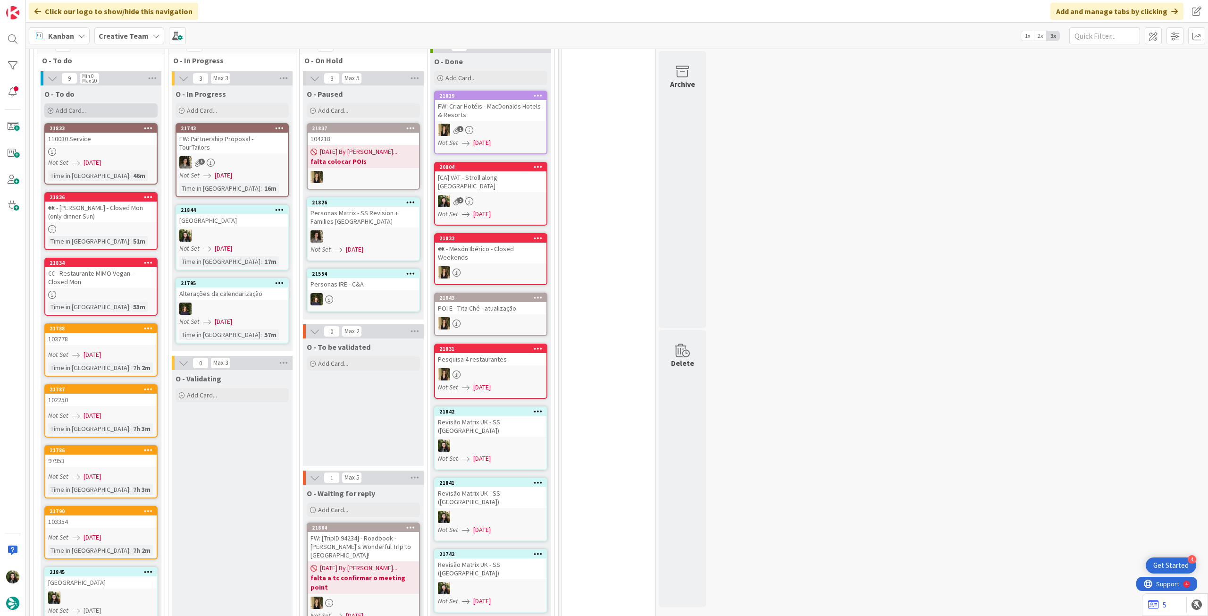
click at [81, 106] on span "Add Card..." at bounding box center [71, 110] width 30 height 8
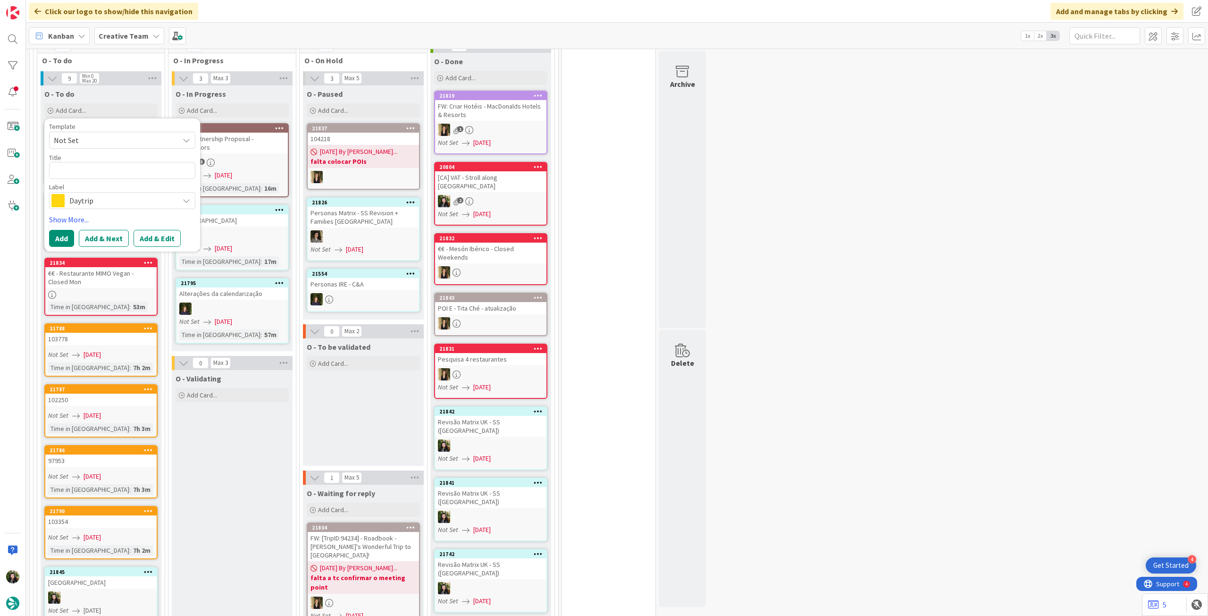
click at [94, 194] on span "Daytrip" at bounding box center [121, 200] width 105 height 13
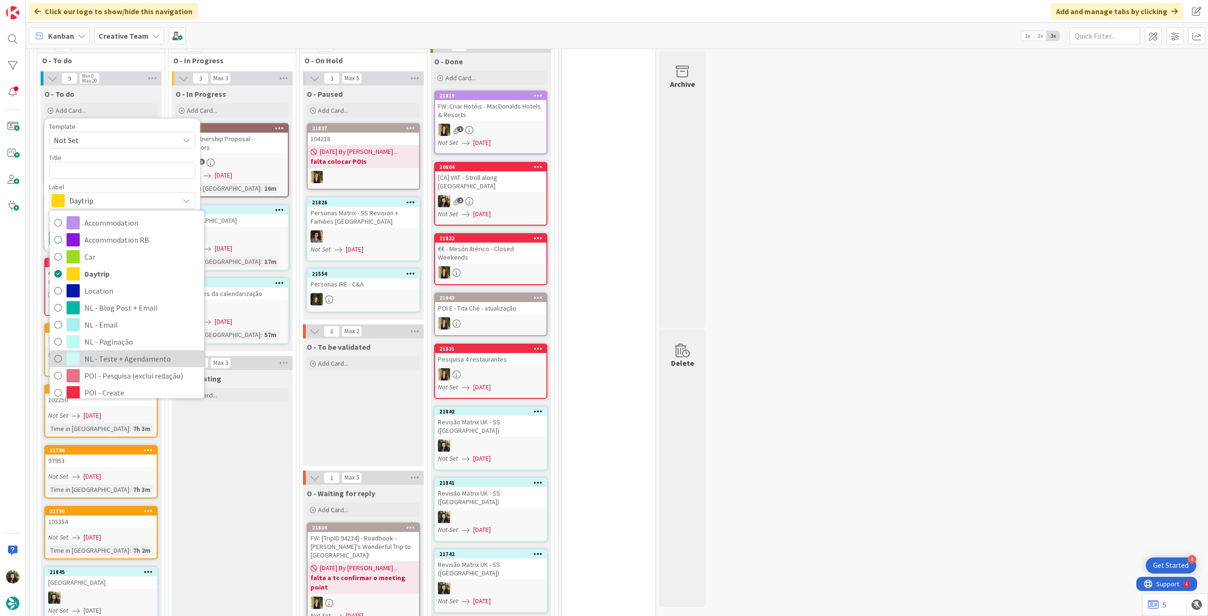
click at [109, 352] on span "NL - Teste + Agendamento" at bounding box center [141, 359] width 115 height 14
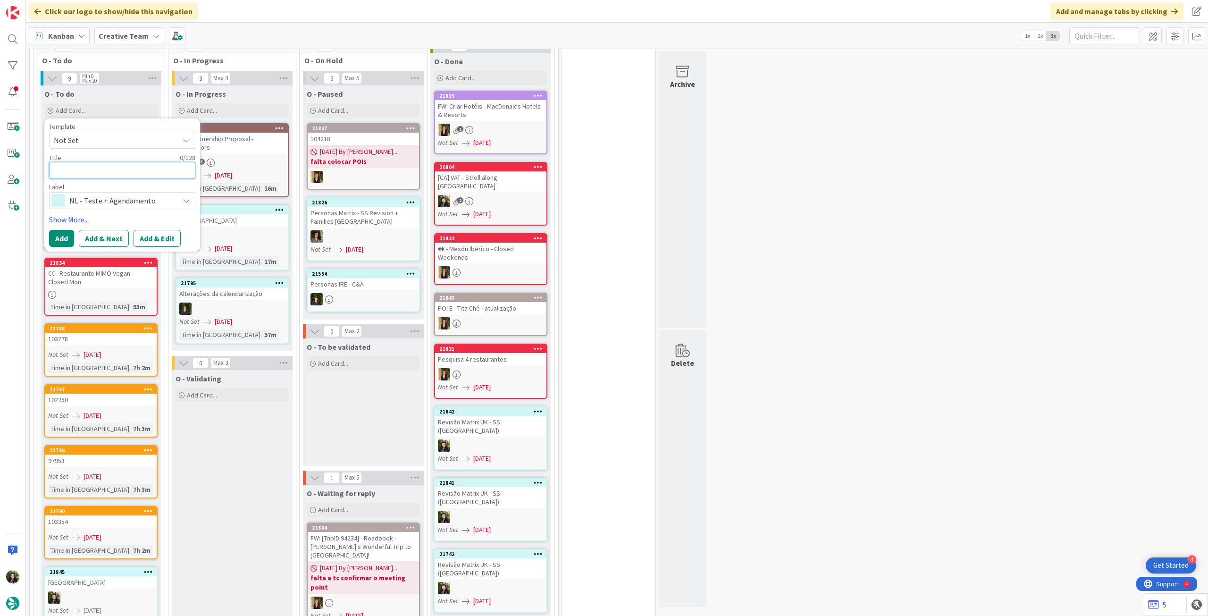
click at [119, 162] on textarea at bounding box center [122, 170] width 146 height 17
type textarea "x"
type textarea "R"
type textarea "x"
type textarea "Re"
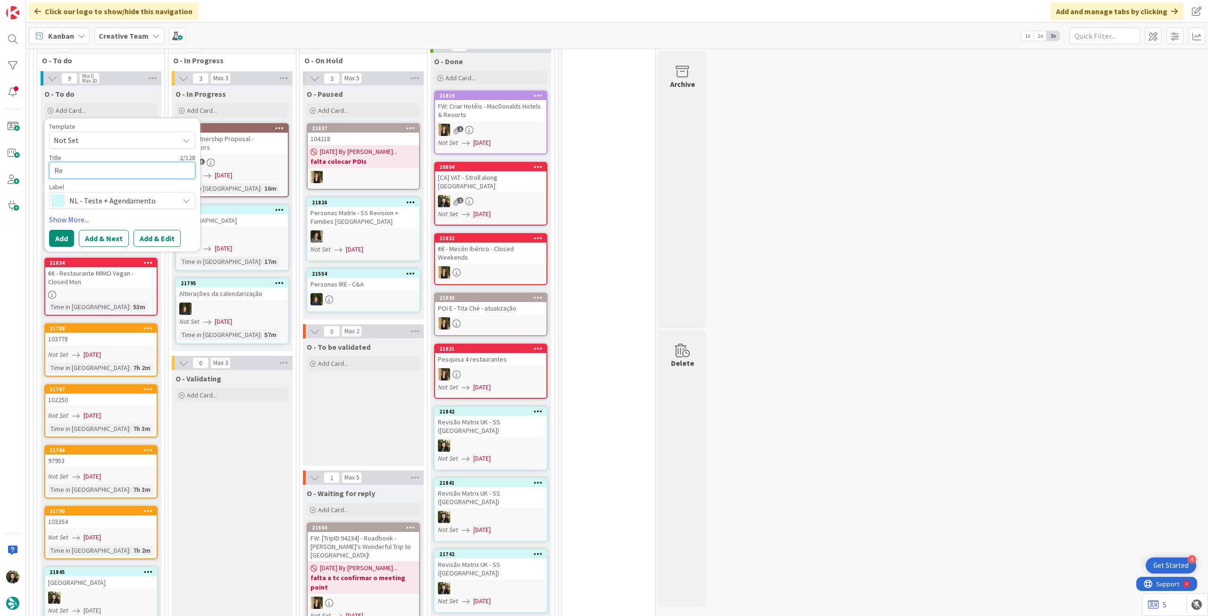
type textarea "x"
type textarea "Revi"
type textarea "x"
type textarea "Revis"
type textarea "x"
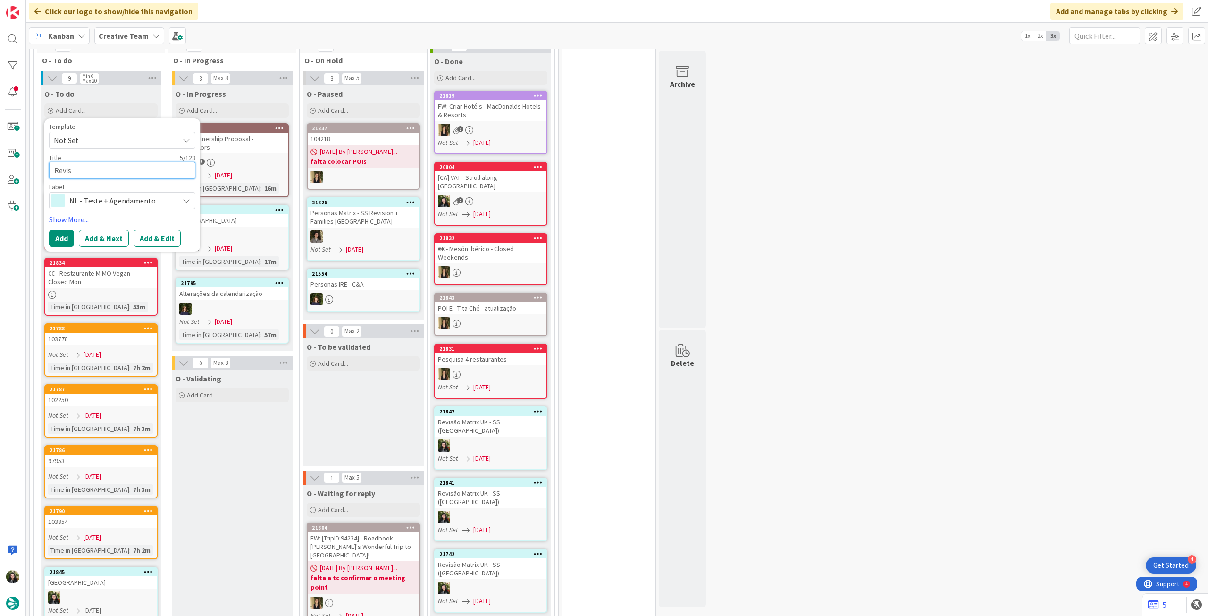
type textarea "Revisã"
type textarea "x"
type textarea "Revisão"
type textarea "x"
type textarea "Revisão"
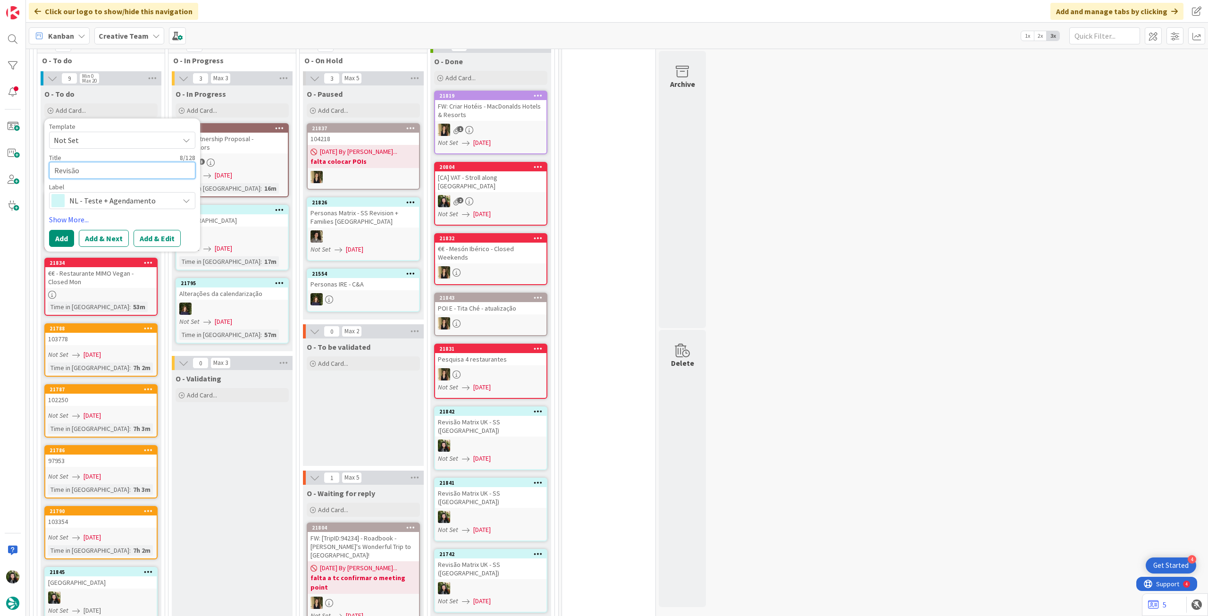
type textarea "x"
type textarea "Revisão M"
type textarea "x"
type textarea "Revisão [PERSON_NAME]"
type textarea "x"
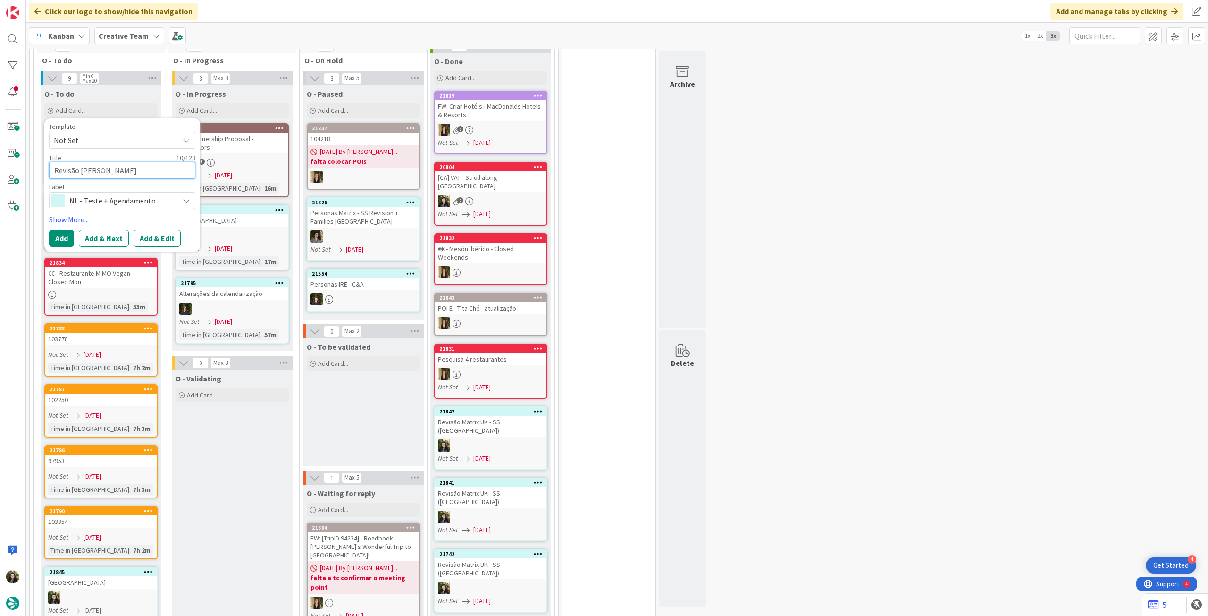
type textarea "Revisão Mat"
type textarea "x"
type textarea "Revisão Matr"
type textarea "x"
type textarea "Revisão Matri"
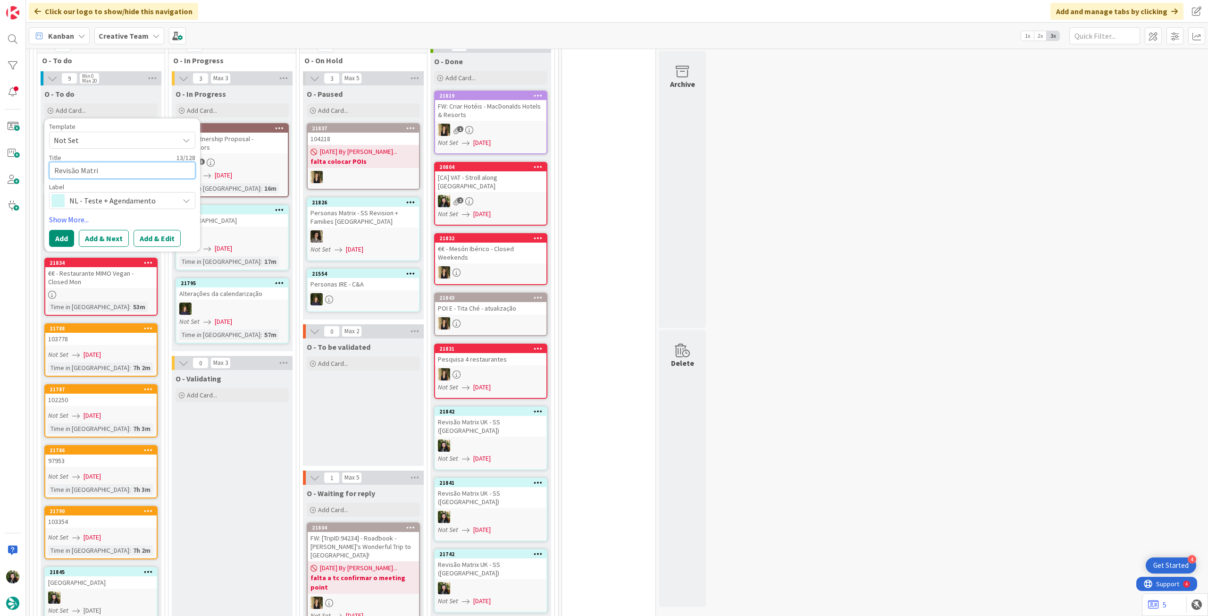
type textarea "x"
type textarea "Revisão Matrix"
type textarea "x"
type textarea "Revisão Matrix"
type textarea "x"
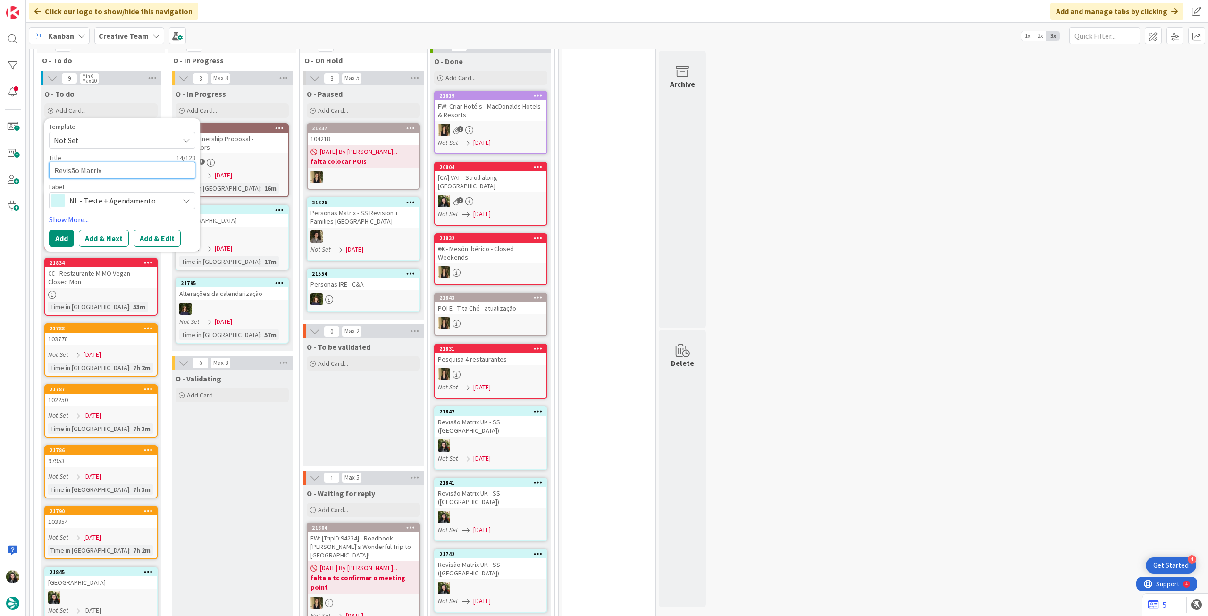
type textarea "Revisão Matrix F"
type textarea "x"
type textarea "Revisão Matrix FR"
click at [61, 231] on button "Add" at bounding box center [61, 238] width 25 height 17
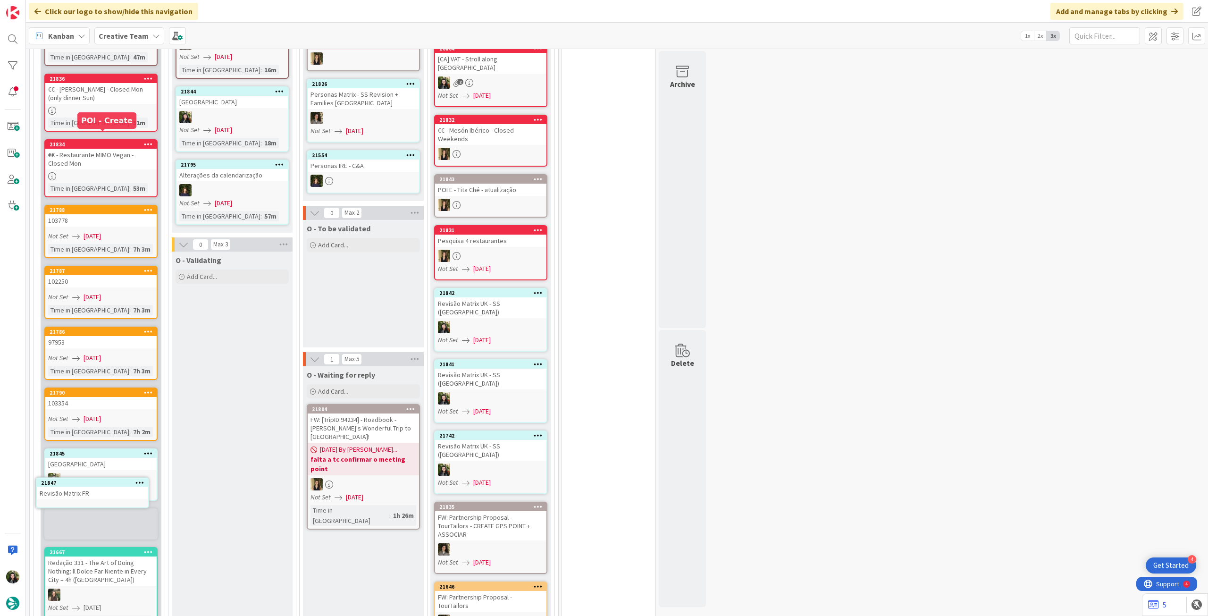
scroll to position [963, 0]
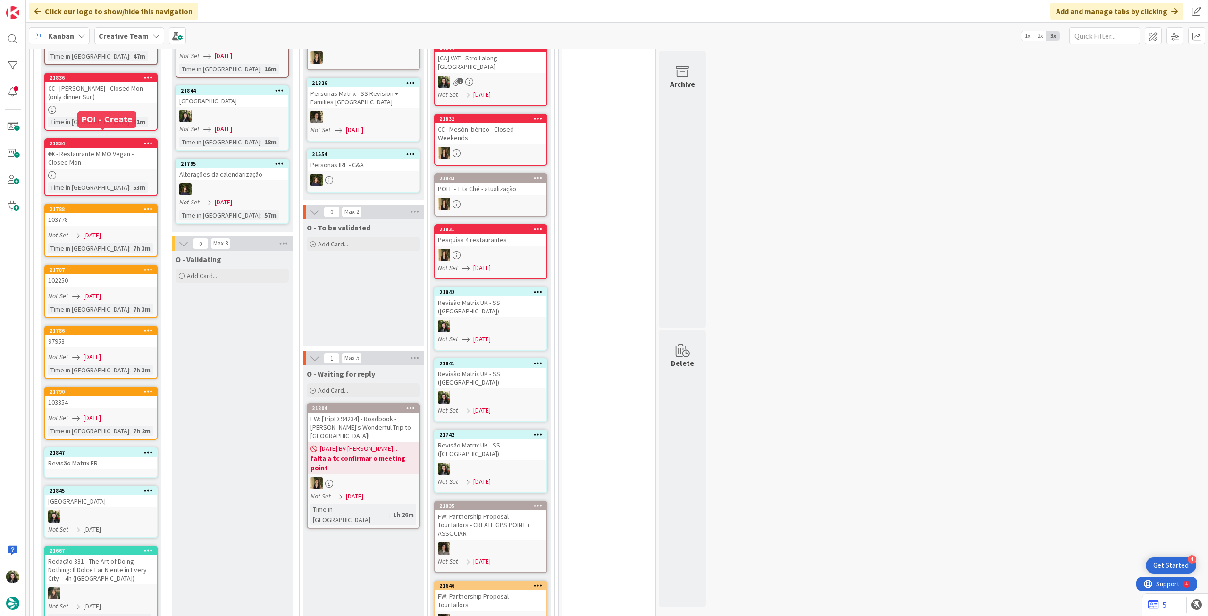
click at [84, 457] on div "Revisão Matrix FR" at bounding box center [100, 463] width 111 height 12
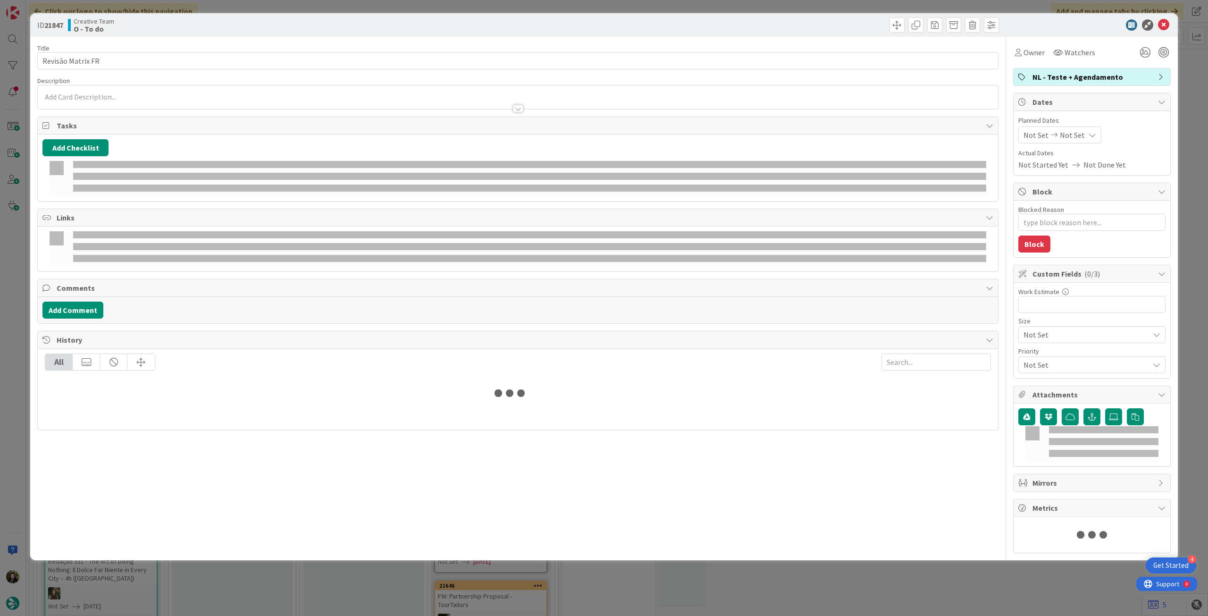
type textarea "x"
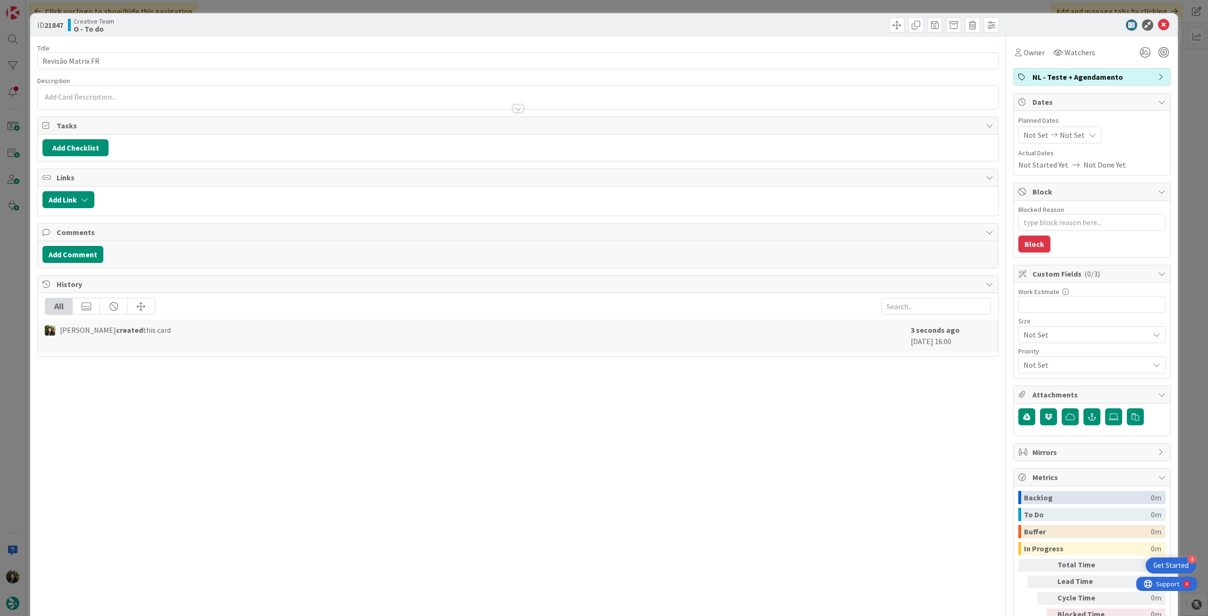
click at [1072, 135] on span "Not Set" at bounding box center [1072, 134] width 25 height 11
click at [1029, 364] on div "Su Mo Tu We Th Fr Sa [DATE] 1 2 3 4 5 6 7 8 9 10 11 12 13 14 15 16 17 18 19 20 …" at bounding box center [1094, 259] width 142 height 220
click at [1028, 356] on icon at bounding box center [1035, 355] width 14 height 11
type input "[DATE]"
type textarea "x"
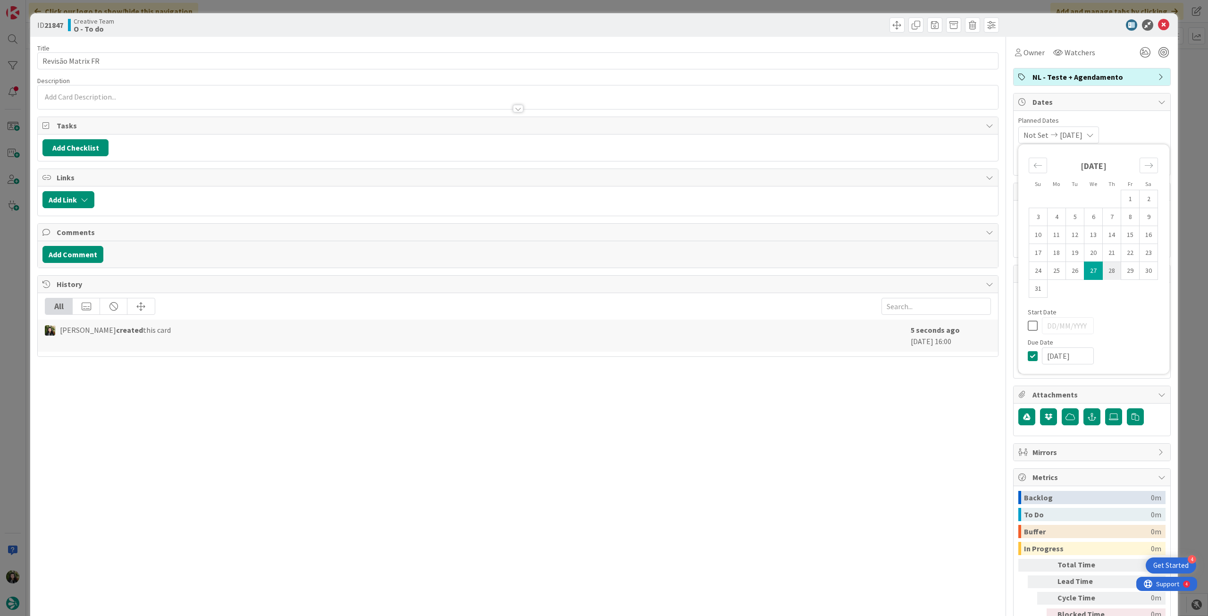
click at [1107, 269] on td "28" at bounding box center [1112, 271] width 18 height 18
type input "[DATE]"
type textarea "x"
click at [1028, 324] on icon at bounding box center [1035, 325] width 14 height 11
type textarea "x"
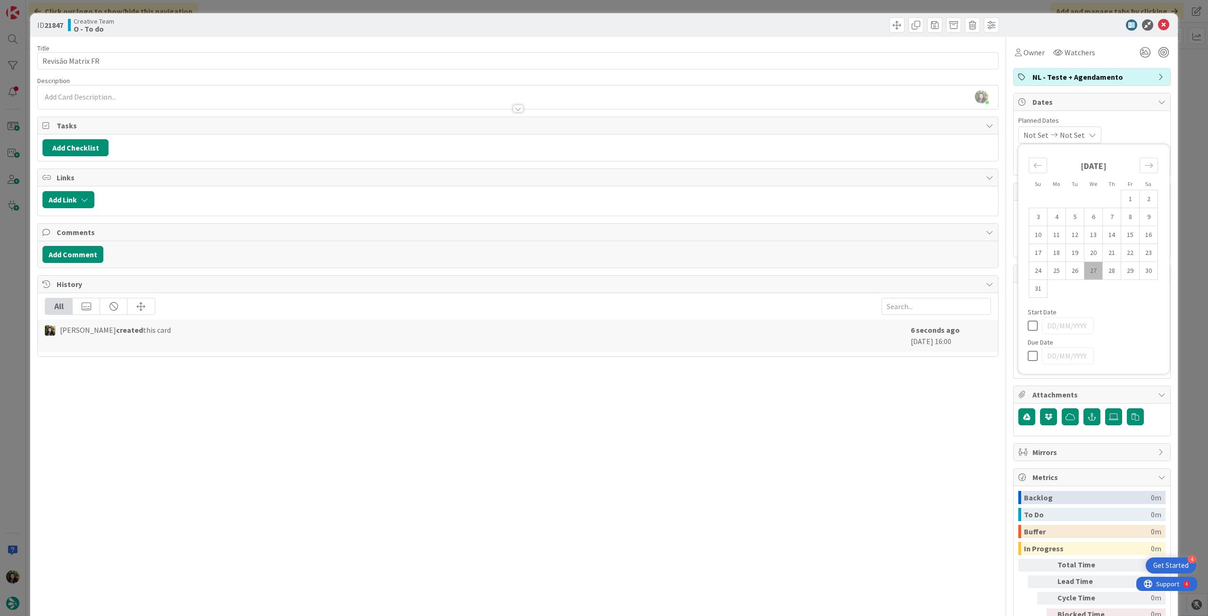
click at [1028, 359] on icon at bounding box center [1035, 355] width 14 height 11
type input "[DATE]"
click at [1121, 272] on td "29" at bounding box center [1130, 271] width 18 height 18
type textarea "x"
type input "[DATE]"
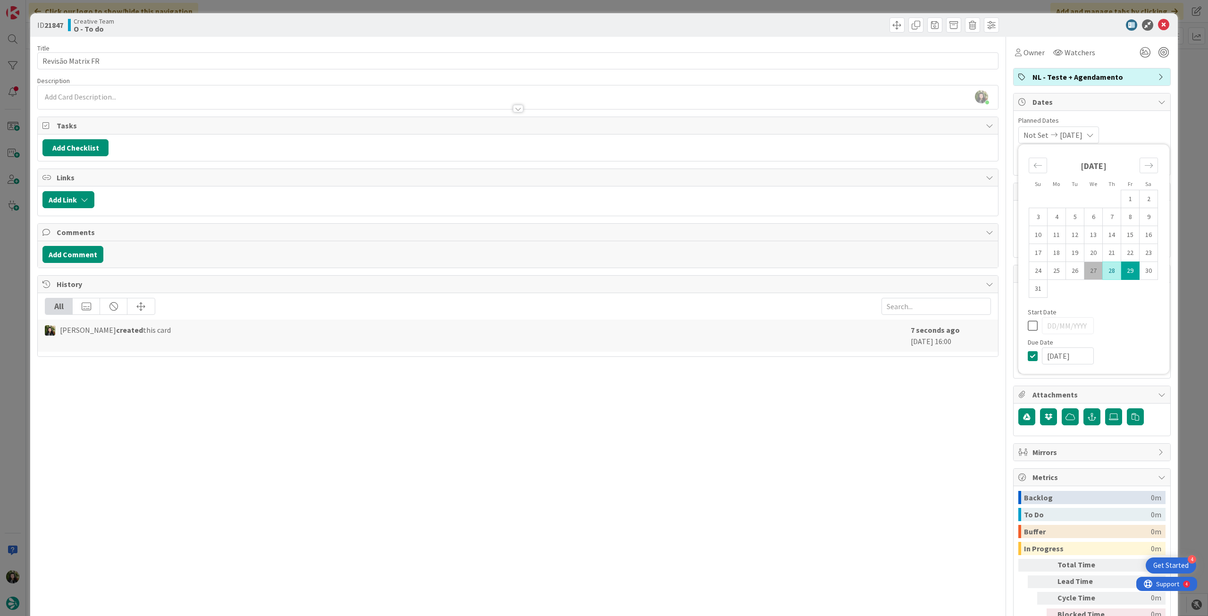
type textarea "x"
click at [1103, 272] on td "28" at bounding box center [1112, 271] width 18 height 18
type input "[DATE]"
type textarea "x"
click at [1028, 327] on icon at bounding box center [1035, 325] width 14 height 11
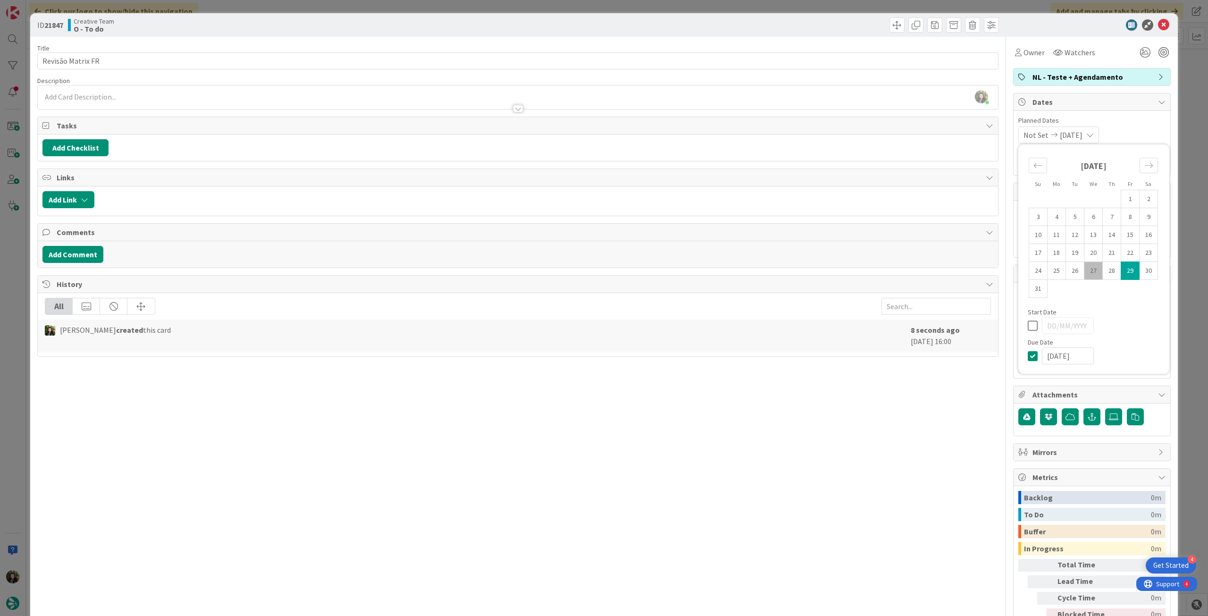
click at [1028, 356] on icon at bounding box center [1035, 355] width 14 height 11
type textarea "x"
click at [1030, 352] on icon at bounding box center [1035, 355] width 14 height 11
type input "[DATE]"
type textarea "x"
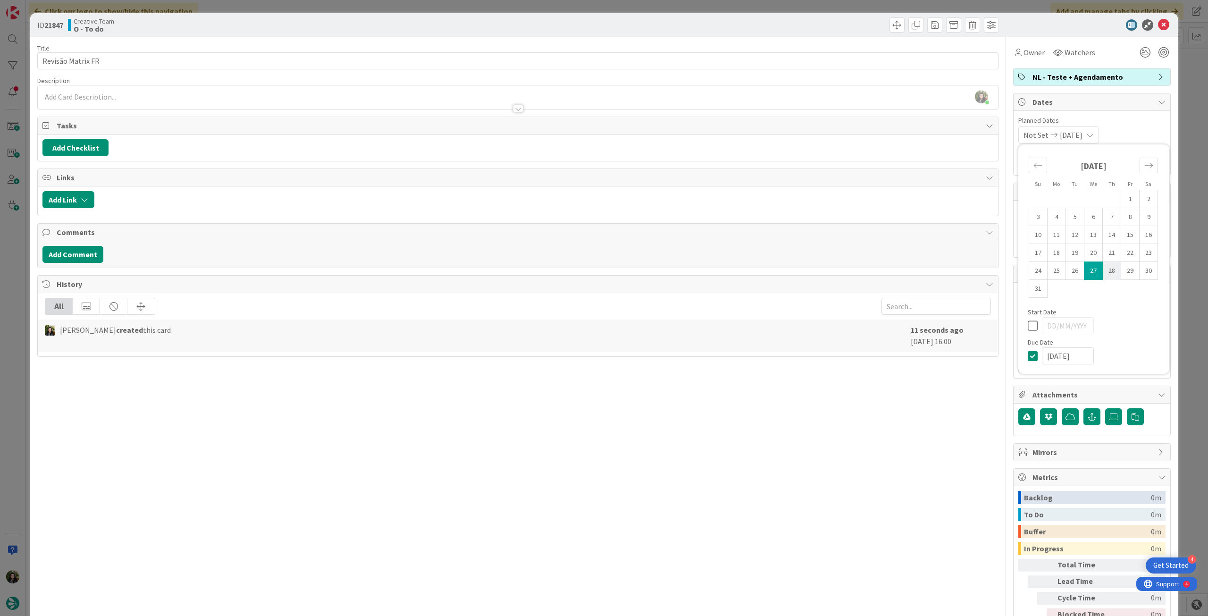
click at [1108, 272] on td "28" at bounding box center [1112, 271] width 18 height 18
type input "[DATE]"
click at [1029, 52] on span "Owner" at bounding box center [1034, 52] width 21 height 11
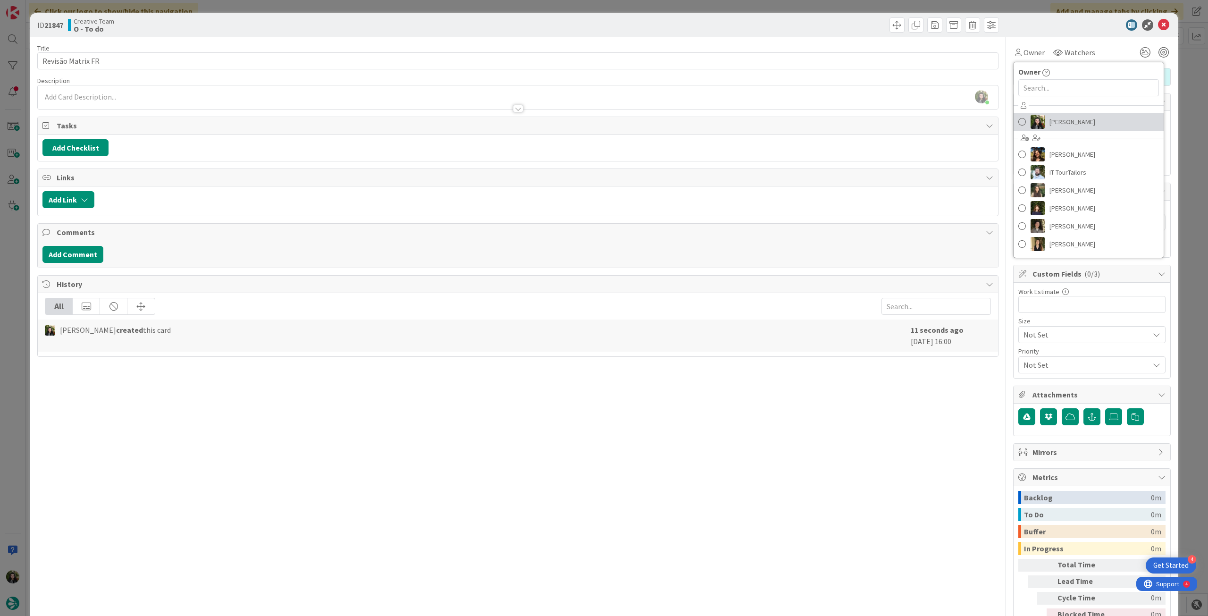
click at [1050, 121] on span "[PERSON_NAME]" at bounding box center [1073, 122] width 46 height 14
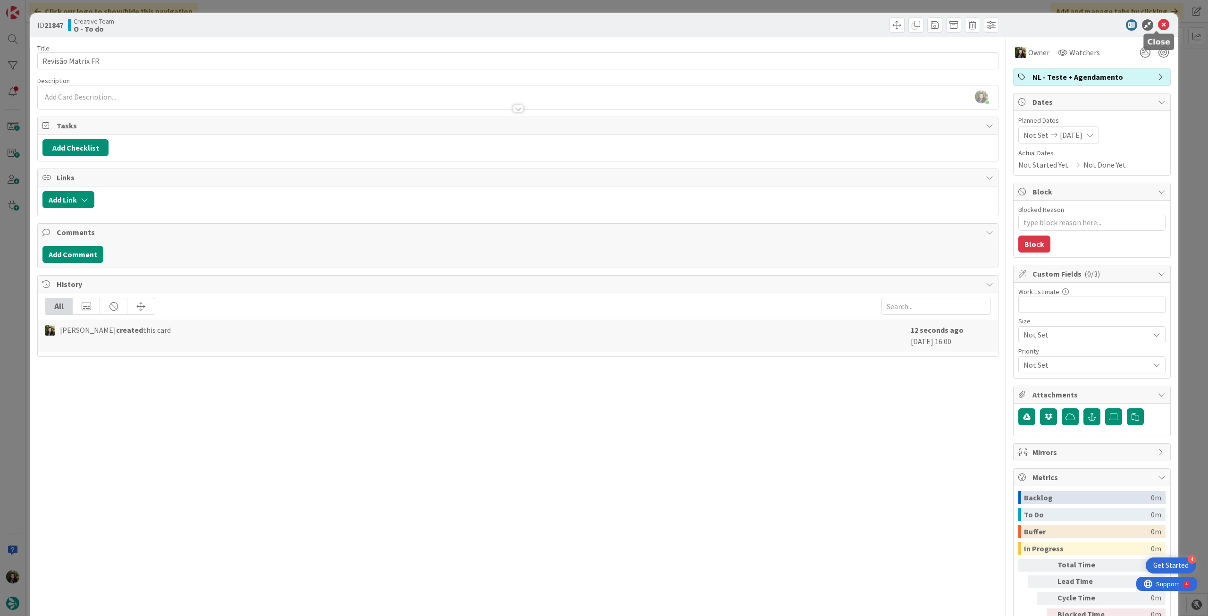
click at [1159, 23] on icon at bounding box center [1163, 24] width 11 height 11
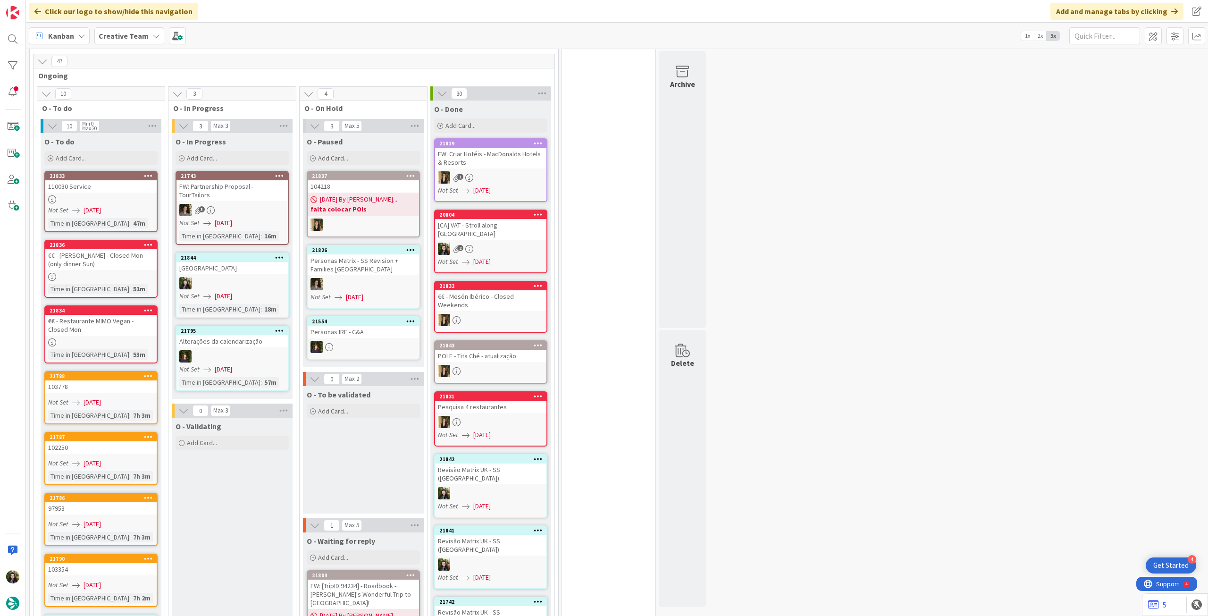
scroll to position [774, 0]
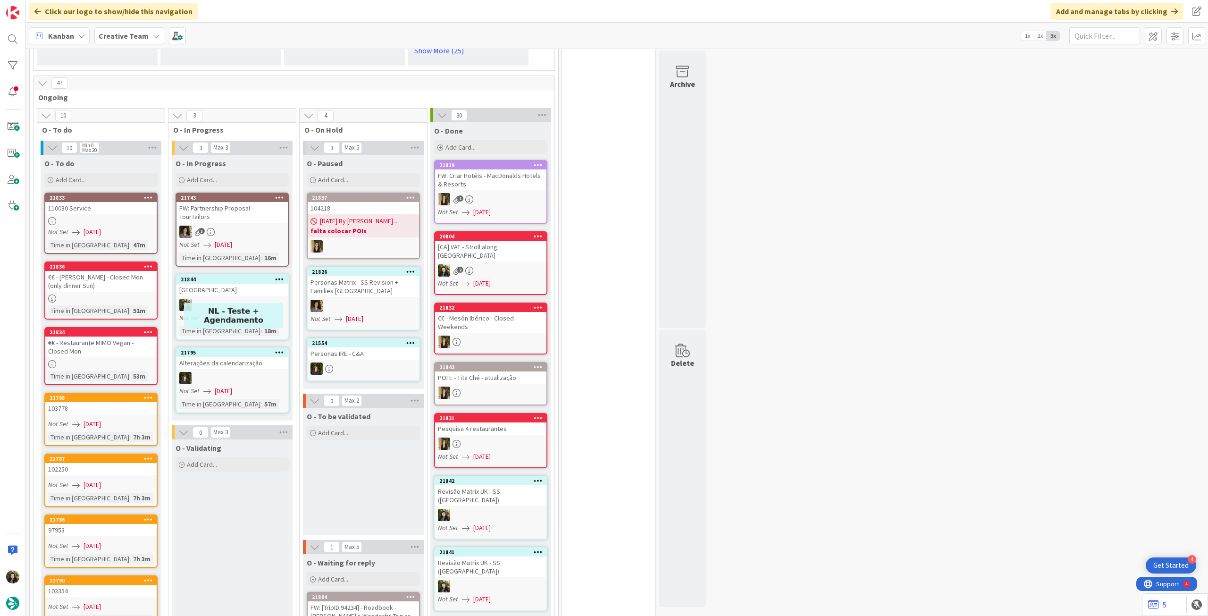
click at [200, 313] on div "Not Set [DATE]" at bounding box center [233, 318] width 109 height 10
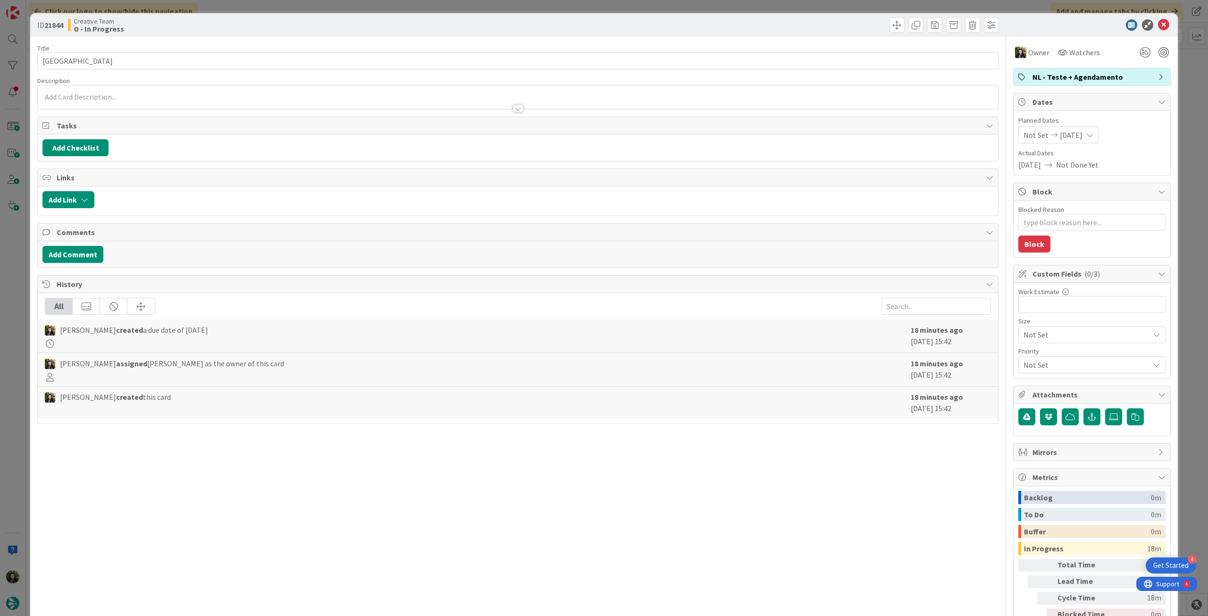
click at [1066, 80] on span "NL - Teste + Agendamento" at bounding box center [1093, 76] width 121 height 11
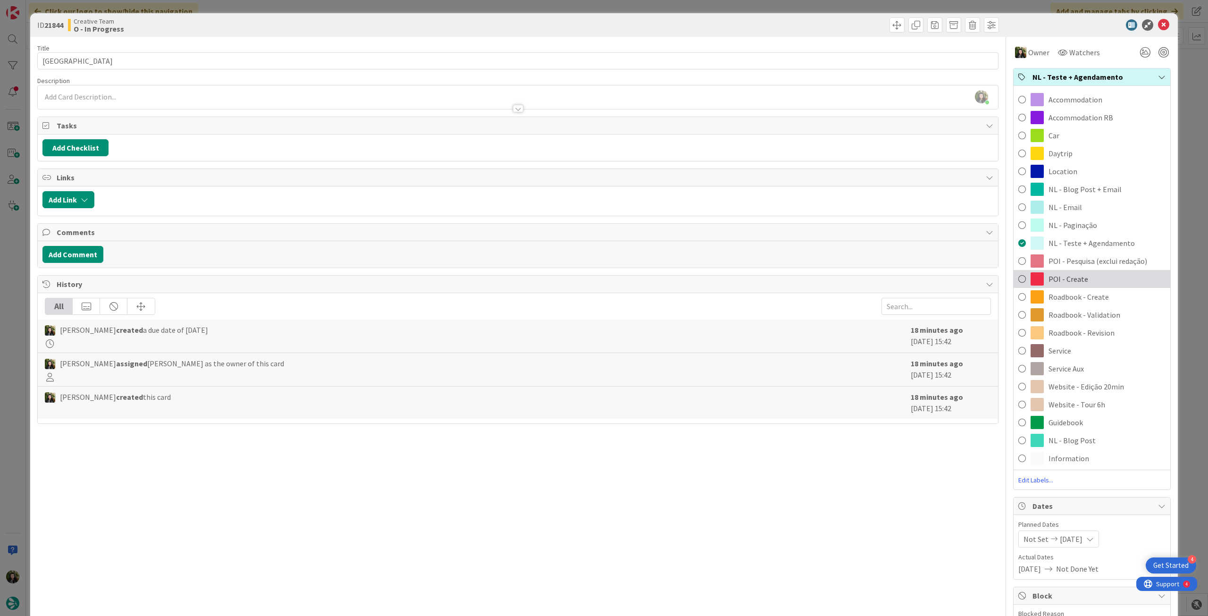
click at [1081, 272] on div "POI - Create" at bounding box center [1092, 279] width 157 height 18
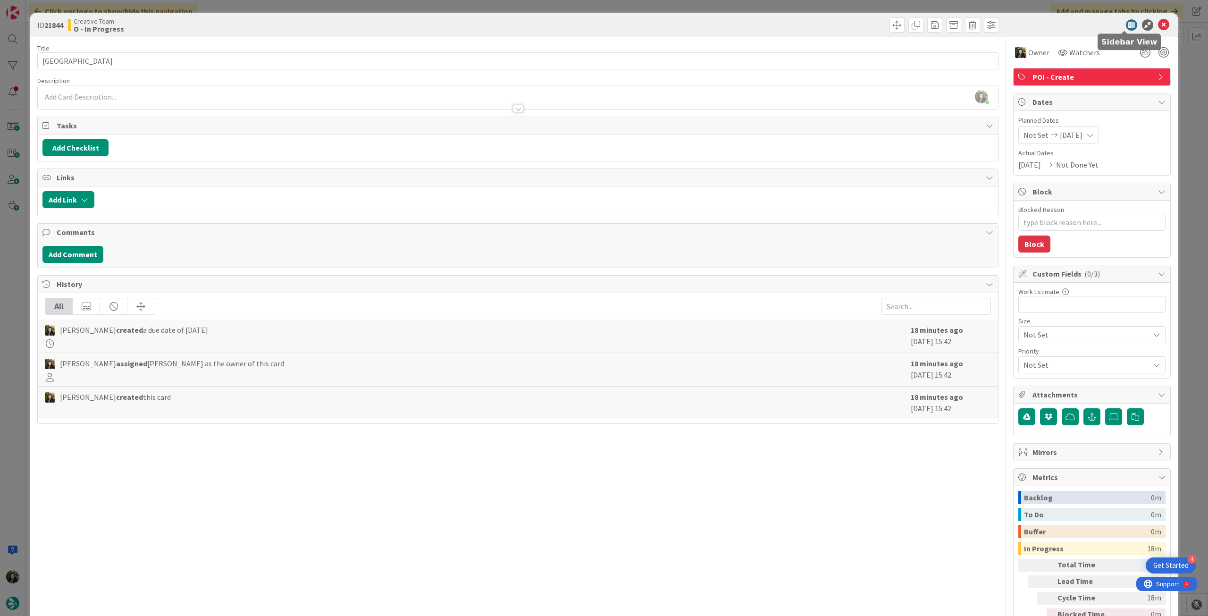
type textarea "x"
click at [1158, 23] on icon at bounding box center [1163, 24] width 11 height 11
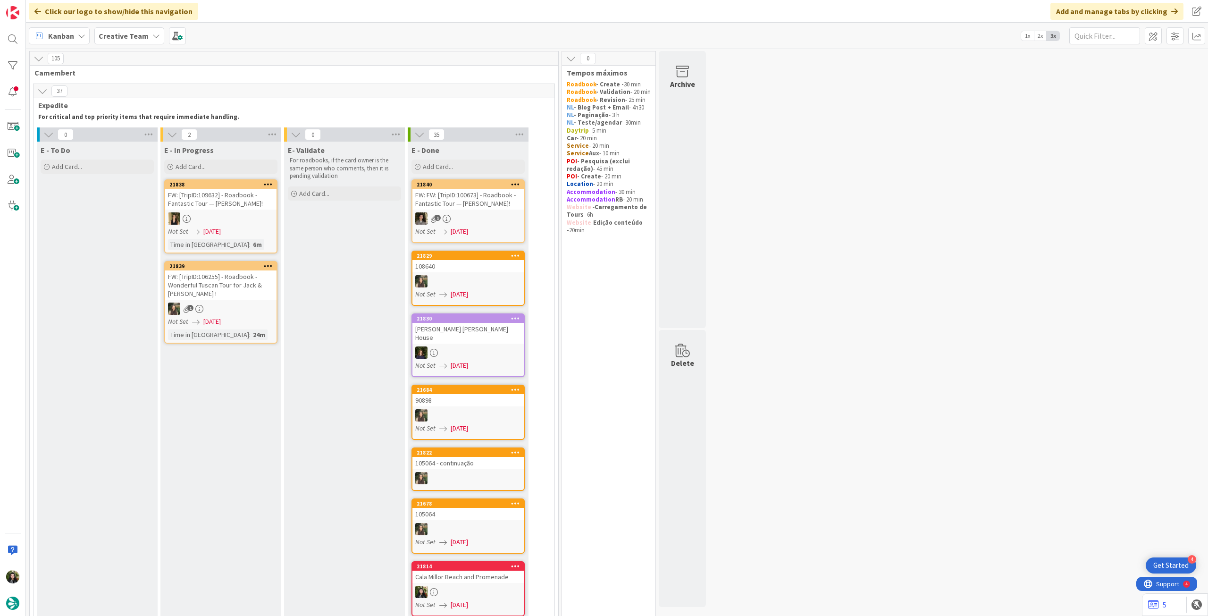
click at [111, 30] on span "Creative Team" at bounding box center [124, 35] width 50 height 11
click at [133, 148] on div "Last 24 Hours Creative Team 2 Creative Team - Análise" at bounding box center [174, 98] width 153 height 103
click at [134, 139] on h4 "Creative Team - Análise" at bounding box center [169, 134] width 128 height 9
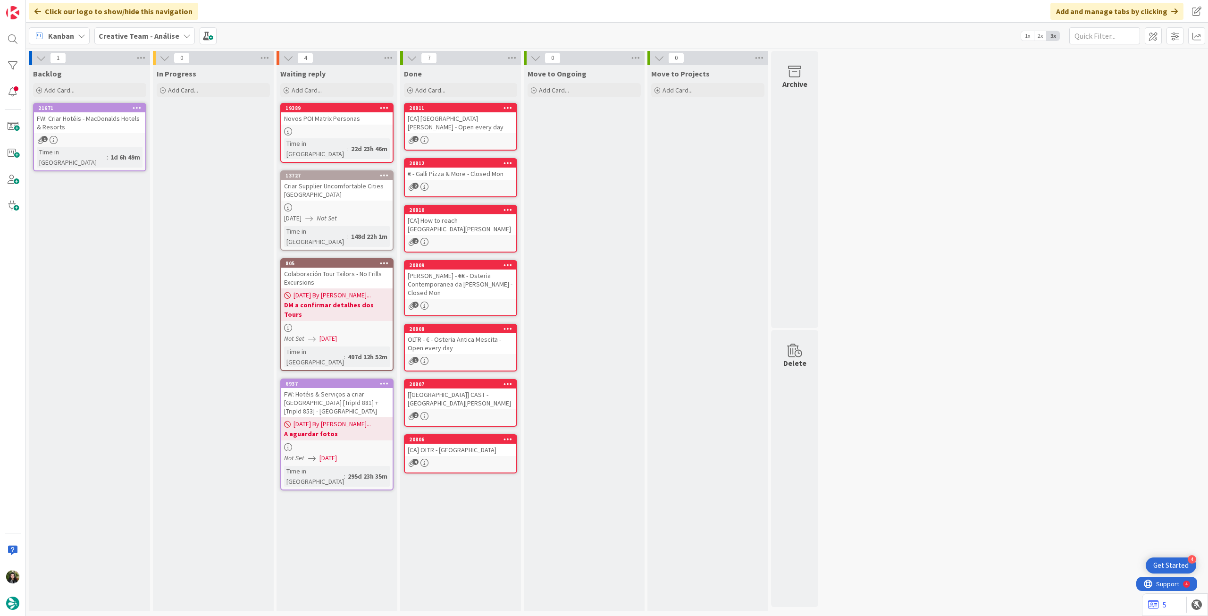
click at [140, 40] on b "Creative Team - Análise" at bounding box center [139, 35] width 81 height 9
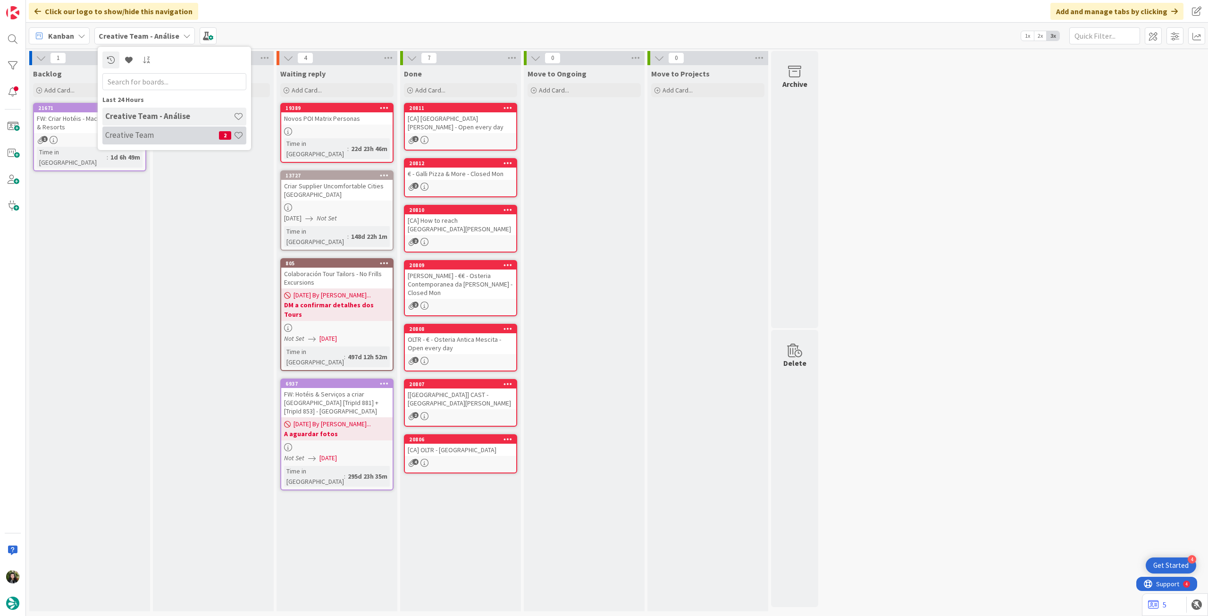
click at [142, 133] on h4 "Creative Team" at bounding box center [162, 134] width 114 height 9
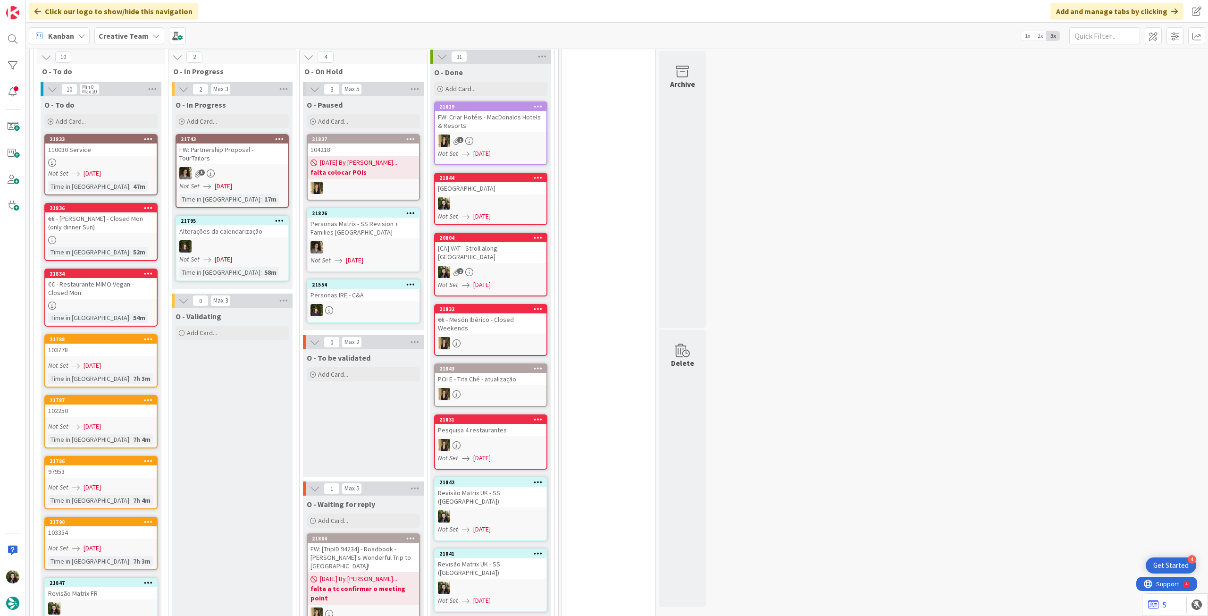
scroll to position [818, 0]
